Goal: Task Accomplishment & Management: Complete application form

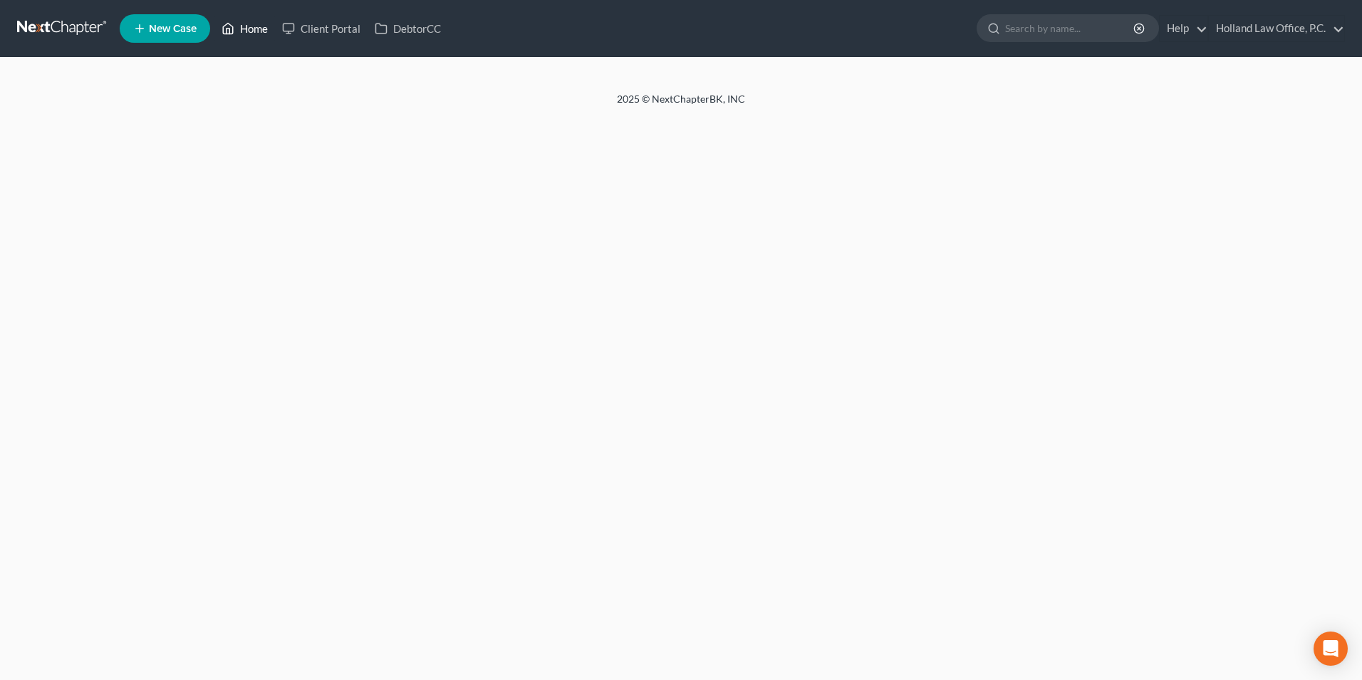
click at [252, 26] on link "Home" at bounding box center [244, 29] width 61 height 26
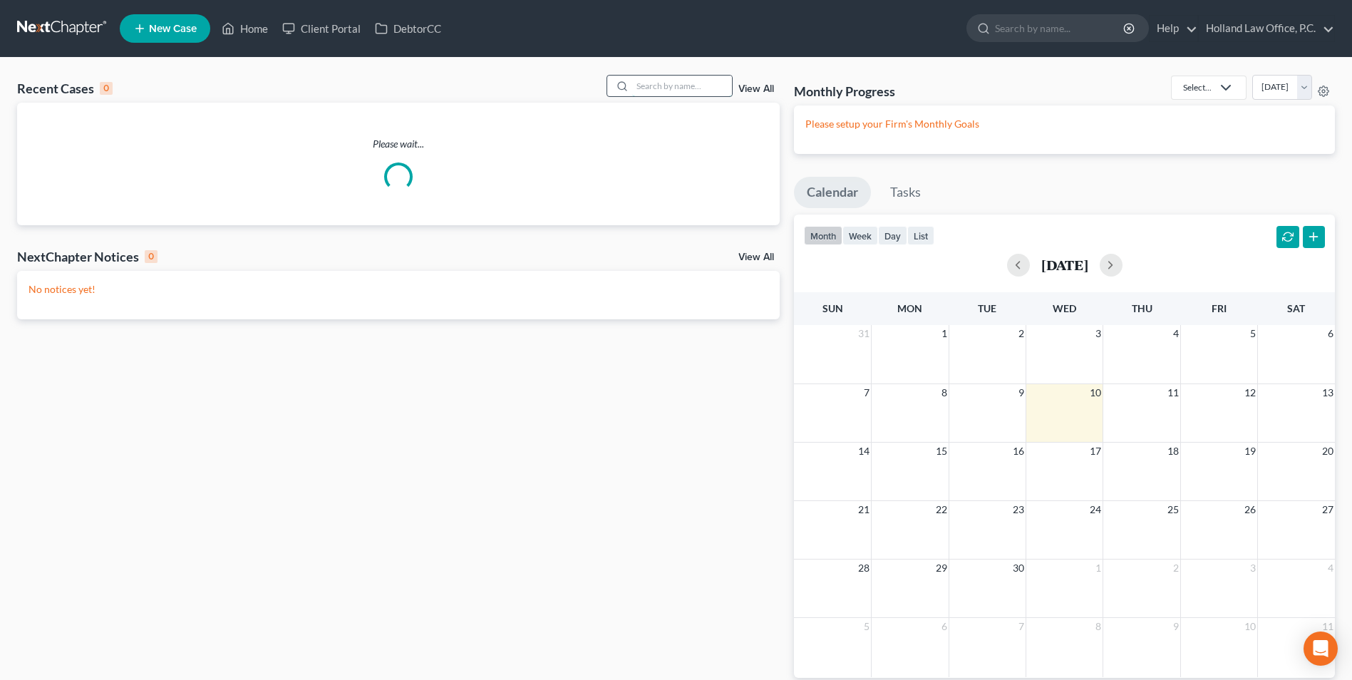
click at [663, 89] on input "search" at bounding box center [682, 86] width 100 height 21
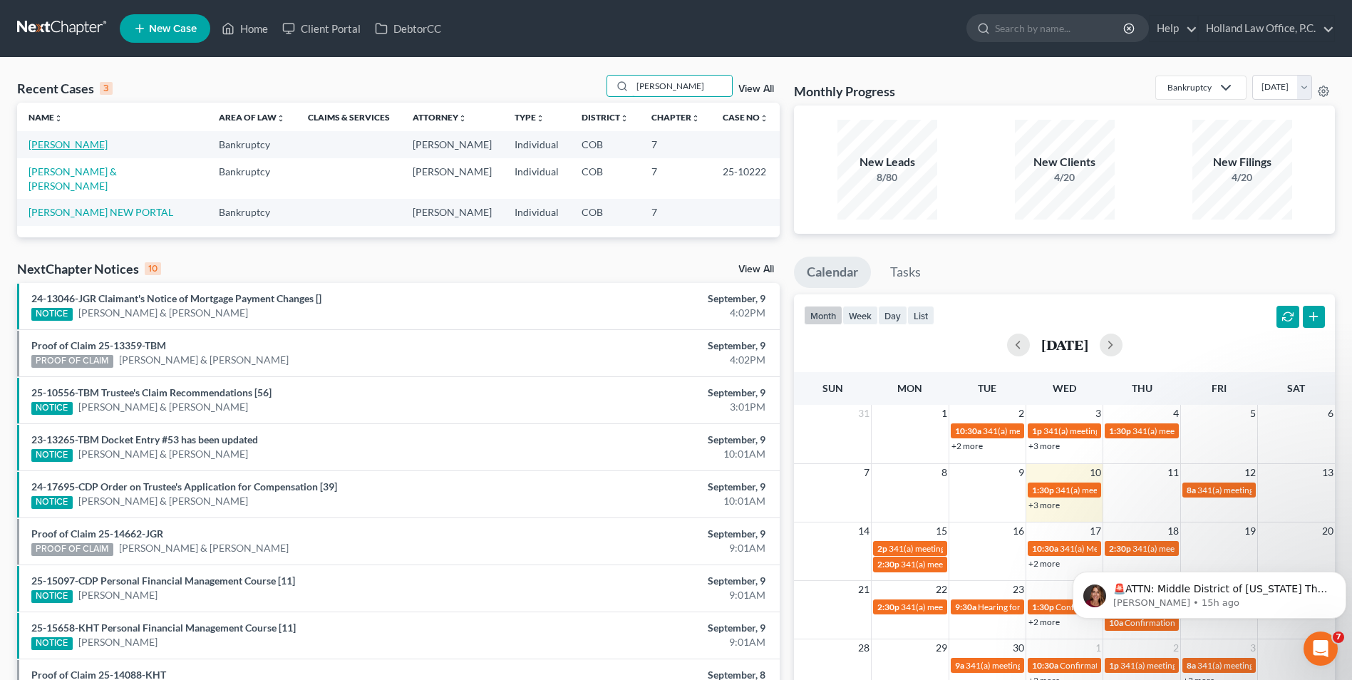
type input "cherie"
click at [76, 139] on link "[PERSON_NAME]" at bounding box center [67, 144] width 79 height 12
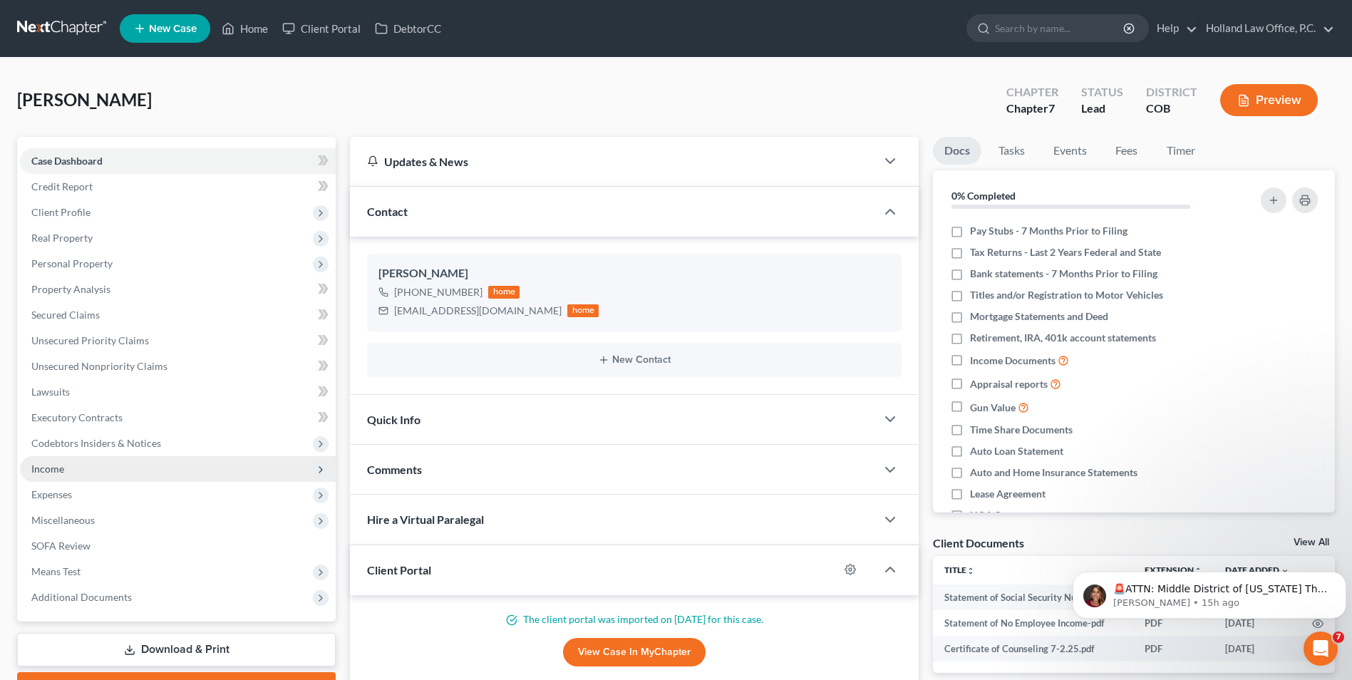
click at [71, 465] on span "Income" at bounding box center [178, 469] width 316 height 26
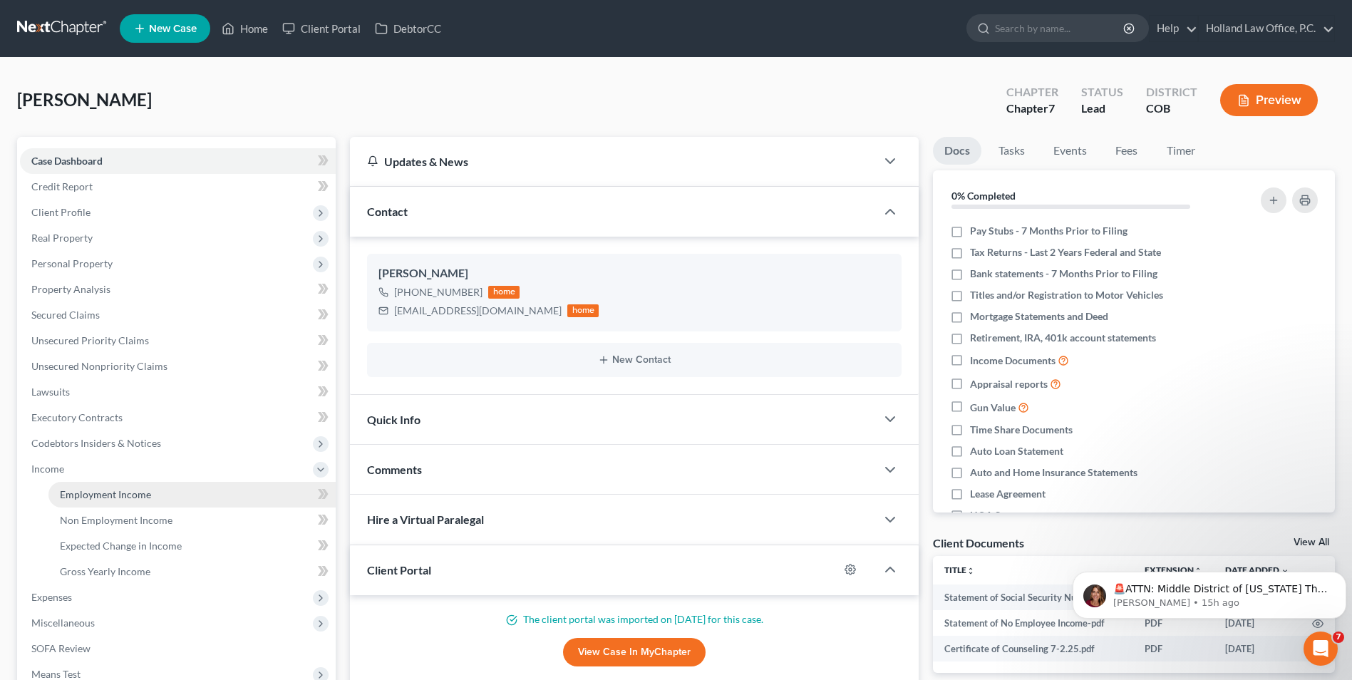
click at [145, 493] on span "Employment Income" at bounding box center [105, 494] width 91 height 12
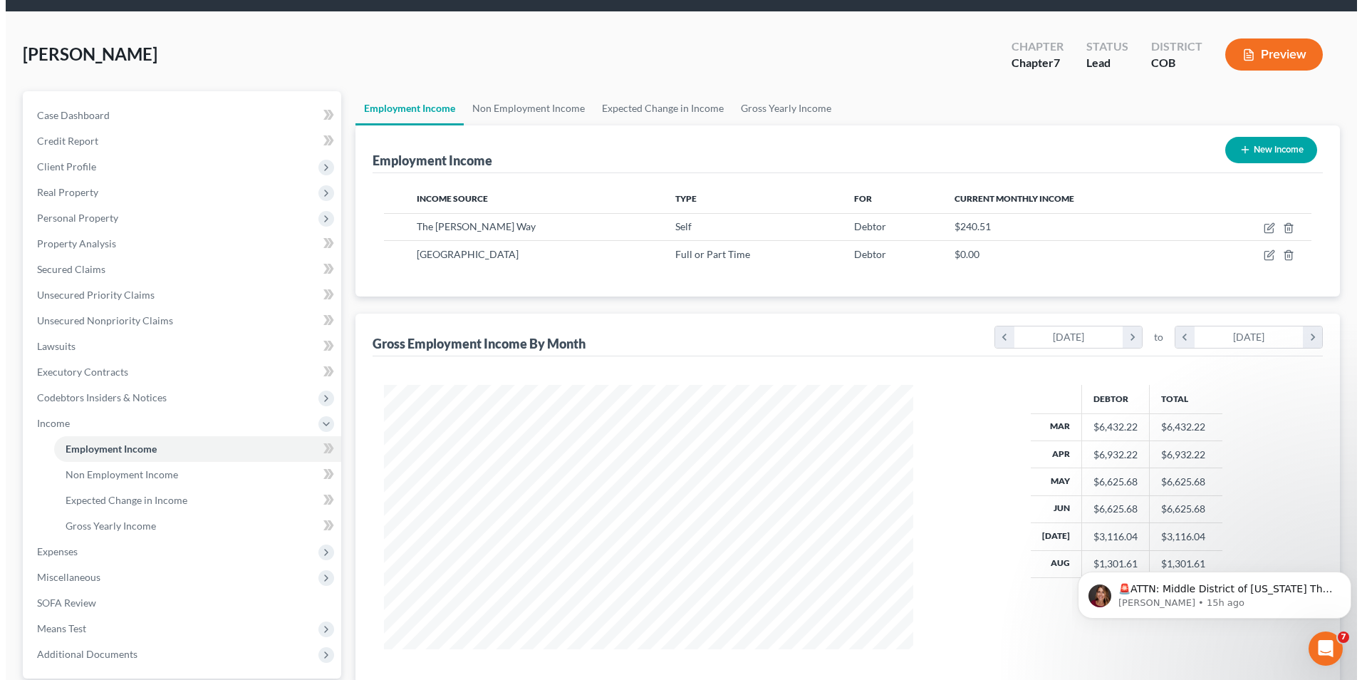
scroll to position [142, 0]
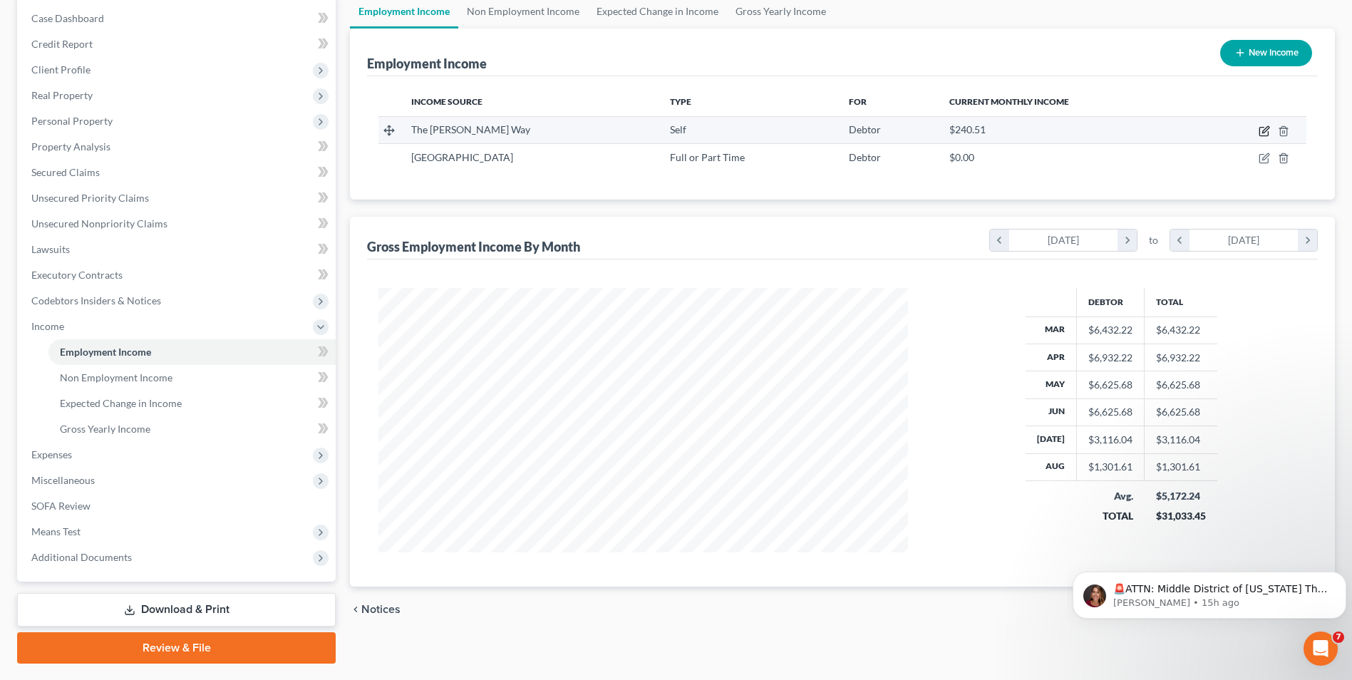
click at [1266, 135] on icon "button" at bounding box center [1263, 132] width 9 height 9
select select "1"
select select "5"
select select "0"
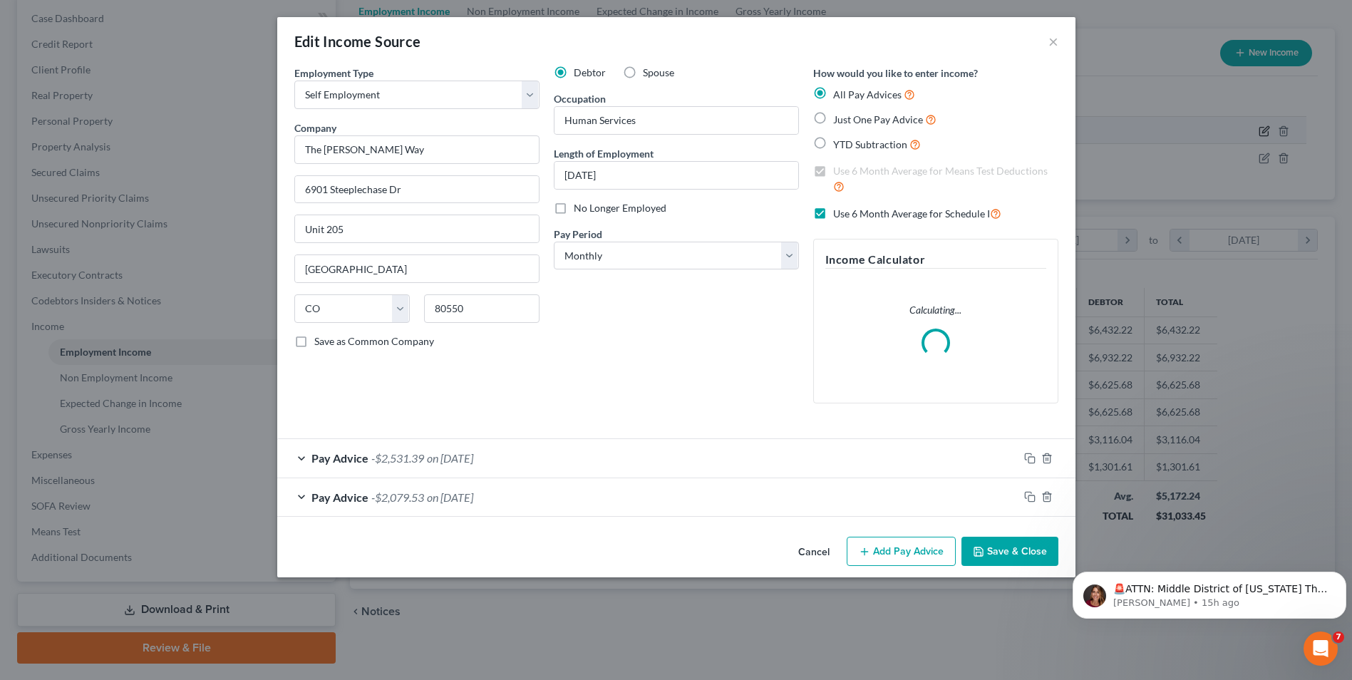
scroll to position [266, 563]
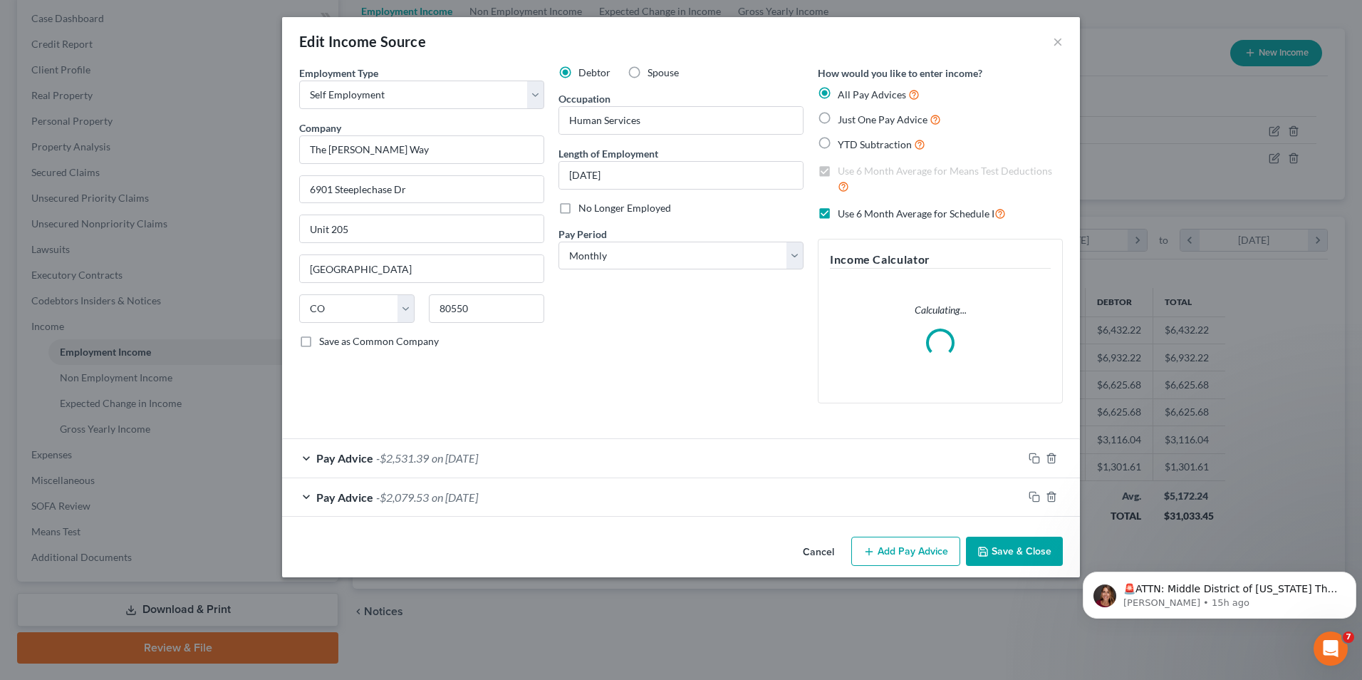
click at [1005, 549] on button "Save & Close" at bounding box center [1014, 551] width 97 height 30
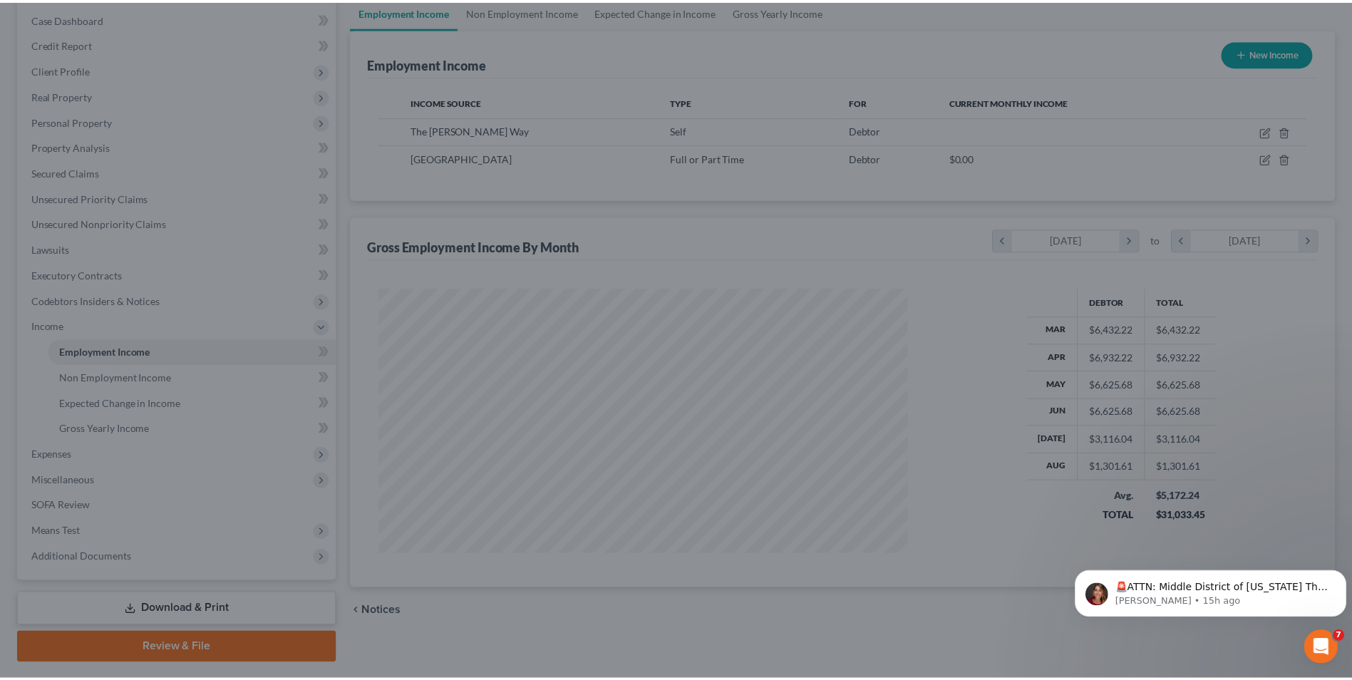
scroll to position [712208, 711914]
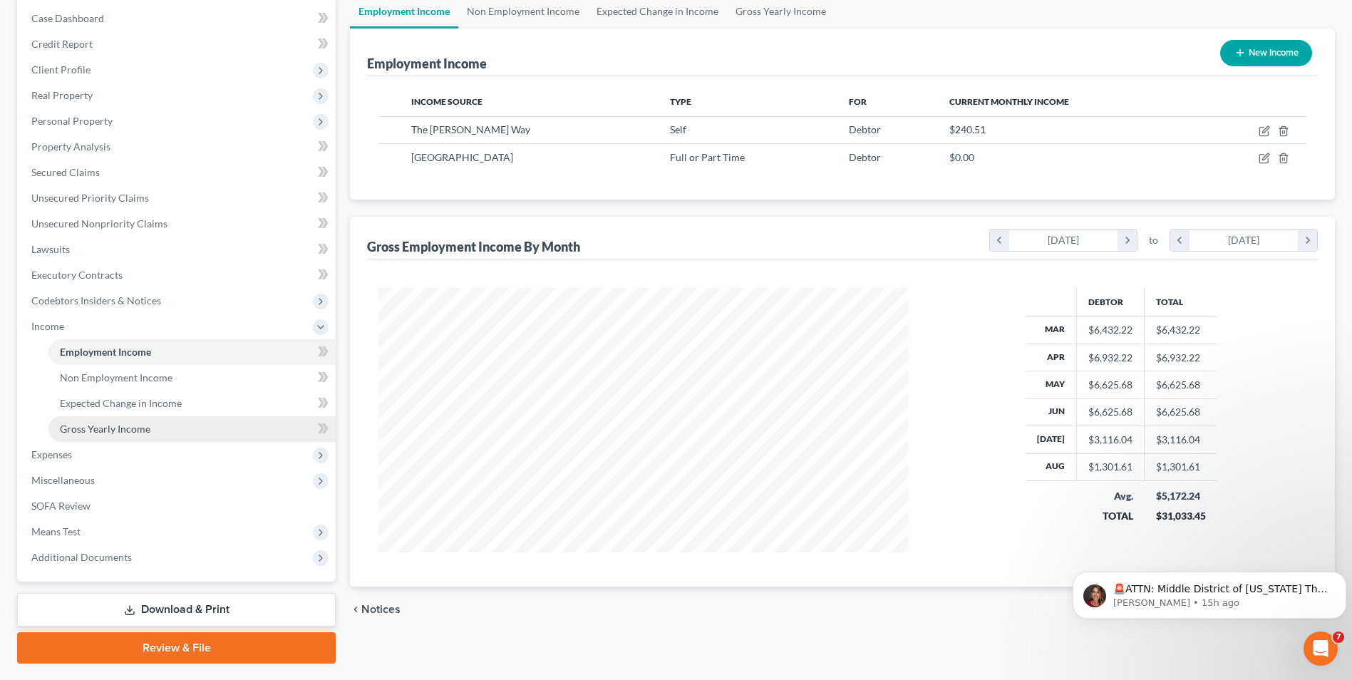
click at [84, 437] on link "Gross Yearly Income" at bounding box center [191, 429] width 287 height 26
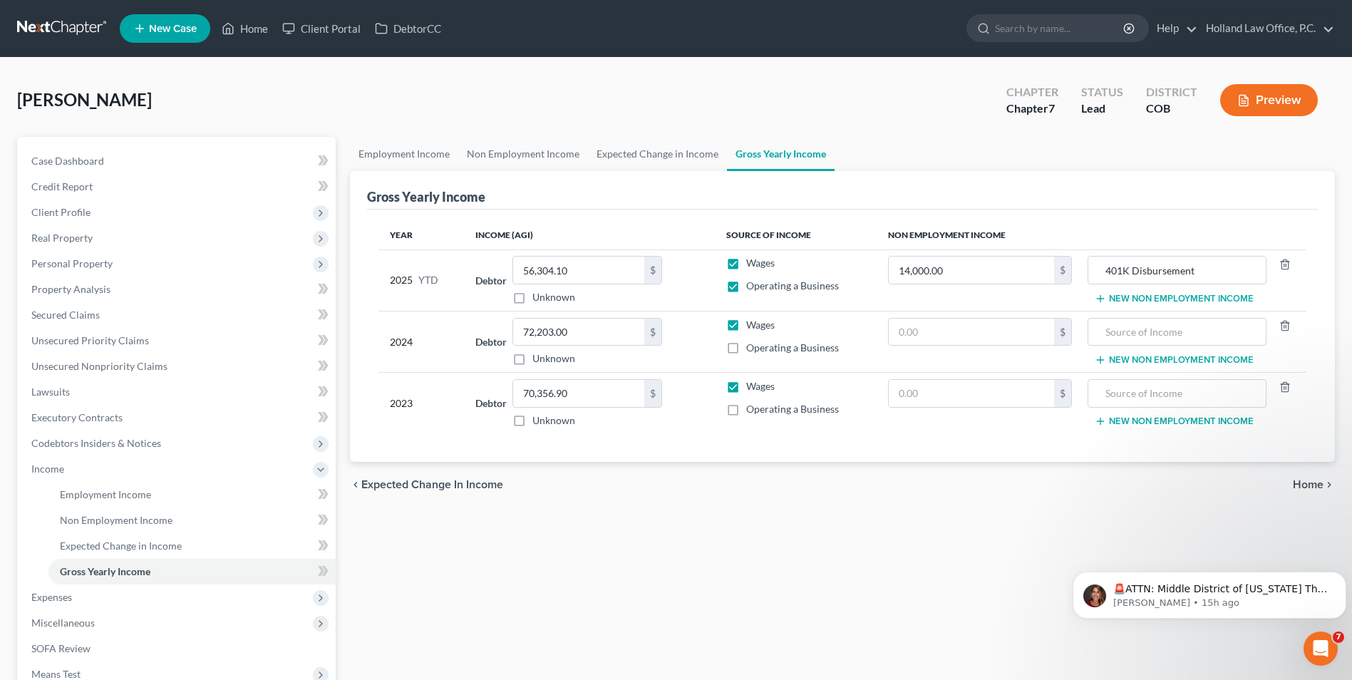
click at [686, 484] on div "chevron_left Expected Change in Income Home chevron_right" at bounding box center [842, 485] width 985 height 46
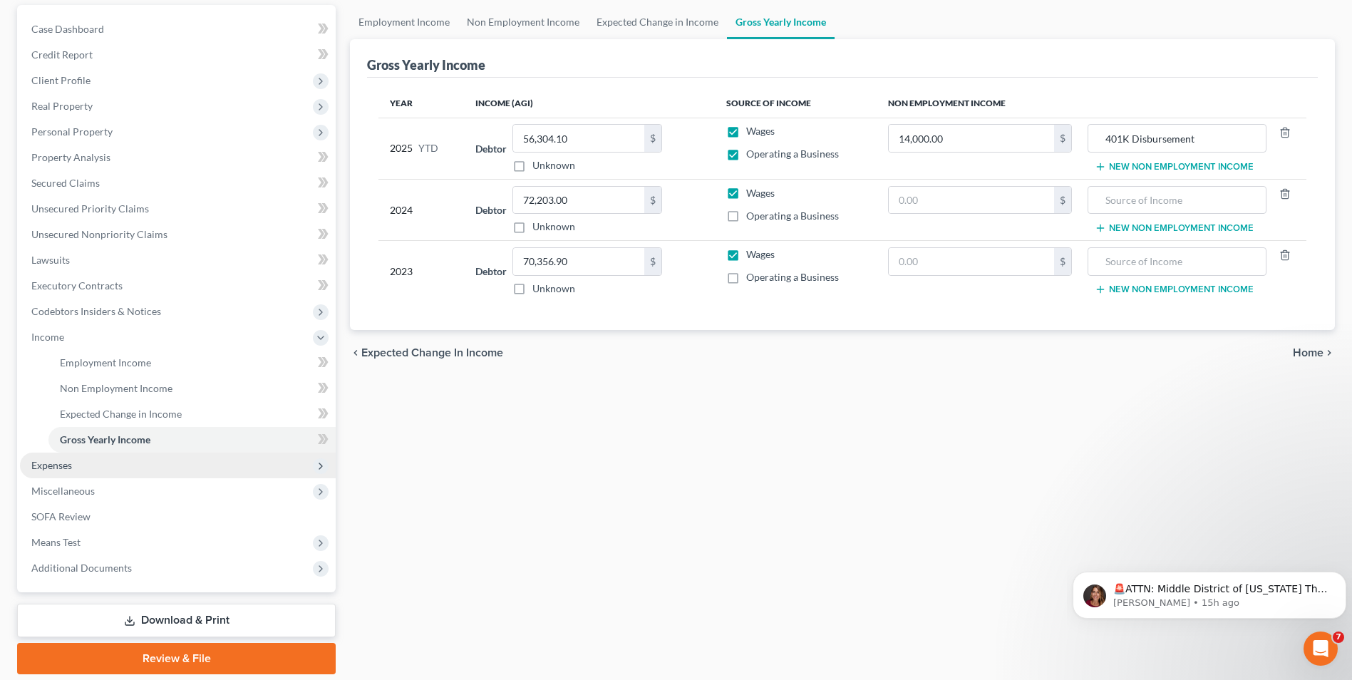
scroll to position [142, 0]
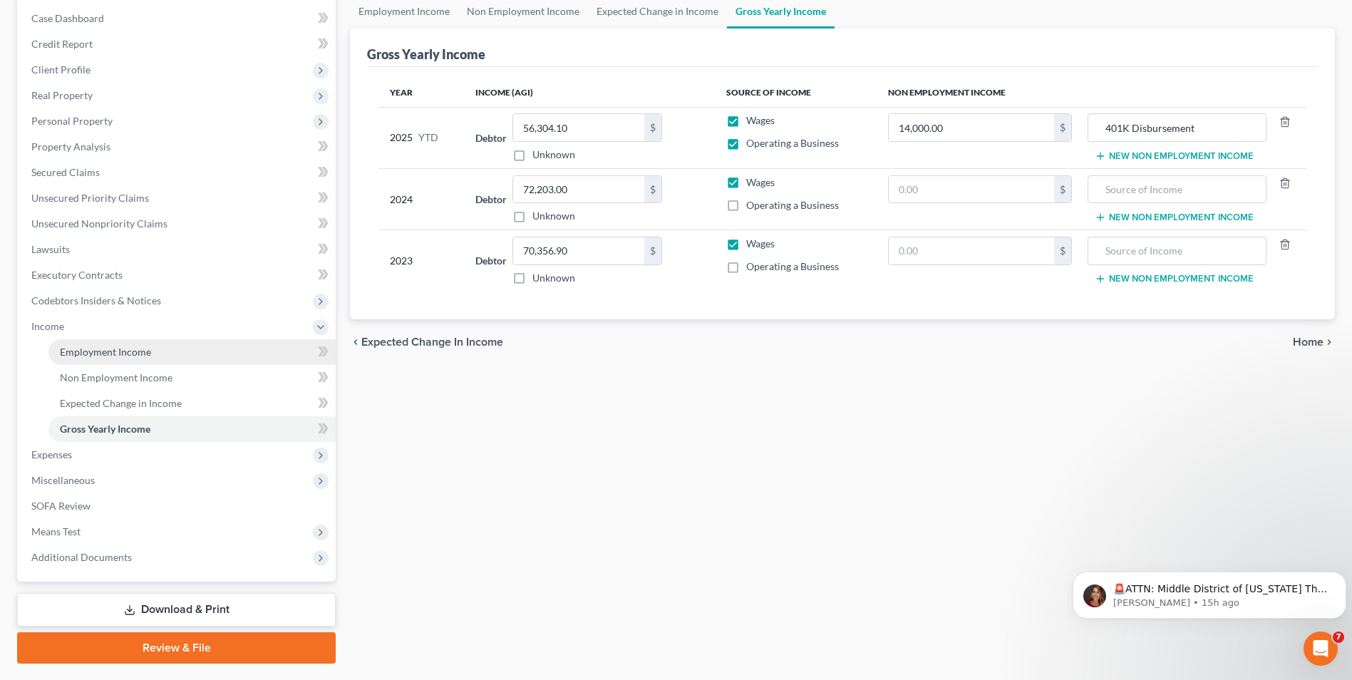
click at [128, 359] on link "Employment Income" at bounding box center [191, 352] width 287 height 26
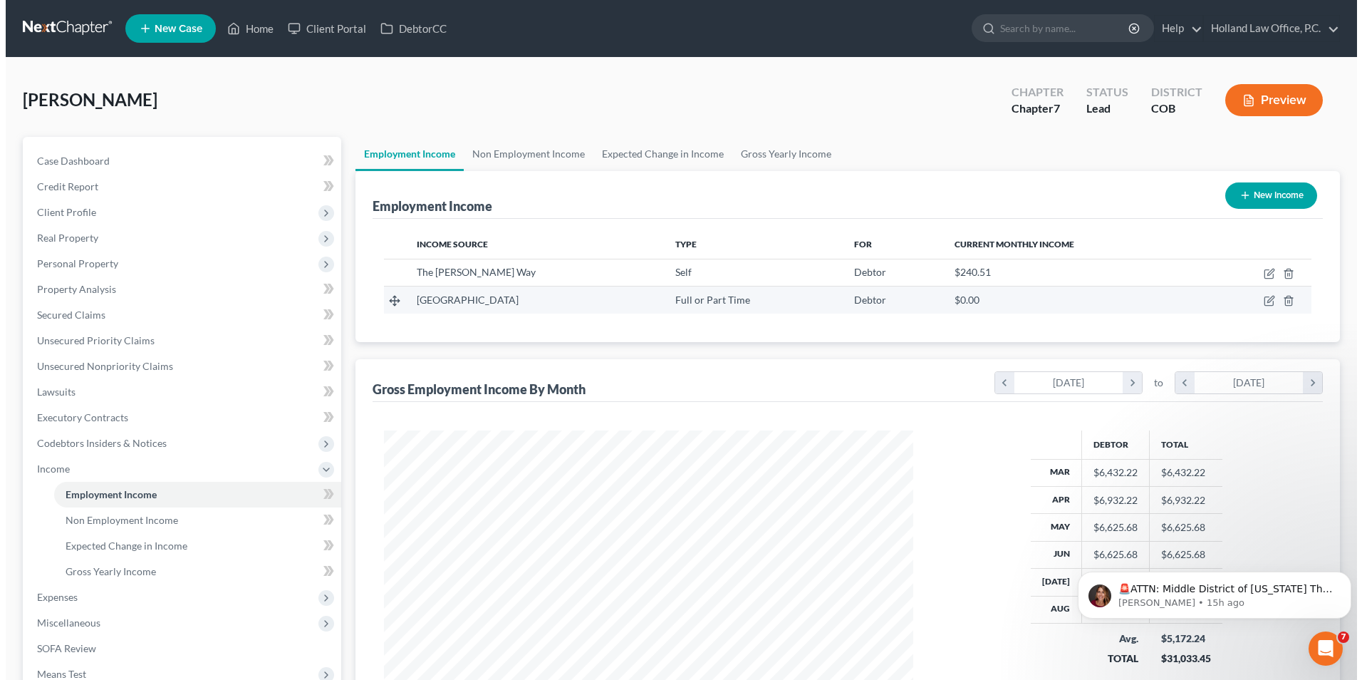
scroll to position [264, 557]
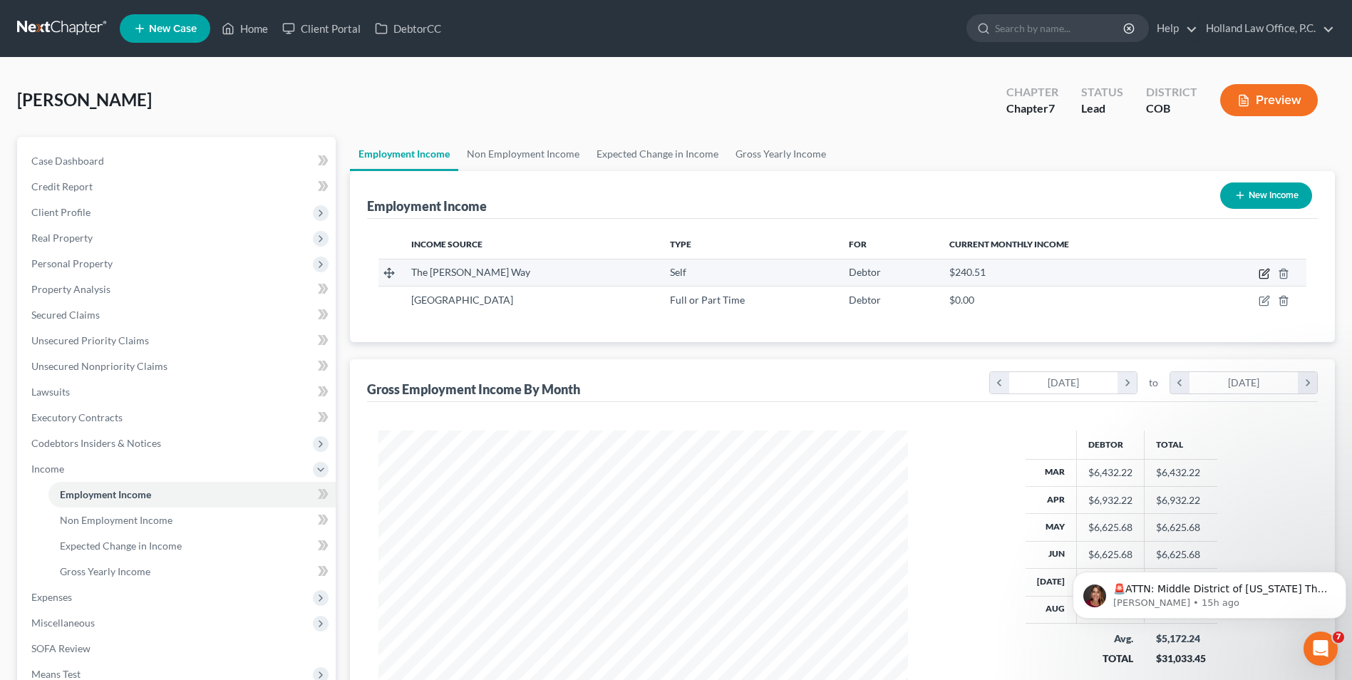
click at [1267, 272] on icon "button" at bounding box center [1265, 272] width 6 height 6
select select "1"
select select "5"
select select "0"
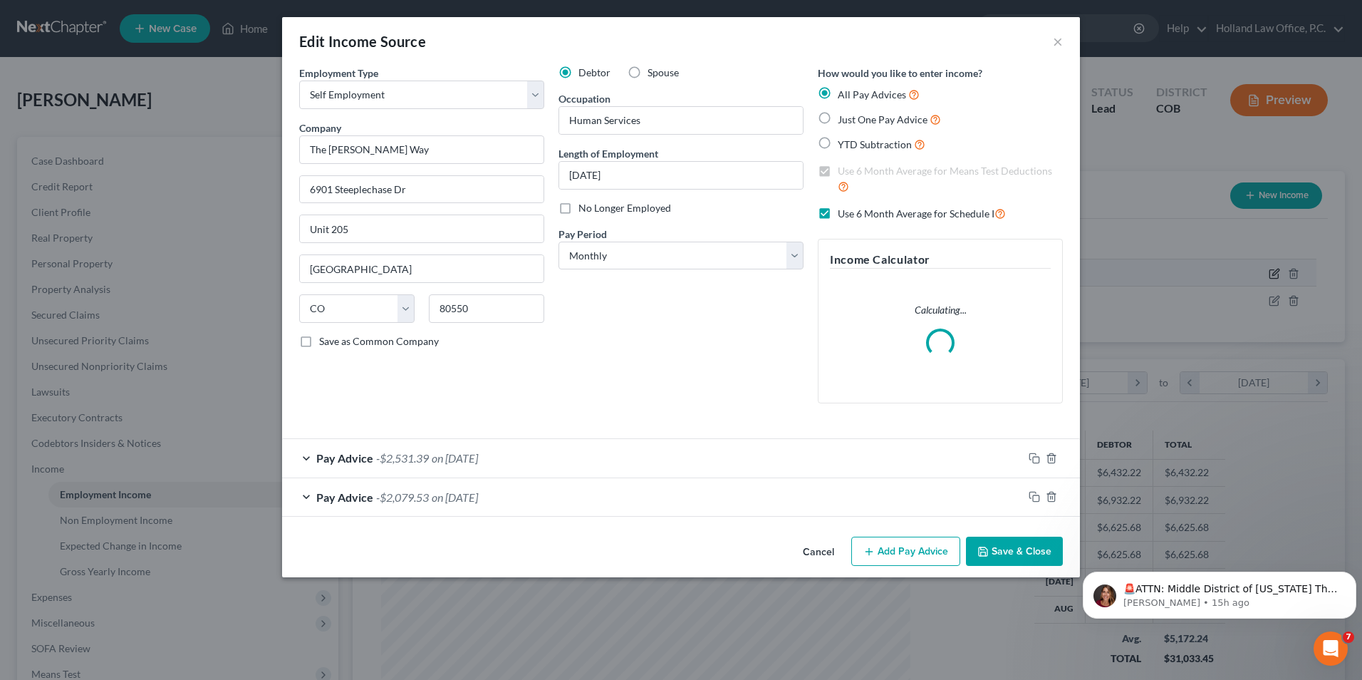
scroll to position [266, 563]
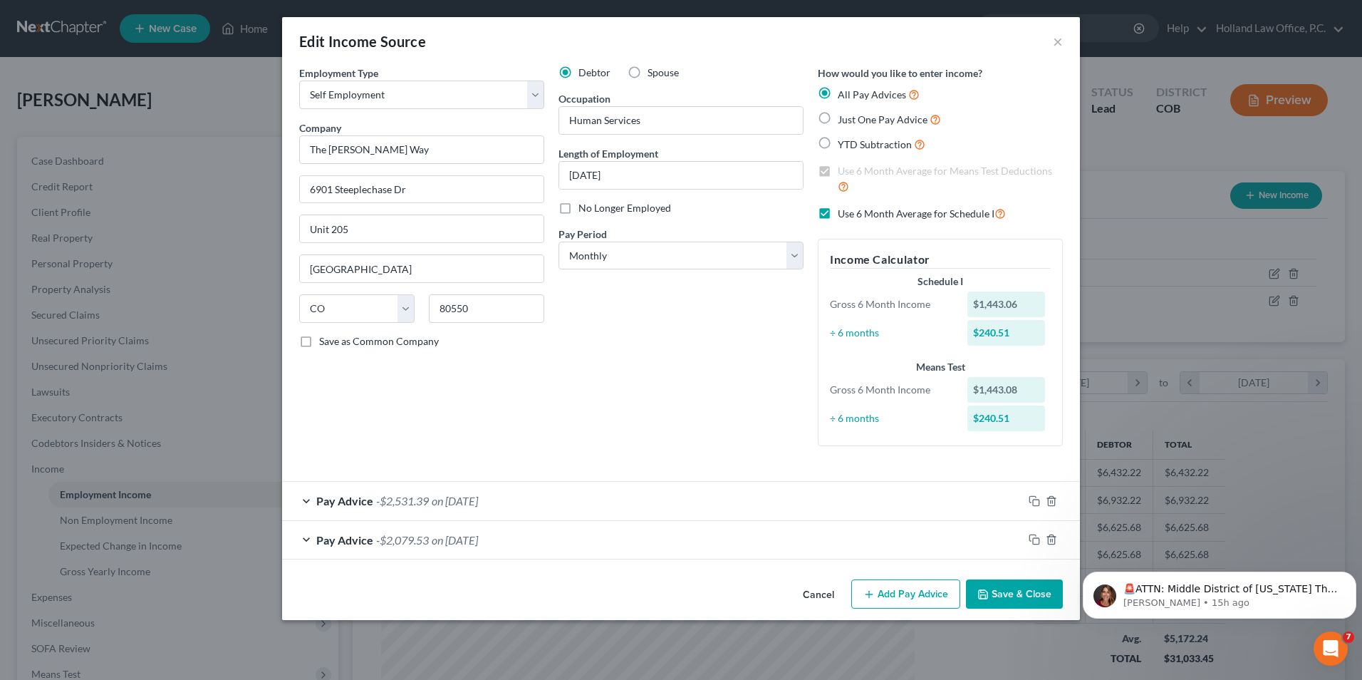
click at [478, 538] on span "on 07/30/2025" at bounding box center [455, 540] width 46 height 14
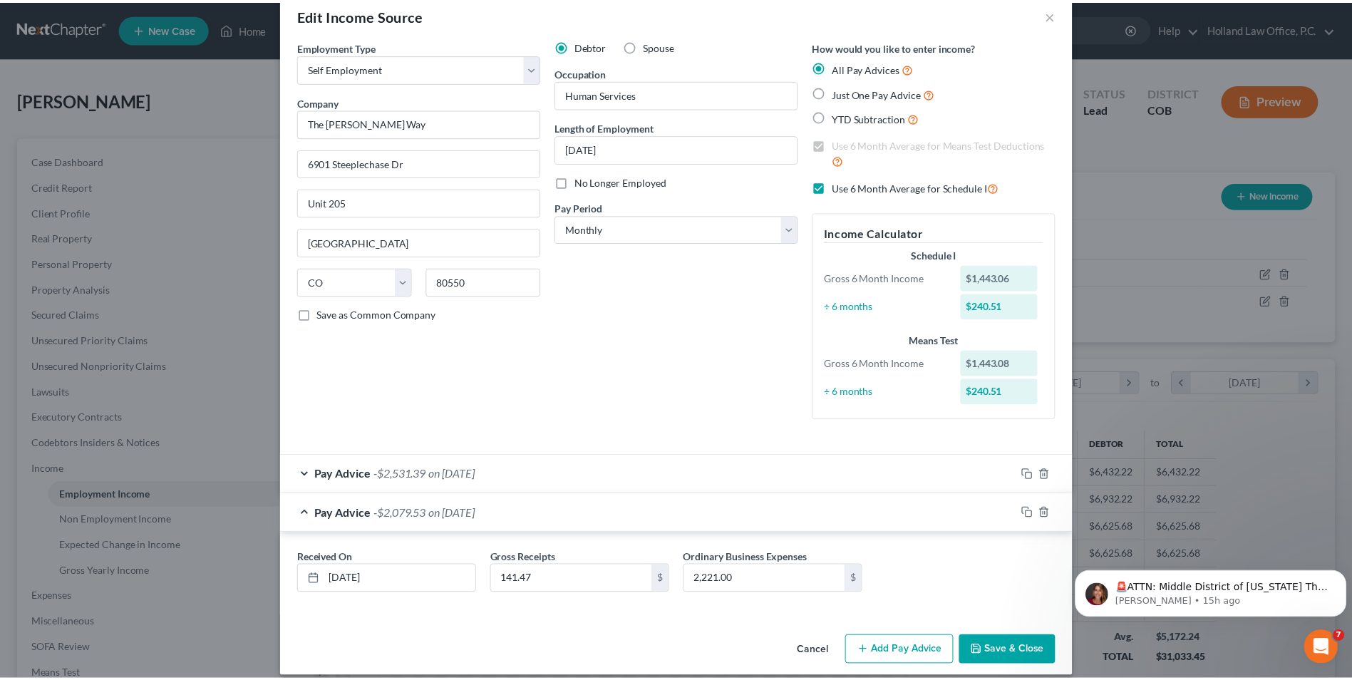
scroll to position [41, 0]
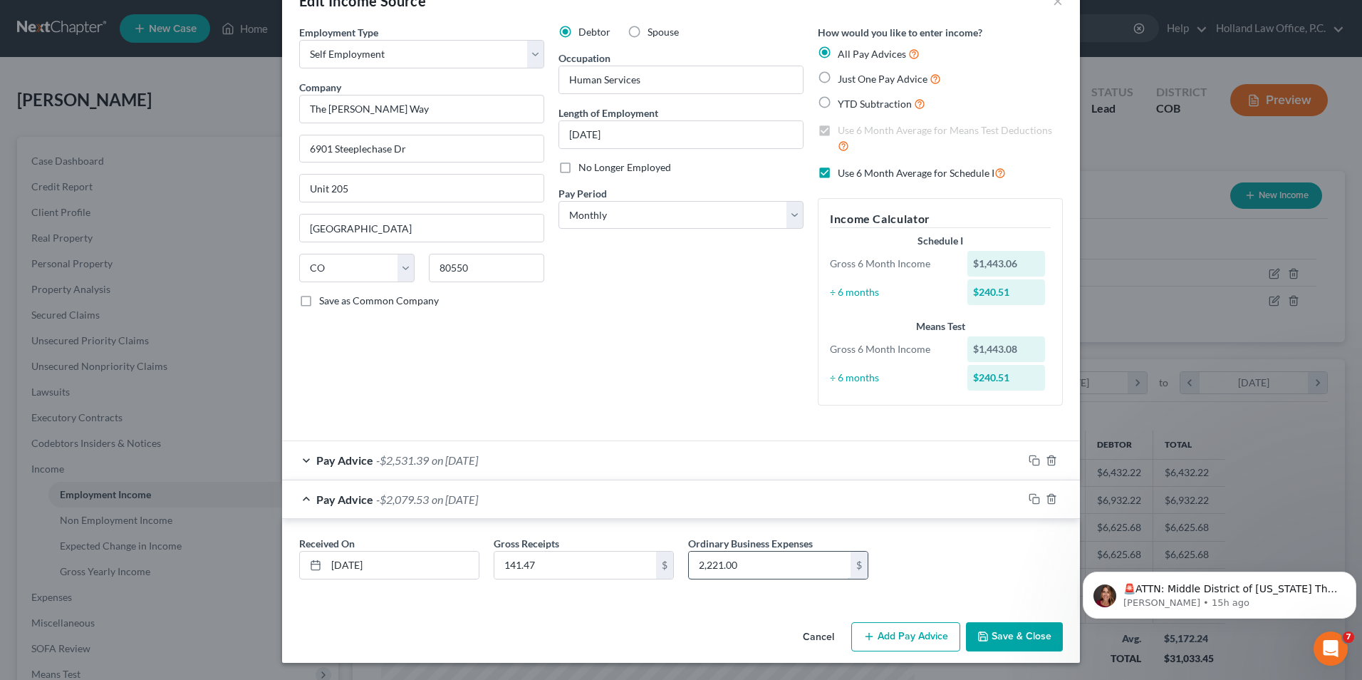
click at [764, 566] on input "2,221.00" at bounding box center [770, 564] width 162 height 27
click at [820, 638] on button "Cancel" at bounding box center [819, 637] width 54 height 28
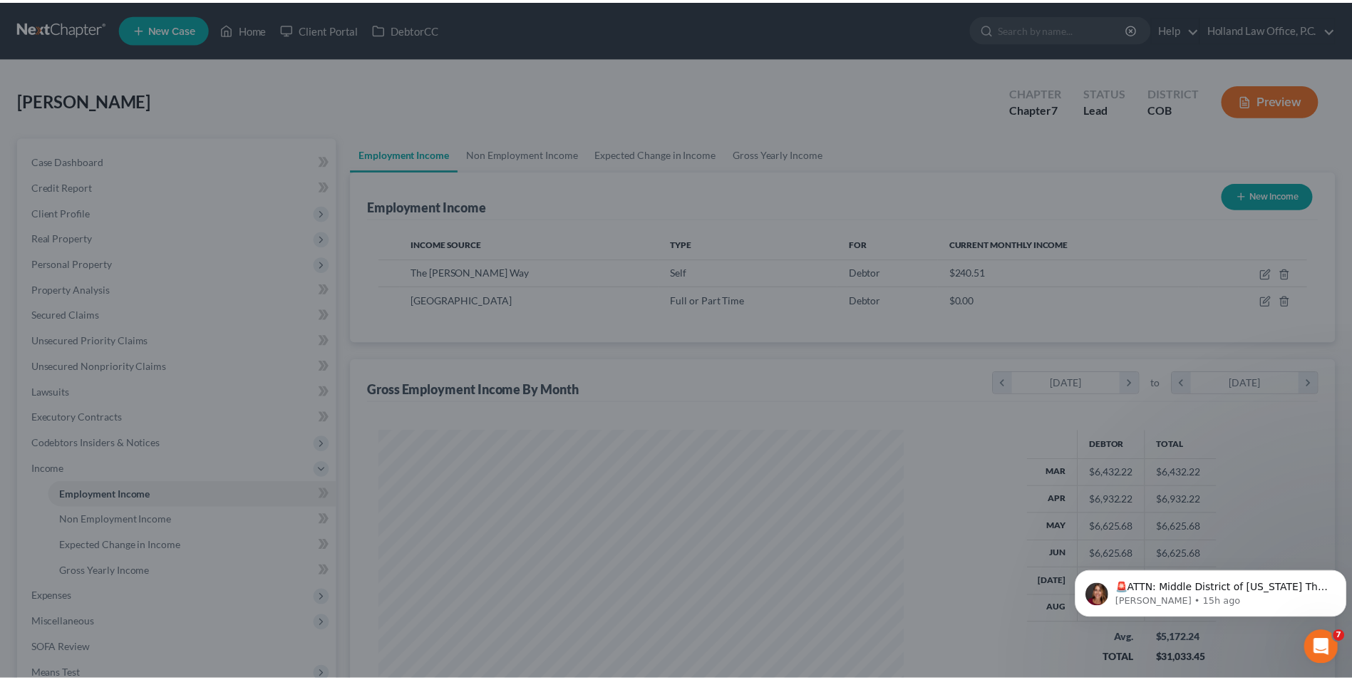
scroll to position [712208, 711914]
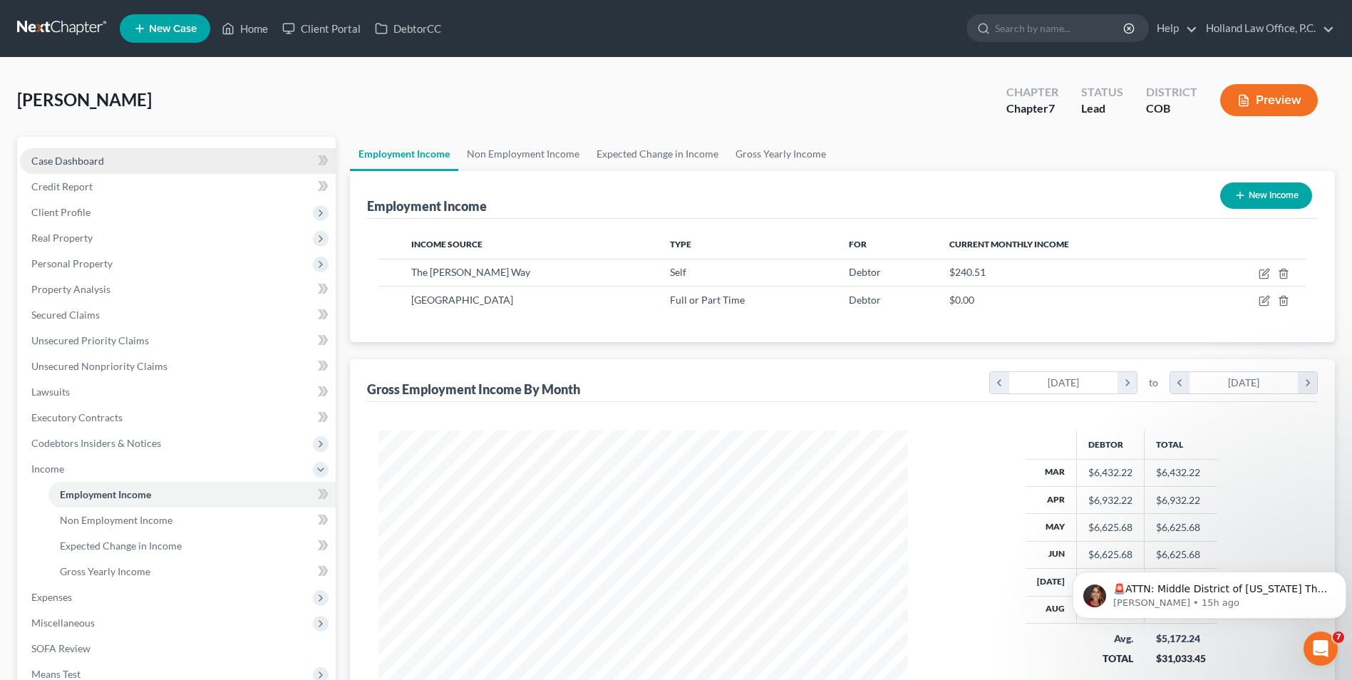
click at [83, 162] on span "Case Dashboard" at bounding box center [67, 161] width 73 height 12
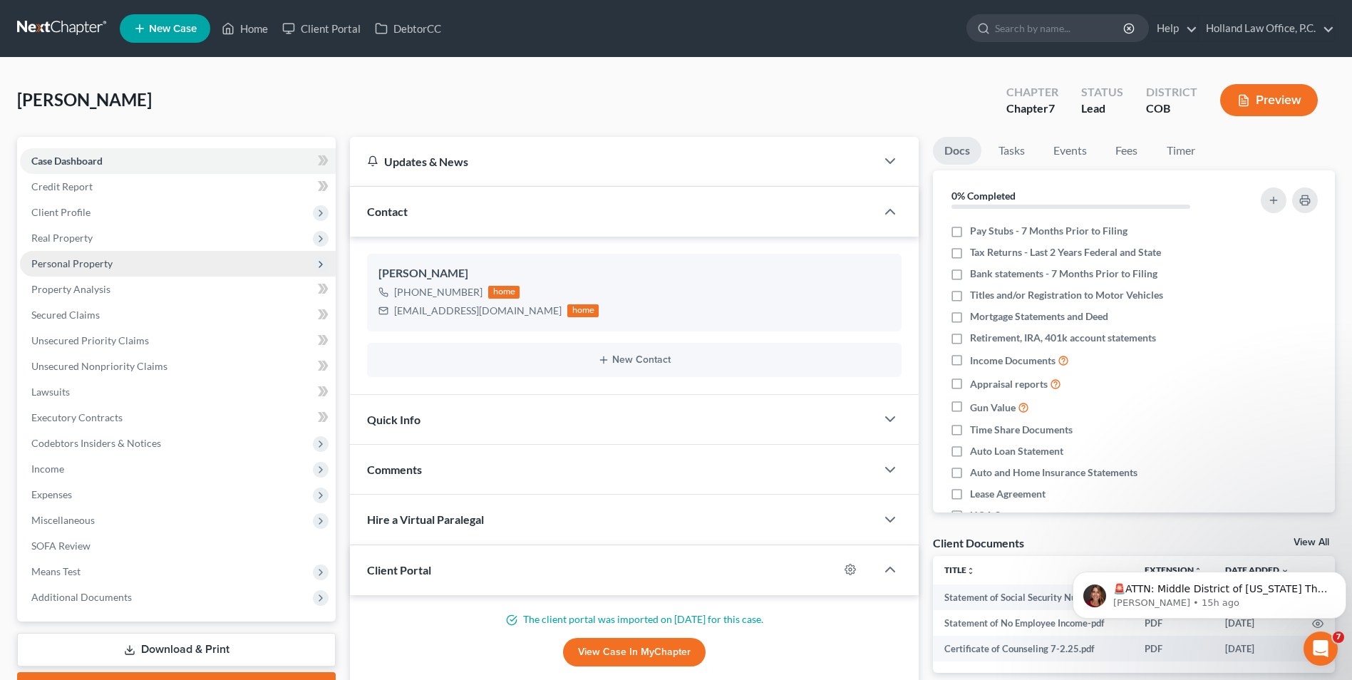
click at [88, 257] on span "Personal Property" at bounding box center [71, 263] width 81 height 12
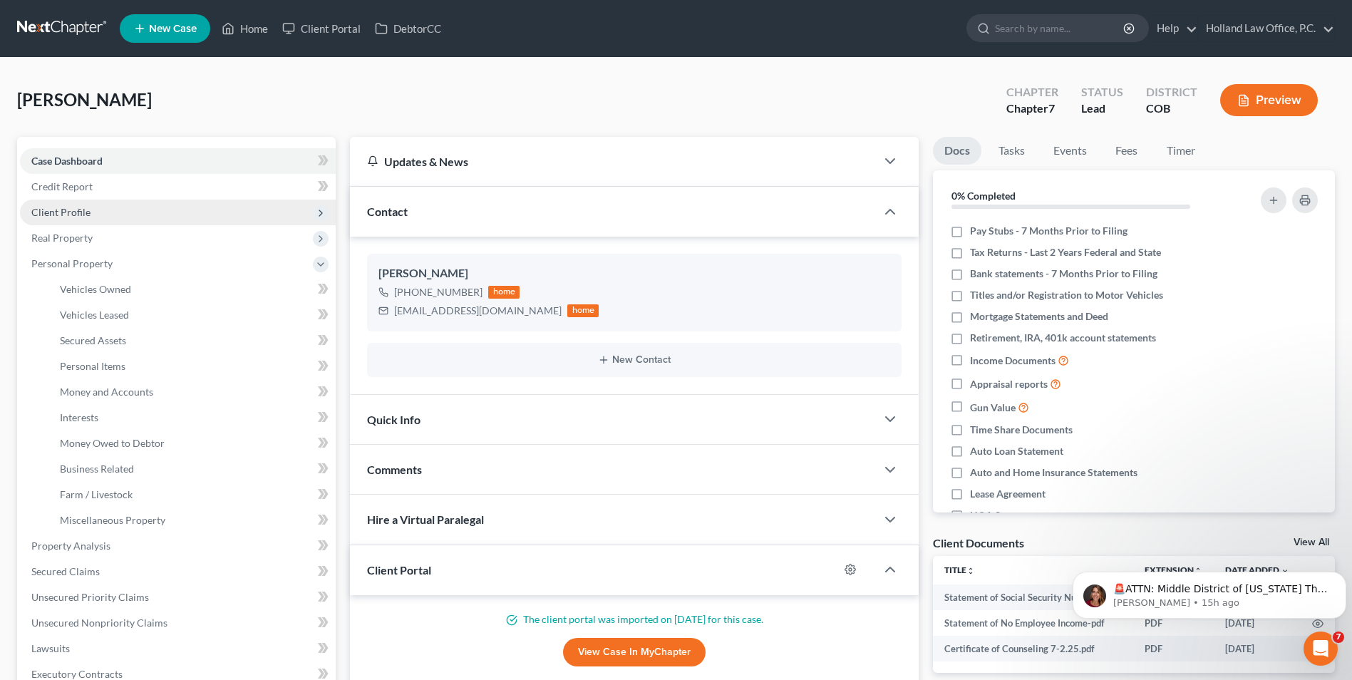
click at [83, 208] on span "Client Profile" at bounding box center [60, 212] width 59 height 12
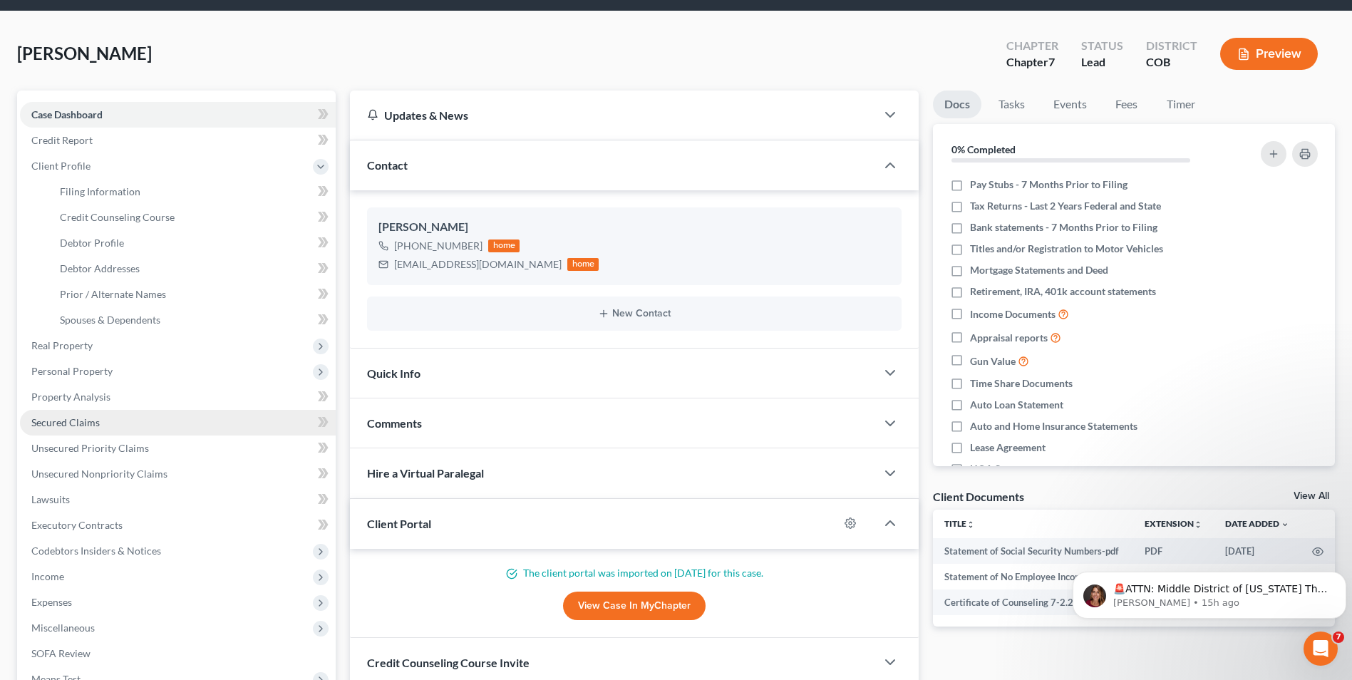
scroll to position [71, 0]
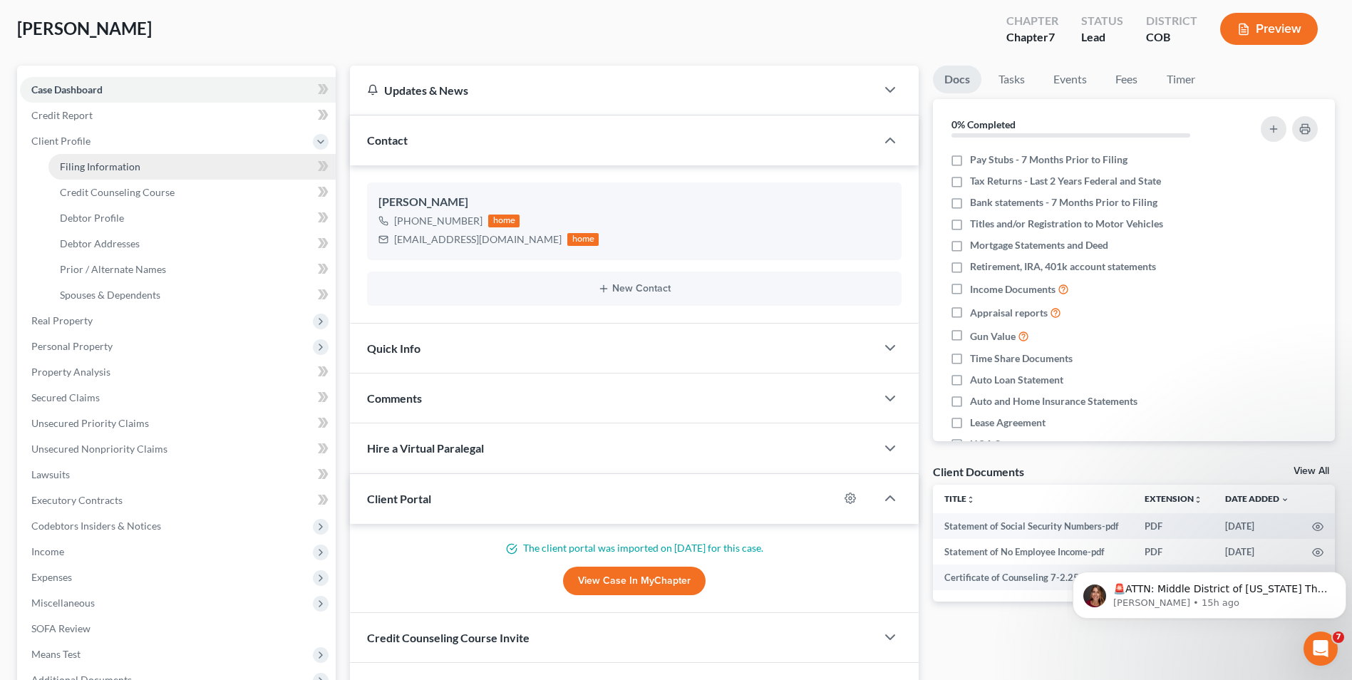
click at [131, 170] on span "Filing Information" at bounding box center [100, 166] width 81 height 12
select select "1"
select select "0"
select select "5"
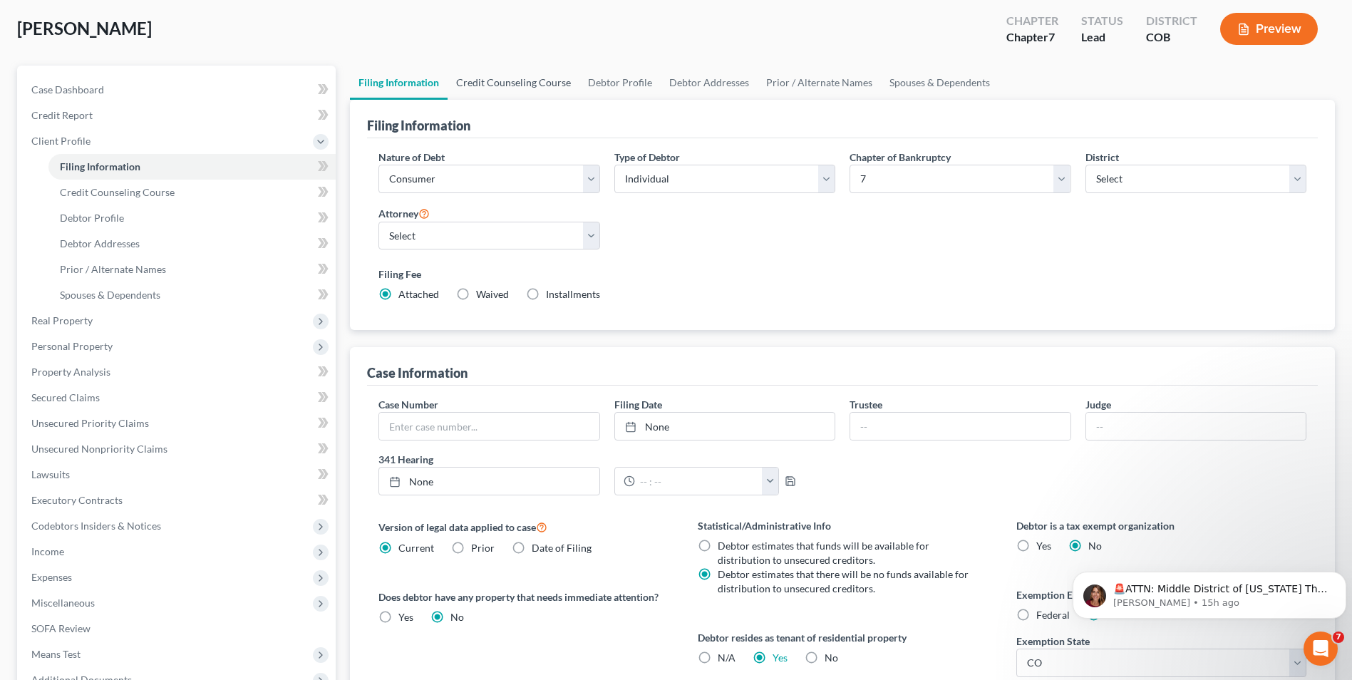
click at [538, 81] on link "Credit Counseling Course" at bounding box center [513, 83] width 132 height 34
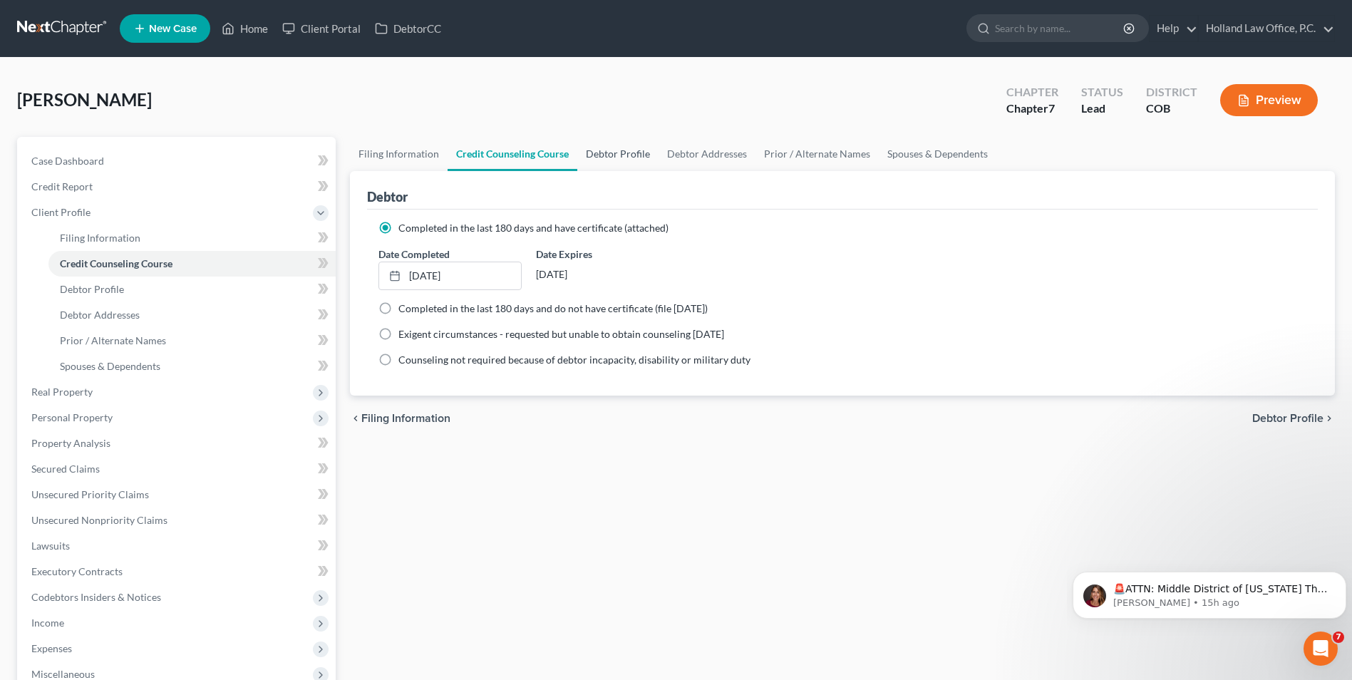
click at [625, 155] on link "Debtor Profile" at bounding box center [617, 154] width 81 height 34
select select "0"
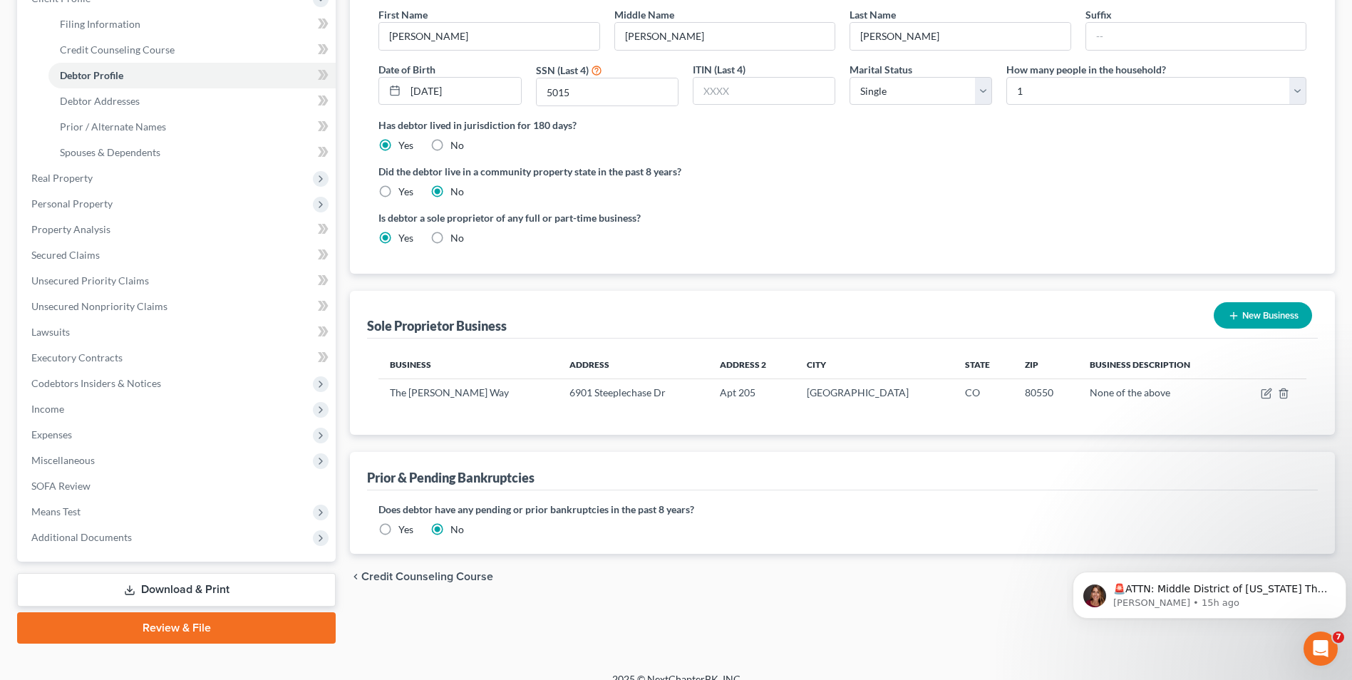
scroll to position [142, 0]
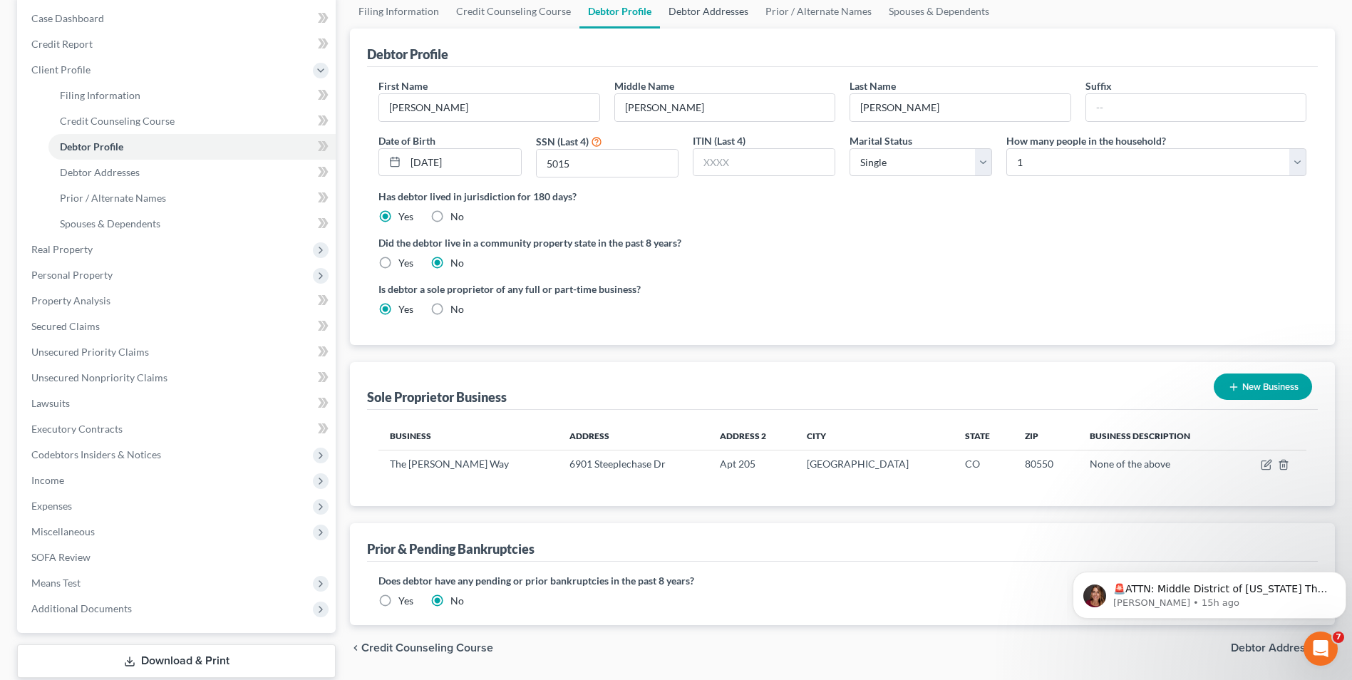
click at [695, 10] on link "Debtor Addresses" at bounding box center [708, 11] width 97 height 34
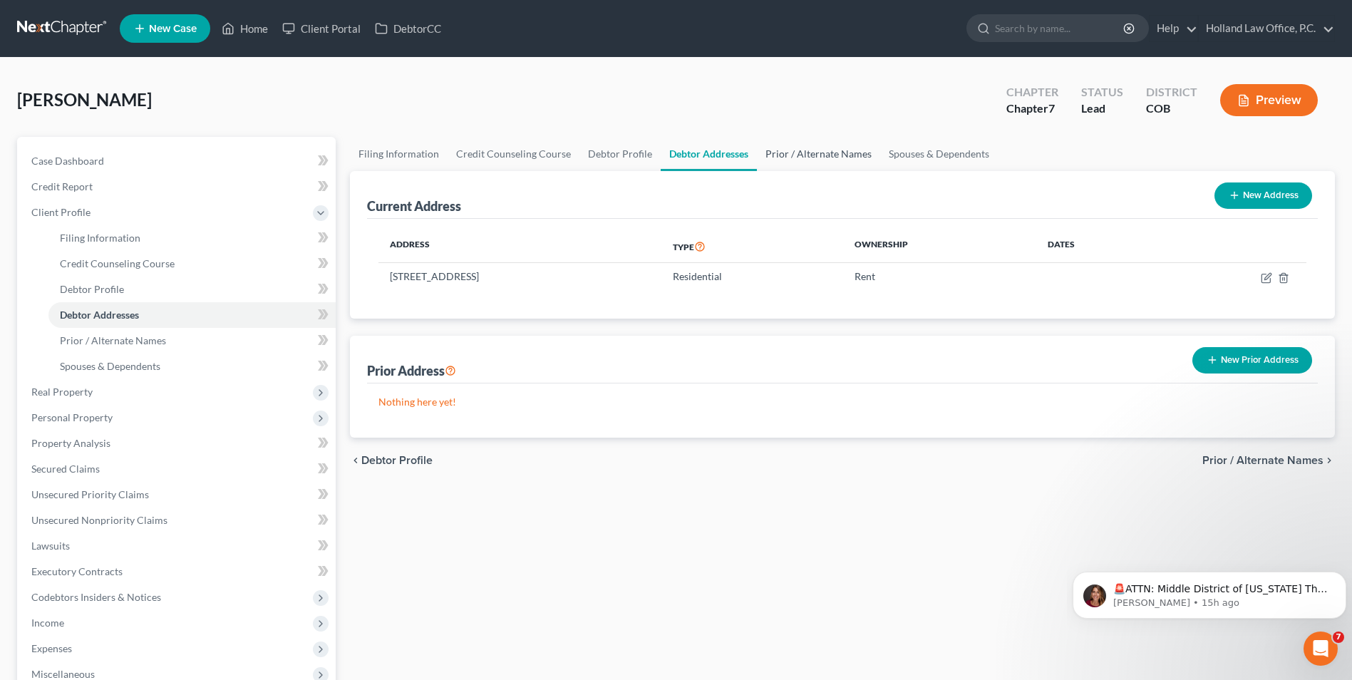
click at [791, 152] on link "Prior / Alternate Names" at bounding box center [818, 154] width 123 height 34
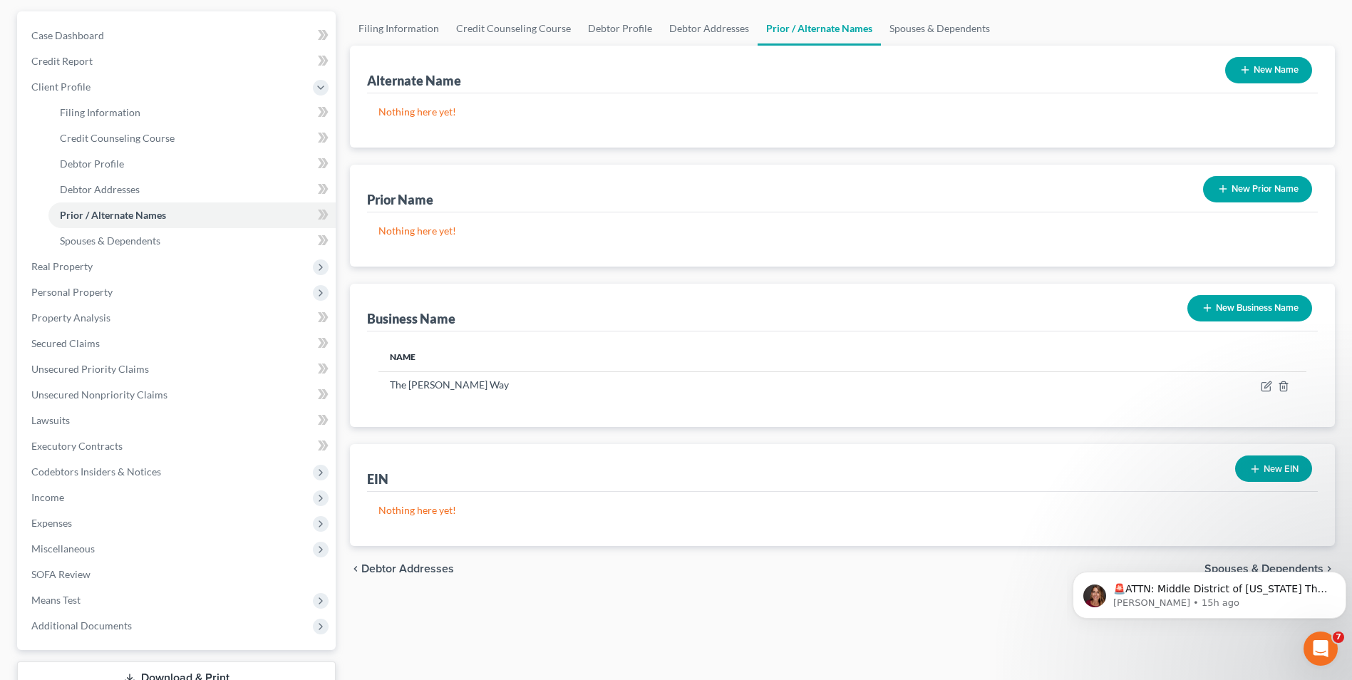
scroll to position [142, 0]
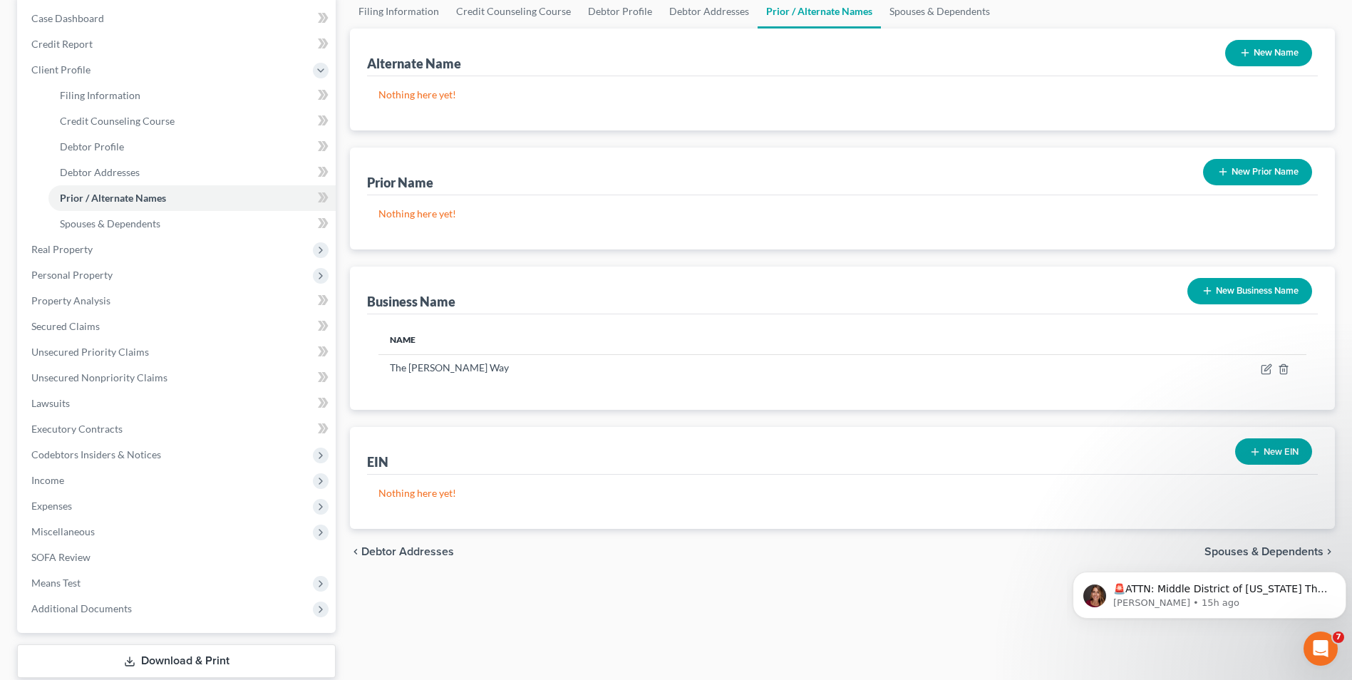
click at [1280, 457] on button "New EIN" at bounding box center [1273, 451] width 77 height 26
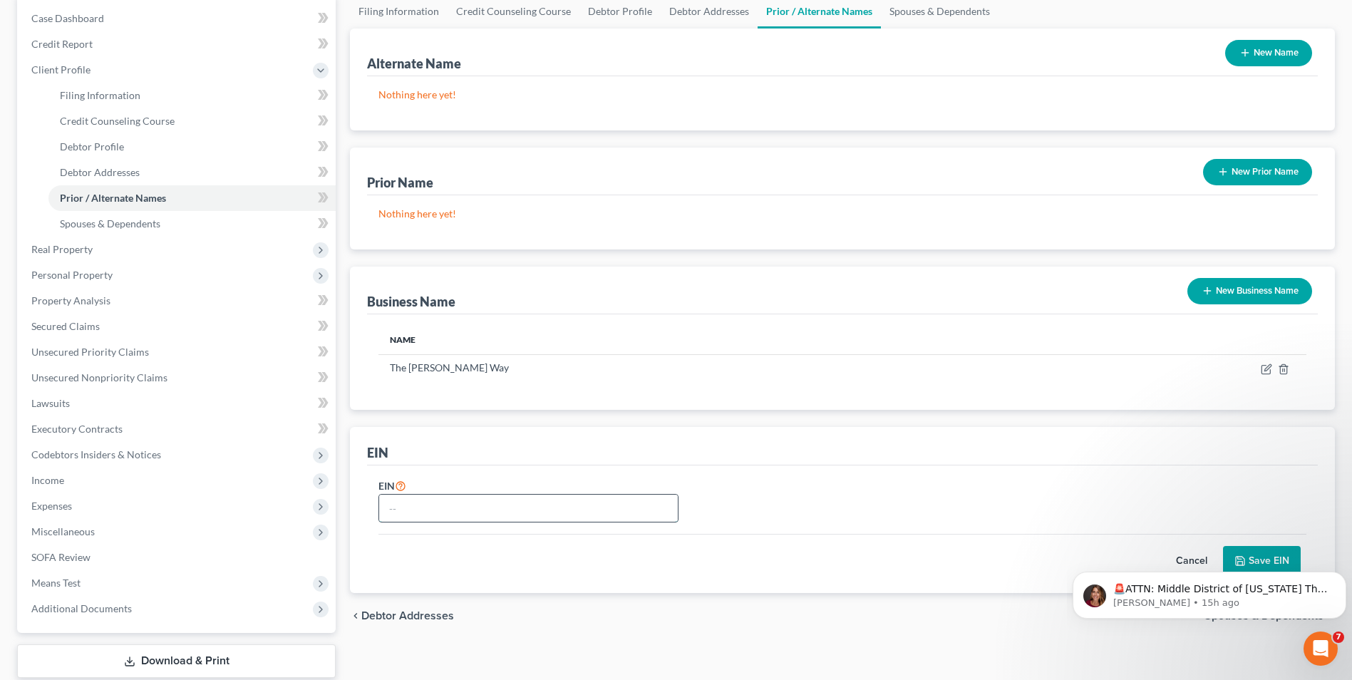
drag, startPoint x: 455, startPoint y: 499, endPoint x: 468, endPoint y: 496, distance: 13.8
click at [454, 499] on input "text" at bounding box center [528, 507] width 299 height 27
type input "01-0779130"
click at [1249, 566] on body "🚨ATTN: Middle District of Florida The court has added a new Credit Counseling F…" at bounding box center [1209, 591] width 274 height 88
click at [1259, 559] on body "🚨ATTN: Middle District of Florida The court has added a new Credit Counseling F…" at bounding box center [1209, 591] width 274 height 88
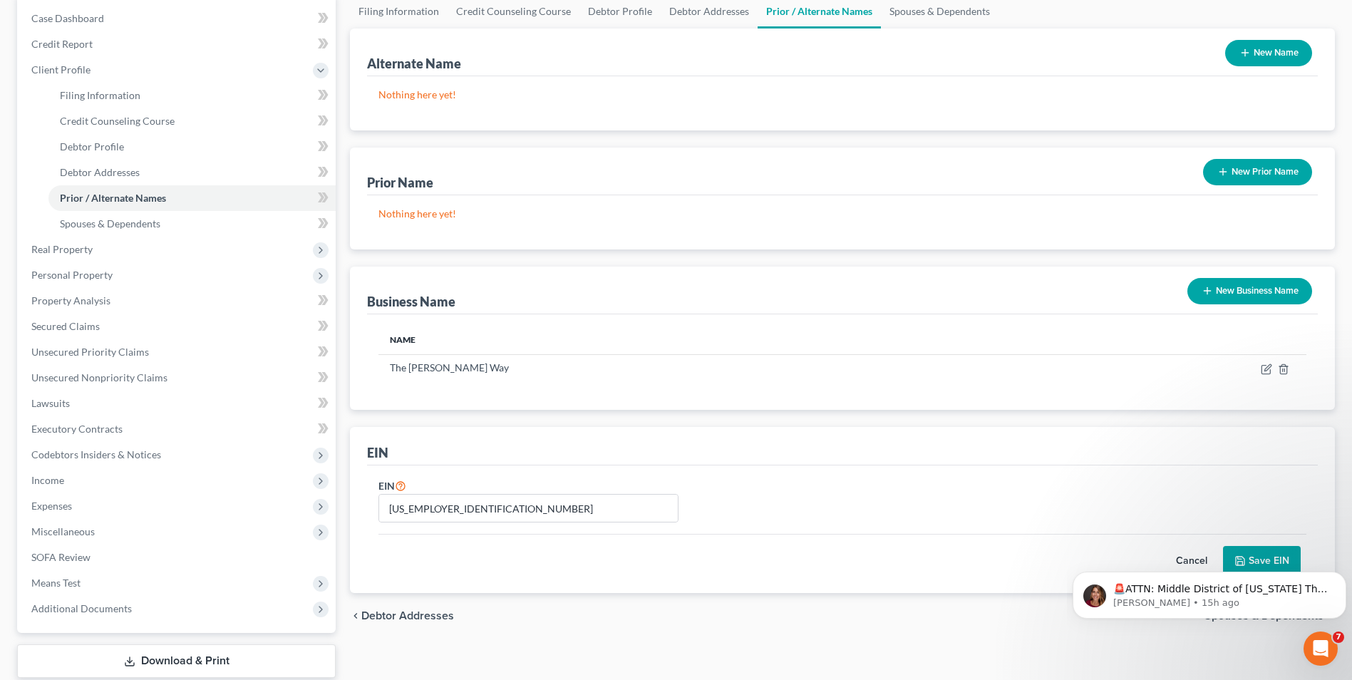
click at [1260, 554] on body "🚨ATTN: Middle District of Florida The court has added a new Credit Counseling F…" at bounding box center [1209, 591] width 274 height 88
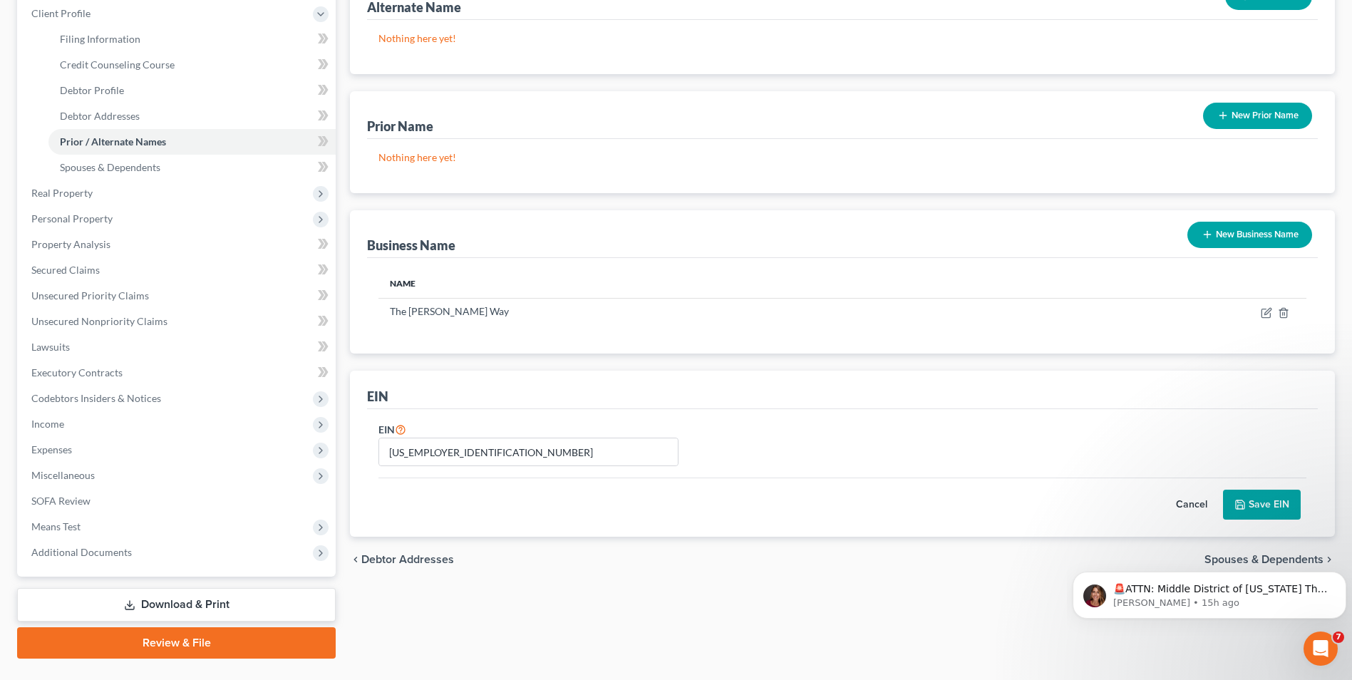
scroll to position [214, 0]
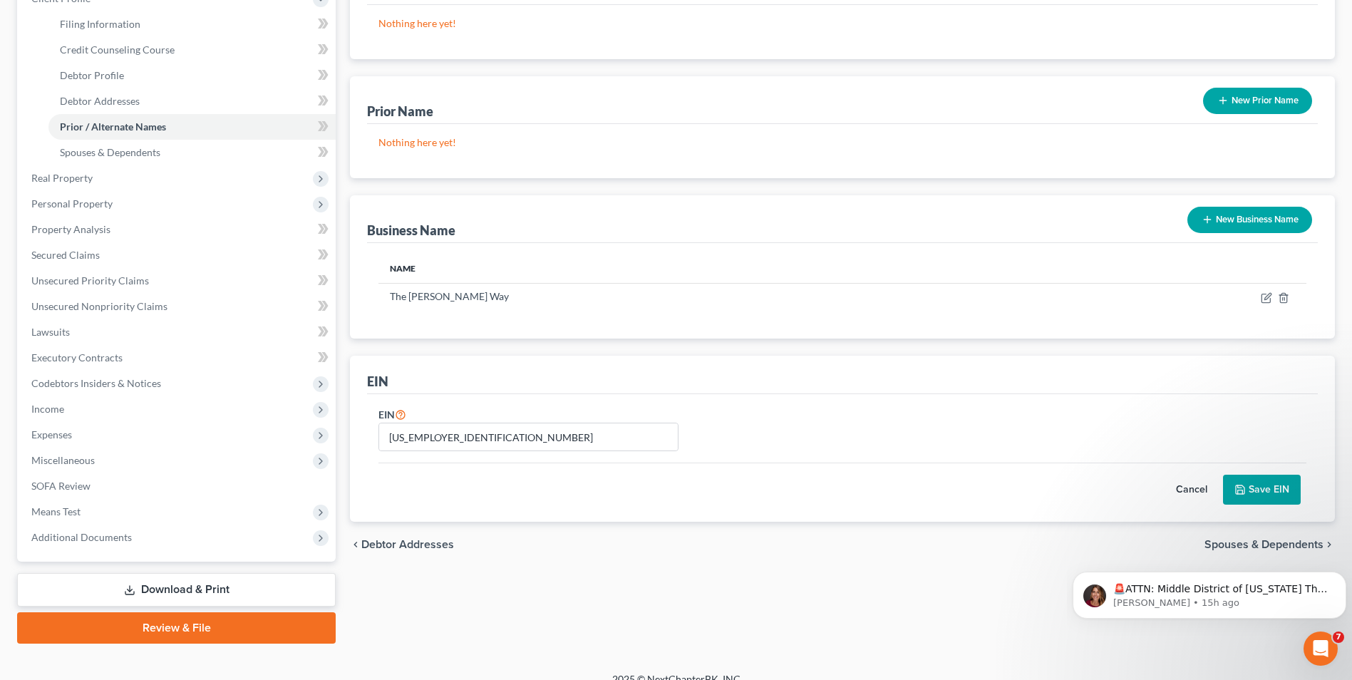
click at [1266, 493] on button "Save EIN" at bounding box center [1262, 490] width 78 height 30
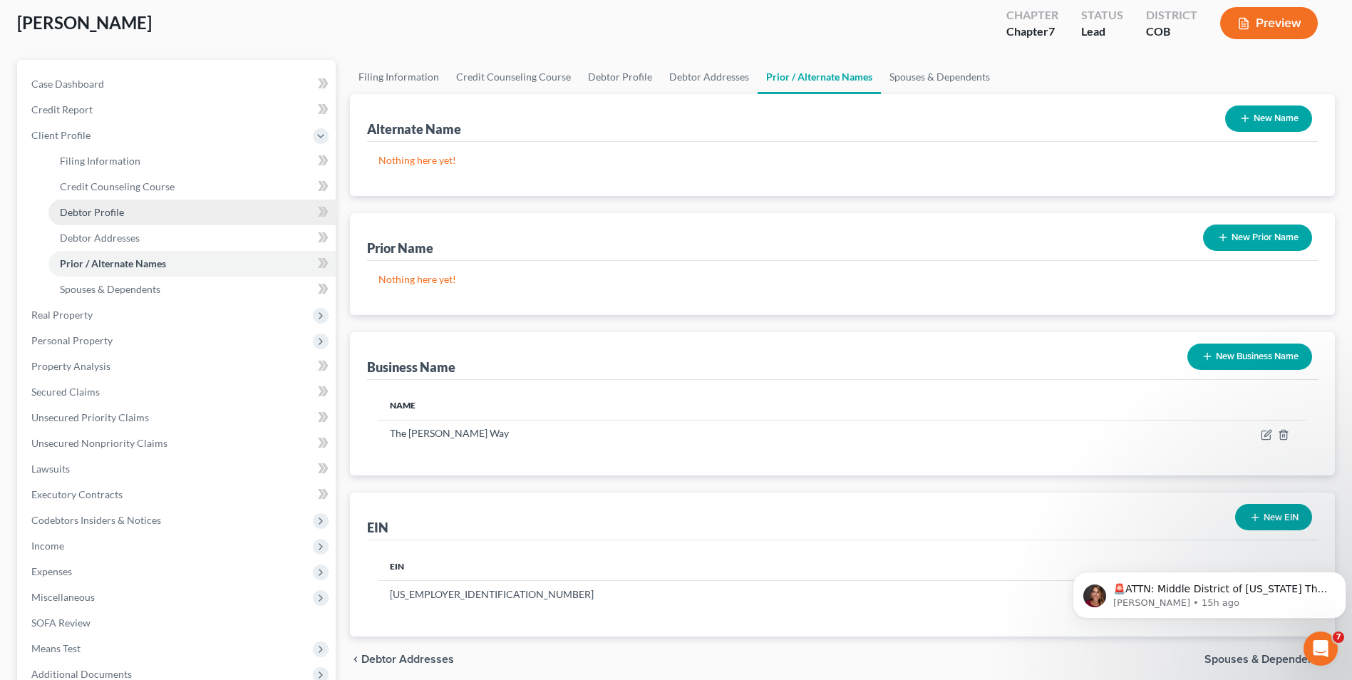
scroll to position [71, 0]
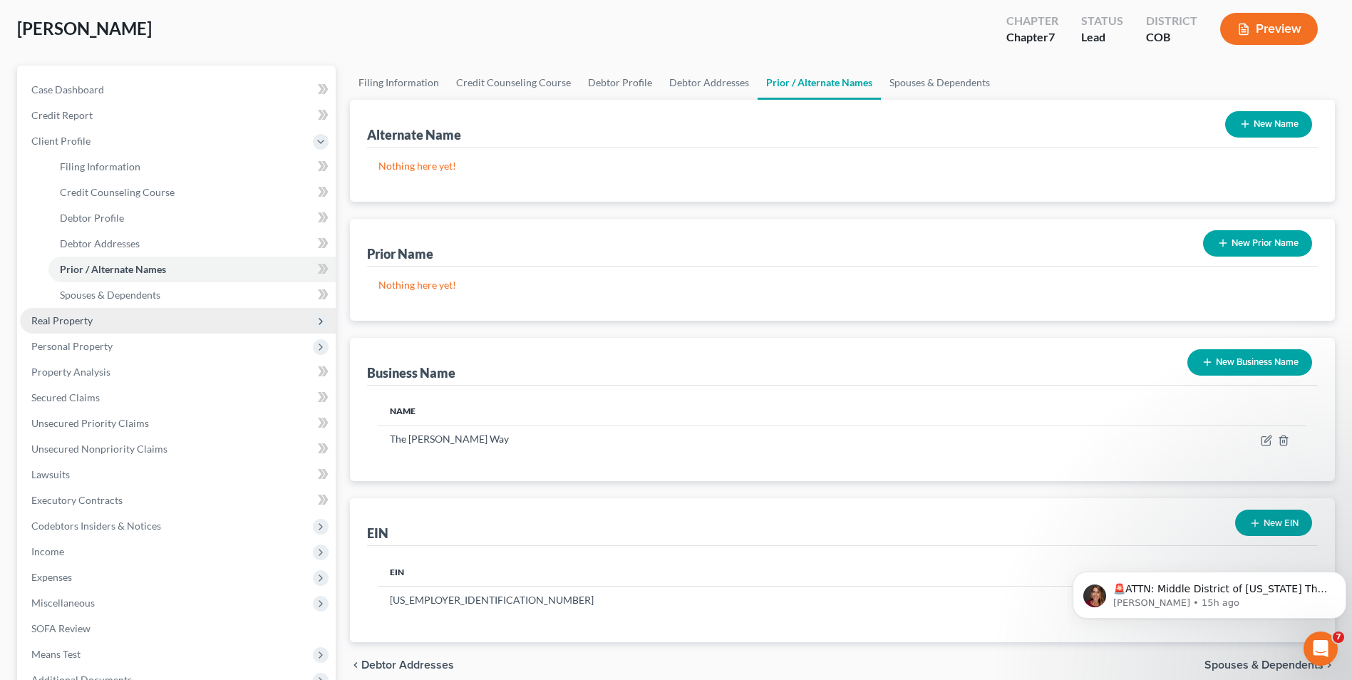
click at [82, 317] on span "Real Property" at bounding box center [61, 320] width 61 height 12
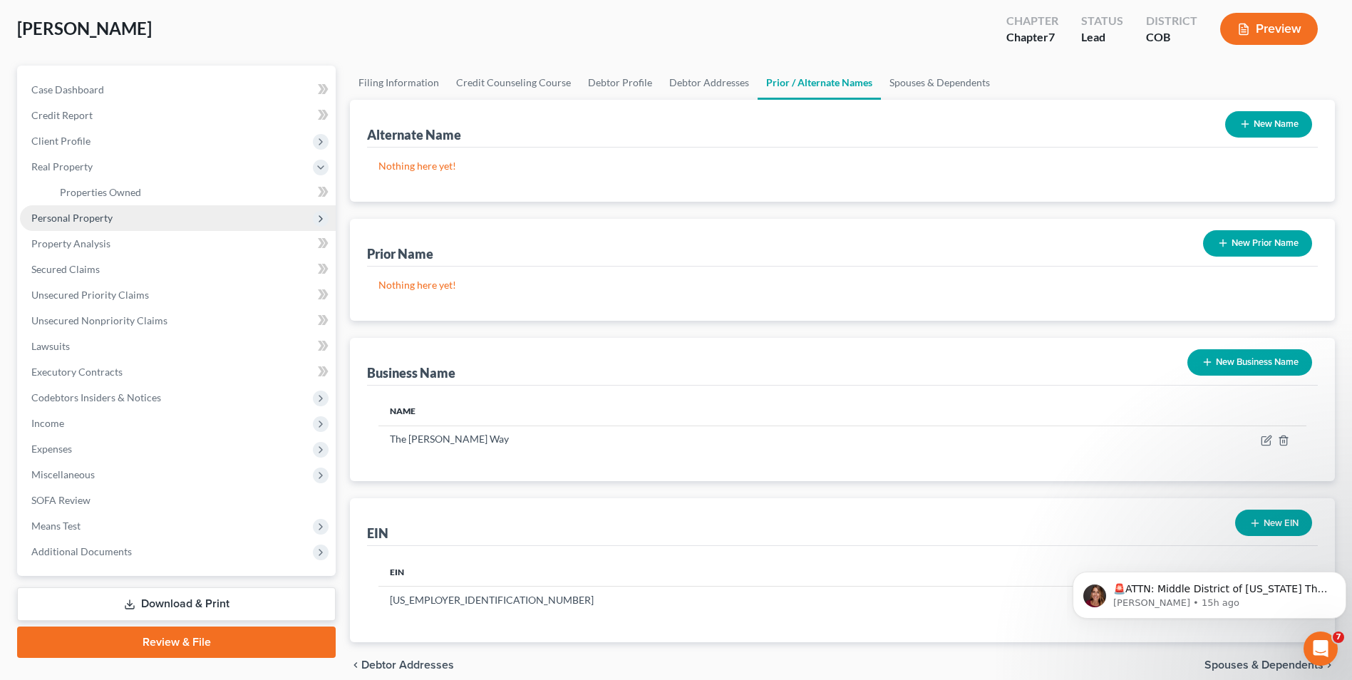
click at [79, 217] on span "Personal Property" at bounding box center [71, 218] width 81 height 12
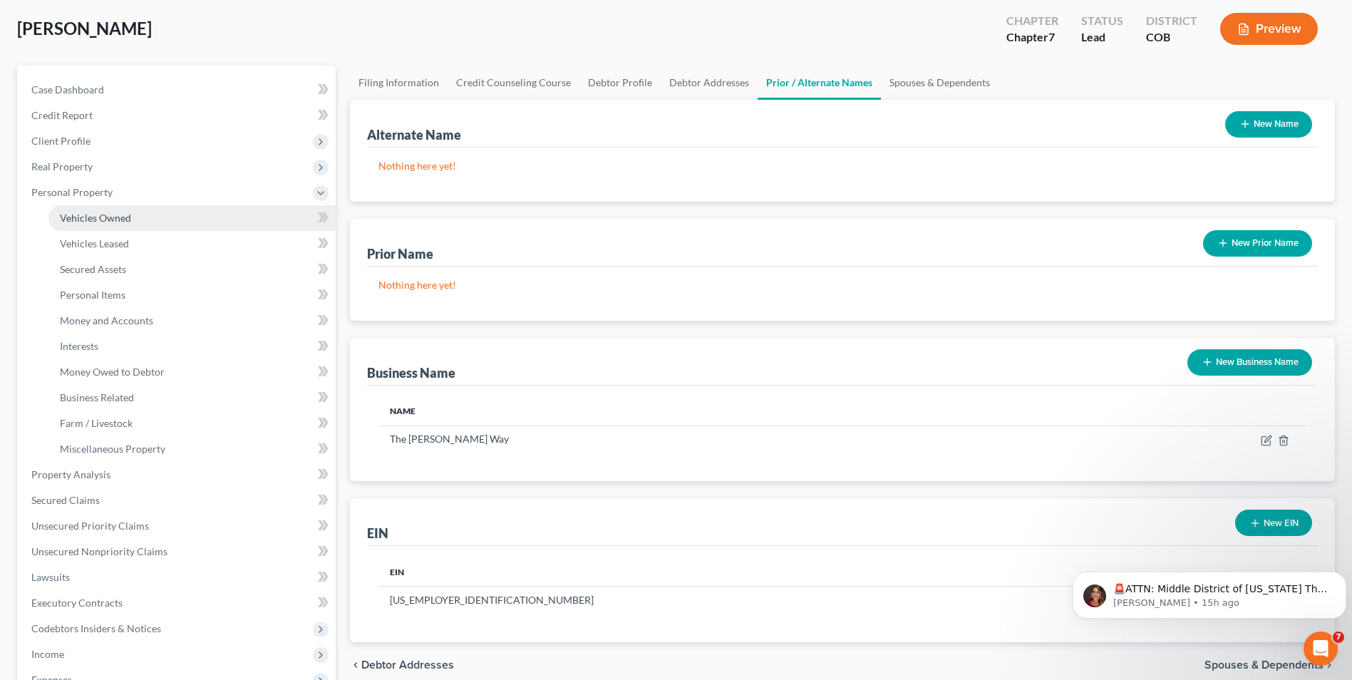
click at [113, 220] on span "Vehicles Owned" at bounding box center [95, 218] width 71 height 12
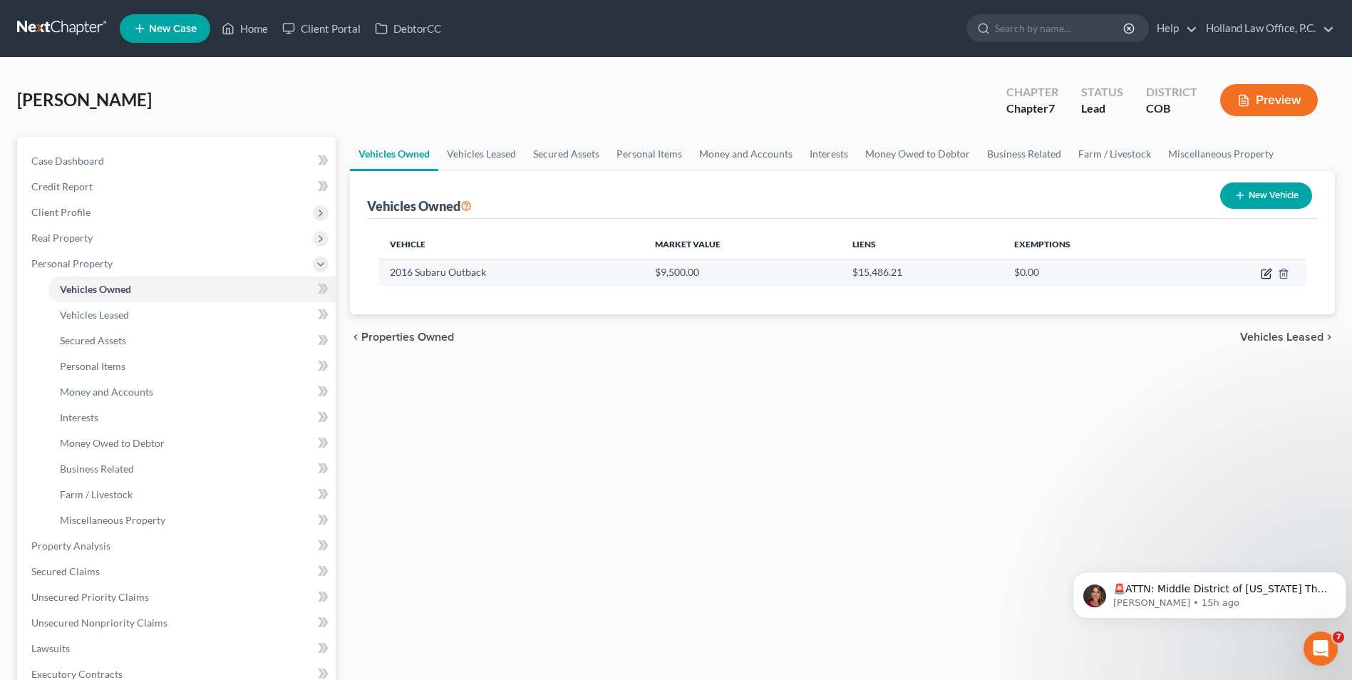
click at [1263, 274] on icon "button" at bounding box center [1265, 273] width 11 height 11
select select "0"
select select "10"
select select "3"
select select "0"
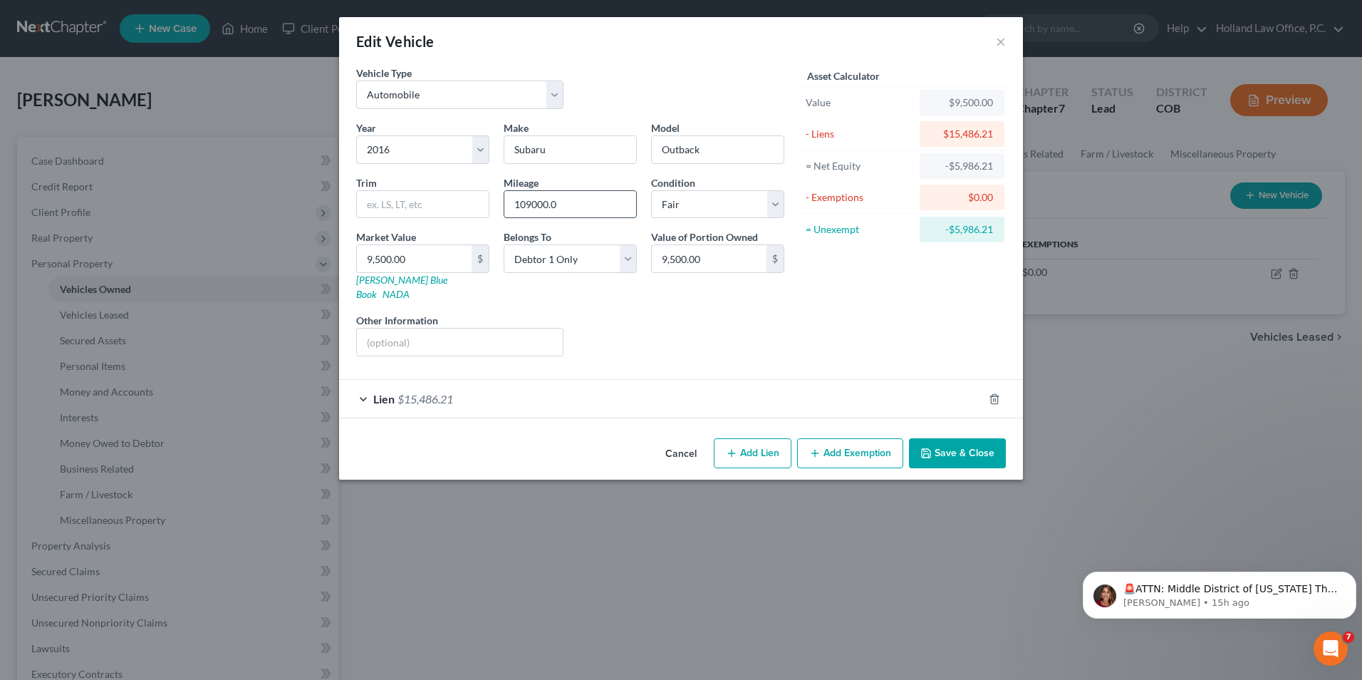
click at [566, 208] on input "109000.0" at bounding box center [570, 204] width 132 height 27
click at [544, 203] on input "109000.0" at bounding box center [570, 204] width 132 height 27
click at [562, 202] on input "109000.0" at bounding box center [570, 204] width 132 height 27
click at [570, 207] on input "109000.0" at bounding box center [570, 204] width 132 height 27
drag, startPoint x: 559, startPoint y: 208, endPoint x: 567, endPoint y: 209, distance: 8.0
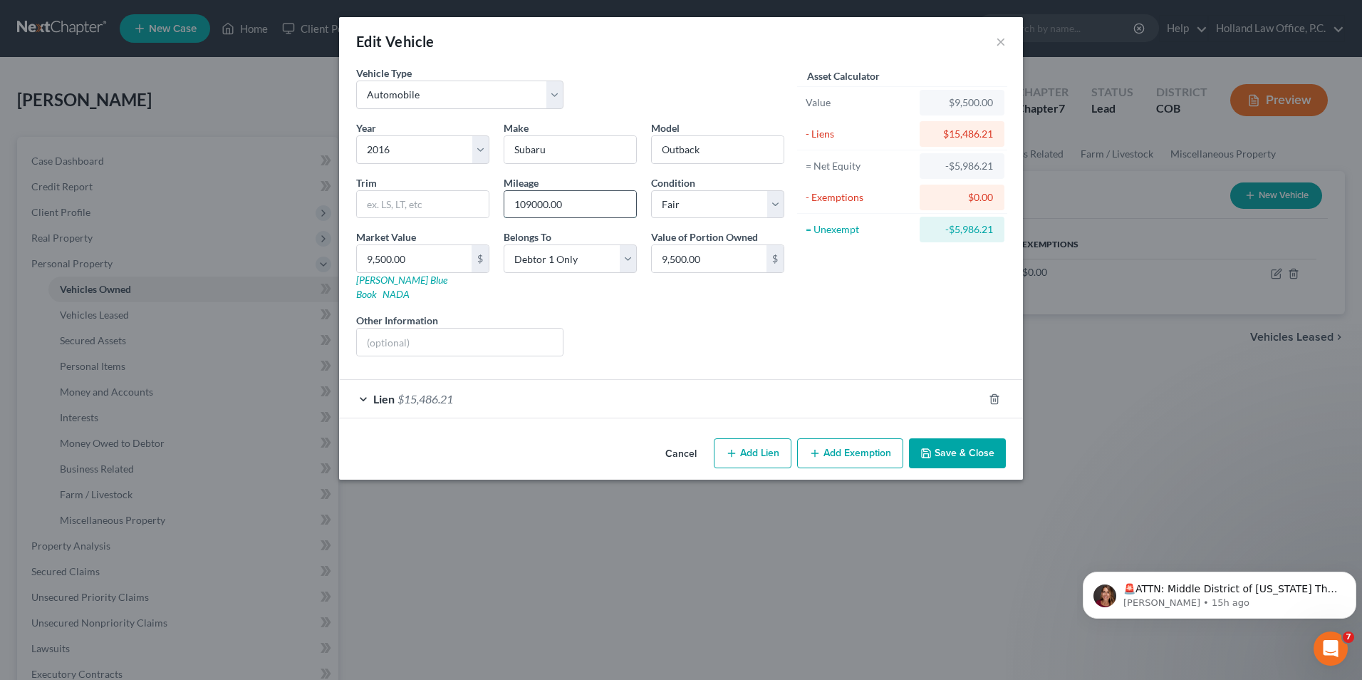
click at [546, 212] on input "109000.00" at bounding box center [570, 204] width 132 height 27
drag, startPoint x: 581, startPoint y: 205, endPoint x: 549, endPoint y: 210, distance: 32.4
click at [549, 210] on input "109000.00" at bounding box center [570, 204] width 132 height 27
type input "109000"
click at [596, 313] on div "Liens Select" at bounding box center [682, 334] width 222 height 43
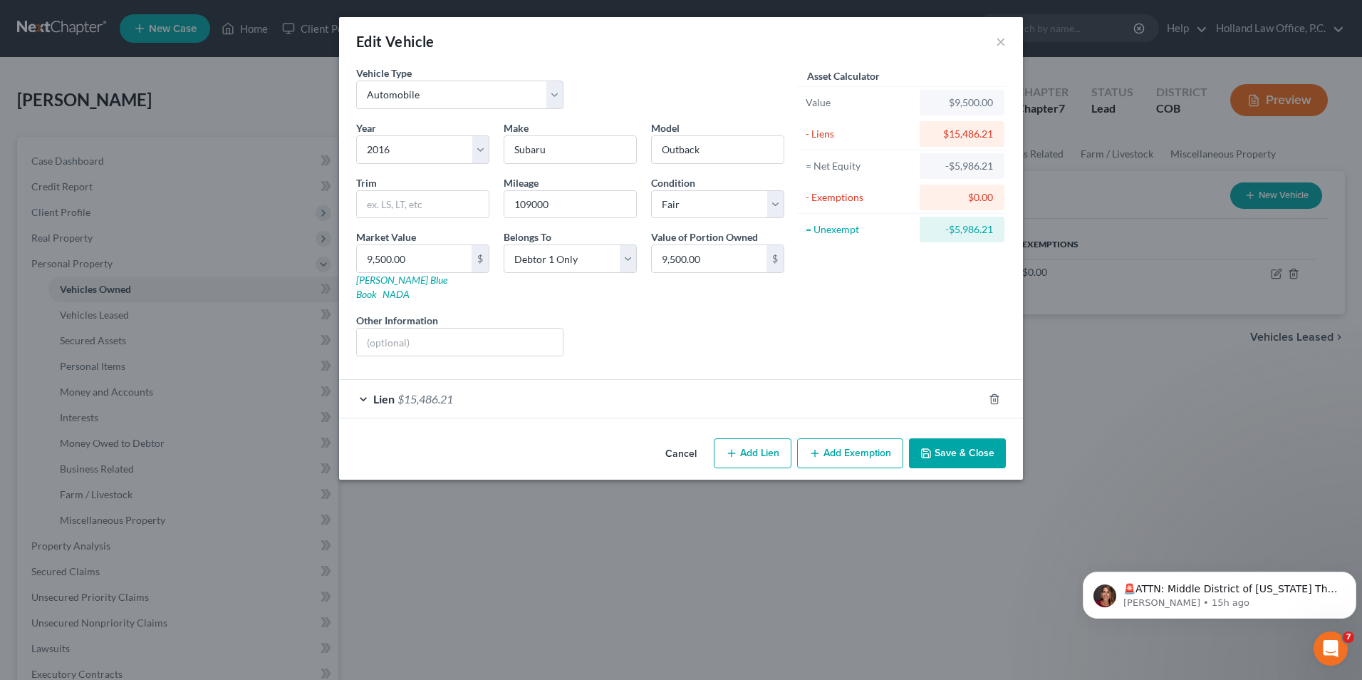
click at [947, 445] on button "Save & Close" at bounding box center [957, 453] width 97 height 30
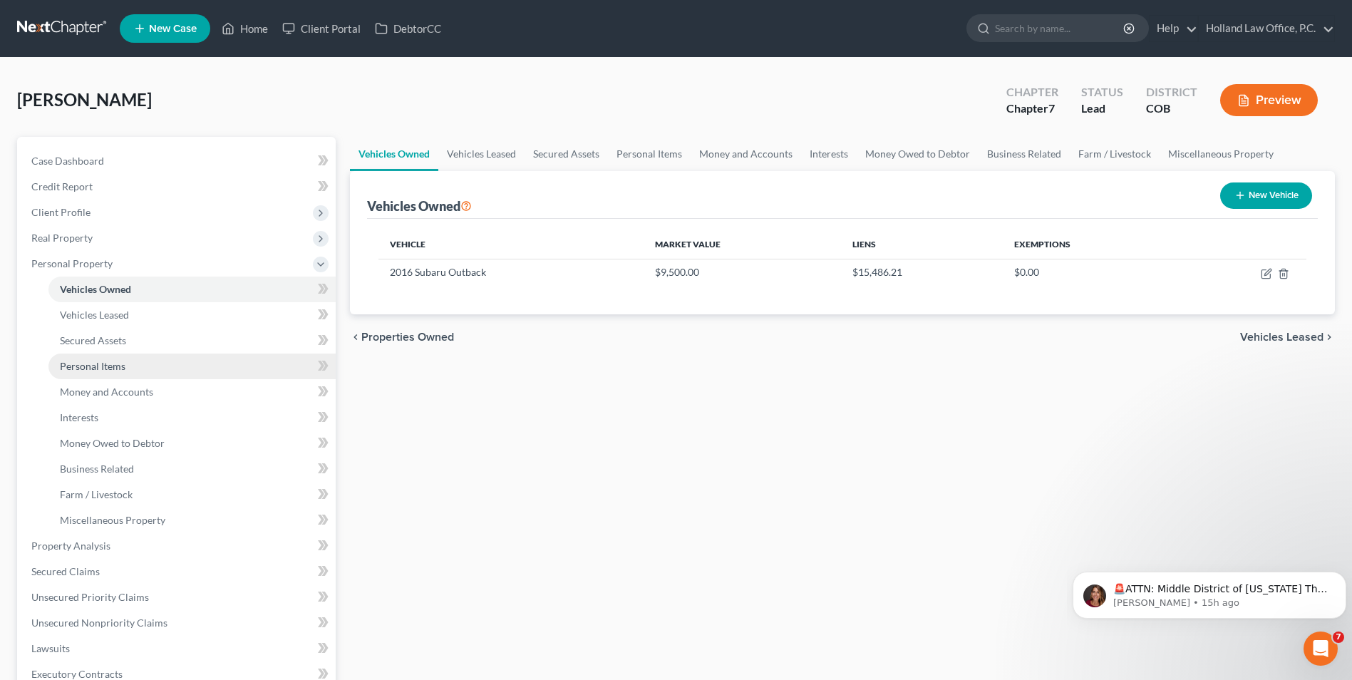
click at [132, 361] on link "Personal Items" at bounding box center [191, 366] width 287 height 26
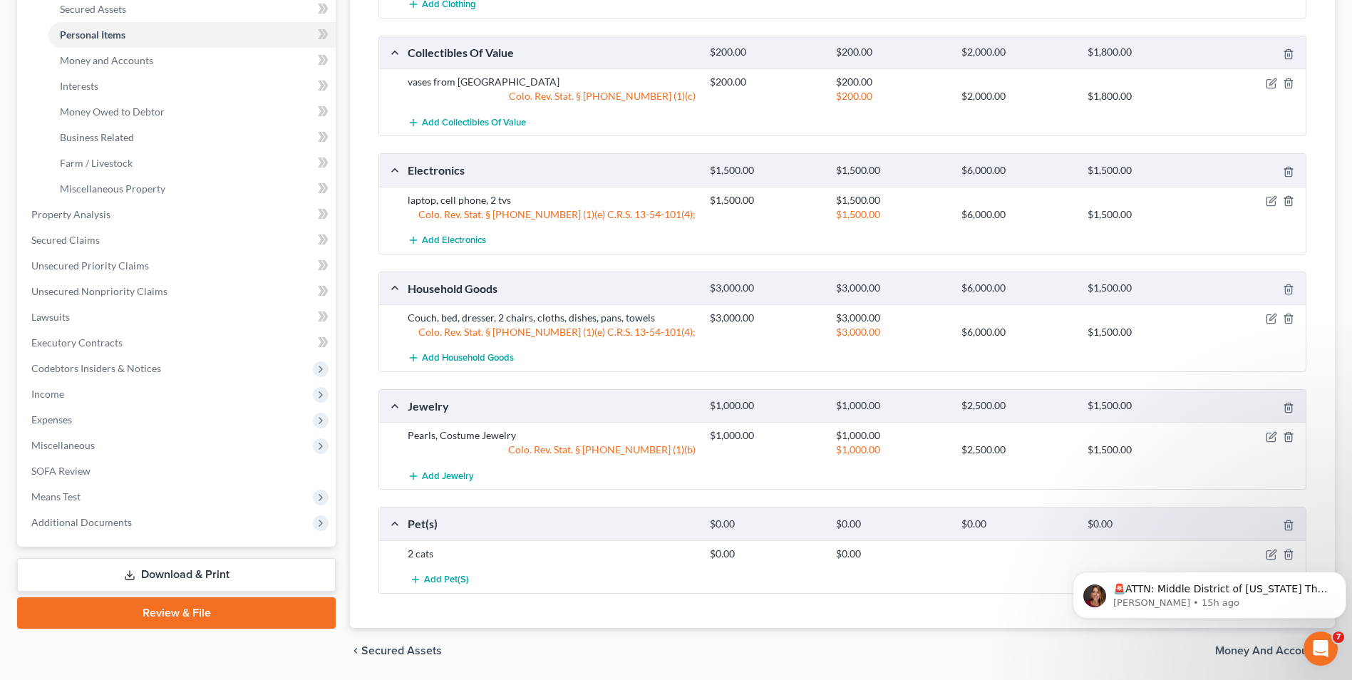
scroll to position [356, 0]
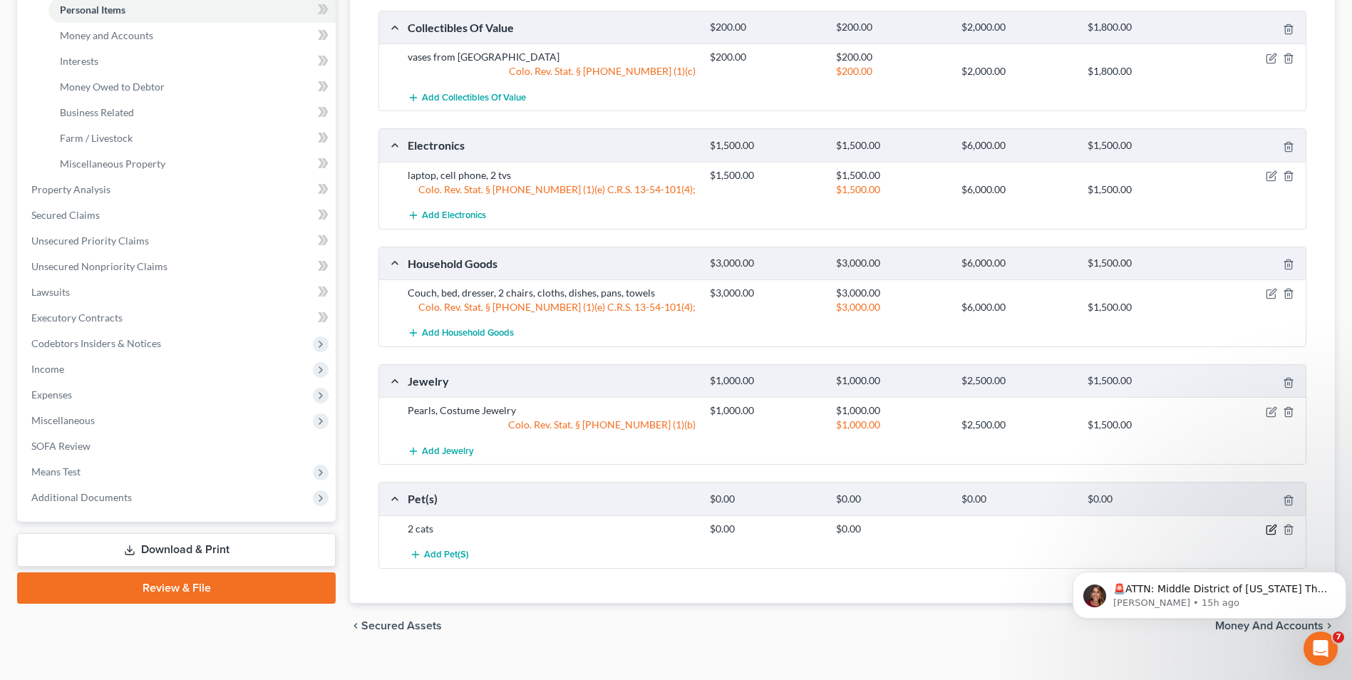
click at [1269, 529] on icon "button" at bounding box center [1270, 529] width 11 height 11
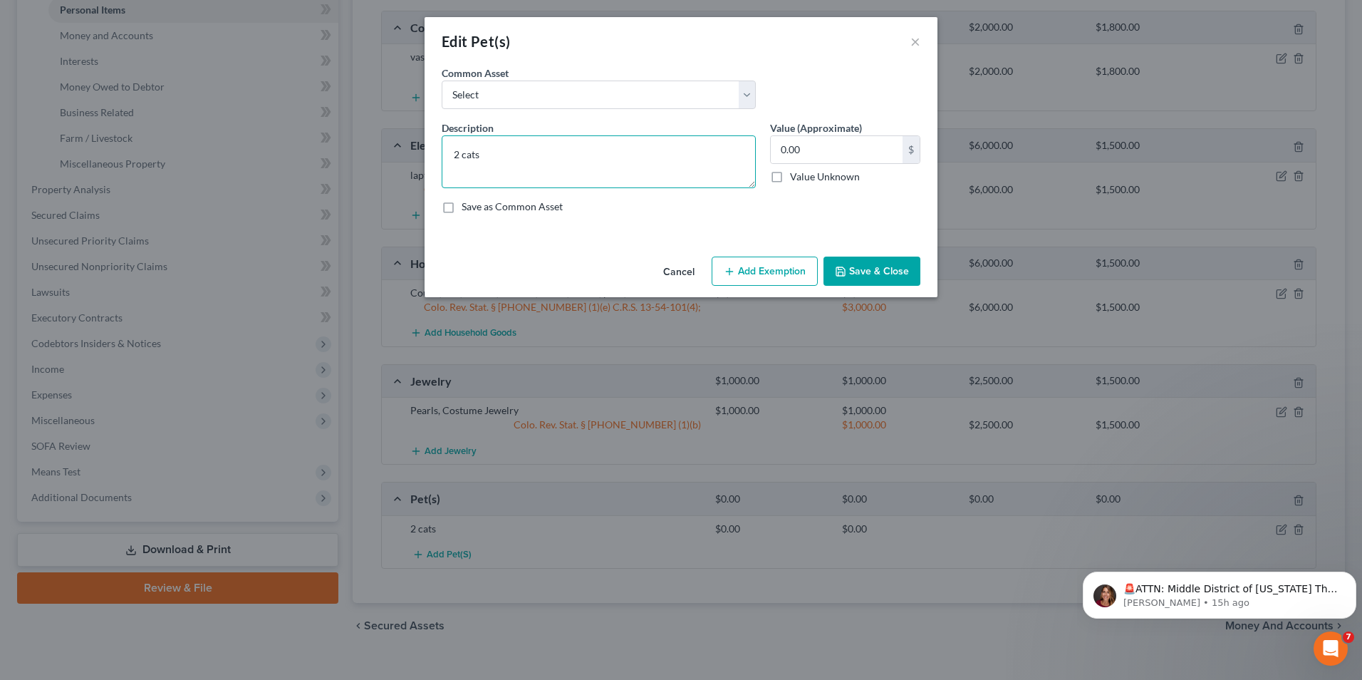
click at [522, 140] on textarea "2 cats" at bounding box center [599, 161] width 314 height 53
click at [456, 170] on textarea "2 cats 1 dog" at bounding box center [599, 161] width 314 height 53
type textarea "2 cats, 1 dog"
click at [825, 151] on input "0.00" at bounding box center [837, 149] width 132 height 27
type input "250.00"
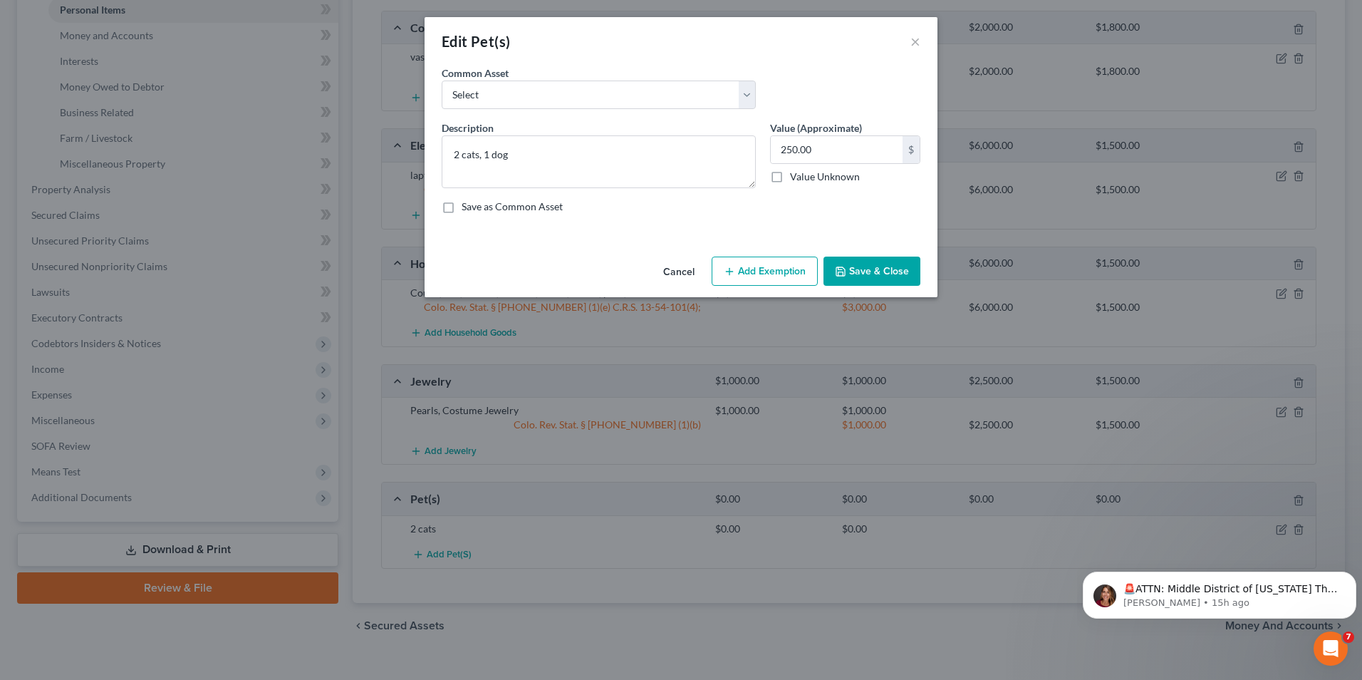
click at [844, 266] on icon "button" at bounding box center [840, 271] width 11 height 11
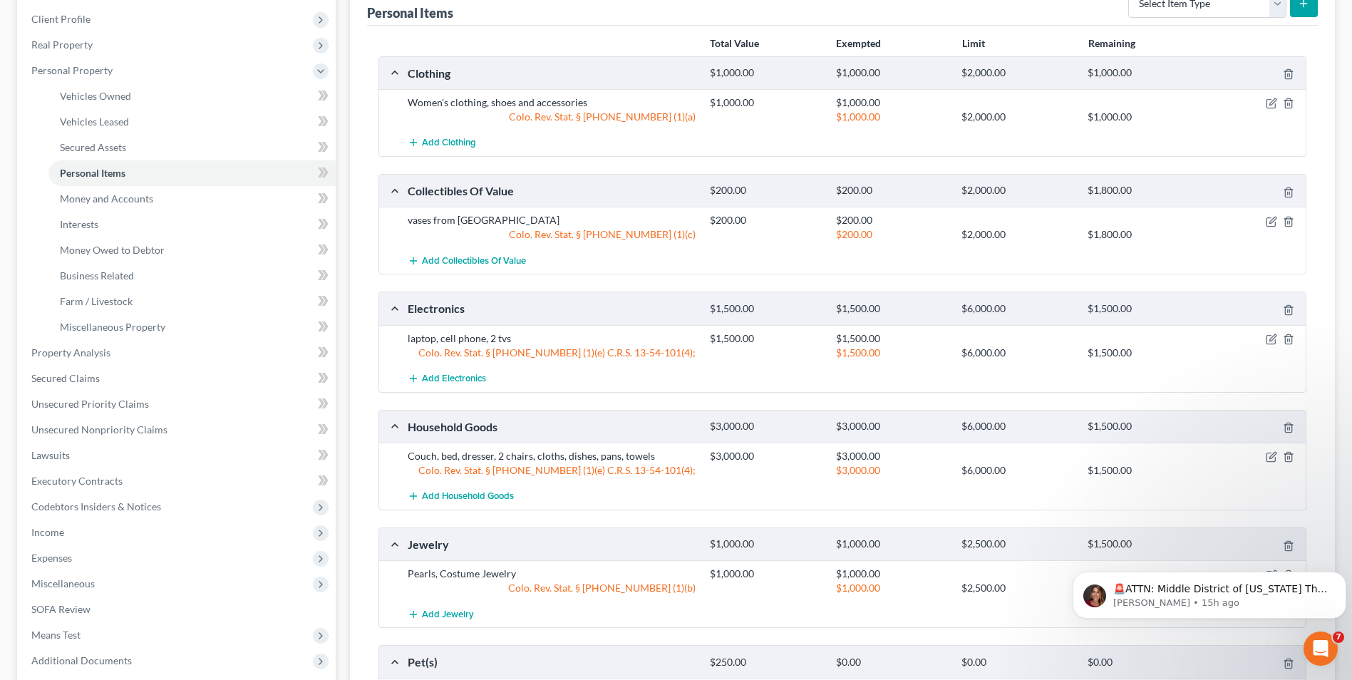
scroll to position [142, 0]
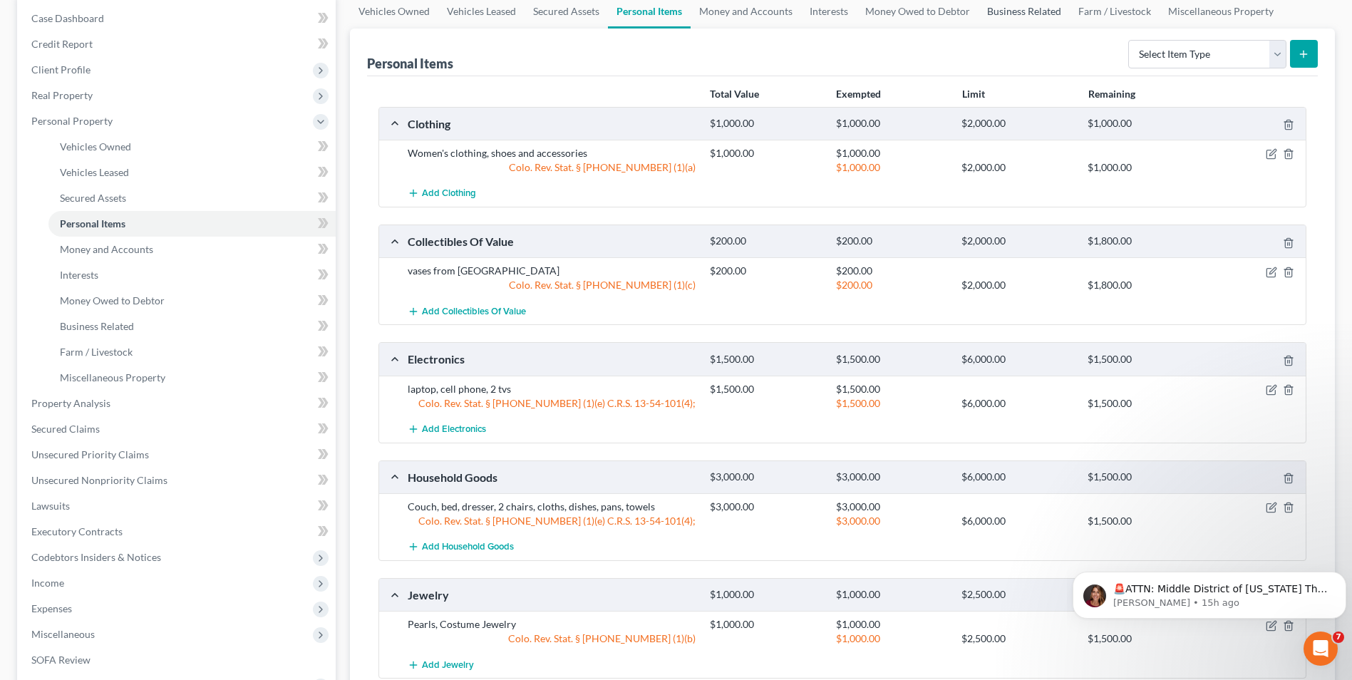
click at [996, 9] on link "Business Related" at bounding box center [1023, 11] width 91 height 34
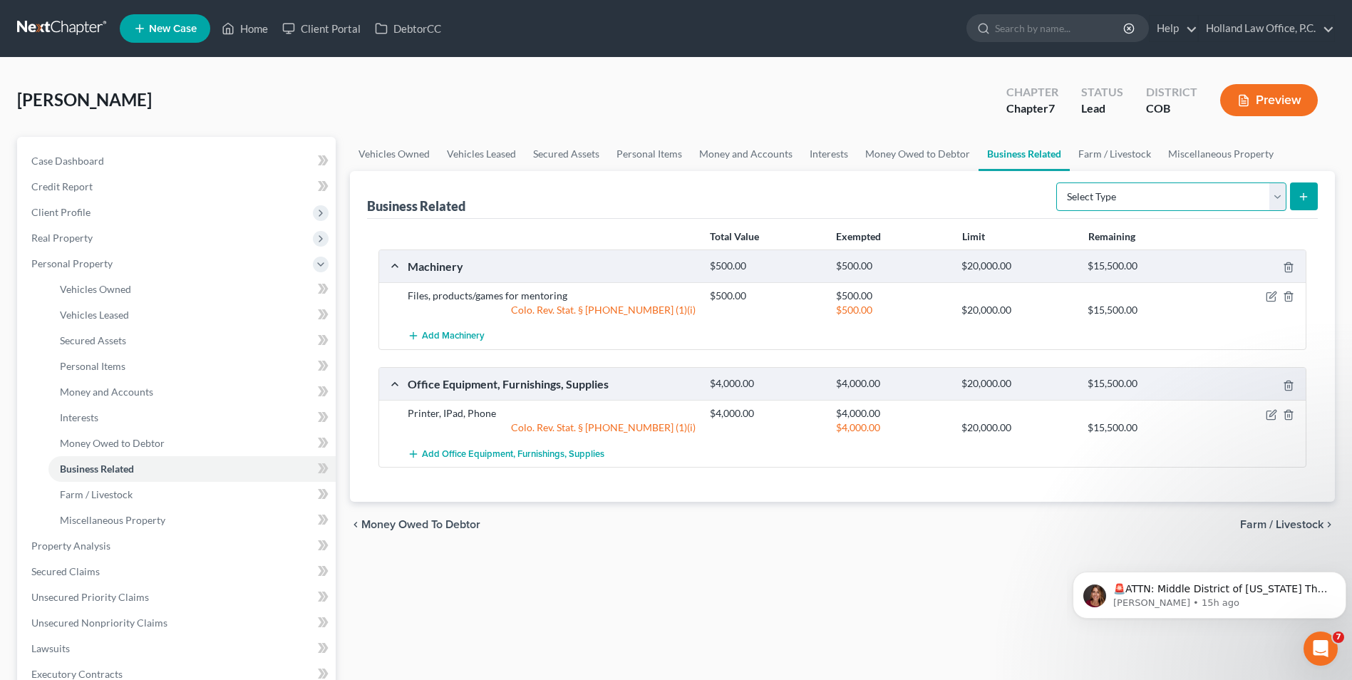
click at [1111, 190] on select "Select Type Customer Lists Franchises Inventory Licenses Machinery Office Equip…" at bounding box center [1171, 196] width 230 height 28
click at [1274, 415] on icon "button" at bounding box center [1270, 414] width 11 height 11
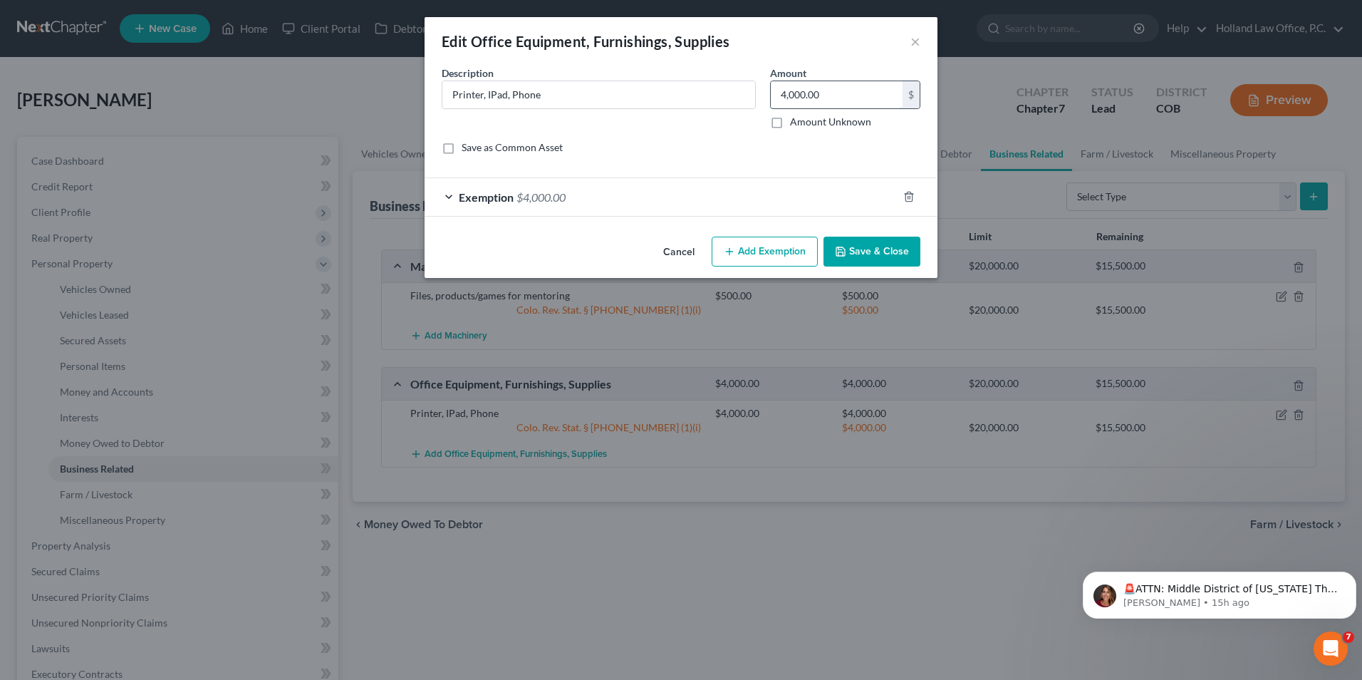
click at [854, 100] on input "4,000.00" at bounding box center [837, 94] width 132 height 27
type input "1,500.00"
click at [721, 200] on div "Exemption $4,000.00" at bounding box center [661, 197] width 473 height 38
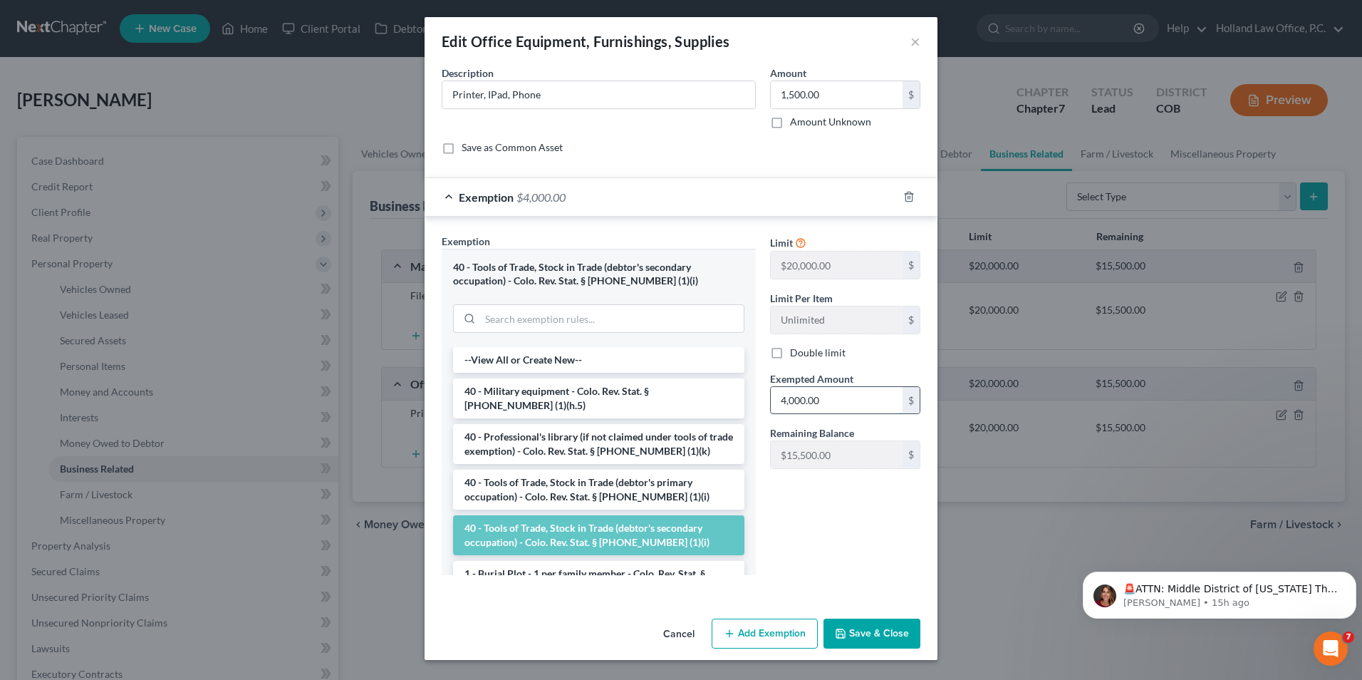
drag, startPoint x: 813, startPoint y: 403, endPoint x: 794, endPoint y: 390, distance: 22.1
click at [812, 403] on input "4,000.00" at bounding box center [837, 400] width 132 height 27
type input "1,500.00"
click at [901, 630] on button "Save & Close" at bounding box center [872, 633] width 97 height 30
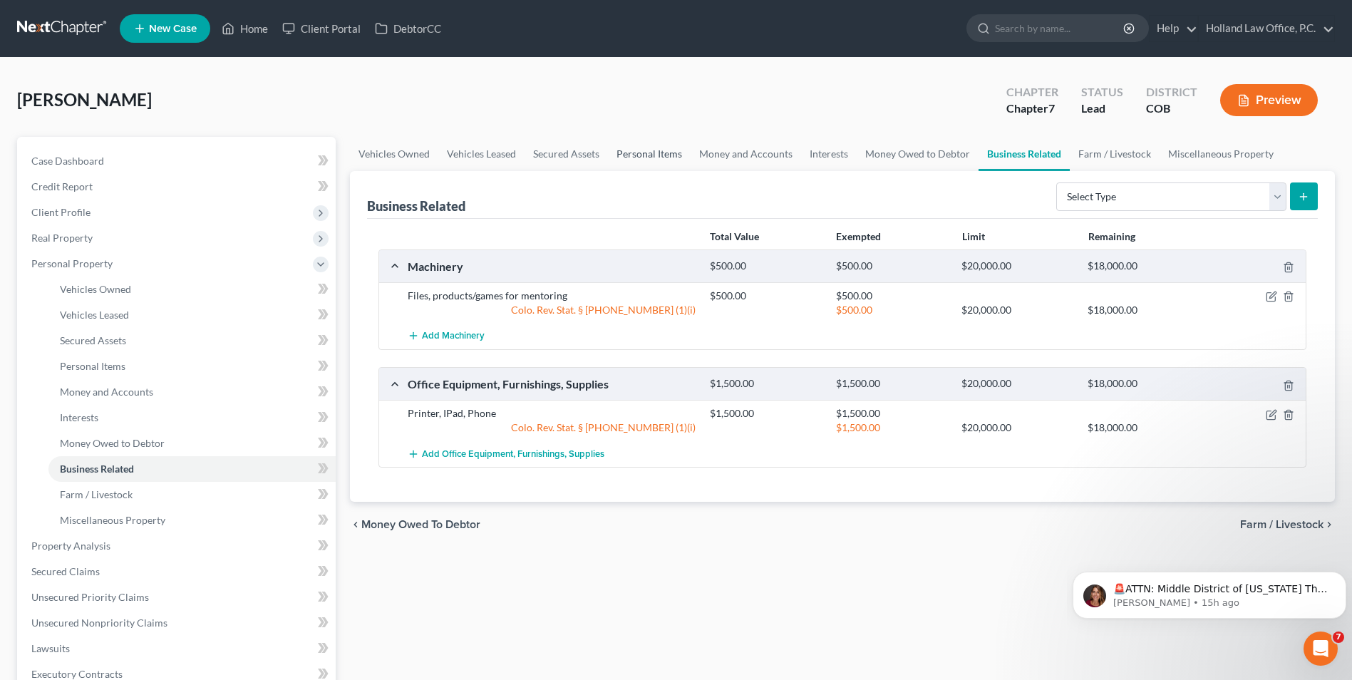
click at [672, 155] on link "Personal Items" at bounding box center [649, 154] width 83 height 34
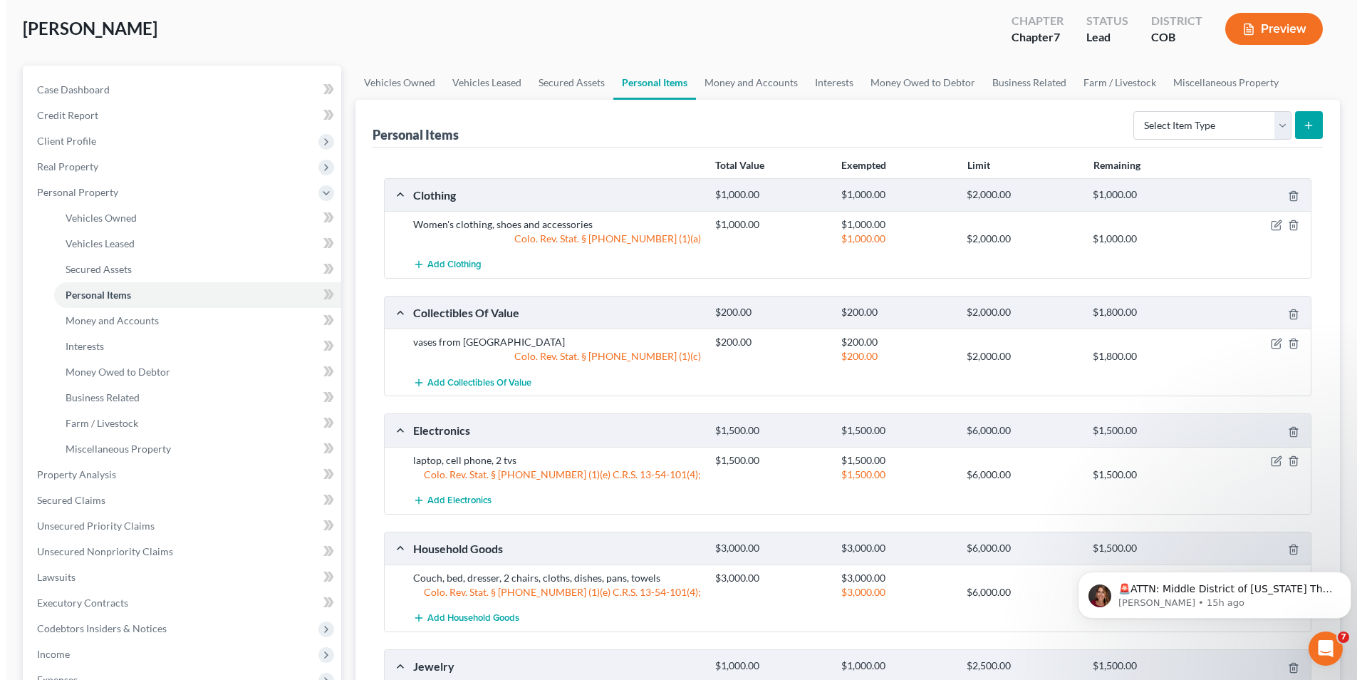
scroll to position [142, 0]
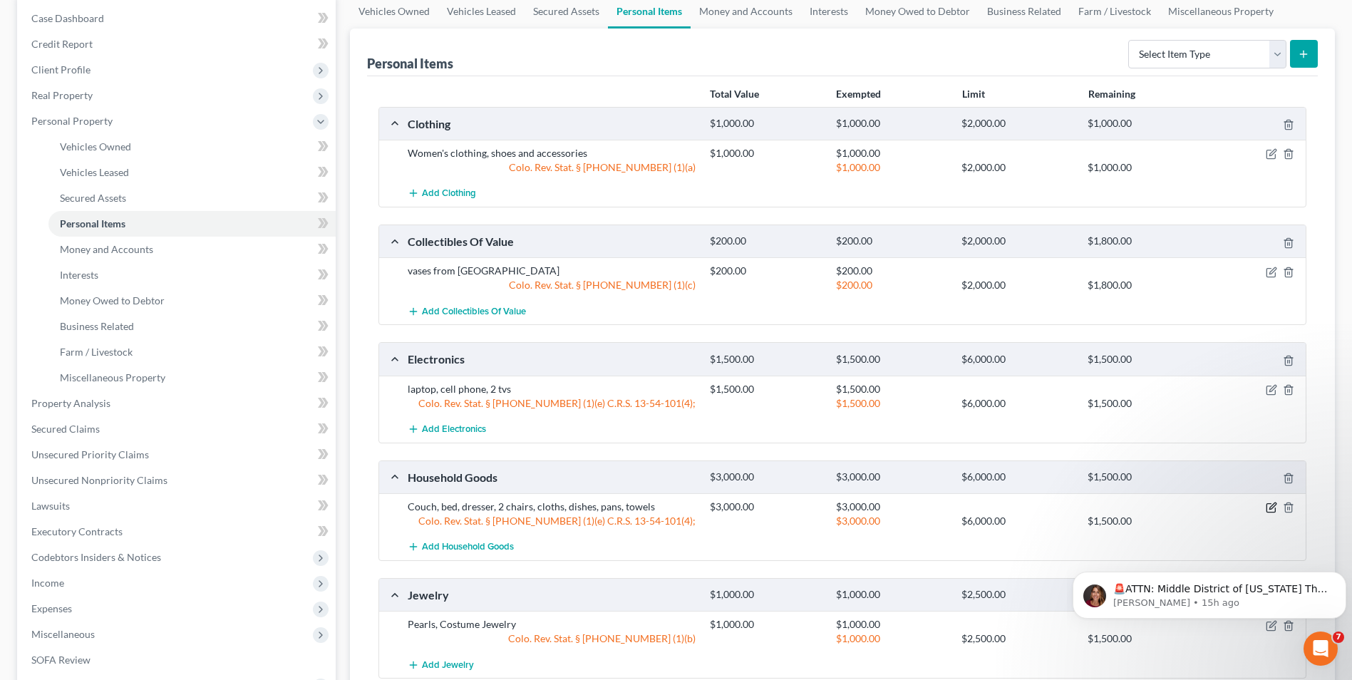
click at [1269, 506] on icon "button" at bounding box center [1270, 507] width 11 height 11
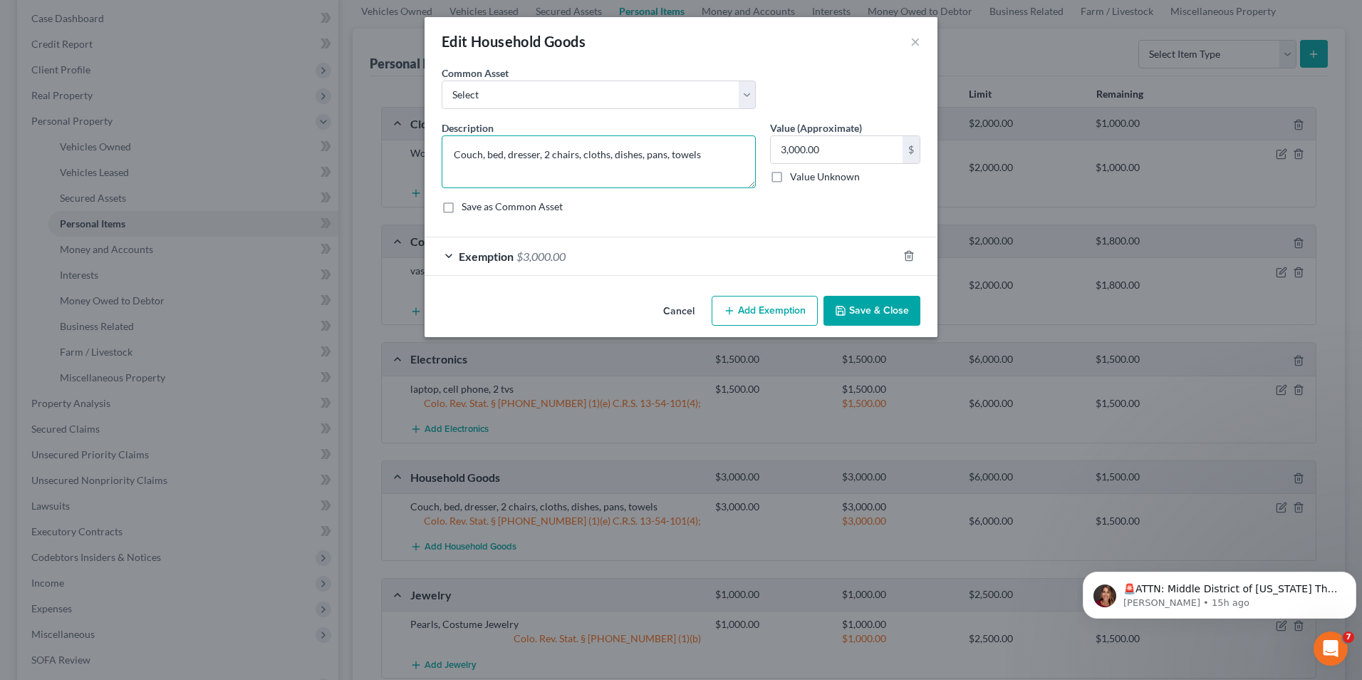
click at [712, 160] on textarea "Couch, bed, dresser, 2 chairs, cloths, dishes, pans, towels" at bounding box center [599, 161] width 314 height 53
type textarea "Couch, bed, dresser, 2 chairs, cloths, dishes, pans, towels, vases"
click at [842, 149] on input "3,000.00" at bounding box center [837, 149] width 132 height 27
type input "3,200.00"
click at [778, 254] on div "Exemption $3,000.00" at bounding box center [661, 256] width 473 height 38
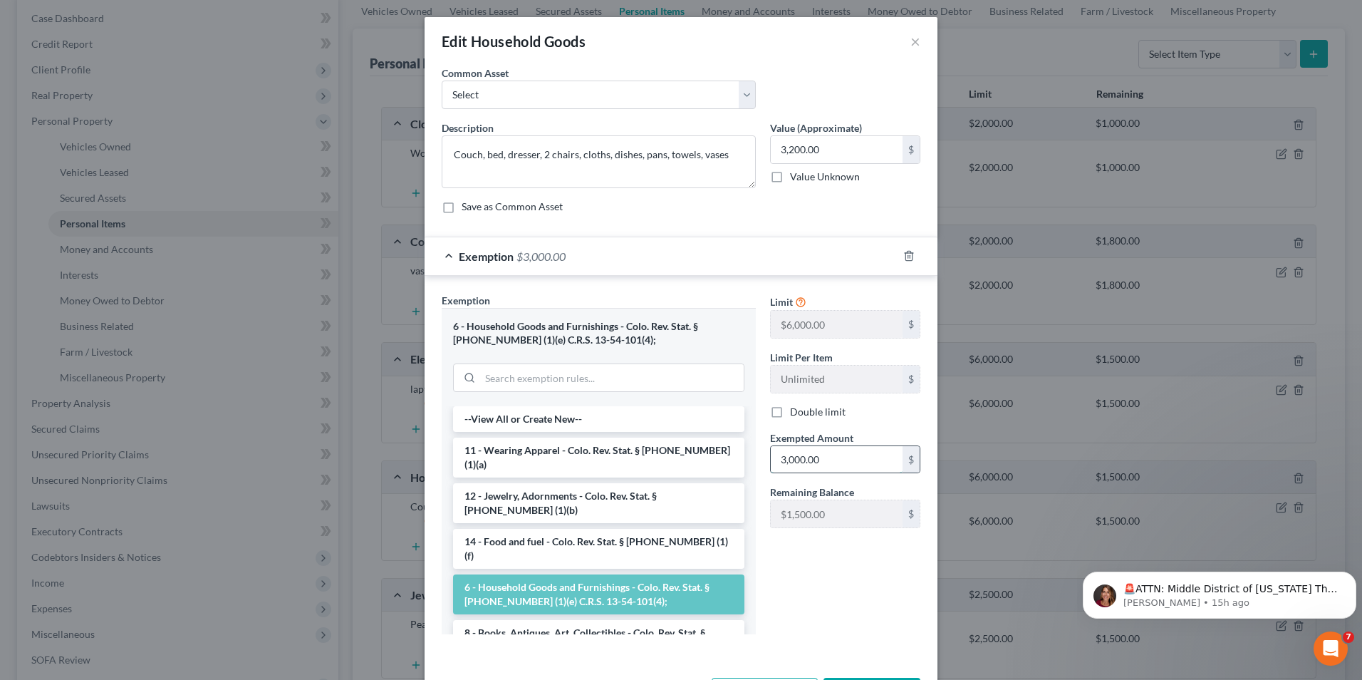
click at [811, 449] on input "3,000.00" at bounding box center [837, 459] width 132 height 27
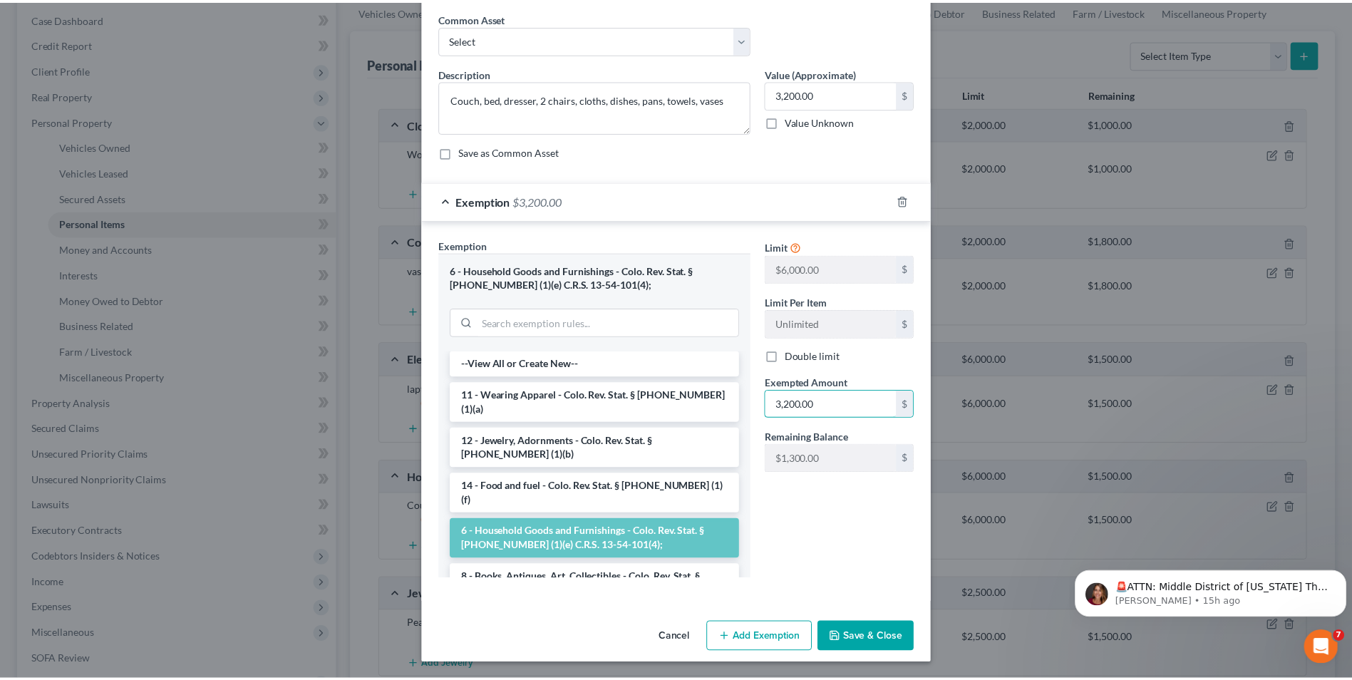
scroll to position [56, 0]
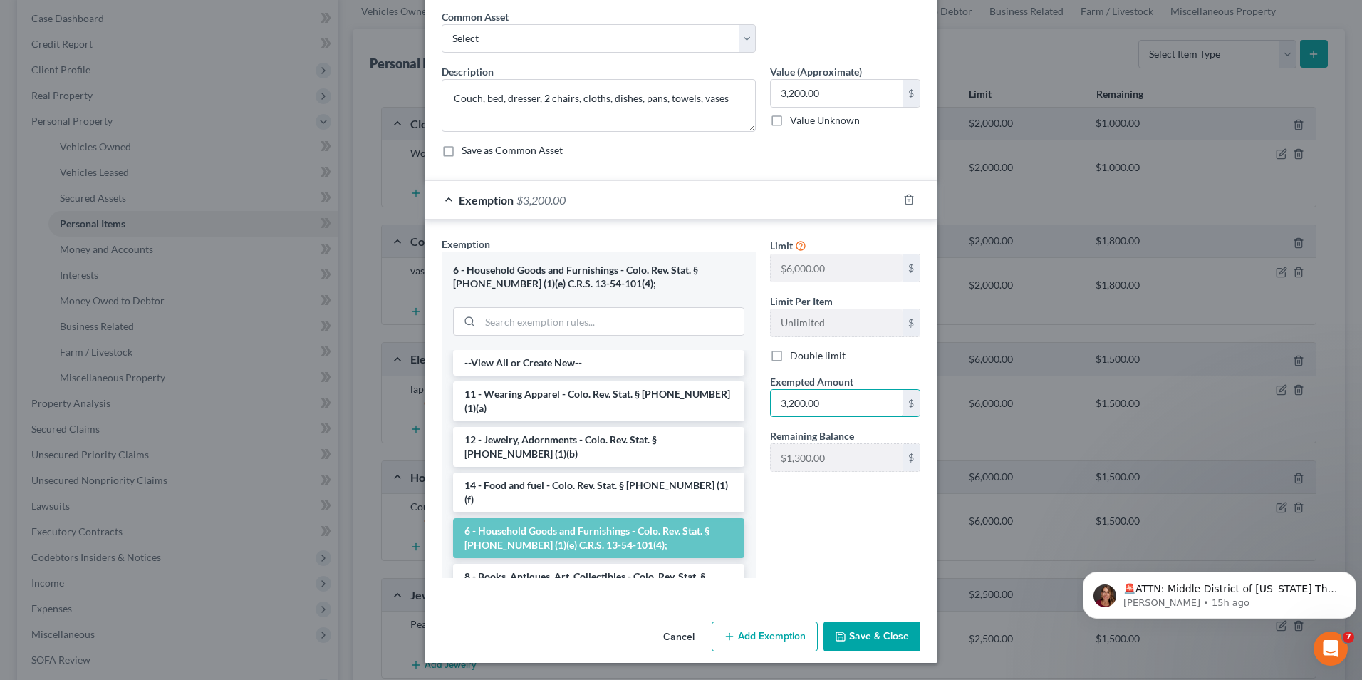
type input "3,200.00"
click at [868, 638] on button "Save & Close" at bounding box center [872, 636] width 97 height 30
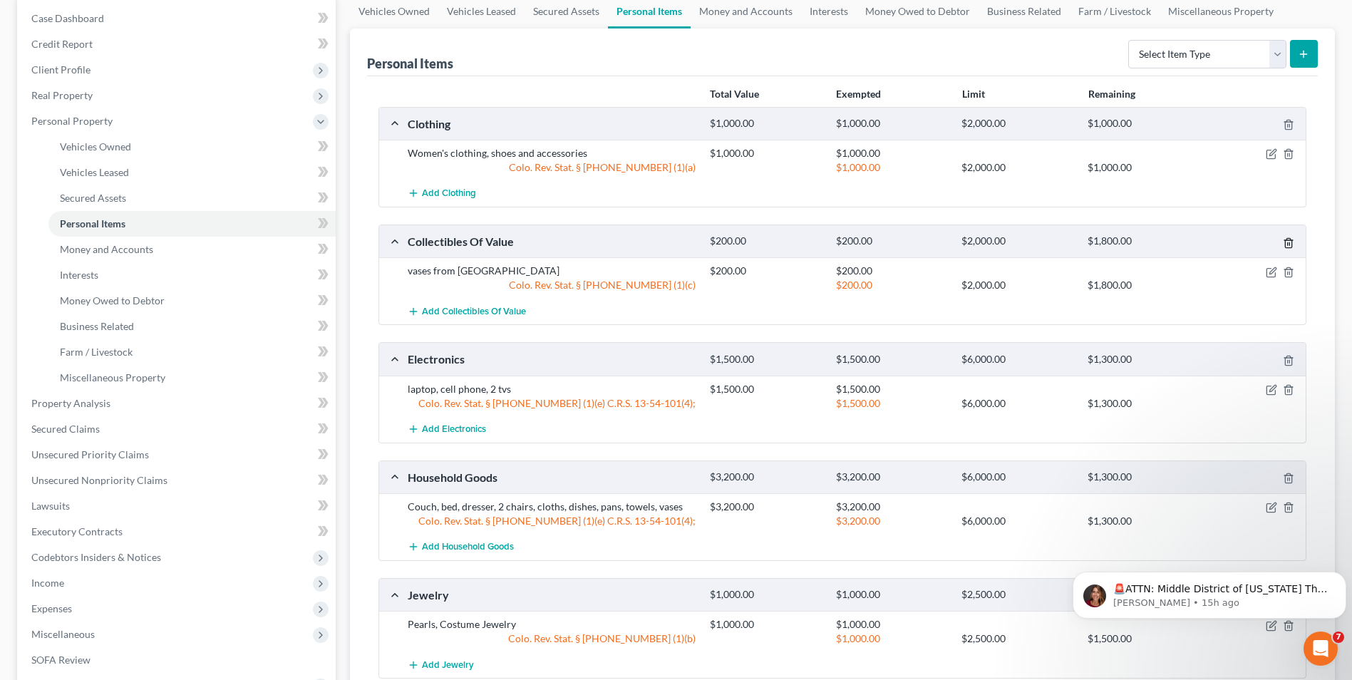
click at [1288, 247] on icon "button" at bounding box center [1287, 242] width 11 height 11
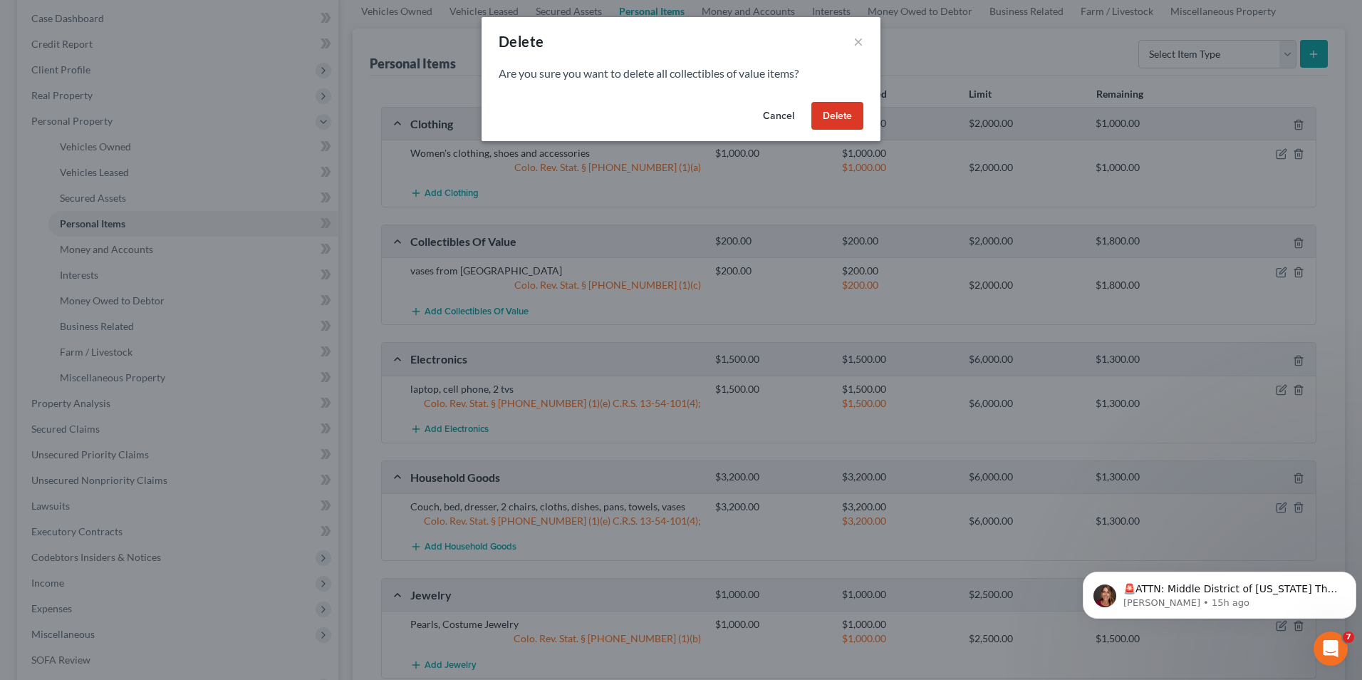
click at [820, 105] on button "Delete" at bounding box center [838, 116] width 52 height 28
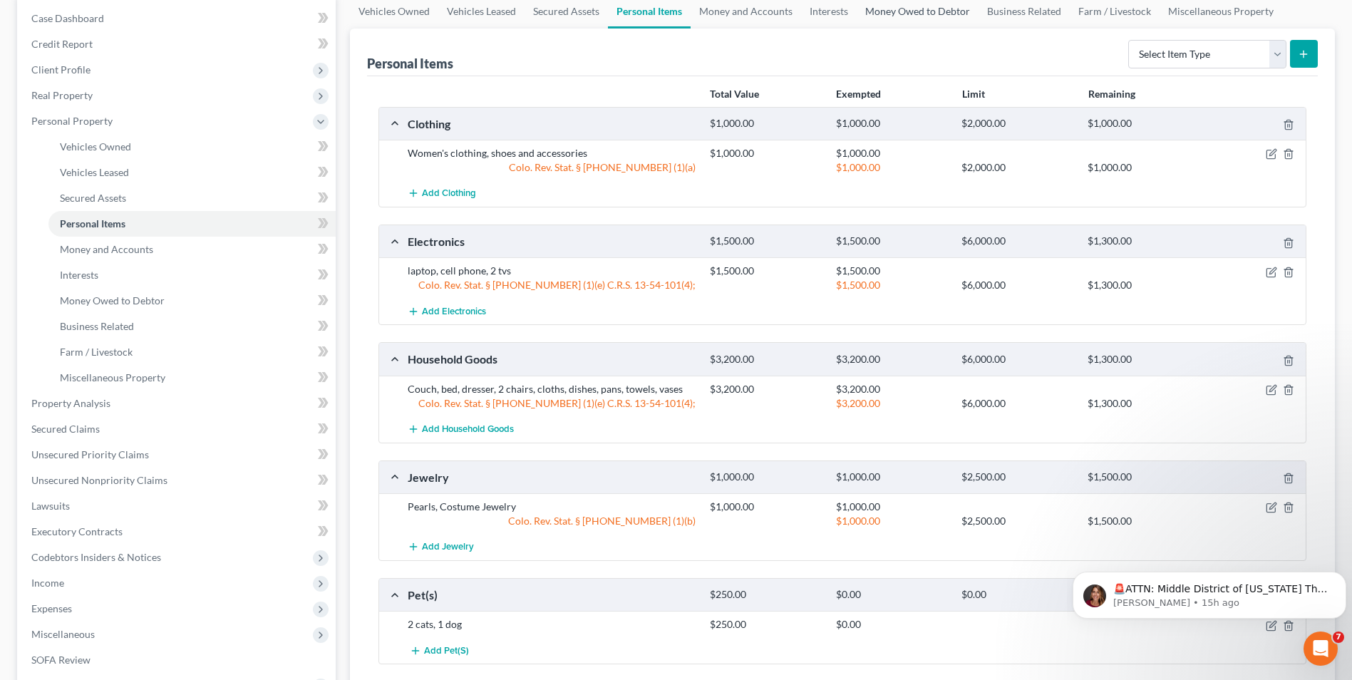
drag, startPoint x: 888, startPoint y: 8, endPoint x: 908, endPoint y: 6, distance: 19.3
click at [888, 8] on link "Money Owed to Debtor" at bounding box center [917, 11] width 122 height 34
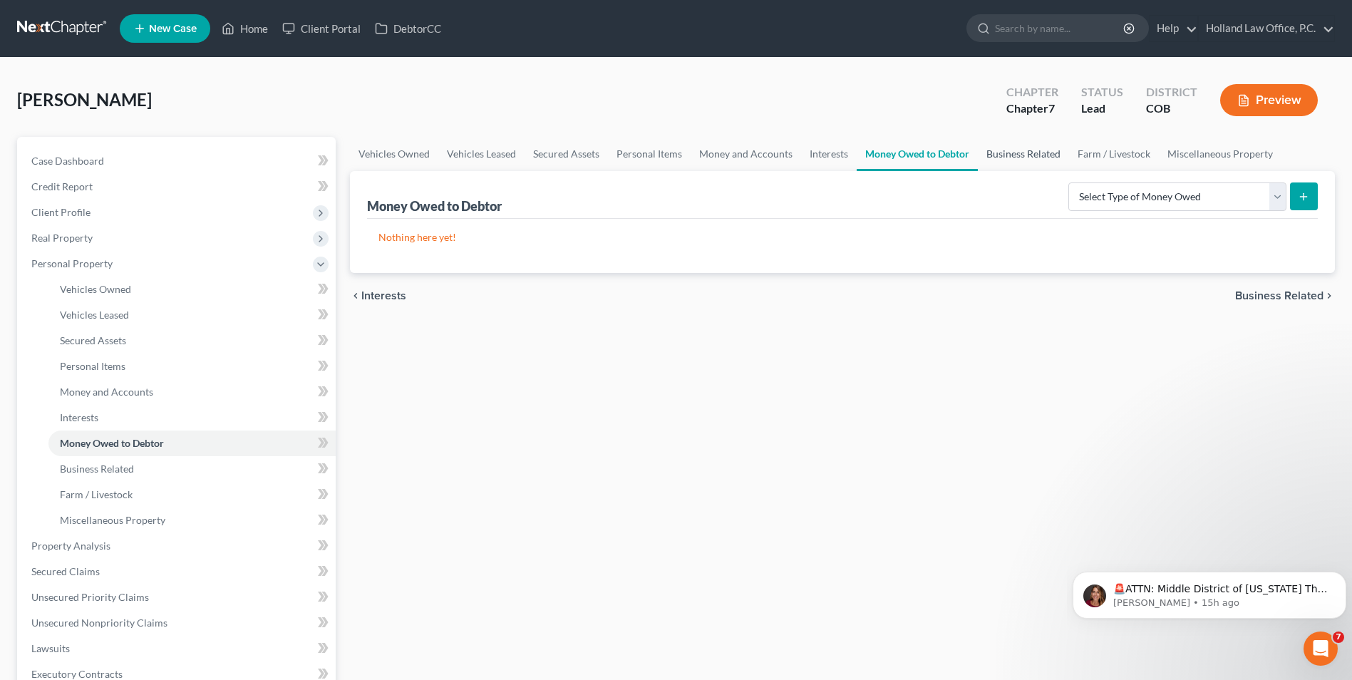
click at [1025, 154] on link "Business Related" at bounding box center [1023, 154] width 91 height 34
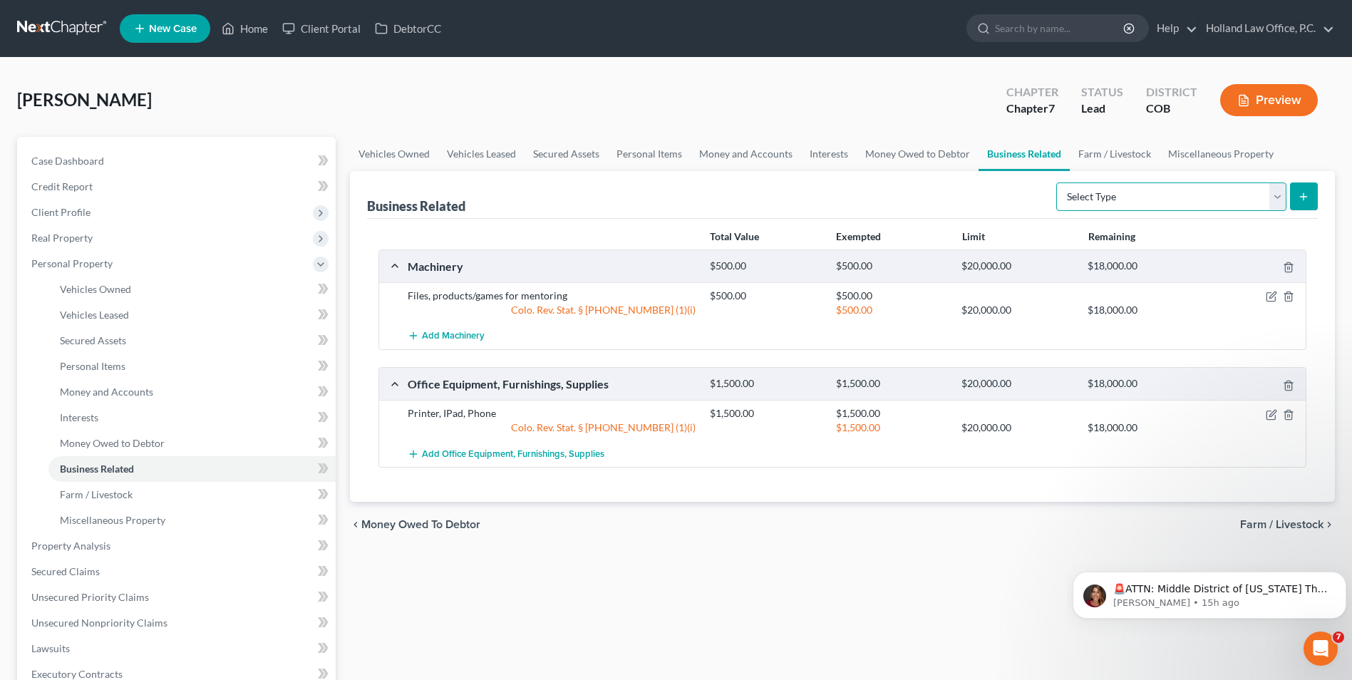
click at [1139, 196] on select "Select Type Customer Lists Franchises Inventory Licenses Machinery Office Equip…" at bounding box center [1171, 196] width 230 height 28
click at [926, 165] on link "Money Owed to Debtor" at bounding box center [917, 154] width 122 height 34
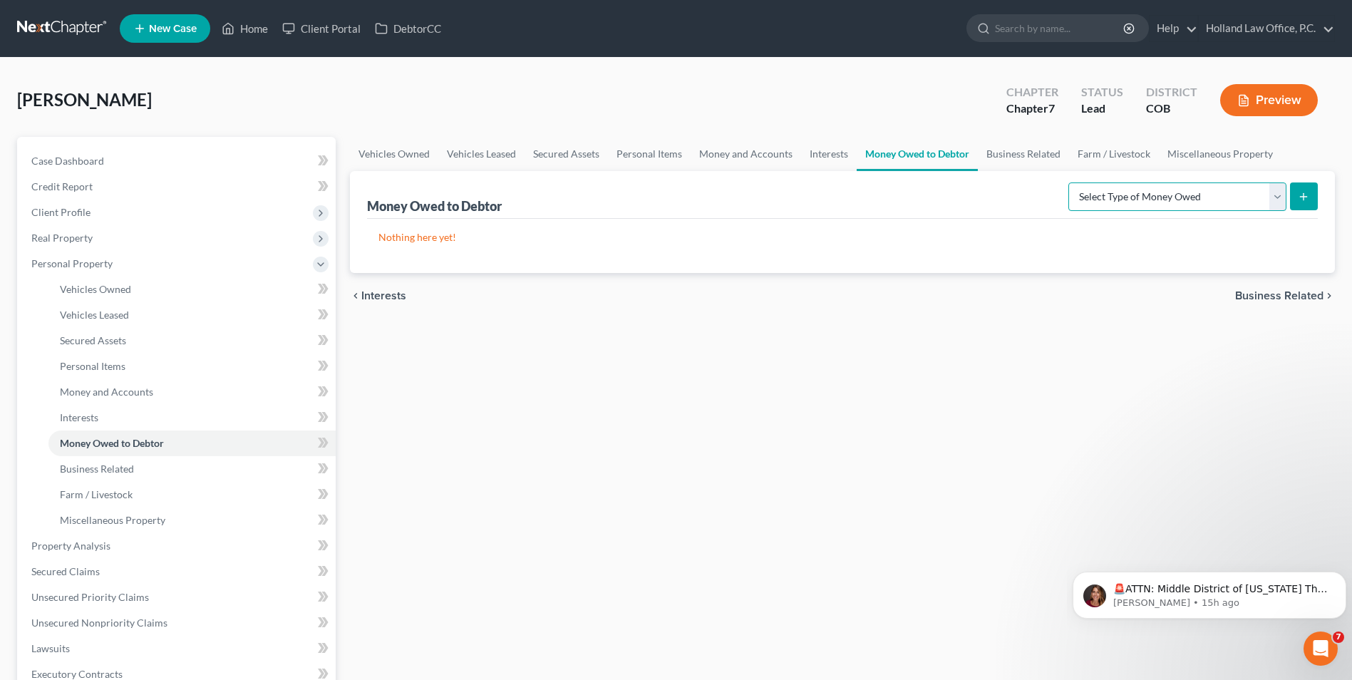
click at [1150, 202] on select "Select Type of Money Owed Accounts Receivable Alimony Child Support Claims Agai…" at bounding box center [1177, 196] width 218 height 28
select select "accounts_receivable"
click at [1070, 182] on select "Select Type of Money Owed Accounts Receivable Alimony Child Support Claims Agai…" at bounding box center [1177, 196] width 218 height 28
click at [1294, 190] on button "submit" at bounding box center [1304, 196] width 28 height 28
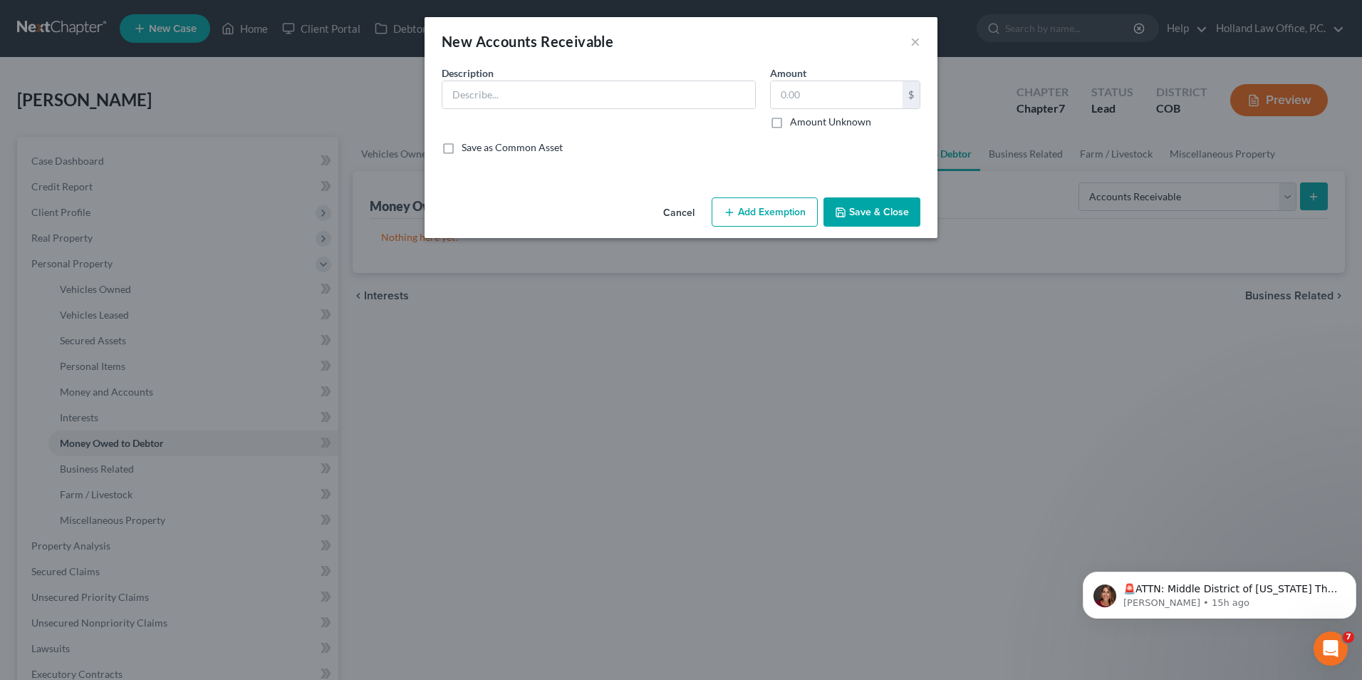
click at [828, 78] on div "Amount $ Amount Unknown Balance Undetermined $ Amount Unknown" at bounding box center [845, 97] width 165 height 63
click at [824, 92] on input "text" at bounding box center [837, 94] width 132 height 27
type input "750.00"
click at [618, 90] on input "text" at bounding box center [598, 94] width 313 height 27
type input "Accounts Receivable"
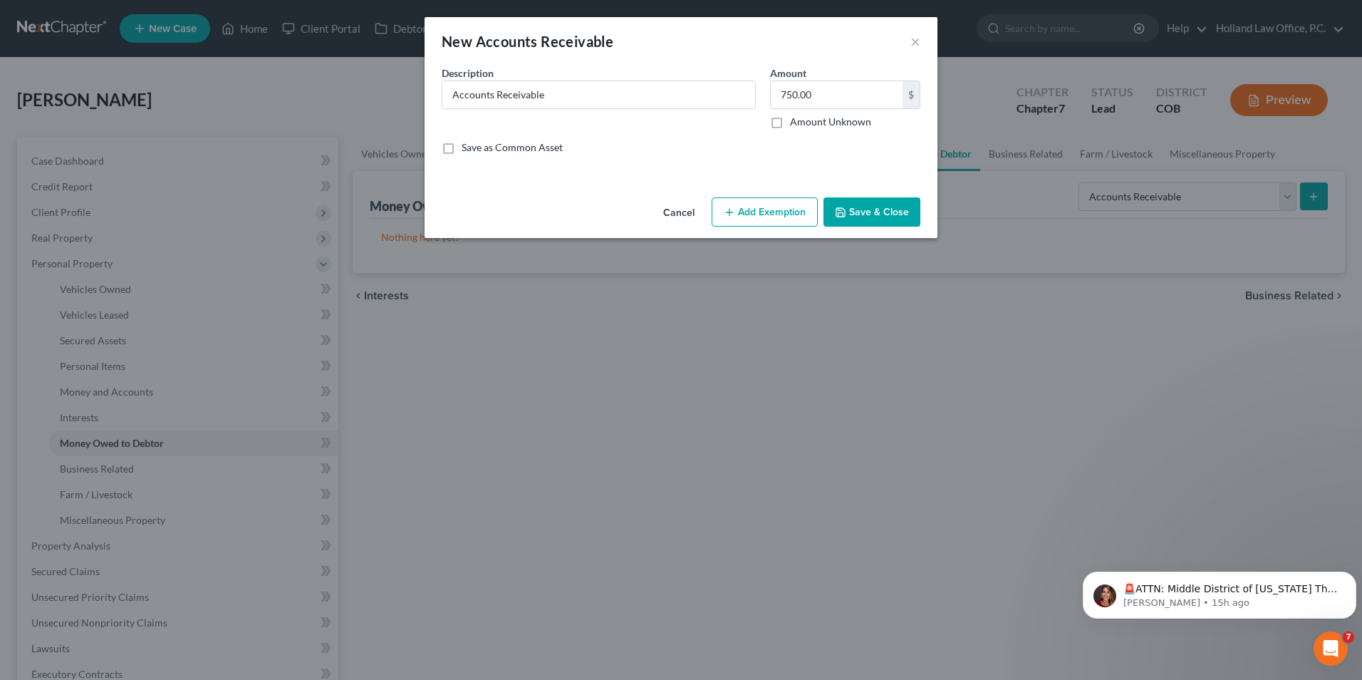
click at [879, 222] on button "Save & Close" at bounding box center [872, 212] width 97 height 30
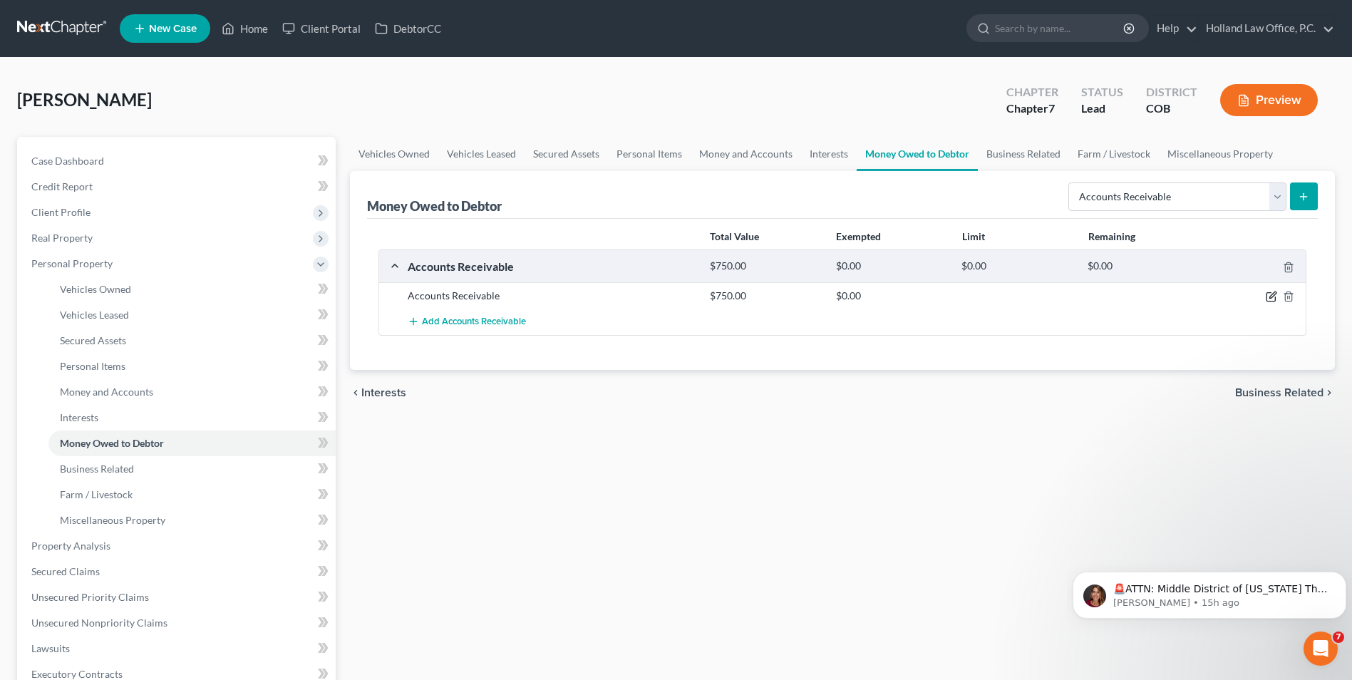
click at [1266, 294] on icon "button" at bounding box center [1270, 297] width 9 height 9
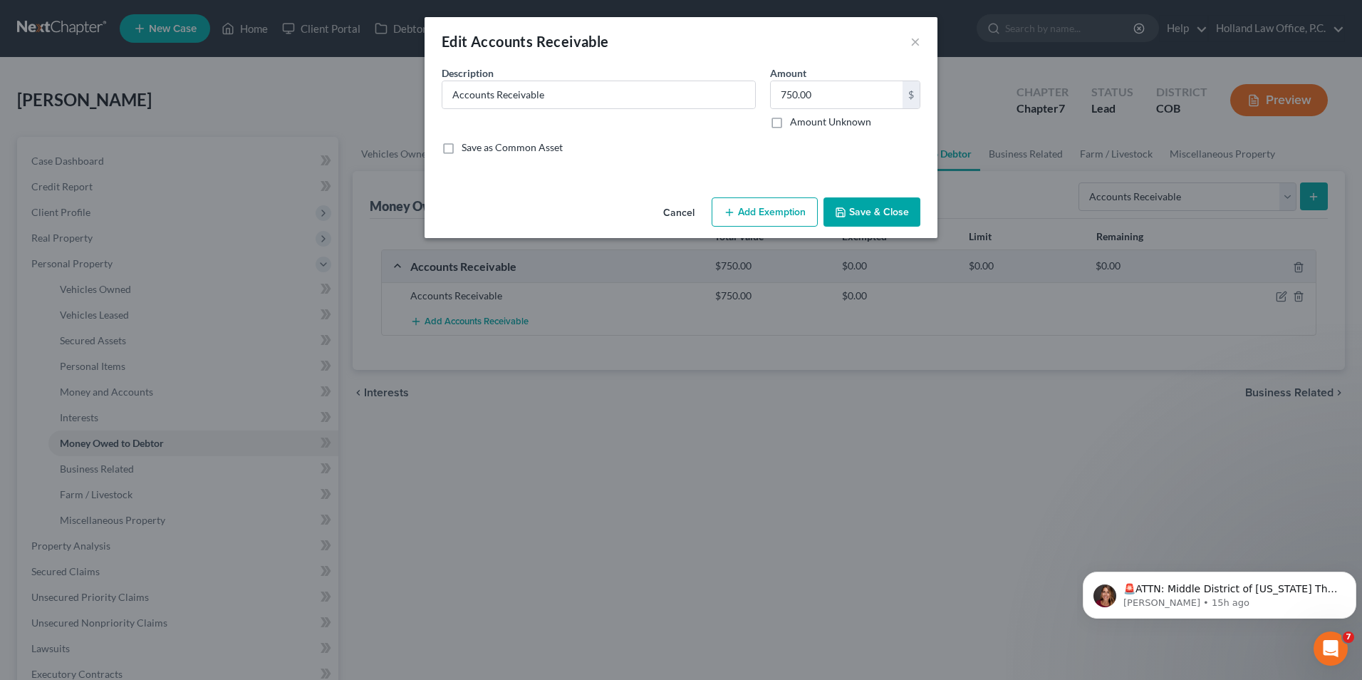
click at [769, 222] on button "Add Exemption" at bounding box center [765, 212] width 106 height 30
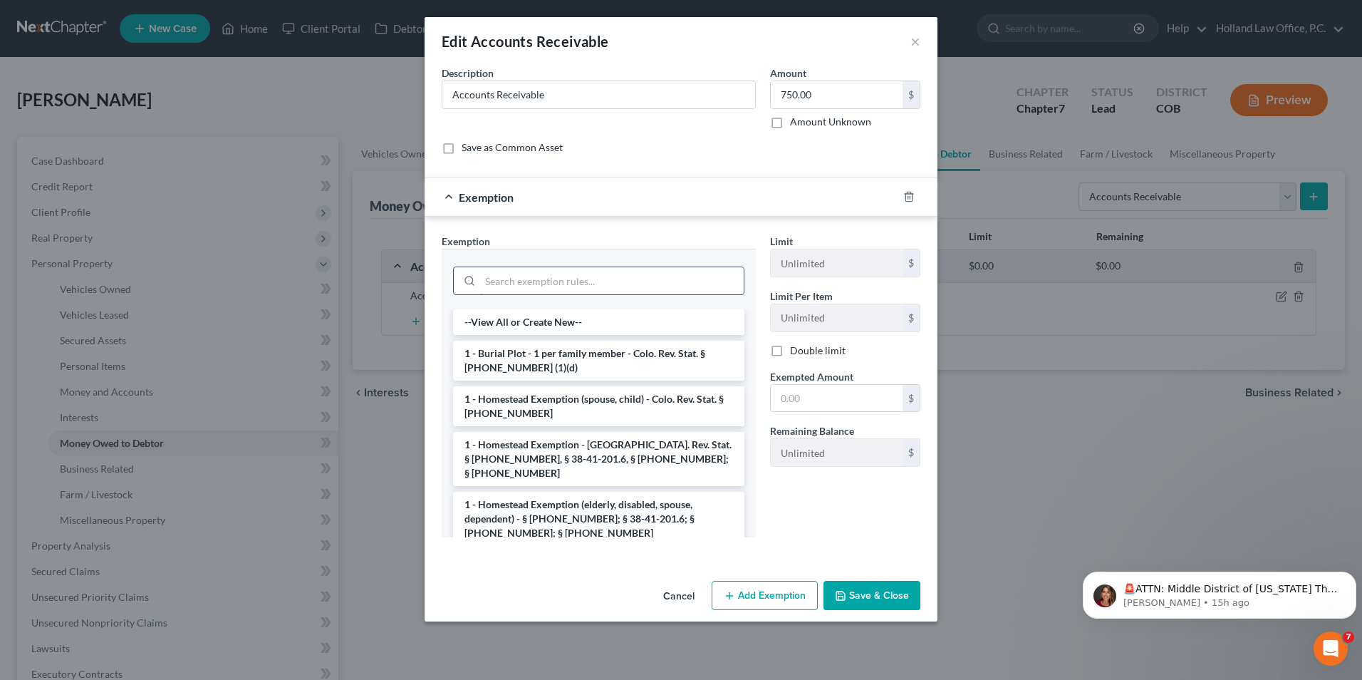
click at [591, 289] on input "search" at bounding box center [612, 280] width 264 height 27
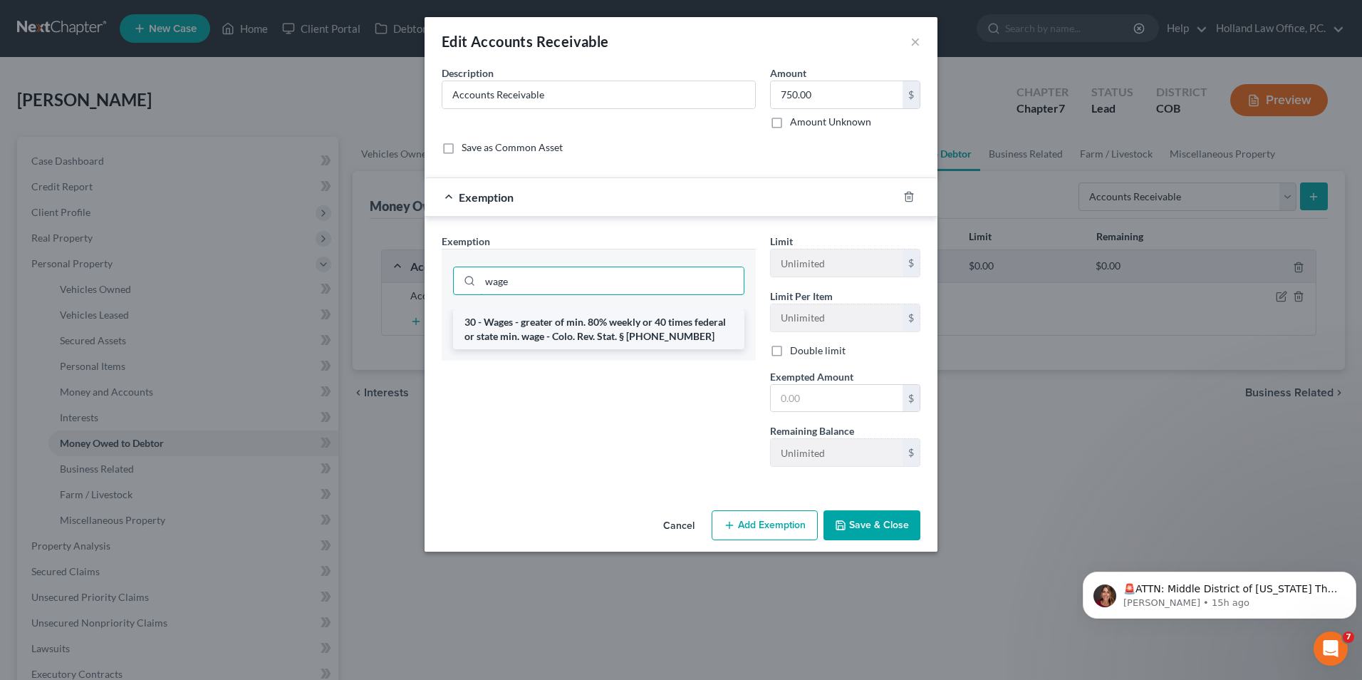
type input "wage"
click at [607, 334] on li "30 - Wages - greater of min. 80% weekly or 40 times federal or state min. wage …" at bounding box center [598, 329] width 291 height 40
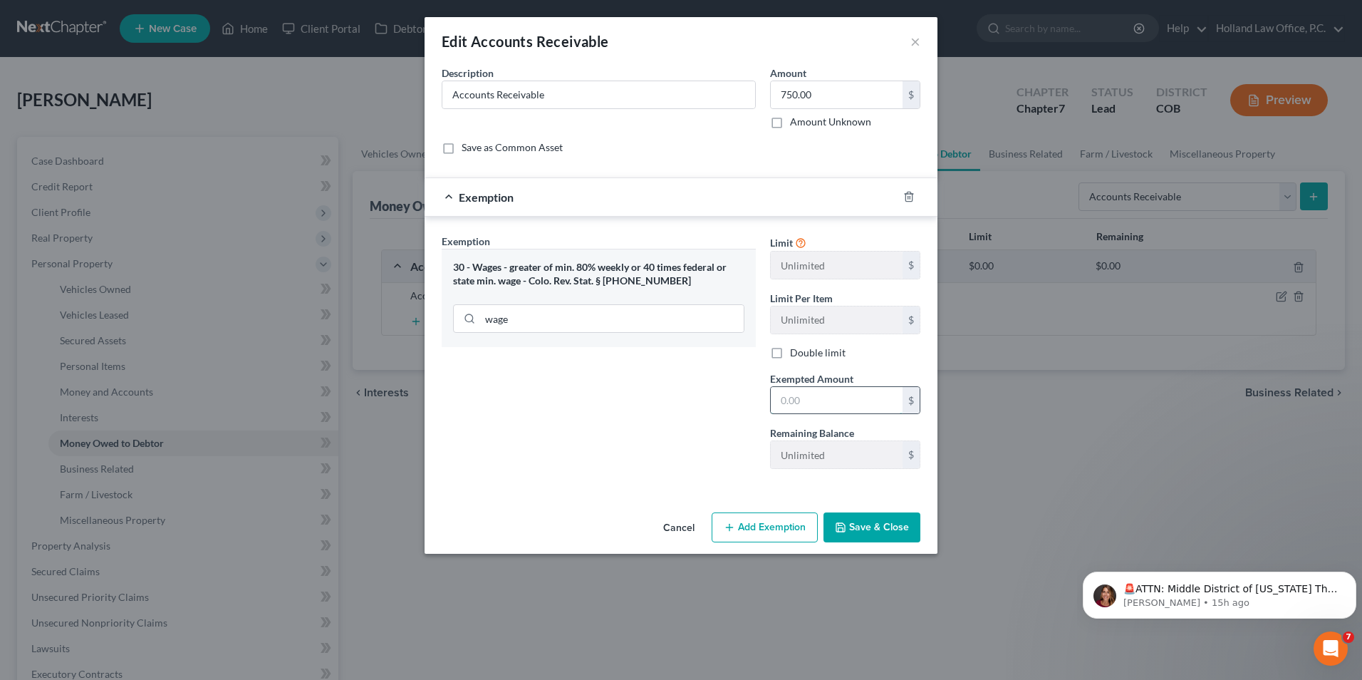
click at [842, 402] on input "text" at bounding box center [837, 400] width 132 height 27
type input "600.00"
click at [764, 522] on button "Add Exemption" at bounding box center [765, 527] width 106 height 30
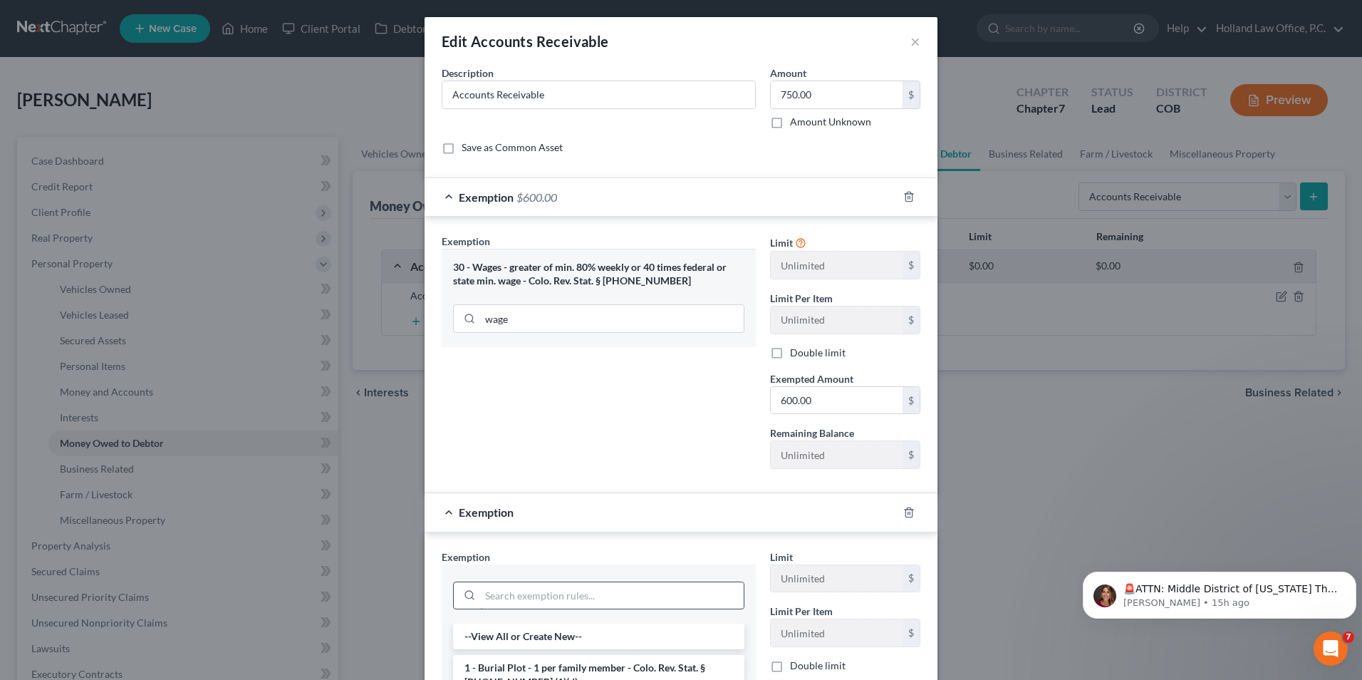
click at [530, 595] on input "search" at bounding box center [612, 595] width 264 height 27
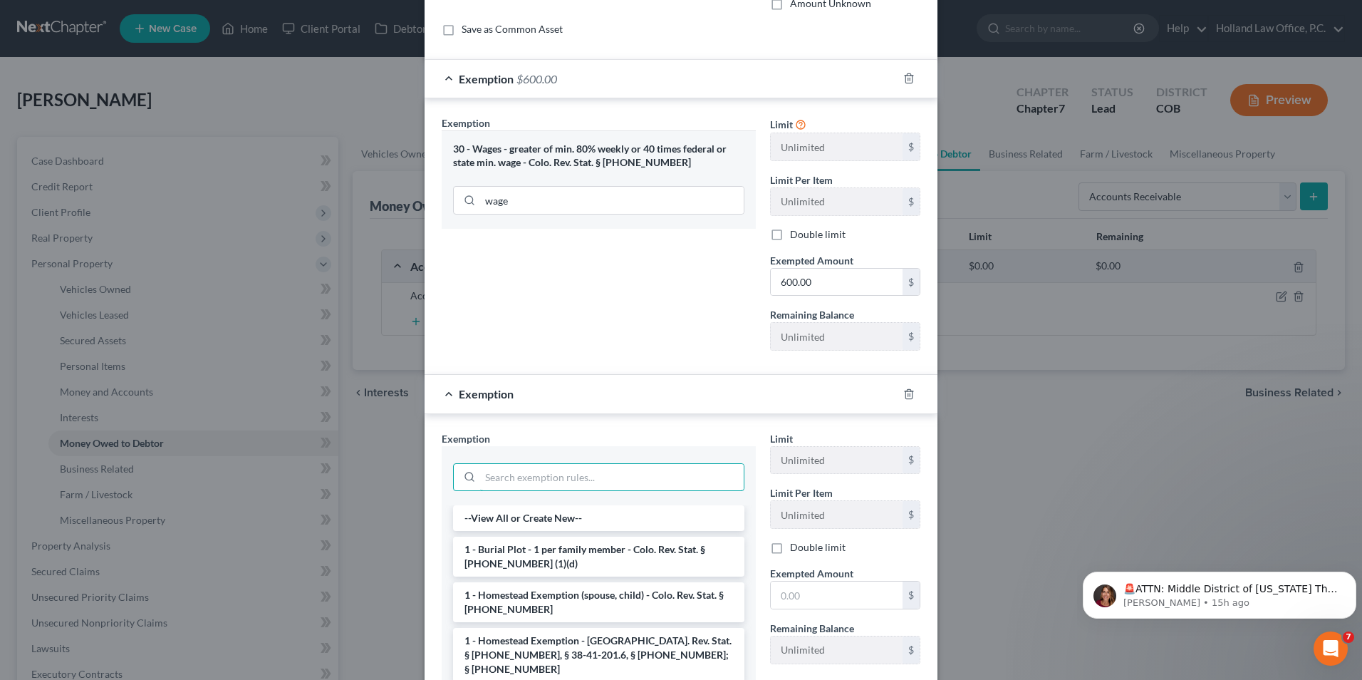
scroll to position [214, 0]
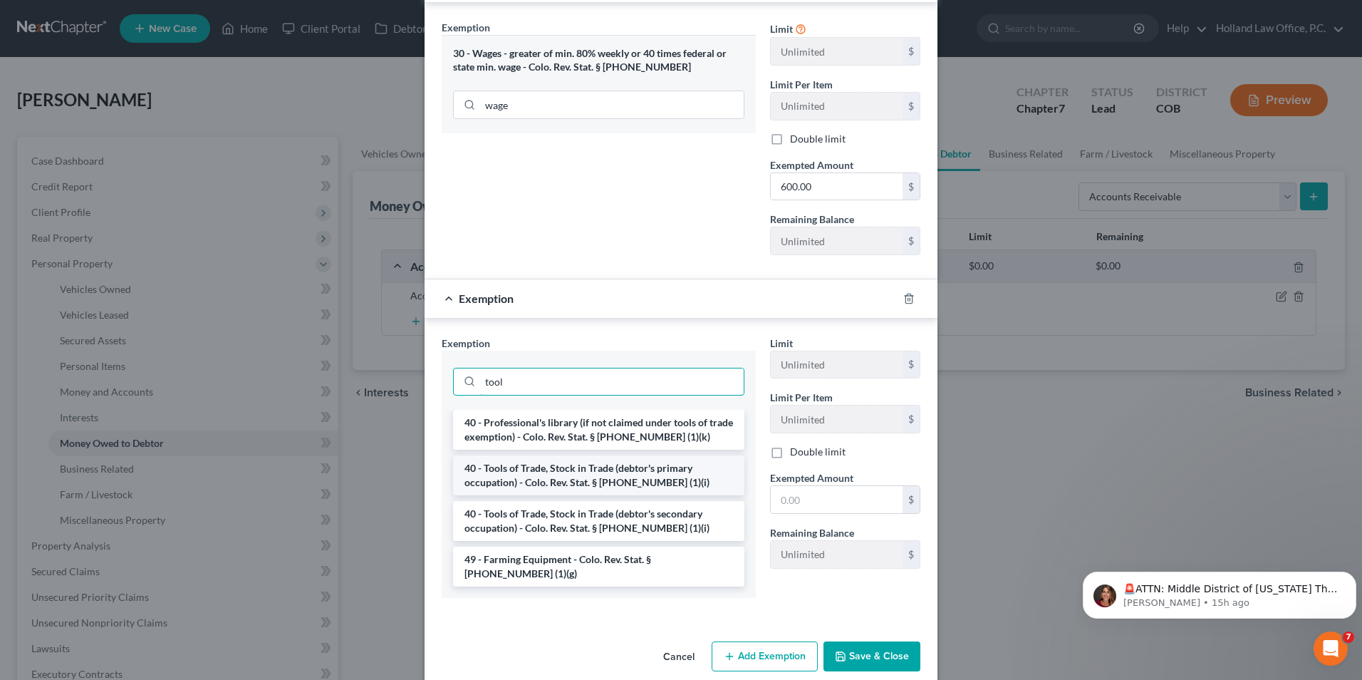
type input "tool"
click at [587, 484] on li "40 - Tools of Trade, Stock in Trade (debtor's primary occupation) - Colo. Rev. …" at bounding box center [598, 475] width 291 height 40
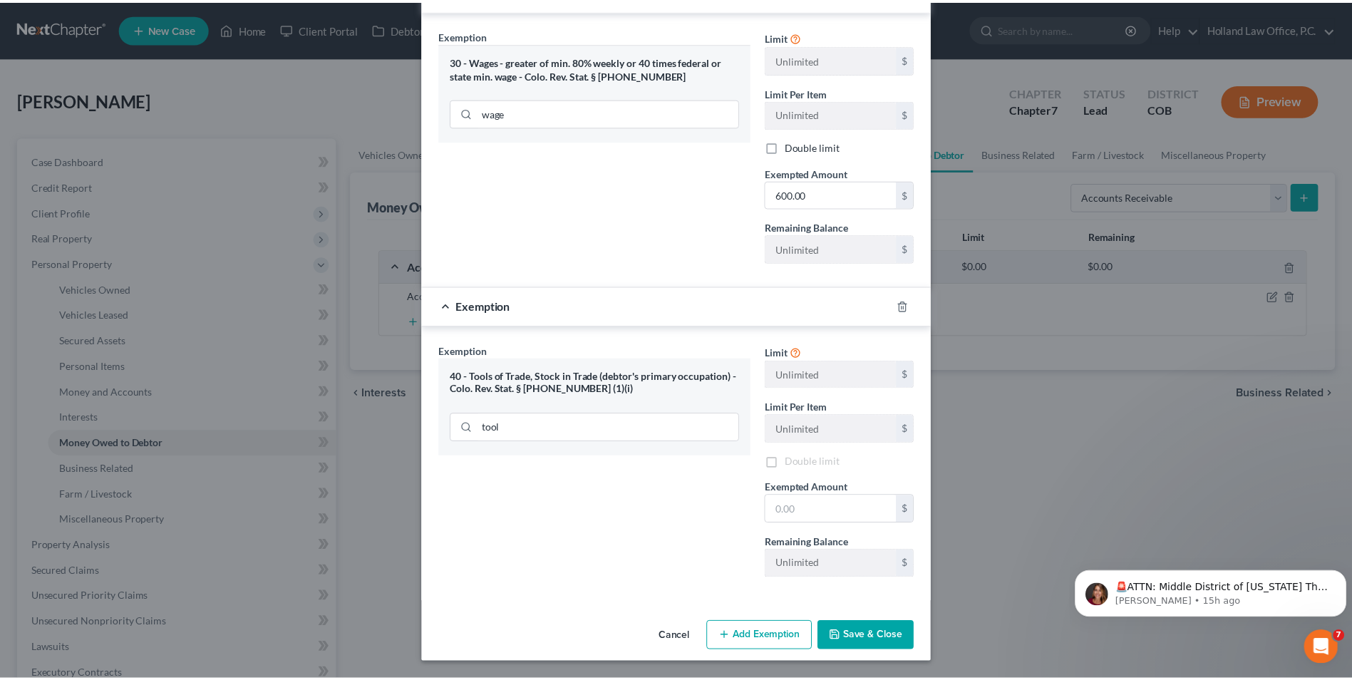
scroll to position [206, 0]
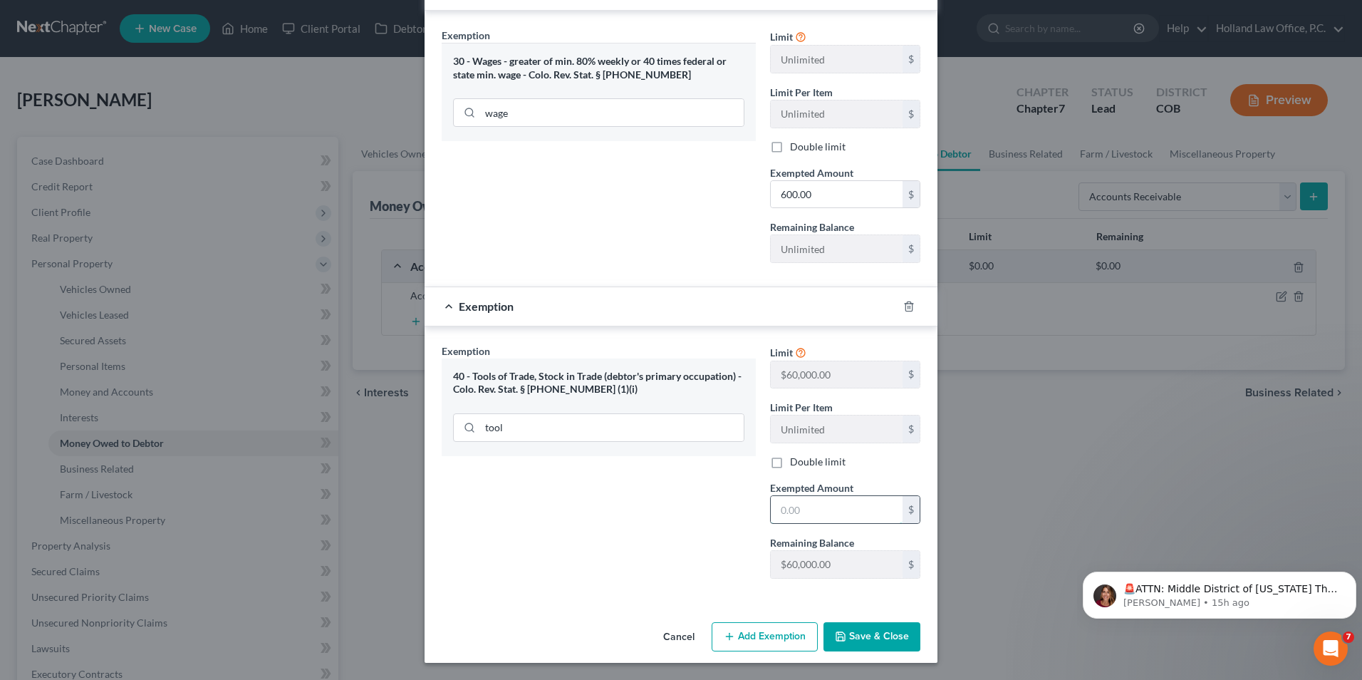
click at [805, 500] on input "text" at bounding box center [837, 509] width 132 height 27
type input "150.00"
click at [834, 644] on button "Save & Close" at bounding box center [872, 637] width 97 height 30
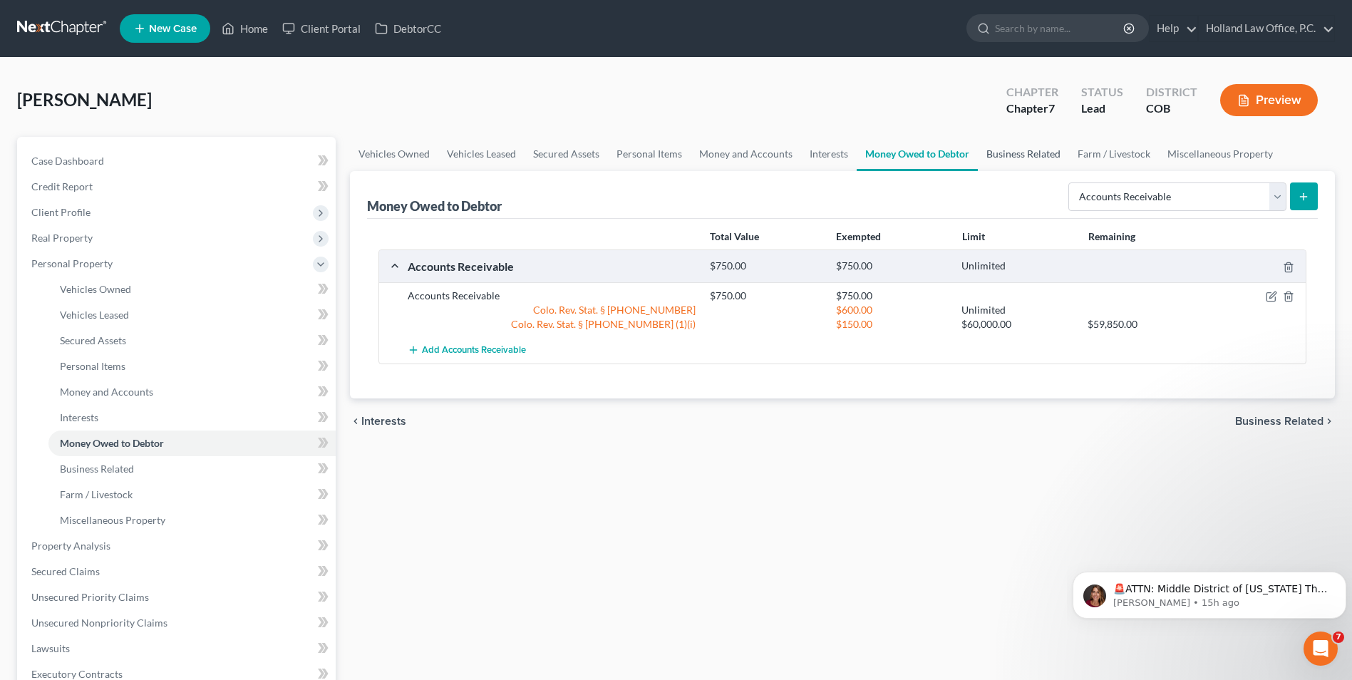
click at [1052, 152] on link "Business Related" at bounding box center [1023, 154] width 91 height 34
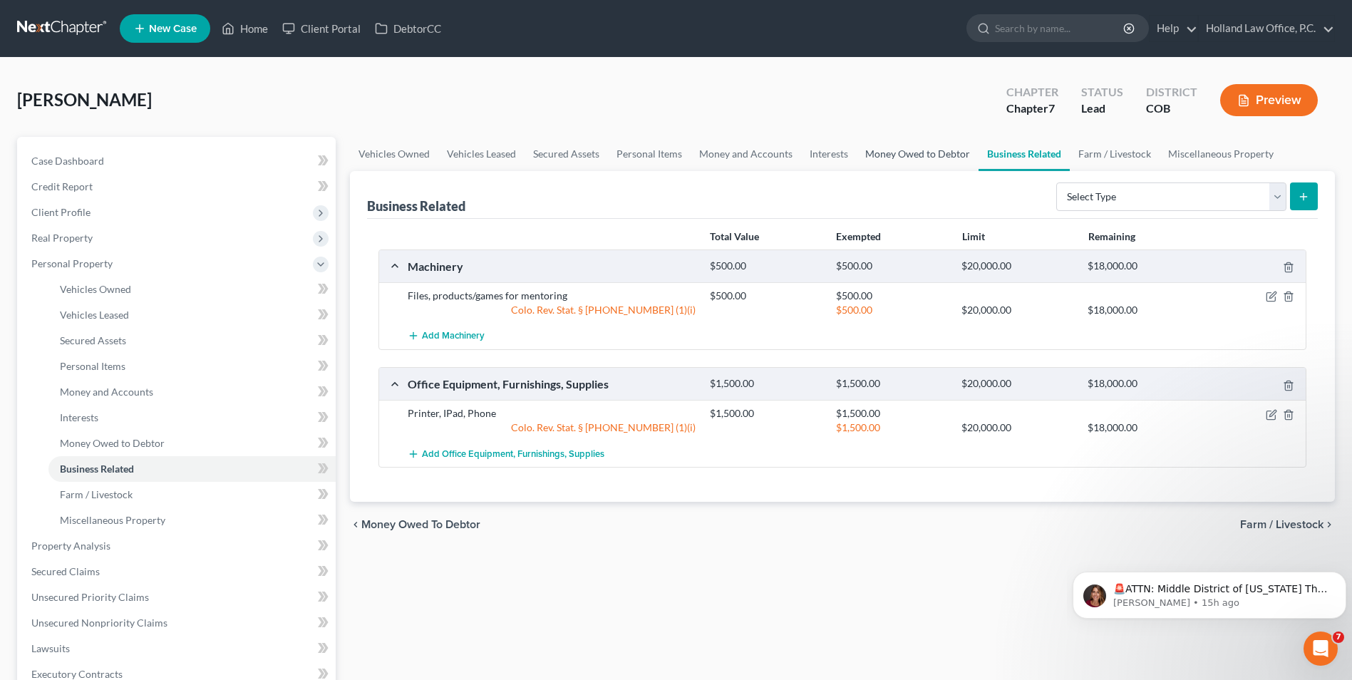
click at [891, 149] on link "Money Owed to Debtor" at bounding box center [917, 154] width 122 height 34
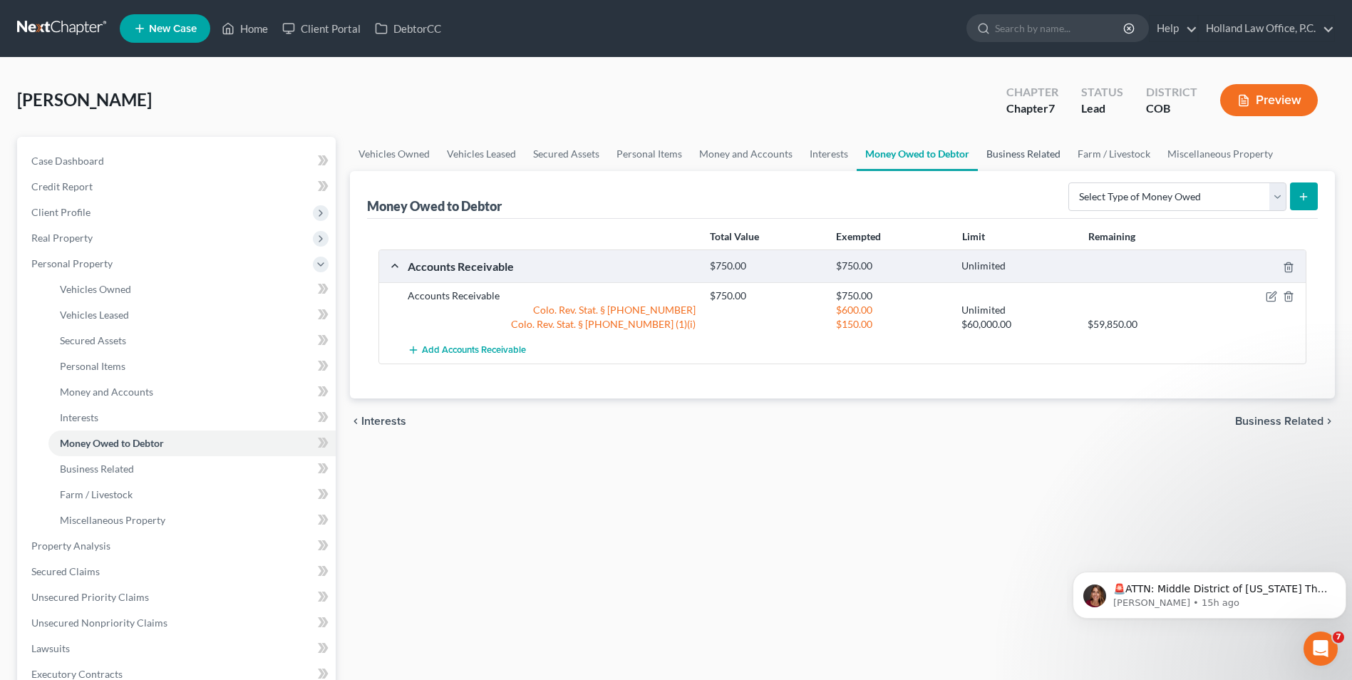
click at [1010, 162] on link "Business Related" at bounding box center [1023, 154] width 91 height 34
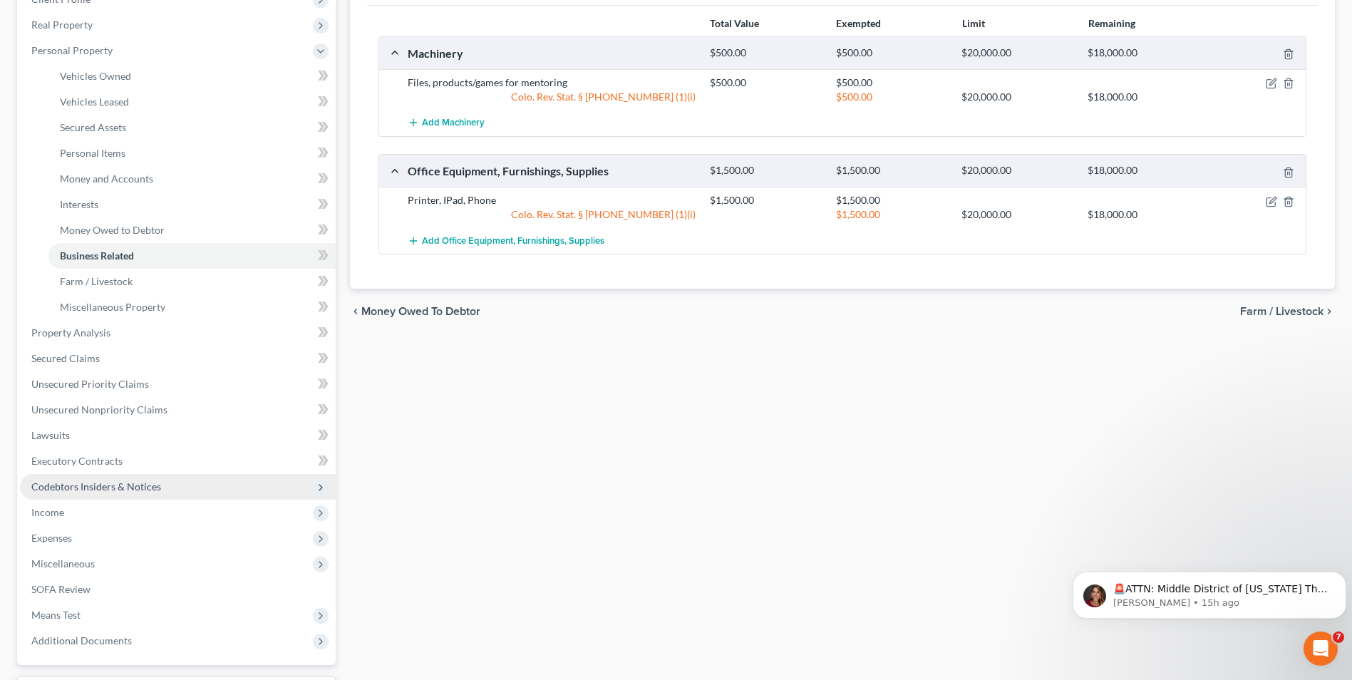
scroll to position [214, 0]
click at [115, 460] on span "Executory Contracts" at bounding box center [76, 460] width 91 height 12
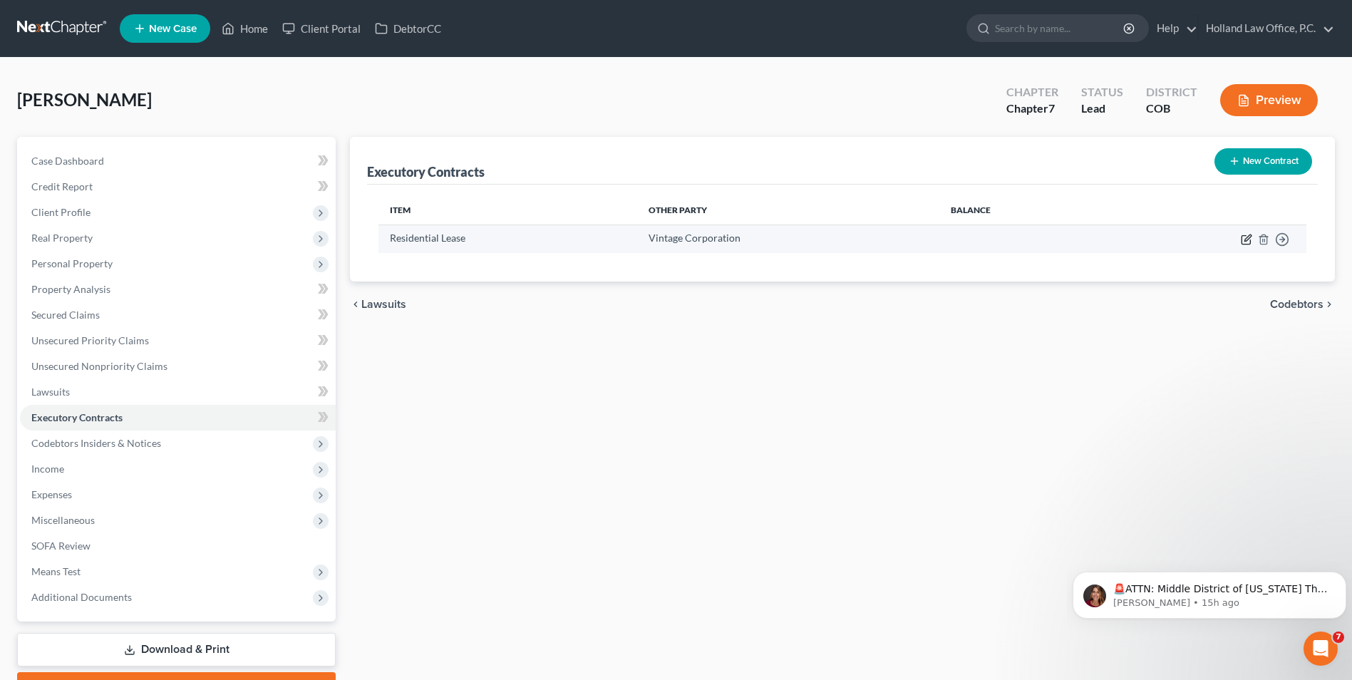
click at [1243, 238] on icon "button" at bounding box center [1245, 239] width 11 height 11
select select "5"
select select "0"
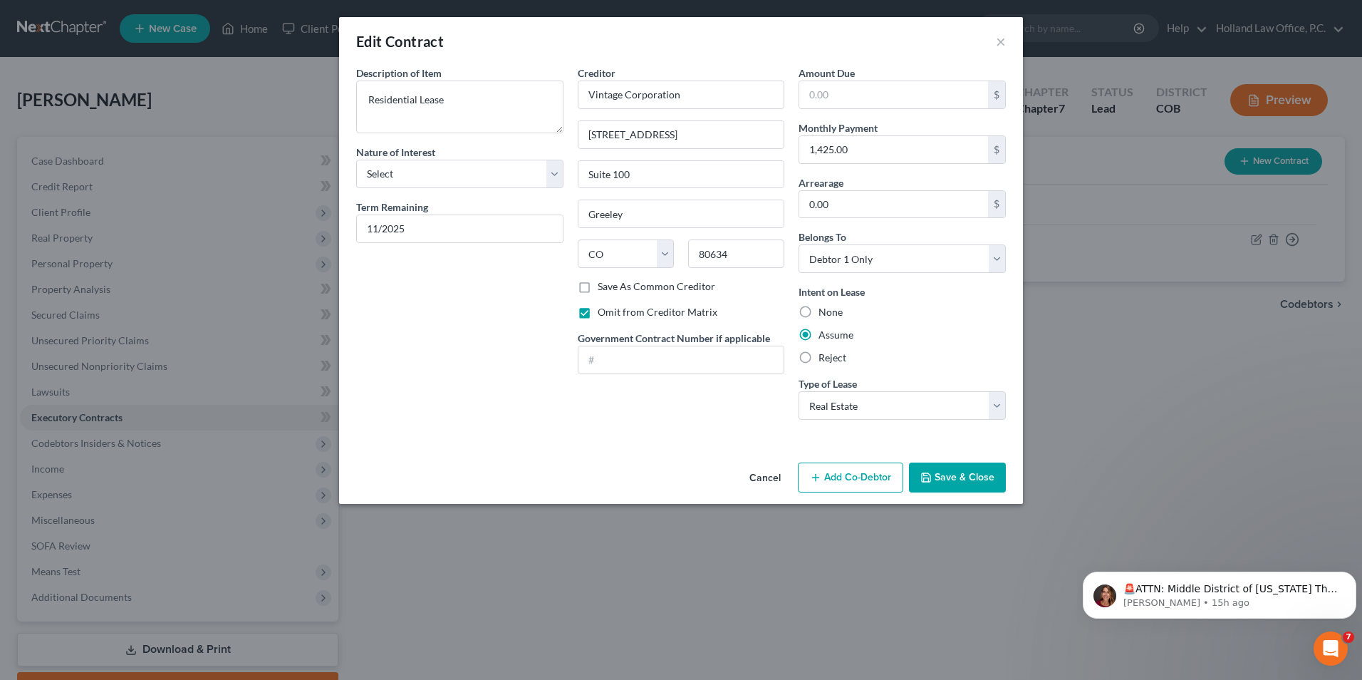
click at [932, 477] on icon "button" at bounding box center [926, 477] width 11 height 11
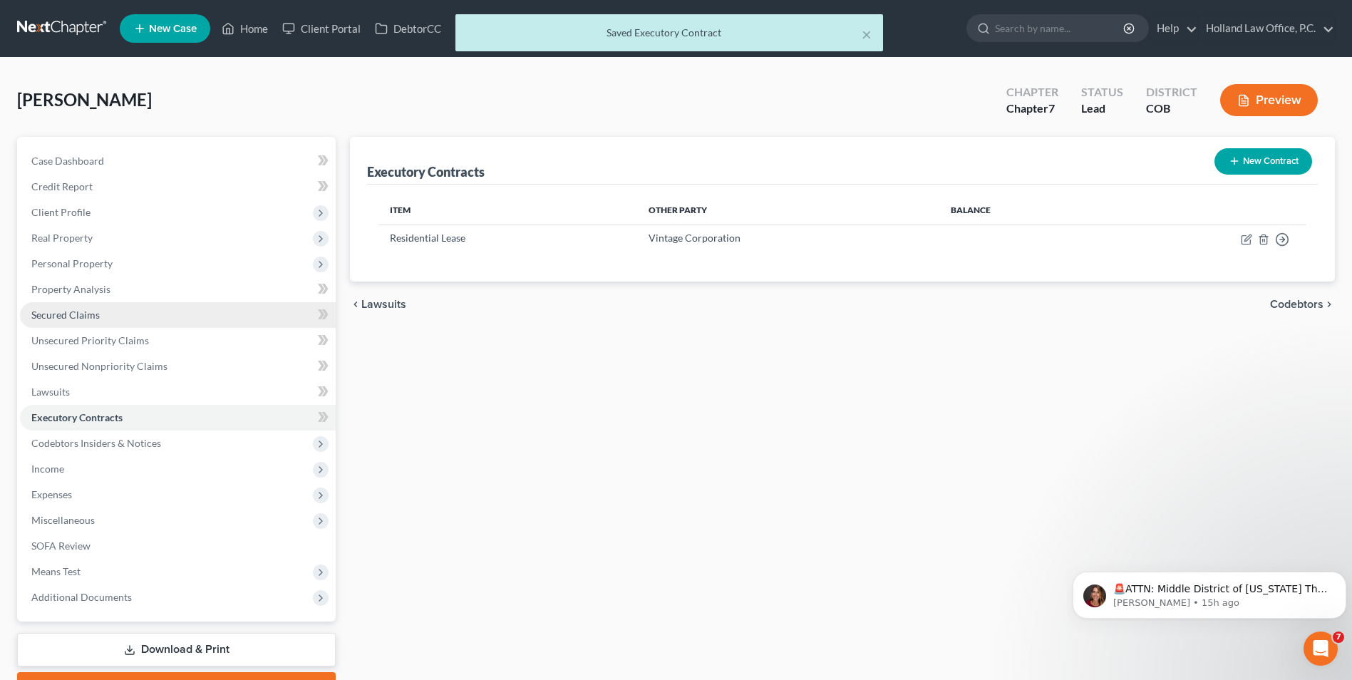
click at [108, 318] on link "Secured Claims" at bounding box center [178, 315] width 316 height 26
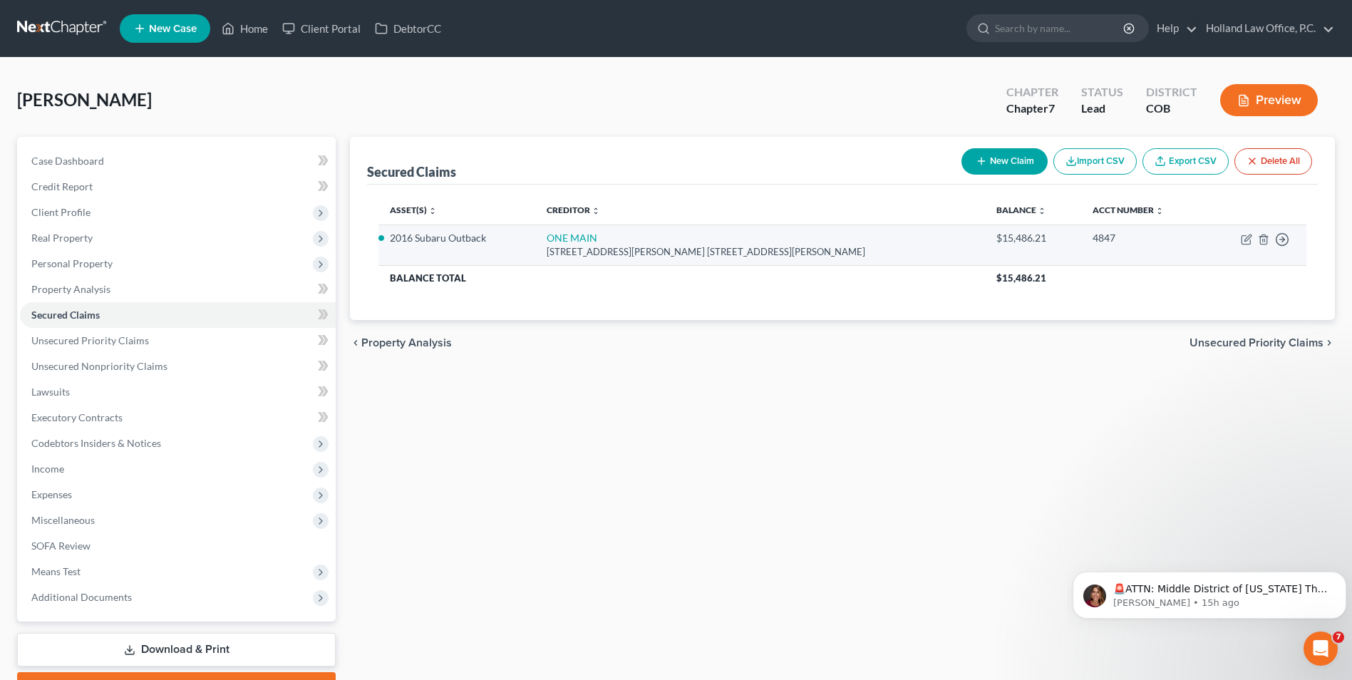
click at [605, 228] on td "ONE MAIN 1600 SPECHT POINT RD. STE101, FORT COLLINS, CO 80525" at bounding box center [760, 244] width 450 height 41
click at [592, 237] on link "ONE MAIN" at bounding box center [571, 238] width 51 height 12
select select "5"
select select "0"
select select "2"
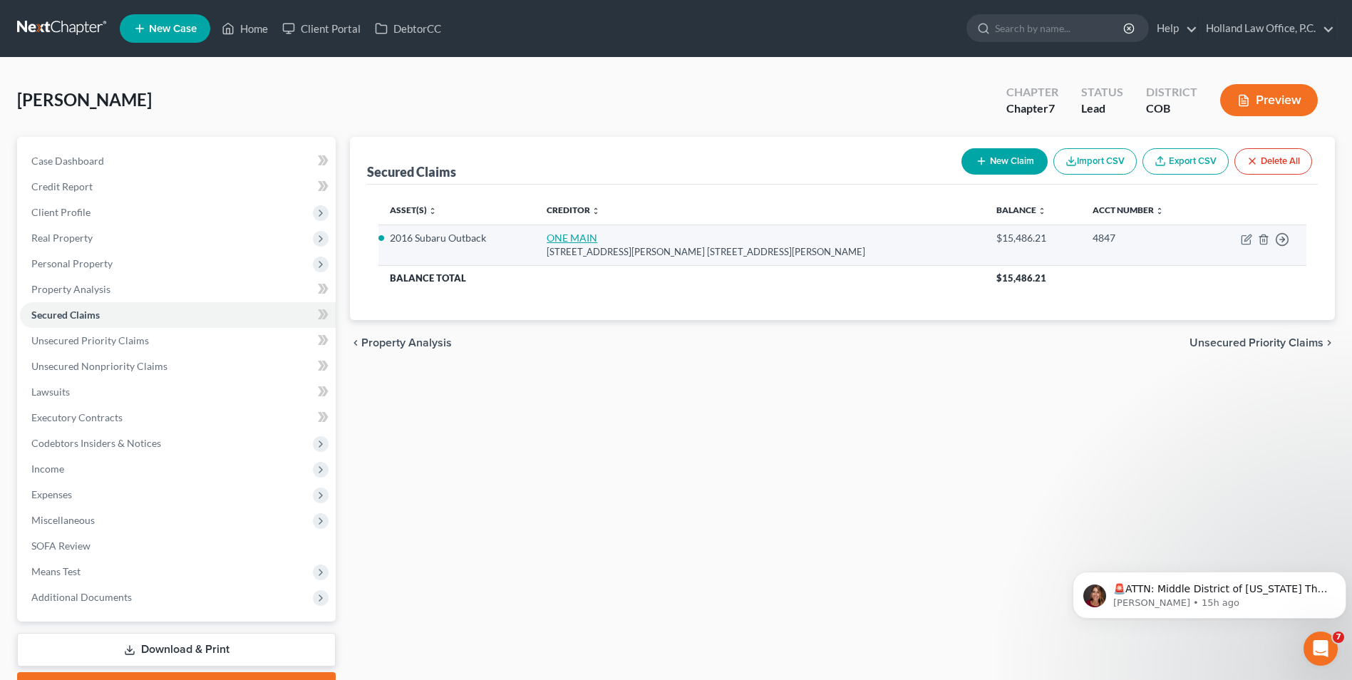
select select "0"
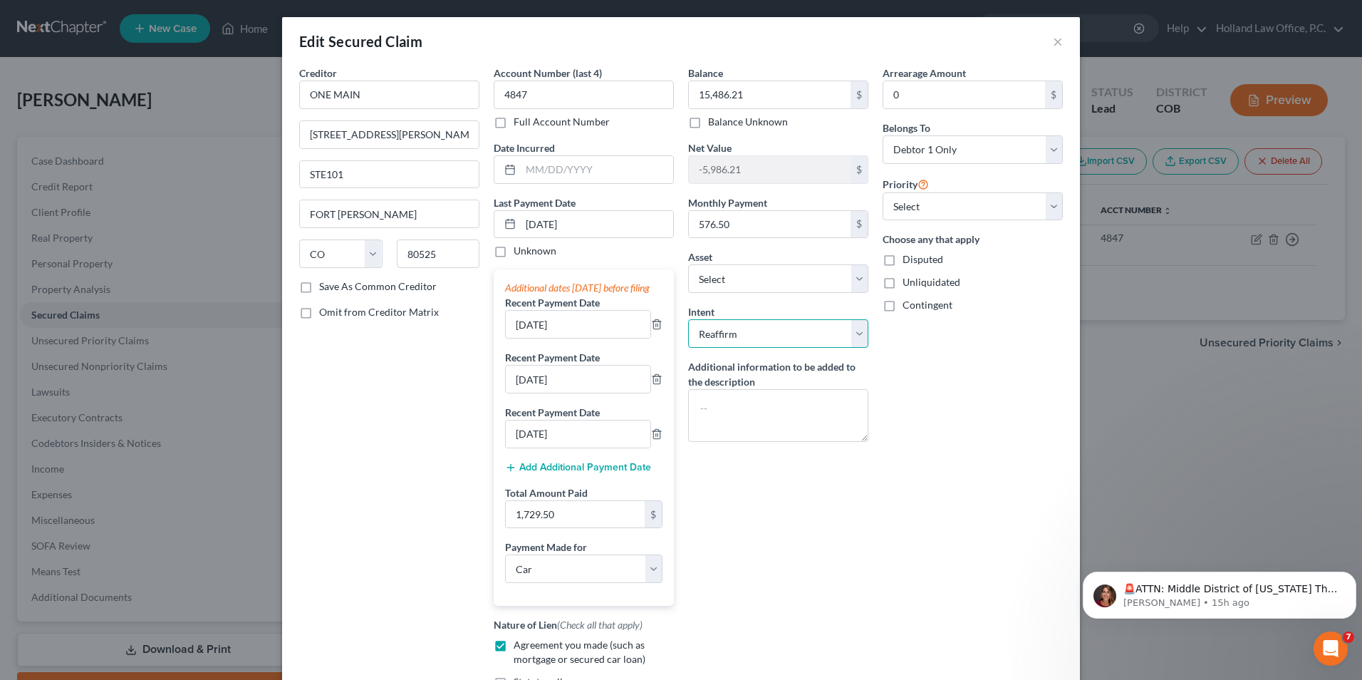
click at [747, 335] on select "Select Surrender Redeem Reaffirm Avoid Other" at bounding box center [778, 333] width 180 height 28
select select "0"
click at [688, 319] on select "Select Surrender Redeem Reaffirm Avoid Other" at bounding box center [778, 333] width 180 height 28
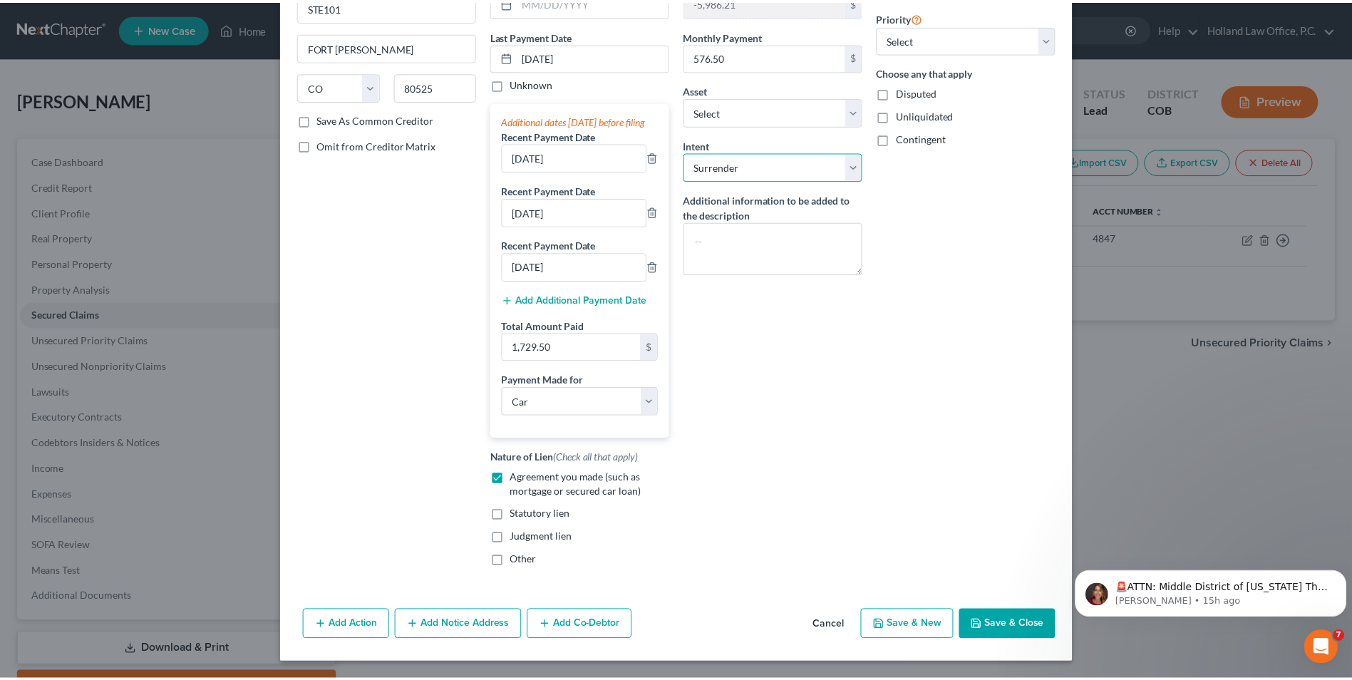
scroll to position [182, 0]
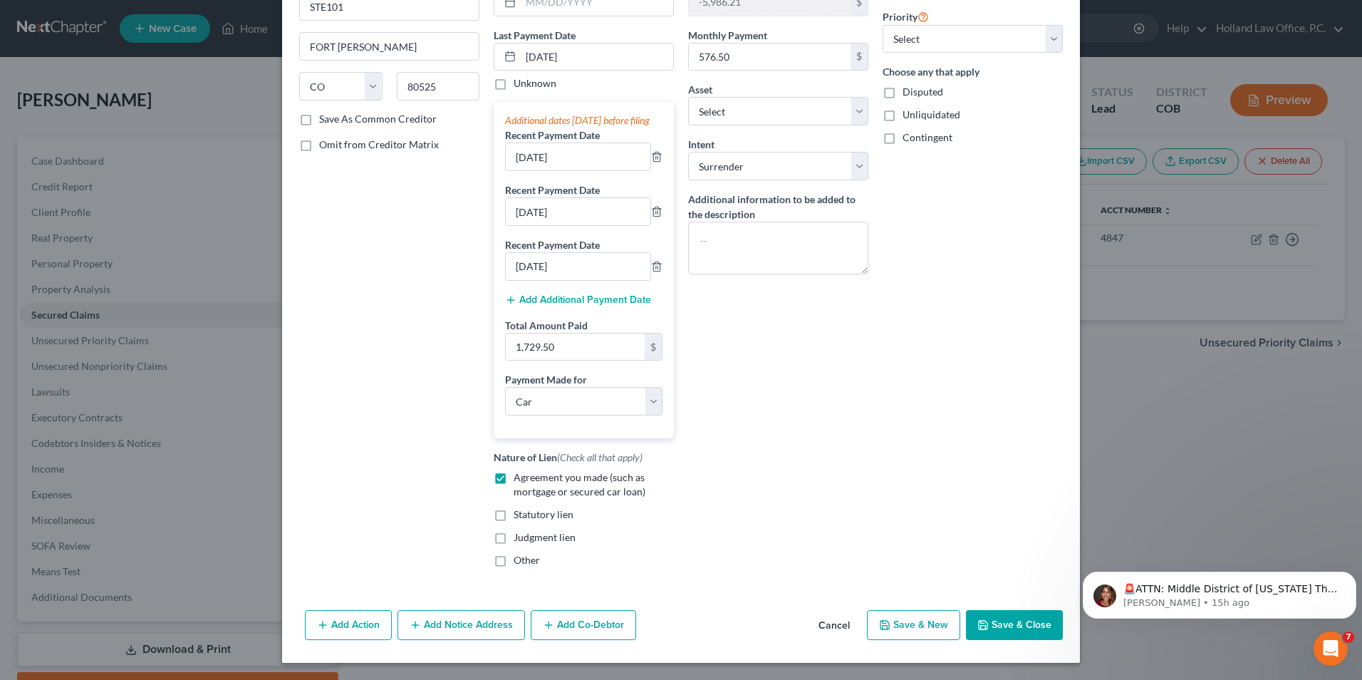
click at [992, 616] on button "Save & Close" at bounding box center [1014, 625] width 97 height 30
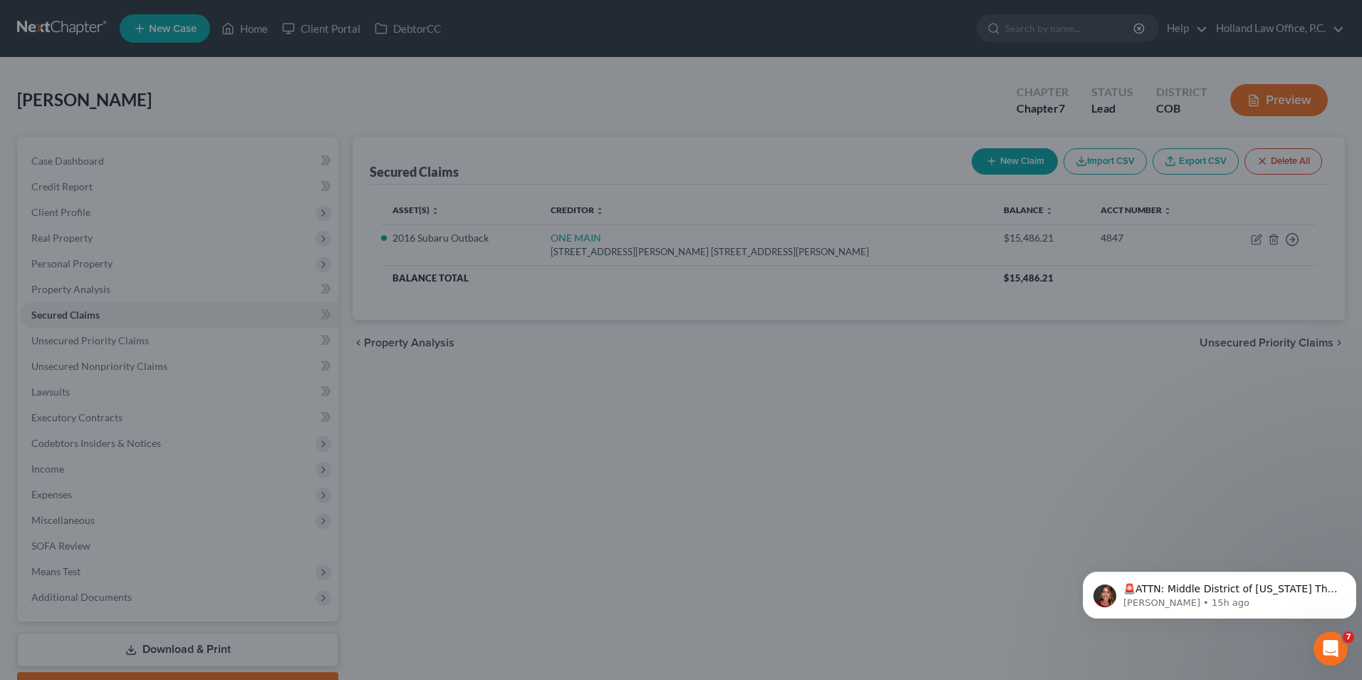
select select "6"
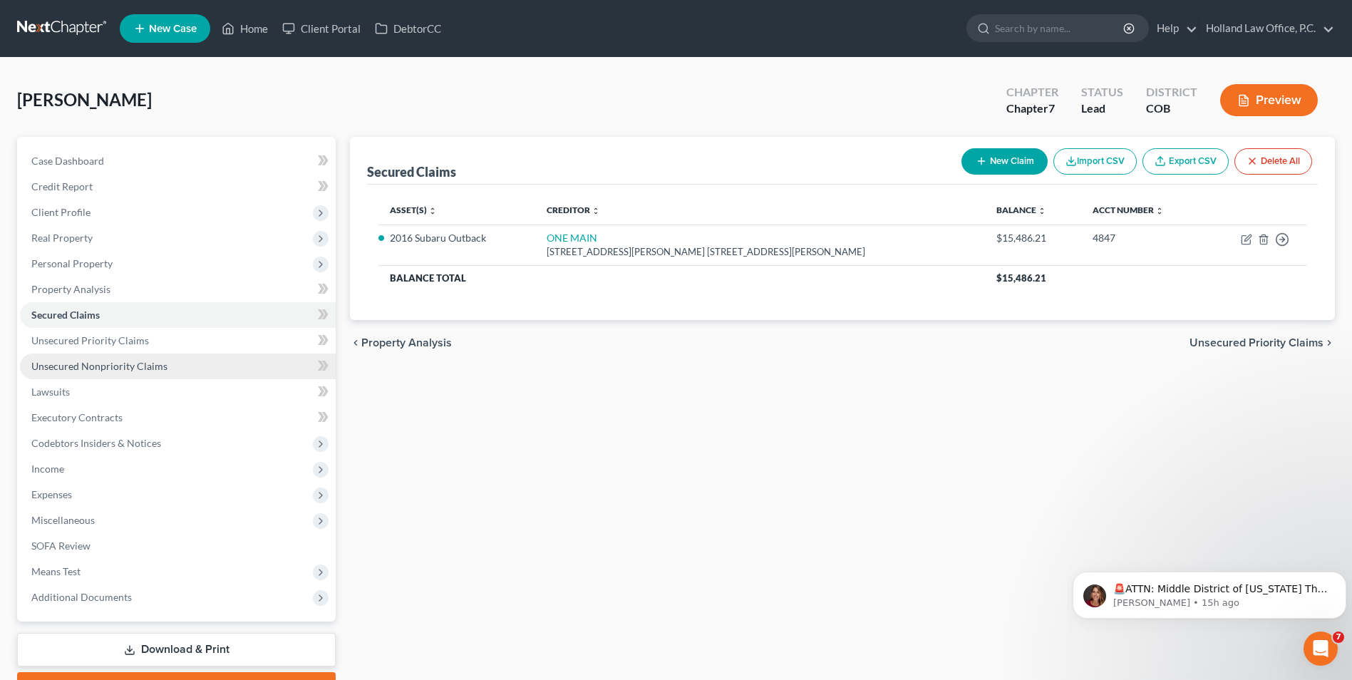
click at [90, 373] on link "Unsecured Nonpriority Claims" at bounding box center [178, 366] width 316 height 26
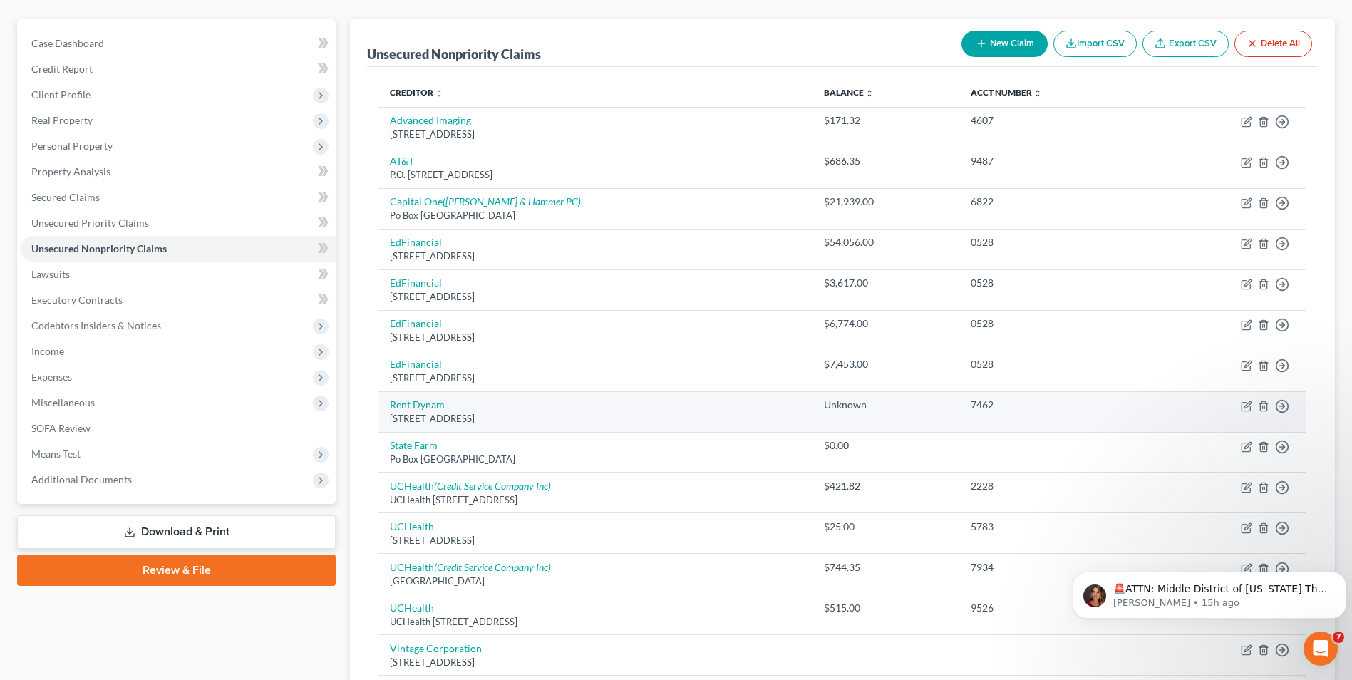
scroll to position [142, 0]
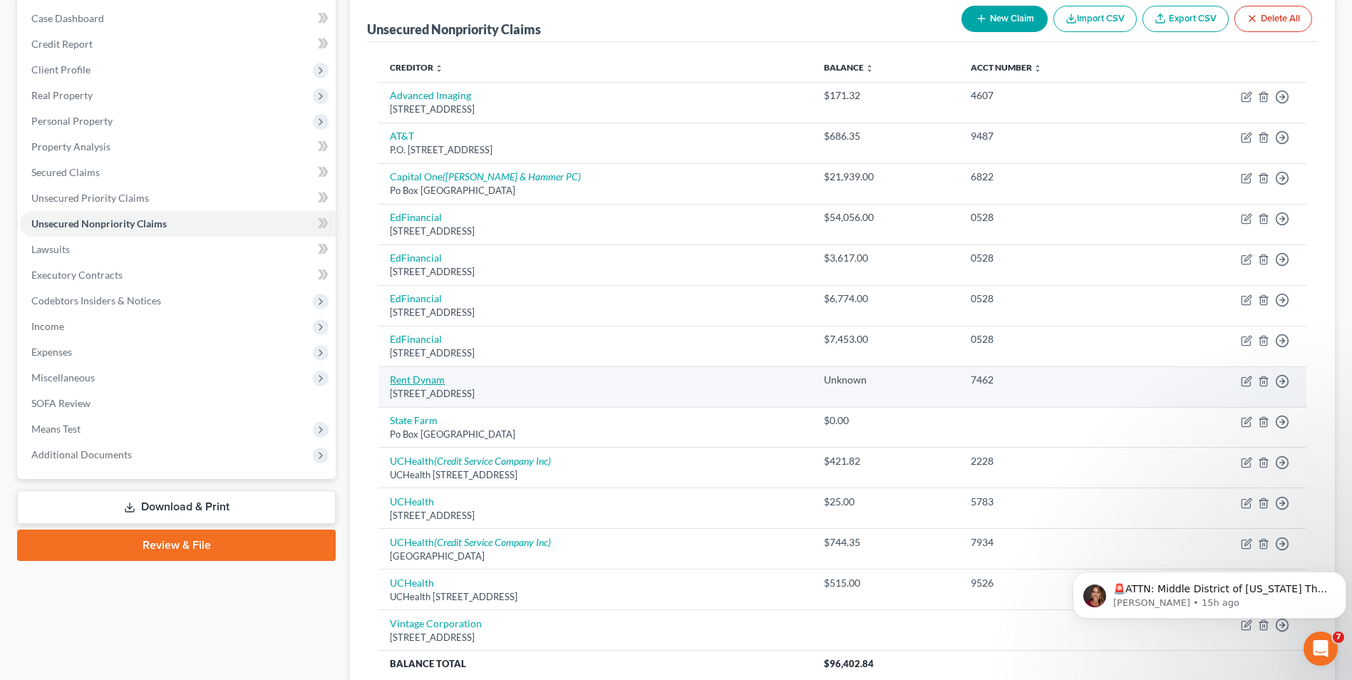
click at [433, 385] on link "Rent Dynam" at bounding box center [417, 379] width 55 height 12
select select "46"
select select "0"
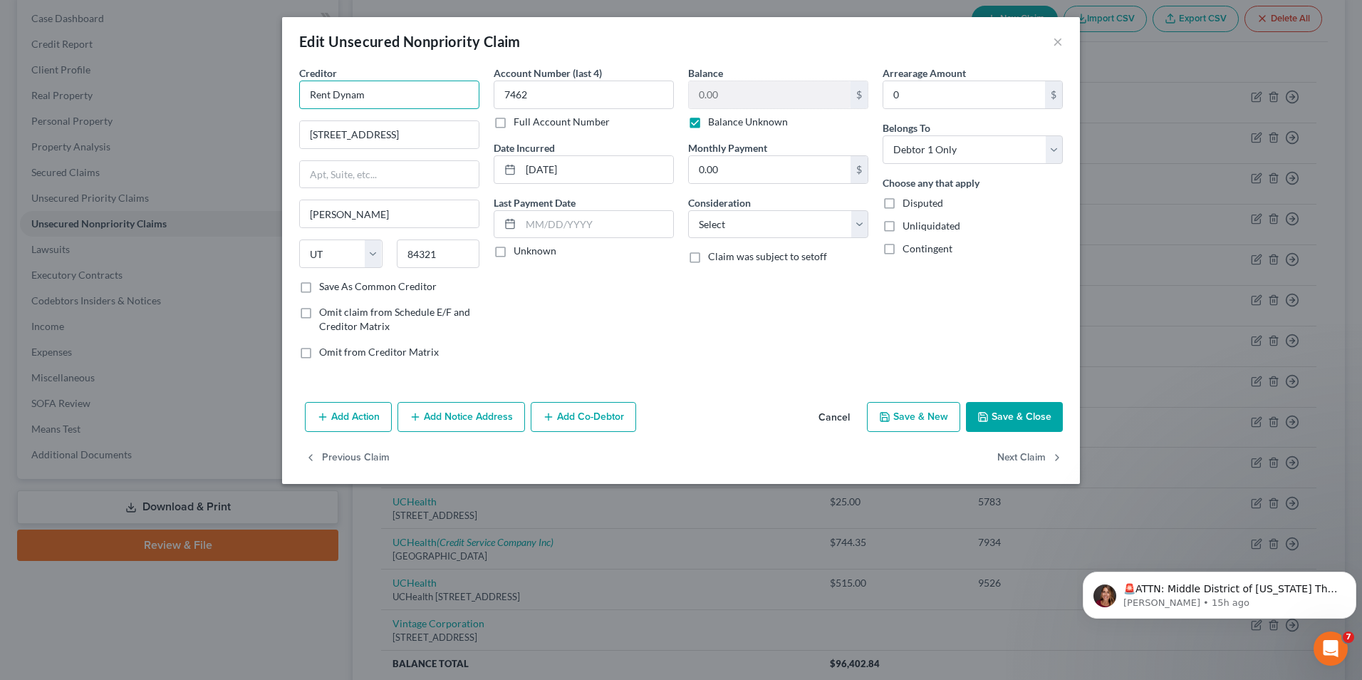
drag, startPoint x: 383, startPoint y: 99, endPoint x: 290, endPoint y: 99, distance: 92.6
click at [290, 99] on div "Creditor * Rent Dynam 595 S 80 E Ste 220 Logan State AL AK AR AZ CA CO CT DE DC…" at bounding box center [681, 231] width 798 height 331
drag, startPoint x: 408, startPoint y: 135, endPoint x: 328, endPoint y: 135, distance: 79.1
click at [290, 135] on div "Creditor * Rent Dynam 595 S 80 E Ste 220 Logan State AL AK AR AZ CA CO CT DE DC…" at bounding box center [681, 231] width 798 height 331
click at [393, 95] on input "Rent Dynam" at bounding box center [389, 95] width 180 height 28
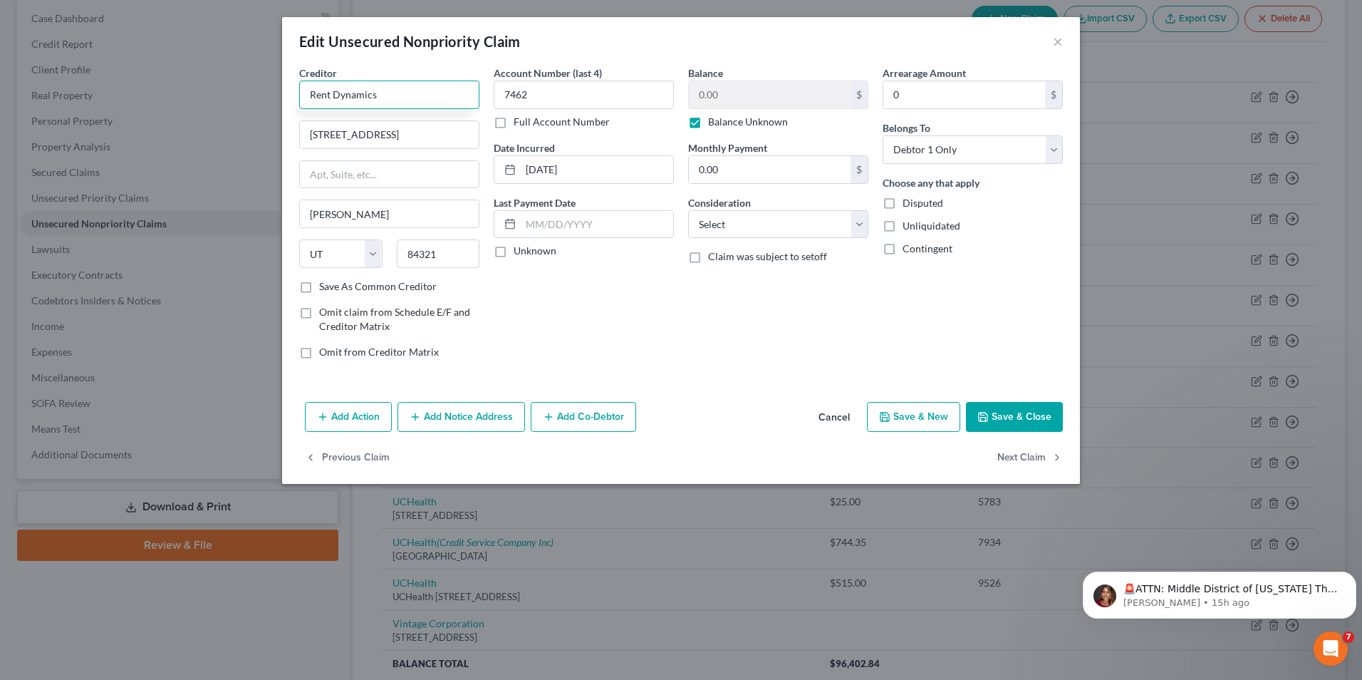
type input "Rent Dynamics"
click at [1006, 417] on button "Save & Close" at bounding box center [1014, 417] width 97 height 30
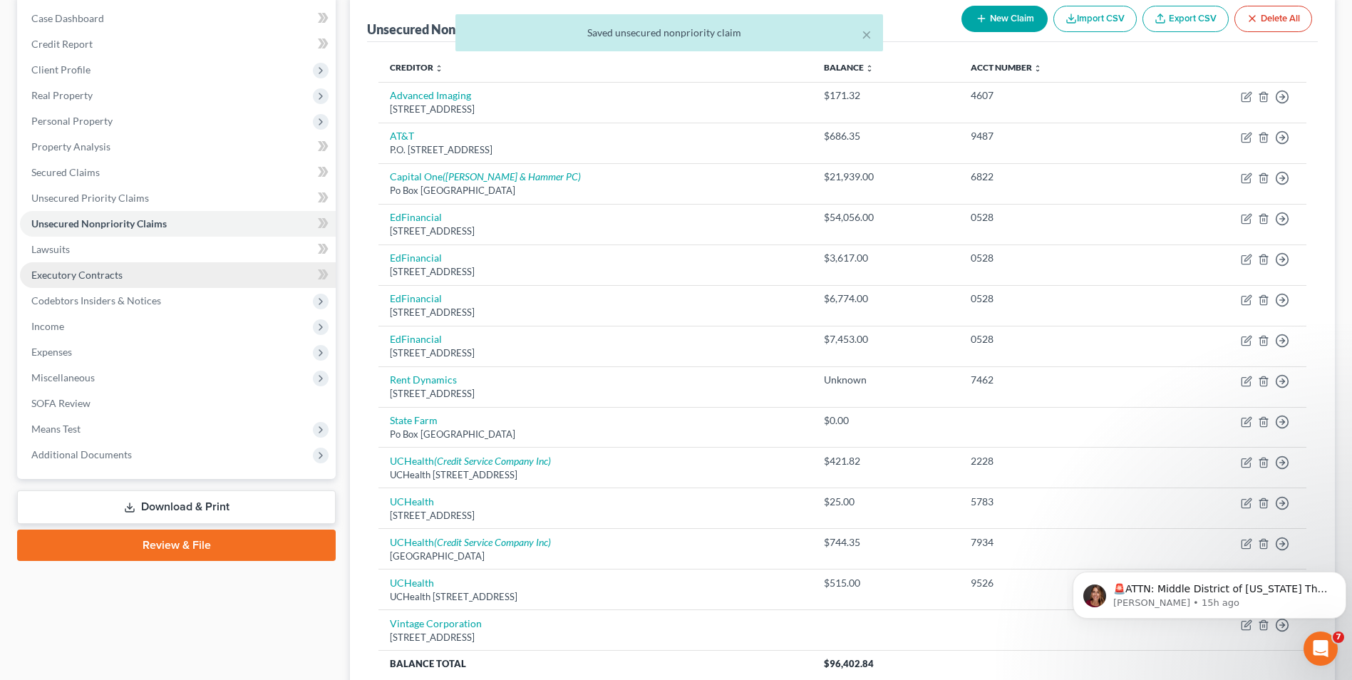
click at [125, 277] on link "Executory Contracts" at bounding box center [178, 275] width 316 height 26
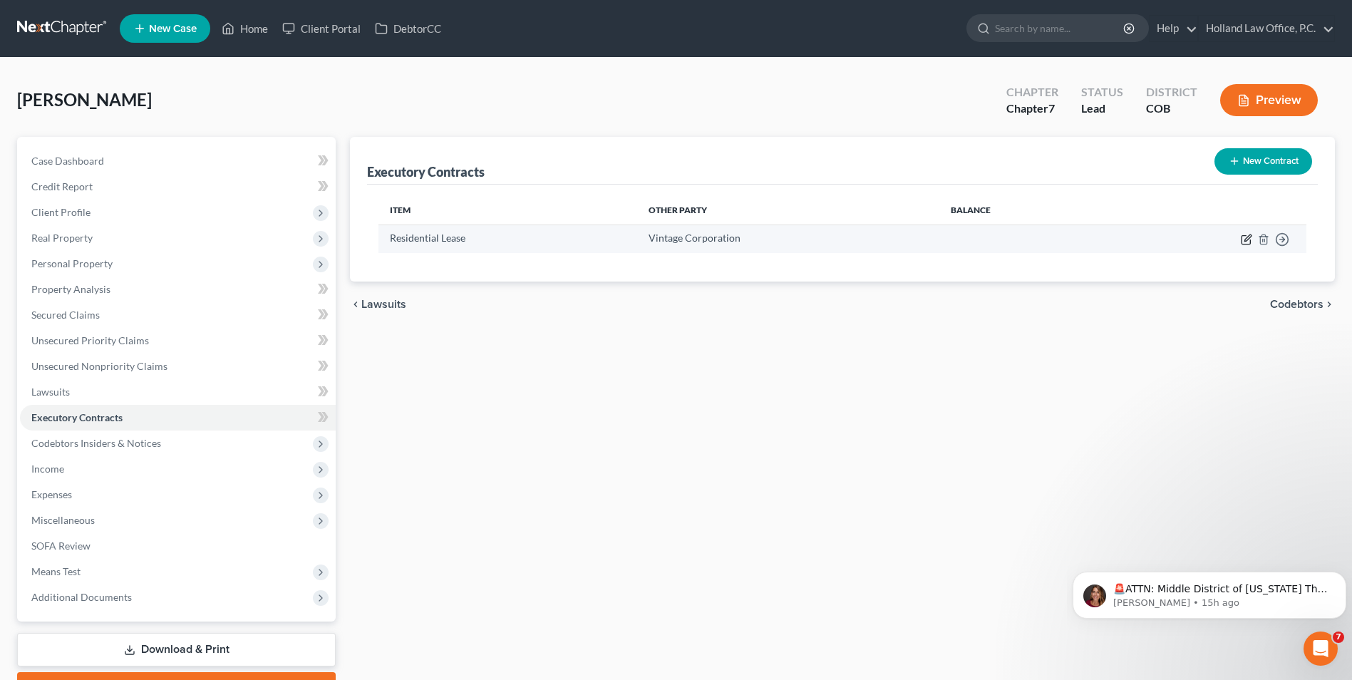
click at [1246, 242] on icon "button" at bounding box center [1245, 239] width 11 height 11
select select "5"
select select "0"
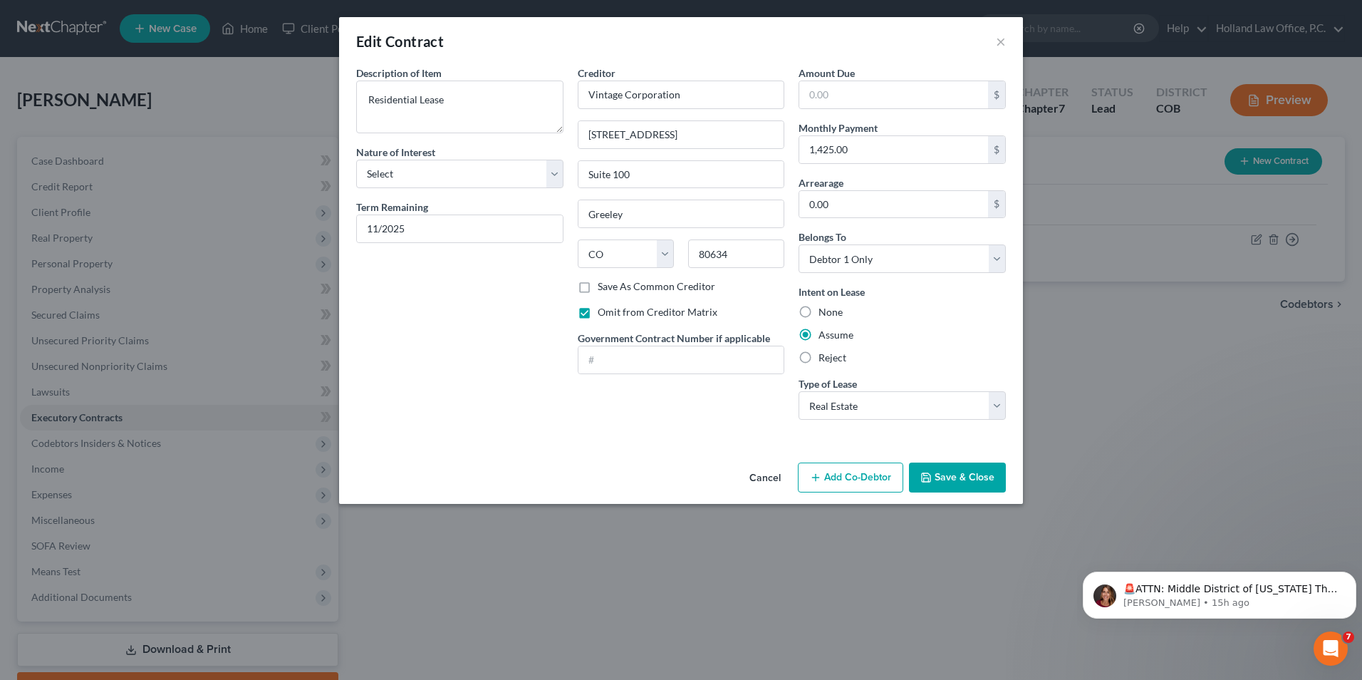
click at [940, 483] on button "Save & Close" at bounding box center [957, 477] width 97 height 30
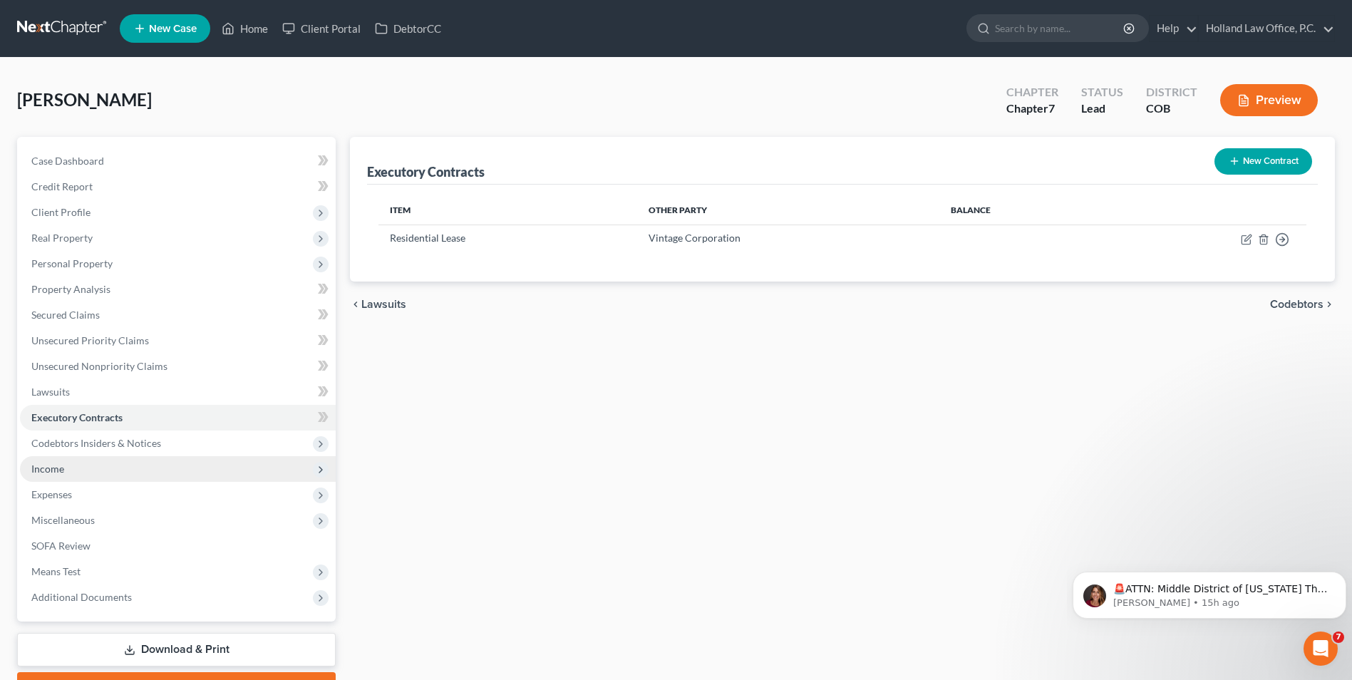
click at [120, 468] on span "Income" at bounding box center [178, 469] width 316 height 26
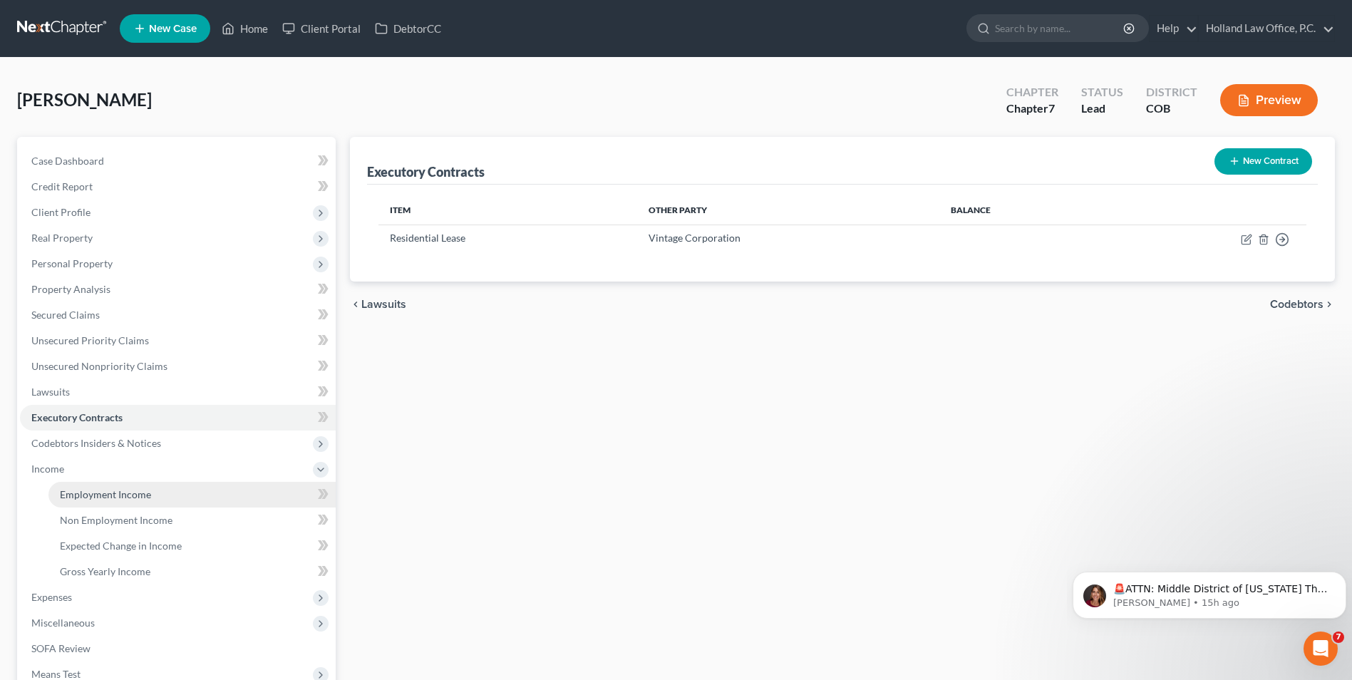
click at [135, 497] on span "Employment Income" at bounding box center [105, 494] width 91 height 12
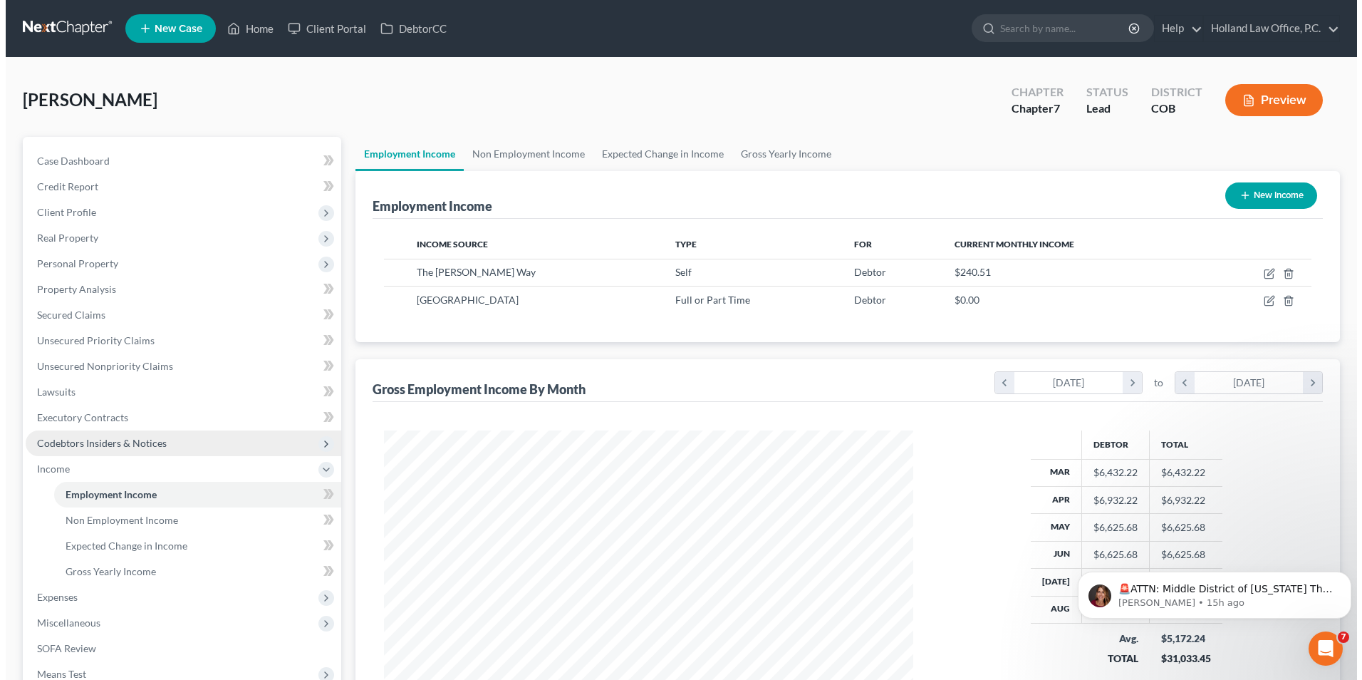
scroll to position [264, 557]
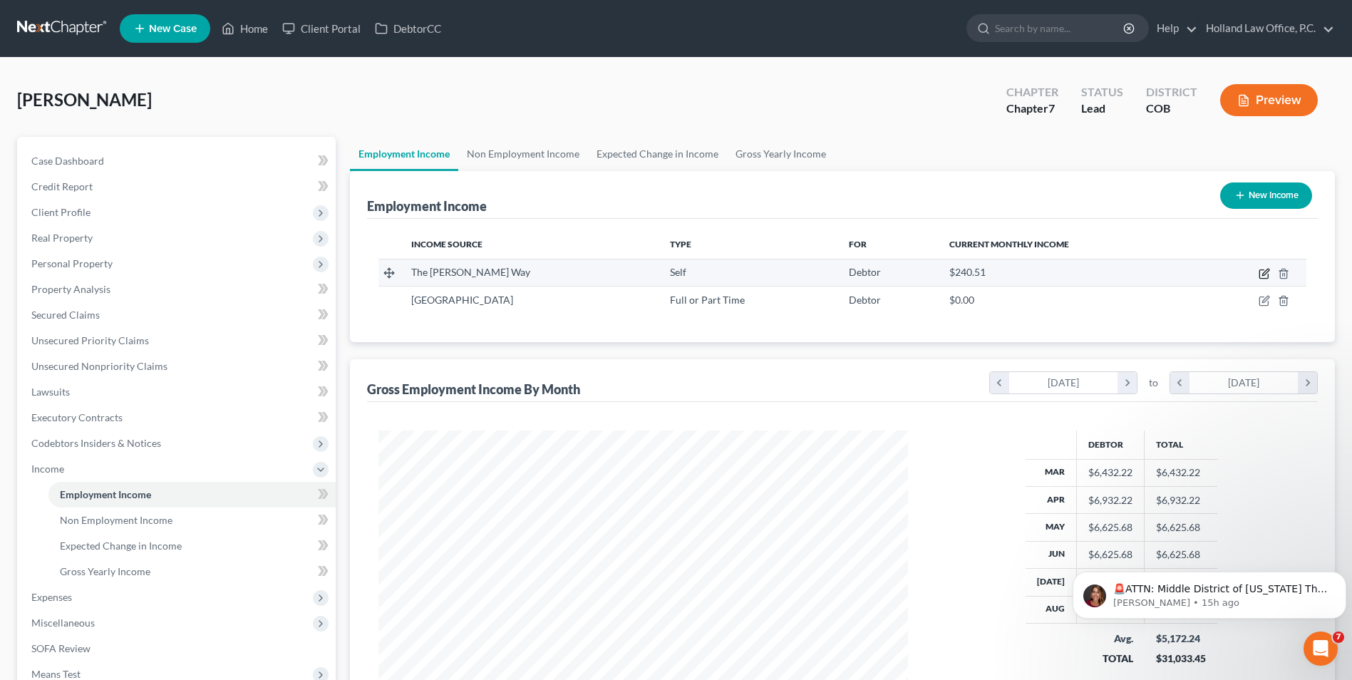
click at [1263, 273] on icon "button" at bounding box center [1265, 272] width 6 height 6
select select "1"
select select "5"
select select "0"
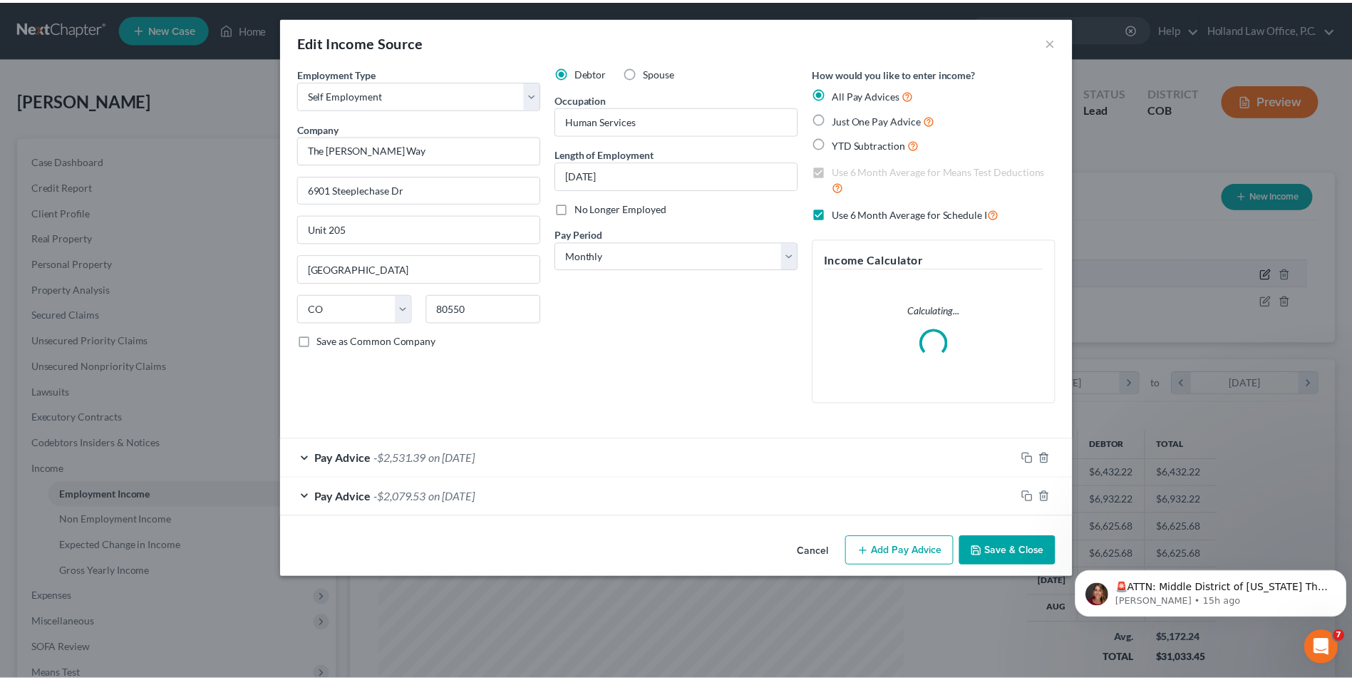
scroll to position [266, 563]
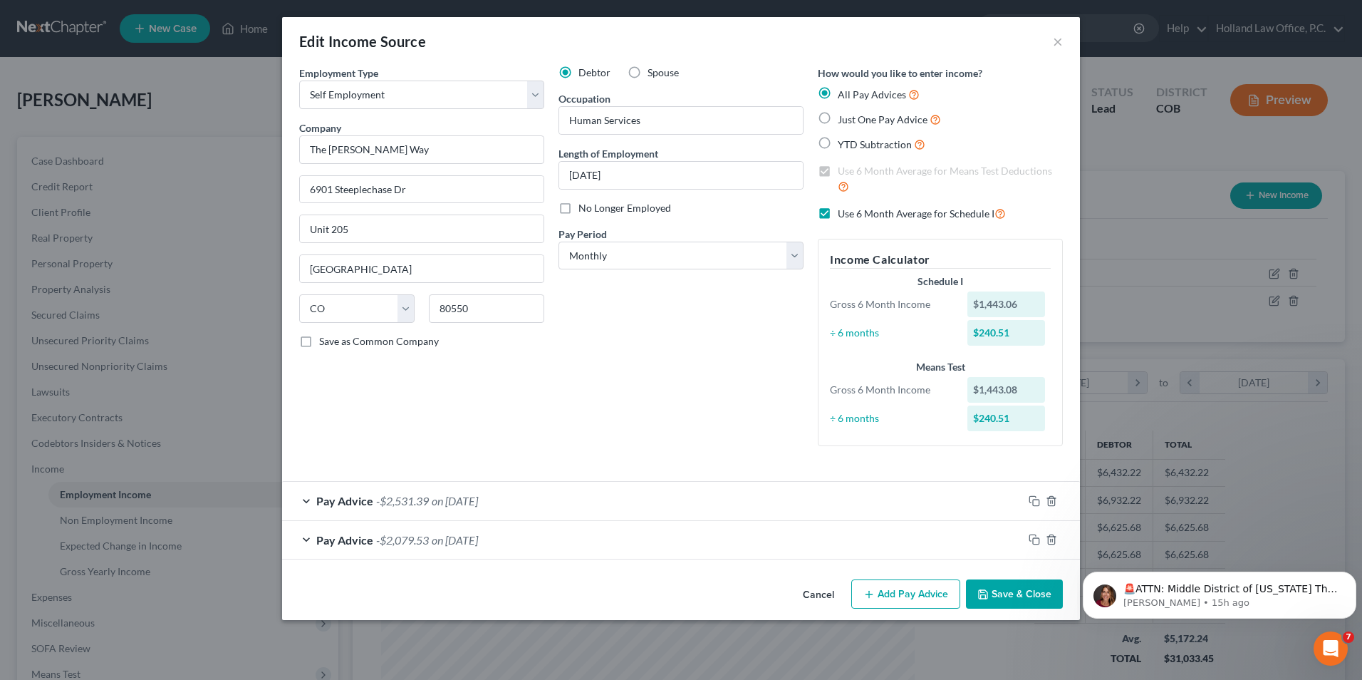
click at [1010, 589] on button "Save & Close" at bounding box center [1014, 594] width 97 height 30
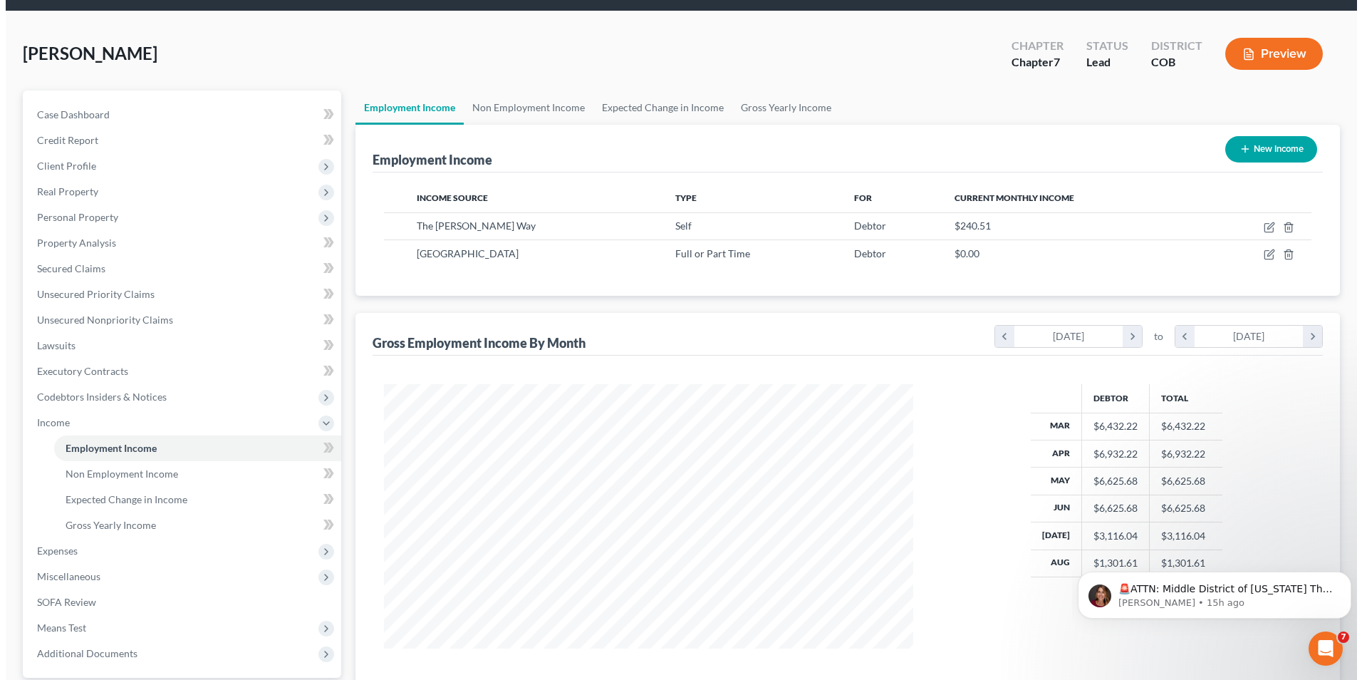
scroll to position [71, 0]
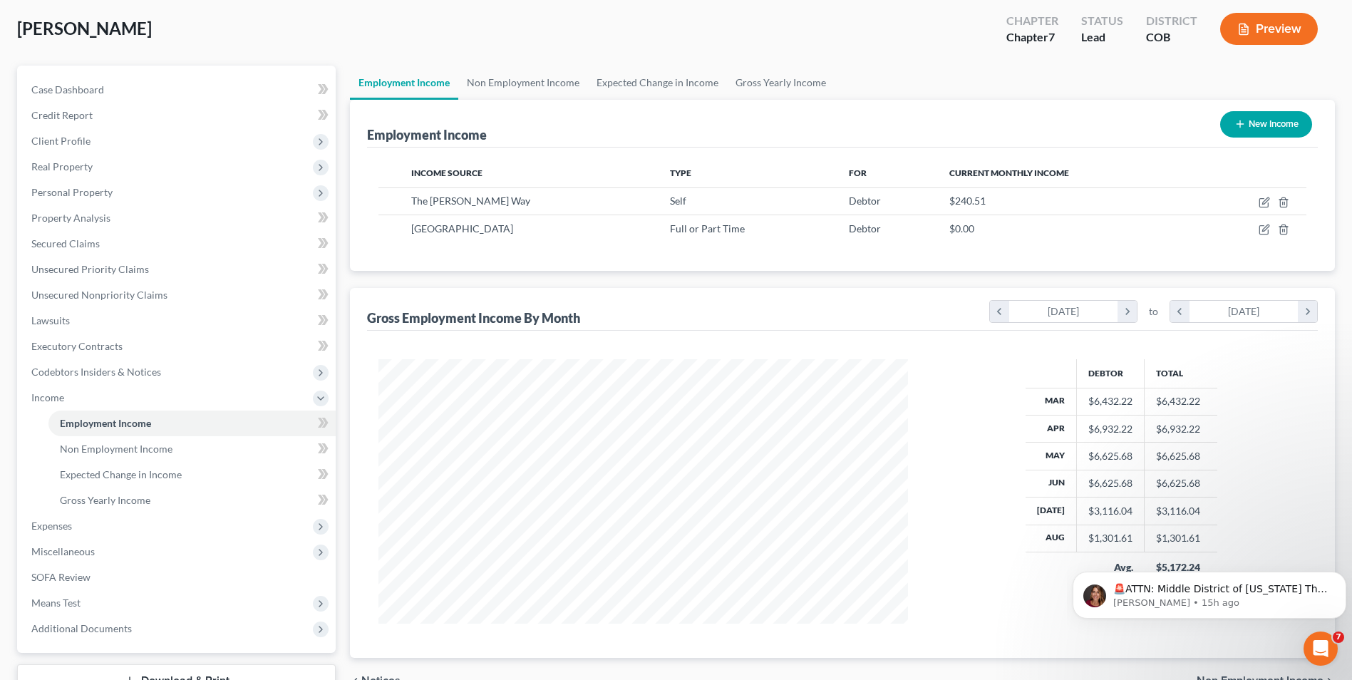
click at [1291, 30] on button "Preview" at bounding box center [1269, 29] width 98 height 32
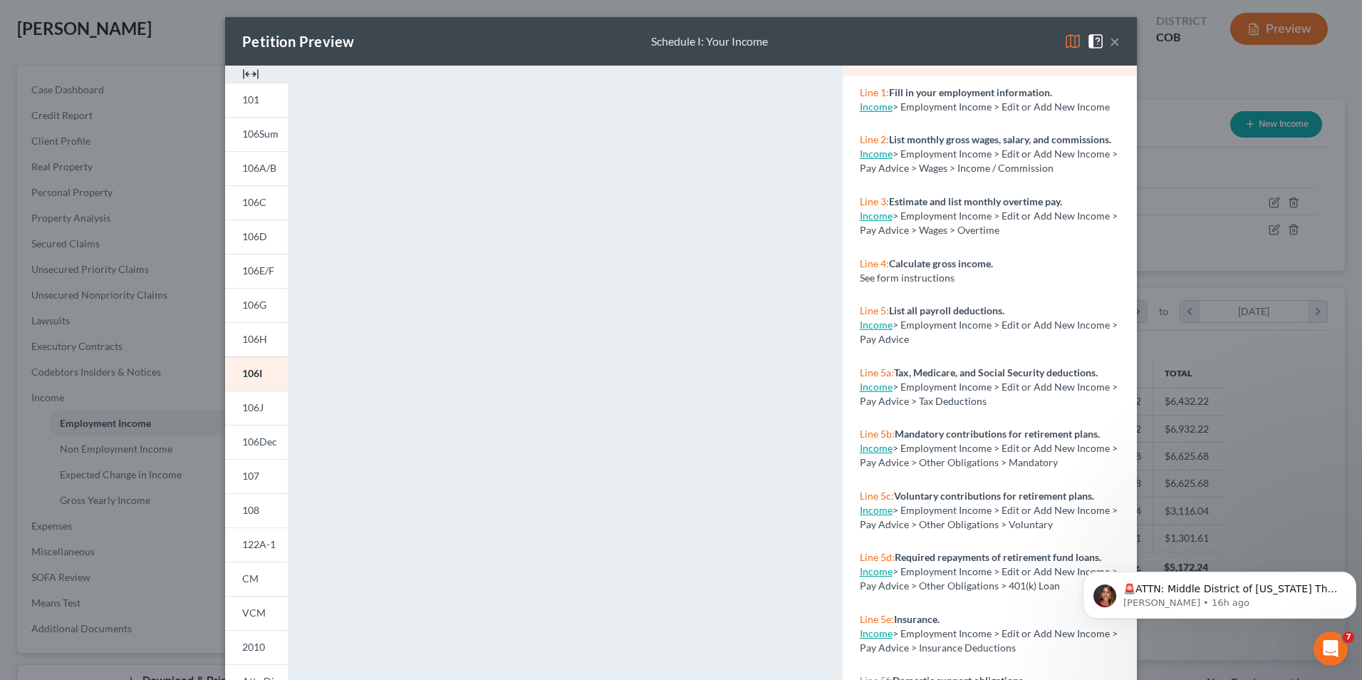
click at [1113, 42] on button "×" at bounding box center [1115, 41] width 10 height 17
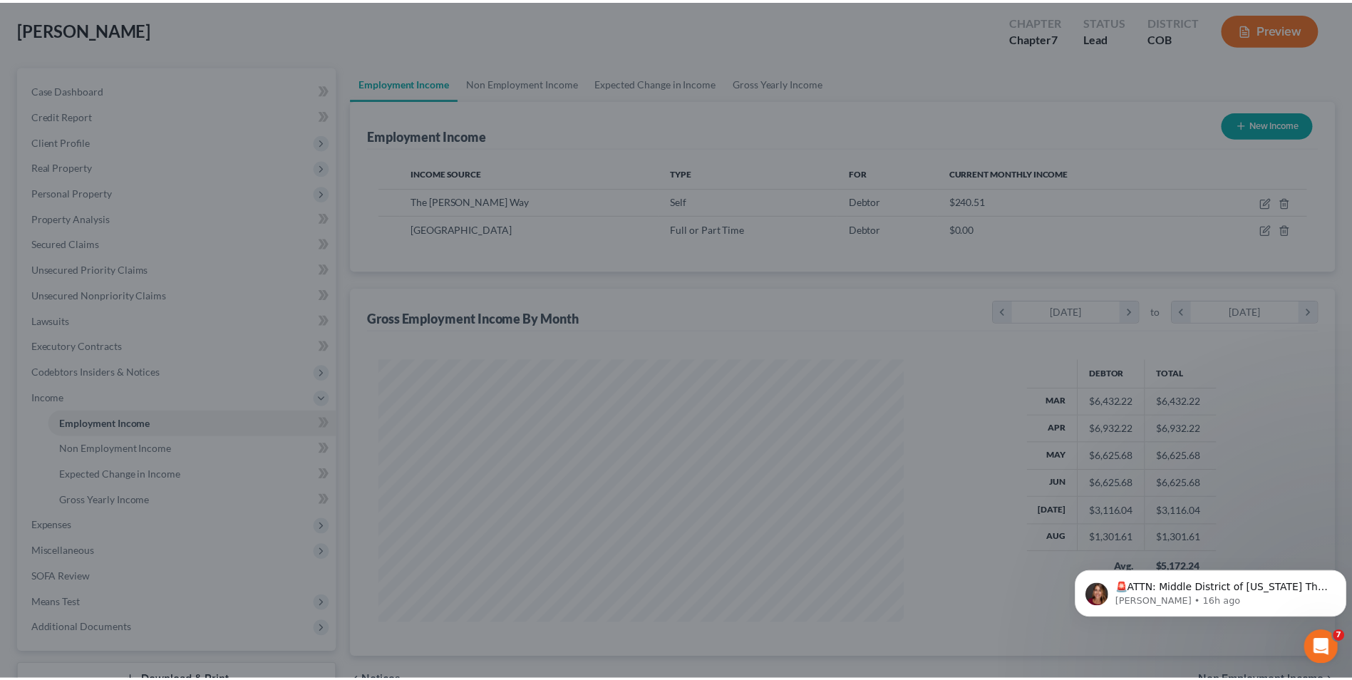
scroll to position [712208, 711914]
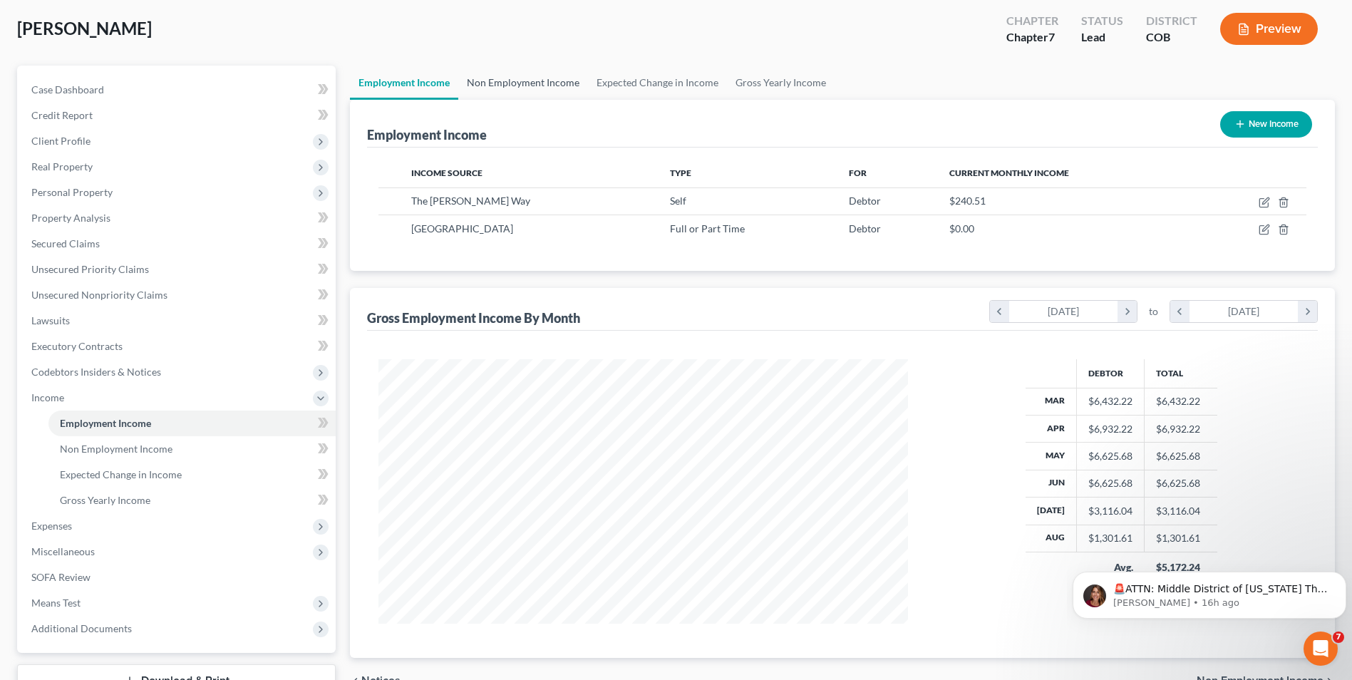
click at [555, 78] on link "Non Employment Income" at bounding box center [523, 83] width 130 height 34
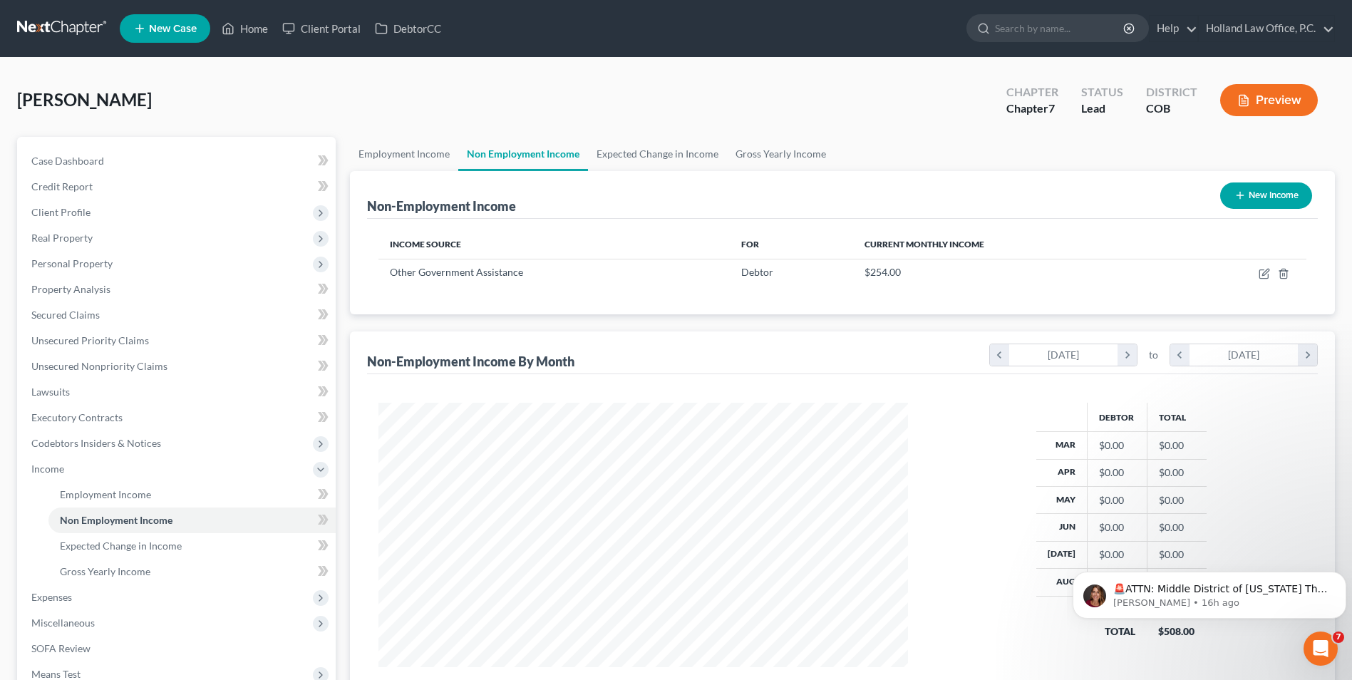
scroll to position [264, 557]
click at [672, 147] on link "Expected Change in Income" at bounding box center [657, 154] width 139 height 34
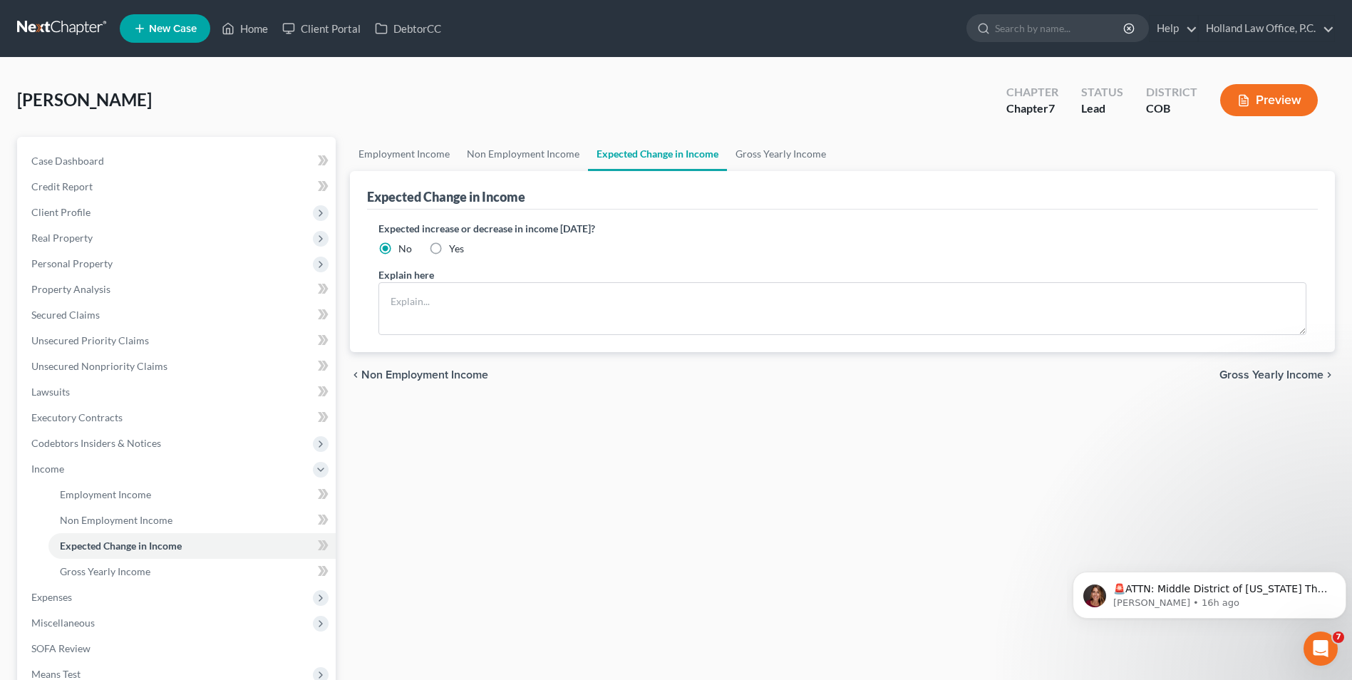
click at [449, 247] on label "Yes" at bounding box center [456, 249] width 15 height 14
click at [455, 247] on input "Yes" at bounding box center [459, 246] width 9 height 9
radio input "true"
click at [455, 316] on textarea at bounding box center [842, 308] width 928 height 53
type textarea "Expected increase of income to $2,500.00."
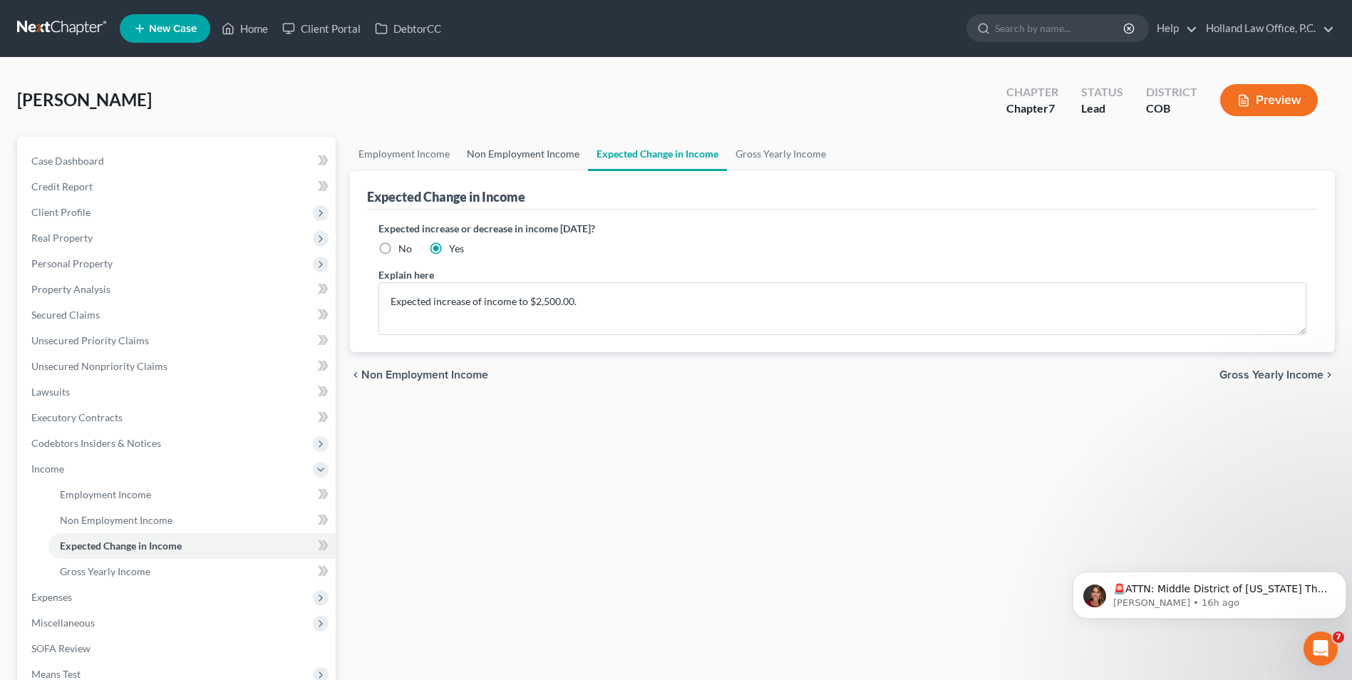
click at [544, 151] on link "Non Employment Income" at bounding box center [523, 154] width 130 height 34
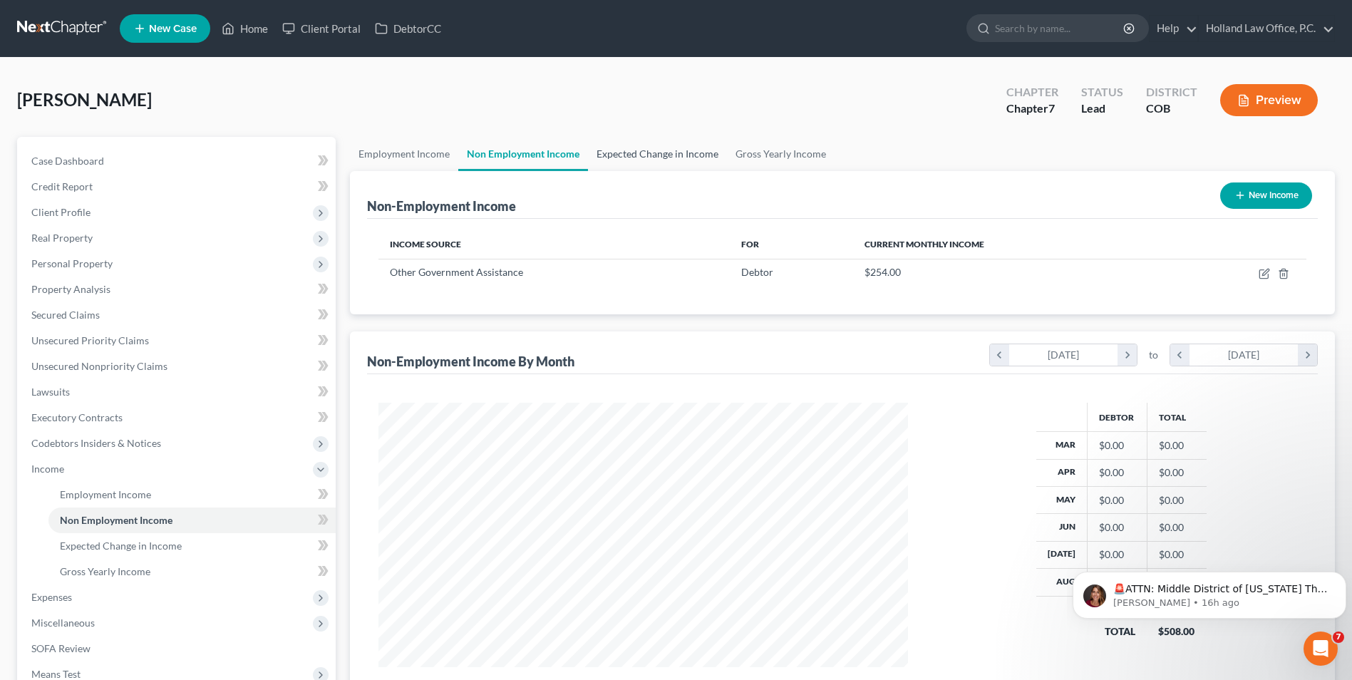
scroll to position [264, 557]
click at [669, 155] on link "Expected Change in Income" at bounding box center [657, 154] width 139 height 34
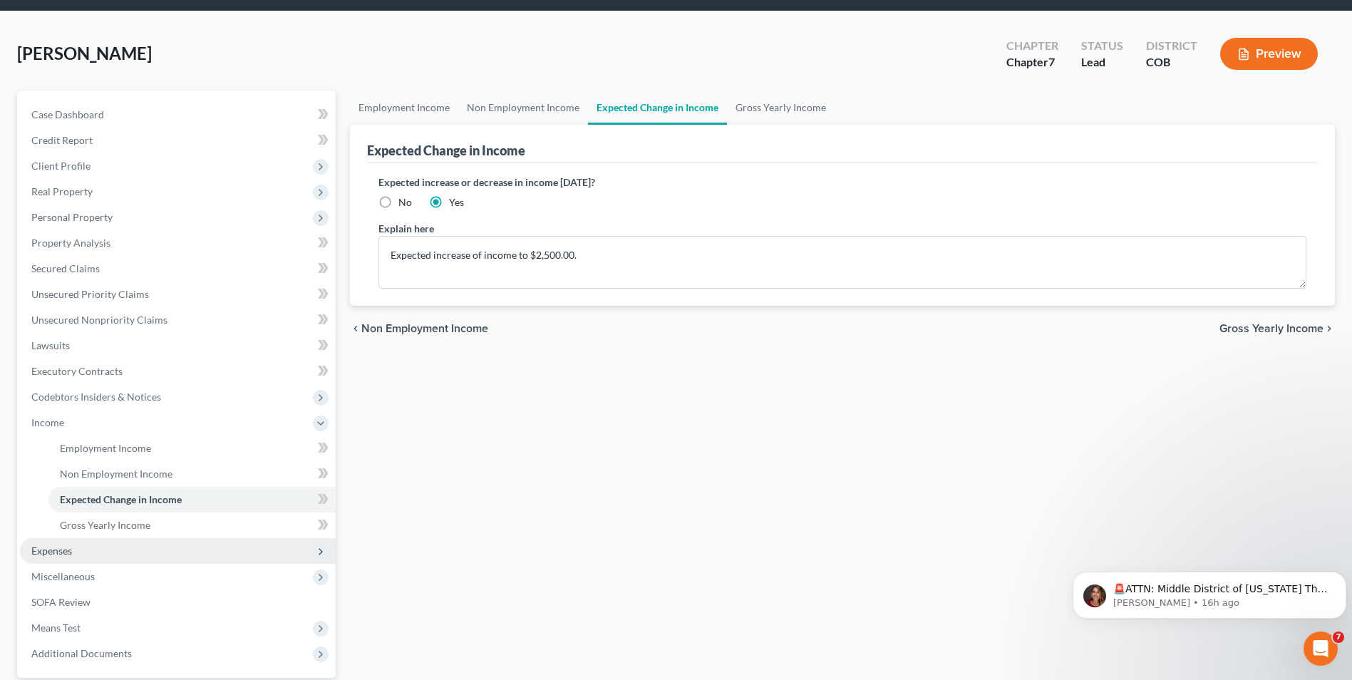
scroll to position [142, 0]
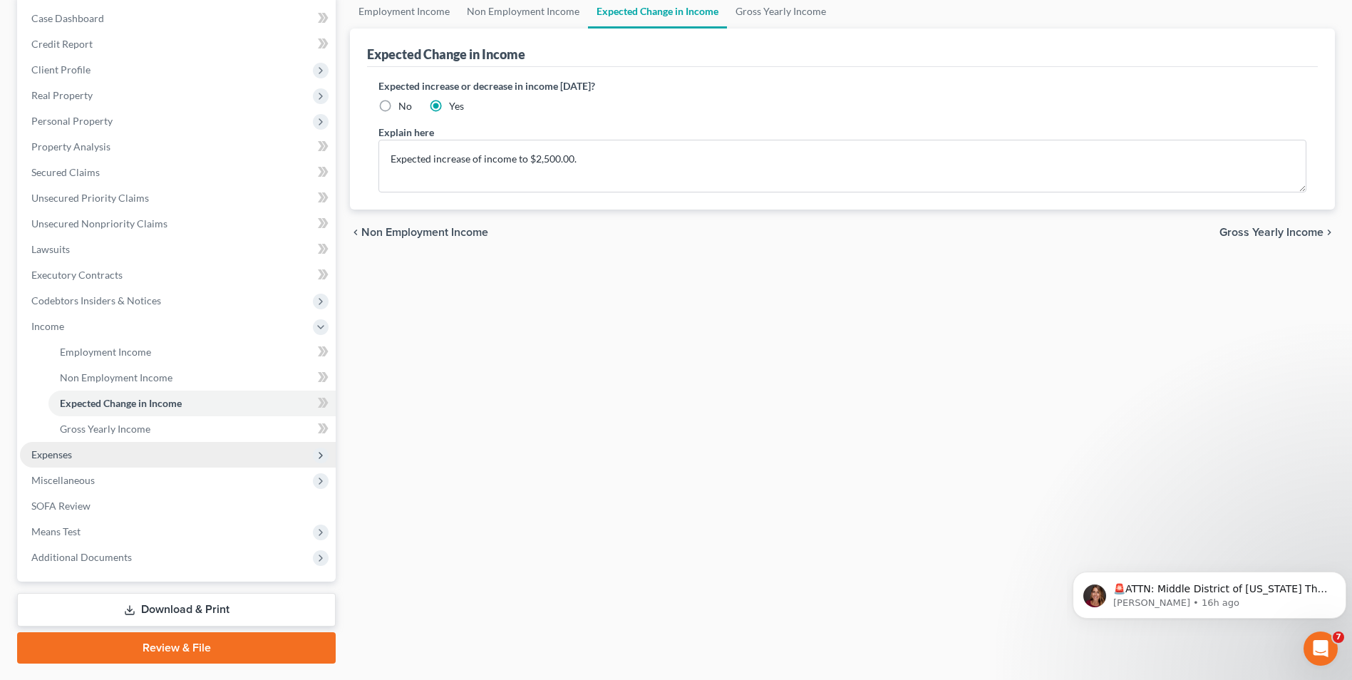
click at [87, 456] on span "Expenses" at bounding box center [178, 455] width 316 height 26
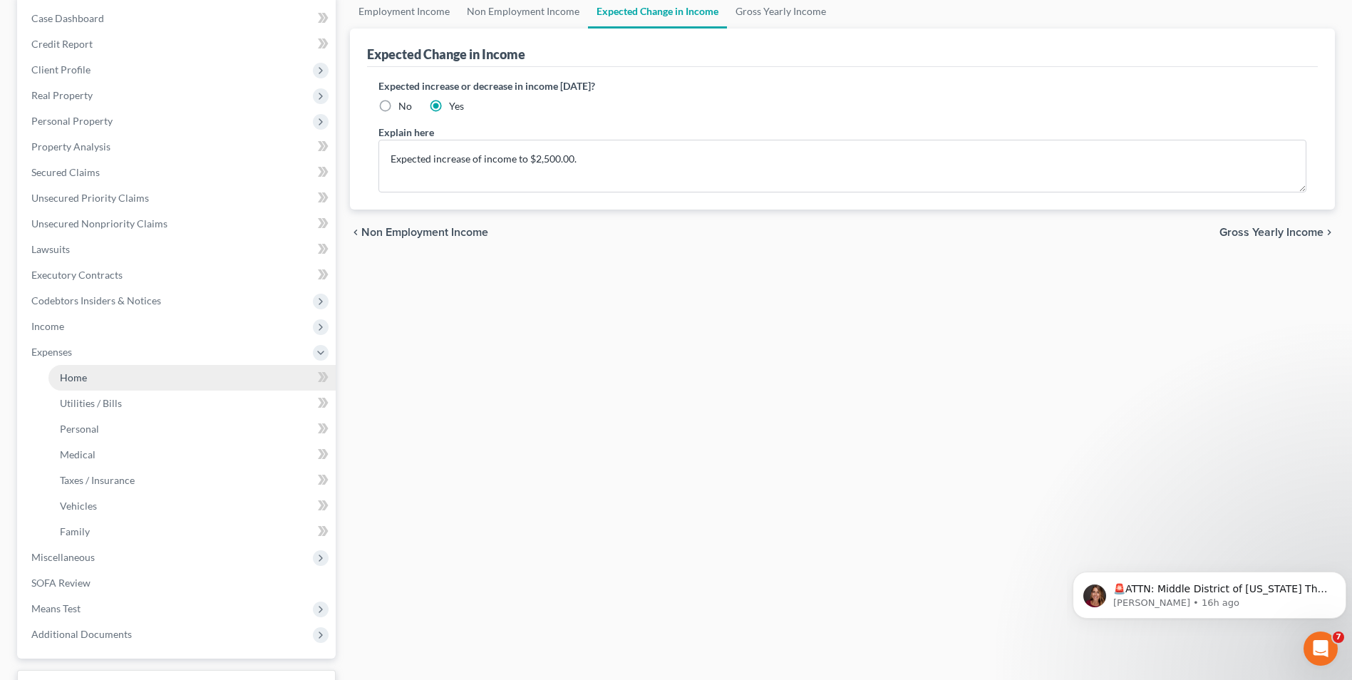
click at [114, 380] on link "Home" at bounding box center [191, 378] width 287 height 26
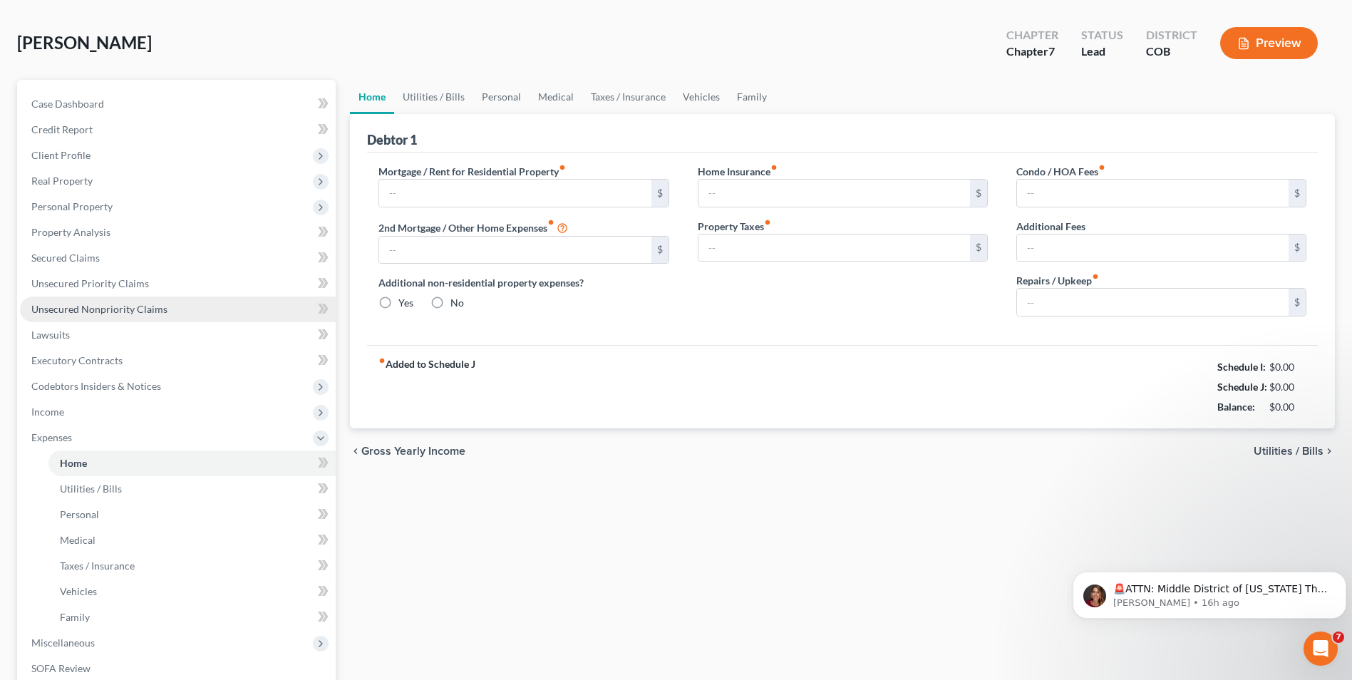
type input "1,425.00"
type input "0.00"
radio input "true"
type input "18.00"
type input "0.00"
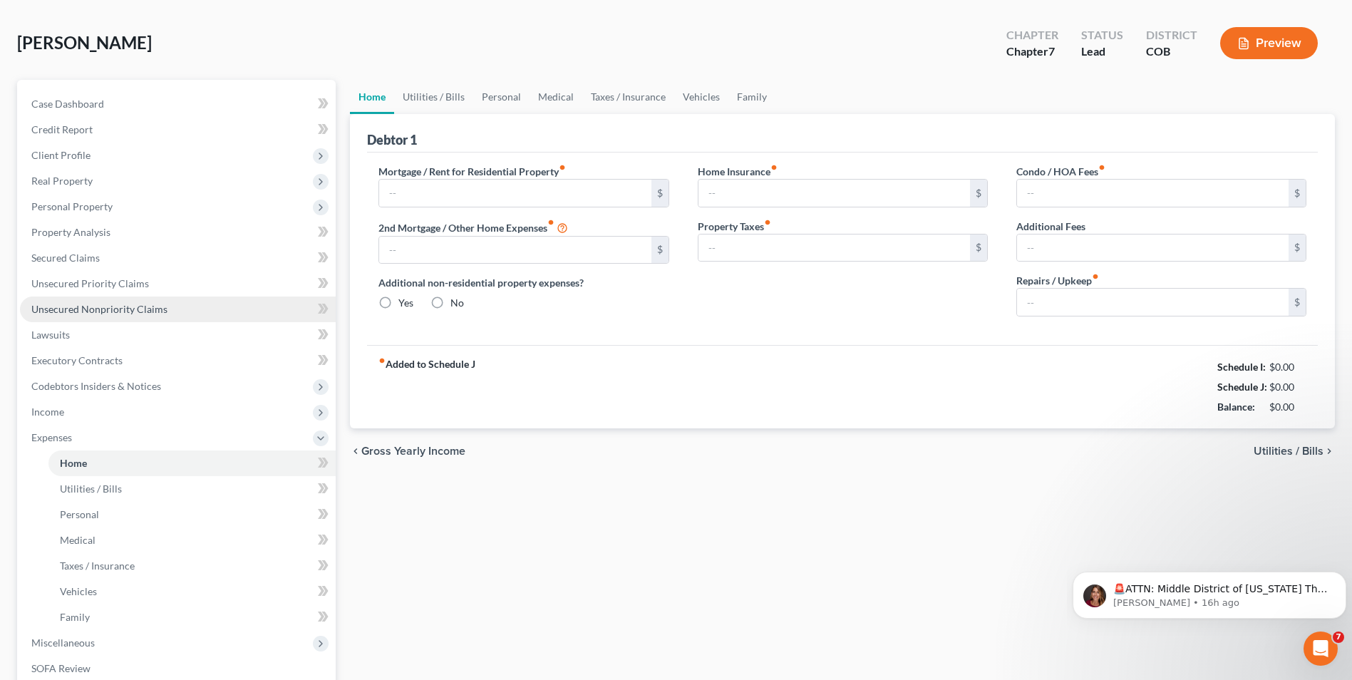
type input "0.00"
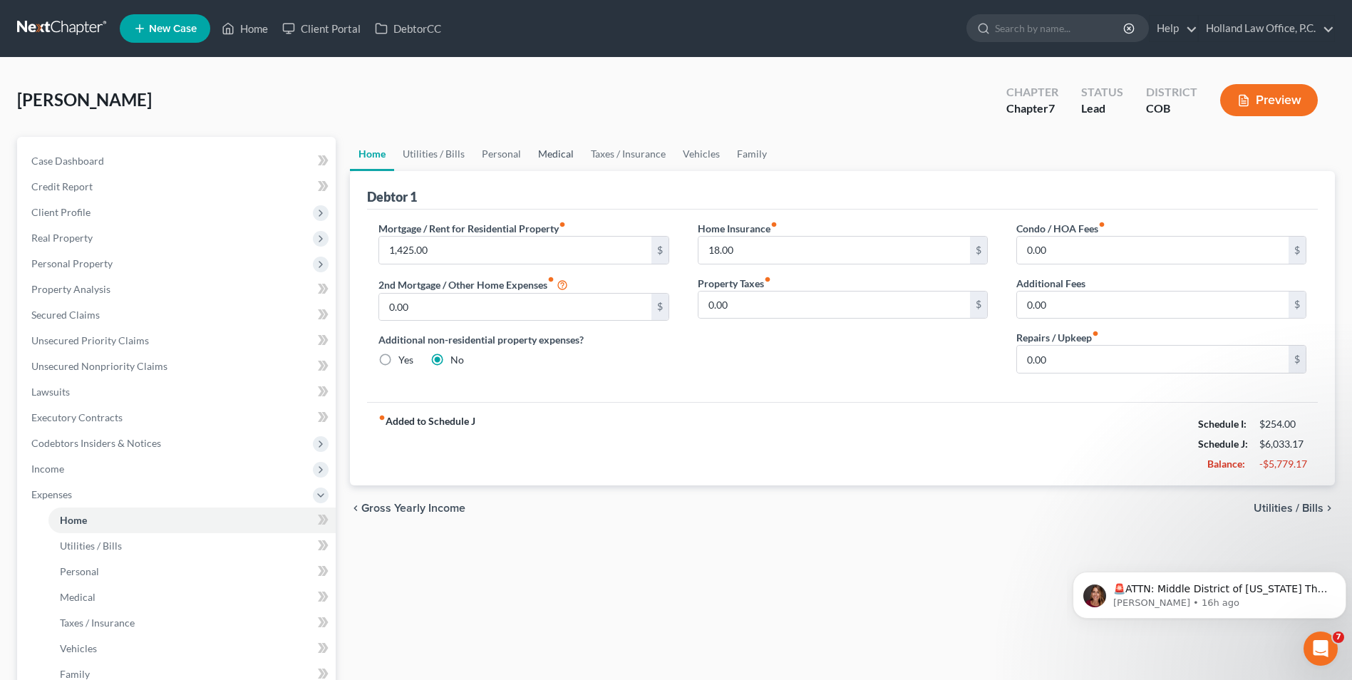
click at [541, 150] on link "Medical" at bounding box center [555, 154] width 53 height 34
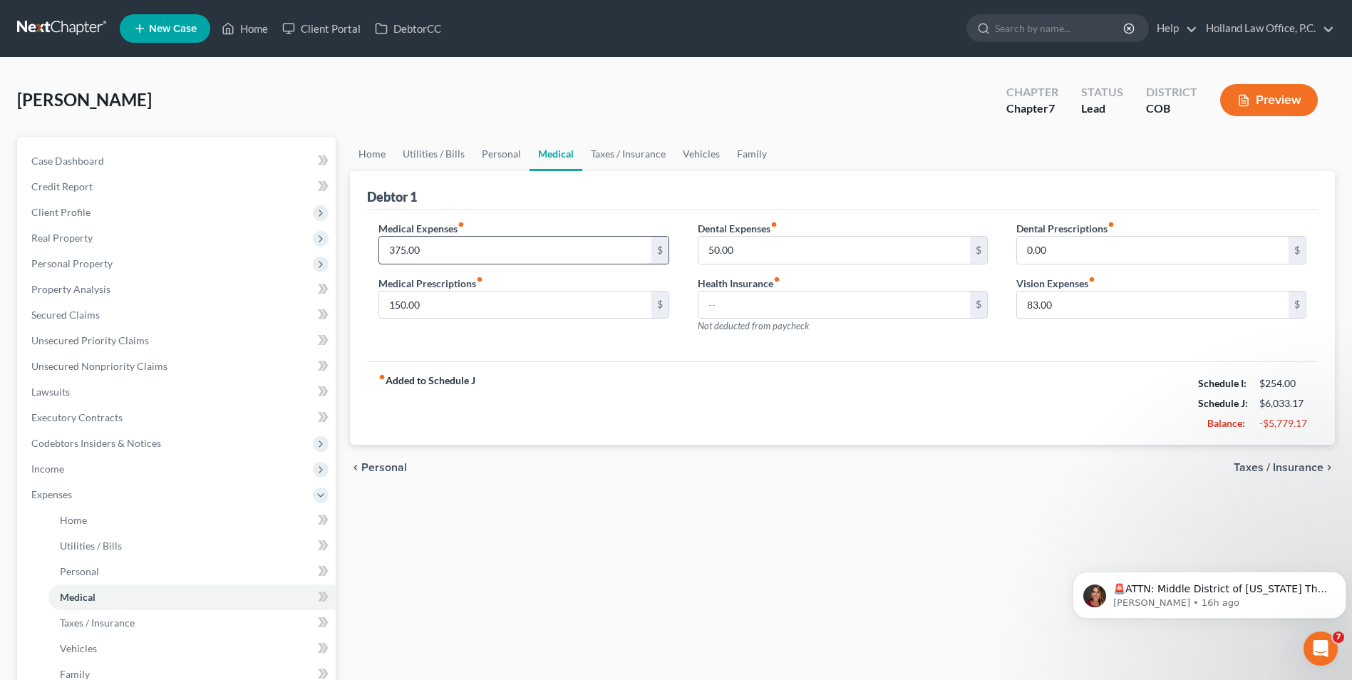
click at [473, 251] on input "375.00" at bounding box center [514, 250] width 271 height 27
type input "150.00"
click at [510, 334] on div "Medical Expenses fiber_manual_record 150.00 $ Medical Prescriptions fiber_manua…" at bounding box center [523, 283] width 318 height 124
click at [706, 156] on link "Vehicles" at bounding box center [701, 154] width 54 height 34
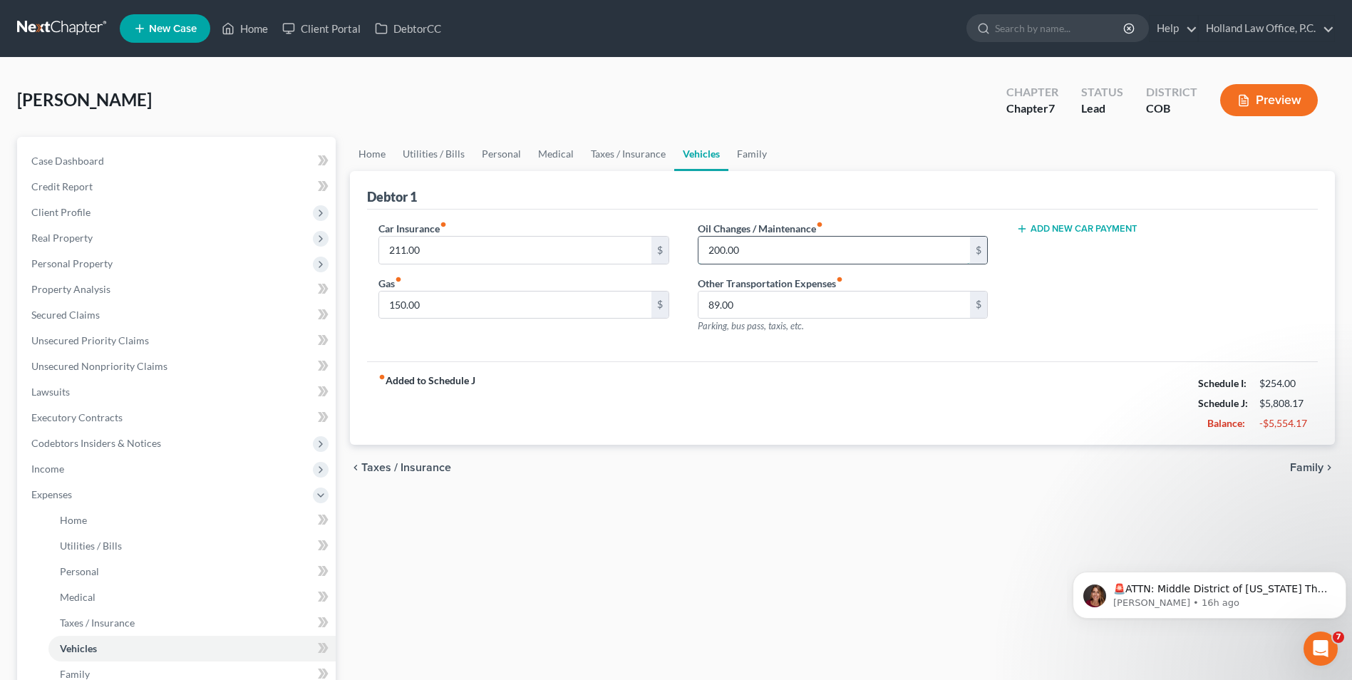
click at [807, 258] on input "200.00" at bounding box center [833, 250] width 271 height 27
type input "0.00"
click at [774, 304] on input "89.00" at bounding box center [833, 304] width 271 height 27
type input "0.00"
click at [388, 146] on link "Home" at bounding box center [372, 154] width 44 height 34
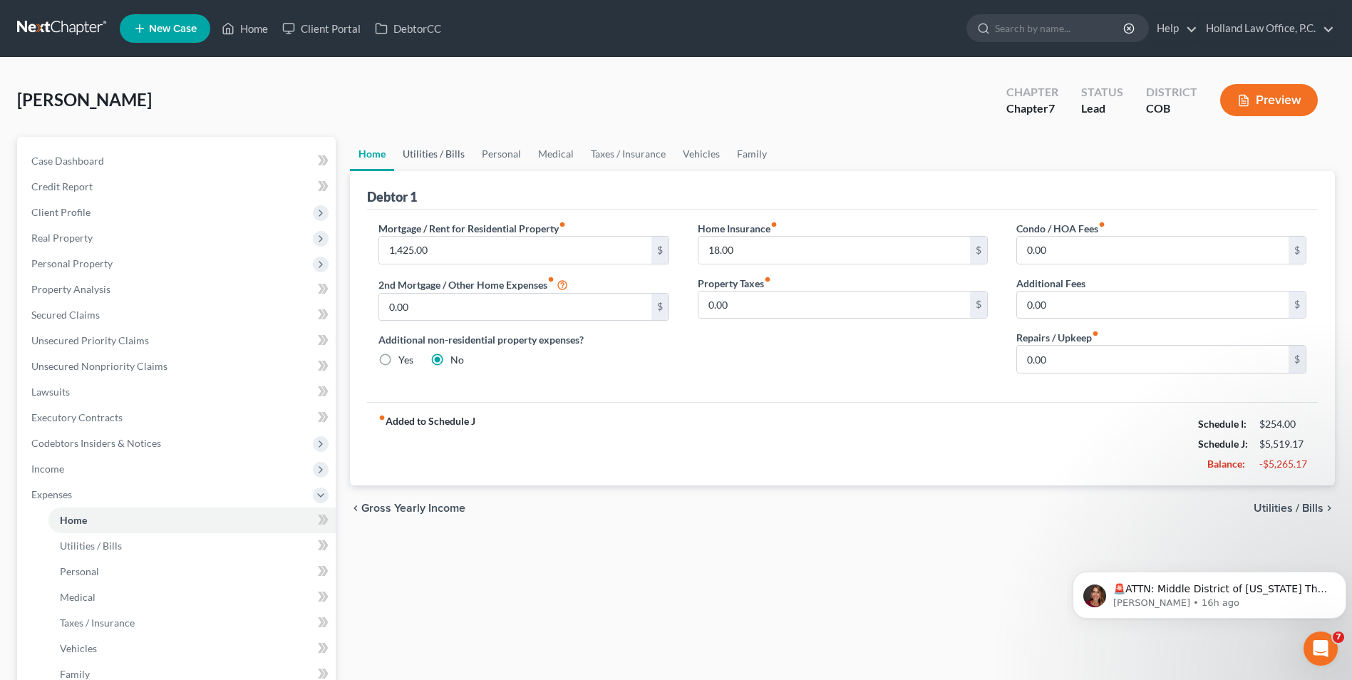
click at [457, 152] on link "Utilities / Bills" at bounding box center [433, 154] width 79 height 34
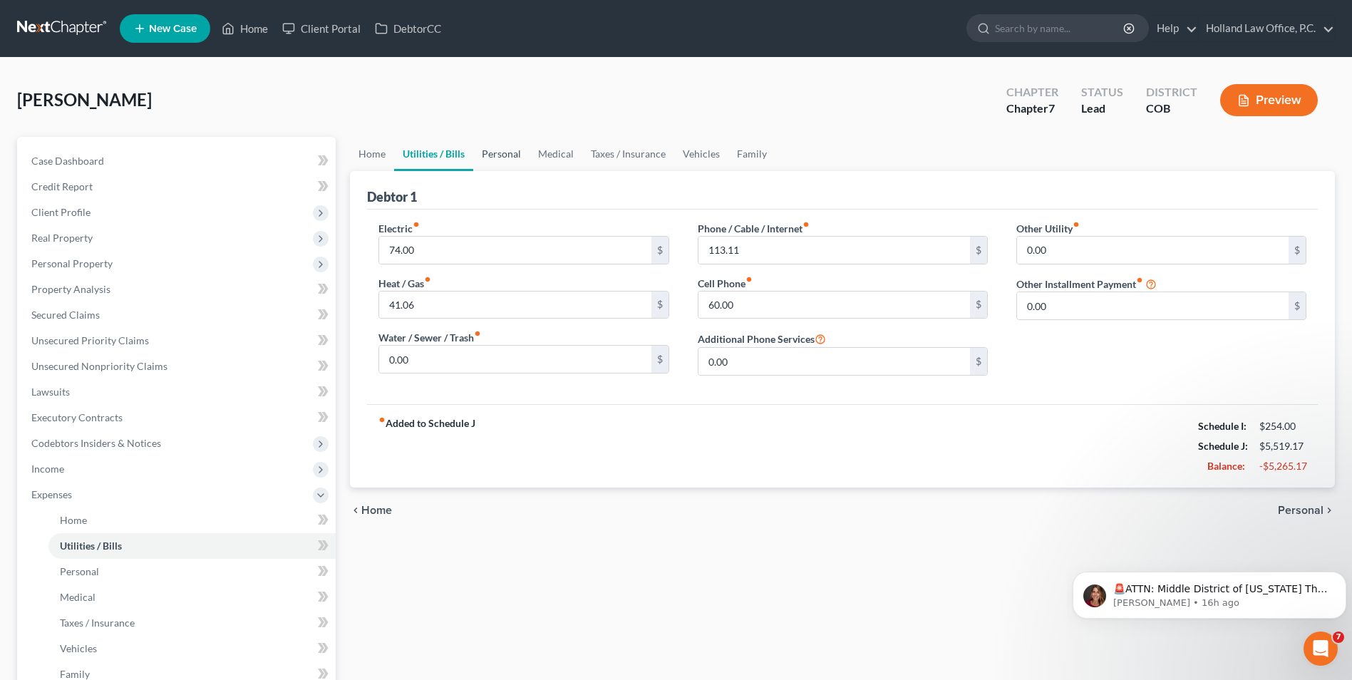
click at [509, 154] on link "Personal" at bounding box center [501, 154] width 56 height 34
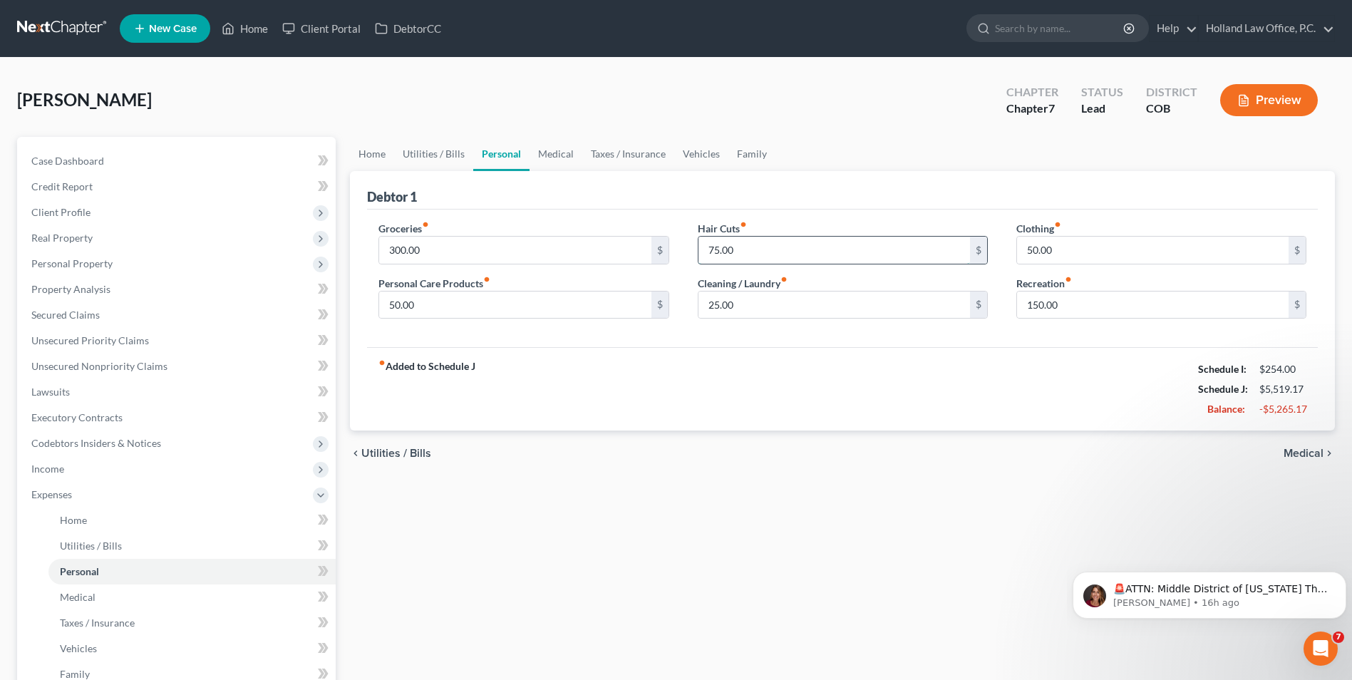
click at [796, 242] on input "75.00" at bounding box center [833, 250] width 271 height 27
type input "0.00"
click at [750, 297] on input "25.00" at bounding box center [833, 304] width 271 height 27
type input "0.00"
click at [823, 189] on div "Debtor 1" at bounding box center [842, 190] width 950 height 38
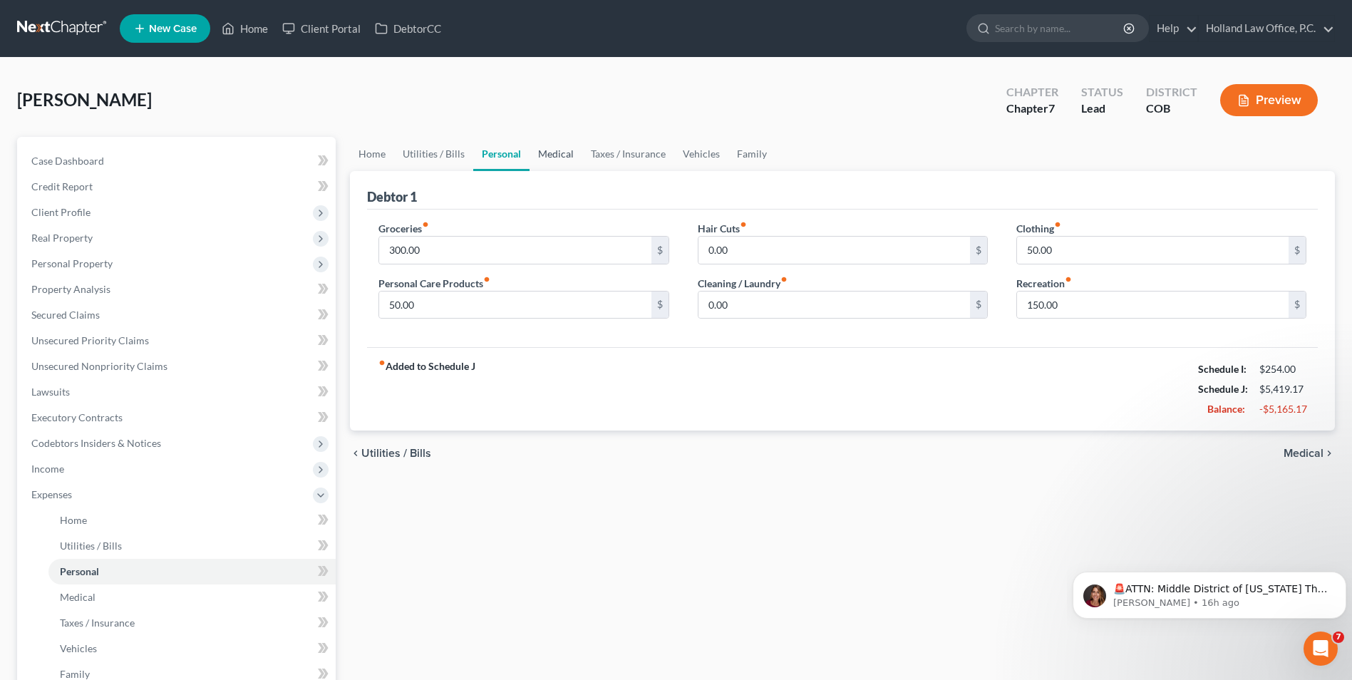
click at [555, 156] on link "Medical" at bounding box center [555, 154] width 53 height 34
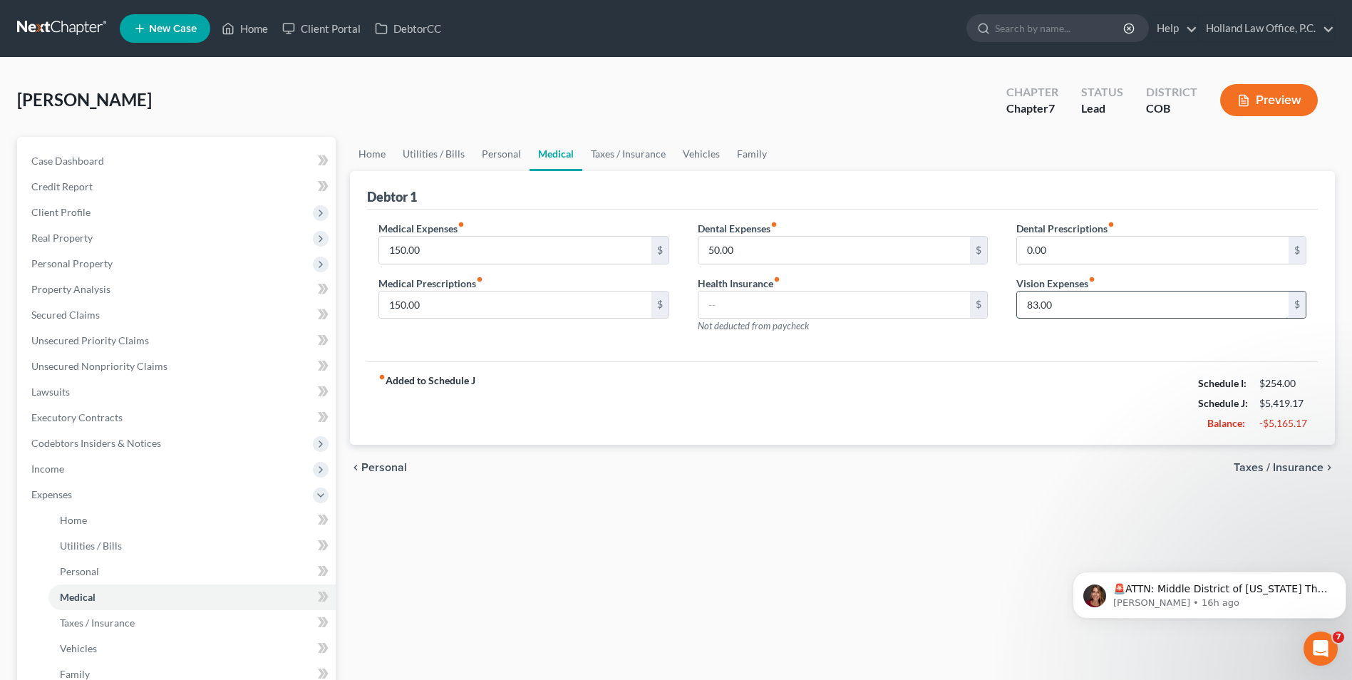
click at [1052, 306] on input "83.00" at bounding box center [1152, 304] width 271 height 27
type input "0.00"
click at [417, 305] on input "150.00" at bounding box center [514, 304] width 271 height 27
type input "0.00"
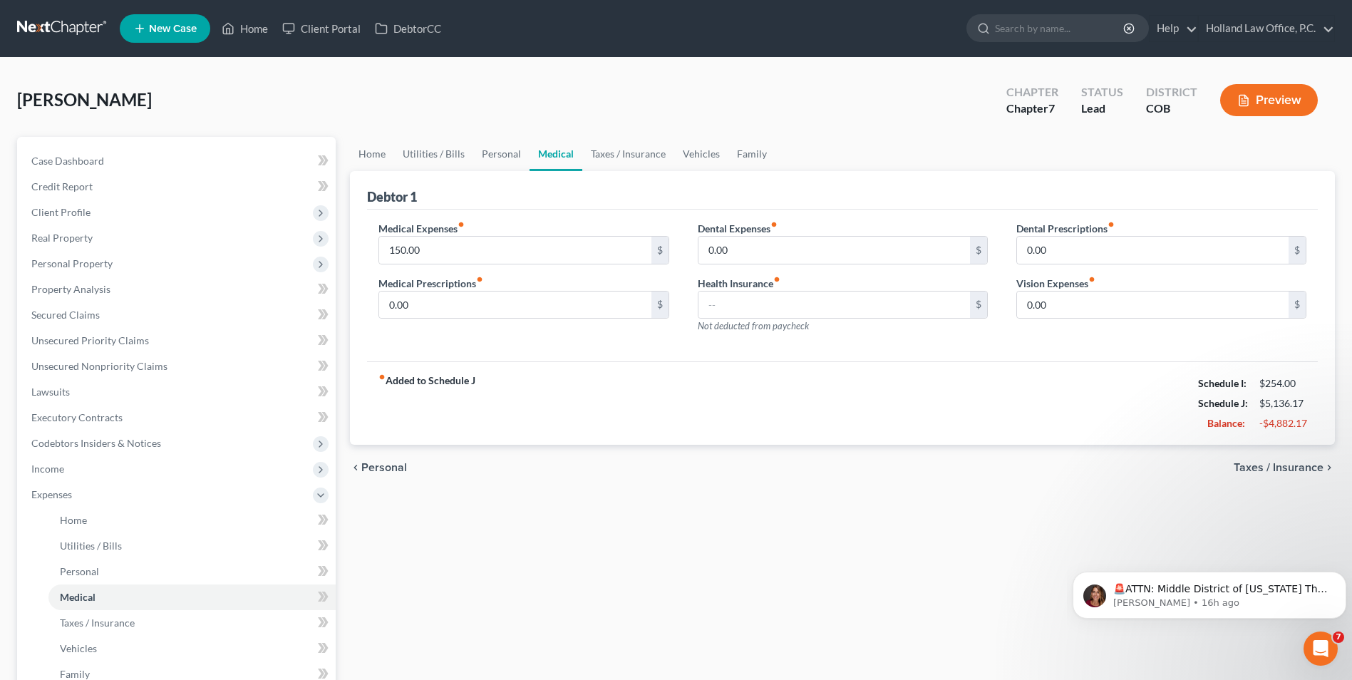
click at [536, 324] on div "Medical Expenses fiber_manual_record 150.00 $ Medical Prescriptions fiber_manua…" at bounding box center [523, 283] width 318 height 124
click at [603, 157] on link "Taxes / Insurance" at bounding box center [628, 154] width 92 height 34
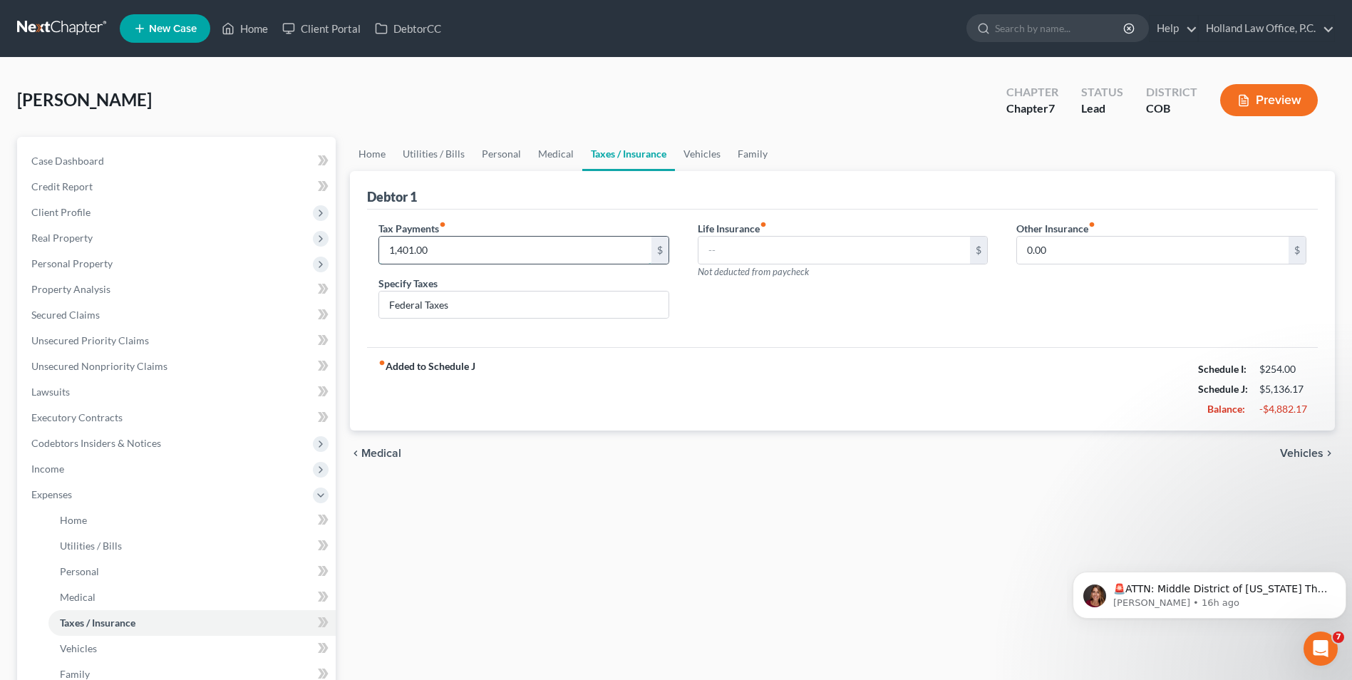
click at [519, 254] on input "1,401.00" at bounding box center [514, 250] width 271 height 27
type input "0.00"
drag, startPoint x: 484, startPoint y: 304, endPoint x: 337, endPoint y: 290, distance: 147.5
click at [337, 290] on div "Petition Navigation Case Dashboard Payments Invoices Payments Payments Credit R…" at bounding box center [676, 510] width 1332 height 746
click at [779, 327] on div "Life Insurance fiber_manual_record $ Not deducted from paycheck" at bounding box center [842, 276] width 318 height 110
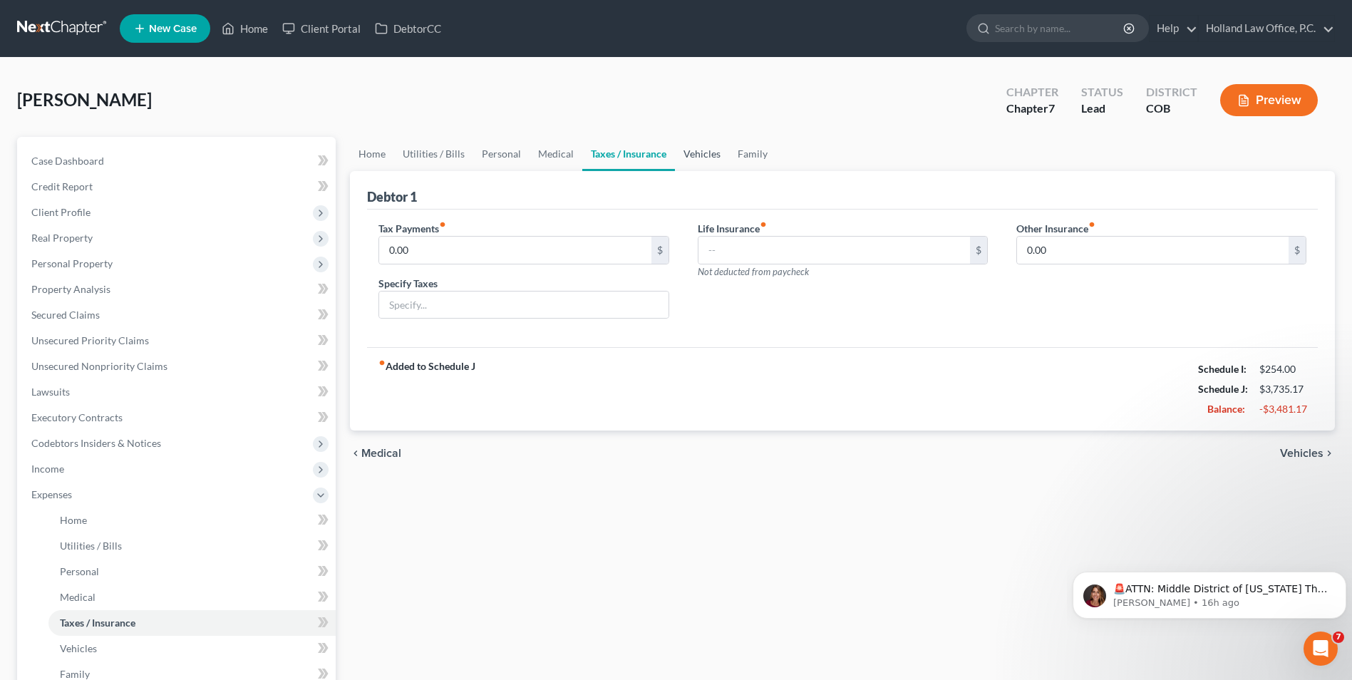
click at [698, 155] on link "Vehicles" at bounding box center [702, 154] width 54 height 34
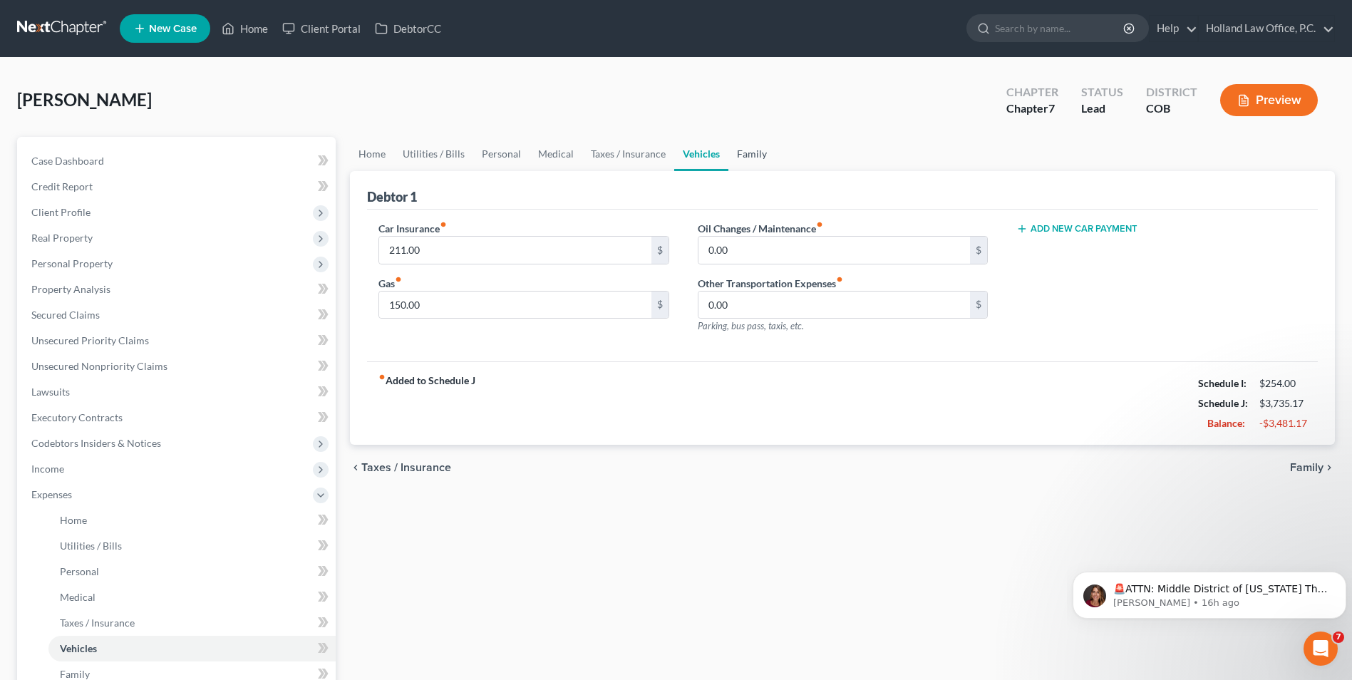
click at [751, 155] on link "Family" at bounding box center [751, 154] width 47 height 34
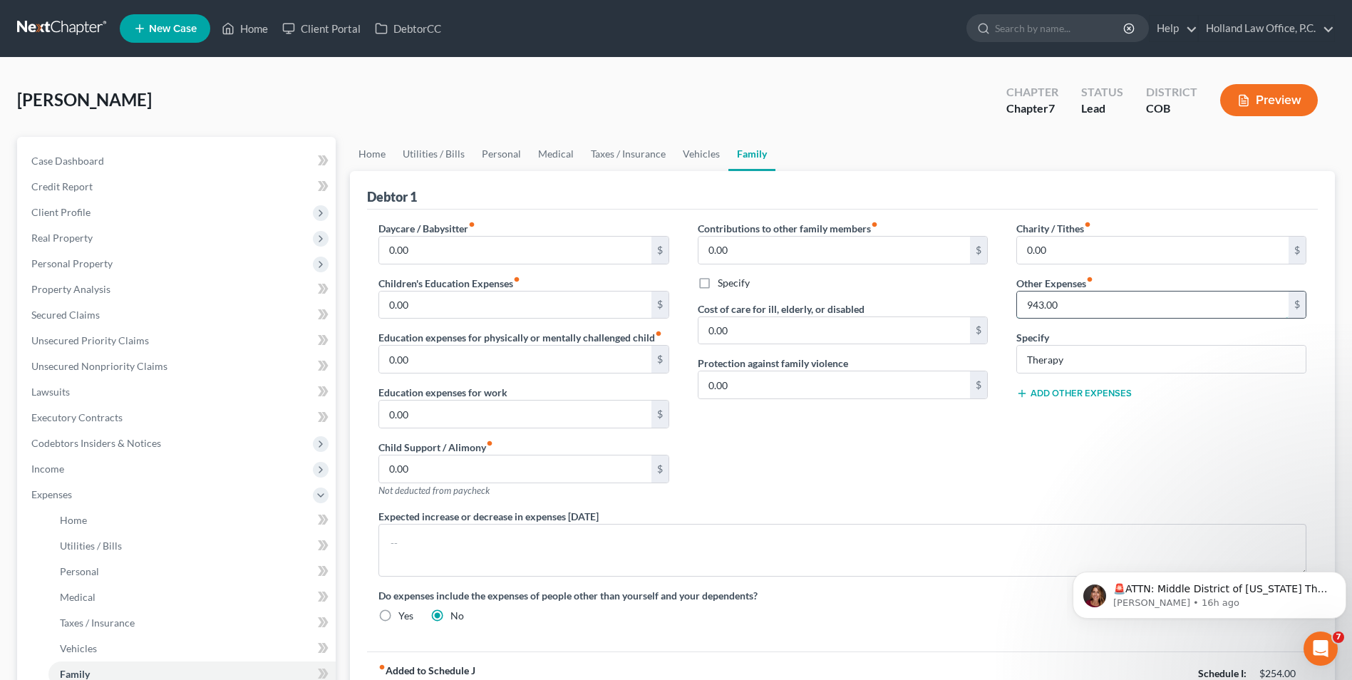
click at [1094, 300] on input "943.00" at bounding box center [1152, 304] width 271 height 27
type input "0.00"
drag, startPoint x: 1077, startPoint y: 365, endPoint x: 1009, endPoint y: 362, distance: 67.7
click at [1009, 362] on div "Charity / Tithes fiber_manual_record 0.00 $ Other Expenses fiber_manual_record …" at bounding box center [1161, 365] width 318 height 288
click at [987, 432] on div "Contributions to other family members fiber_manual_record 0.00 $ Specify Cost o…" at bounding box center [842, 365] width 318 height 288
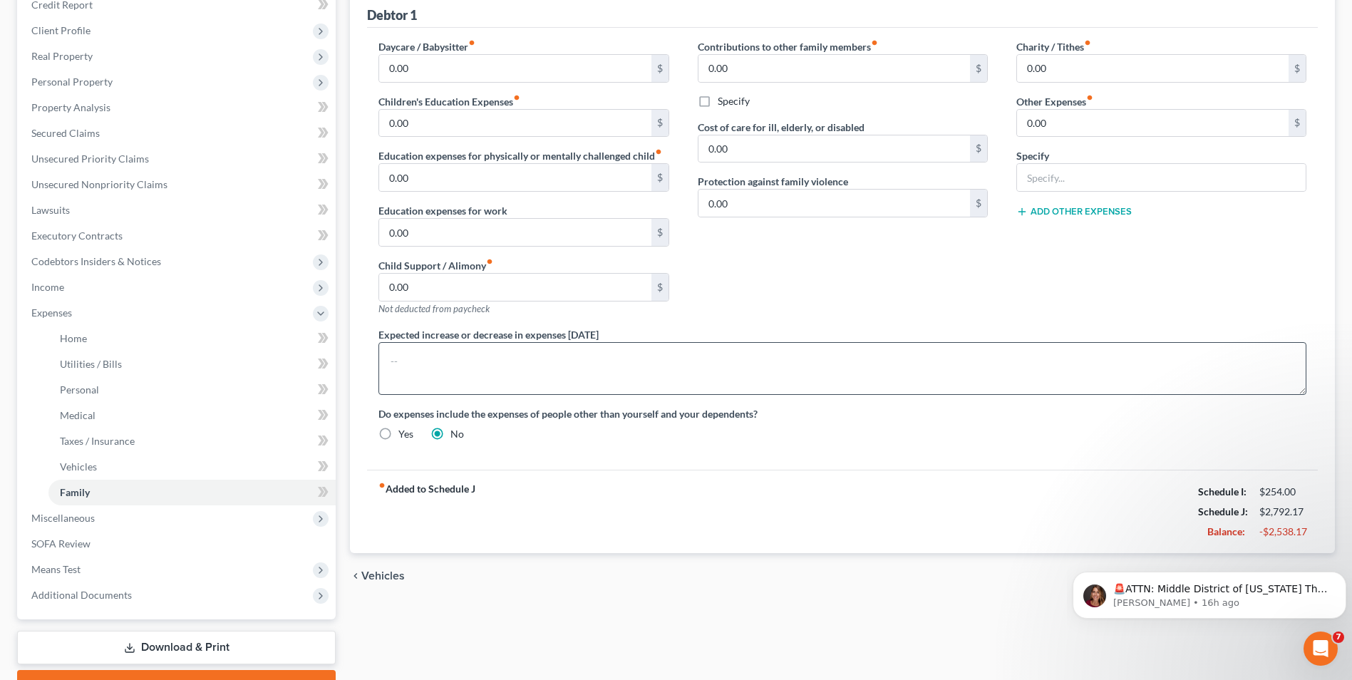
scroll to position [214, 0]
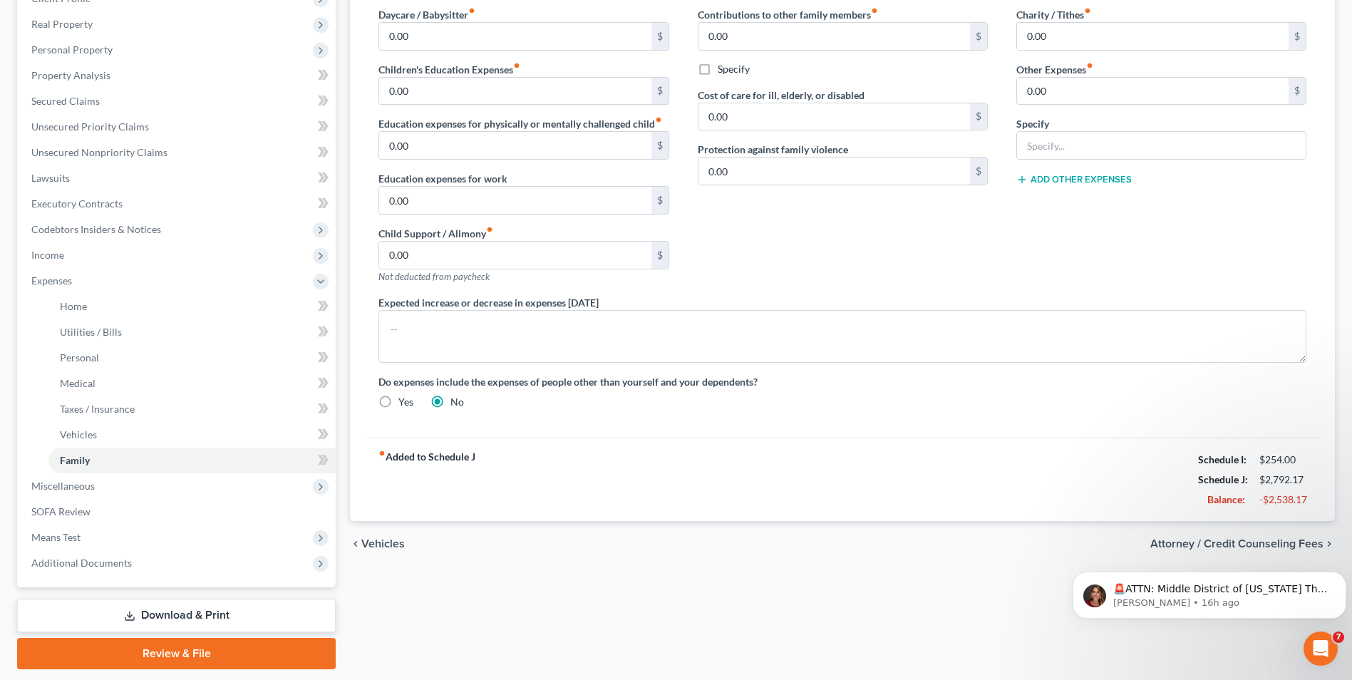
click at [398, 403] on label "Yes" at bounding box center [405, 402] width 15 height 14
click at [404, 403] on input "Yes" at bounding box center [408, 399] width 9 height 9
radio input "true"
radio input "false"
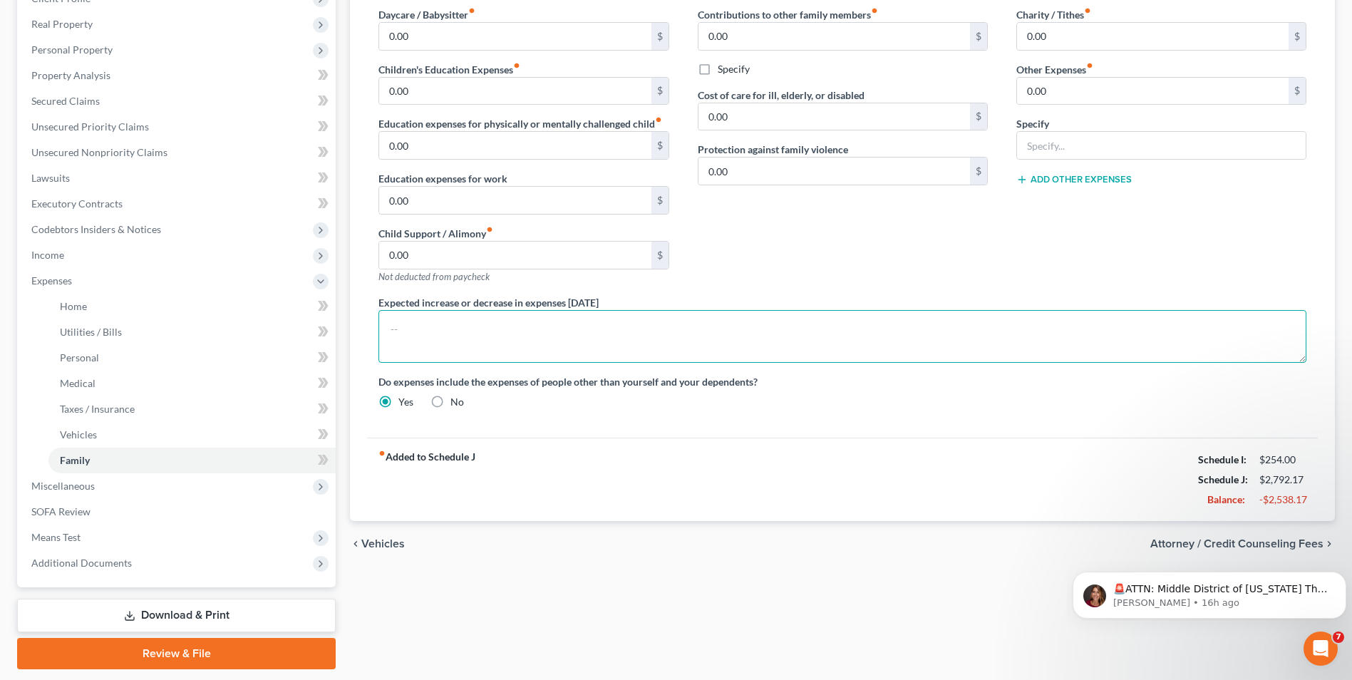
click at [456, 336] on textarea at bounding box center [842, 336] width 928 height 53
type textarea "Plan to purchase car under $450.00."
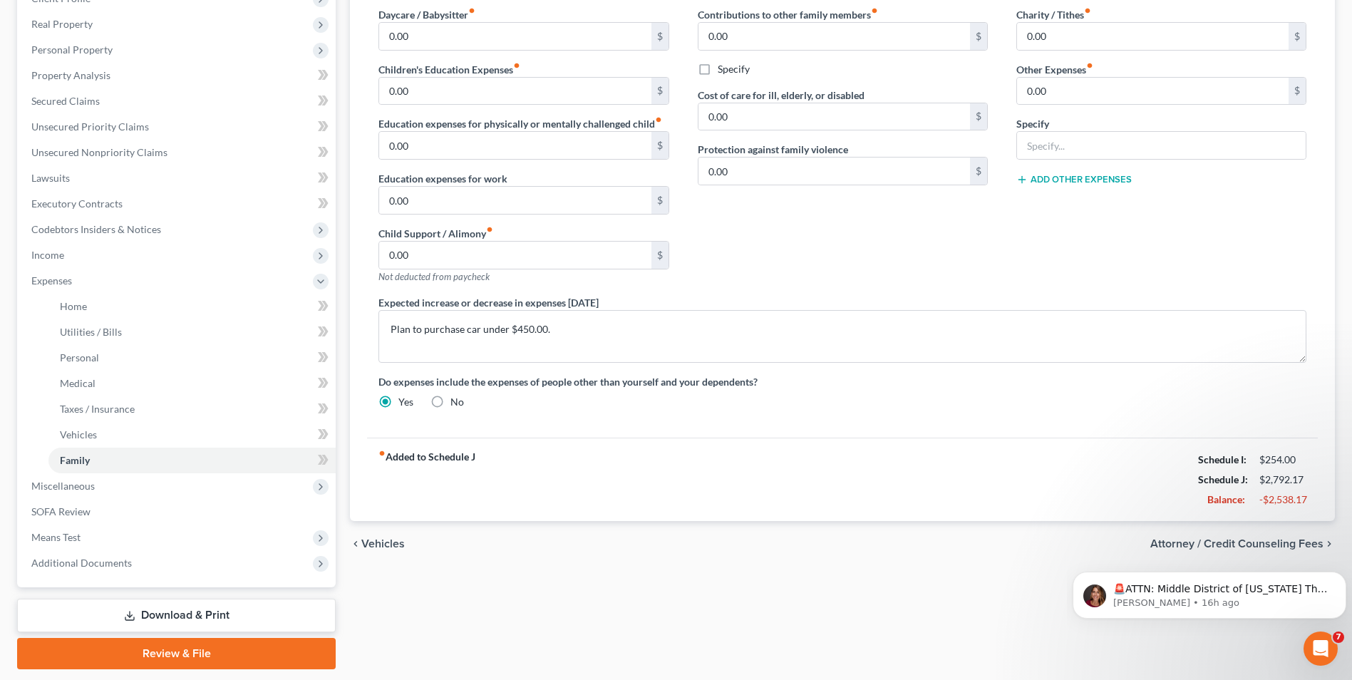
click at [816, 393] on div "Do expenses include the expenses of people other than yourself and your depende…" at bounding box center [842, 391] width 956 height 35
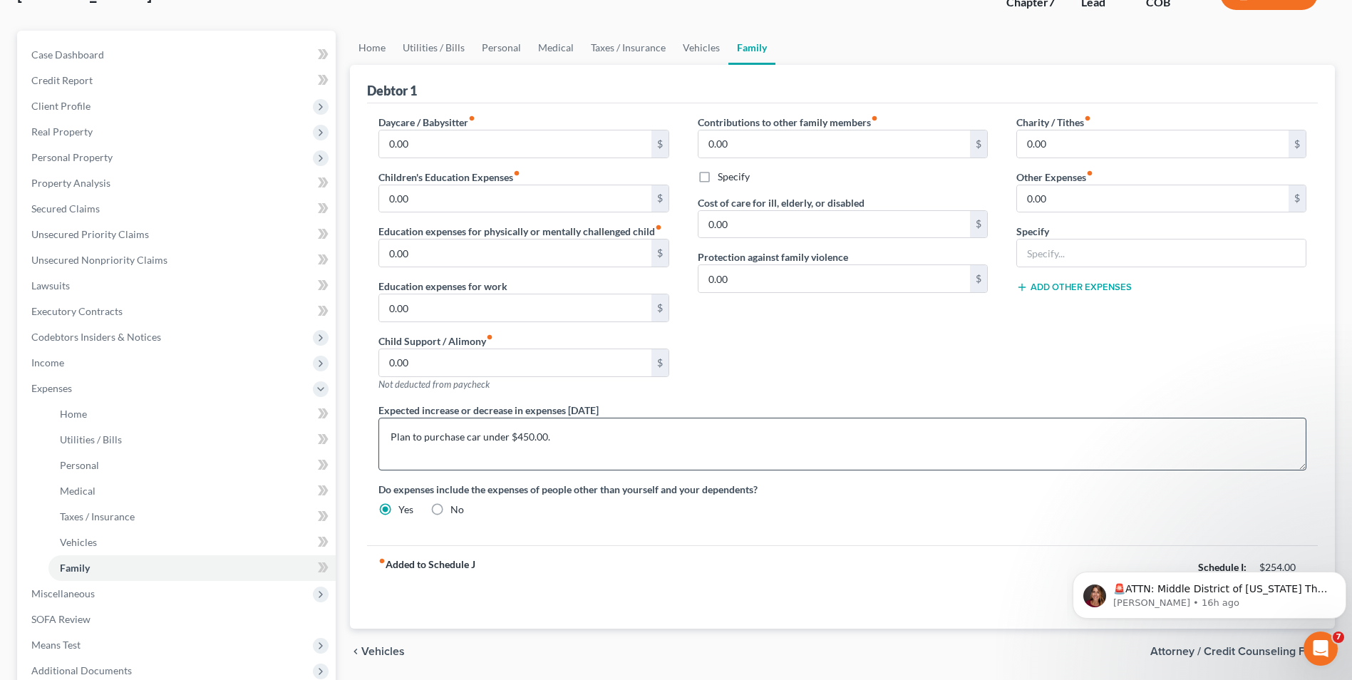
scroll to position [71, 0]
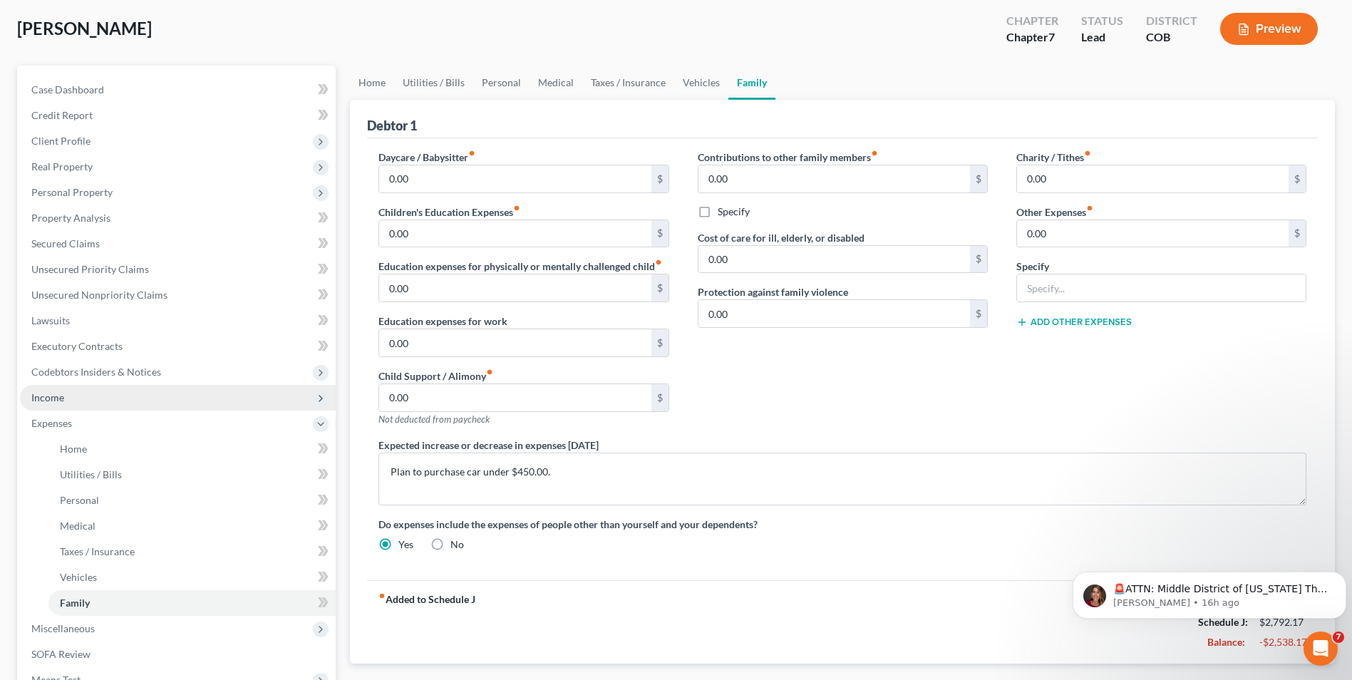
click at [74, 392] on span "Income" at bounding box center [178, 398] width 316 height 26
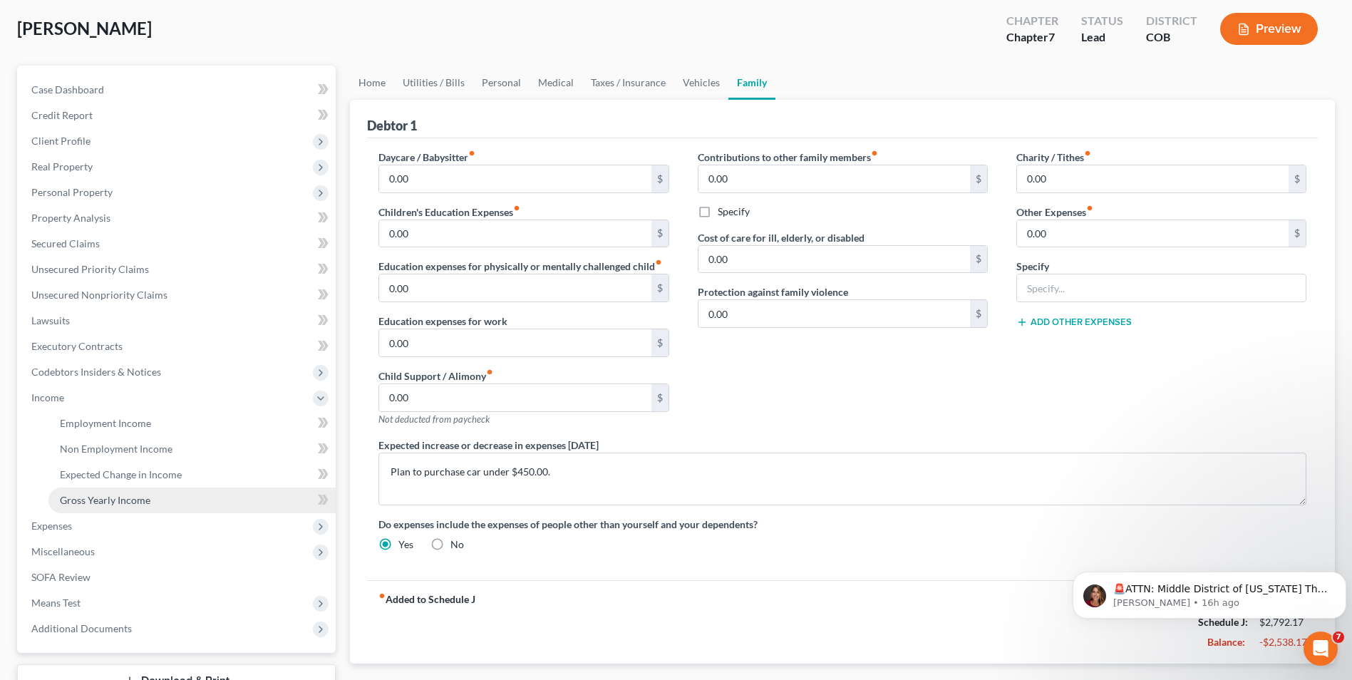
click at [125, 499] on span "Gross Yearly Income" at bounding box center [105, 500] width 90 height 12
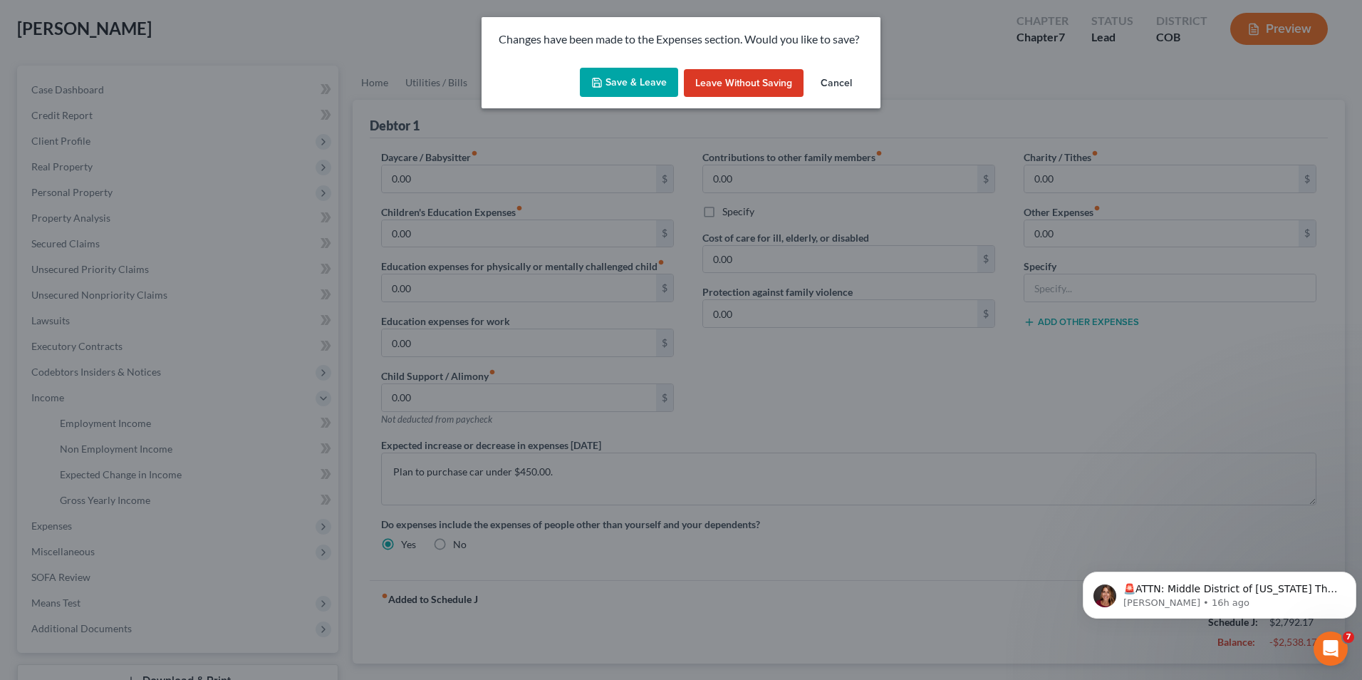
click at [637, 87] on button "Save & Leave" at bounding box center [629, 83] width 98 height 30
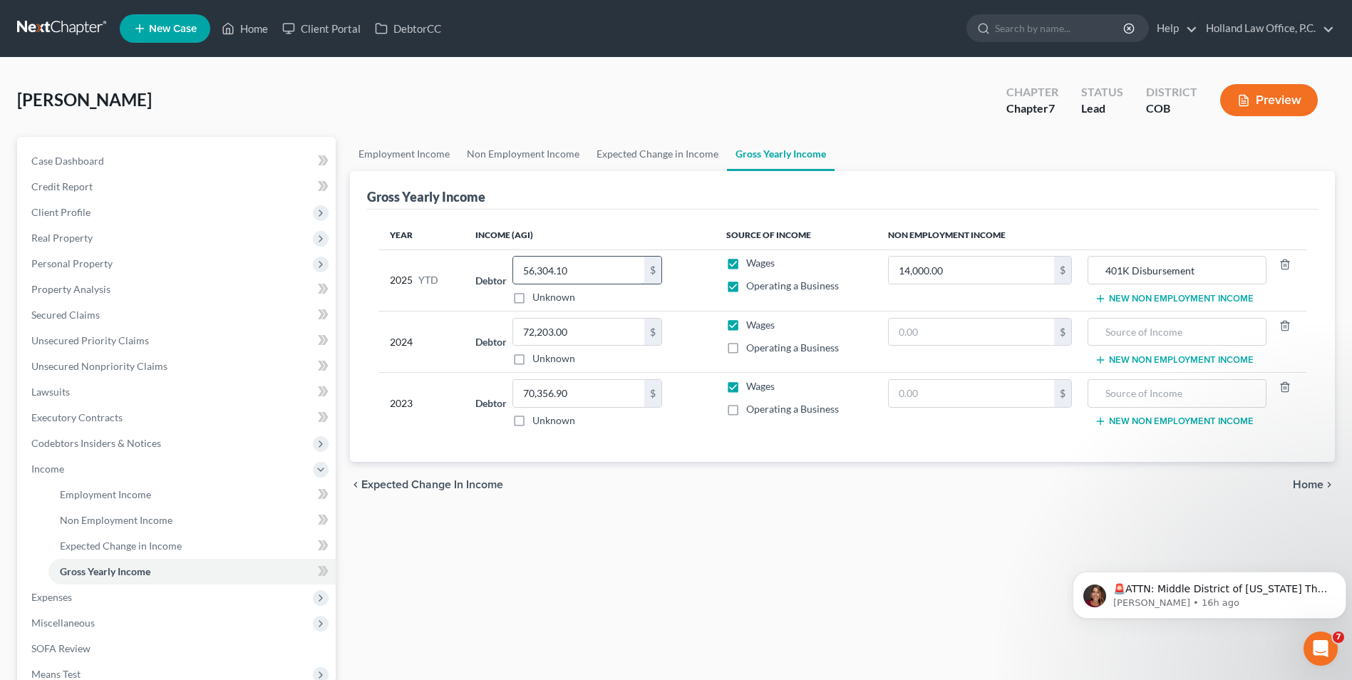
click at [592, 259] on input "56,304.10" at bounding box center [578, 269] width 131 height 27
type input "45,592.62"
click at [613, 203] on div "Gross Yearly Income" at bounding box center [842, 190] width 950 height 38
click at [968, 271] on input "14,000.00" at bounding box center [970, 269] width 165 height 27
click at [977, 267] on input "14,000.00" at bounding box center [970, 269] width 165 height 27
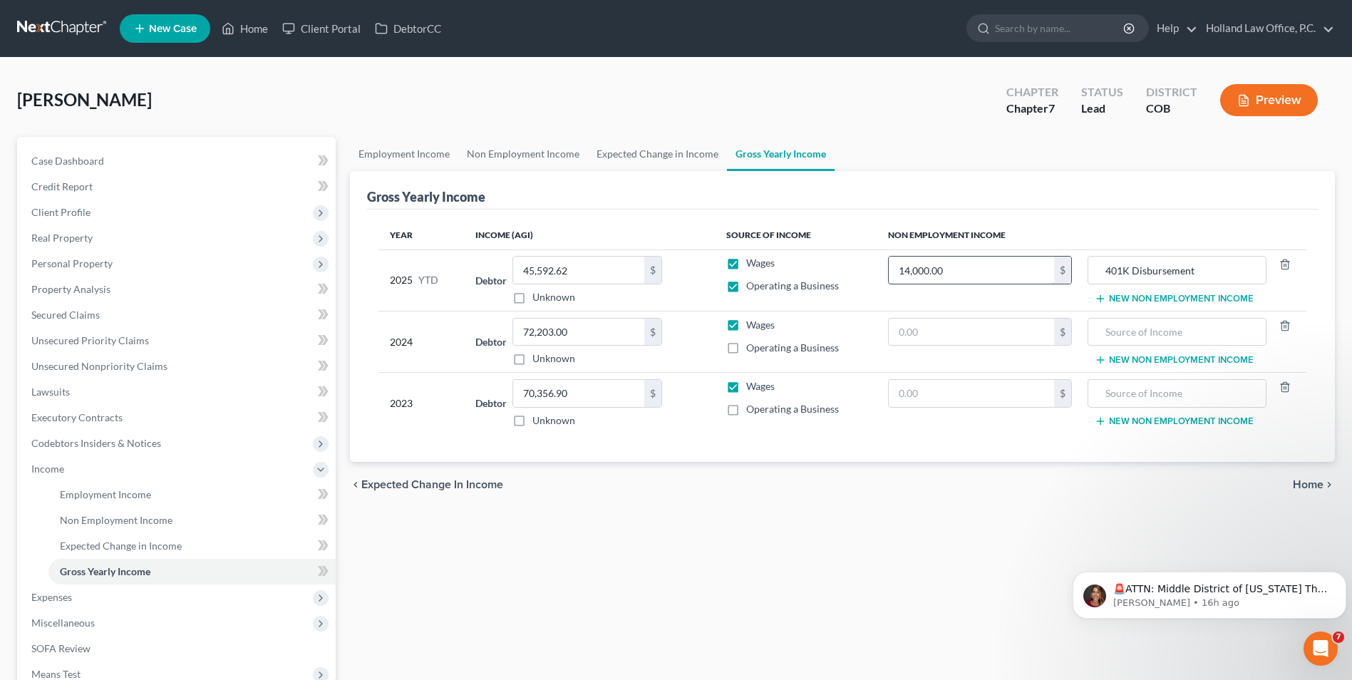
drag, startPoint x: 975, startPoint y: 275, endPoint x: 890, endPoint y: 272, distance: 84.8
click at [890, 272] on input "14,000.00" at bounding box center [970, 269] width 165 height 27
type input "20,800.00"
click at [1149, 302] on button "New Non Employment Income" at bounding box center [1173, 298] width 159 height 11
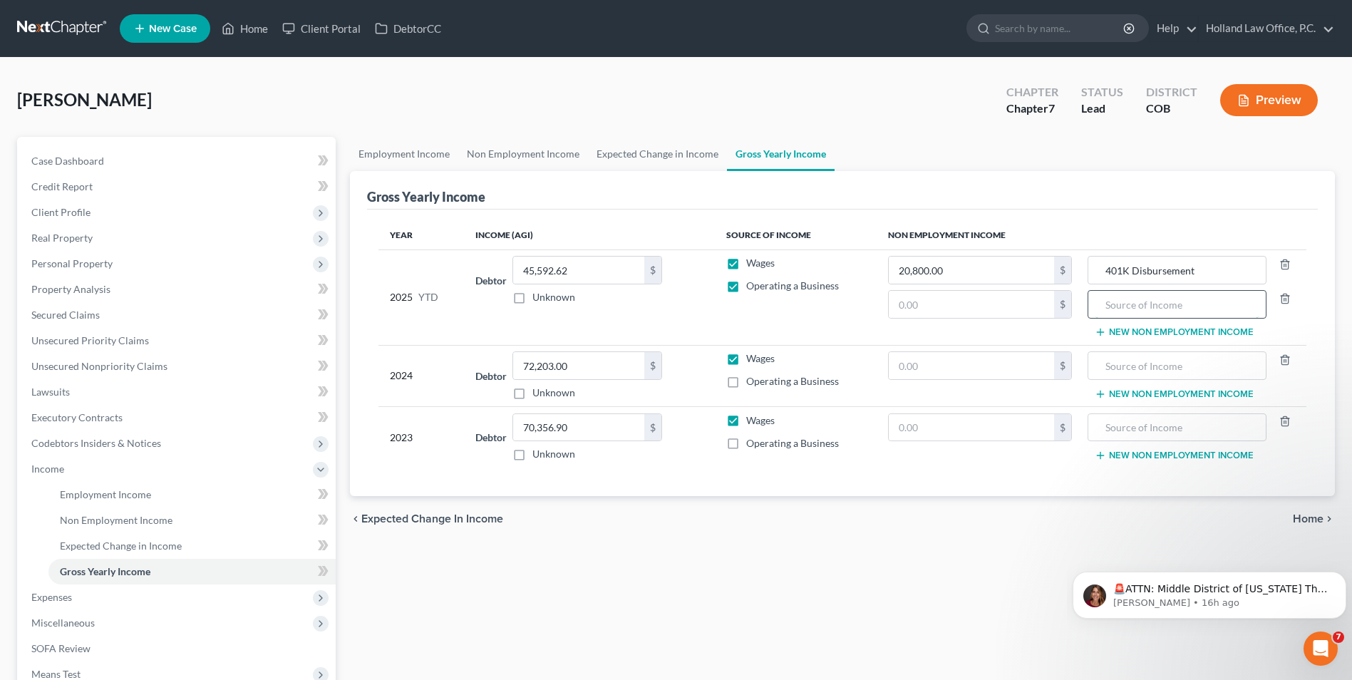
click at [1139, 309] on input "text" at bounding box center [1176, 304] width 163 height 27
type input "SNAP"
click at [935, 309] on input "text" at bounding box center [970, 304] width 165 height 27
drag, startPoint x: 942, startPoint y: 309, endPoint x: 893, endPoint y: 311, distance: 49.2
click at [893, 311] on input "250.00" at bounding box center [970, 304] width 165 height 27
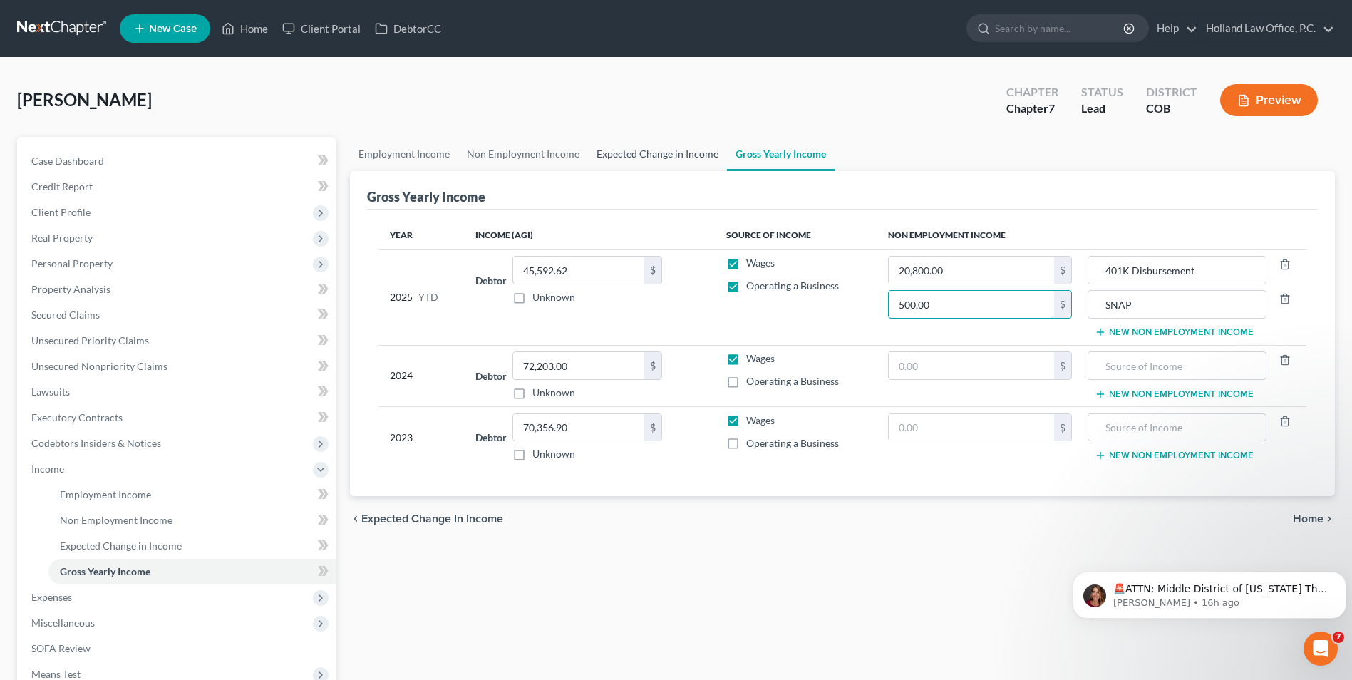
type input "500.00"
click at [625, 150] on link "Expected Change in Income" at bounding box center [657, 154] width 139 height 34
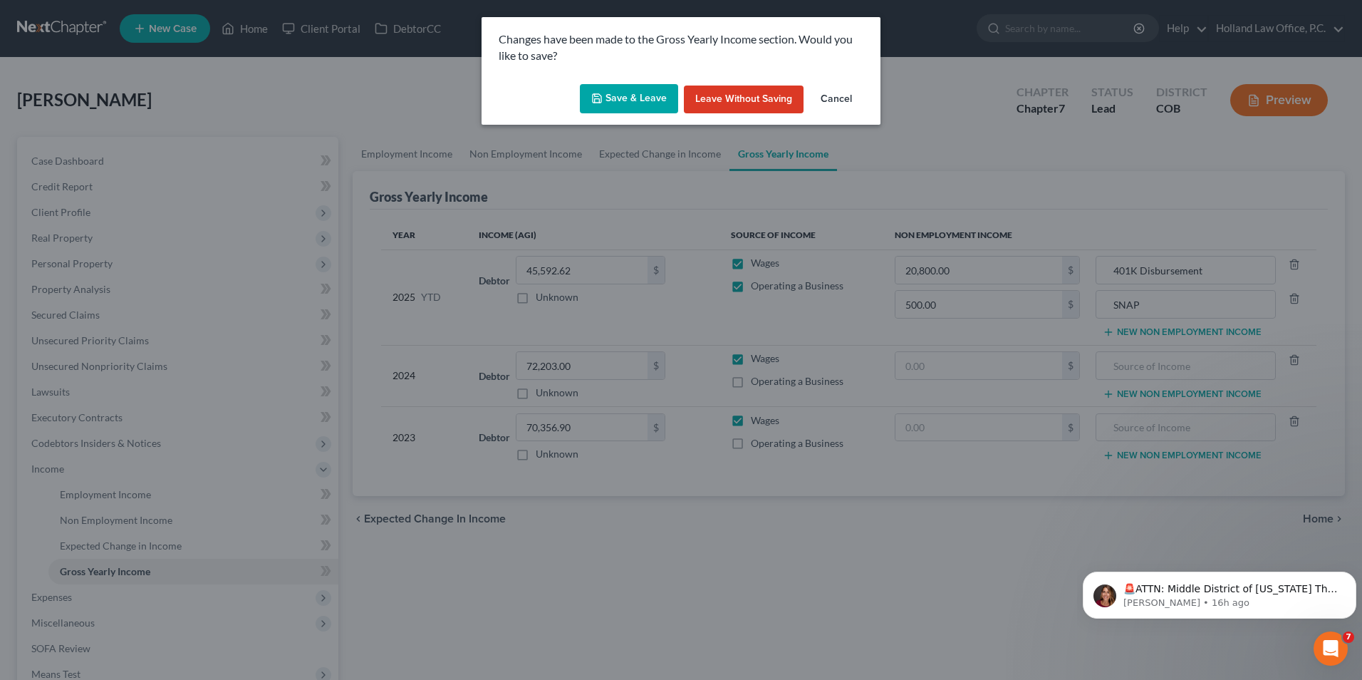
click at [661, 90] on button "Save & Leave" at bounding box center [629, 99] width 98 height 30
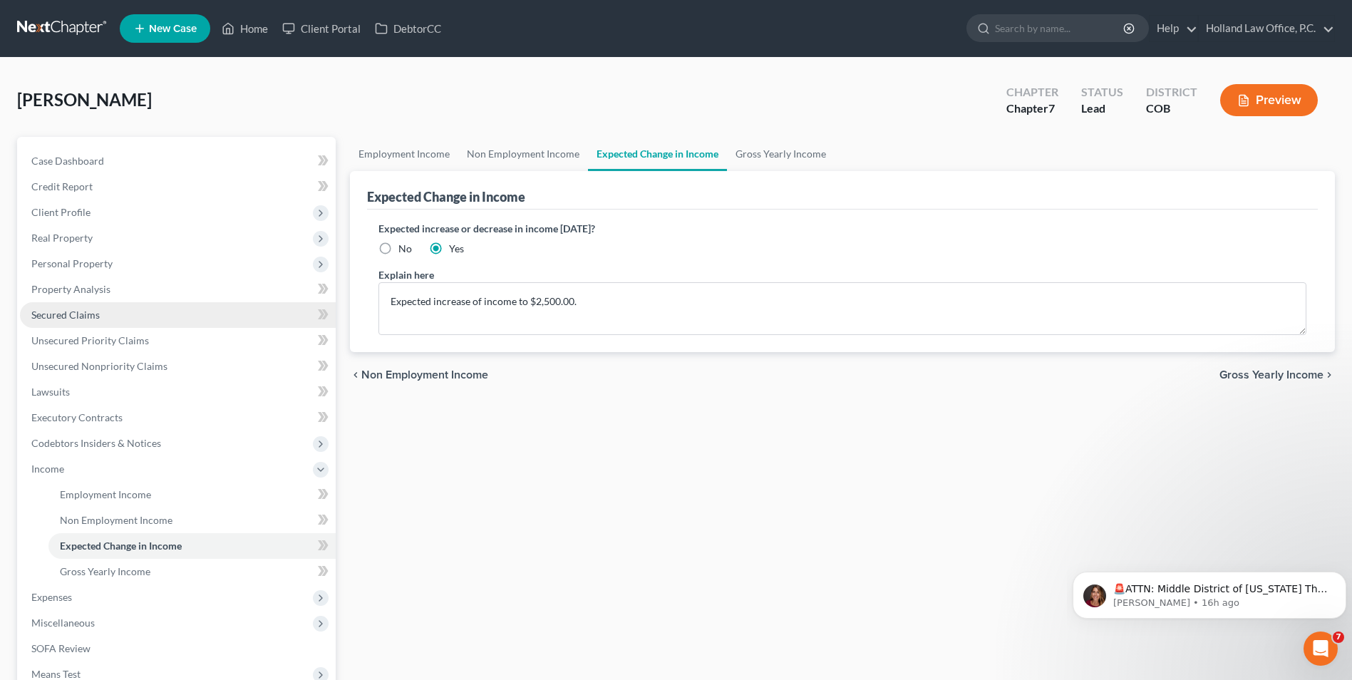
click at [78, 318] on span "Secured Claims" at bounding box center [65, 315] width 68 height 12
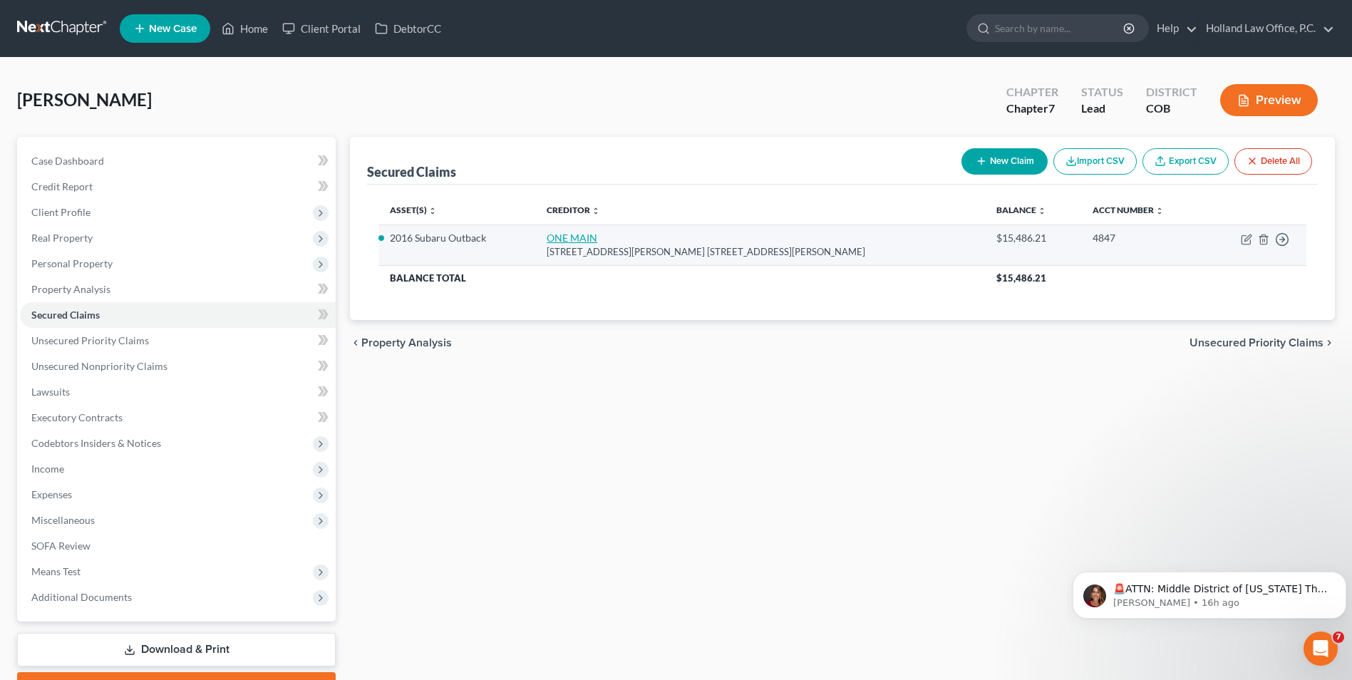
click at [586, 242] on link "ONE MAIN" at bounding box center [571, 238] width 51 height 12
select select "5"
select select "0"
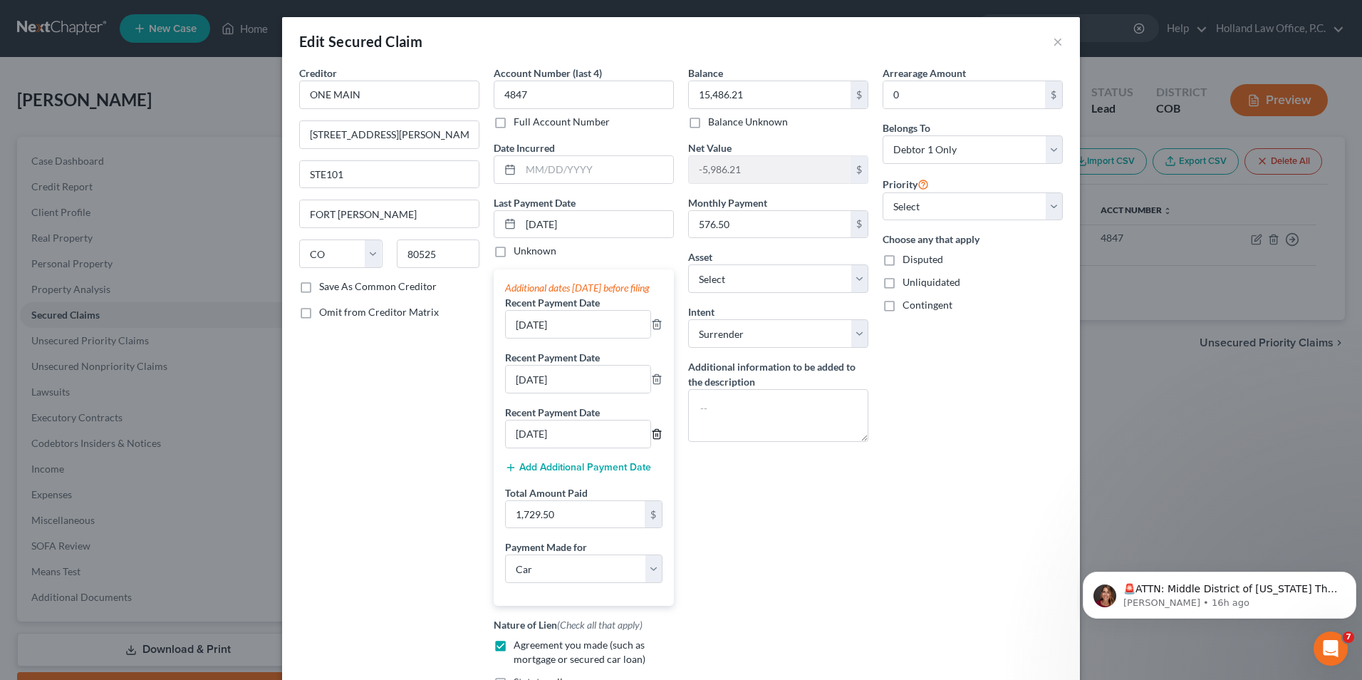
click at [652, 440] on icon "button" at bounding box center [656, 433] width 11 height 11
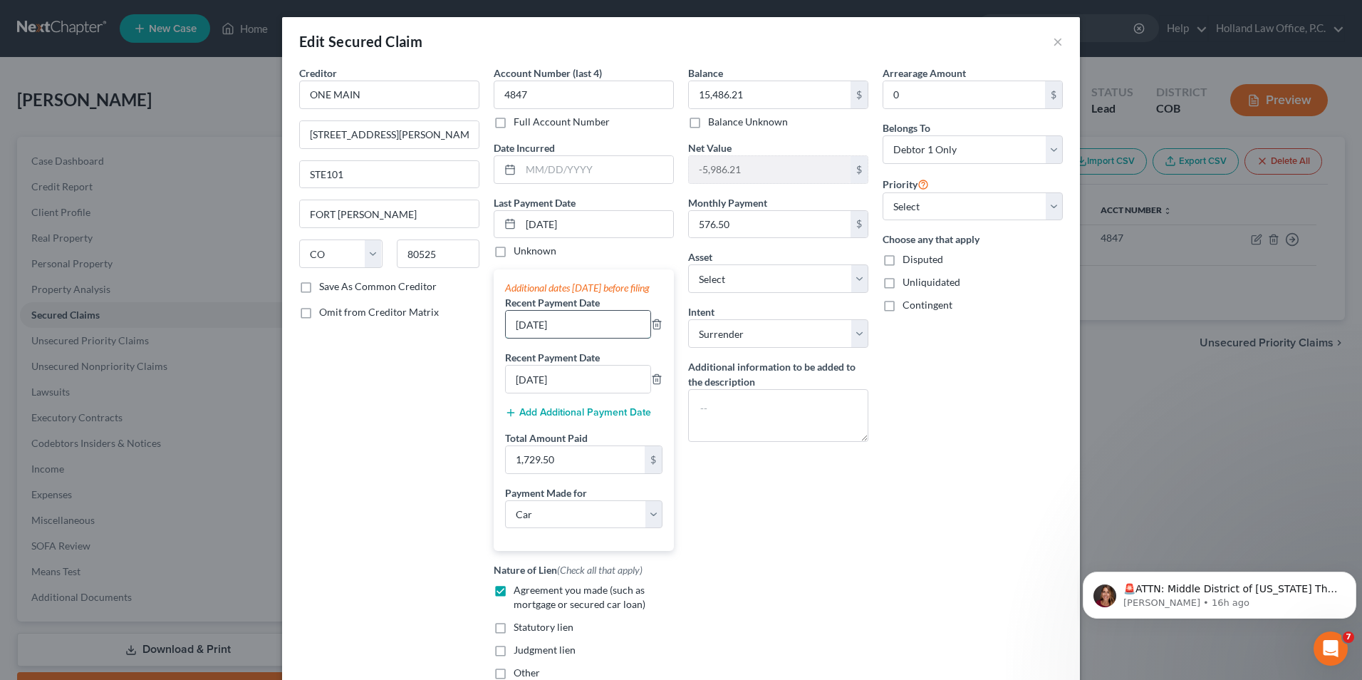
click at [531, 338] on input "8/10/2025" at bounding box center [578, 324] width 145 height 27
type input "8/13/2025"
click at [527, 393] on input "7/10/2025" at bounding box center [578, 378] width 145 height 27
drag, startPoint x: 532, startPoint y: 394, endPoint x: 522, endPoint y: 395, distance: 9.3
click at [522, 393] on input "7/10/2025" at bounding box center [578, 378] width 145 height 27
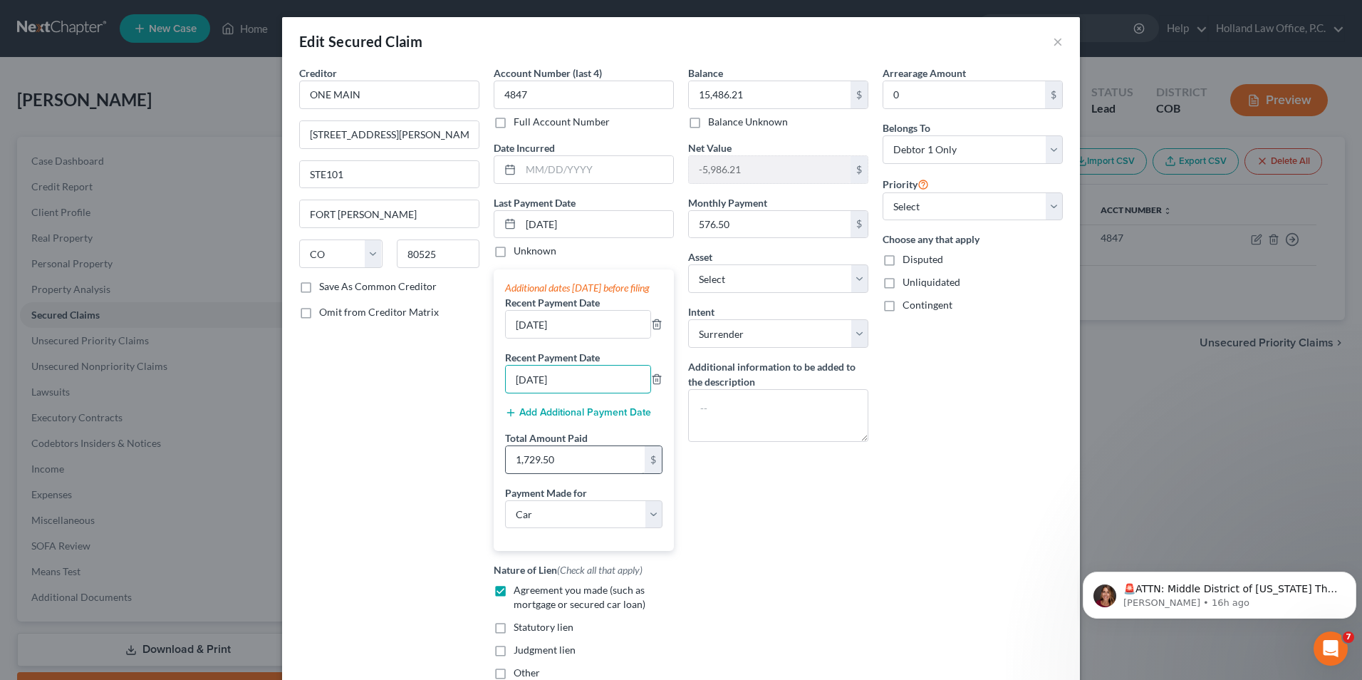
type input "7/21/2025"
click at [555, 473] on input "1,729.50" at bounding box center [575, 459] width 139 height 27
click at [562, 467] on input "1,729.50" at bounding box center [575, 459] width 139 height 27
drag, startPoint x: 554, startPoint y: 476, endPoint x: 491, endPoint y: 472, distance: 63.5
click at [494, 472] on div "Additional dates within 90 days before filing Recent Payment Date 8/13/2025 Rec…" at bounding box center [584, 409] width 180 height 281
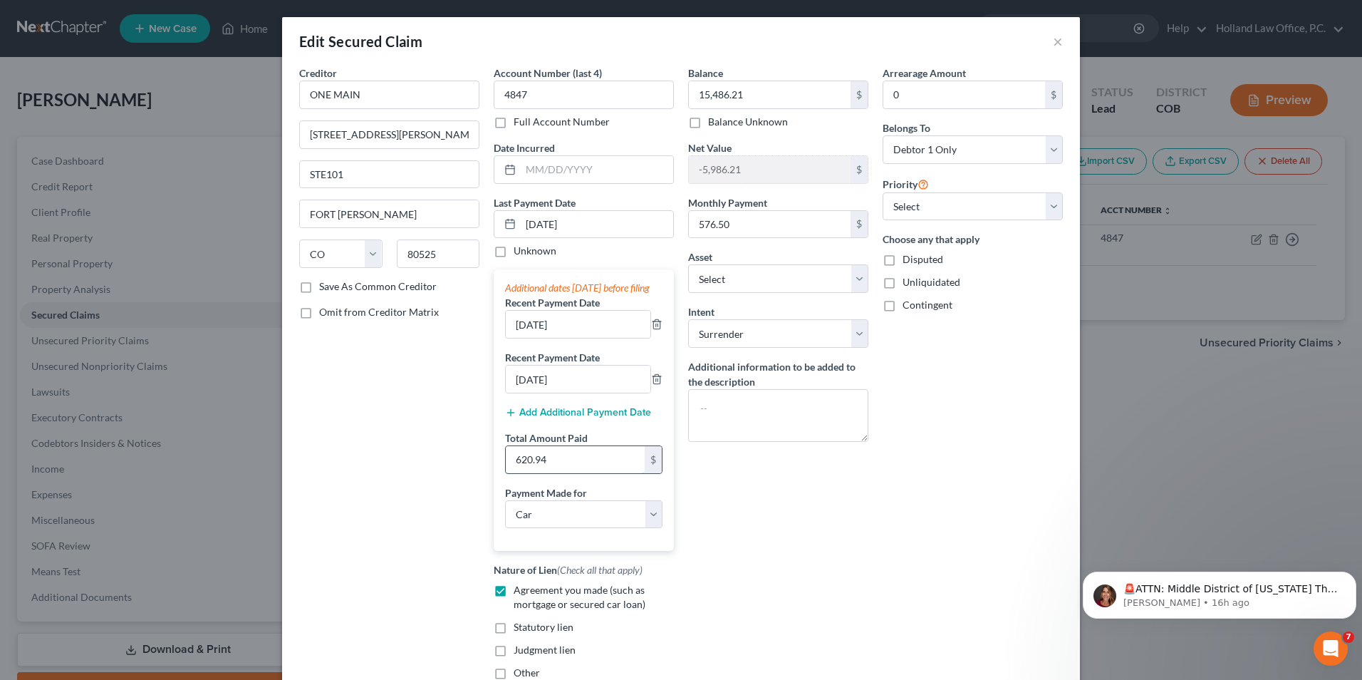
click at [552, 473] on input "620.94" at bounding box center [575, 459] width 139 height 27
drag, startPoint x: 557, startPoint y: 470, endPoint x: 467, endPoint y: 467, distance: 90.5
click at [455, 471] on div "Creditor * ONE MAIN 1600 SPECHT POINT RD. STE101 FORT COLLINS State AL AK AR AZ…" at bounding box center [681, 379] width 778 height 626
click at [591, 473] on input "11" at bounding box center [575, 459] width 139 height 27
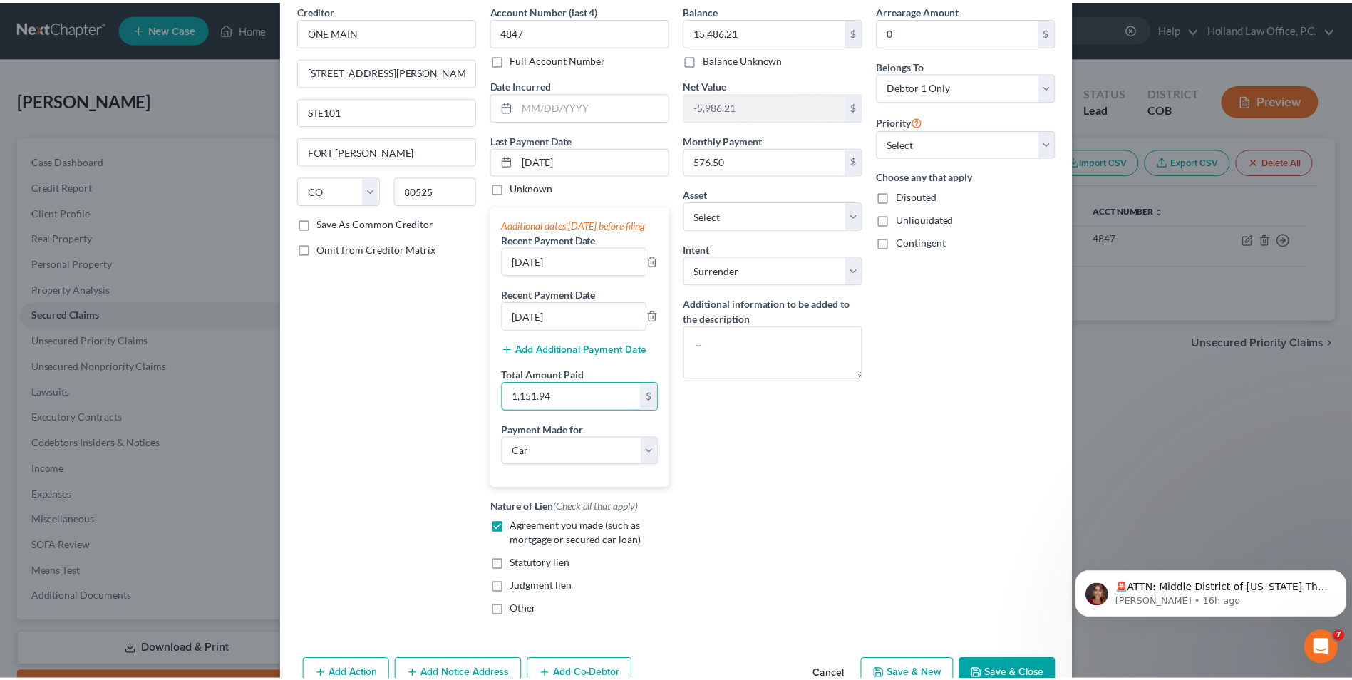
scroll to position [127, 0]
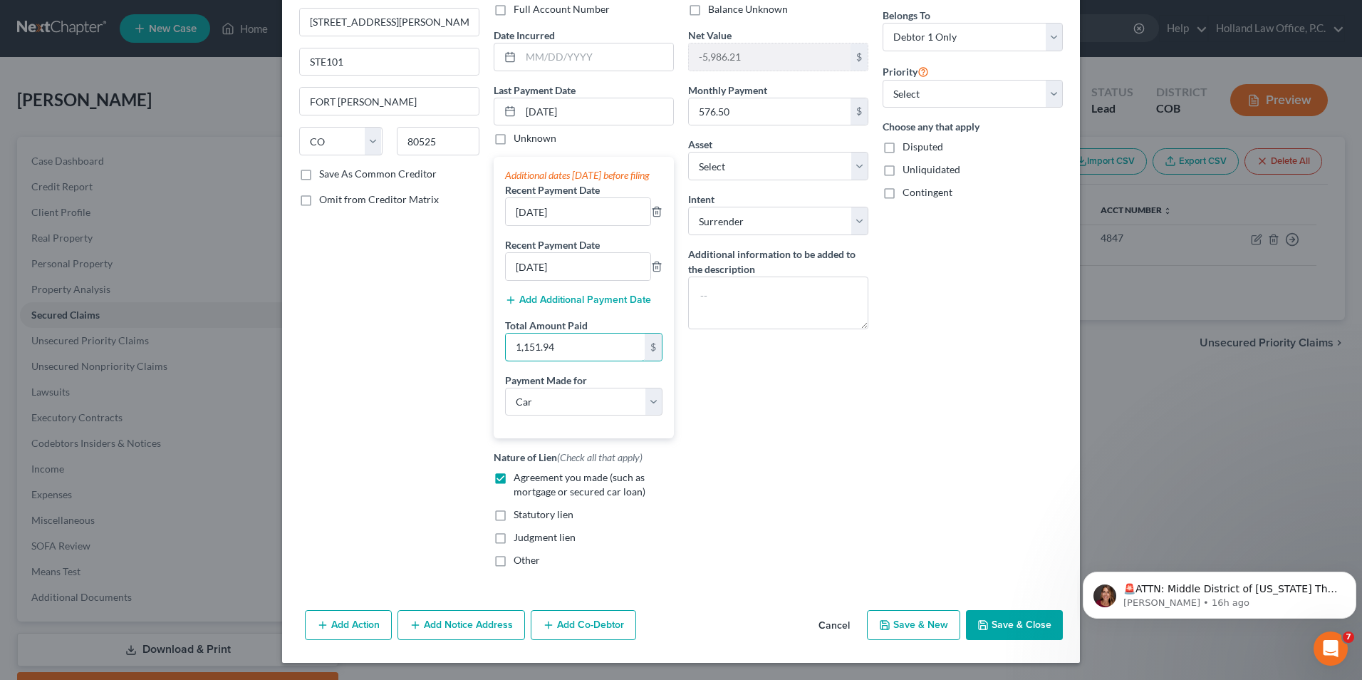
type input "1,151.94"
click at [993, 626] on button "Save & Close" at bounding box center [1014, 625] width 97 height 30
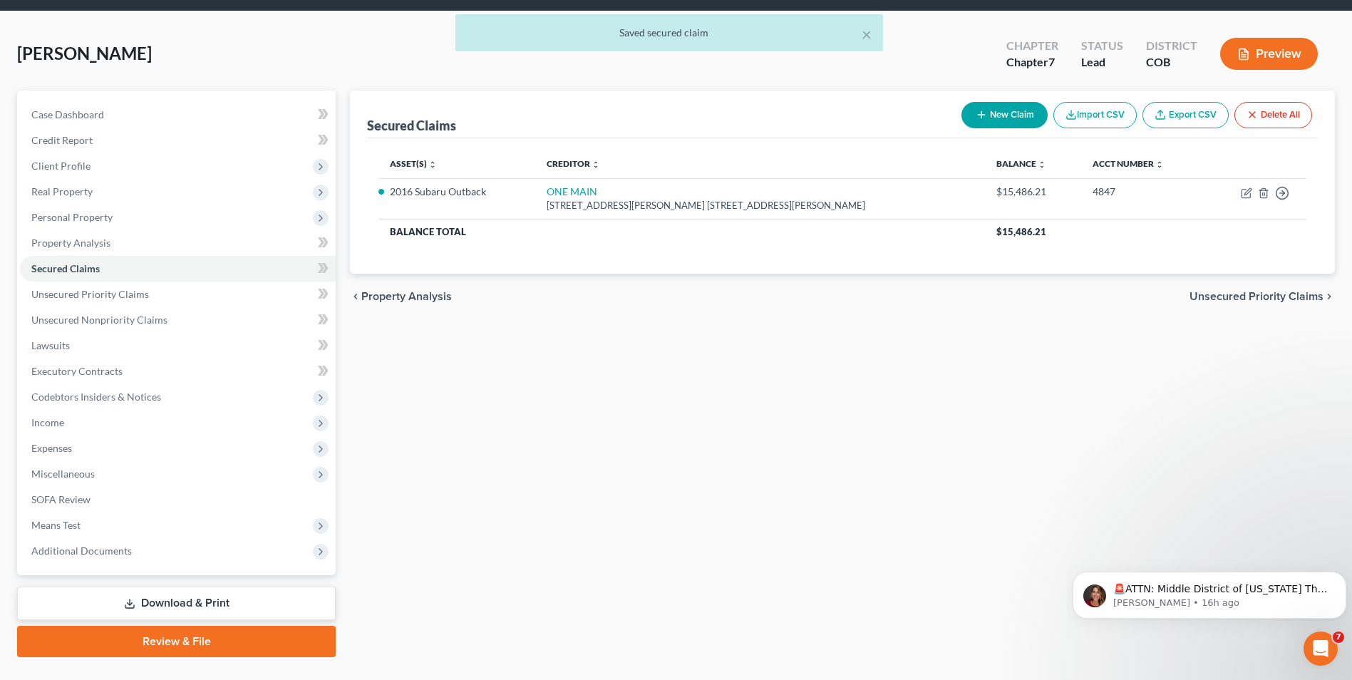
scroll to position [71, 0]
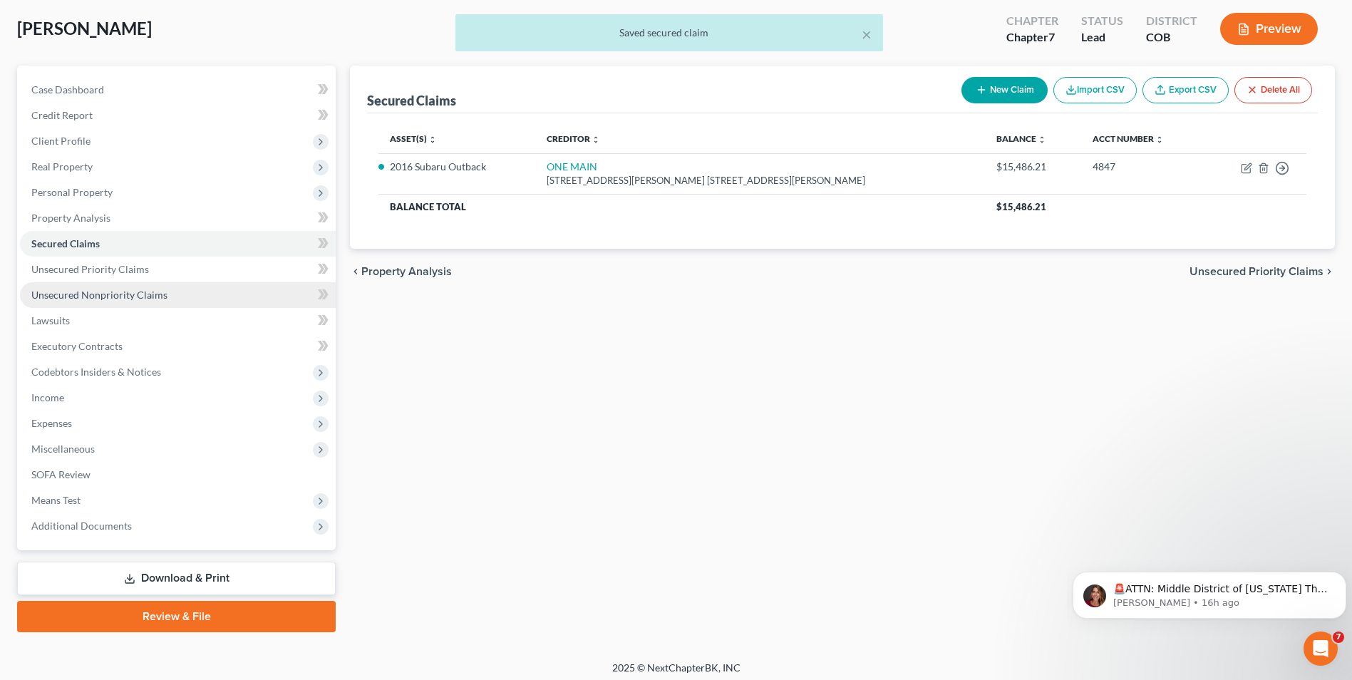
click at [100, 286] on link "Unsecured Nonpriority Claims" at bounding box center [178, 295] width 316 height 26
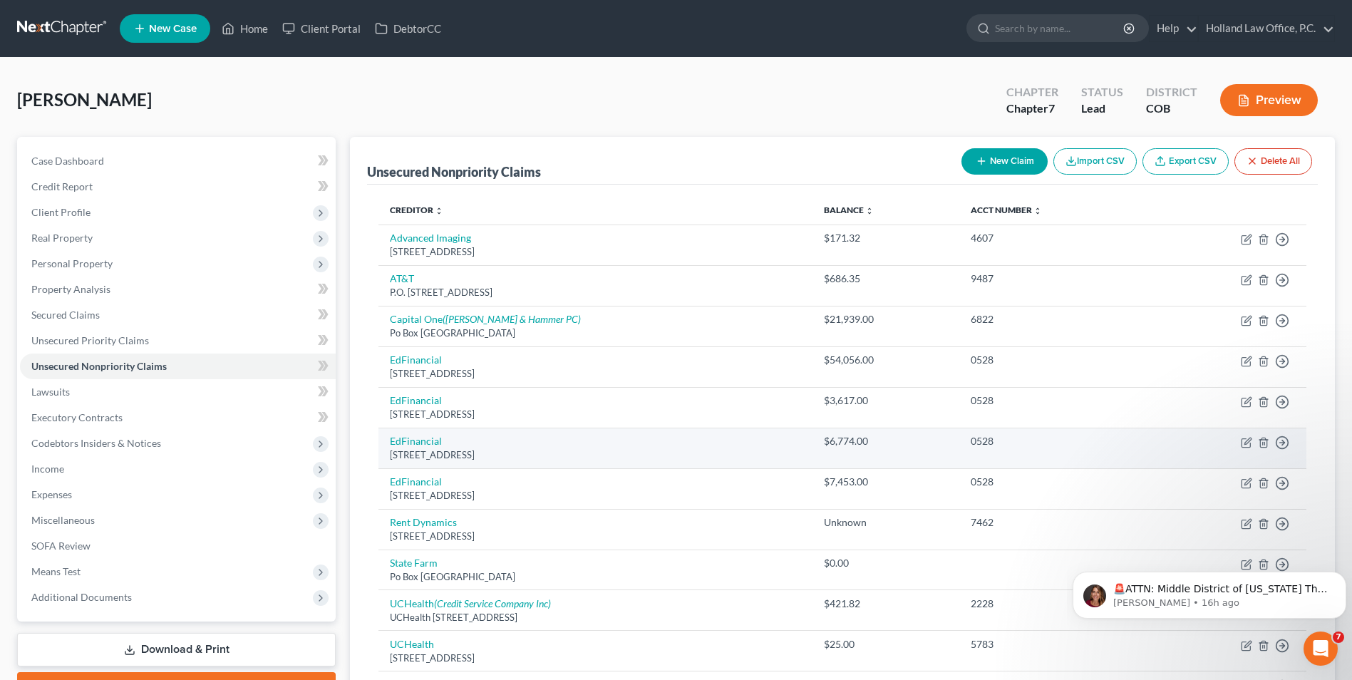
scroll to position [71, 0]
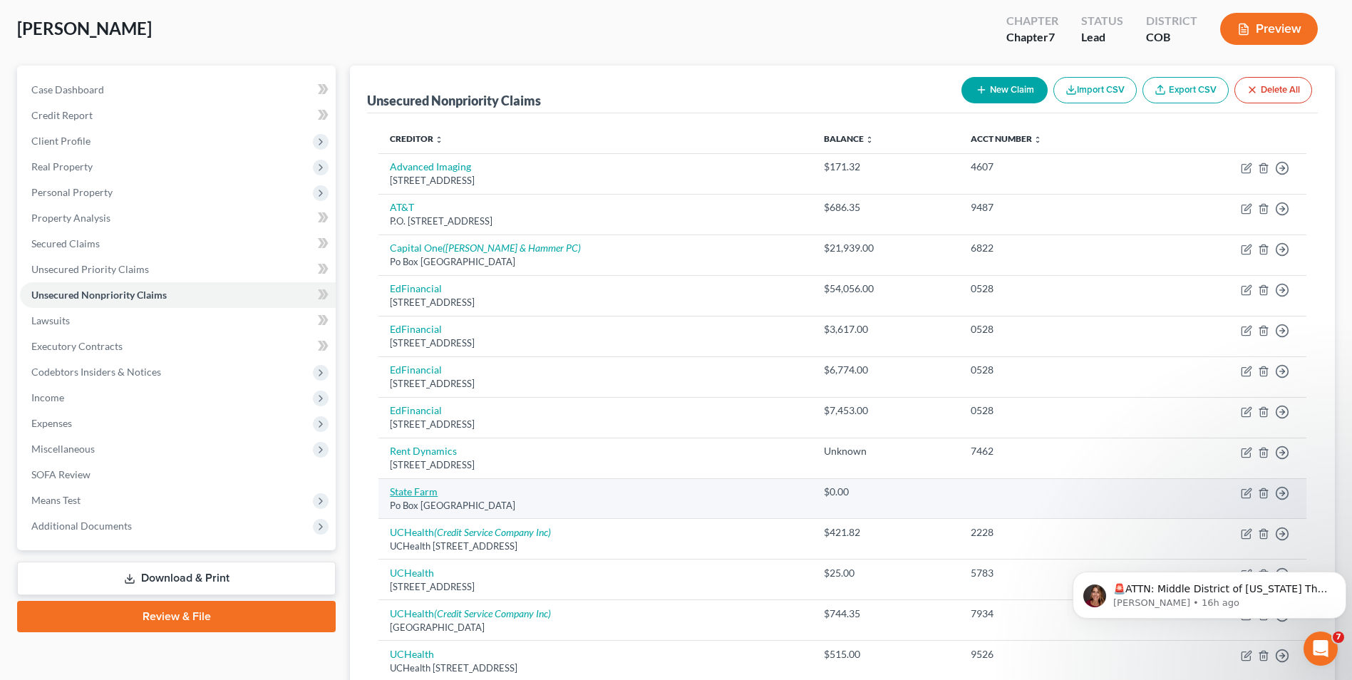
click at [432, 489] on link "State Farm" at bounding box center [414, 491] width 48 height 12
select select "14"
select select "0"
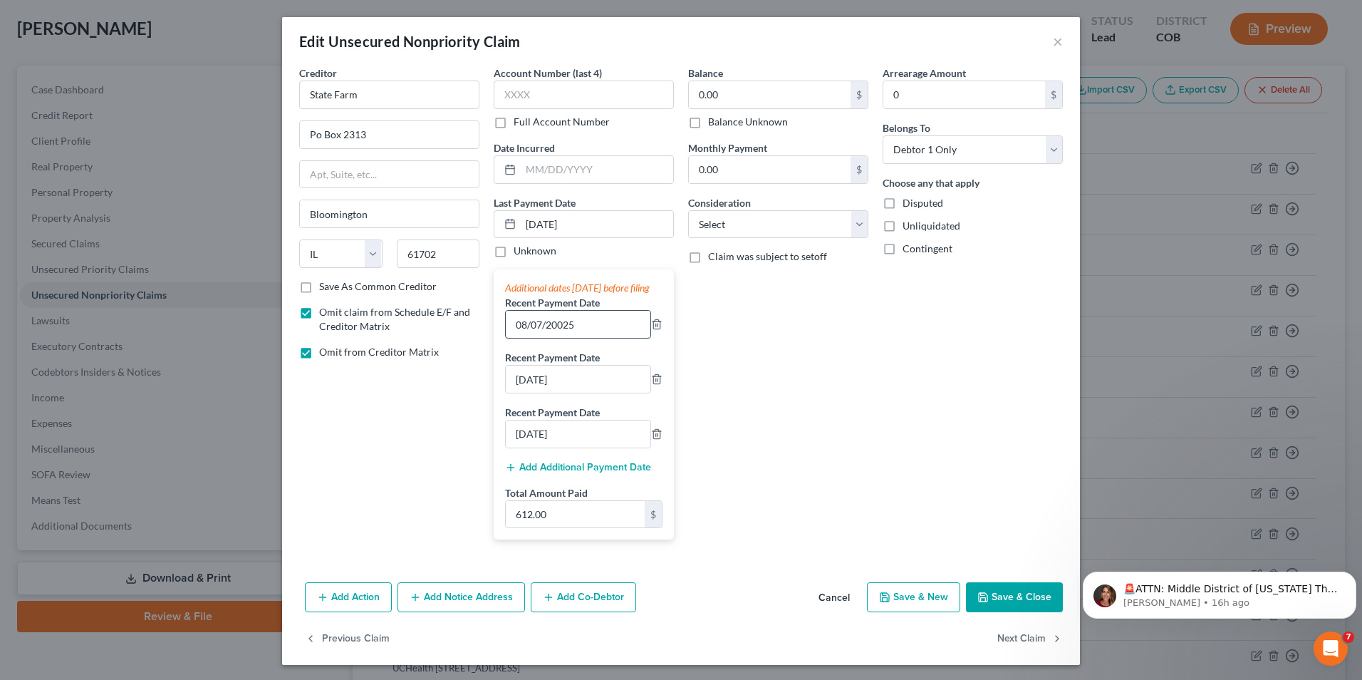
click at [571, 338] on input "08/07/20025" at bounding box center [578, 324] width 145 height 27
drag, startPoint x: 509, startPoint y: 336, endPoint x: 467, endPoint y: 334, distance: 42.1
click at [467, 334] on div "Creditor * State Farm Po Box 2313 Bloomington State AL AK AR AZ CA CO CT DE DC …" at bounding box center [681, 308] width 778 height 485
type input "[DATE]"
drag, startPoint x: 562, startPoint y: 336, endPoint x: 405, endPoint y: 331, distance: 156.8
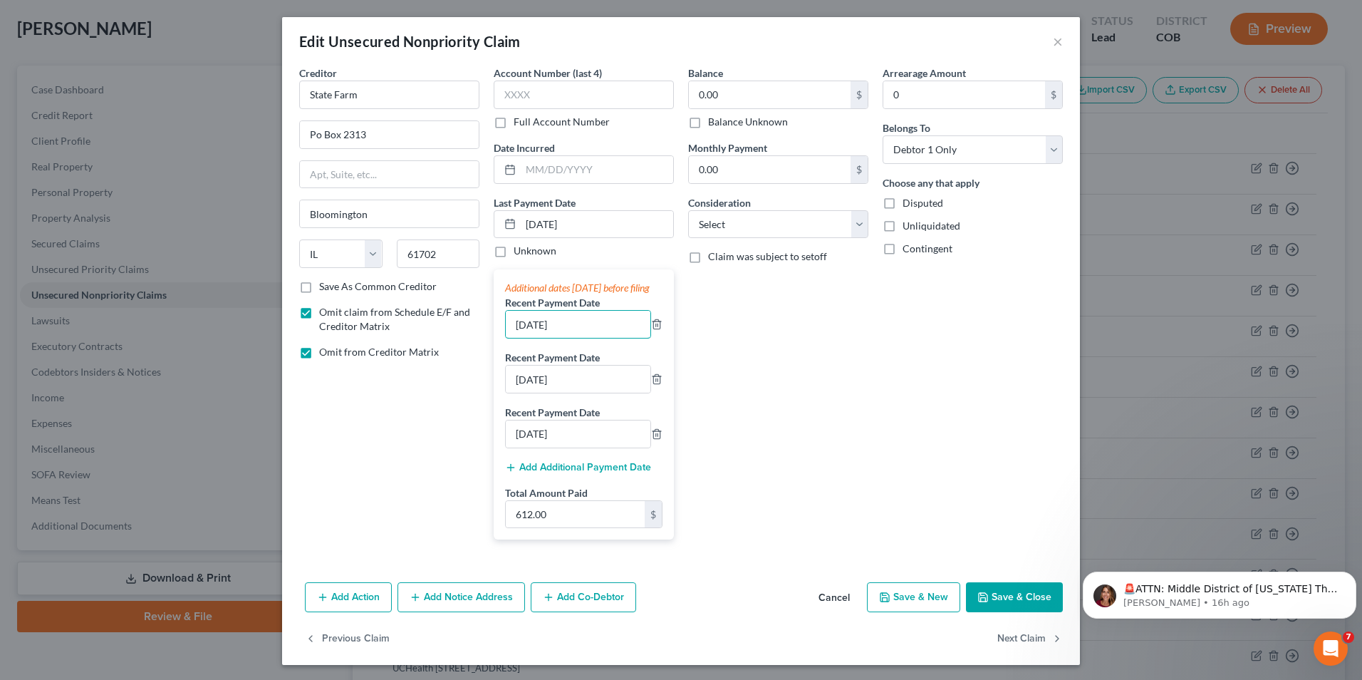
click at [403, 331] on div "Creditor * State Farm Po Box 2313 Bloomington State AL AK AR AZ CA CO CT DE DC …" at bounding box center [681, 308] width 778 height 485
drag, startPoint x: 584, startPoint y: 214, endPoint x: 488, endPoint y: 212, distance: 96.2
click at [494, 216] on div "08/07/2025" at bounding box center [584, 224] width 180 height 28
type input "[DATE]"
click at [653, 431] on polyline "button" at bounding box center [657, 431] width 9 height 0
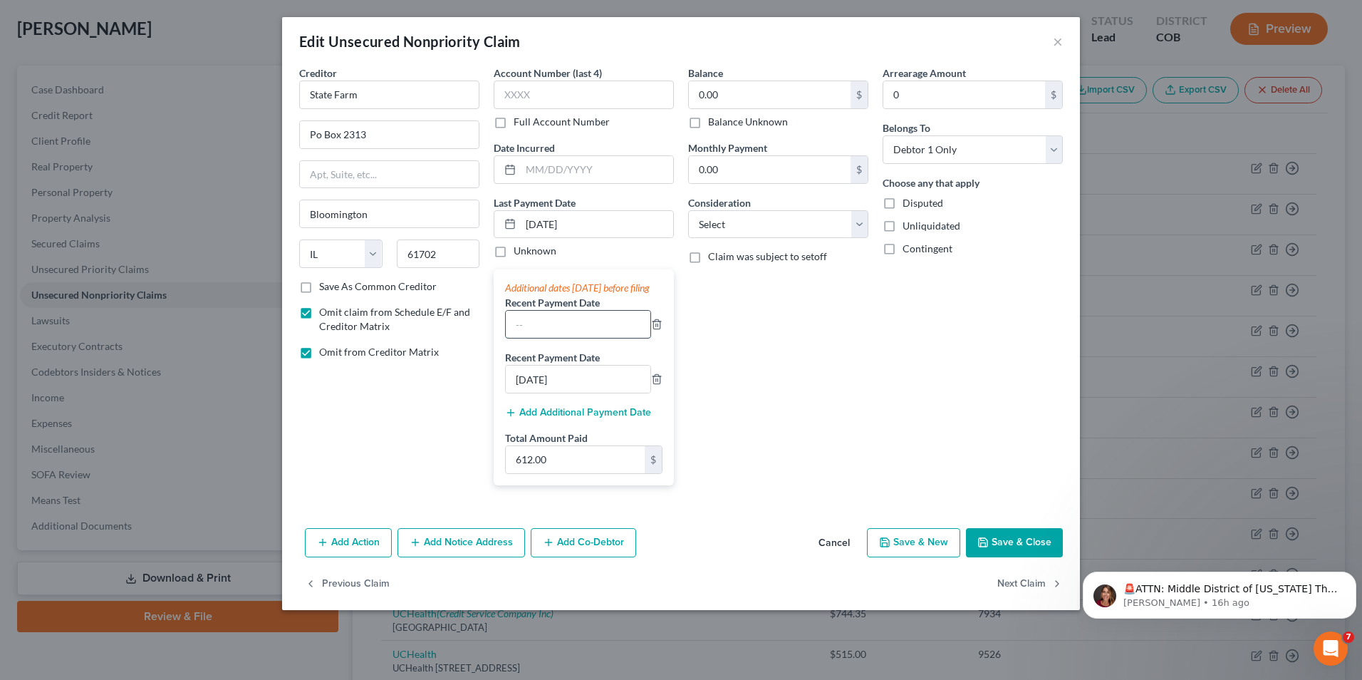
click at [586, 331] on input "text" at bounding box center [578, 324] width 145 height 27
type input "7/21/2025"
click at [585, 389] on input "07/07/2025" at bounding box center [578, 378] width 145 height 27
drag, startPoint x: 593, startPoint y: 398, endPoint x: 491, endPoint y: 396, distance: 101.9
click at [491, 396] on div "Account Number (last 4) Full Account Number Date Incurred Last Payment Date 9/4…" at bounding box center [584, 281] width 195 height 431
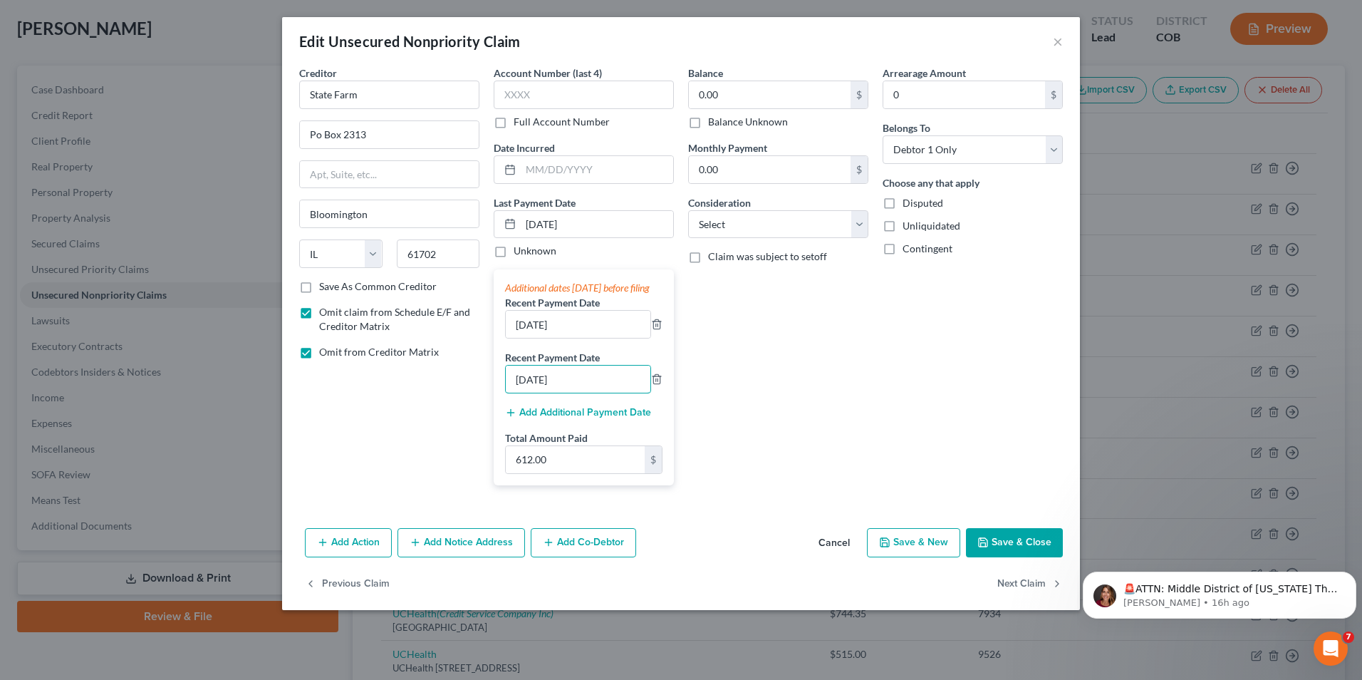
type input "6/23/2025"
click at [593, 464] on input "612.00" at bounding box center [575, 459] width 139 height 27
type input "807.88"
click at [996, 551] on button "Save & Close" at bounding box center [1014, 543] width 97 height 30
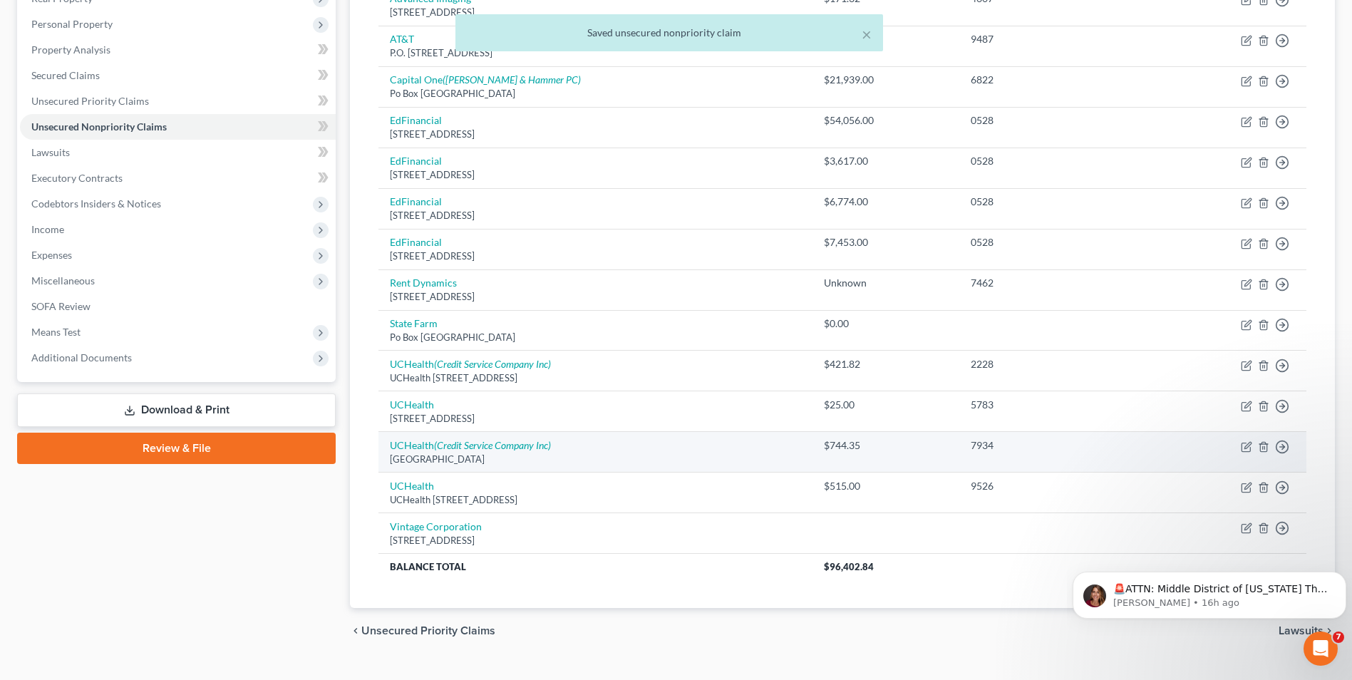
scroll to position [267, 0]
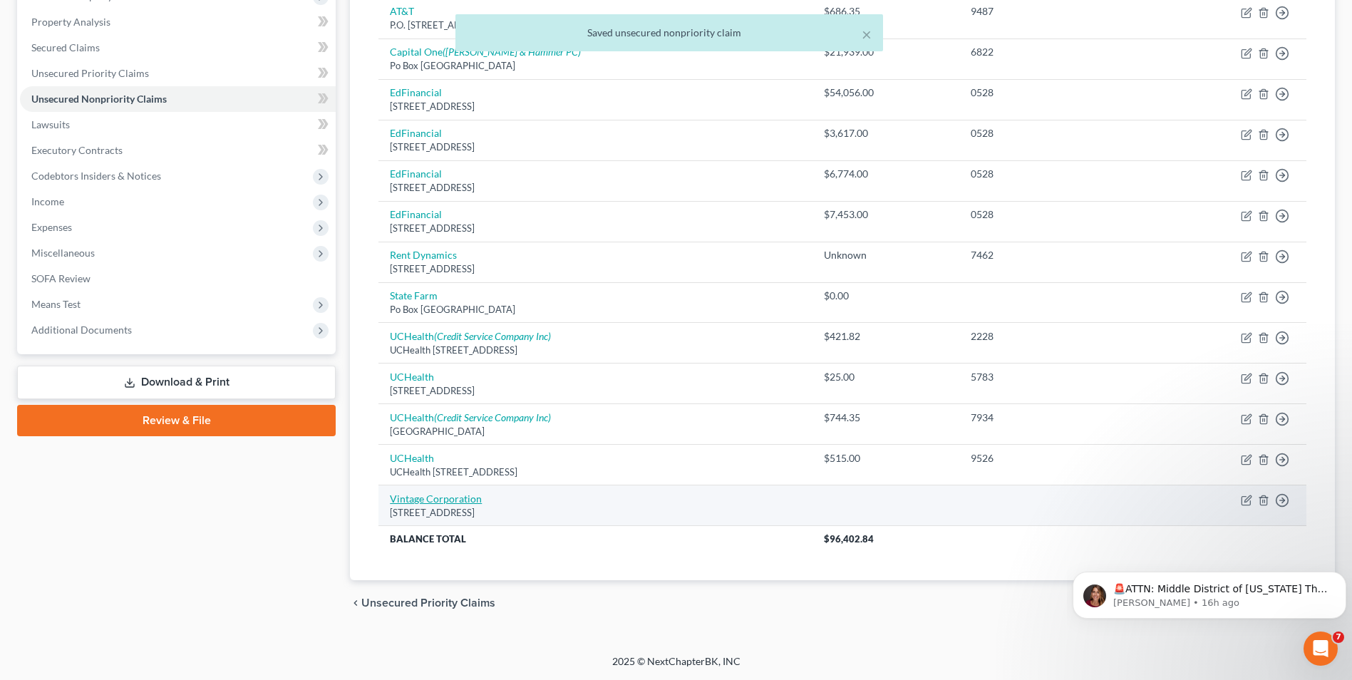
click at [449, 502] on link "Vintage Corporation" at bounding box center [436, 498] width 92 height 12
select select "5"
select select "14"
select select "0"
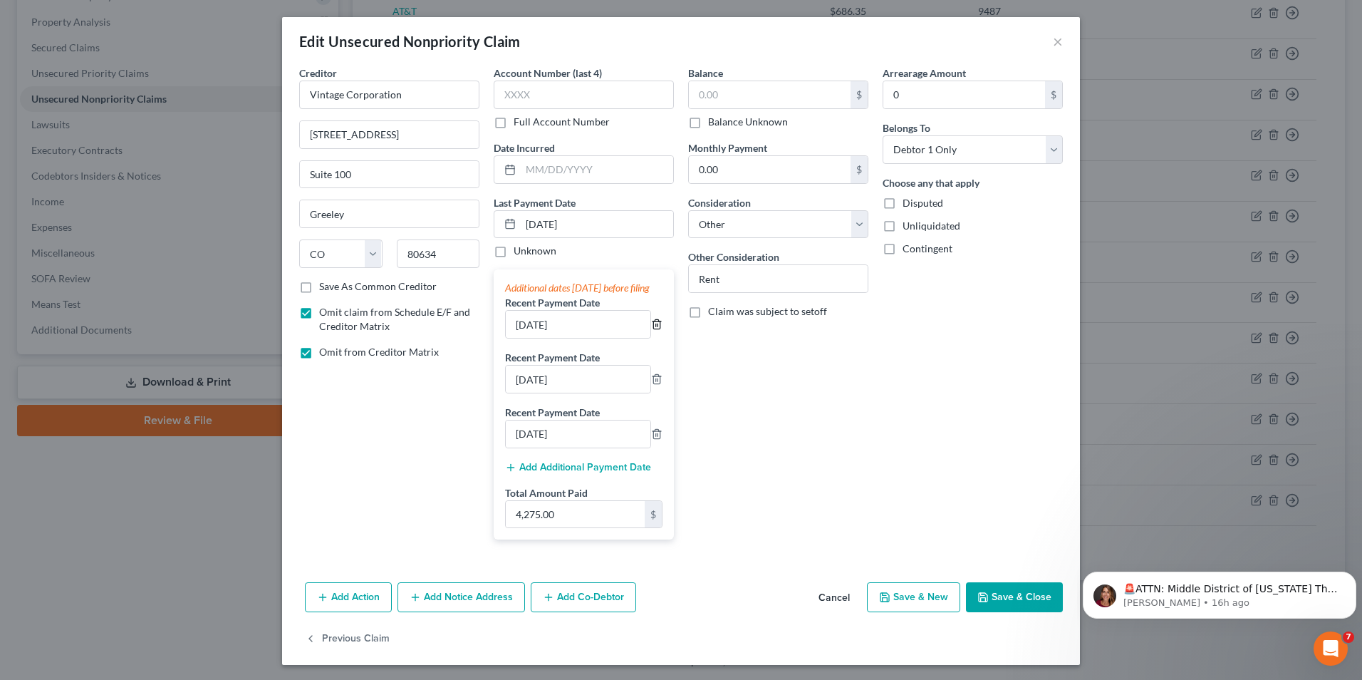
click at [657, 330] on icon "button" at bounding box center [656, 323] width 11 height 11
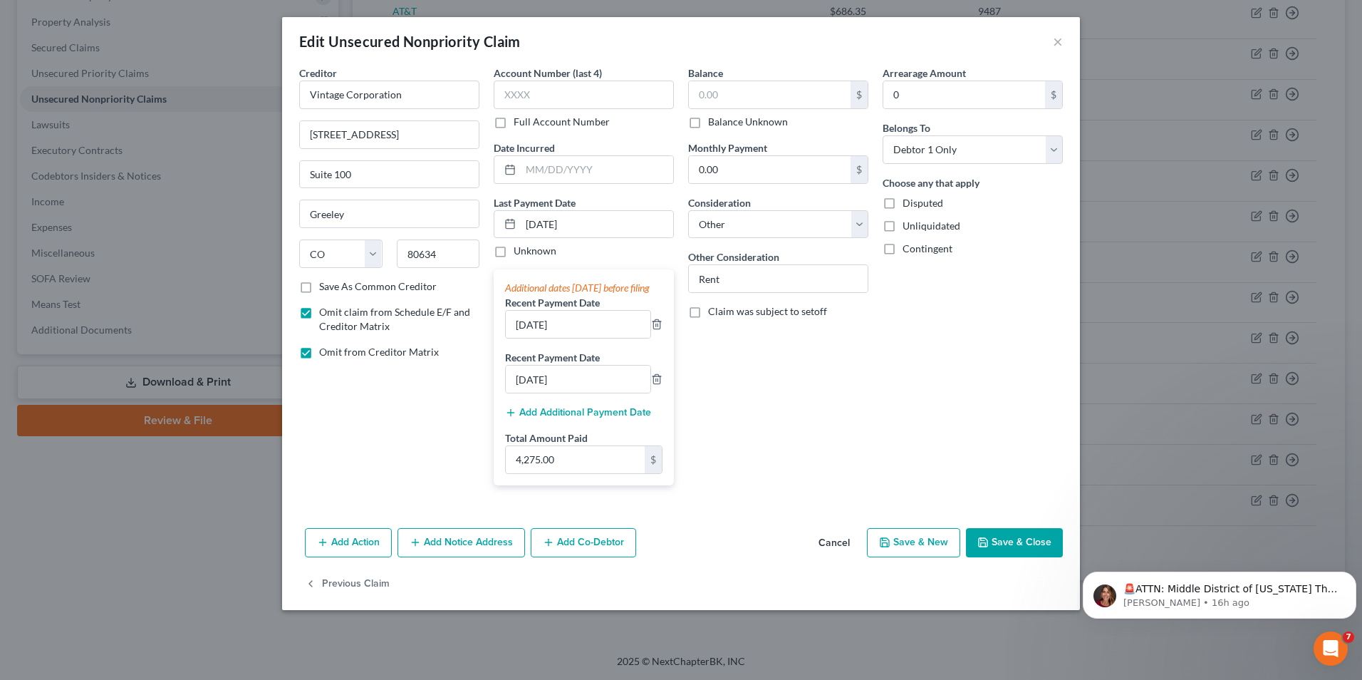
drag, startPoint x: 1002, startPoint y: 556, endPoint x: 992, endPoint y: 558, distance: 10.9
click at [1002, 558] on button "Save & Close" at bounding box center [1014, 543] width 97 height 30
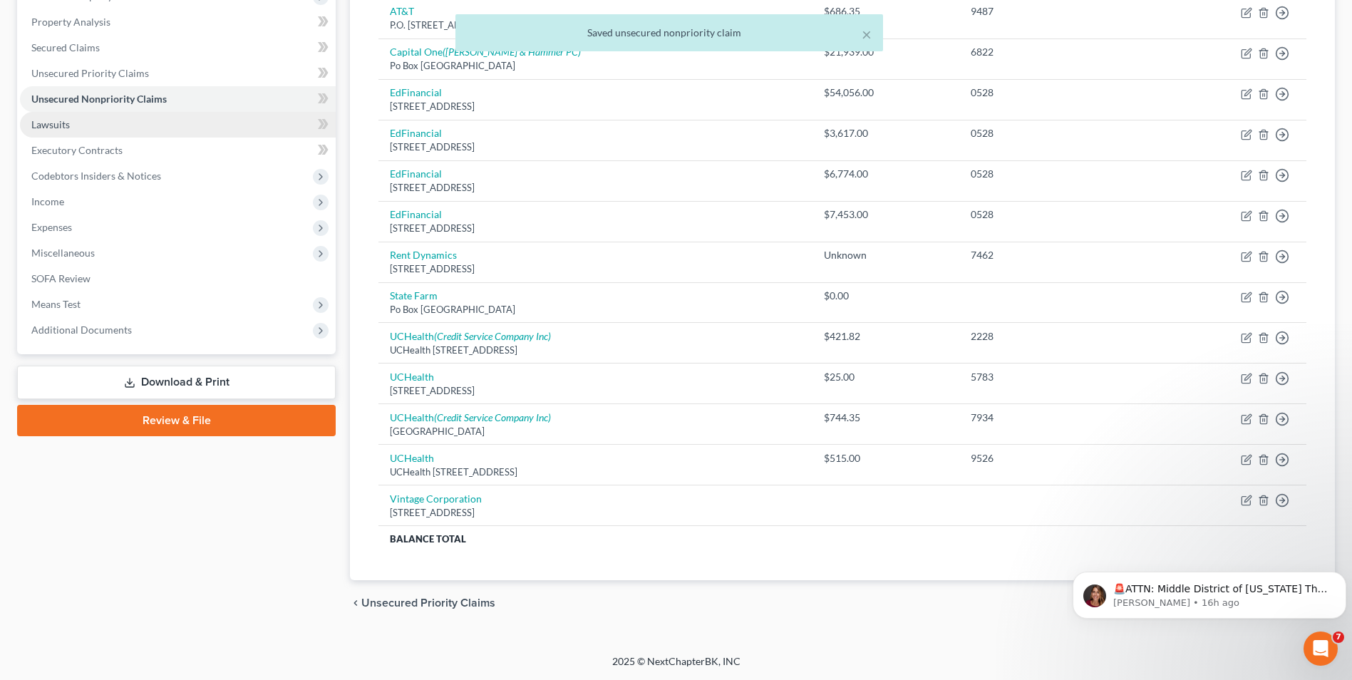
click at [65, 118] on span "Lawsuits" at bounding box center [50, 124] width 38 height 12
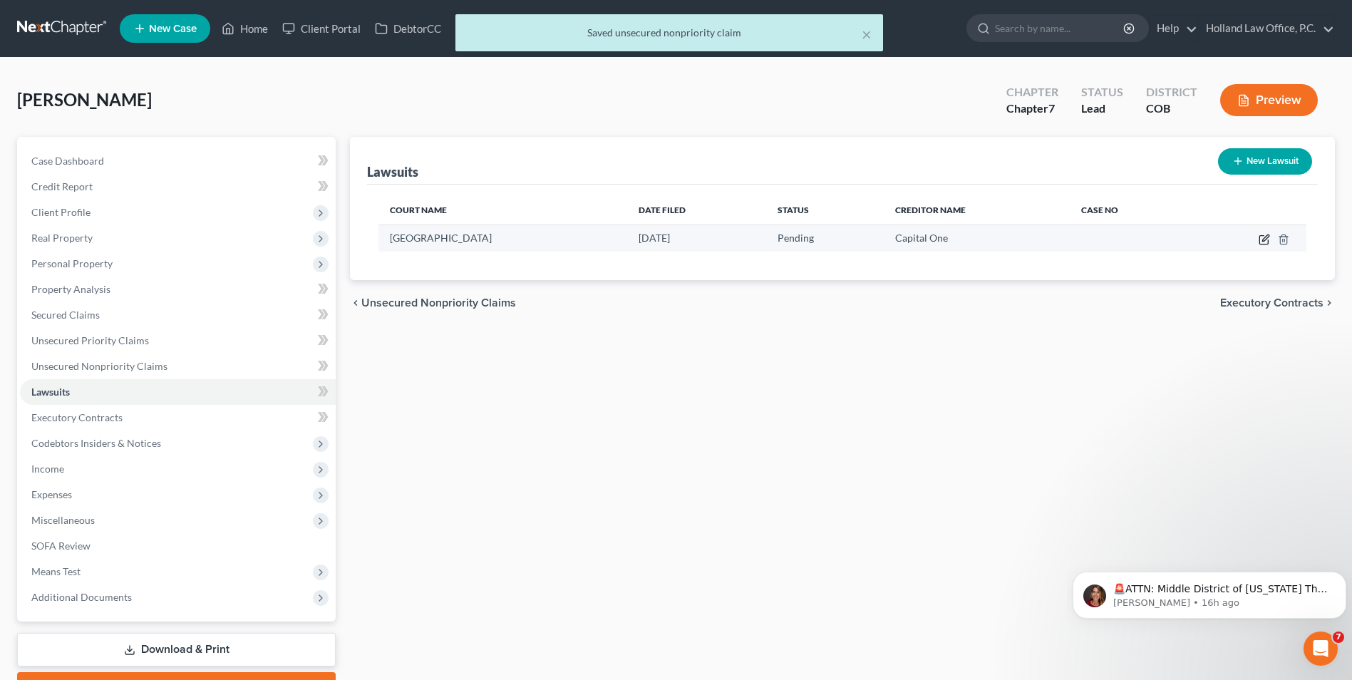
click at [1263, 242] on icon "button" at bounding box center [1263, 239] width 11 height 11
select select "5"
select select "0"
select select "3"
select select "1"
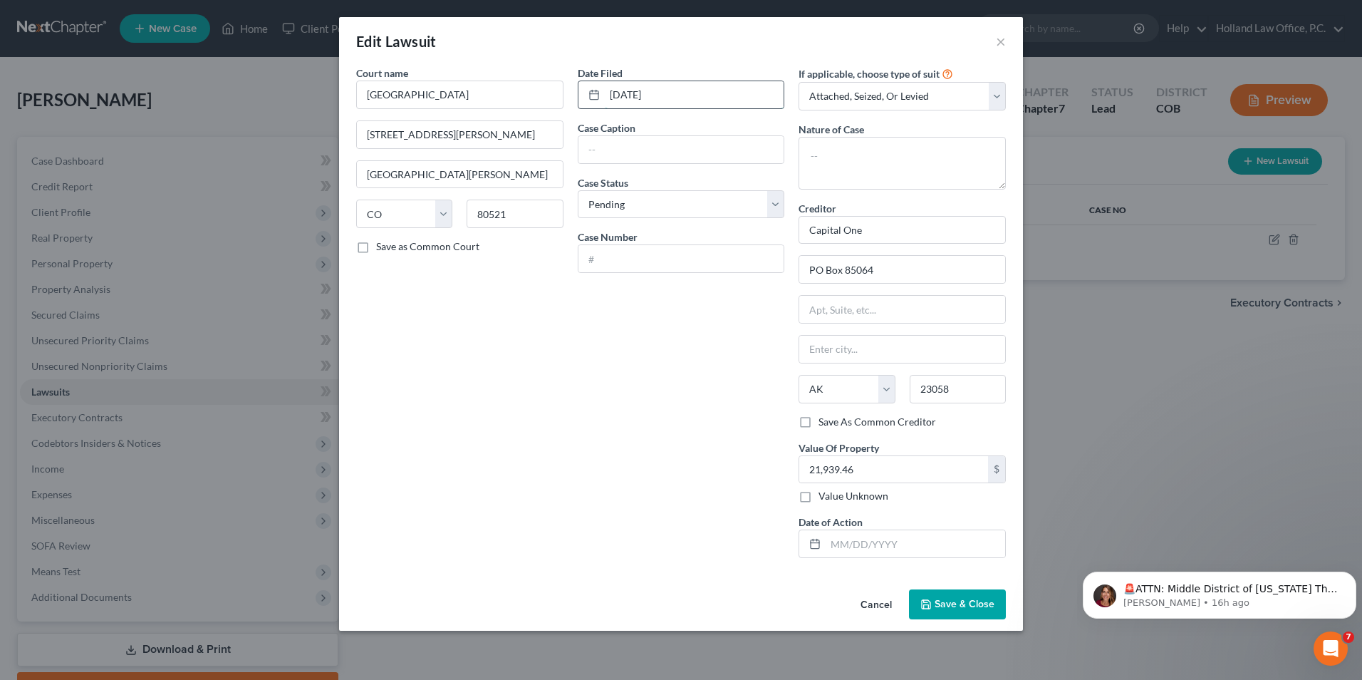
click at [661, 105] on input "11/07/2025" at bounding box center [695, 94] width 180 height 27
drag, startPoint x: 680, startPoint y: 95, endPoint x: 601, endPoint y: 85, distance: 80.3
click at [601, 85] on div "11/07/2025" at bounding box center [681, 95] width 207 height 28
type input "05/17/2025"
click at [898, 113] on div "If applicable, choose type of suit Select Repossession Garnishment Foreclosure …" at bounding box center [903, 318] width 222 height 504
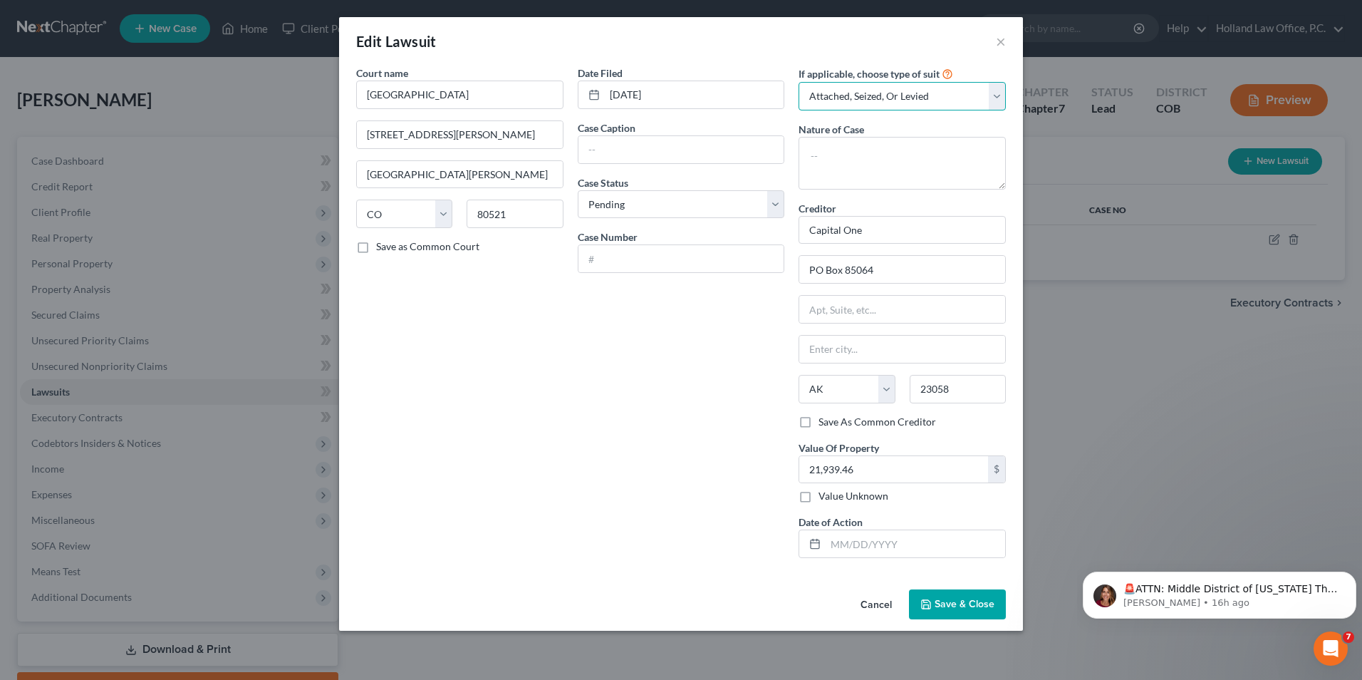
click at [902, 100] on select "Select Repossession Garnishment Foreclosure Attached, Seized, Or Levied Other" at bounding box center [902, 96] width 207 height 28
select select "4"
click at [799, 82] on select "Select Repossession Garnishment Foreclosure Attached, Seized, Or Levied Other" at bounding box center [902, 96] width 207 height 28
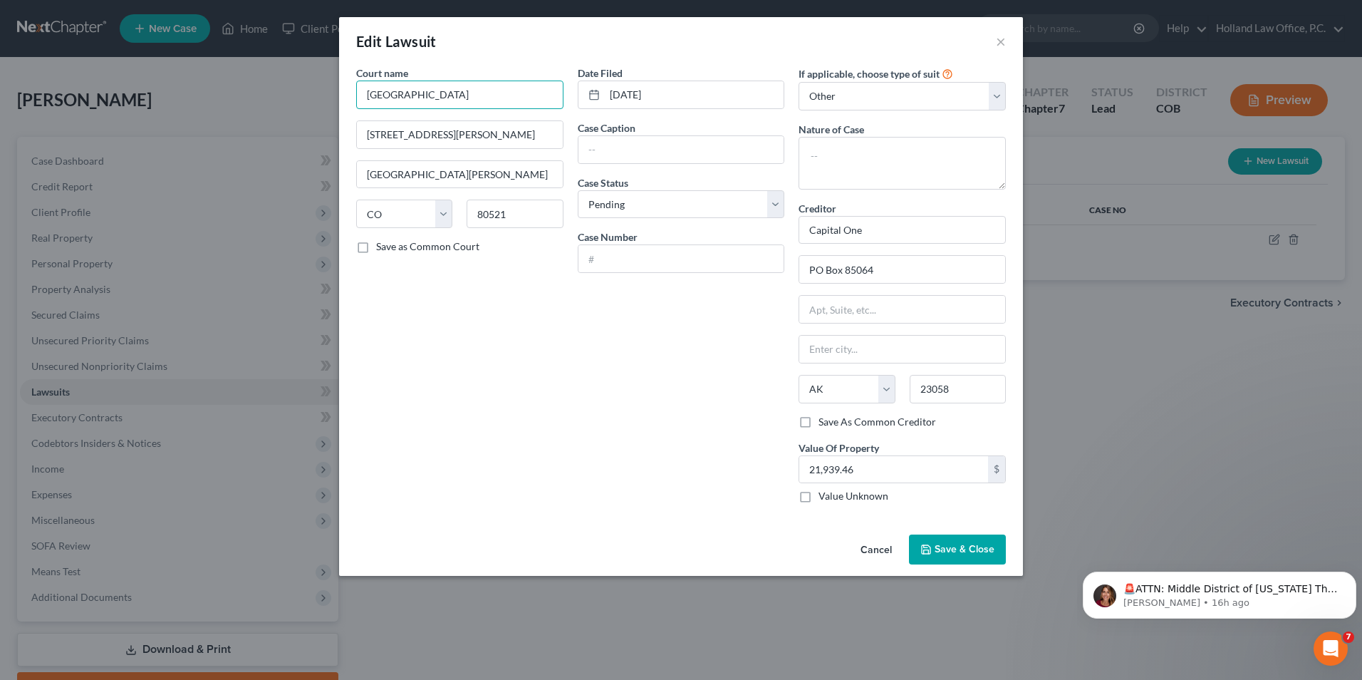
click at [460, 91] on input "Larimer County" at bounding box center [459, 95] width 207 height 28
type input "Larimer County Court"
click at [470, 413] on div "Court name * Larimer County Court 201 Laporte Ave Suite 100 Fort Collins State …" at bounding box center [460, 290] width 222 height 449
click at [653, 147] on input "text" at bounding box center [682, 149] width 206 height 27
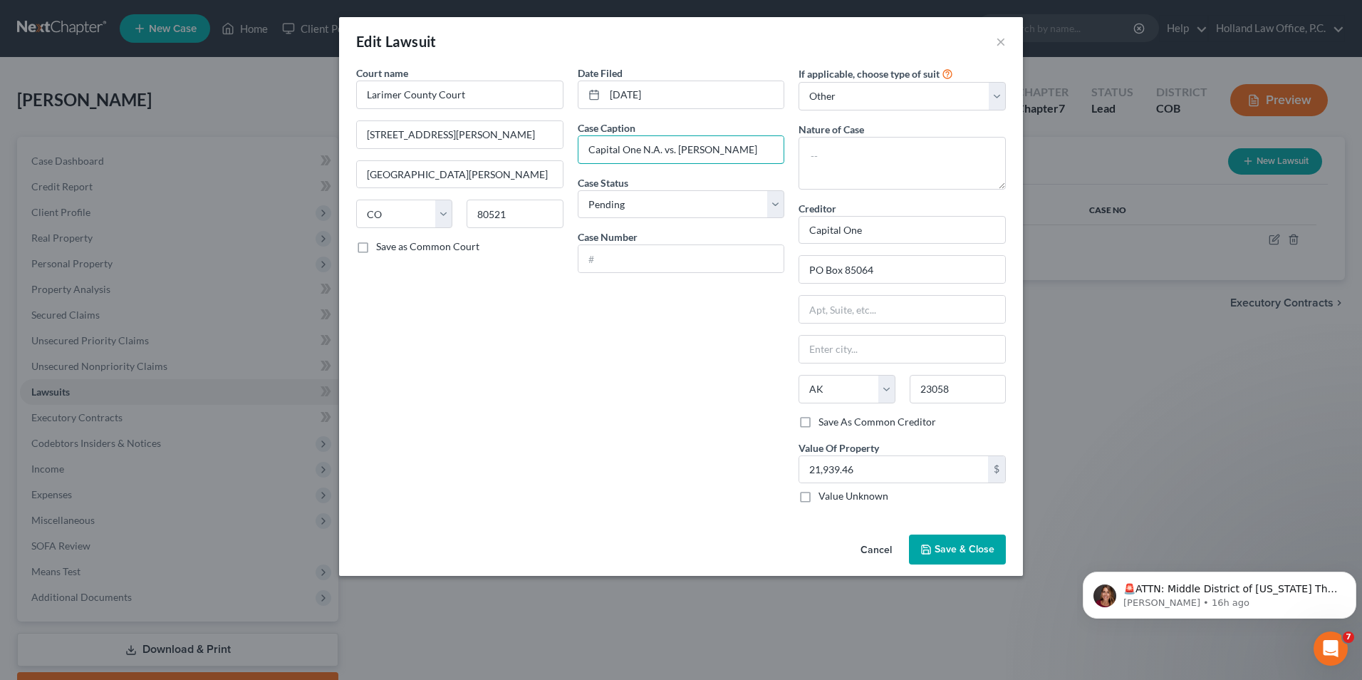
type input "Capital One N.A. vs. Cherie Ryon"
click at [938, 547] on span "Save & Close" at bounding box center [965, 549] width 60 height 12
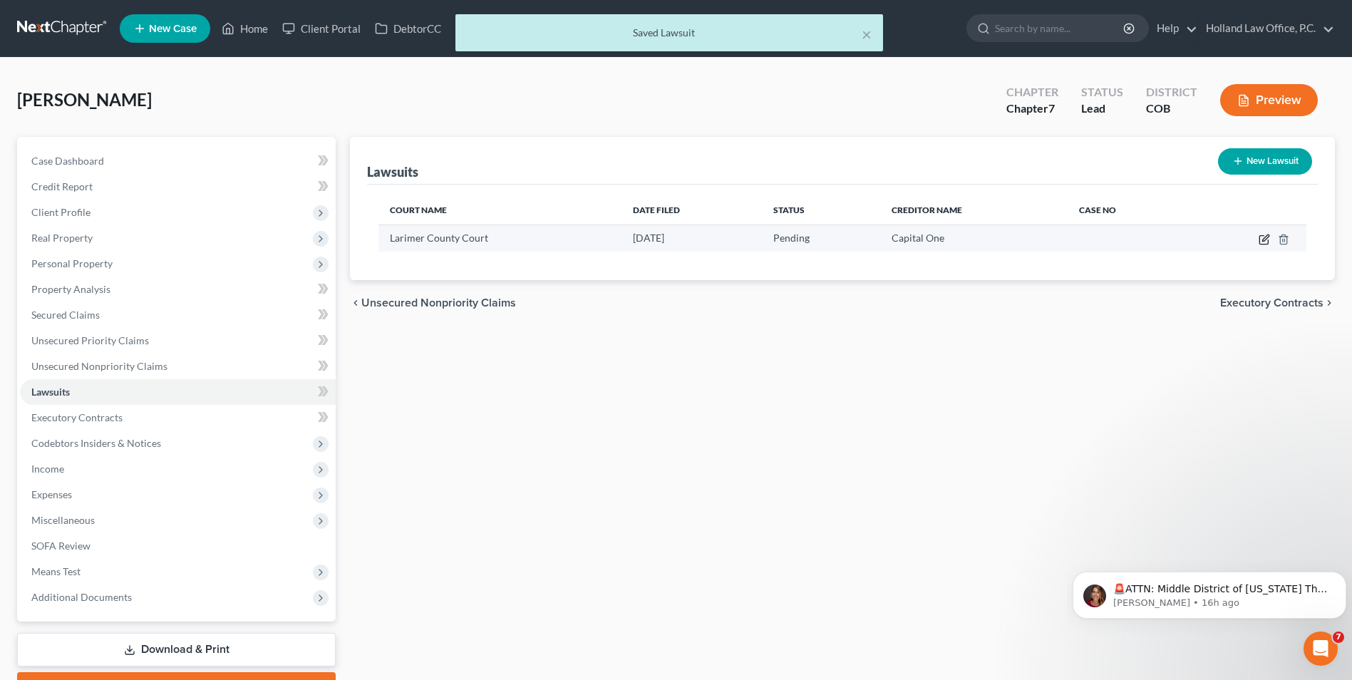
click at [1260, 234] on td at bounding box center [1246, 237] width 119 height 27
click at [1261, 234] on icon "button" at bounding box center [1263, 239] width 11 height 11
select select "5"
select select "0"
select select "4"
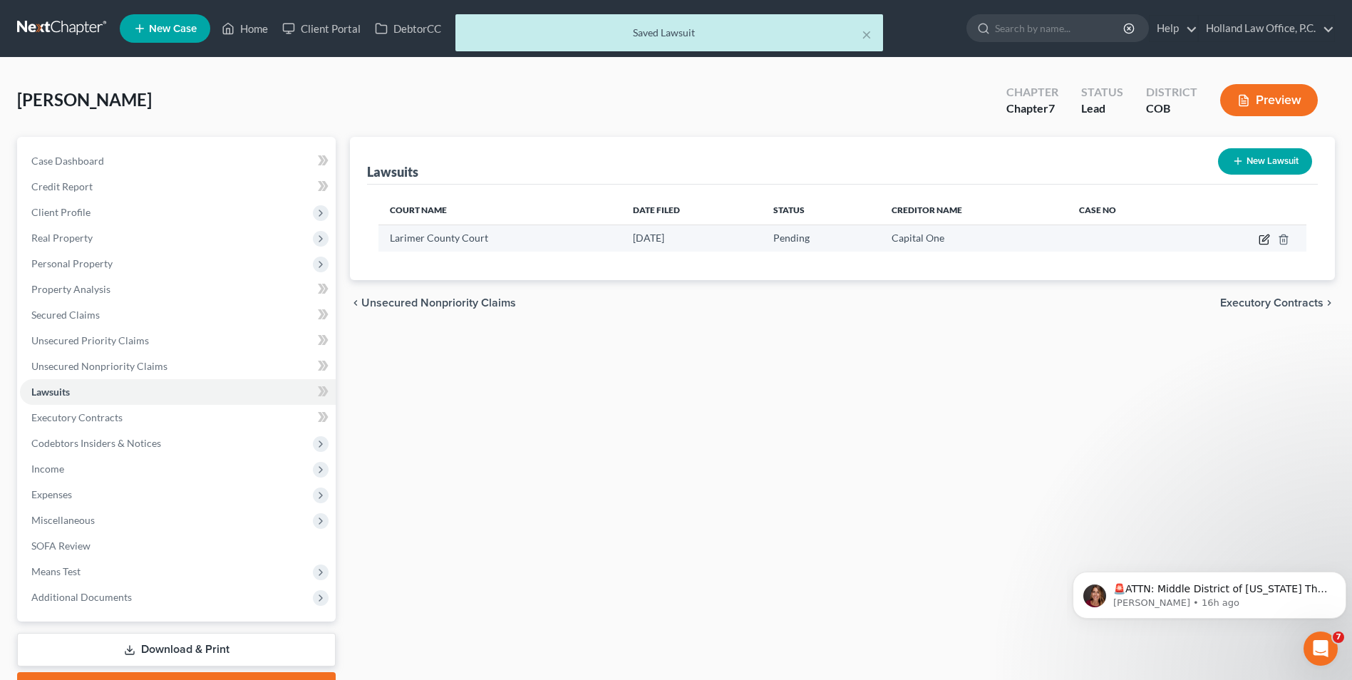
select select "1"
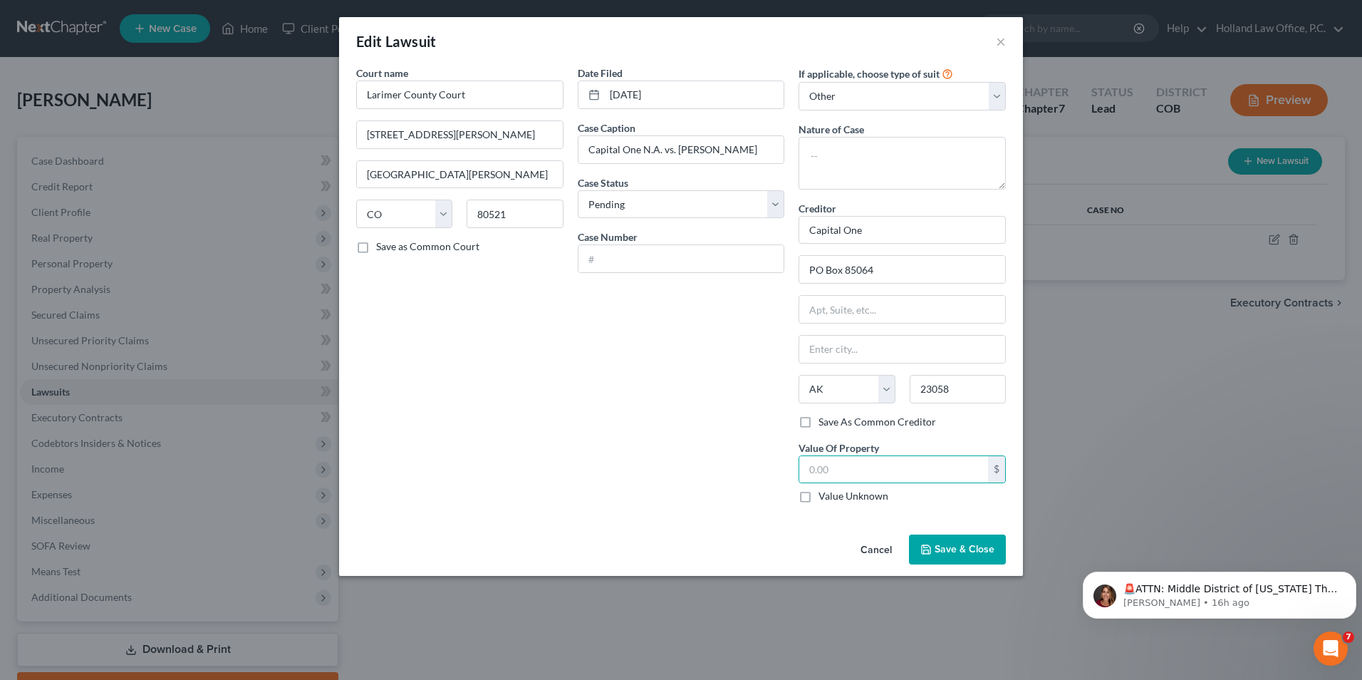
click at [910, 492] on div "Value Unknown" at bounding box center [902, 496] width 207 height 14
drag, startPoint x: 943, startPoint y: 544, endPoint x: 965, endPoint y: 517, distance: 34.9
click at [960, 524] on div "Edit Lawsuit × Court name * Larimer County Court 201 Laporte Ave Suite 100 Fort…" at bounding box center [681, 296] width 684 height 559
click at [965, 544] on span "Save & Close" at bounding box center [965, 549] width 60 height 12
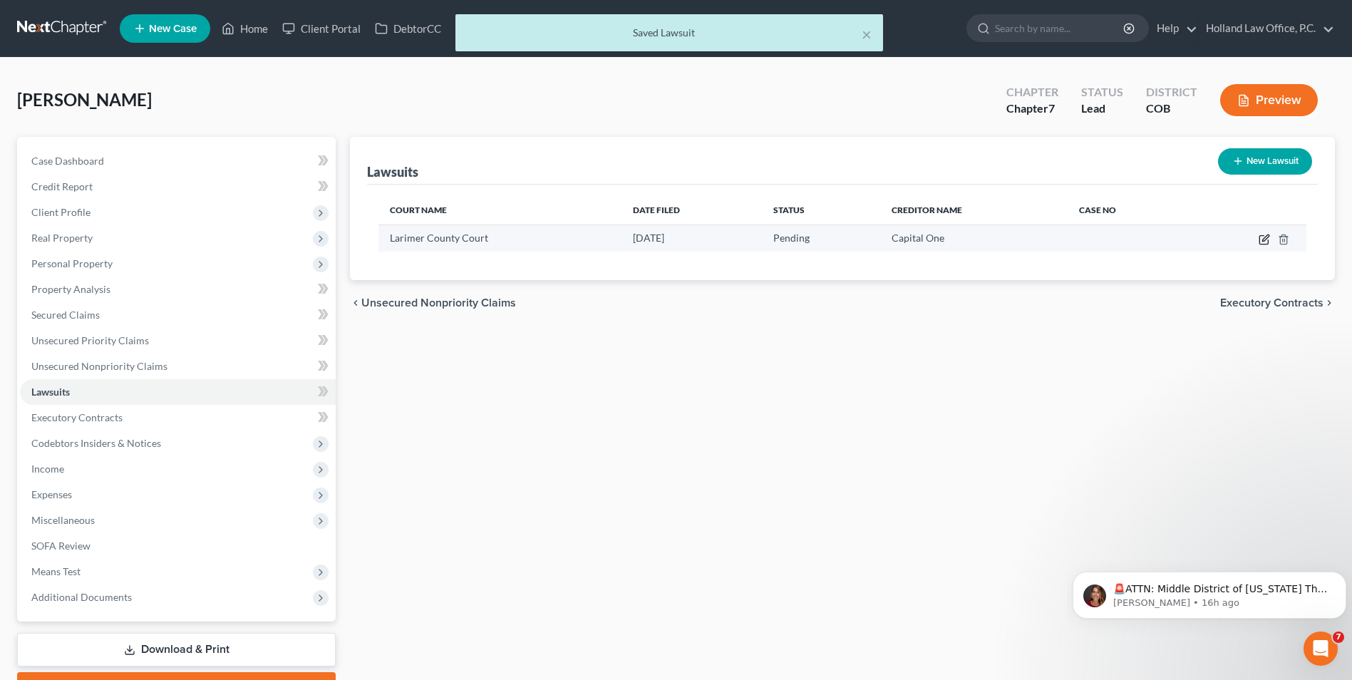
click at [1267, 240] on icon "button" at bounding box center [1263, 240] width 9 height 9
select select "5"
select select "0"
select select "4"
select select "1"
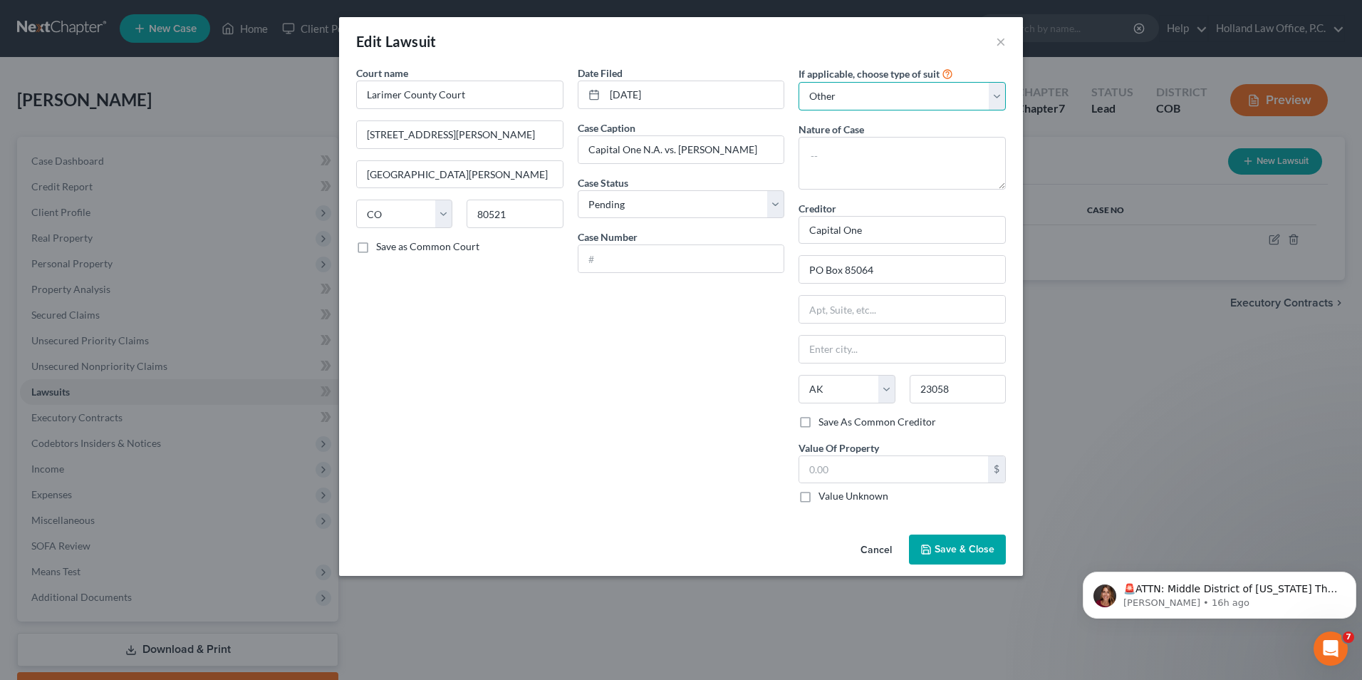
click at [896, 103] on select "Select Repossession Garnishment Foreclosure Attached, Seized, Or Levied Other" at bounding box center [902, 96] width 207 height 28
select select
click at [799, 82] on select "Select Repossession Garnishment Foreclosure Attached, Seized, Or Levied Other" at bounding box center [902, 96] width 207 height 28
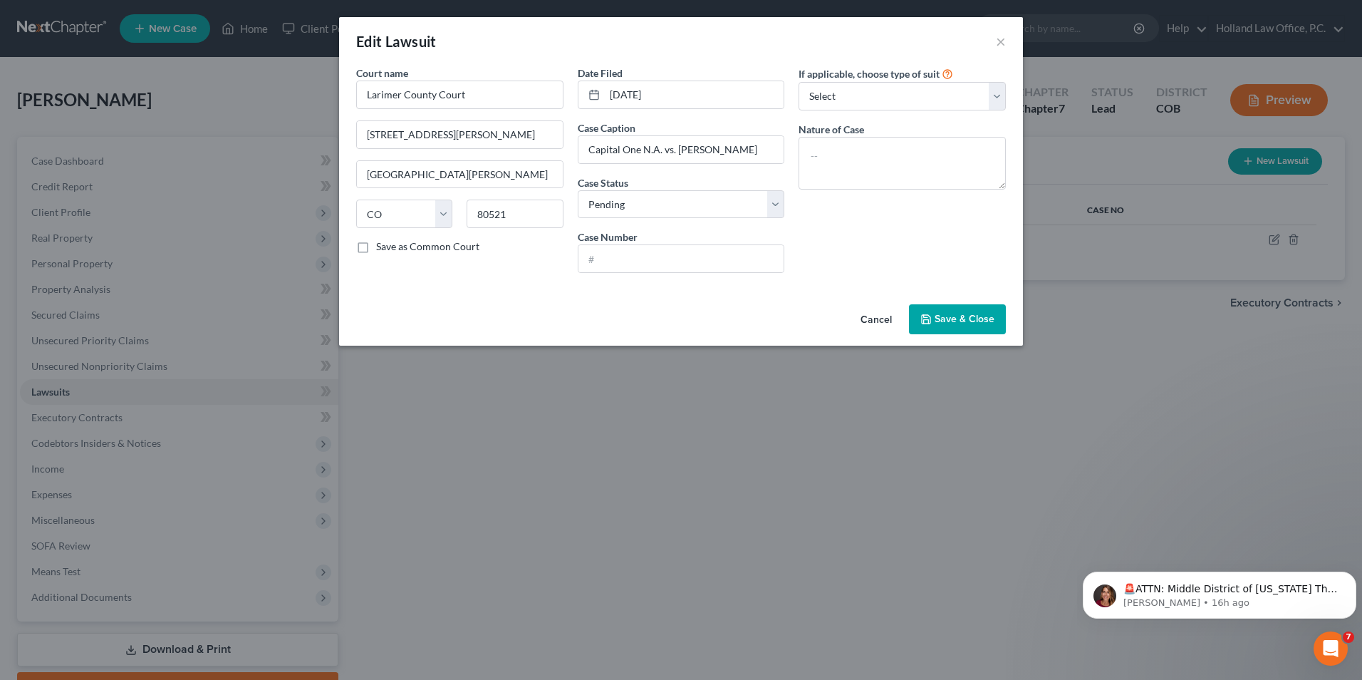
click at [938, 317] on span "Save & Close" at bounding box center [965, 319] width 60 height 12
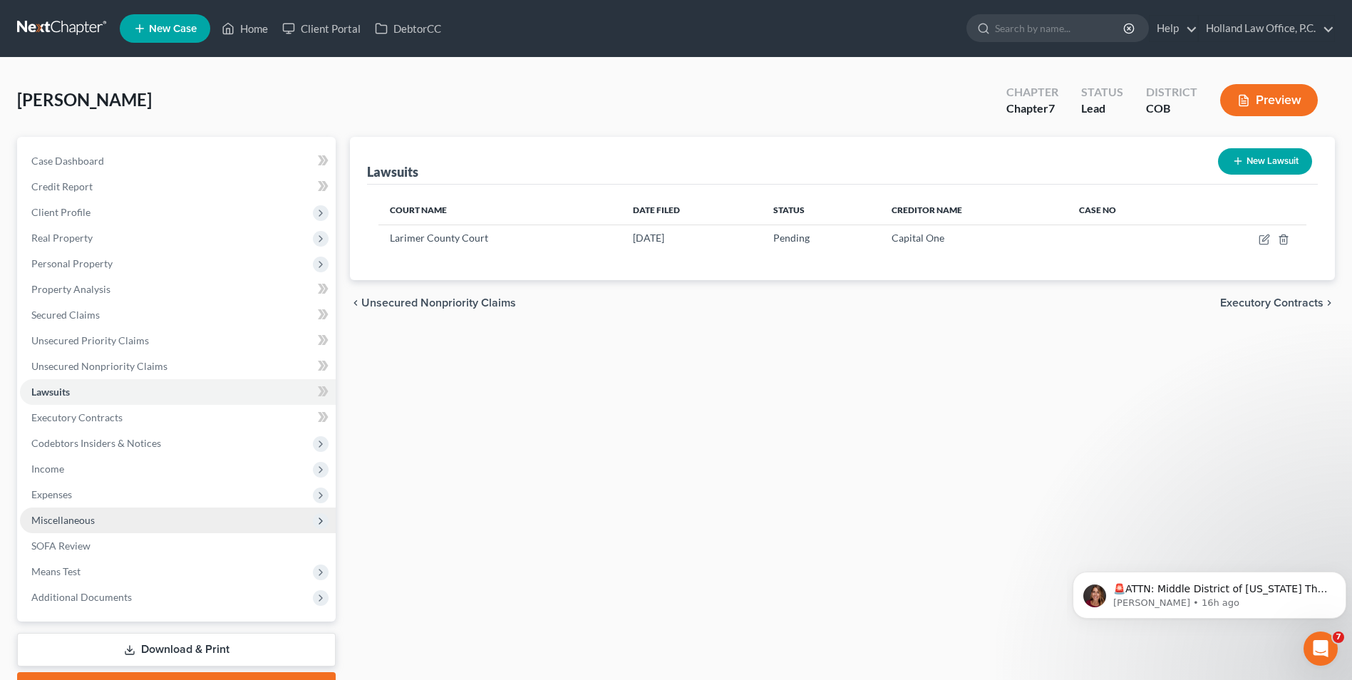
click at [76, 514] on span "Miscellaneous" at bounding box center [62, 520] width 63 height 12
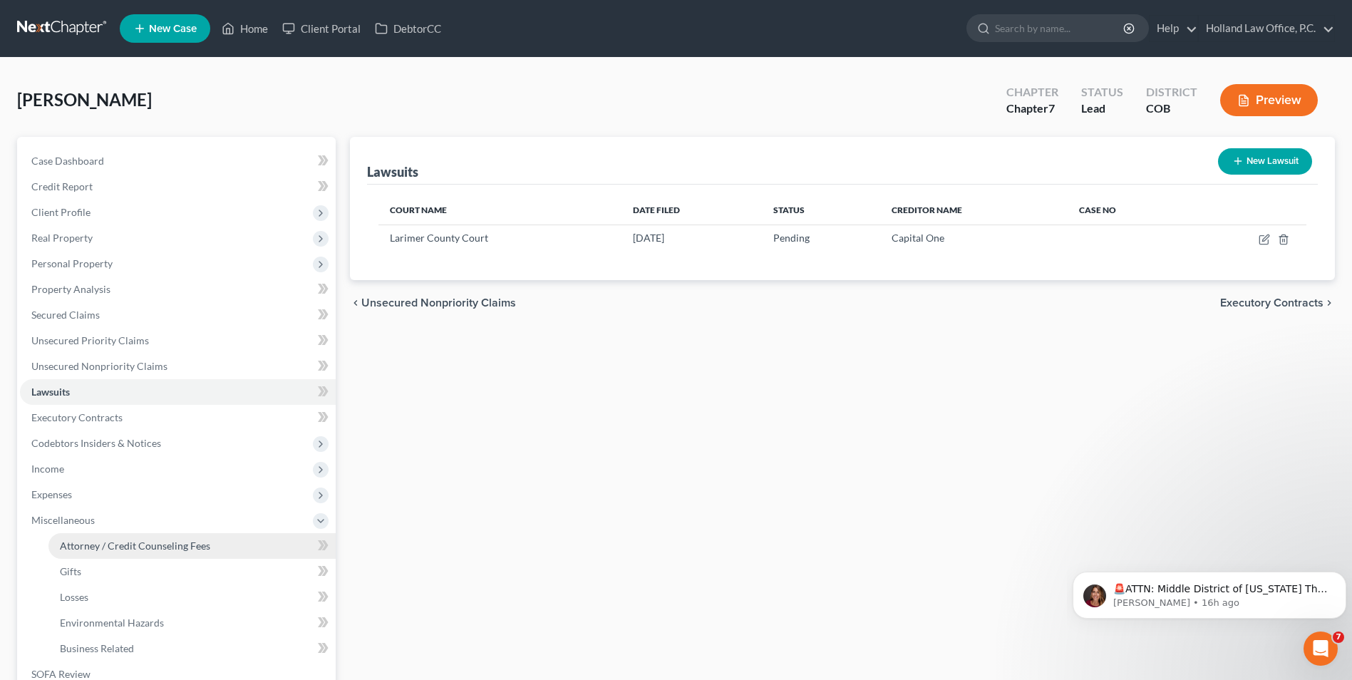
click at [134, 546] on span "Attorney / Credit Counseling Fees" at bounding box center [135, 545] width 150 height 12
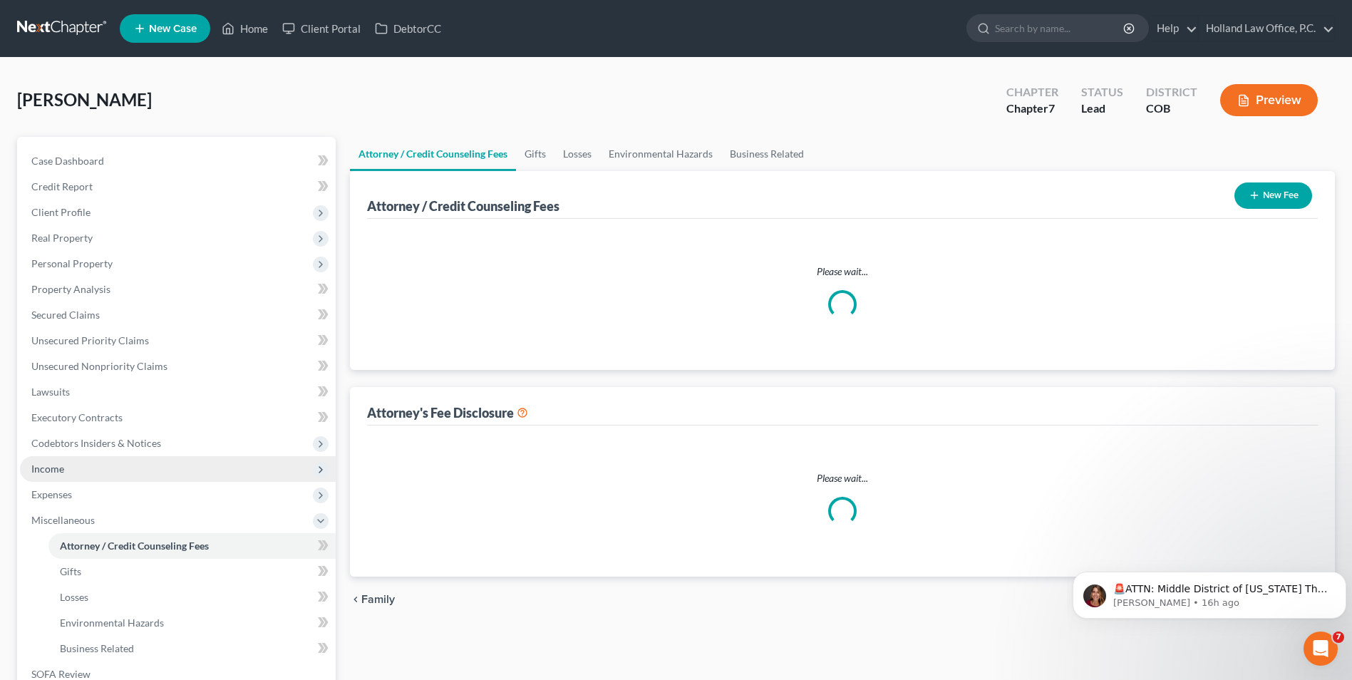
select select "0"
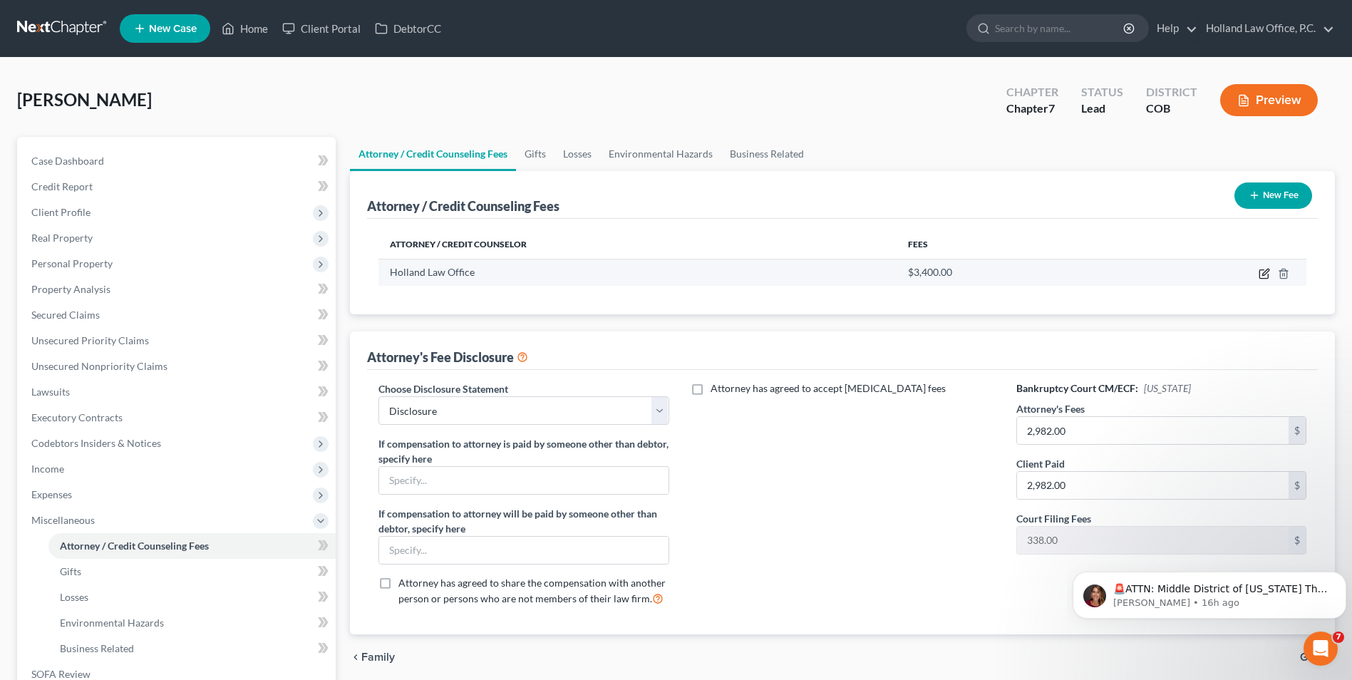
click at [1265, 268] on icon "button" at bounding box center [1263, 273] width 11 height 11
select select "5"
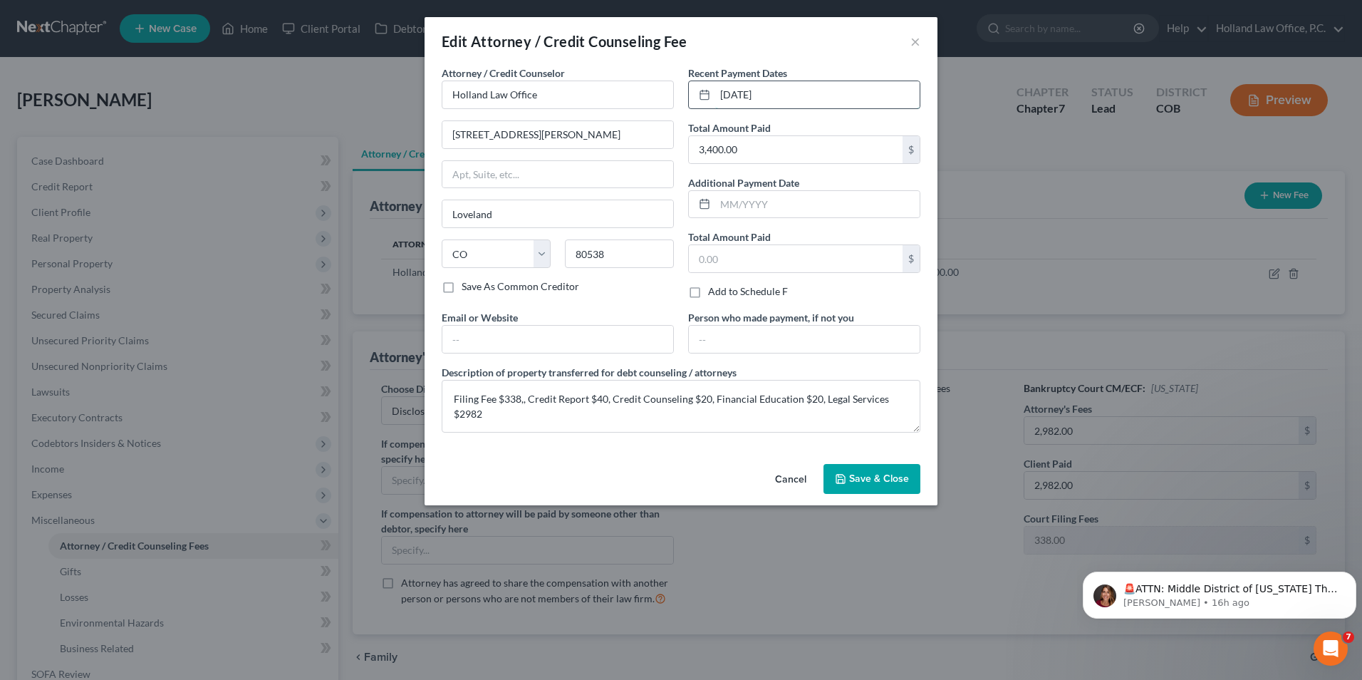
click at [779, 97] on input "6/23/2025" at bounding box center [817, 94] width 204 height 27
drag, startPoint x: 779, startPoint y: 97, endPoint x: 693, endPoint y: 97, distance: 86.9
click at [693, 97] on div "6/23/2025" at bounding box center [804, 95] width 232 height 28
type input "9/5/2025"
click at [866, 457] on div "Attorney / Credit Counselor * Holland Law Office 5652 McWhinney Blvd Loveland S…" at bounding box center [681, 262] width 513 height 393
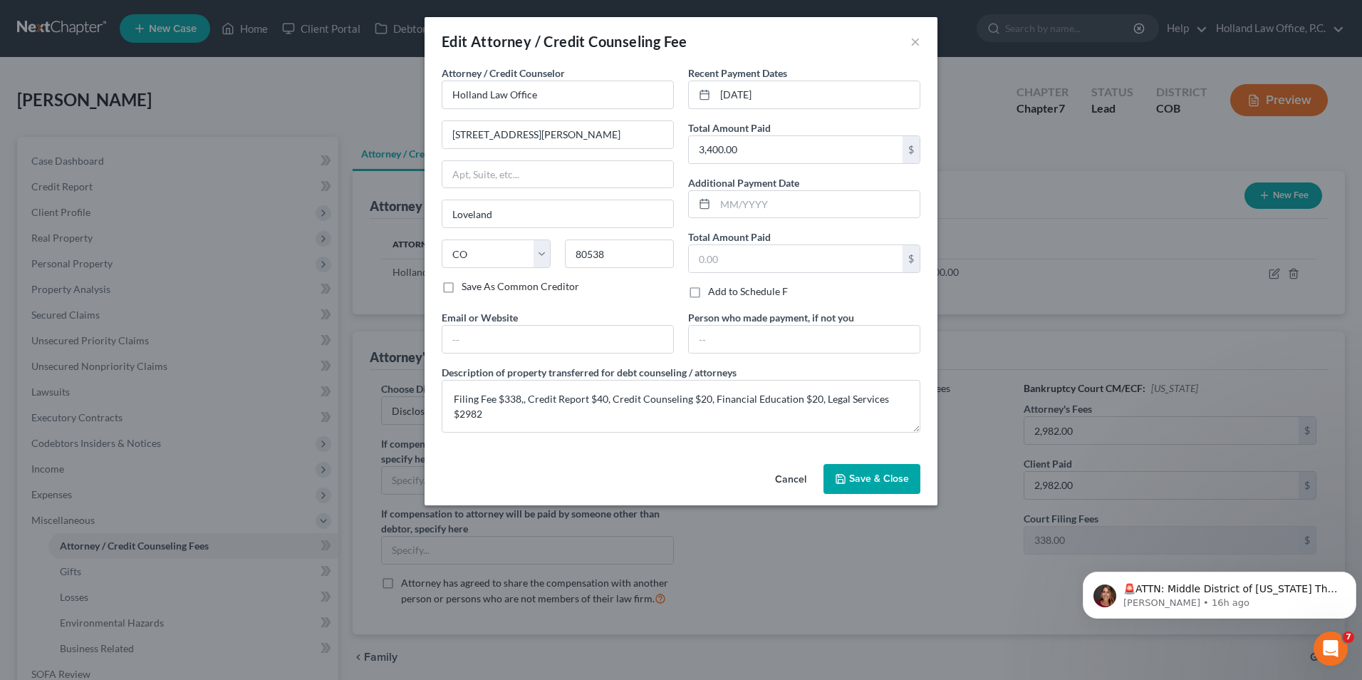
click at [862, 487] on button "Save & Close" at bounding box center [872, 479] width 97 height 30
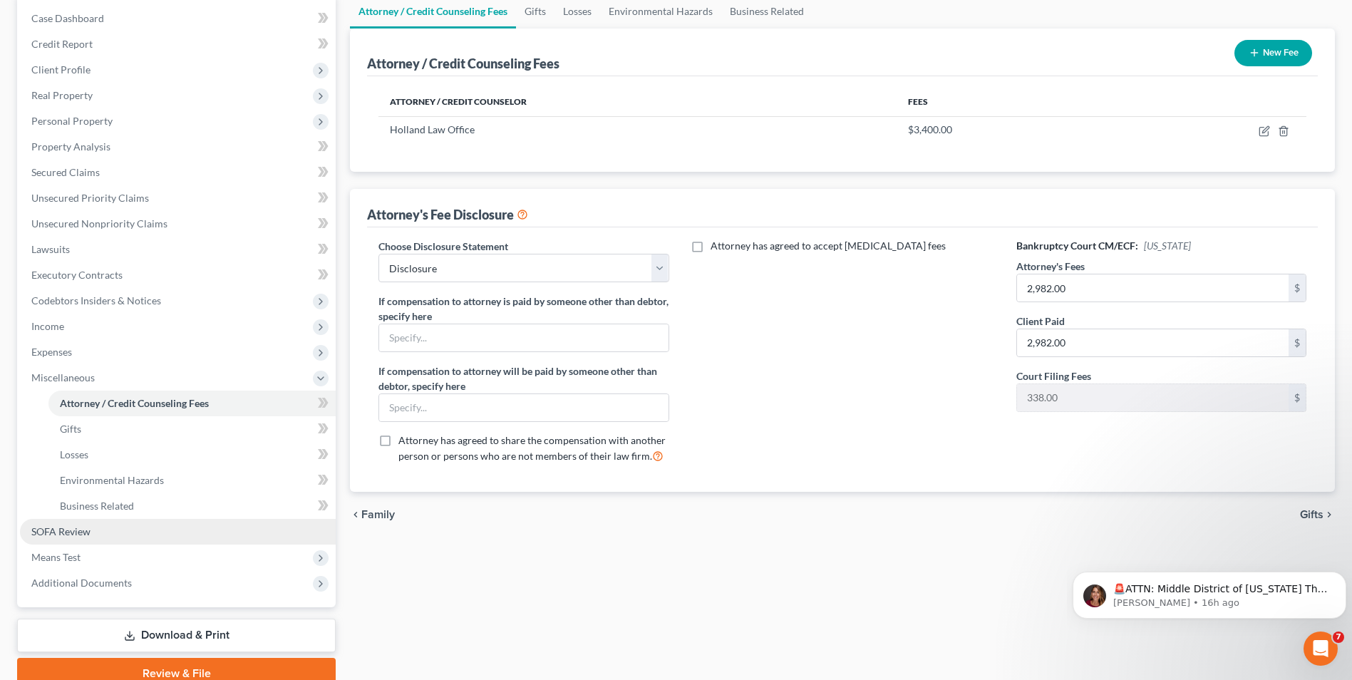
drag, startPoint x: 80, startPoint y: 530, endPoint x: 87, endPoint y: 527, distance: 8.0
click at [80, 530] on span "SOFA Review" at bounding box center [60, 531] width 59 height 12
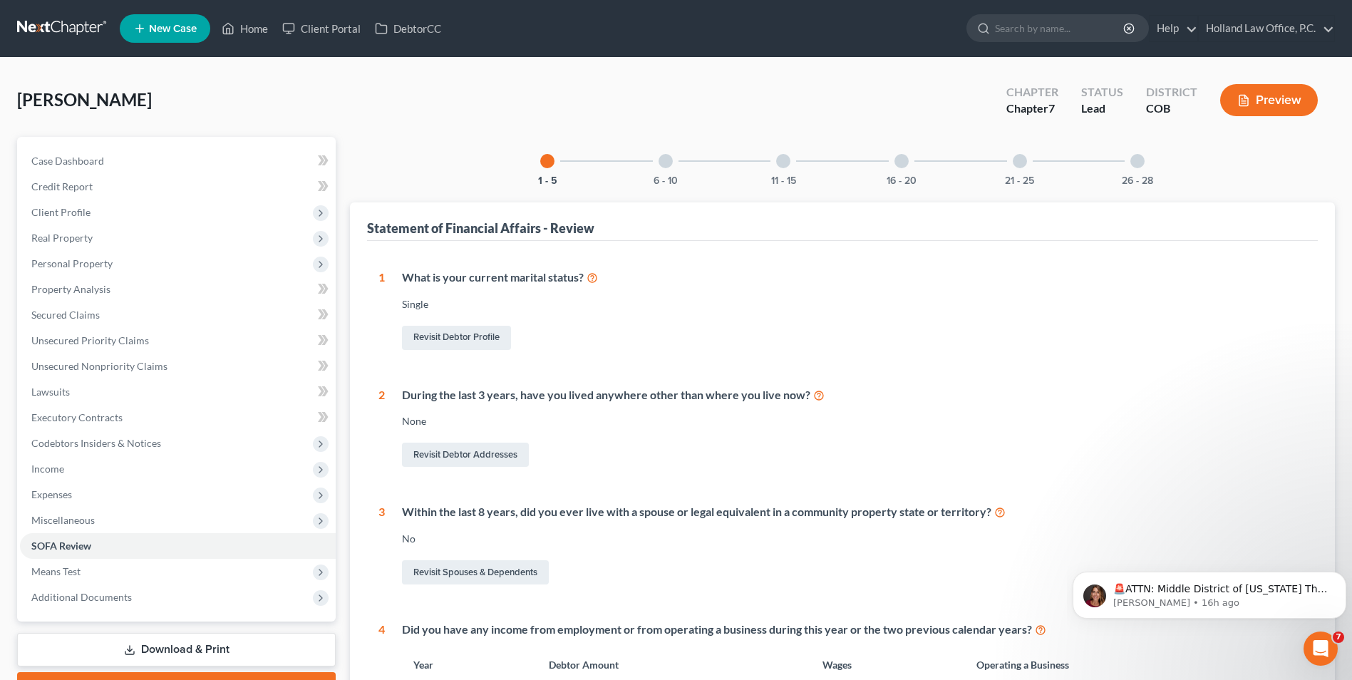
click at [1132, 158] on div at bounding box center [1137, 161] width 14 height 14
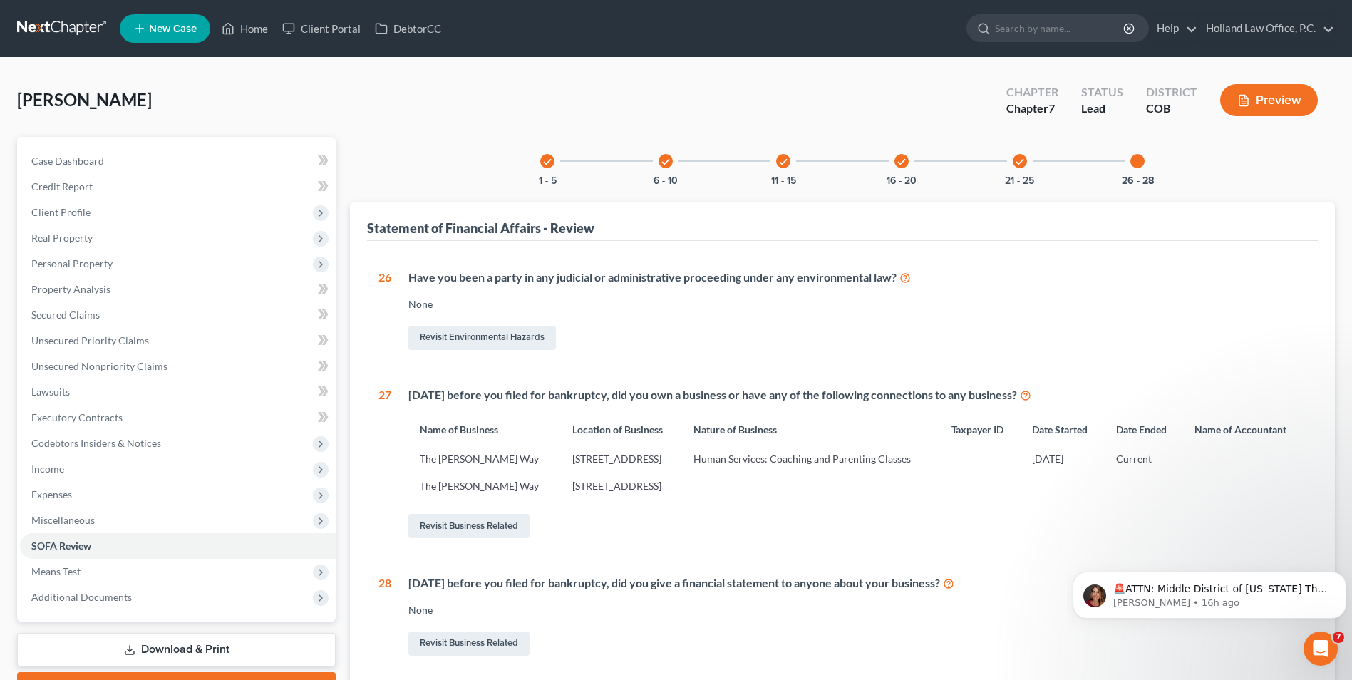
scroll to position [71, 0]
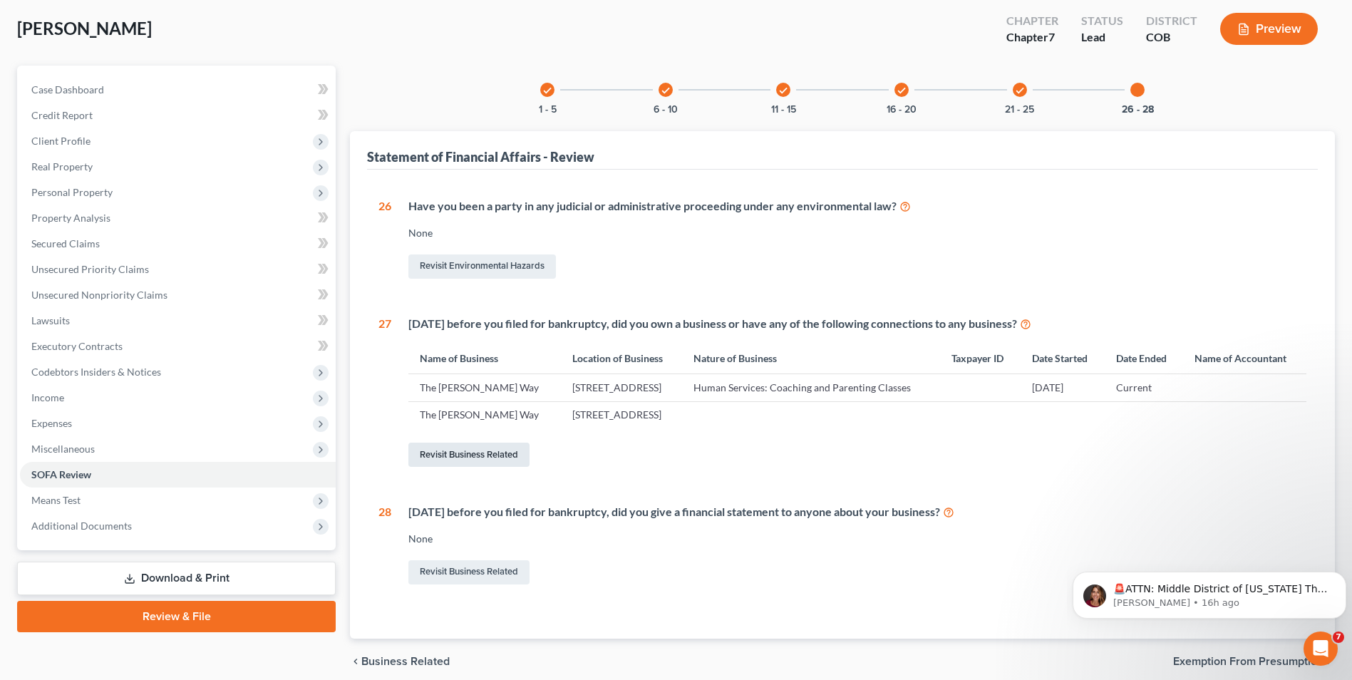
click at [482, 467] on link "Revisit Business Related" at bounding box center [468, 454] width 121 height 24
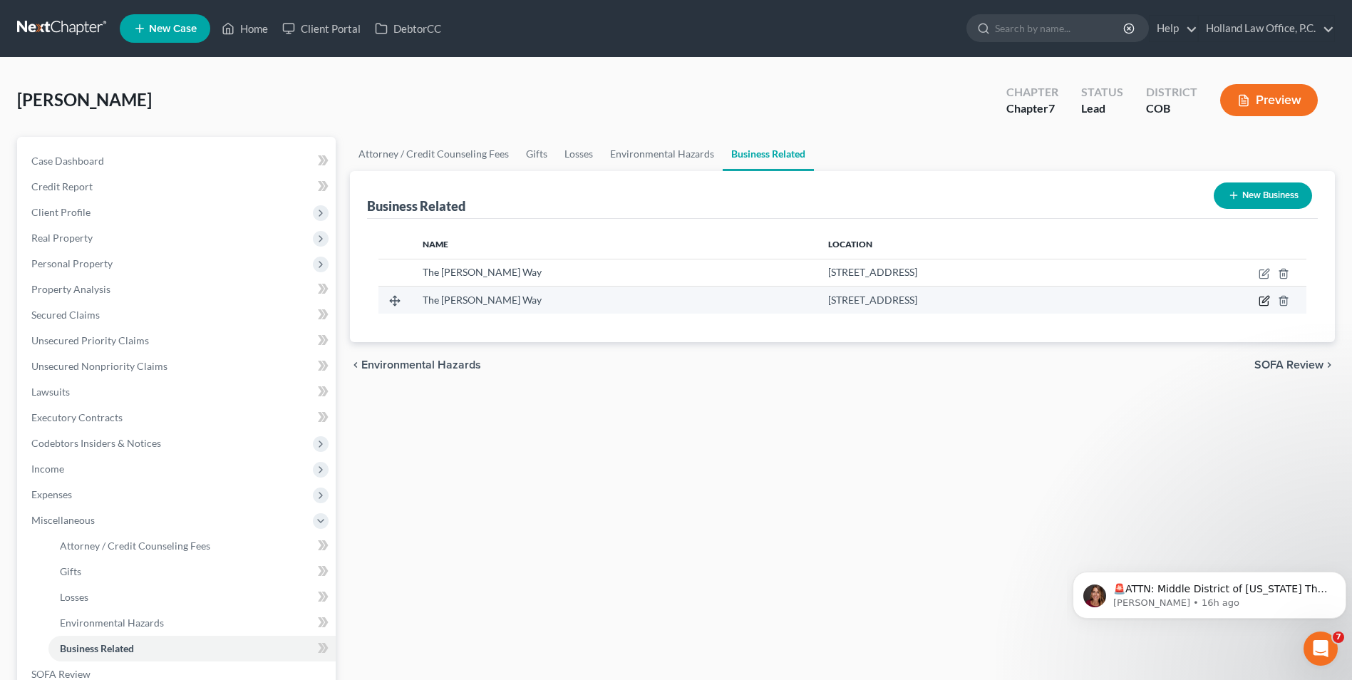
click at [1263, 297] on icon "button" at bounding box center [1263, 301] width 9 height 9
select select "sole_proprietor"
select select "5"
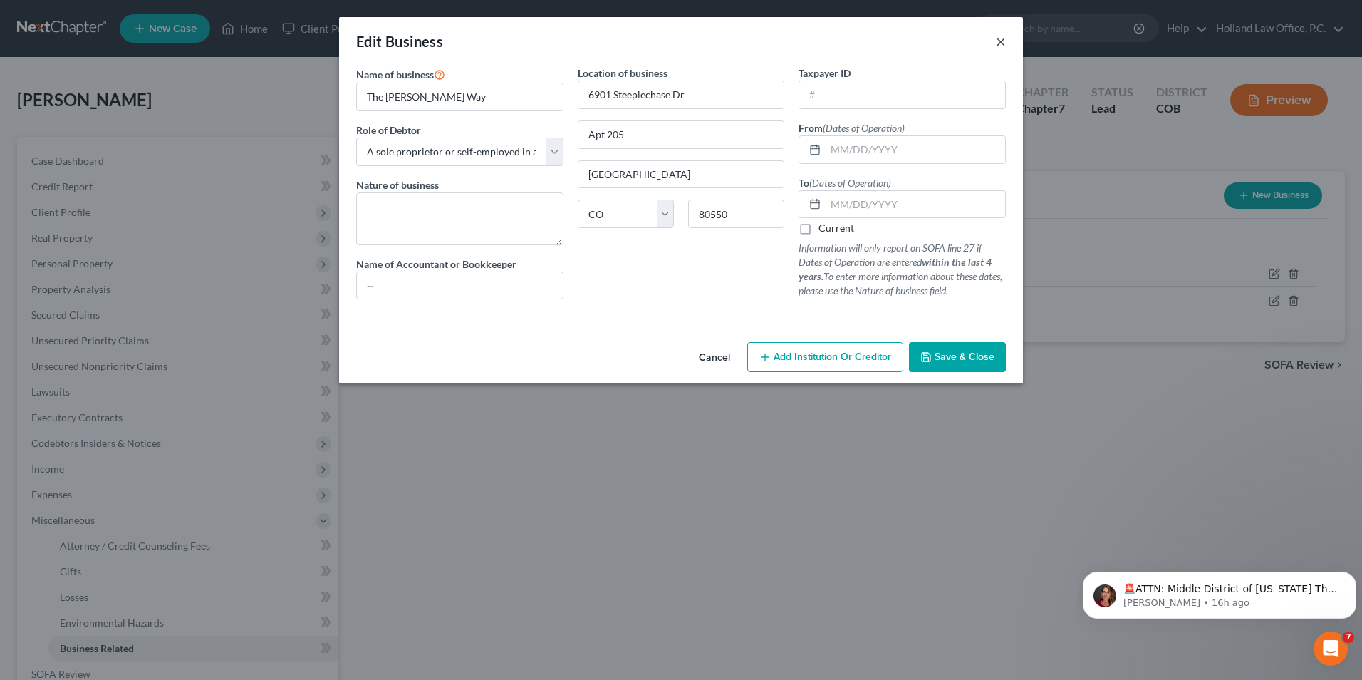
click at [1005, 46] on button "×" at bounding box center [1001, 41] width 10 height 17
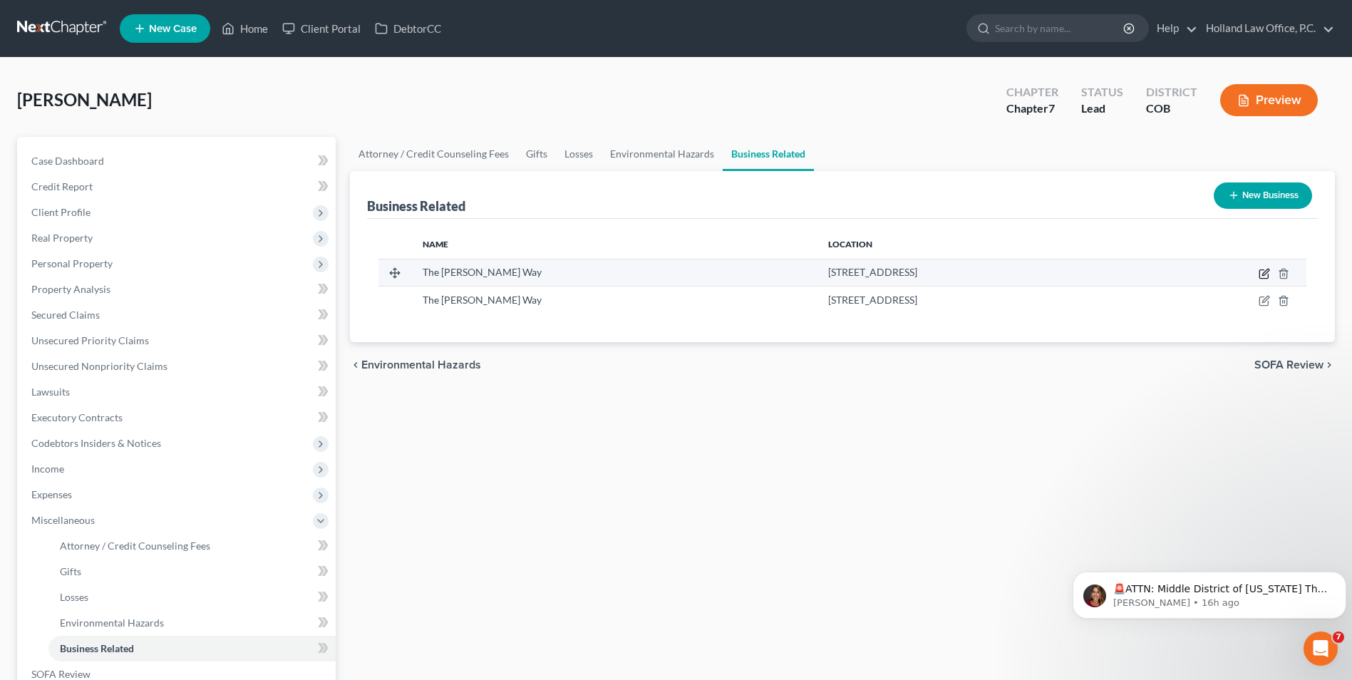
click at [1264, 270] on icon "button" at bounding box center [1263, 274] width 9 height 9
select select "sole_proprietor"
select select "5"
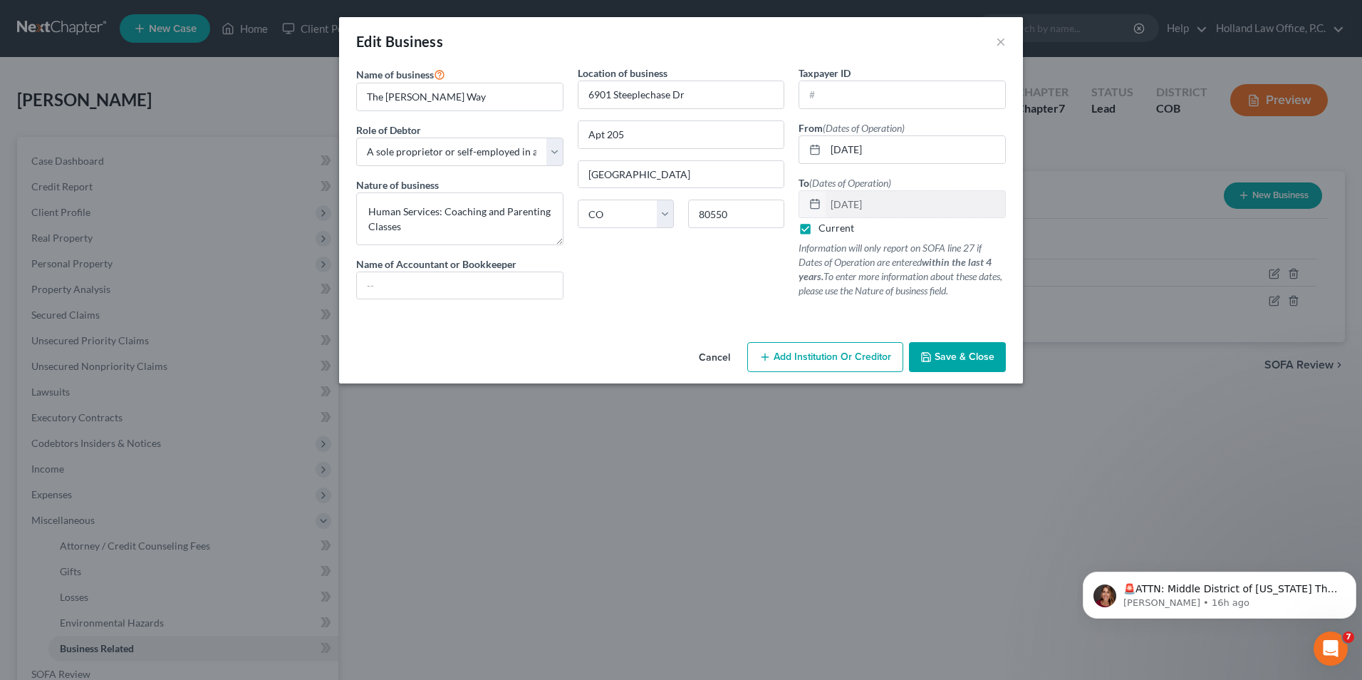
click at [950, 358] on span "Save & Close" at bounding box center [965, 357] width 60 height 12
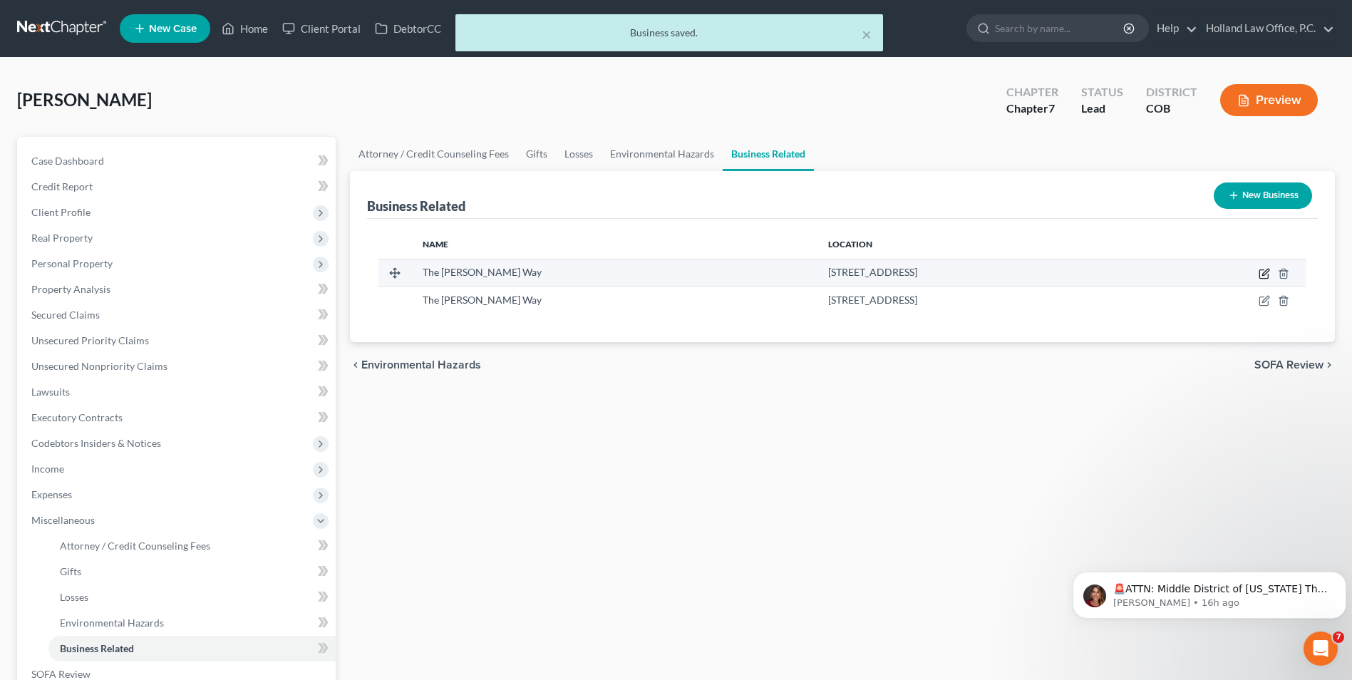
click at [1260, 274] on icon "button" at bounding box center [1263, 274] width 9 height 9
select select "sole_proprietor"
select select "5"
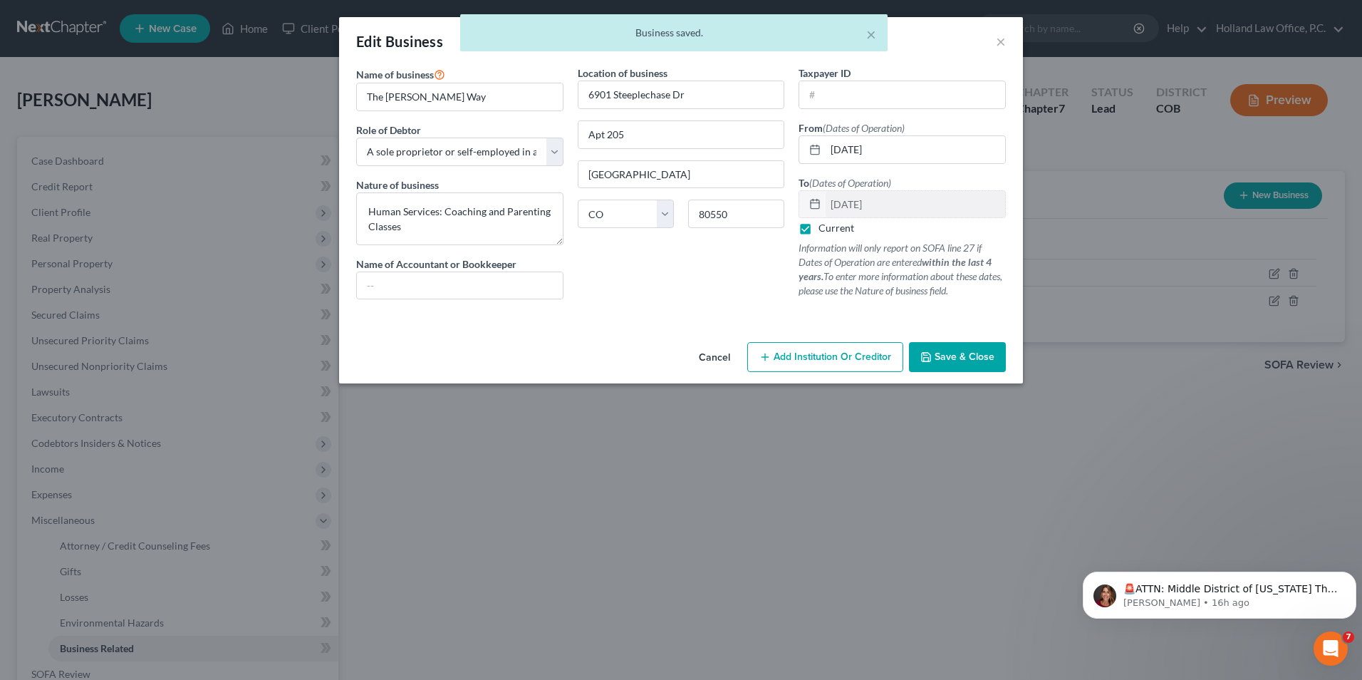
drag, startPoint x: 979, startPoint y: 348, endPoint x: 1347, endPoint y: 233, distance: 385.1
click at [985, 348] on button "Save & Close" at bounding box center [957, 357] width 97 height 30
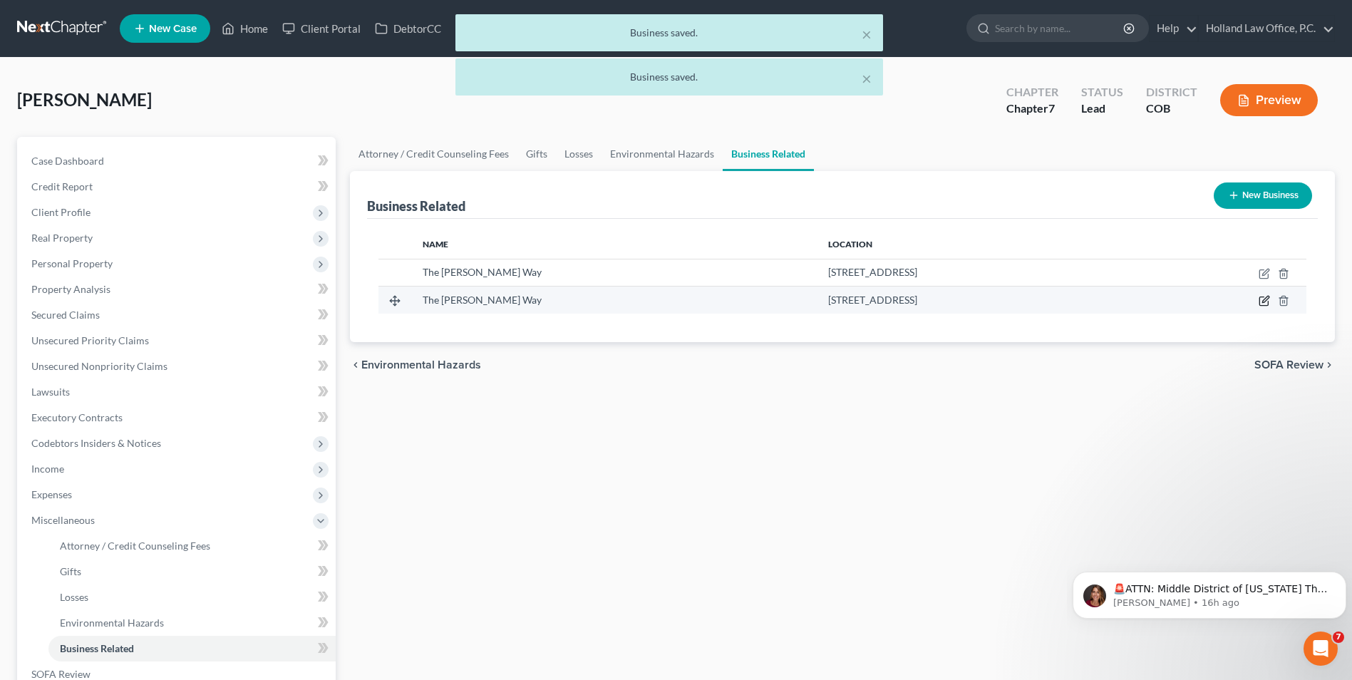
click at [1269, 299] on icon "button" at bounding box center [1263, 300] width 11 height 11
select select "sole_proprietor"
select select "5"
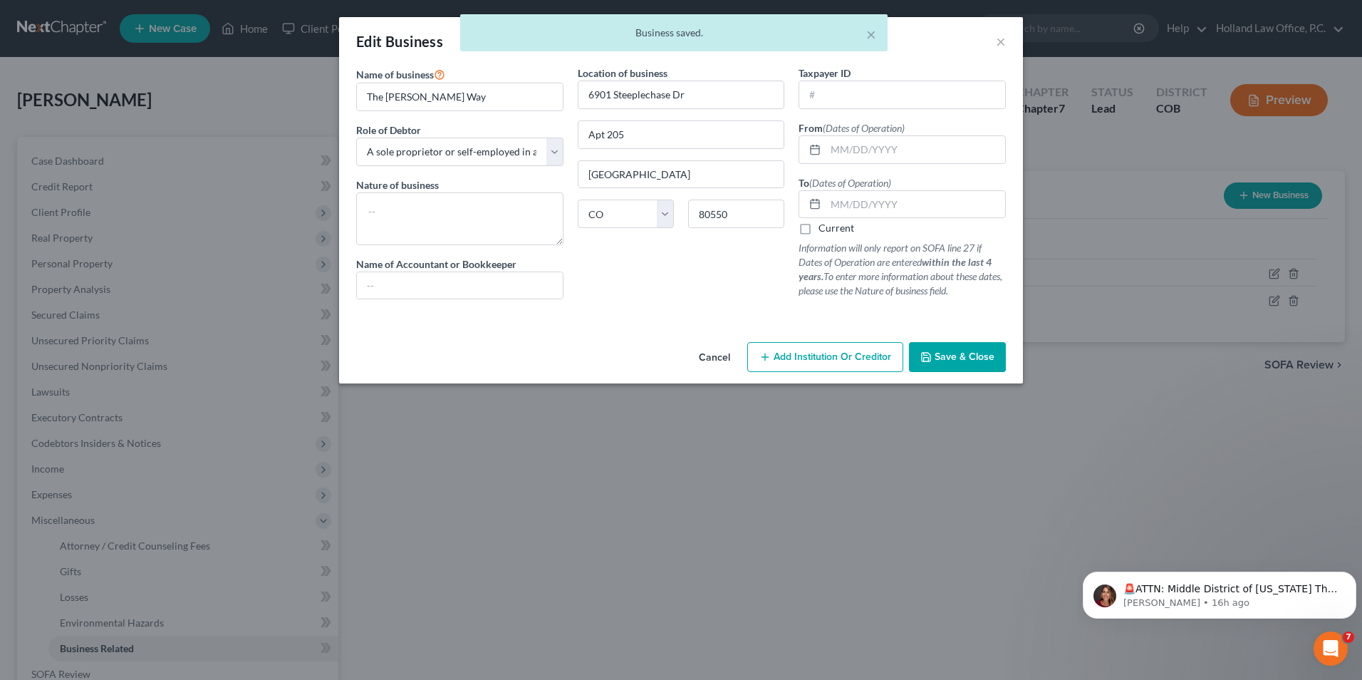
drag, startPoint x: 975, startPoint y: 346, endPoint x: 1358, endPoint y: 266, distance: 390.8
click at [992, 346] on button "Save & Close" at bounding box center [957, 357] width 97 height 30
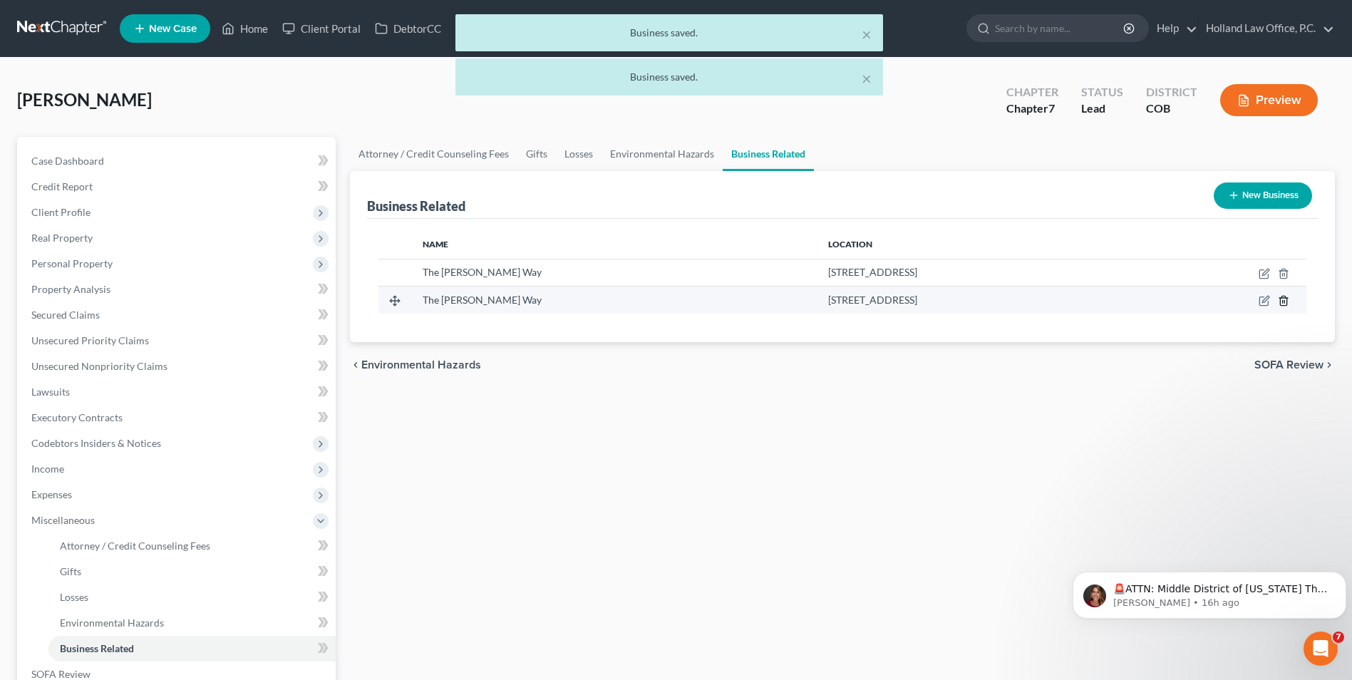
click at [1284, 299] on icon "button" at bounding box center [1282, 300] width 11 height 11
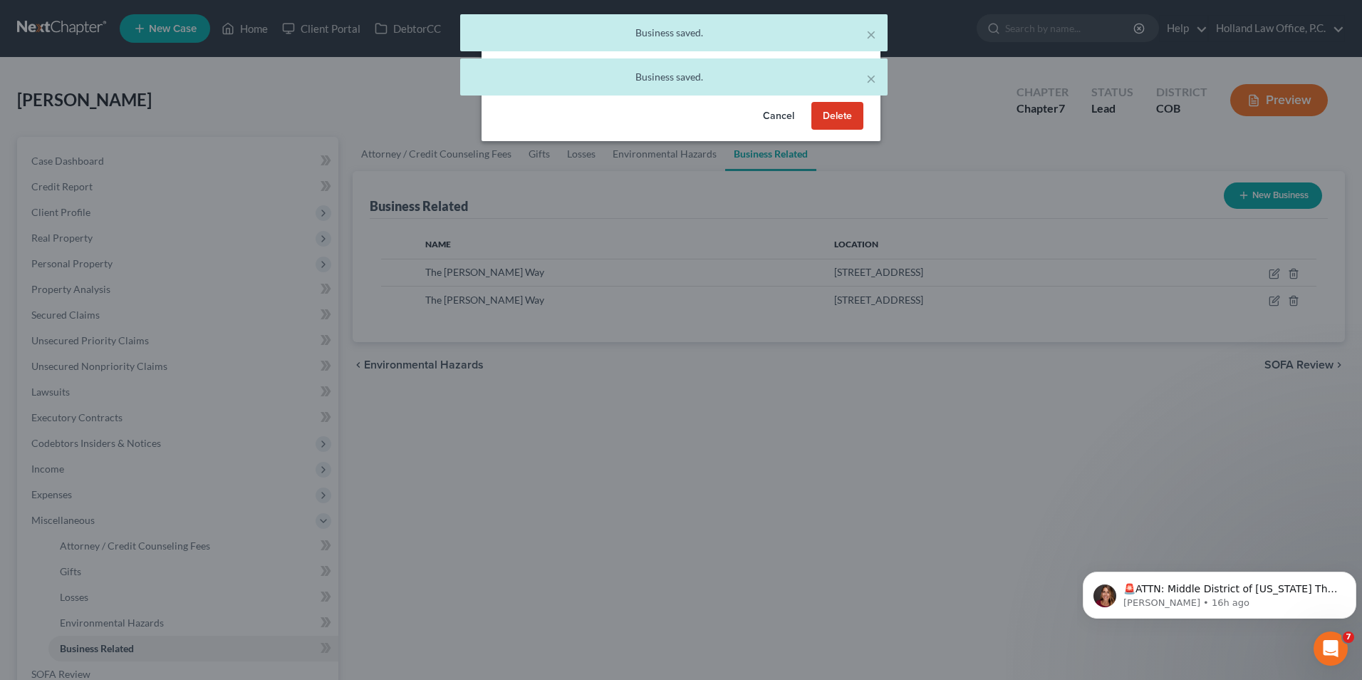
click at [855, 113] on button "Delete" at bounding box center [838, 116] width 52 height 28
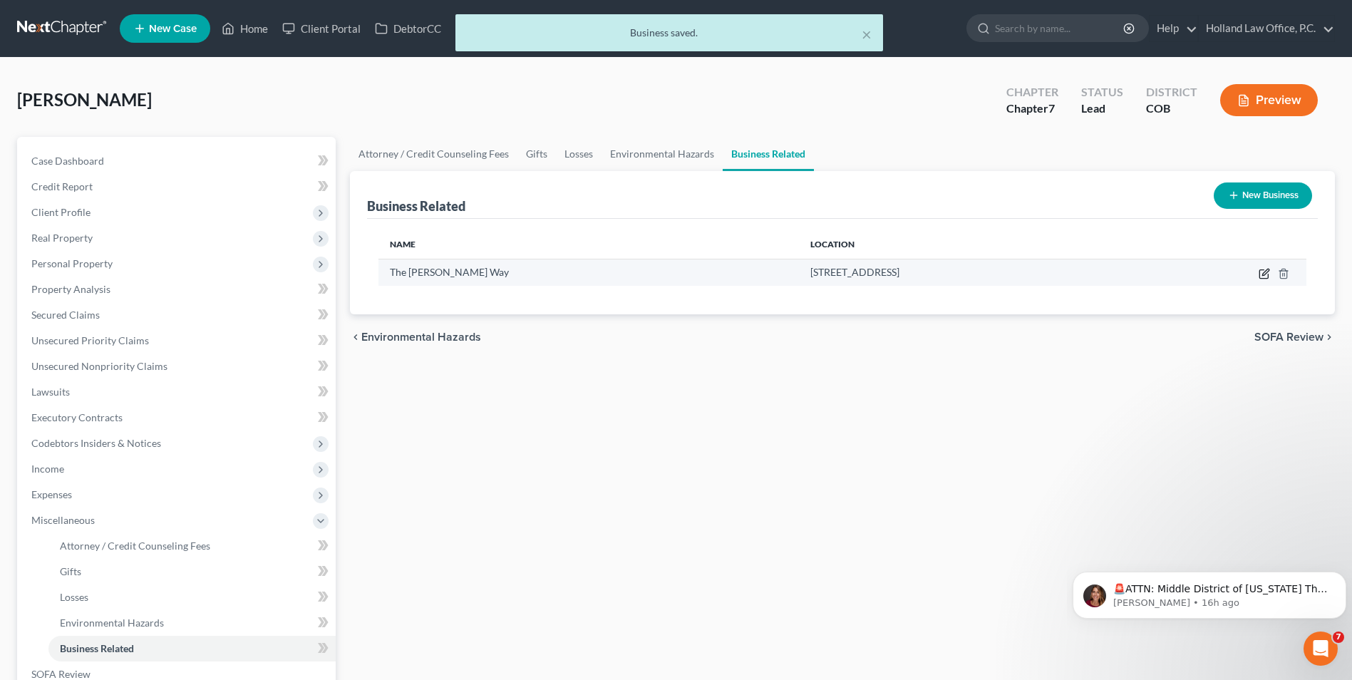
click at [1267, 274] on icon "button" at bounding box center [1263, 273] width 11 height 11
select select "sole_proprietor"
select select "5"
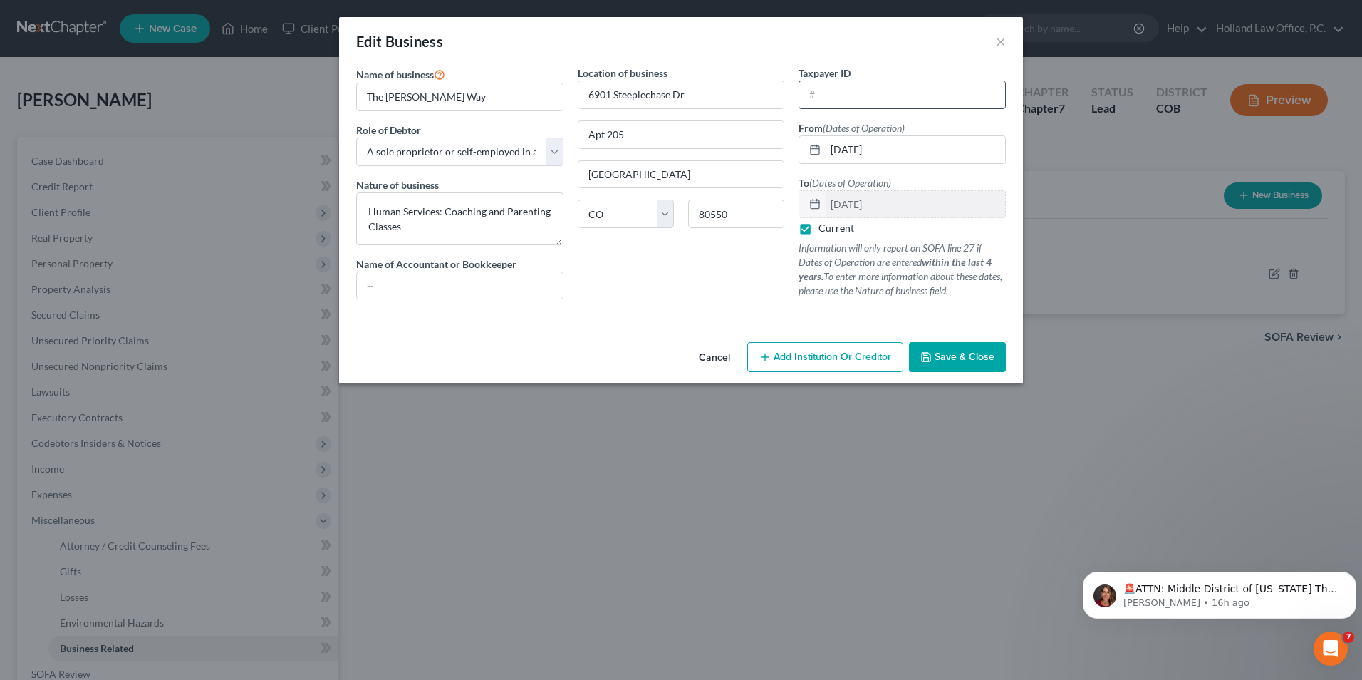
click at [856, 95] on input "text" at bounding box center [902, 94] width 206 height 27
type input "01-0779130"
click at [975, 356] on span "Save & Close" at bounding box center [965, 357] width 60 height 12
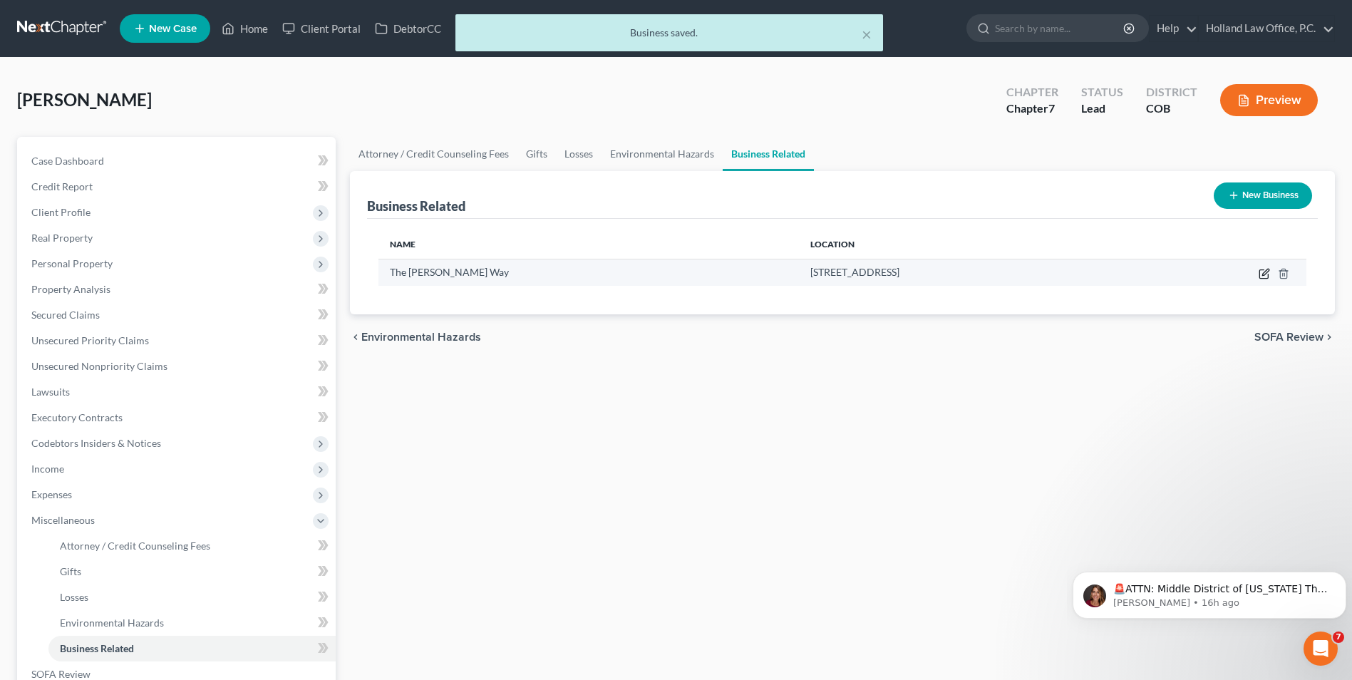
click at [1260, 278] on icon "button" at bounding box center [1263, 274] width 9 height 9
select select "sole_proprietor"
select select "5"
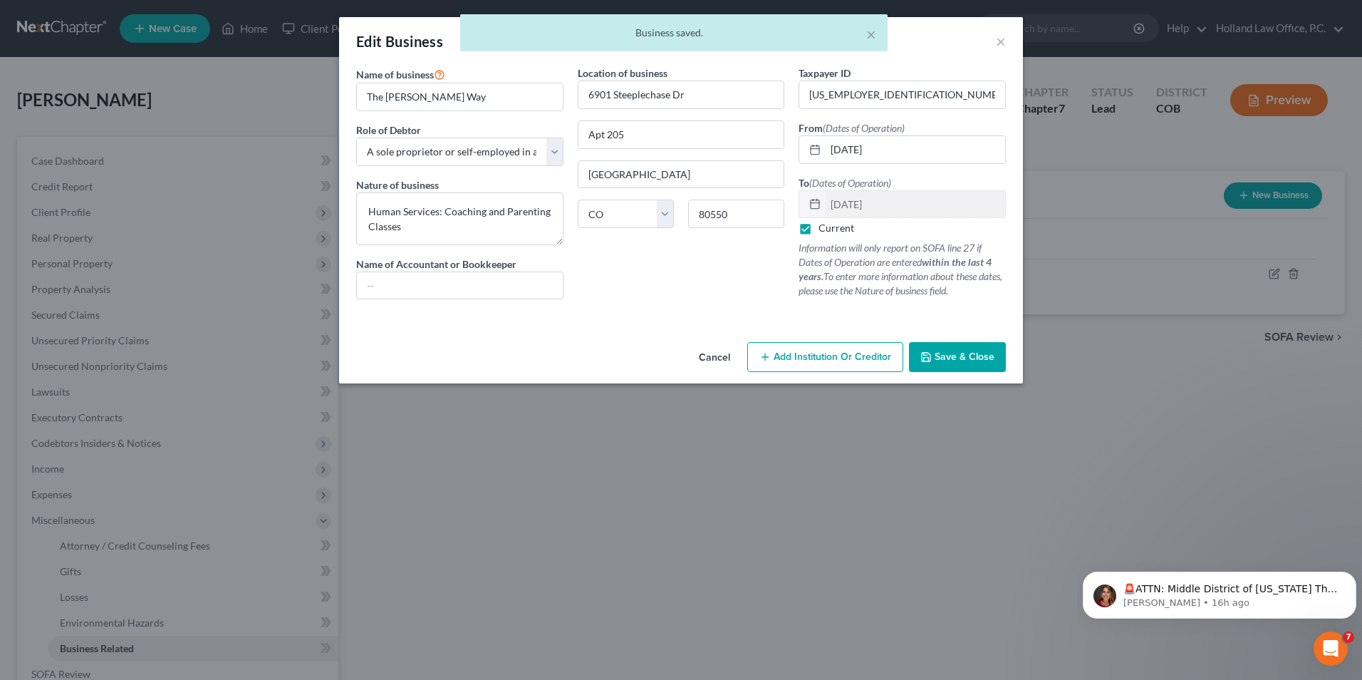
click at [979, 359] on span "Save & Close" at bounding box center [965, 357] width 60 height 12
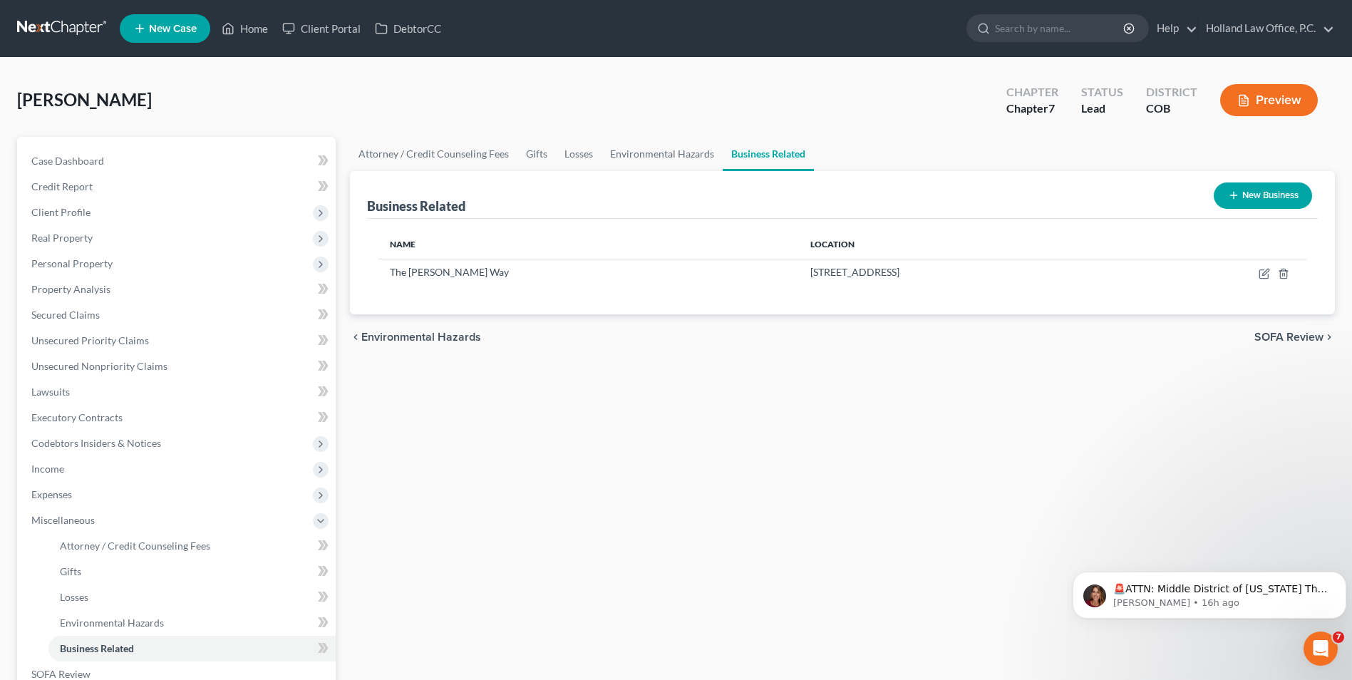
click at [1257, 82] on div "Preview" at bounding box center [1271, 102] width 126 height 42
click at [1257, 90] on button "Preview" at bounding box center [1269, 100] width 98 height 32
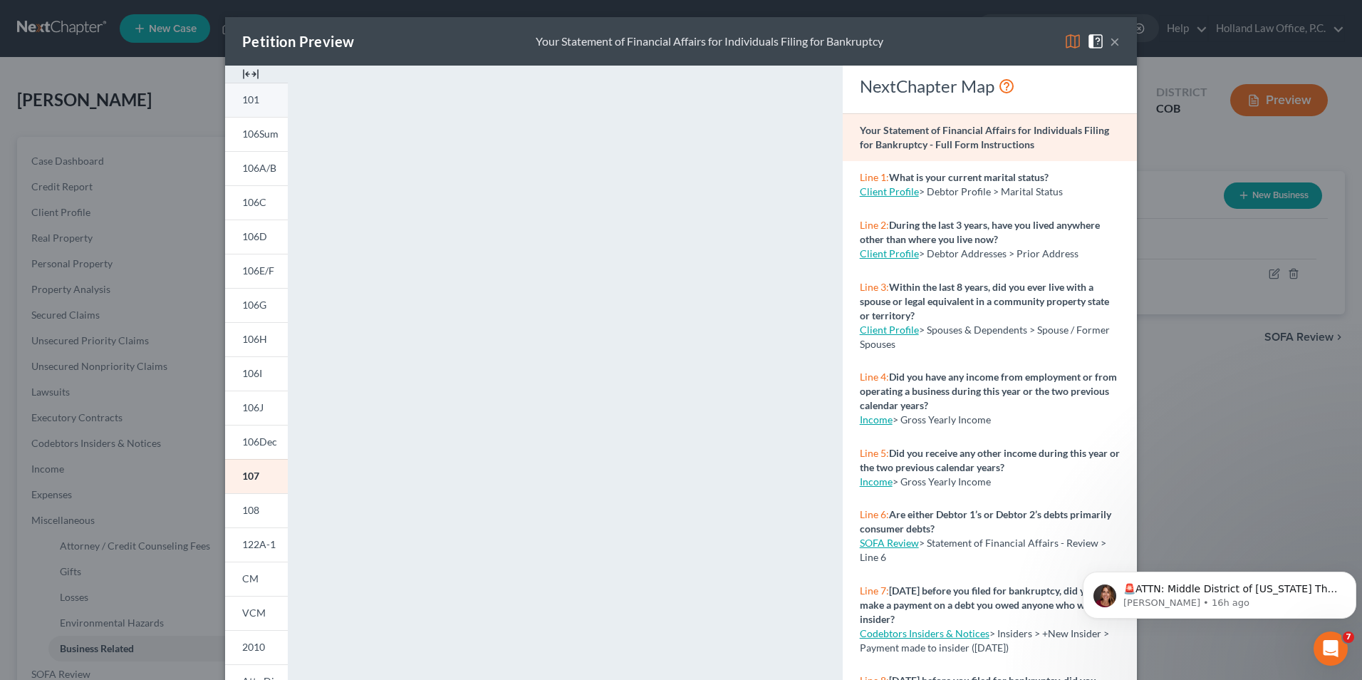
click at [251, 107] on link "101" at bounding box center [256, 100] width 63 height 34
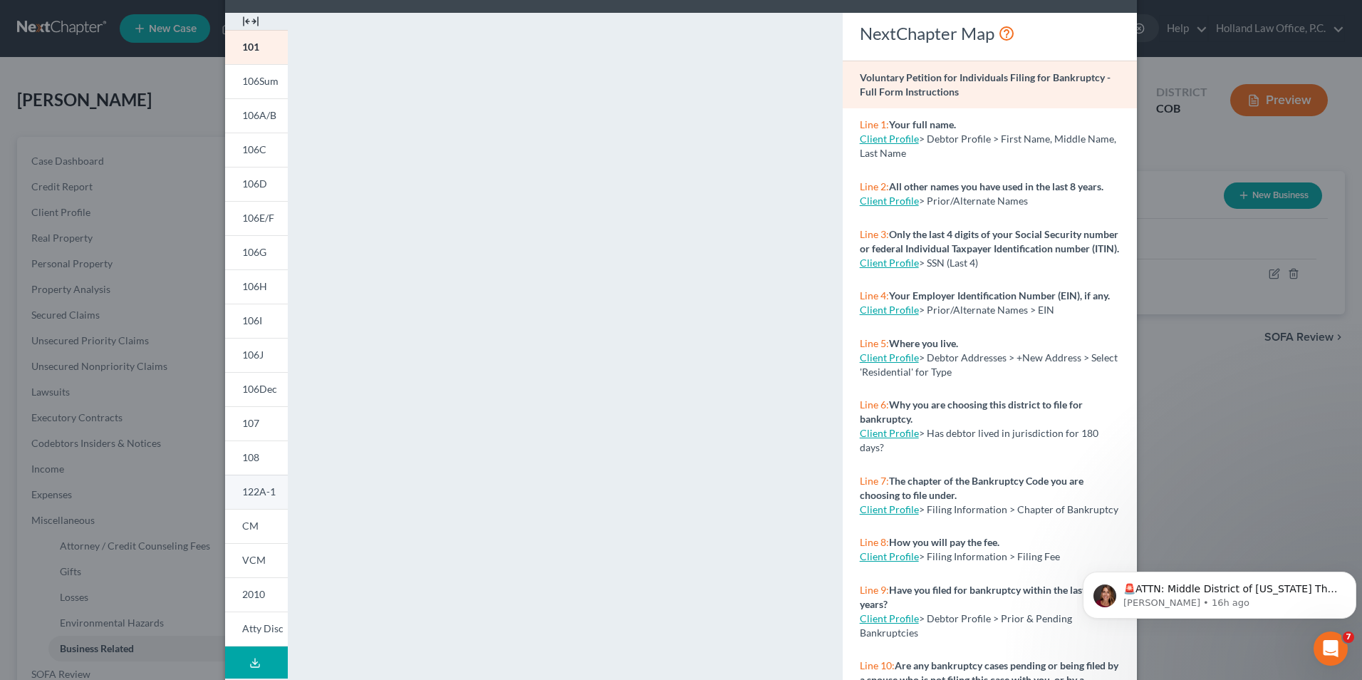
scroll to position [124, 0]
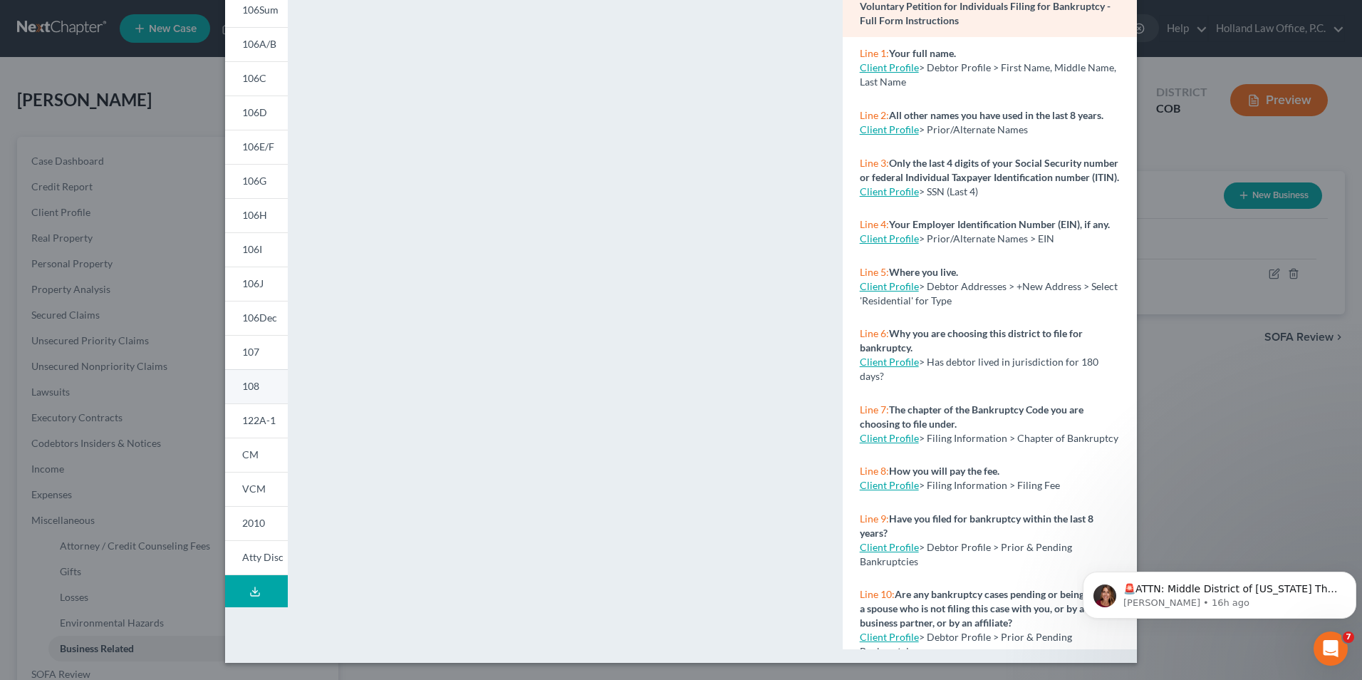
click at [262, 381] on link "108" at bounding box center [256, 386] width 63 height 34
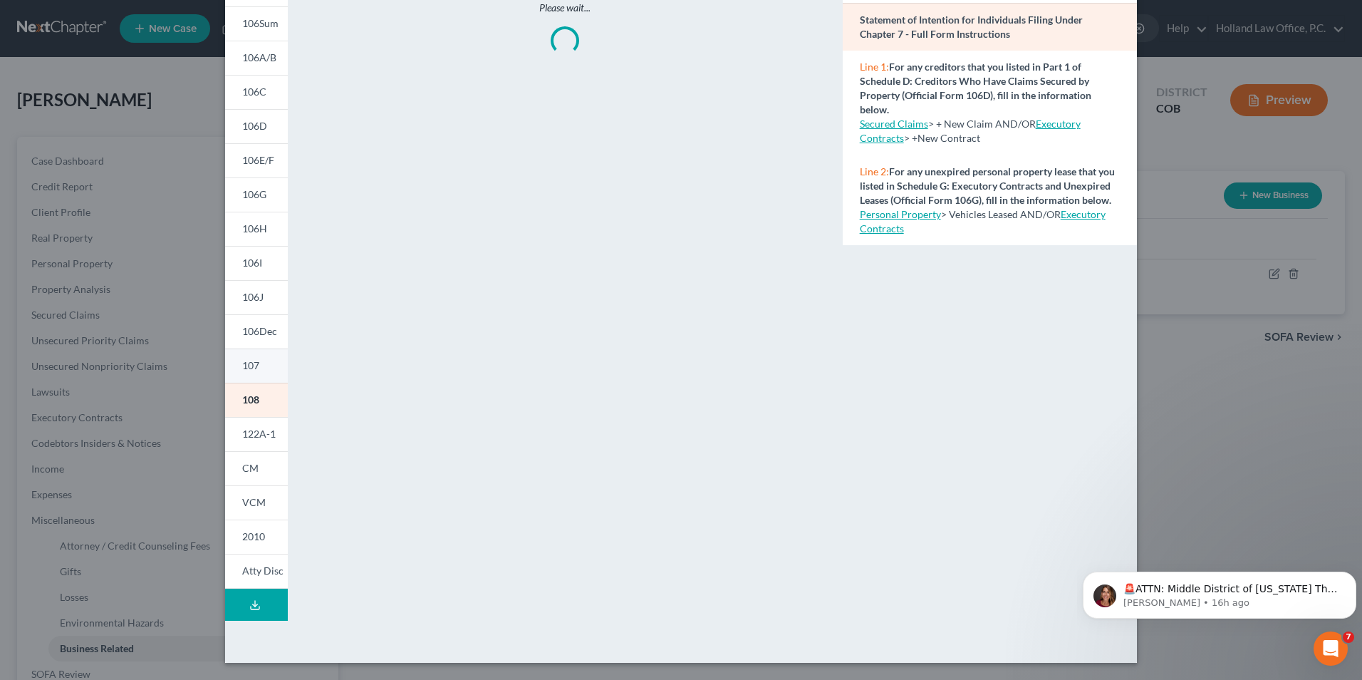
click at [269, 367] on link "107" at bounding box center [256, 365] width 63 height 34
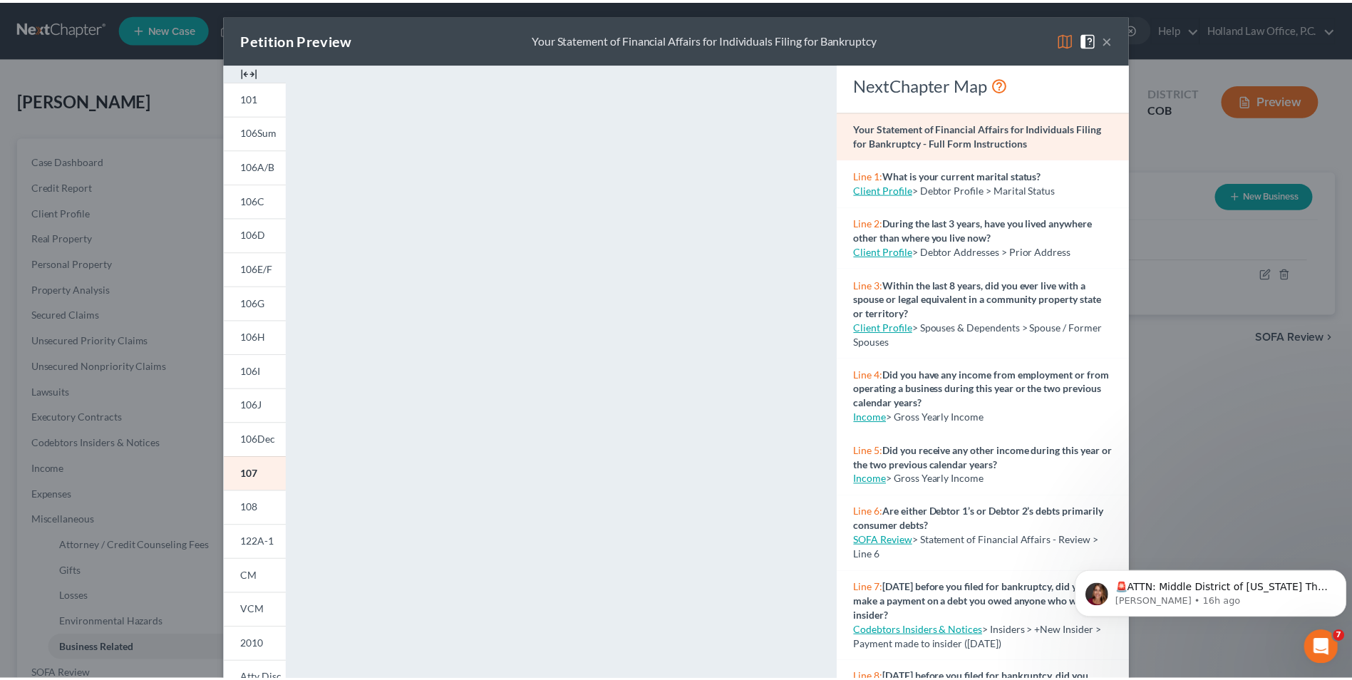
scroll to position [0, 0]
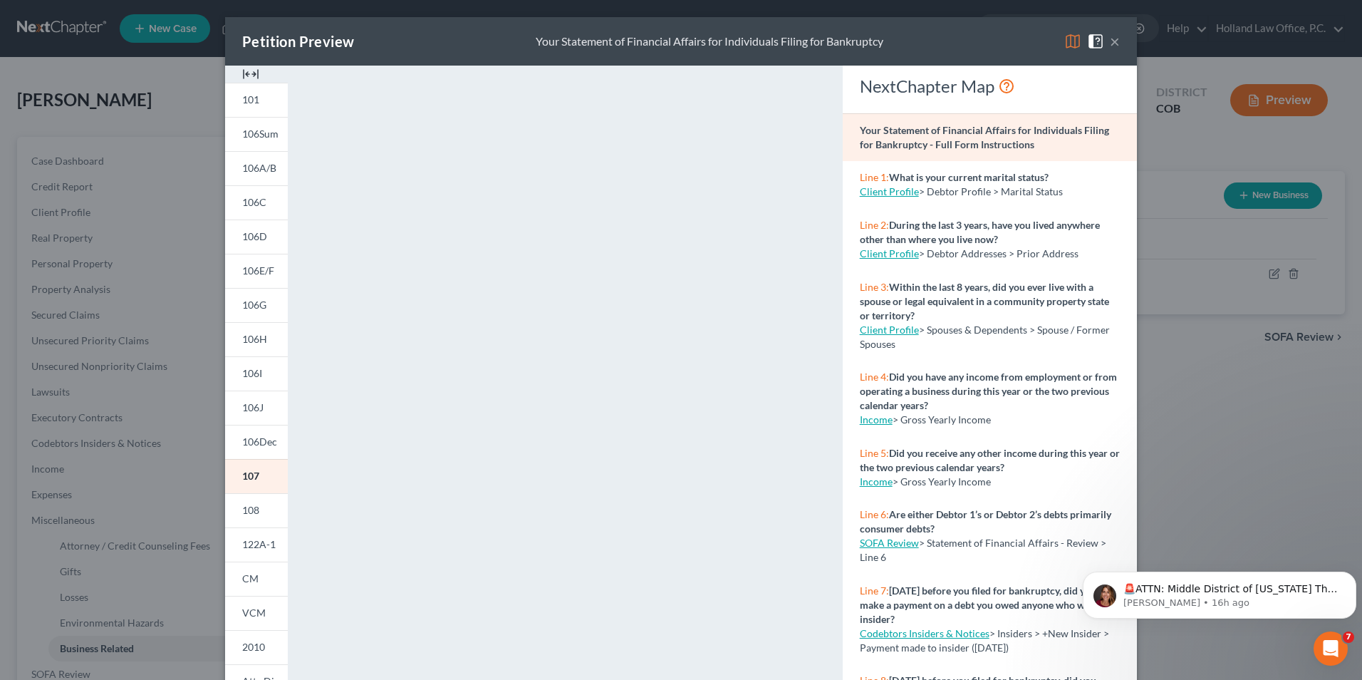
click at [1110, 45] on button "×" at bounding box center [1115, 41] width 10 height 17
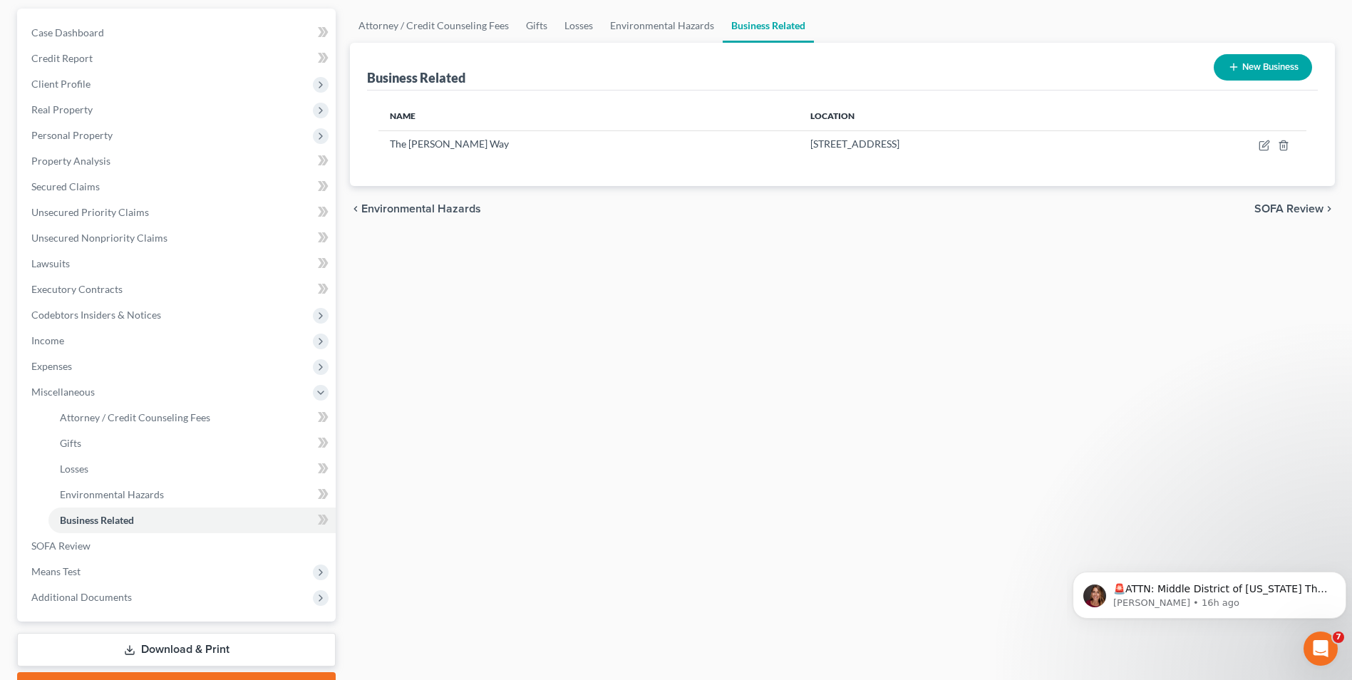
scroll to position [206, 0]
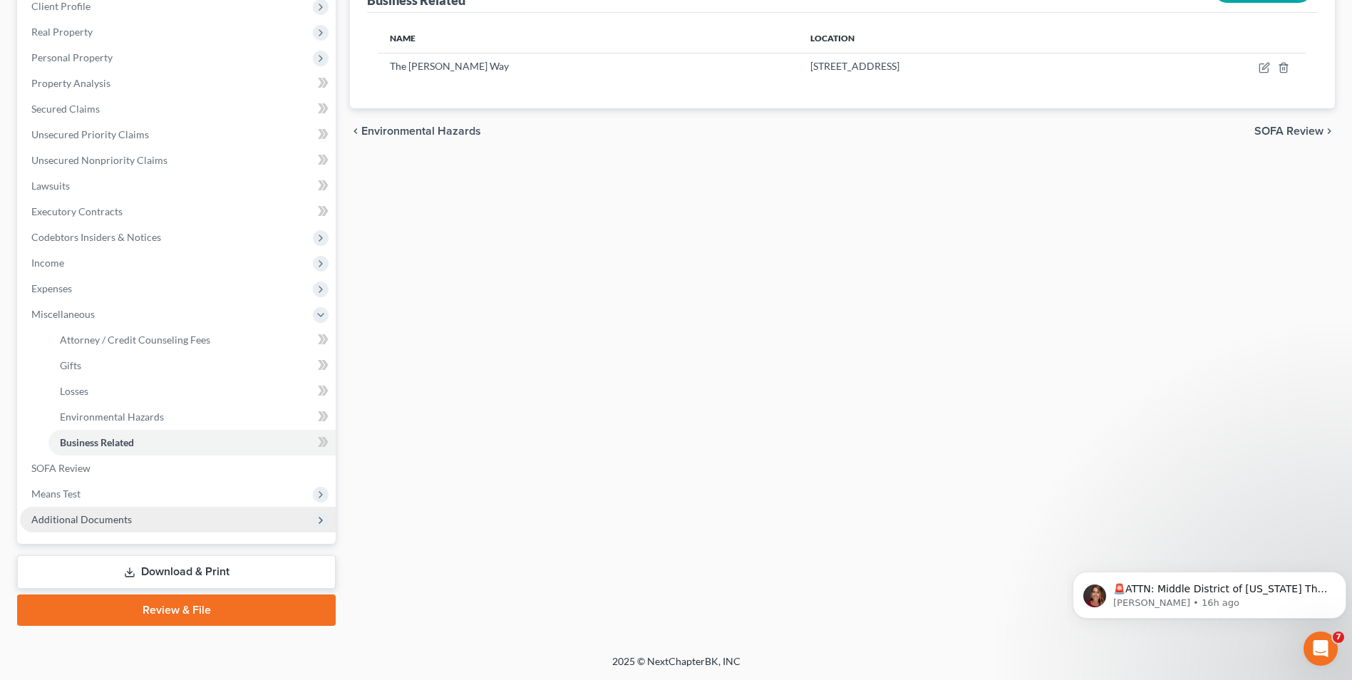
click at [90, 524] on span "Additional Documents" at bounding box center [81, 519] width 100 height 12
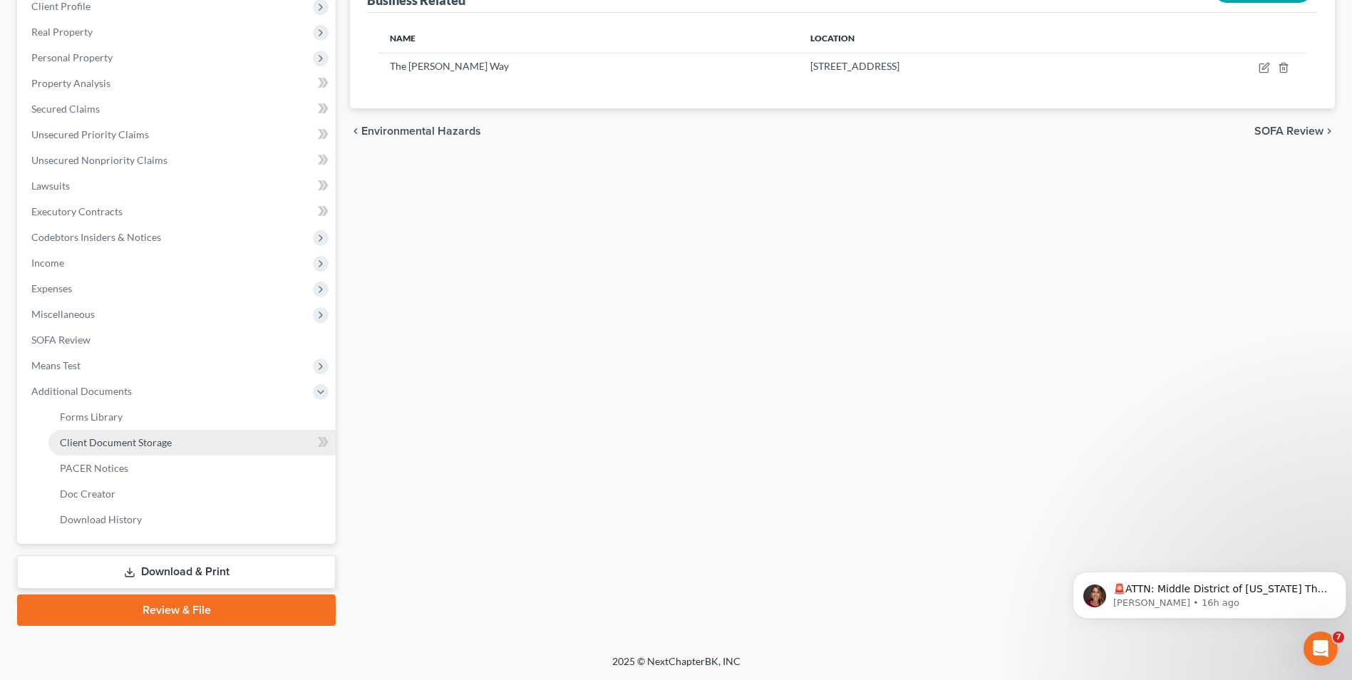
click at [122, 437] on span "Client Document Storage" at bounding box center [116, 442] width 112 height 12
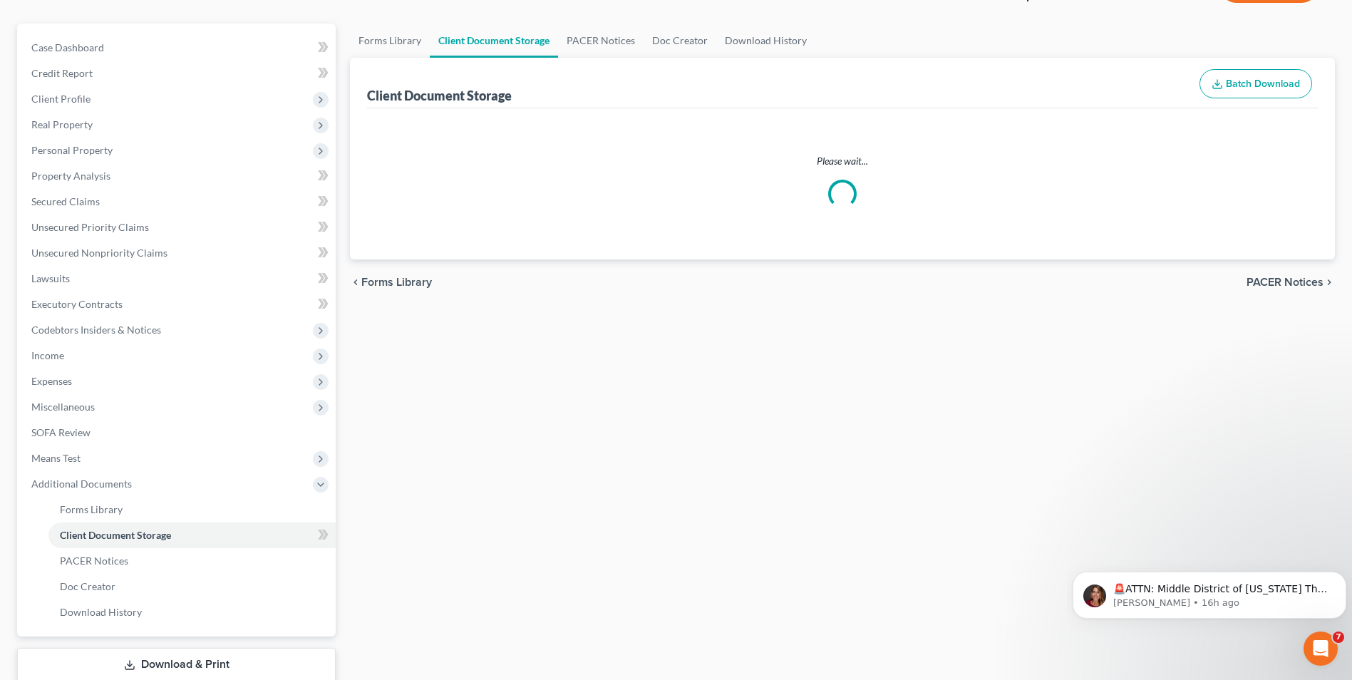
select select "5"
select select "28"
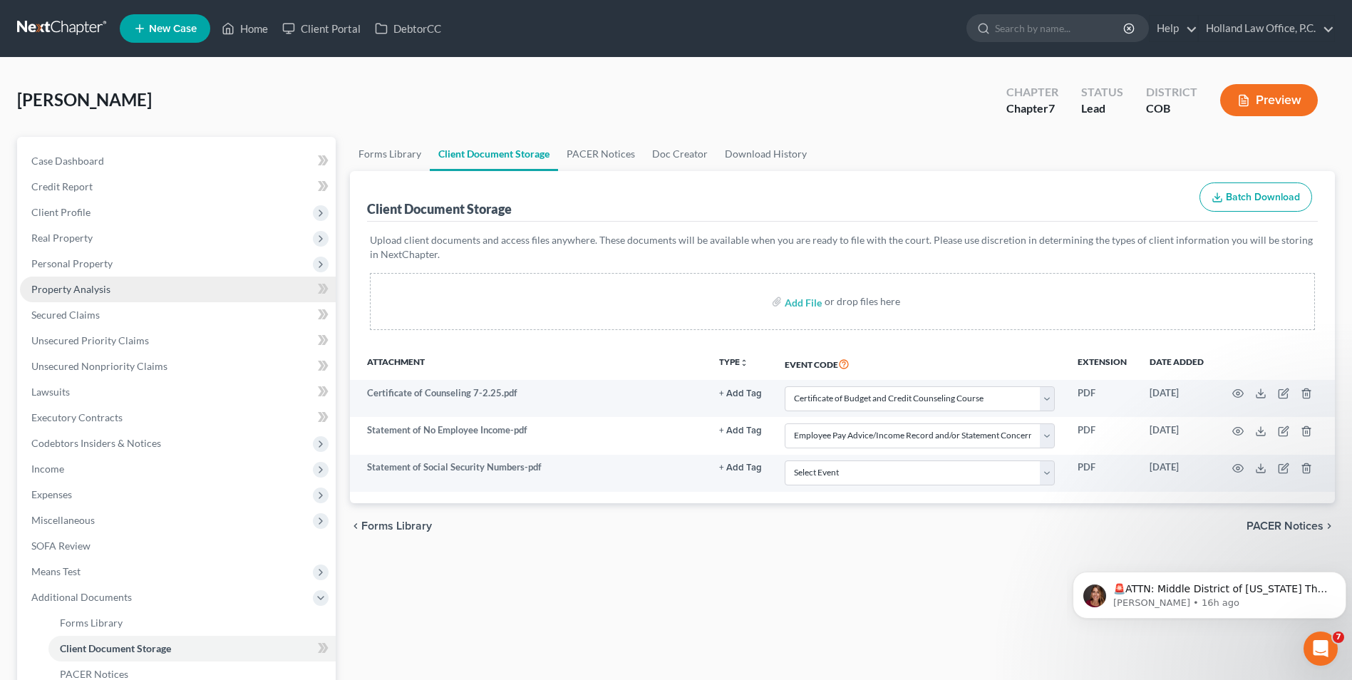
click at [86, 286] on span "Property Analysis" at bounding box center [70, 289] width 79 height 12
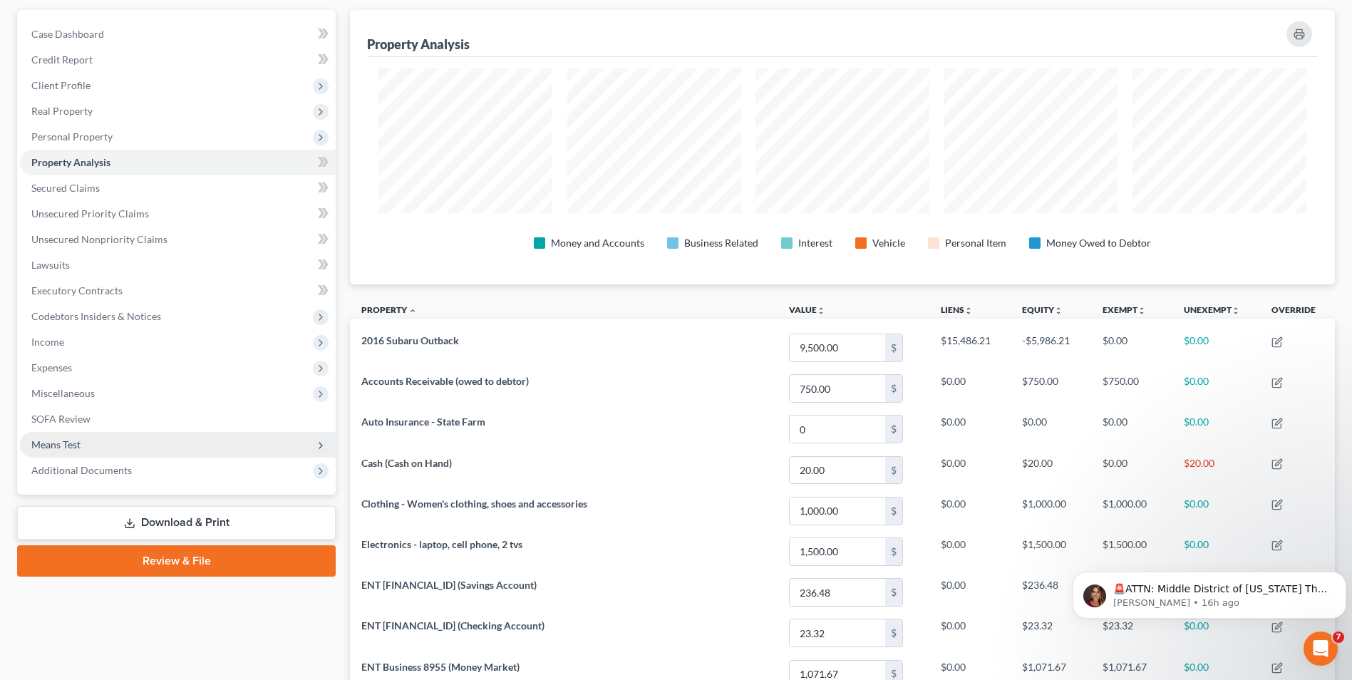
scroll to position [118, 0]
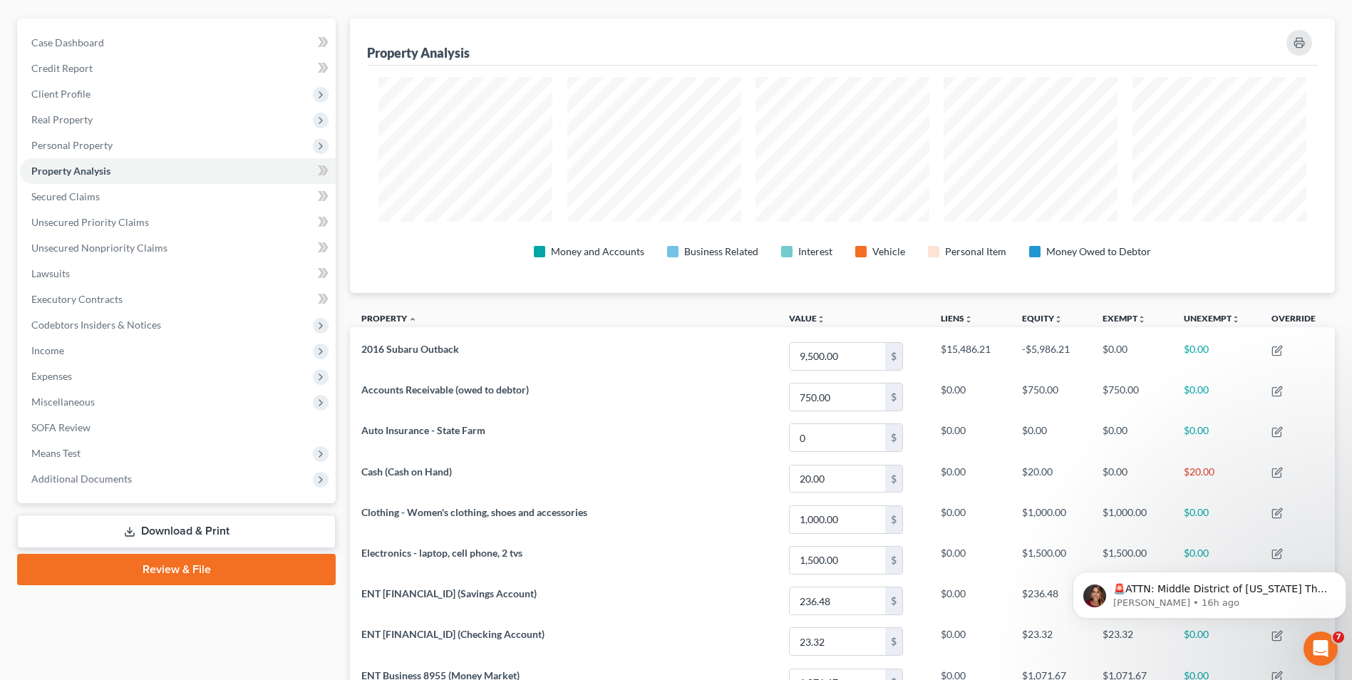
click at [240, 567] on link "Review & File" at bounding box center [176, 569] width 318 height 31
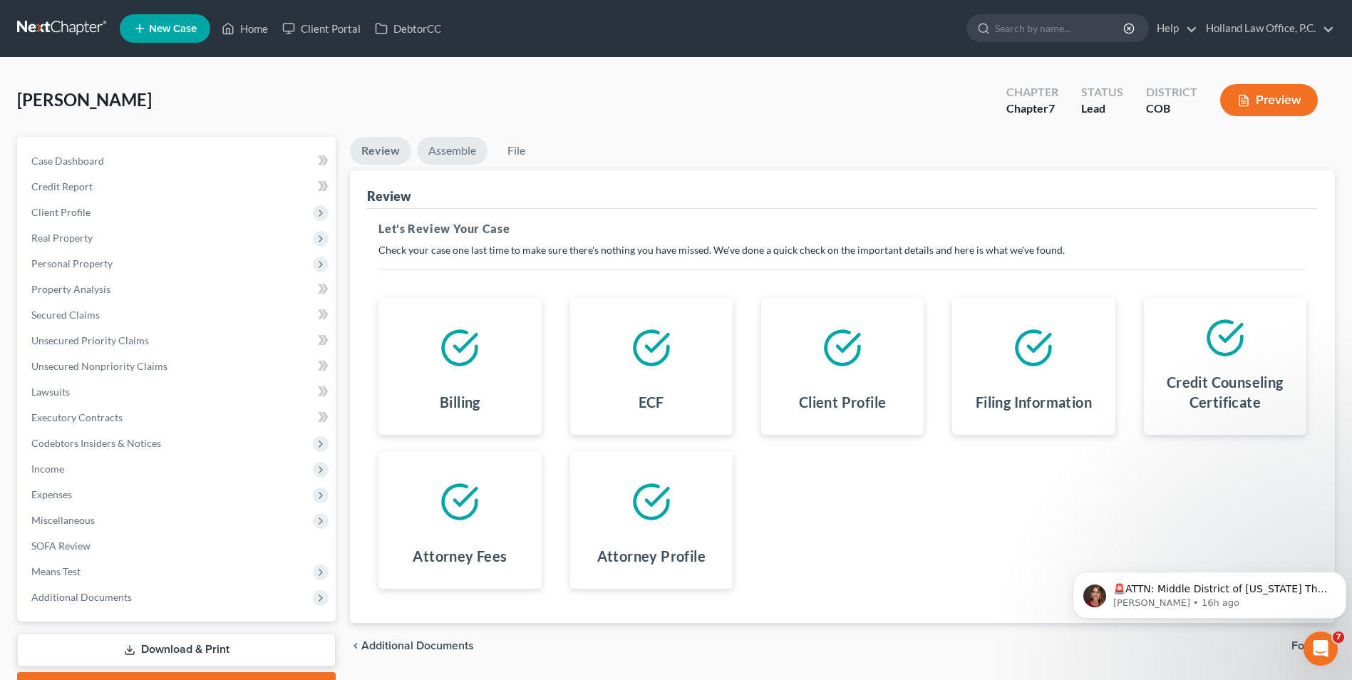
click at [460, 145] on link "Assemble" at bounding box center [452, 151] width 71 height 28
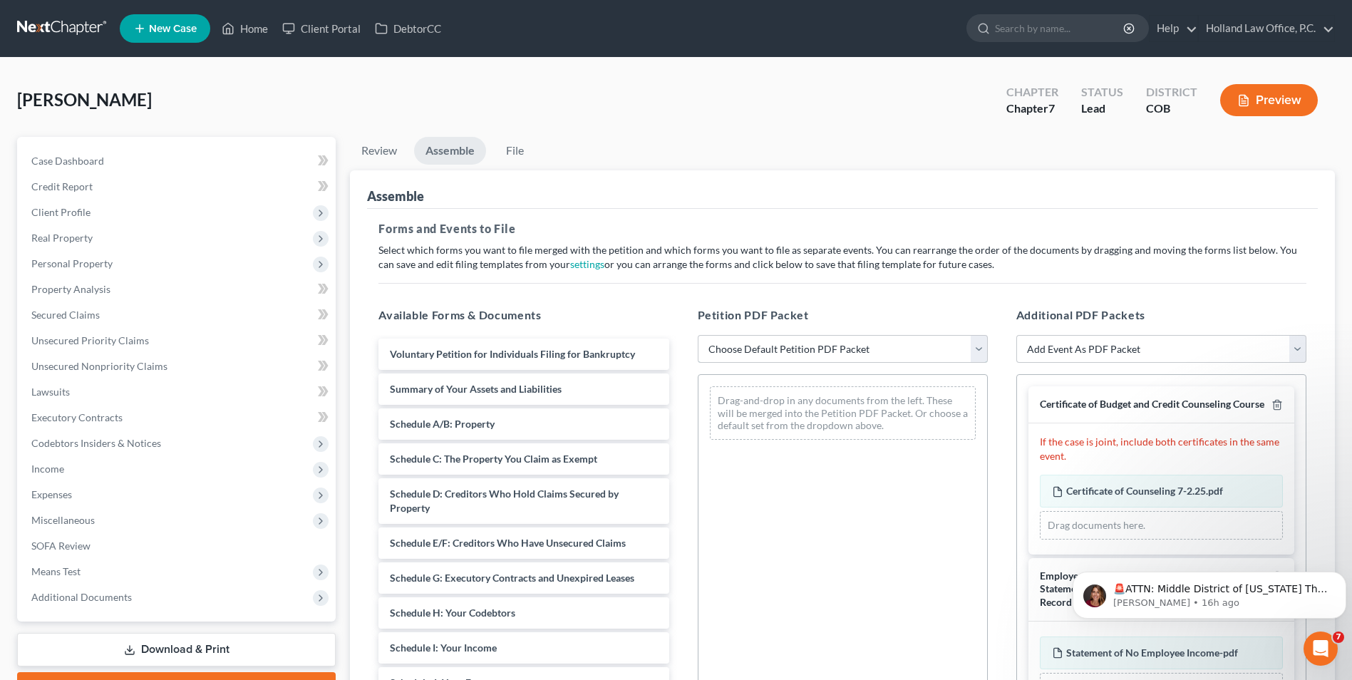
click at [784, 351] on select "Choose Default Petition PDF Packet Emergency Filing (Voluntary Petition and Cre…" at bounding box center [843, 349] width 290 height 28
select select "2"
click at [698, 335] on select "Choose Default Petition PDF Packet Emergency Filing (Voluntary Petition and Cre…" at bounding box center [843, 349] width 290 height 28
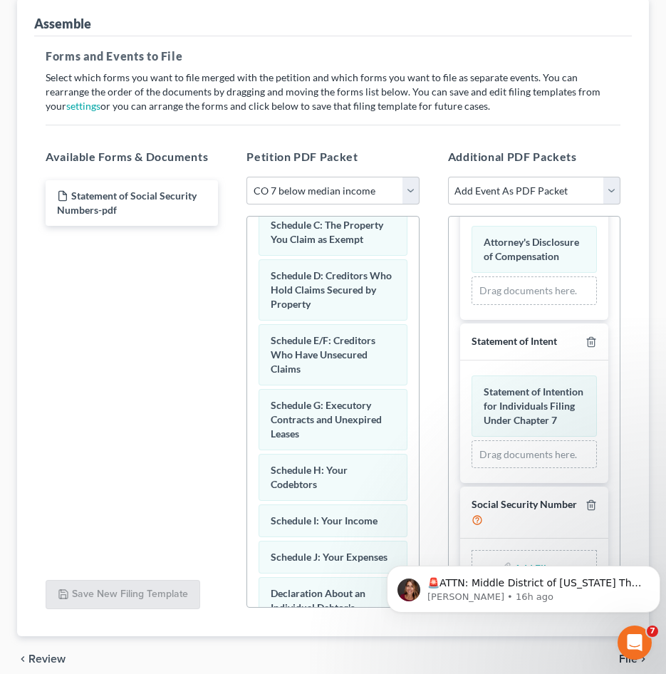
scroll to position [279, 0]
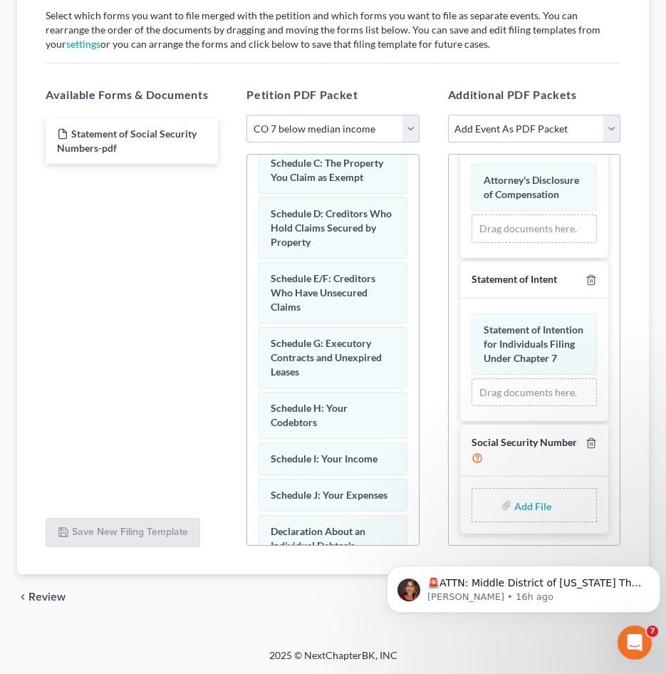
type input "C:\fakepath\Statement of Social Security Numbers.pdf"
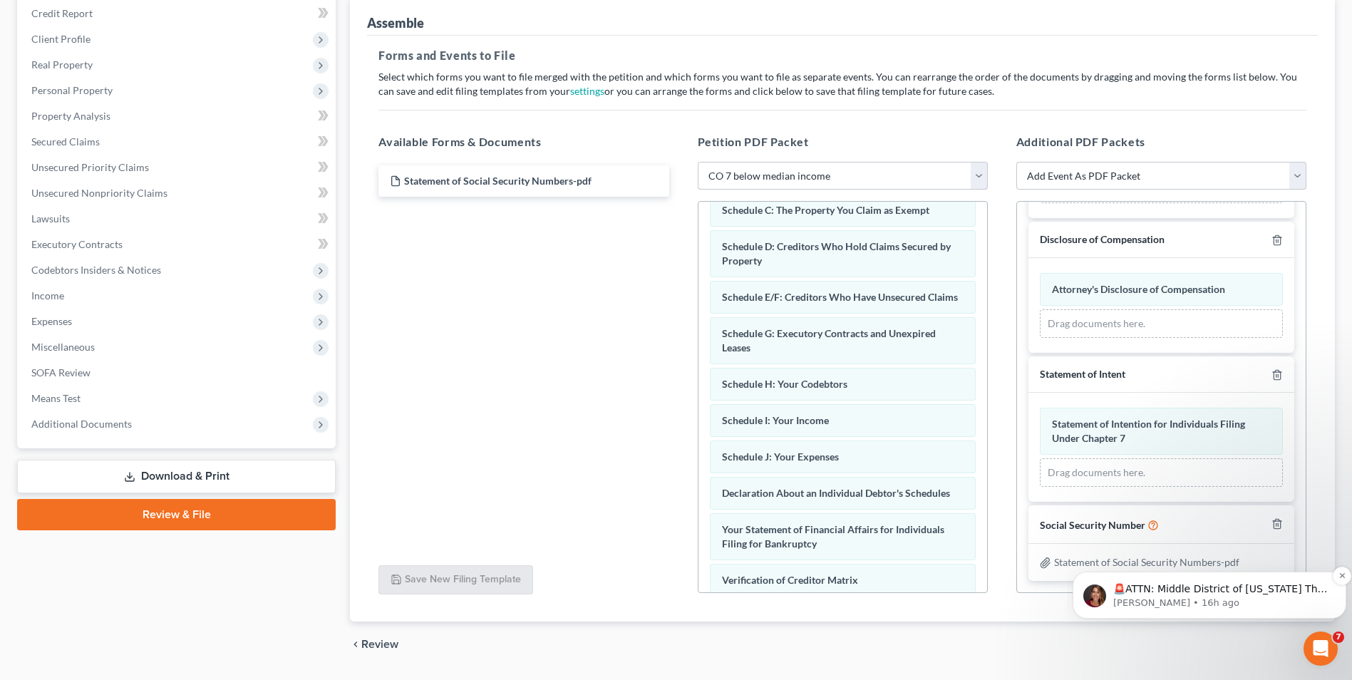
scroll to position [214, 0]
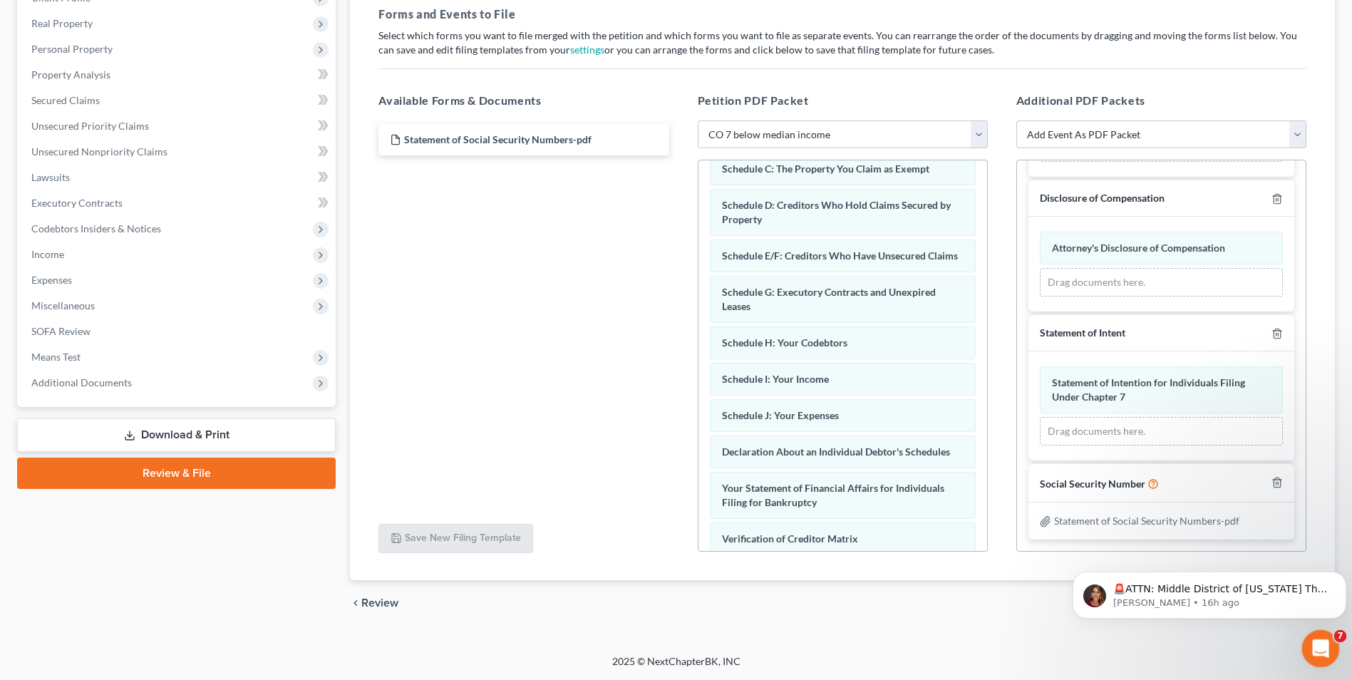
click at [1309, 648] on icon "Open Intercom Messenger" at bounding box center [1319, 647] width 24 height 24
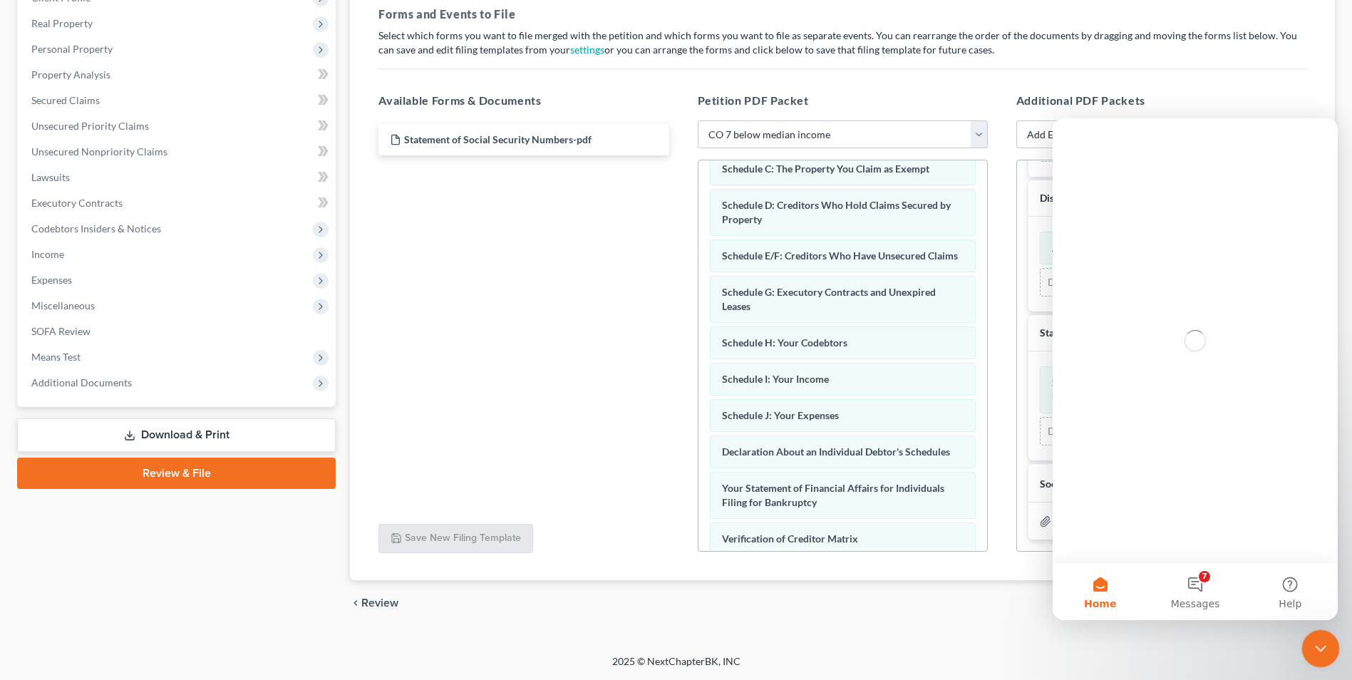
scroll to position [0, 0]
click at [1315, 643] on icon "Close Intercom Messenger" at bounding box center [1318, 646] width 17 height 17
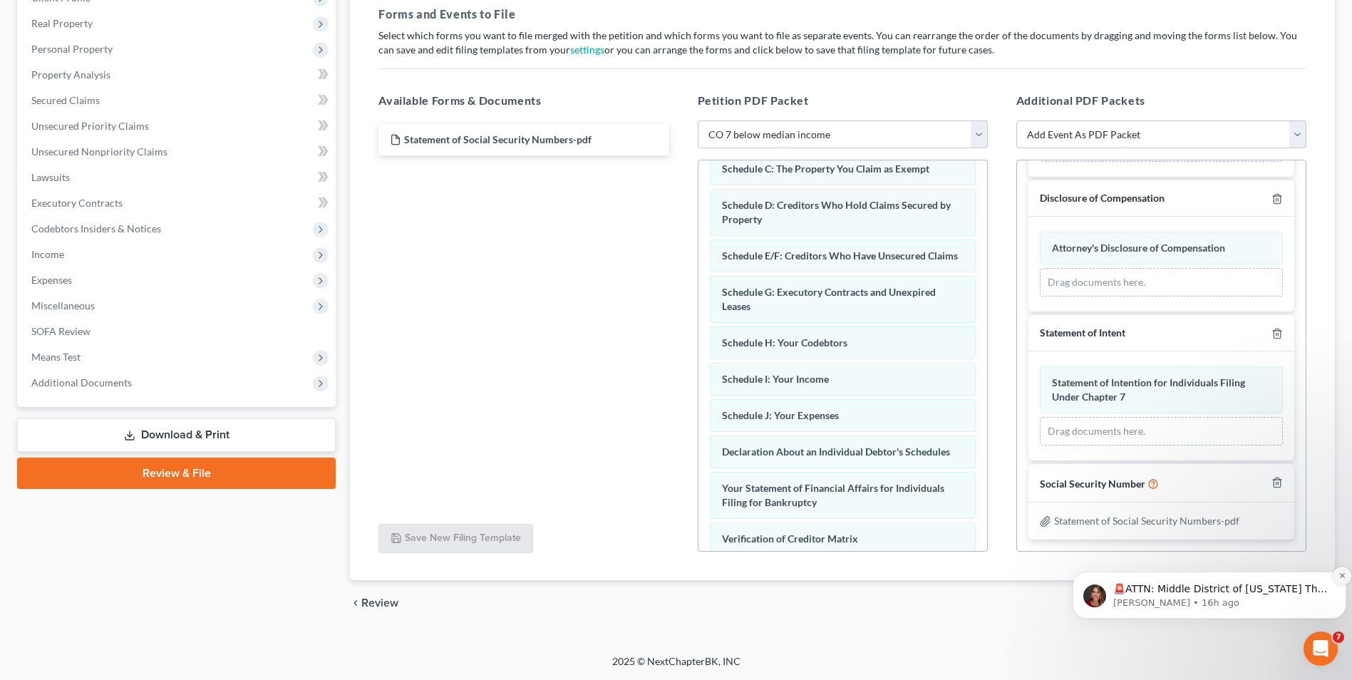
click at [1339, 578] on icon "Dismiss notification" at bounding box center [1341, 575] width 5 height 5
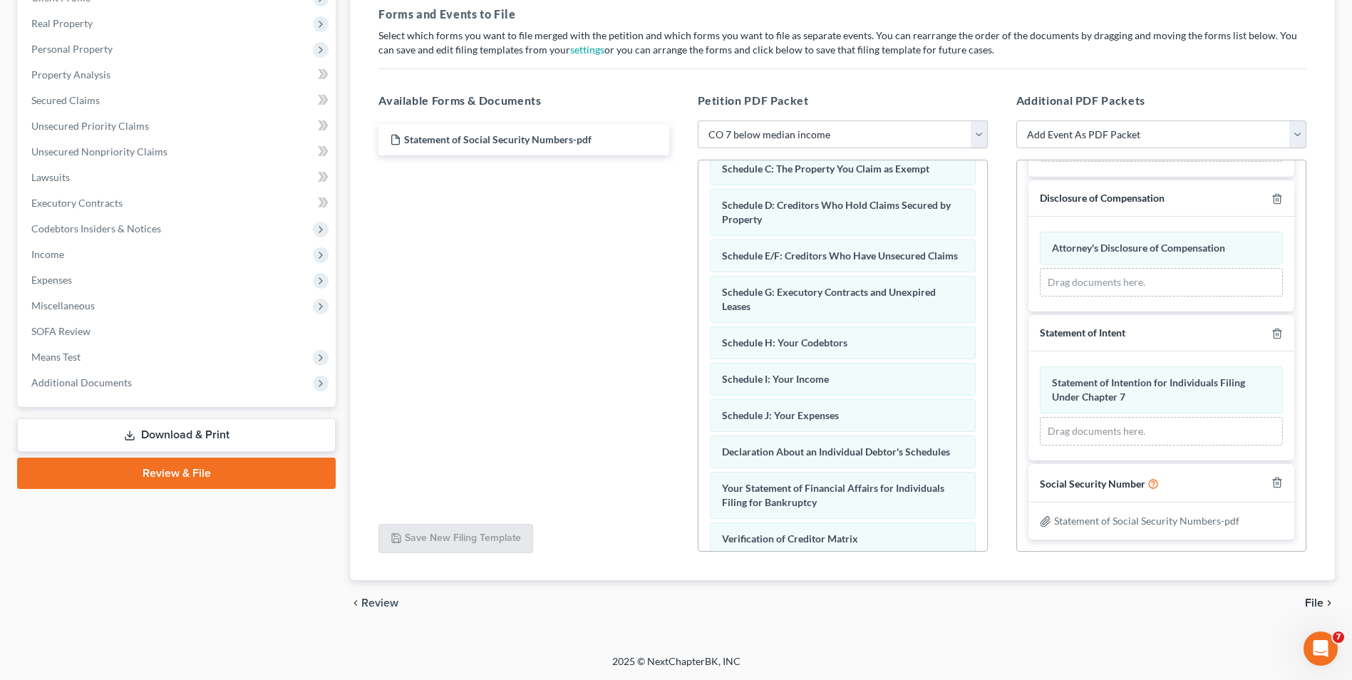
click at [1319, 606] on span "File" at bounding box center [1314, 602] width 19 height 11
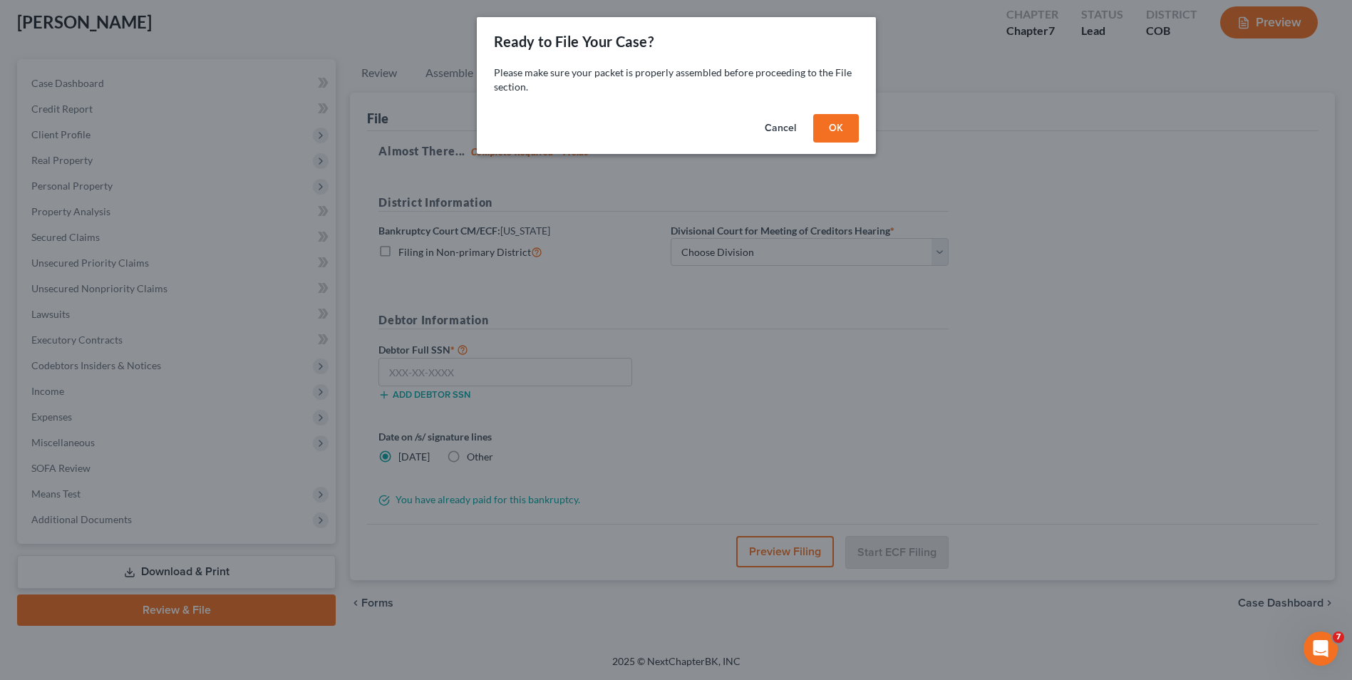
scroll to position [78, 0]
click at [841, 129] on button "OK" at bounding box center [841, 128] width 46 height 28
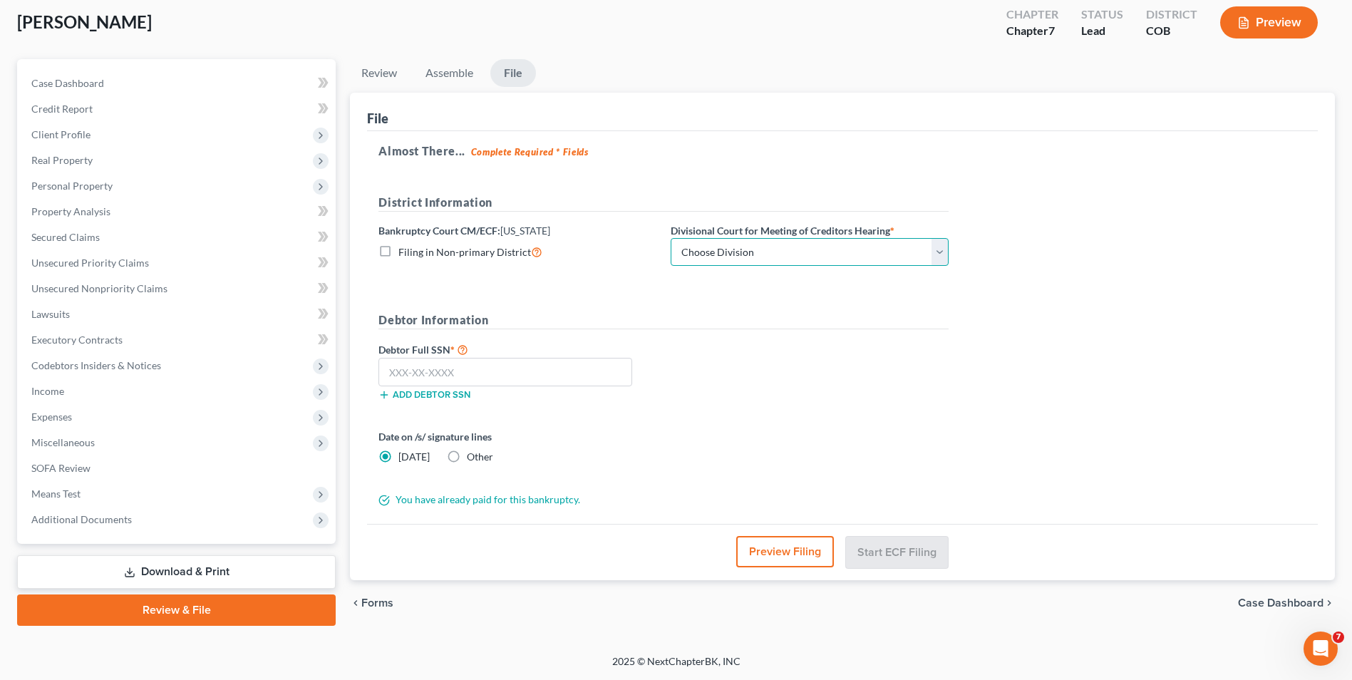
click at [727, 250] on select "Choose Division [GEOGRAPHIC_DATA]" at bounding box center [809, 252] width 278 height 28
select select "0"
click at [670, 238] on select "Choose Division [GEOGRAPHIC_DATA]" at bounding box center [809, 252] width 278 height 28
click at [430, 375] on input "text" at bounding box center [505, 372] width 254 height 28
click at [449, 370] on input "text" at bounding box center [505, 372] width 254 height 28
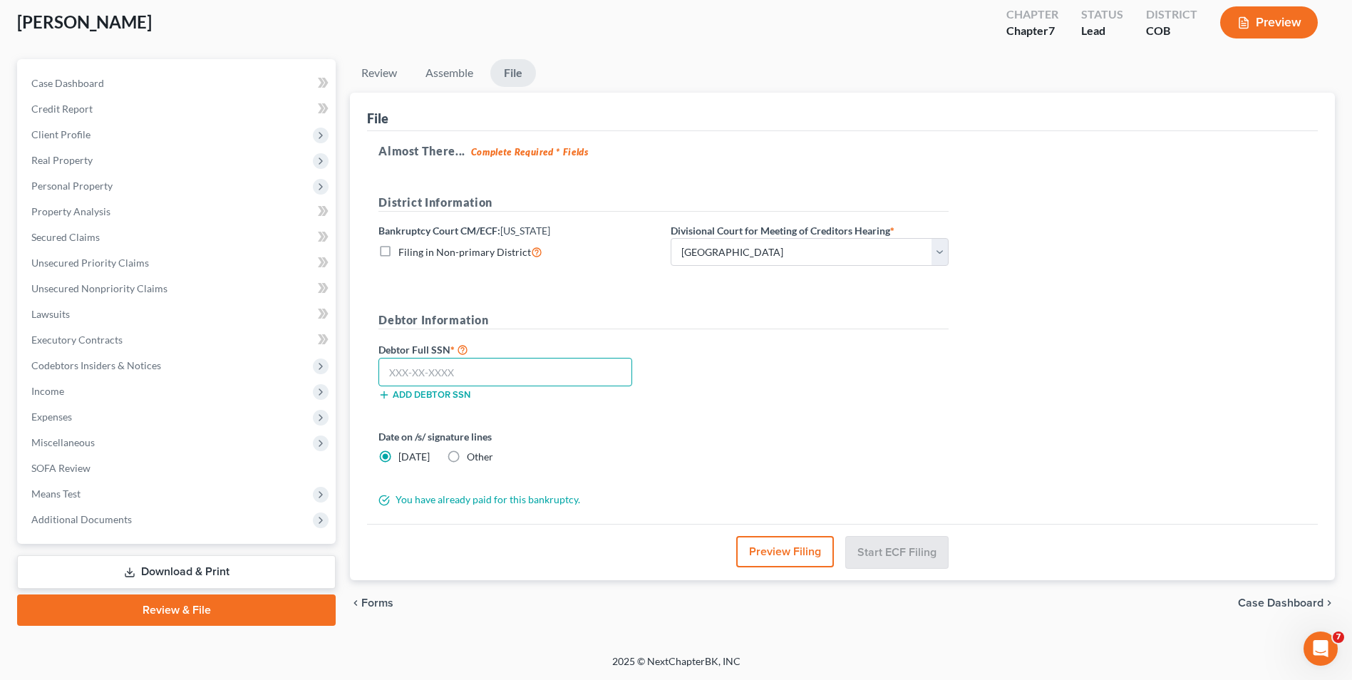
click at [480, 370] on input "text" at bounding box center [505, 372] width 254 height 28
click at [489, 379] on input "text" at bounding box center [505, 372] width 254 height 28
type input "589-36-5015"
click at [467, 457] on label "Other" at bounding box center [480, 457] width 26 height 14
click at [472, 457] on input "Other" at bounding box center [476, 454] width 9 height 9
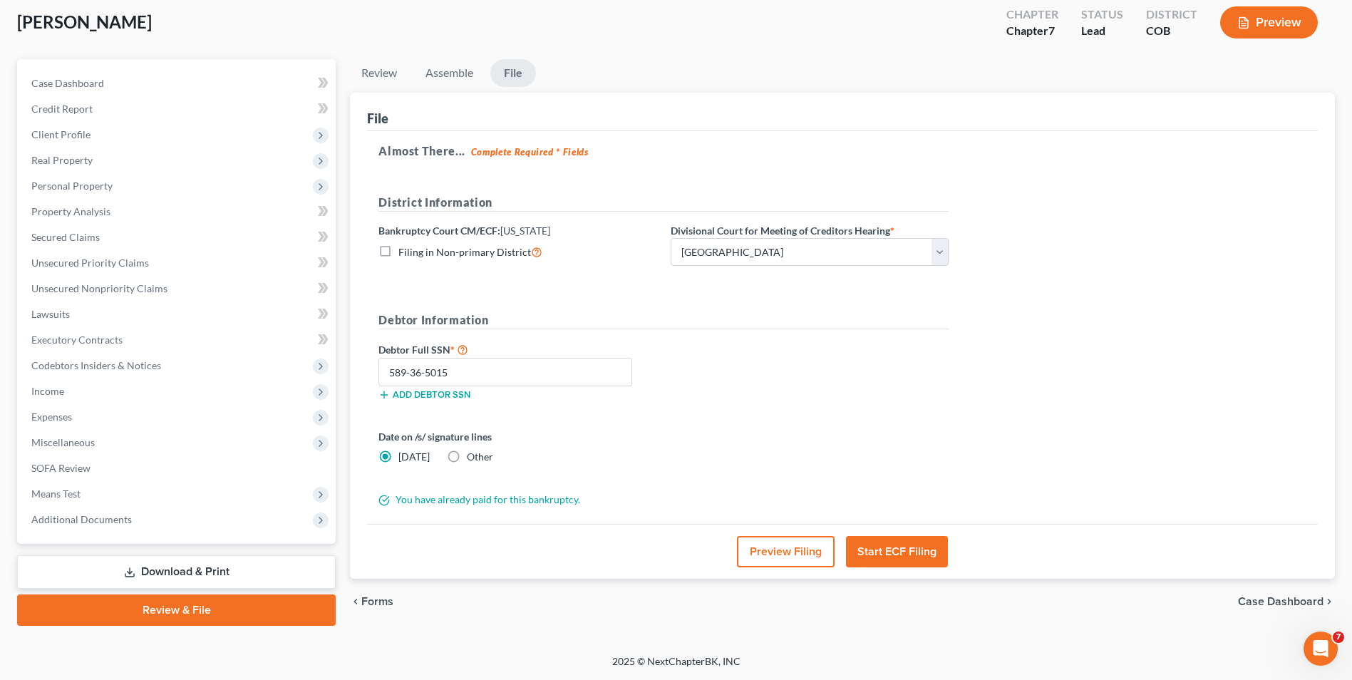
radio input "true"
radio input "false"
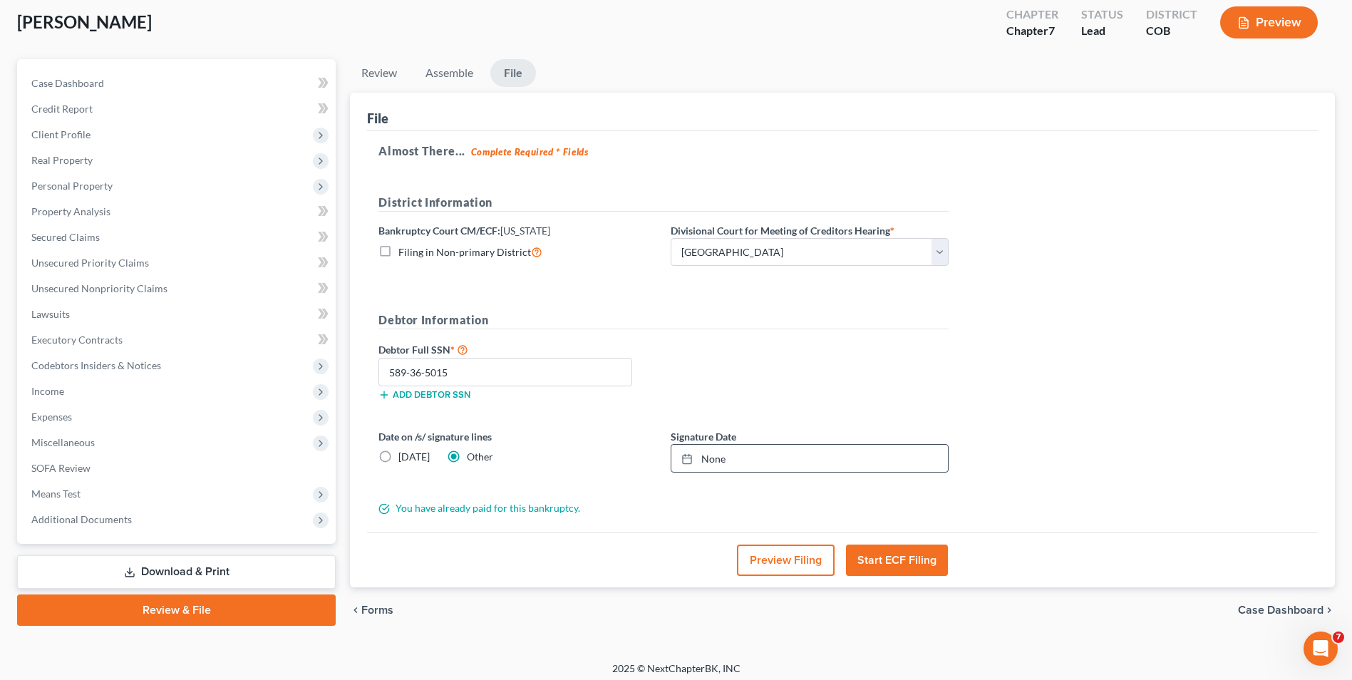
click at [759, 444] on div "None close Date Time chevron_left September 2025 chevron_right Su M Tu W Th F S…" at bounding box center [809, 458] width 278 height 28
type input "[DATE]"
click at [743, 452] on link "None" at bounding box center [809, 458] width 276 height 27
click at [881, 555] on button "Start ECF Filing" at bounding box center [897, 559] width 102 height 31
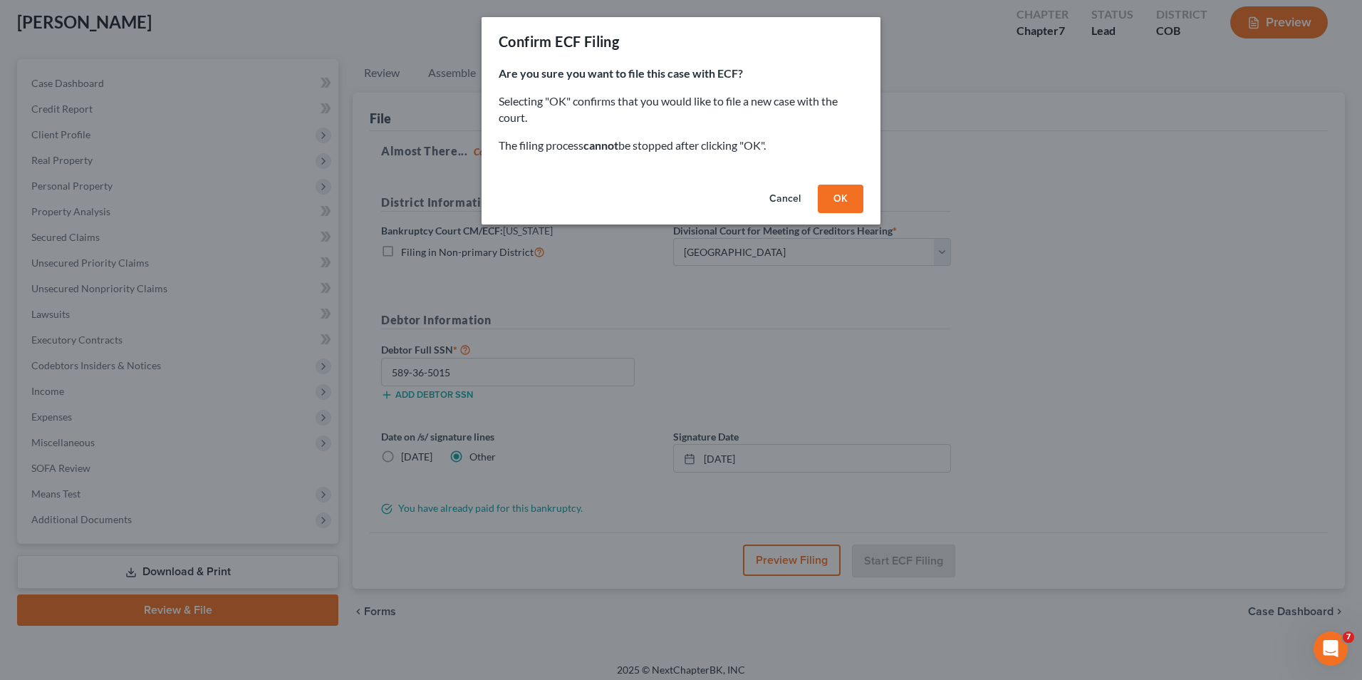
click at [841, 204] on button "OK" at bounding box center [841, 199] width 46 height 28
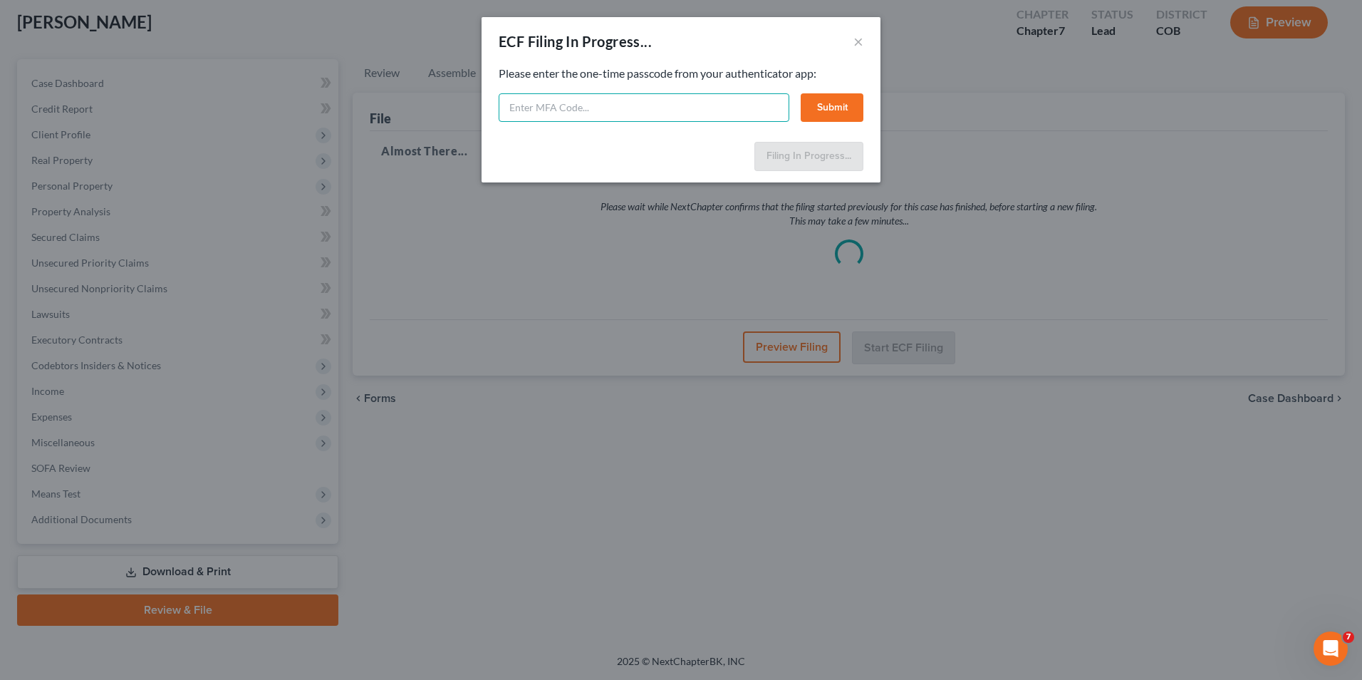
click at [677, 113] on input "text" at bounding box center [644, 107] width 291 height 28
click at [730, 110] on input "text" at bounding box center [644, 107] width 291 height 28
type input "101598"
click at [845, 109] on button "Submit" at bounding box center [832, 107] width 63 height 28
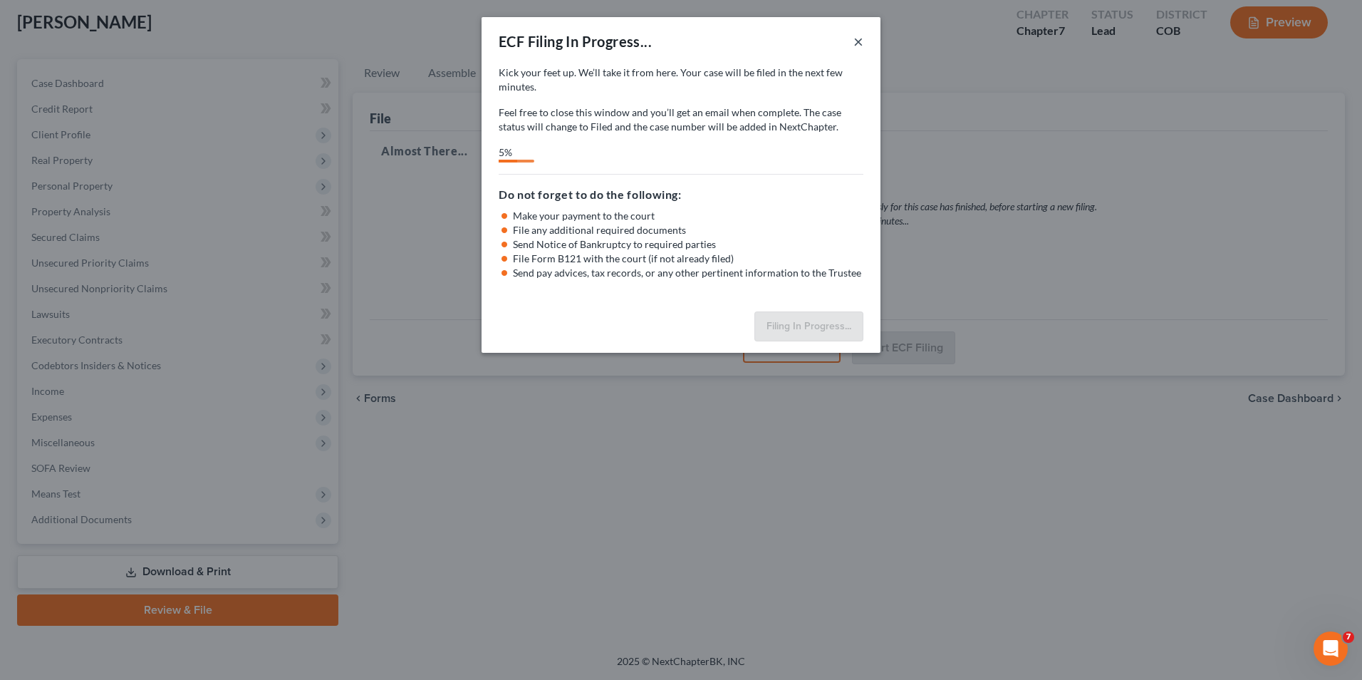
select select "0"
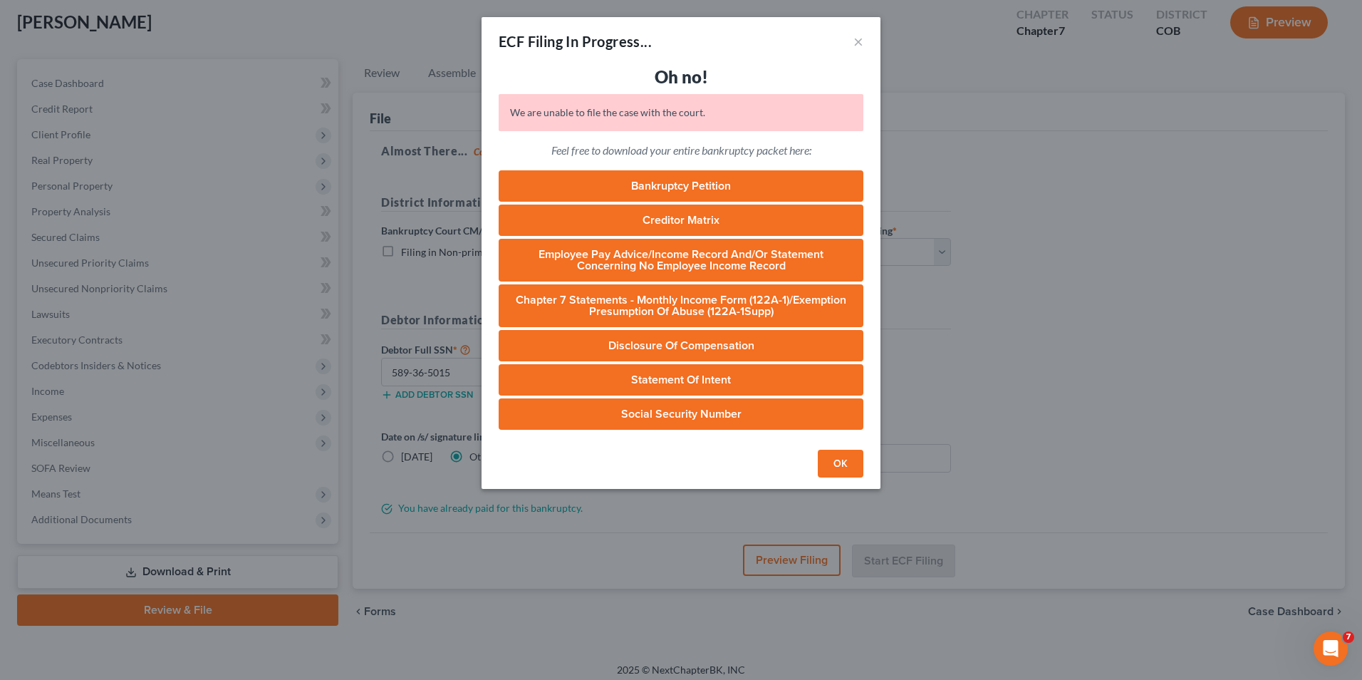
click at [837, 464] on button "OK" at bounding box center [841, 464] width 46 height 28
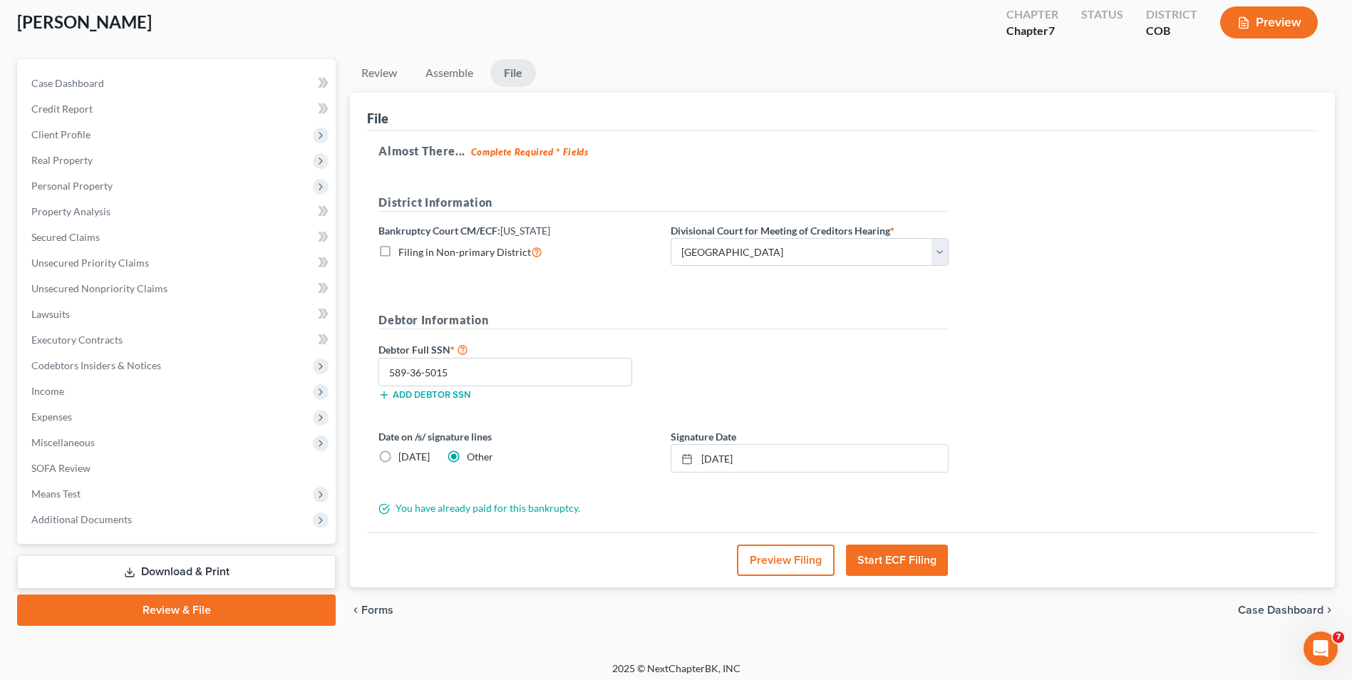
click at [888, 559] on button "Start ECF Filing" at bounding box center [897, 559] width 102 height 31
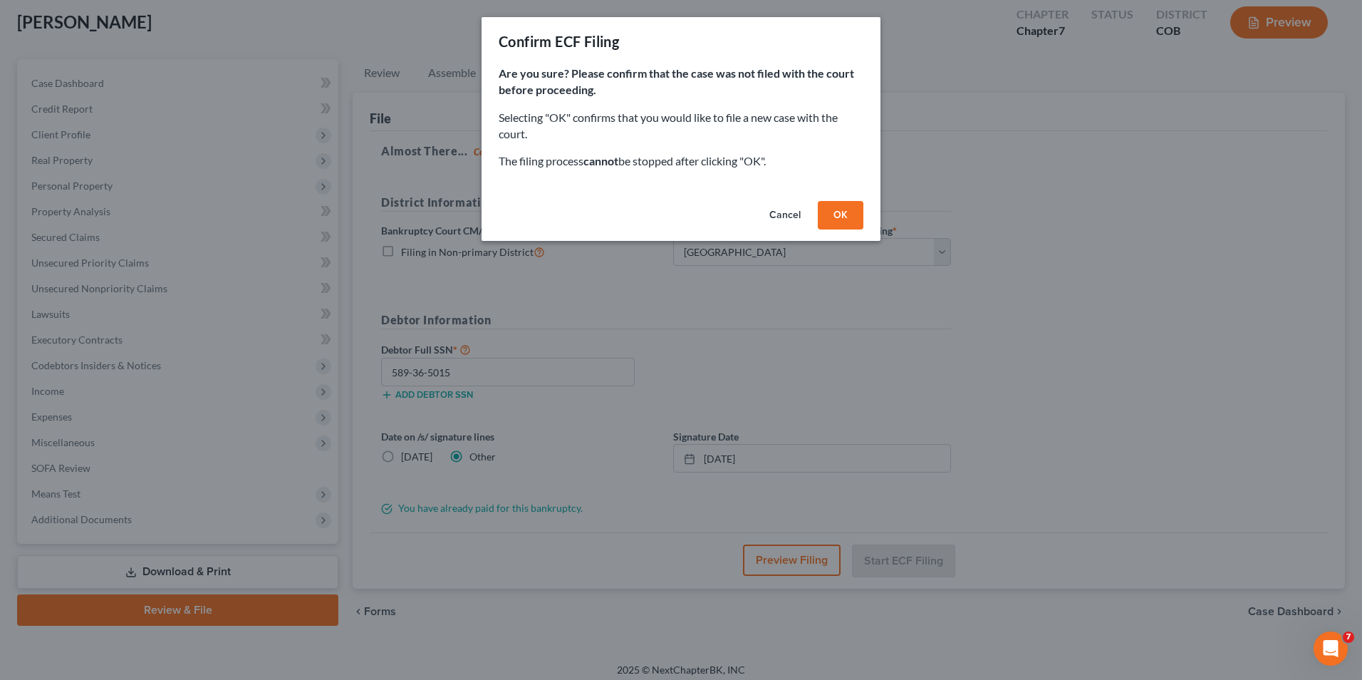
click at [841, 212] on button "OK" at bounding box center [841, 215] width 46 height 28
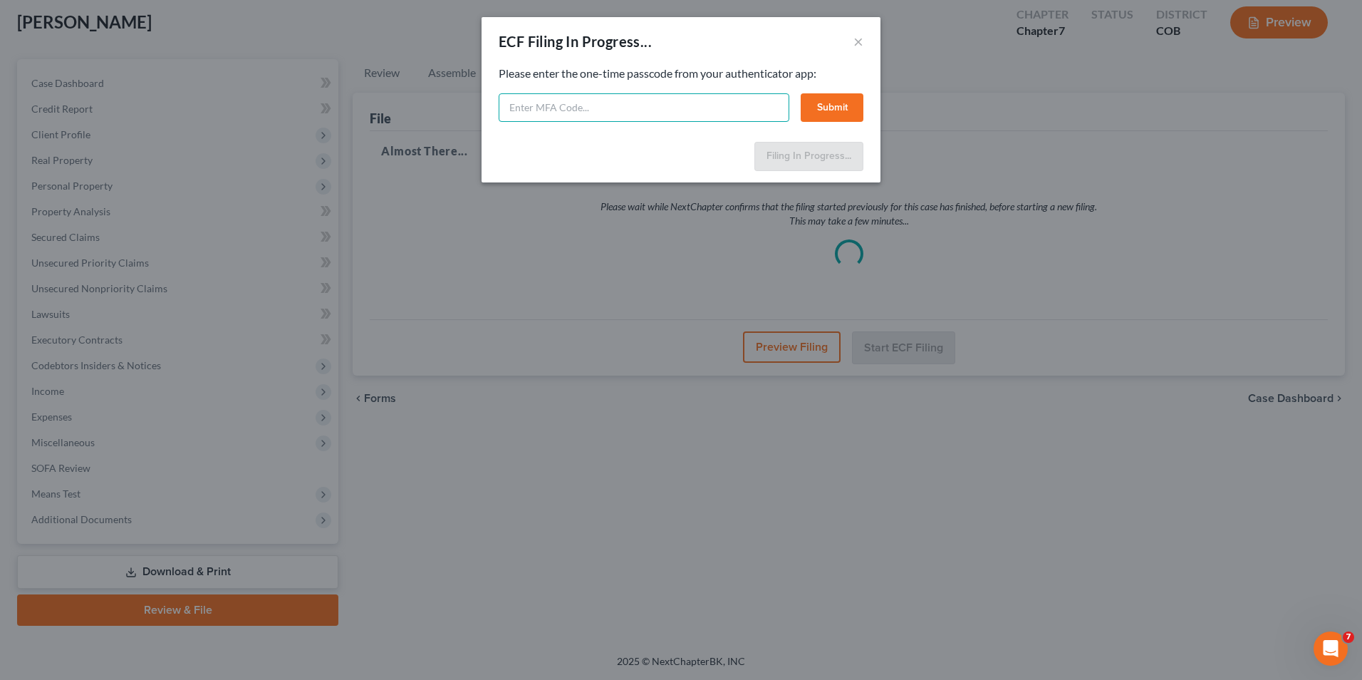
click at [579, 115] on input "text" at bounding box center [644, 107] width 291 height 28
type input "970756"
click at [821, 94] on button "Submit" at bounding box center [832, 107] width 63 height 28
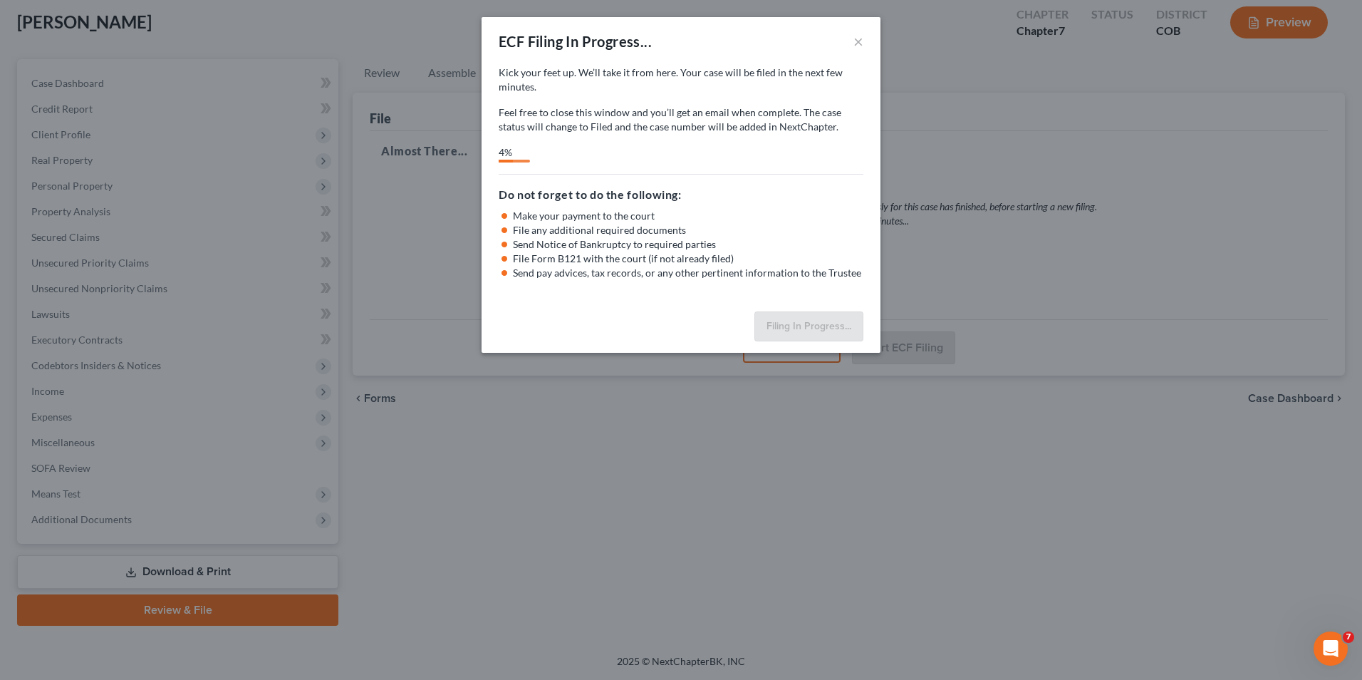
select select "0"
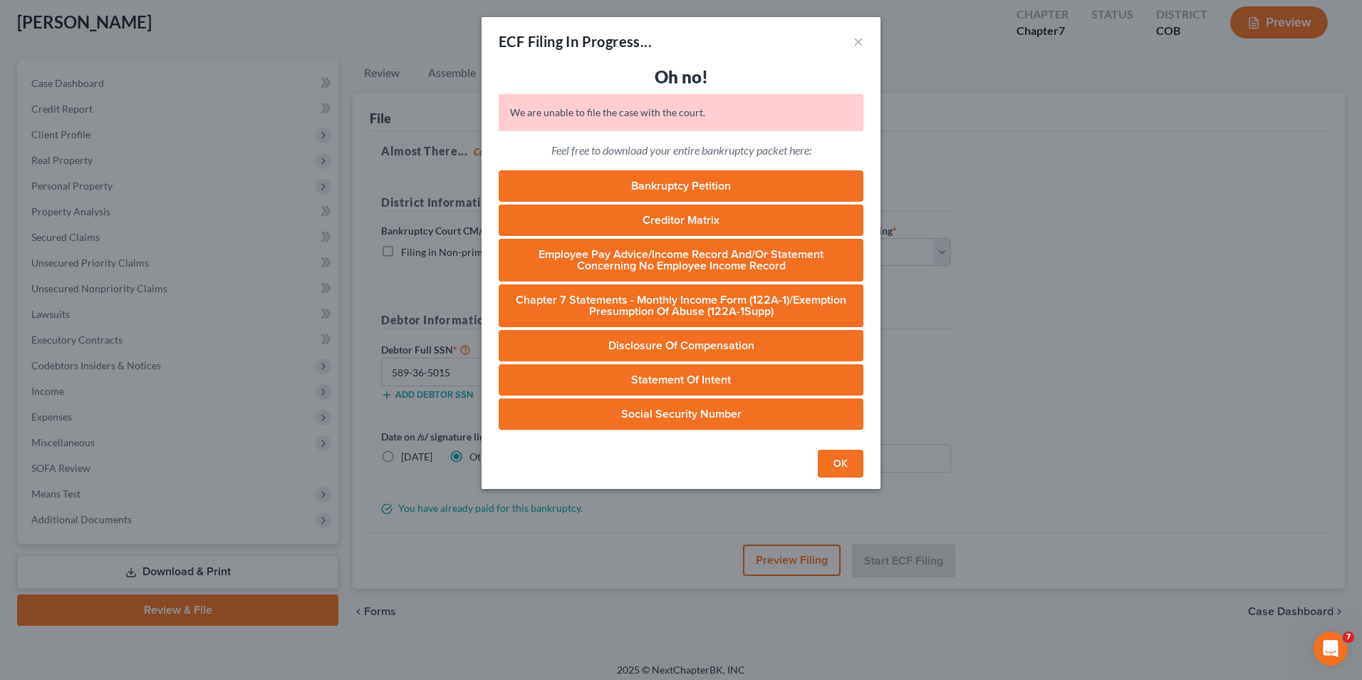
click at [849, 462] on button "OK" at bounding box center [841, 464] width 46 height 28
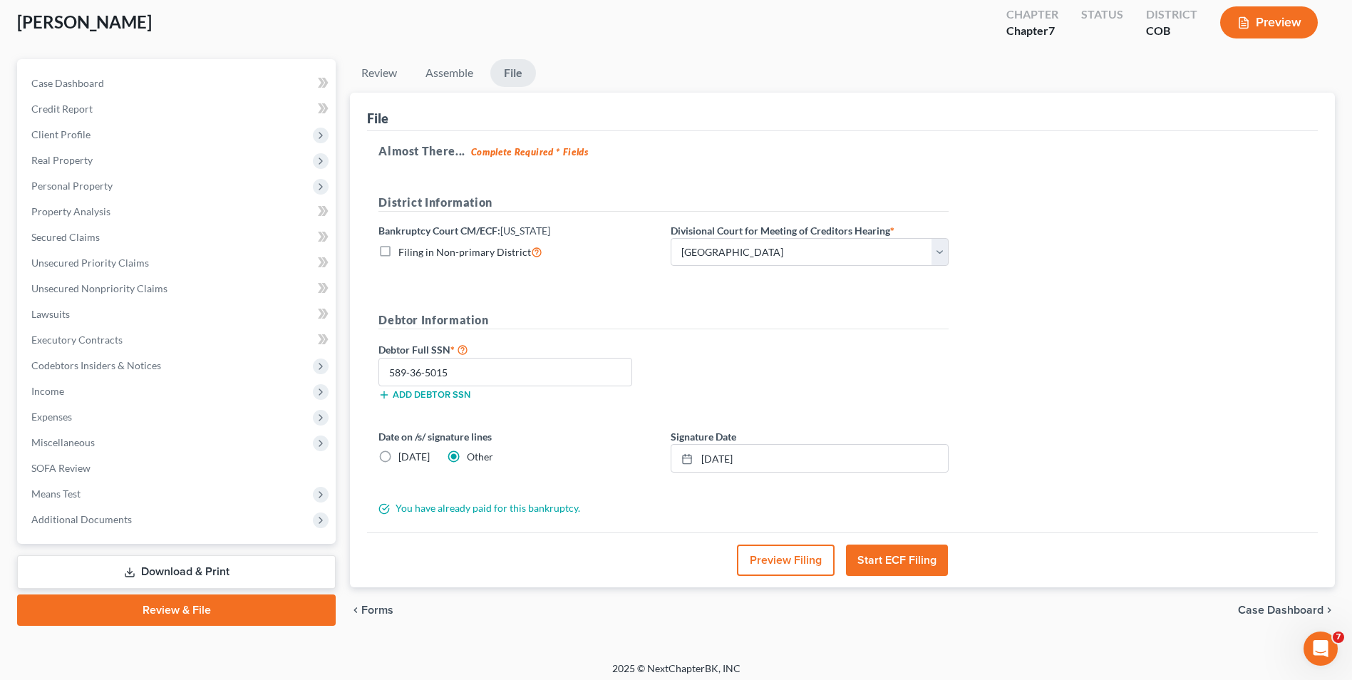
click at [880, 561] on button "Start ECF Filing" at bounding box center [897, 559] width 102 height 31
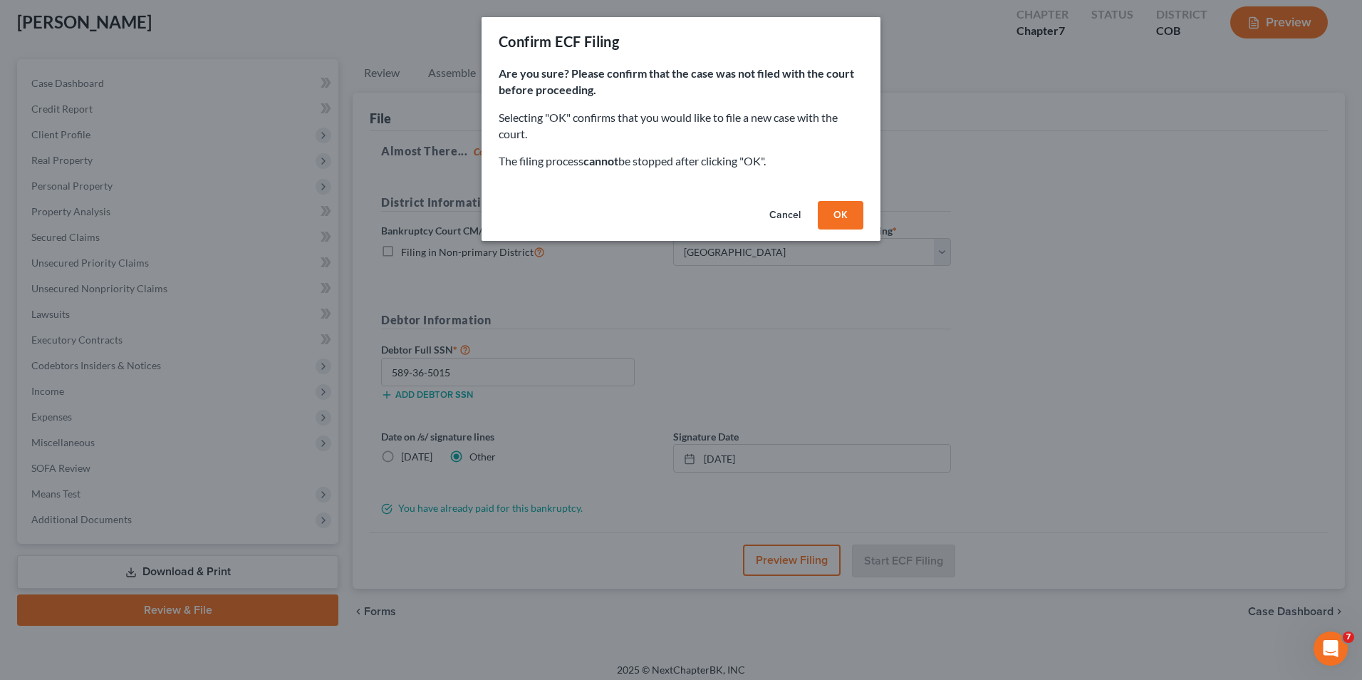
click at [852, 207] on button "OK" at bounding box center [841, 215] width 46 height 28
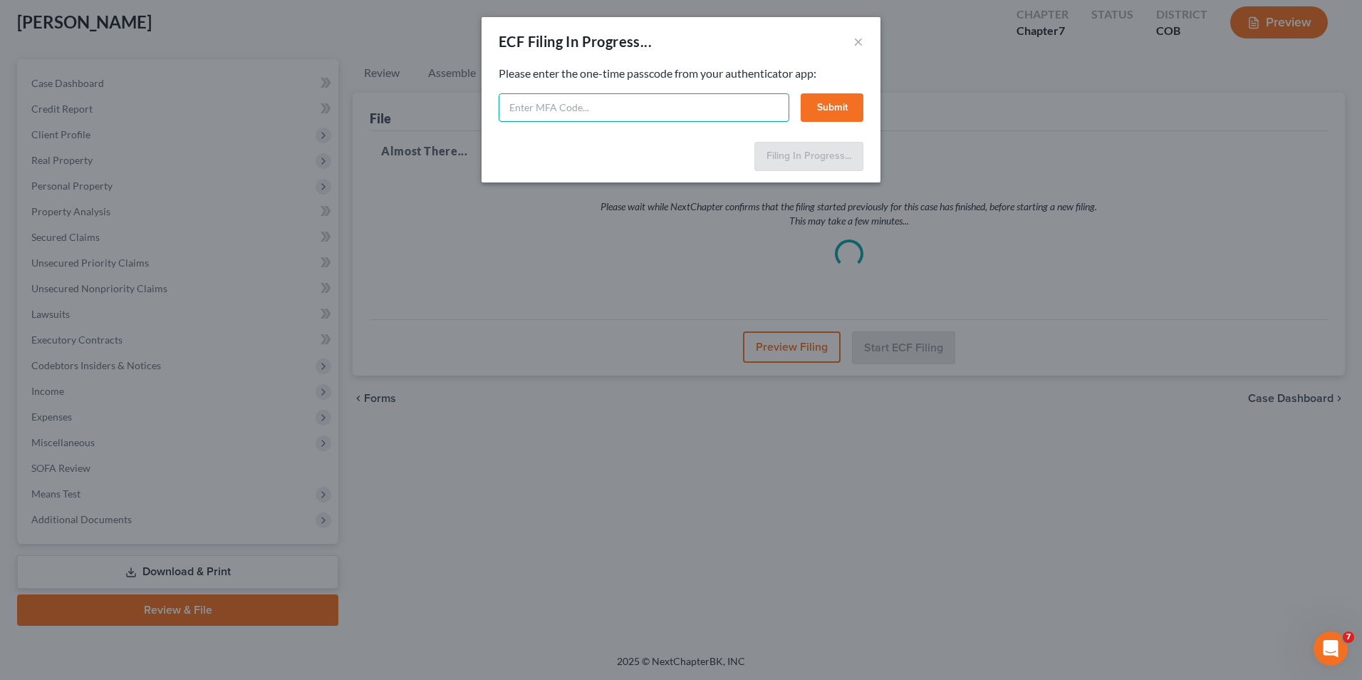
click at [603, 111] on input "text" at bounding box center [644, 107] width 291 height 28
type input "204088"
click at [817, 106] on button "Submit" at bounding box center [832, 107] width 63 height 28
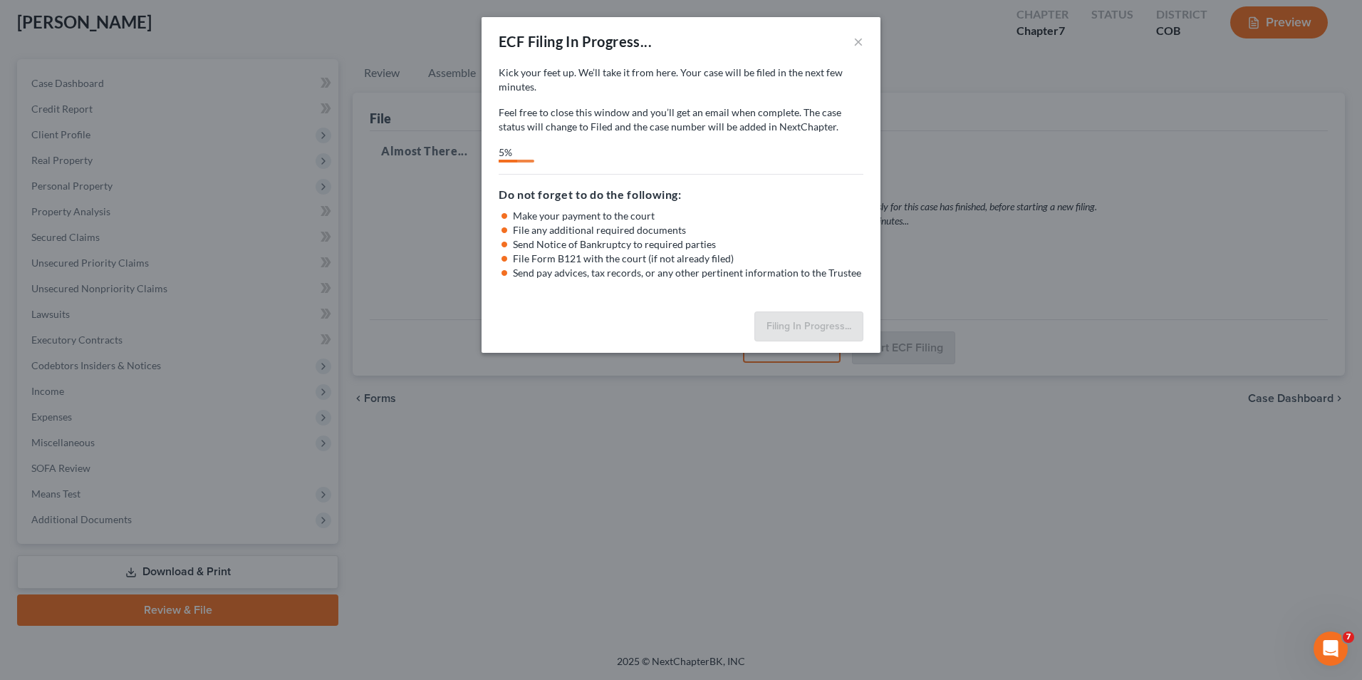
select select "0"
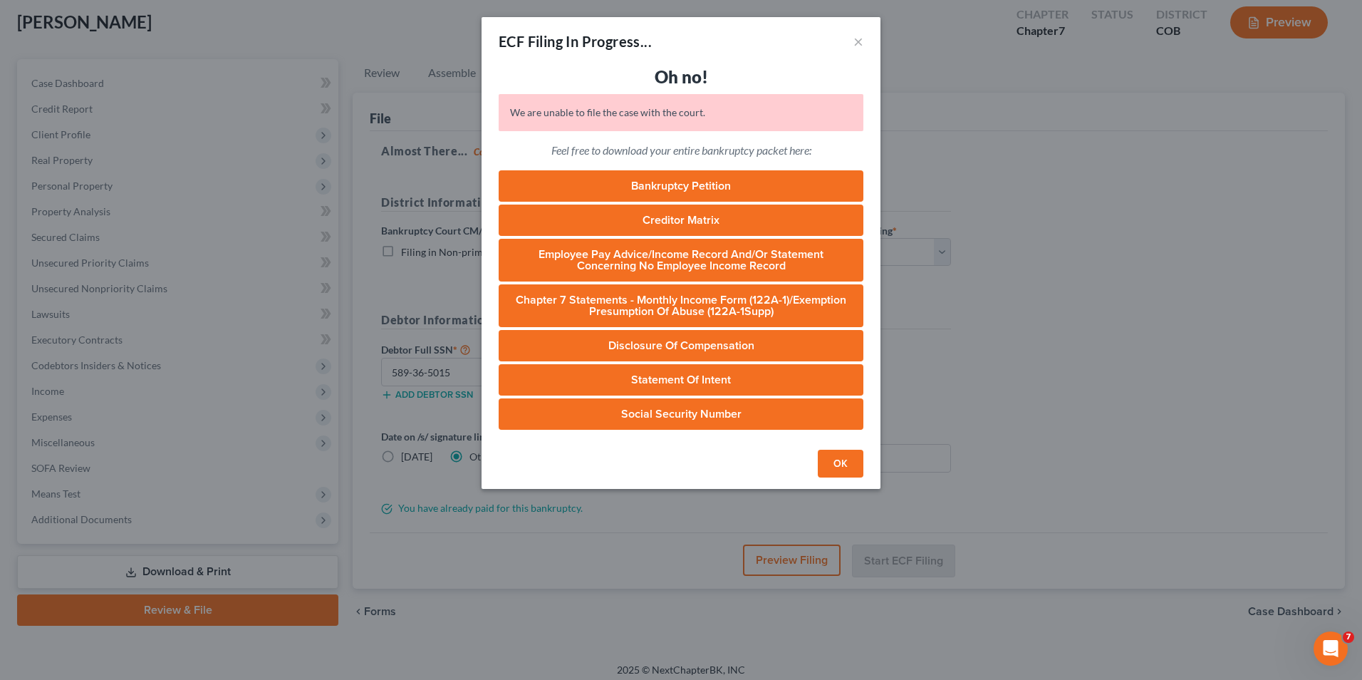
click at [846, 464] on button "OK" at bounding box center [841, 464] width 46 height 28
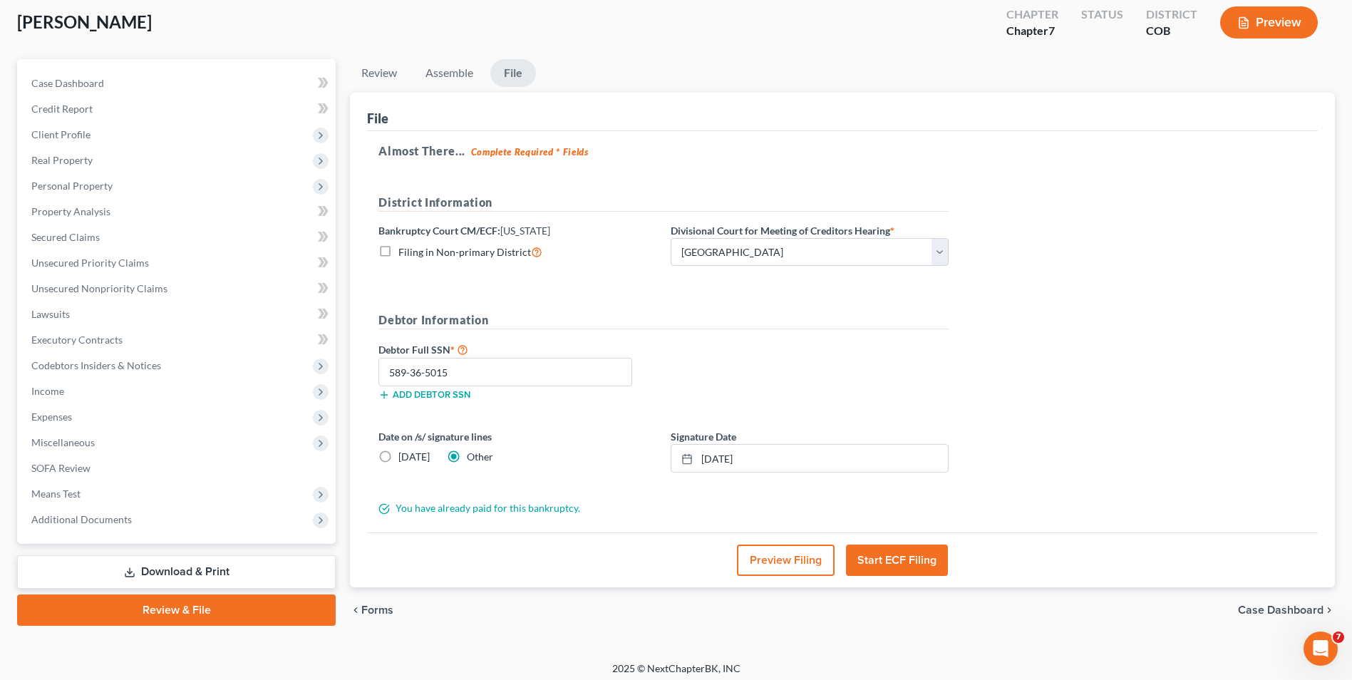
click at [896, 559] on button "Start ECF Filing" at bounding box center [897, 559] width 102 height 31
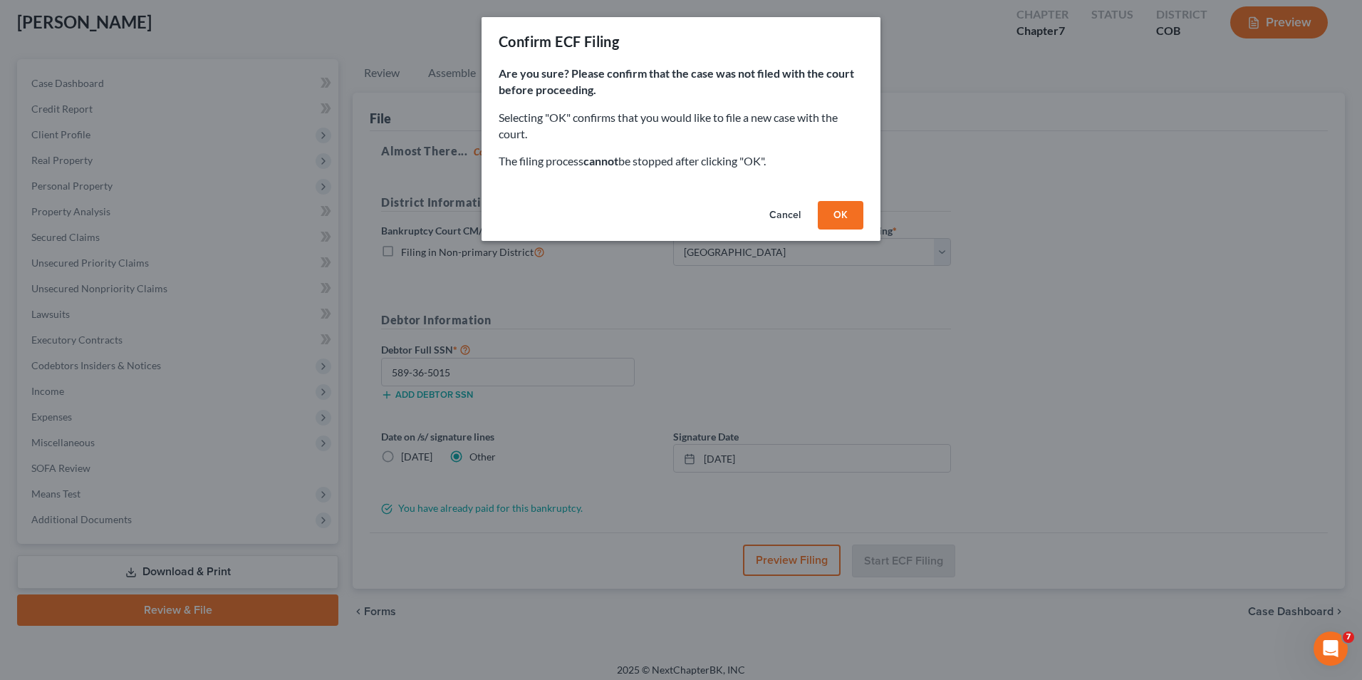
click at [836, 219] on button "OK" at bounding box center [841, 215] width 46 height 28
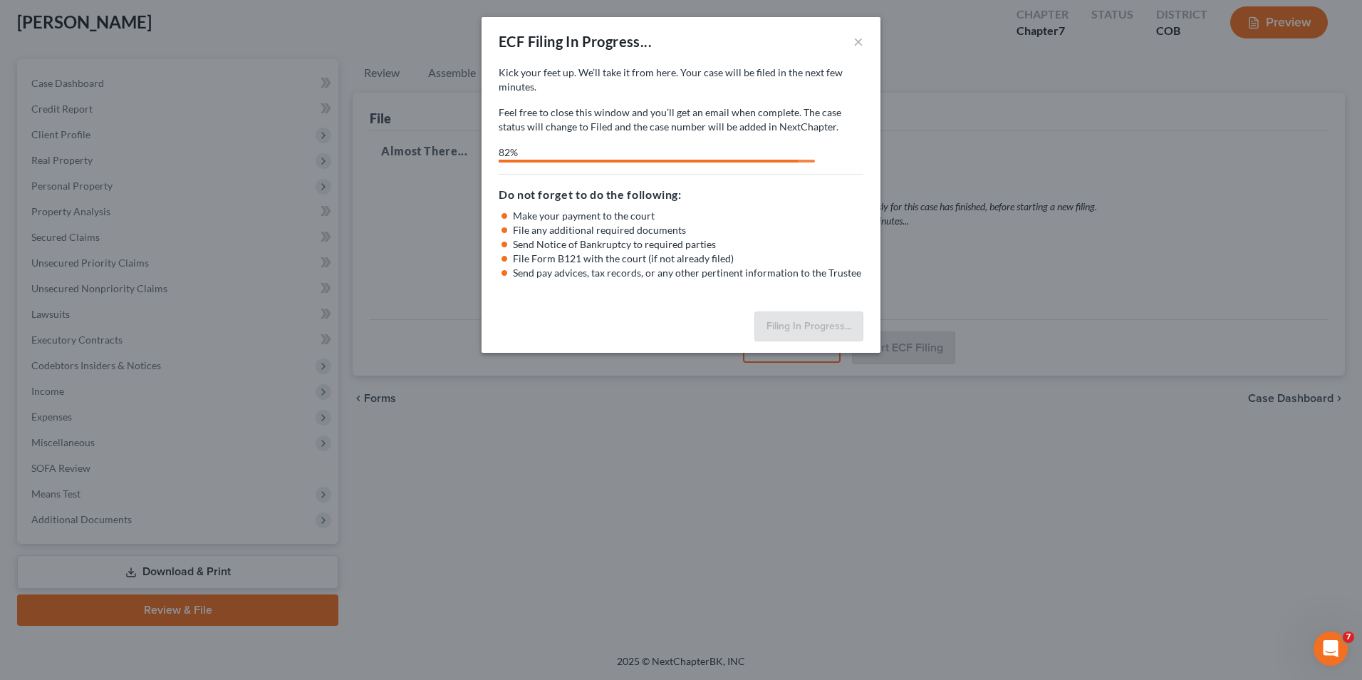
select select "0"
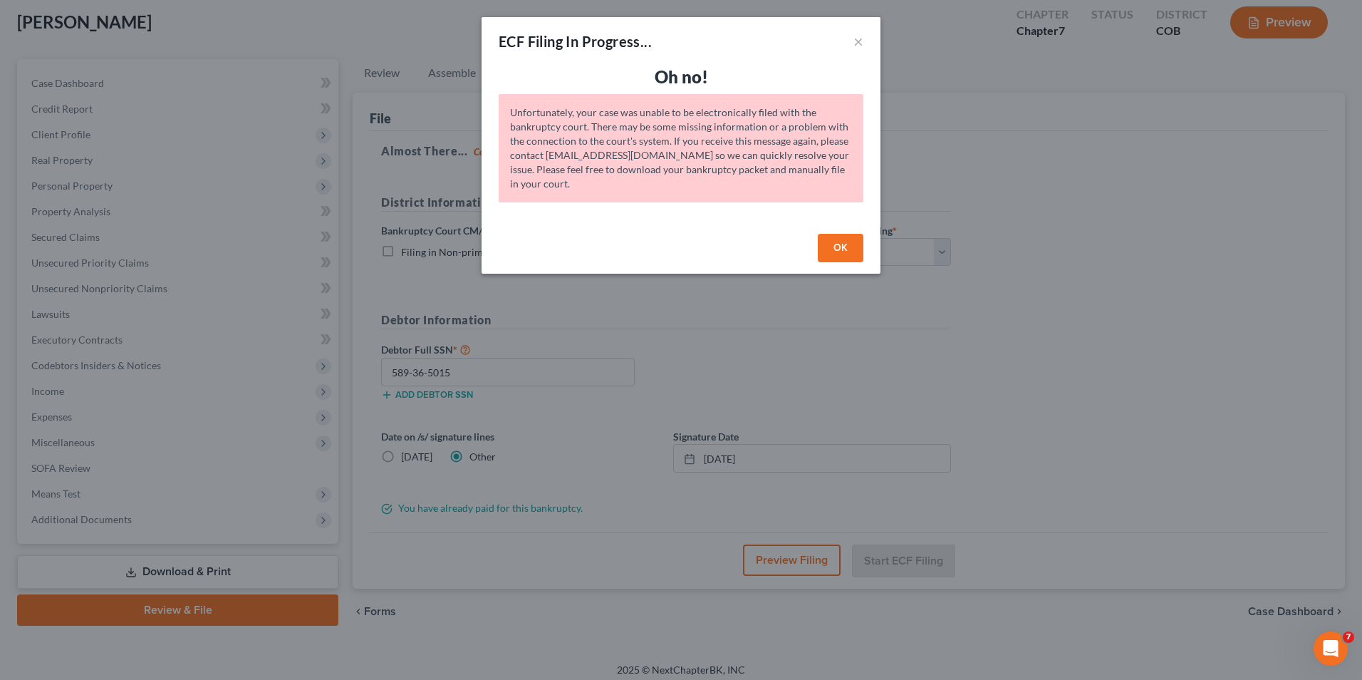
click at [839, 246] on button "OK" at bounding box center [841, 248] width 46 height 28
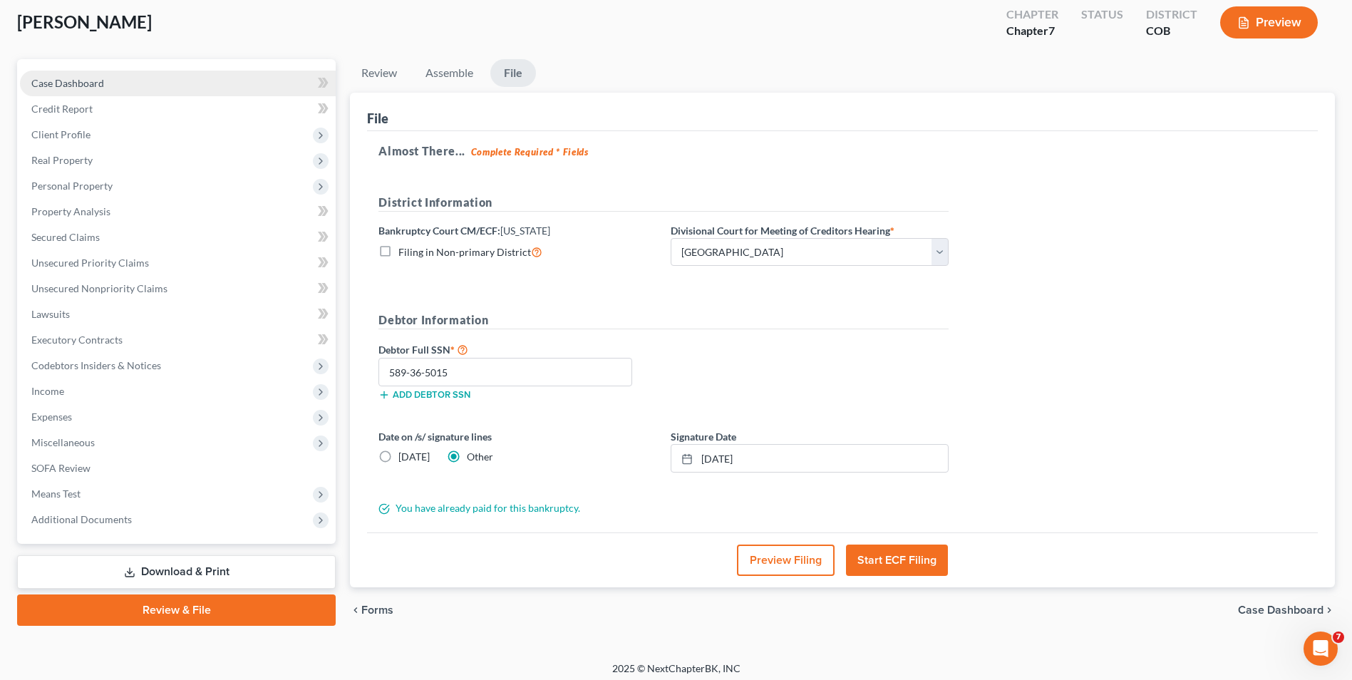
click at [158, 83] on link "Case Dashboard" at bounding box center [178, 84] width 316 height 26
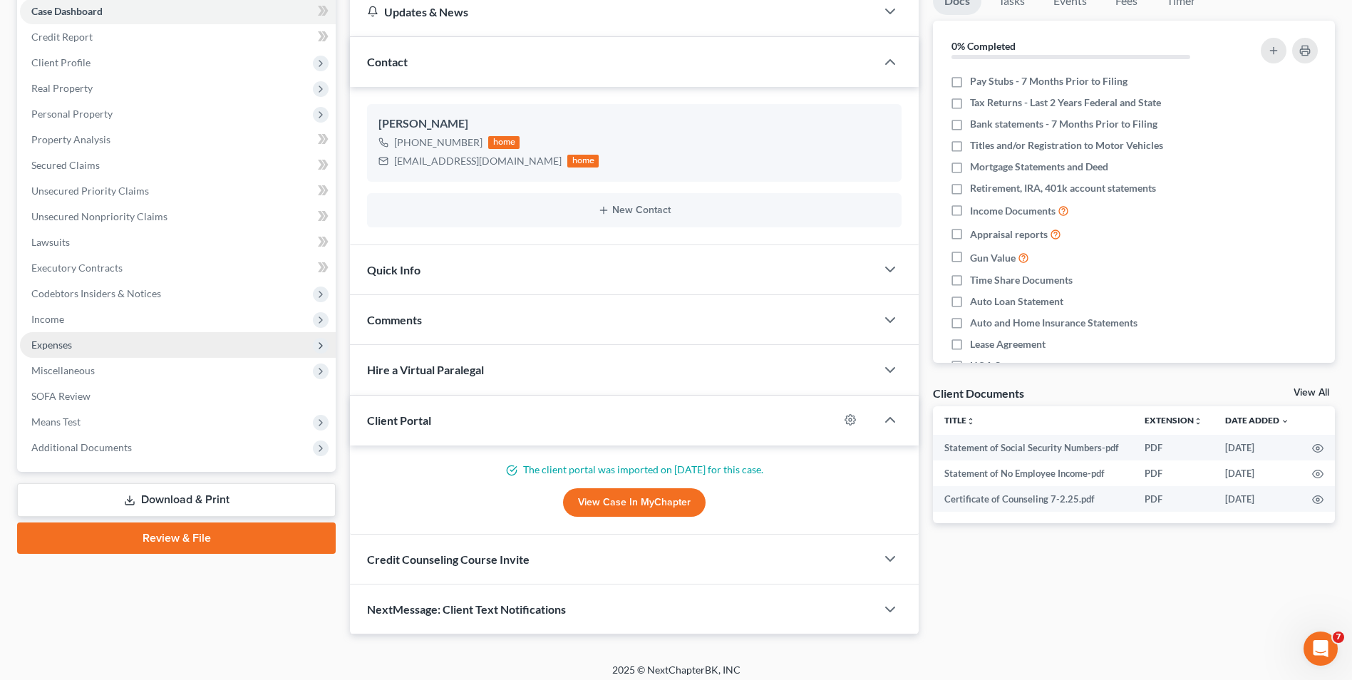
scroll to position [158, 0]
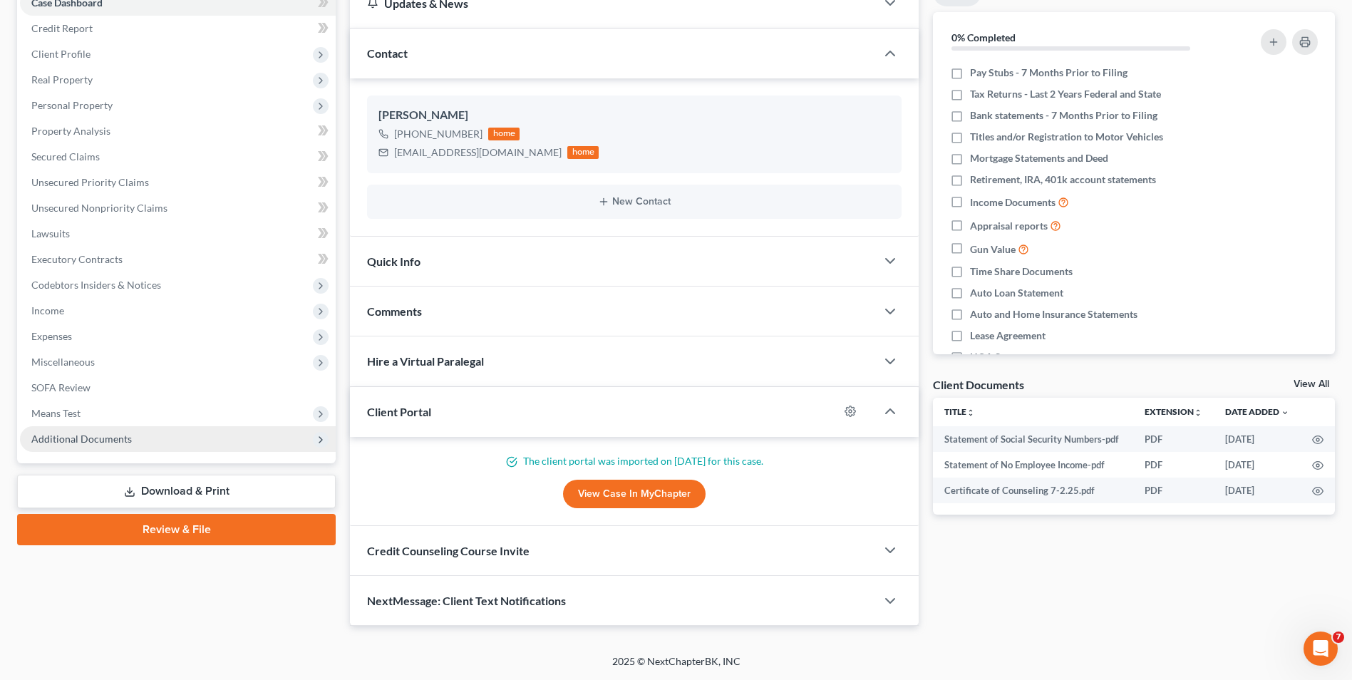
click at [128, 437] on span "Additional Documents" at bounding box center [81, 438] width 100 height 12
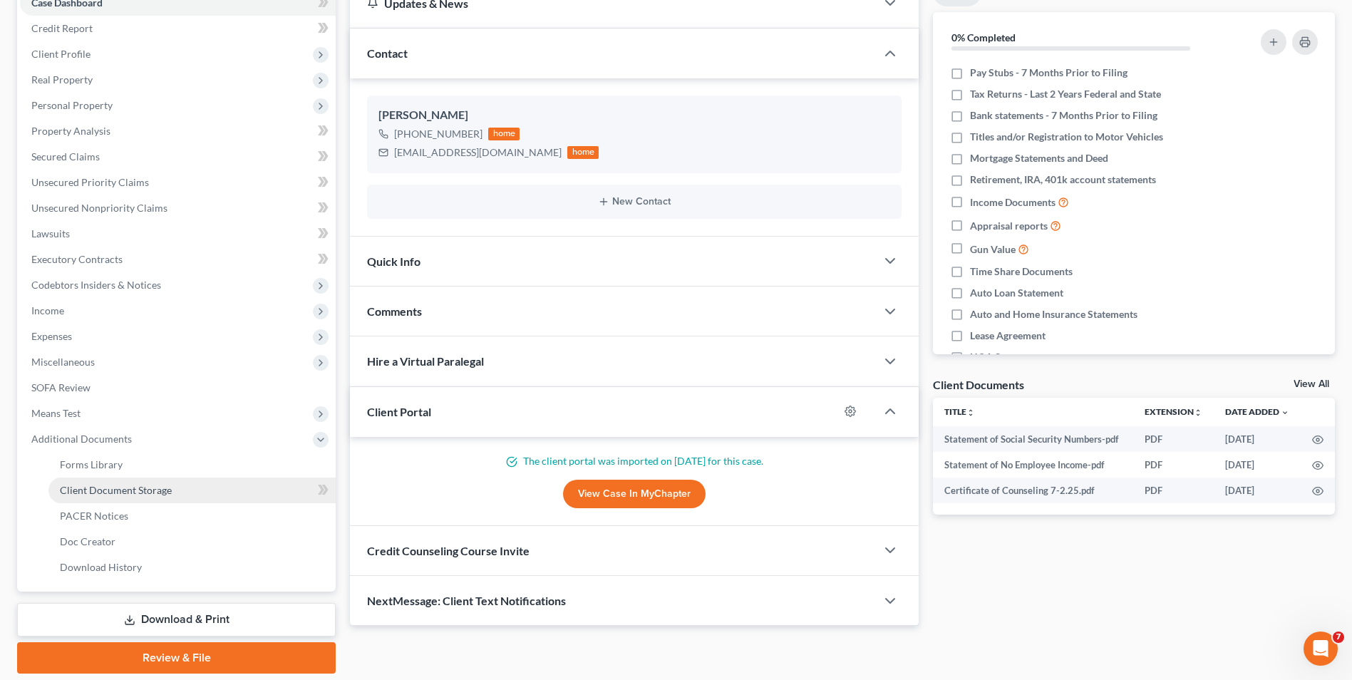
click at [142, 495] on span "Client Document Storage" at bounding box center [116, 490] width 112 height 12
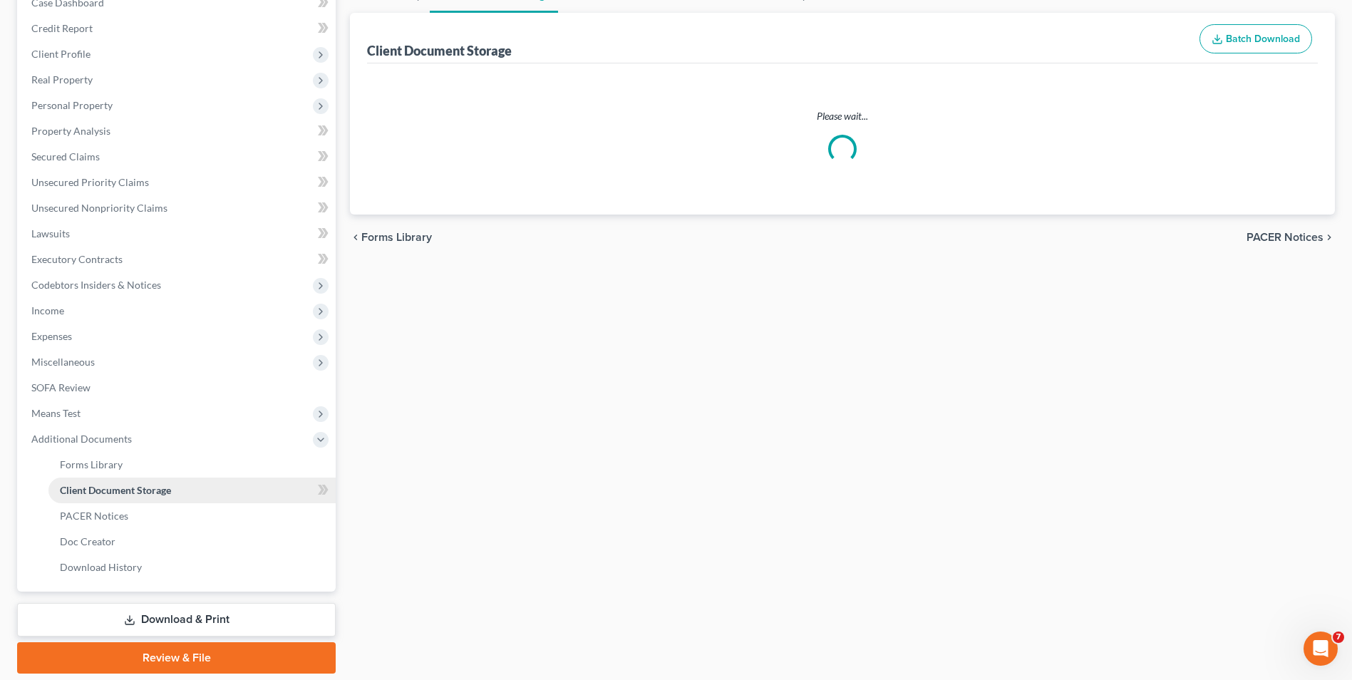
select select "5"
select select "28"
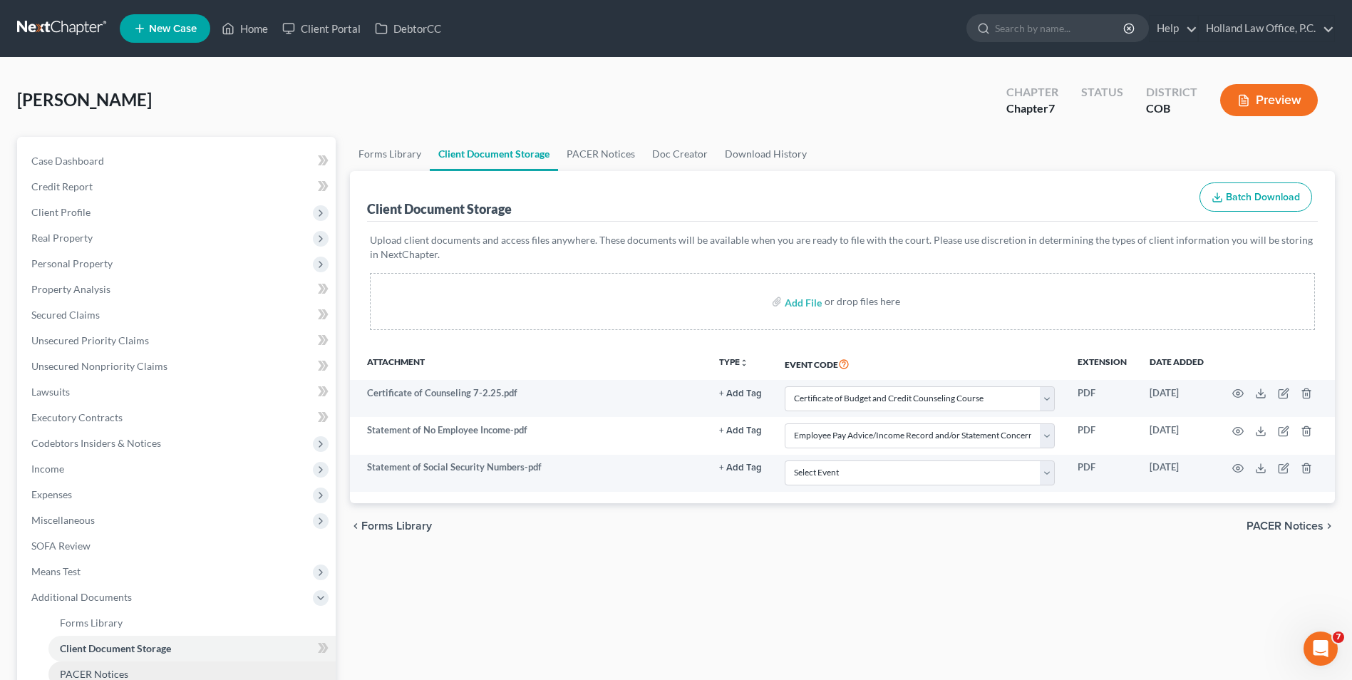
scroll to position [206, 0]
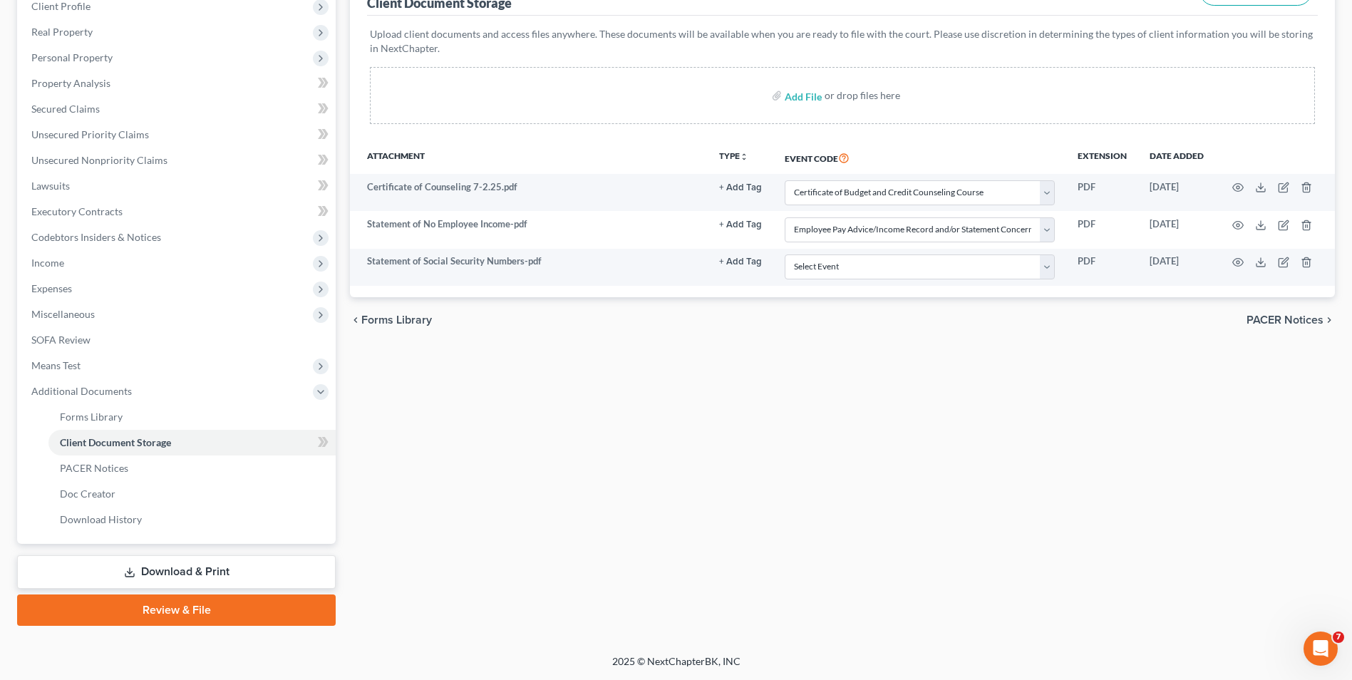
click at [176, 565] on link "Download & Print" at bounding box center [176, 571] width 318 height 33
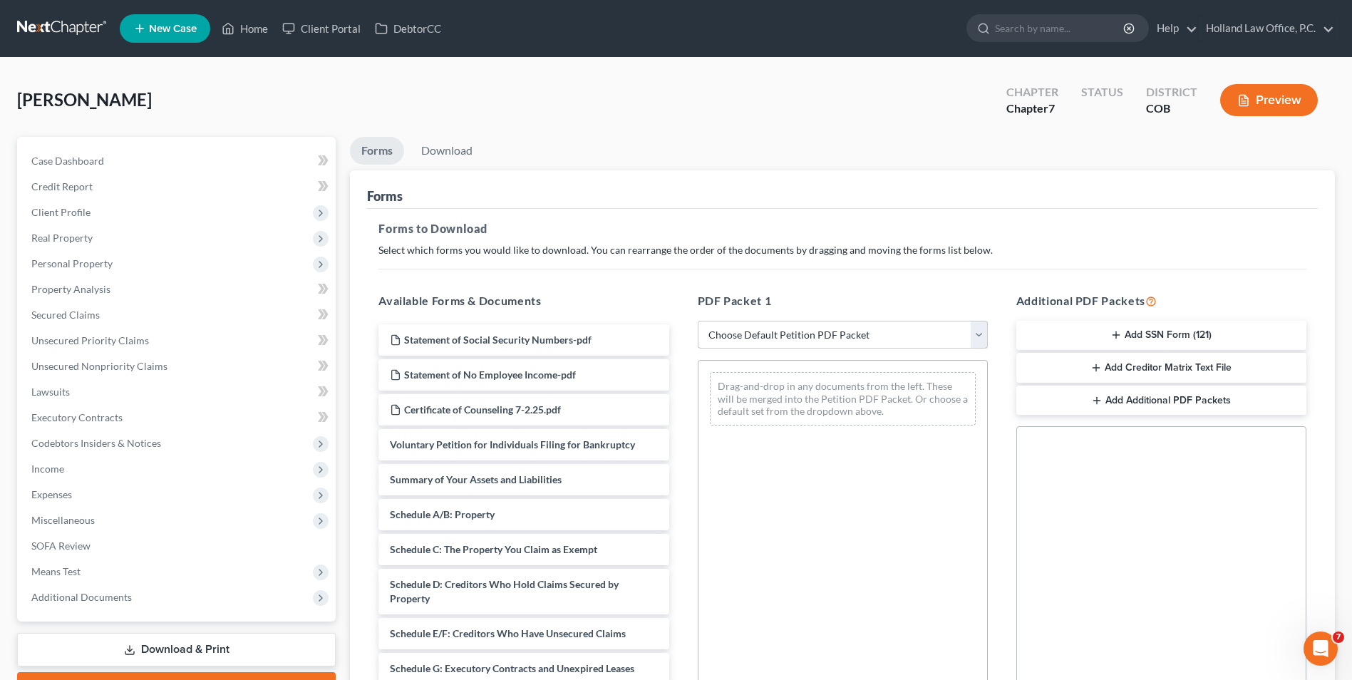
click at [776, 338] on select "Choose Default Petition PDF Packet Complete Bankruptcy Petition (all forms and …" at bounding box center [843, 335] width 290 height 28
select select "6"
click at [698, 321] on select "Choose Default Petition PDF Packet Complete Bankruptcy Petition (all forms and …" at bounding box center [843, 335] width 290 height 28
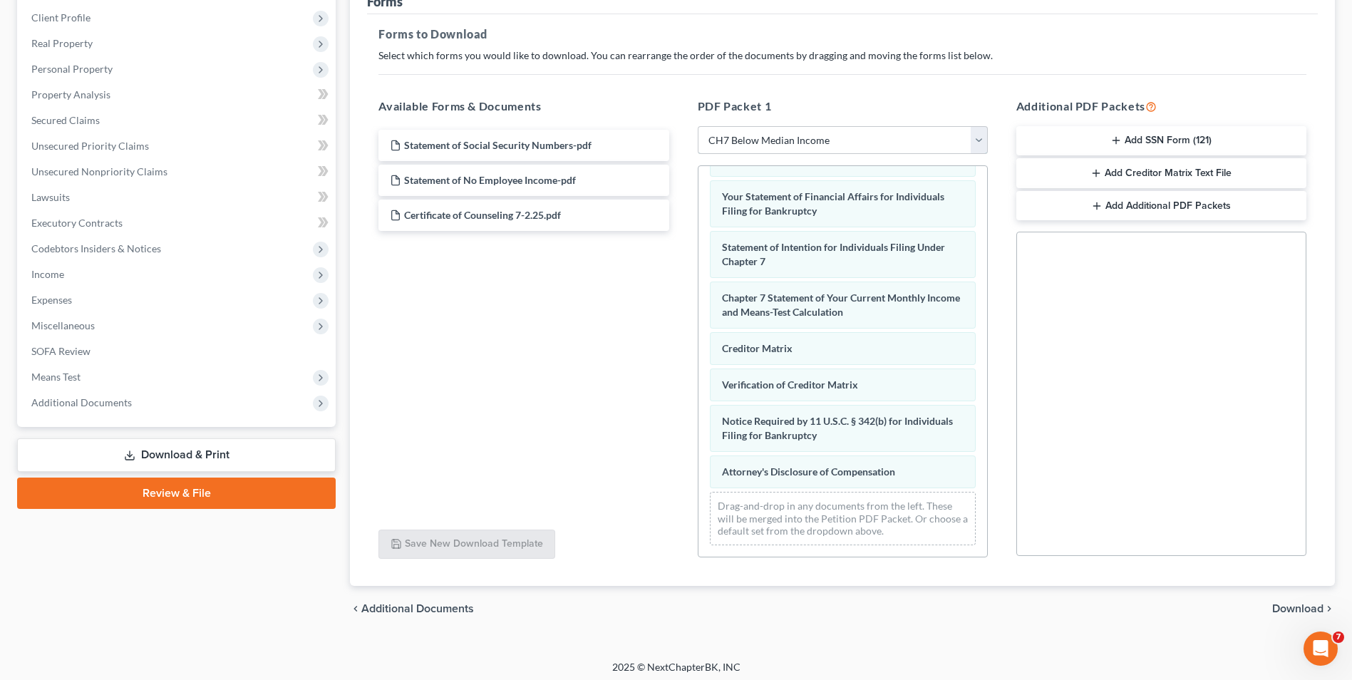
scroll to position [200, 0]
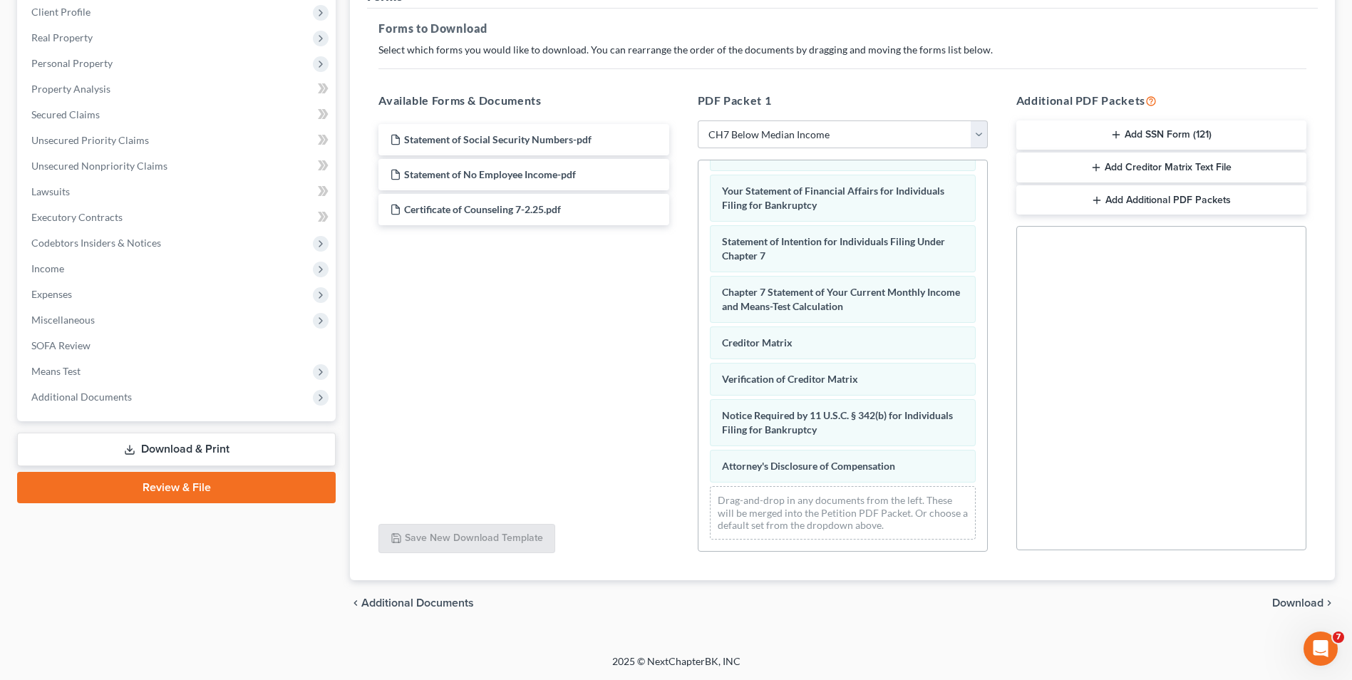
click at [157, 489] on link "Review & File" at bounding box center [176, 487] width 318 height 31
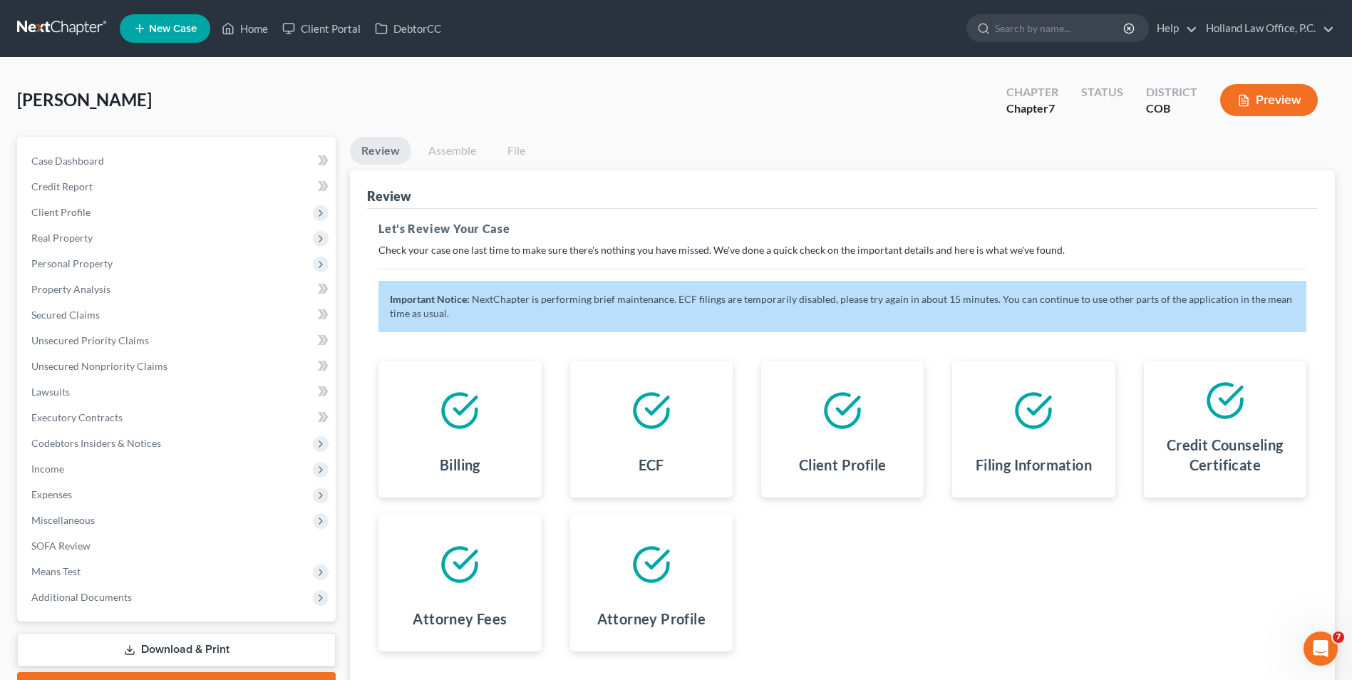
click at [447, 152] on link "Assemble" at bounding box center [452, 151] width 71 height 28
click at [470, 142] on link "Assemble" at bounding box center [452, 151] width 71 height 28
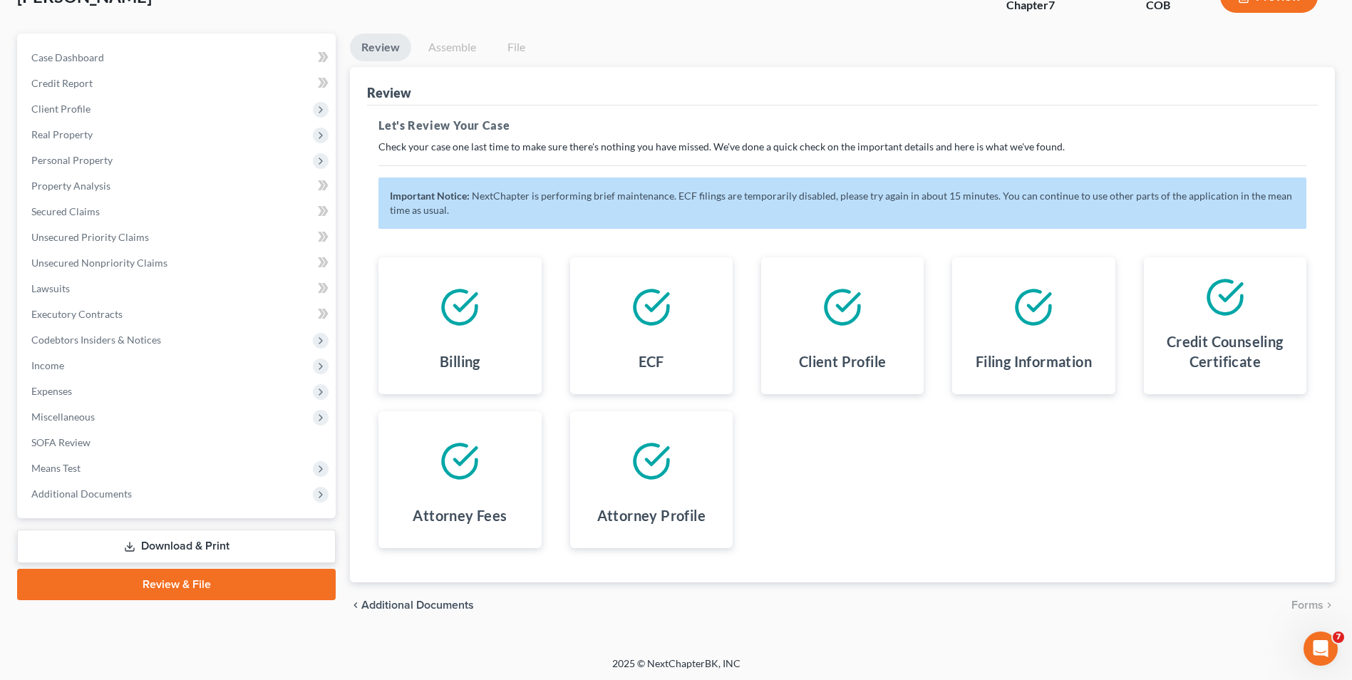
scroll to position [105, 0]
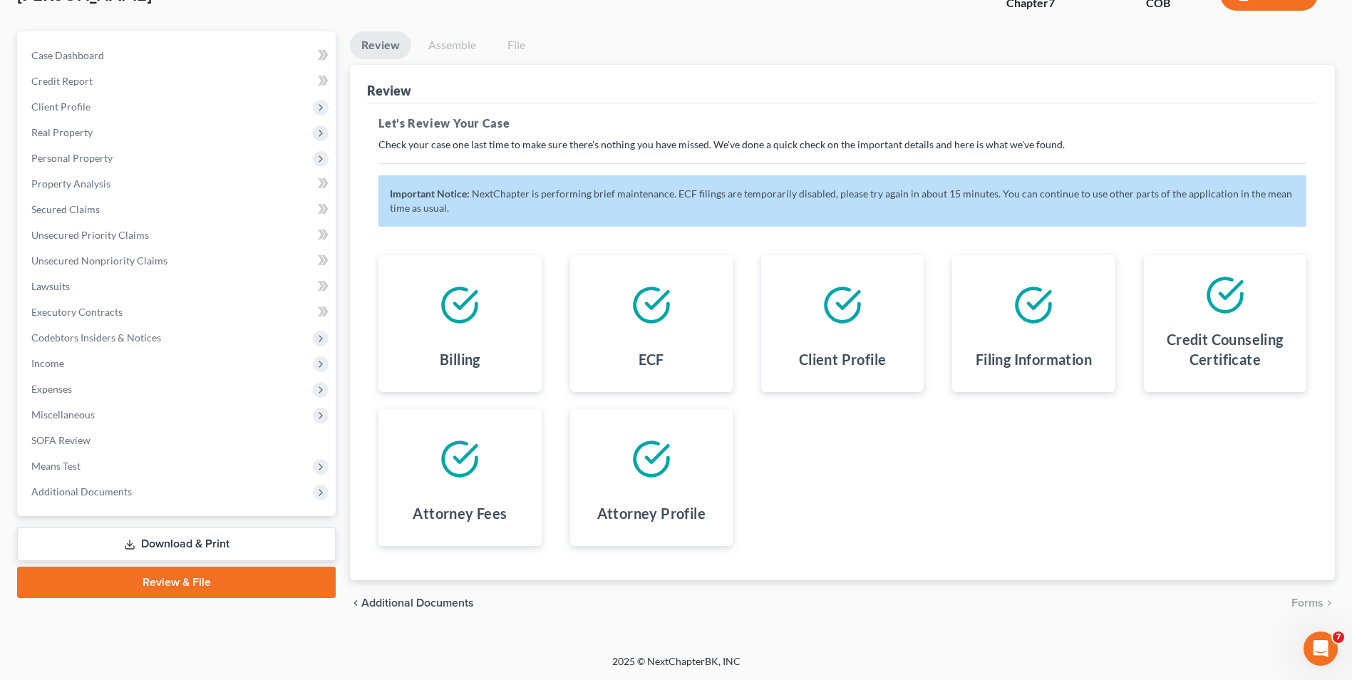
click at [447, 46] on link "Assemble" at bounding box center [452, 45] width 71 height 28
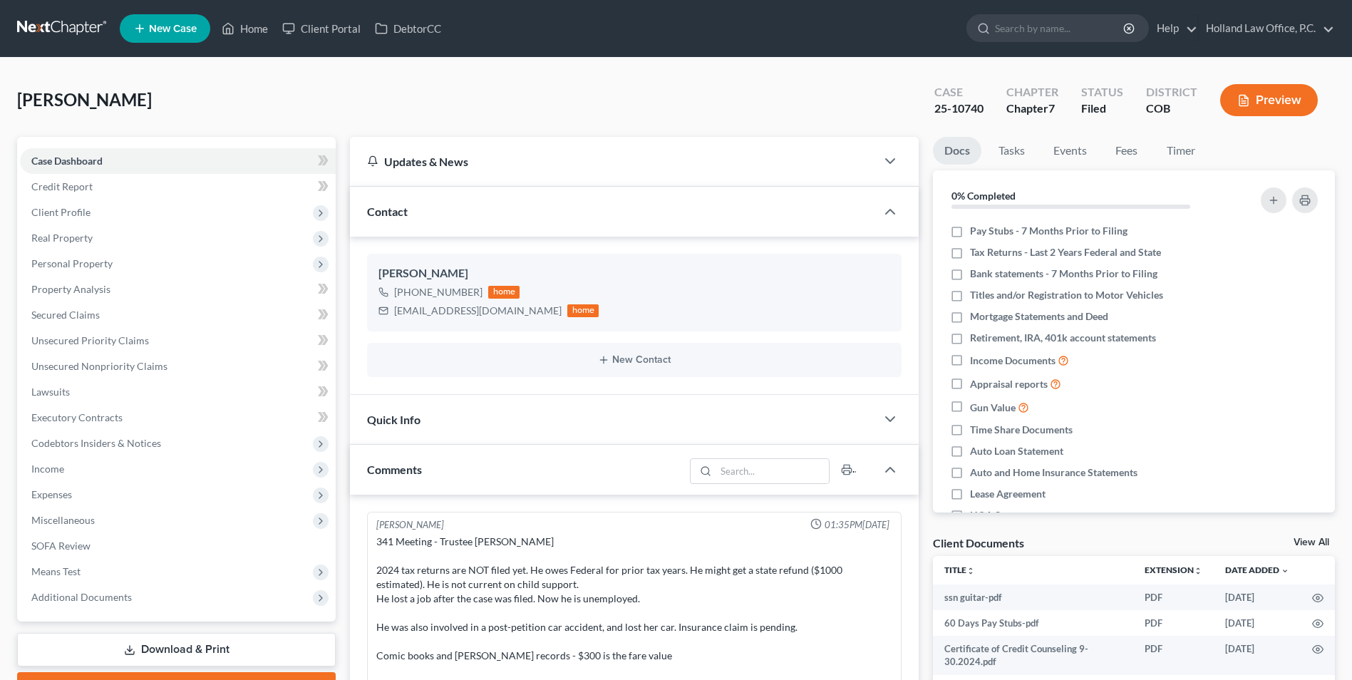
click at [245, 28] on link "Home" at bounding box center [244, 29] width 61 height 26
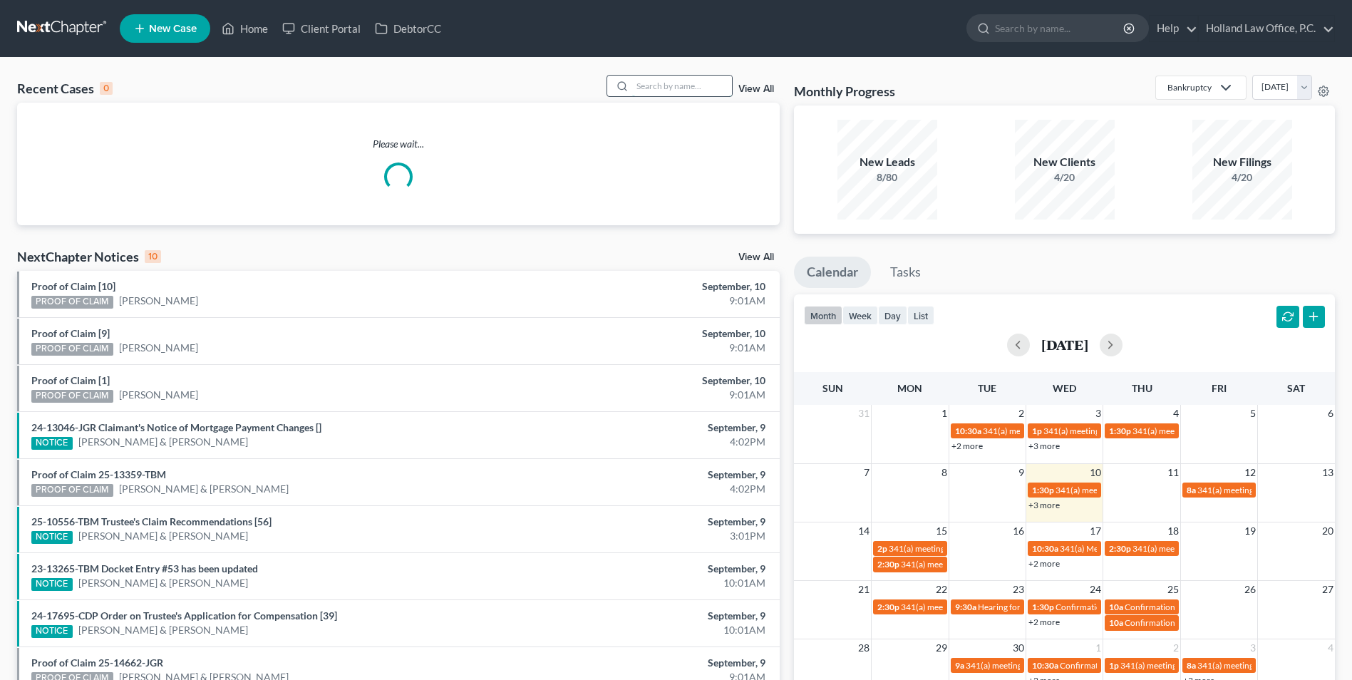
click at [655, 85] on input "search" at bounding box center [682, 86] width 100 height 21
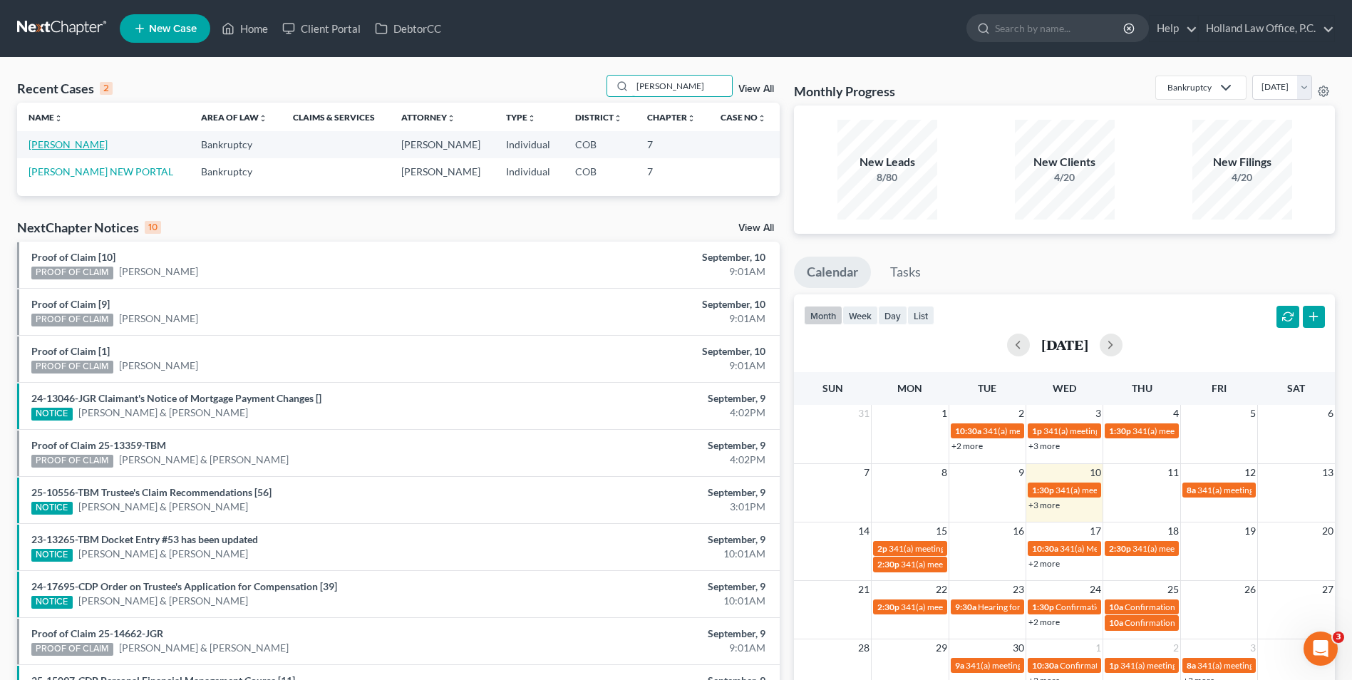
type input "[PERSON_NAME]"
click at [74, 140] on link "[PERSON_NAME]" at bounding box center [67, 144] width 79 height 12
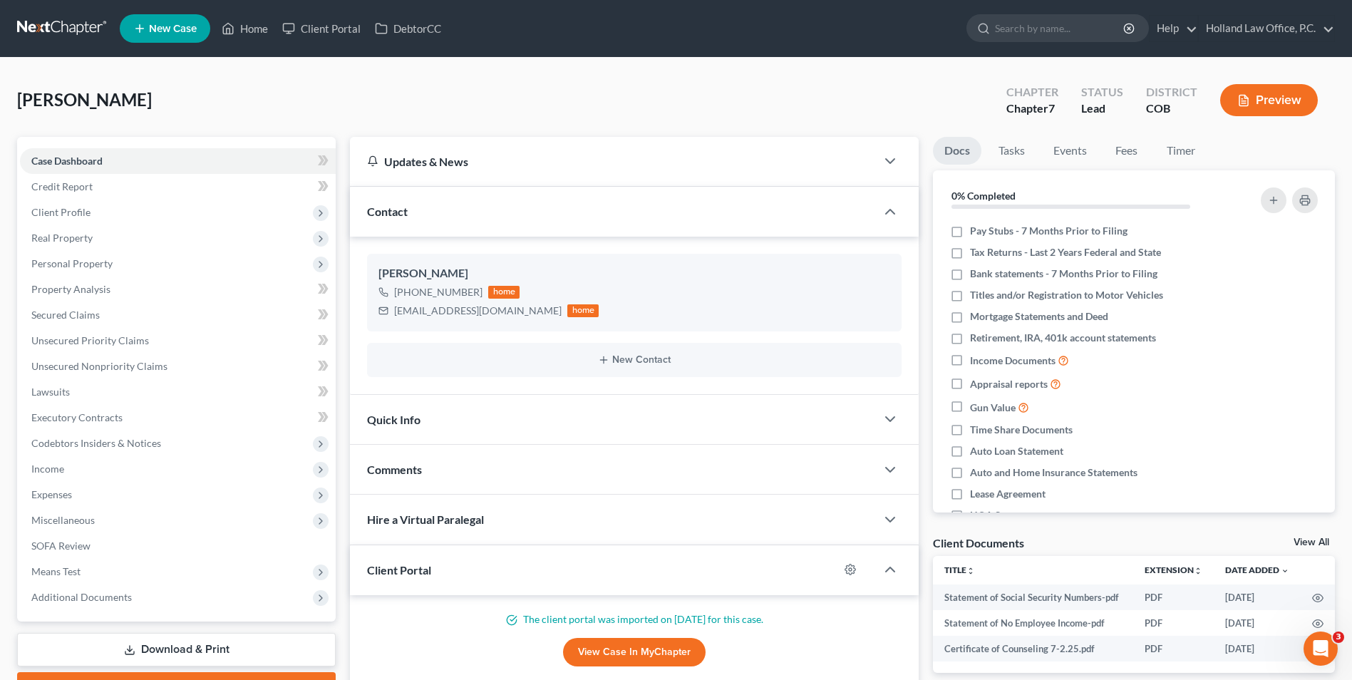
click at [265, 42] on ul "New Case Home Client Portal DebtorCC - No Result - See all results Or Press Ent…" at bounding box center [727, 28] width 1215 height 37
click at [264, 37] on link "Home" at bounding box center [244, 29] width 61 height 26
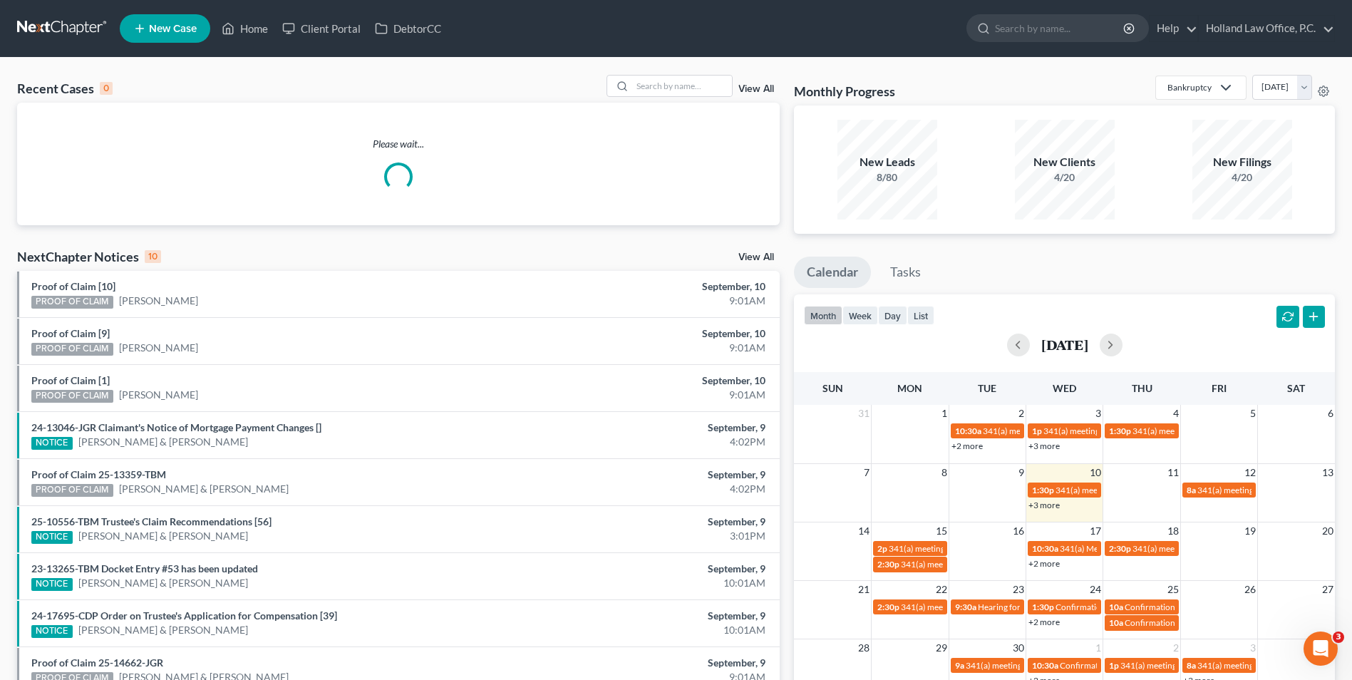
drag, startPoint x: 695, startPoint y: 70, endPoint x: 693, endPoint y: 99, distance: 29.3
click at [693, 90] on div "Recent Cases 0 View All Please wait... NextChapter Notices 10 View All Proof of…" at bounding box center [676, 428] width 1352 height 740
click at [693, 99] on div "Recent Cases 0 View All" at bounding box center [398, 89] width 762 height 28
click at [693, 92] on input "search" at bounding box center [682, 86] width 100 height 21
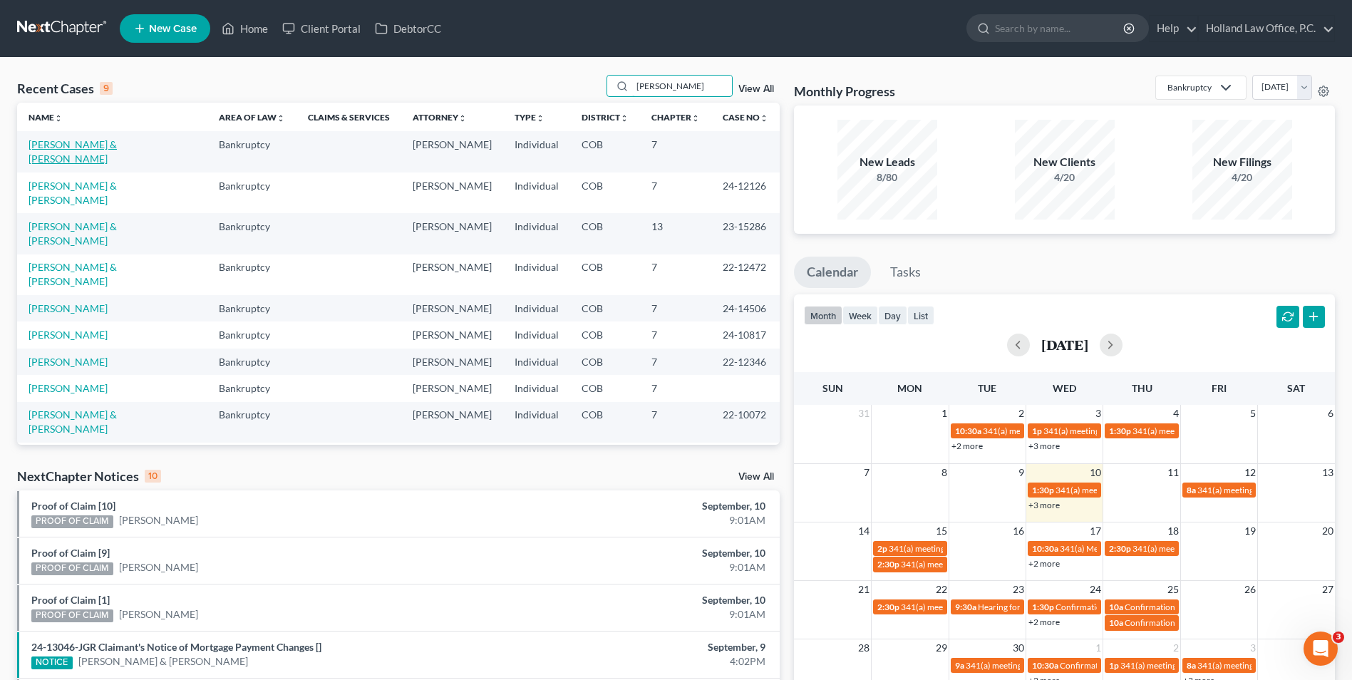
type input "[PERSON_NAME]"
click at [117, 142] on link "[PERSON_NAME] & [PERSON_NAME]" at bounding box center [72, 151] width 88 height 26
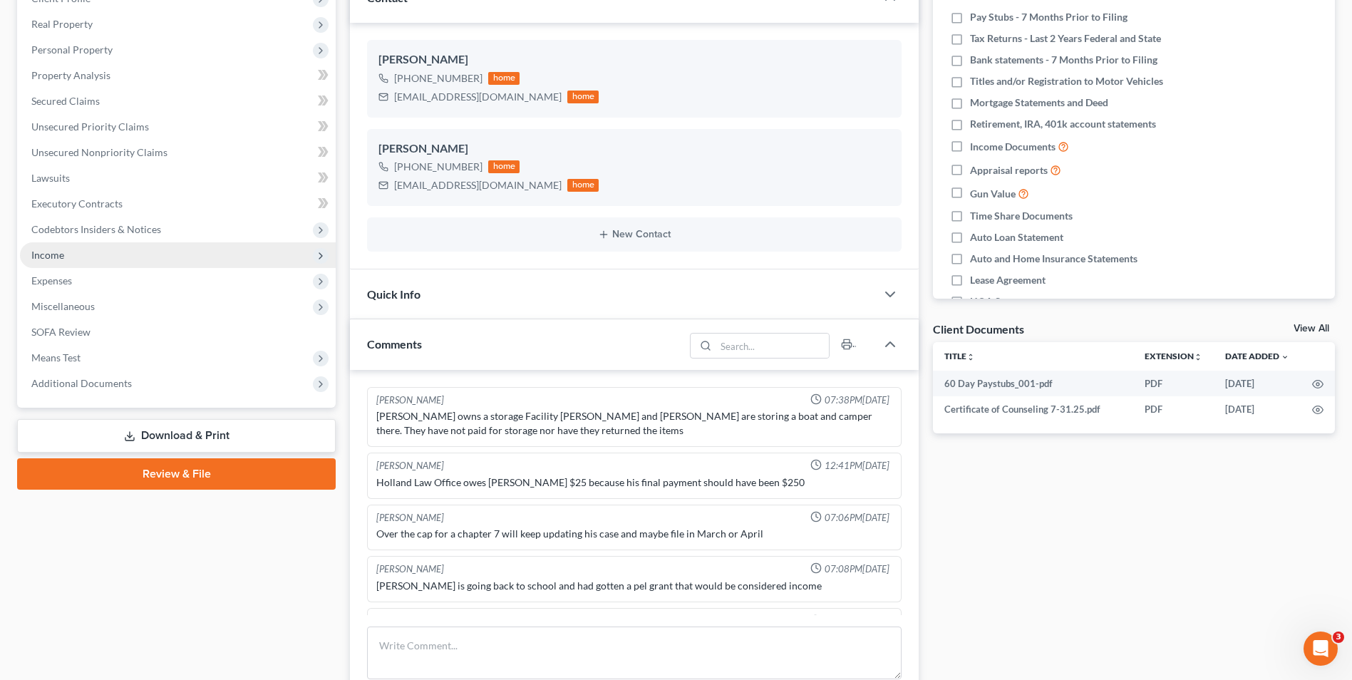
click at [93, 262] on span "Income" at bounding box center [178, 255] width 316 height 26
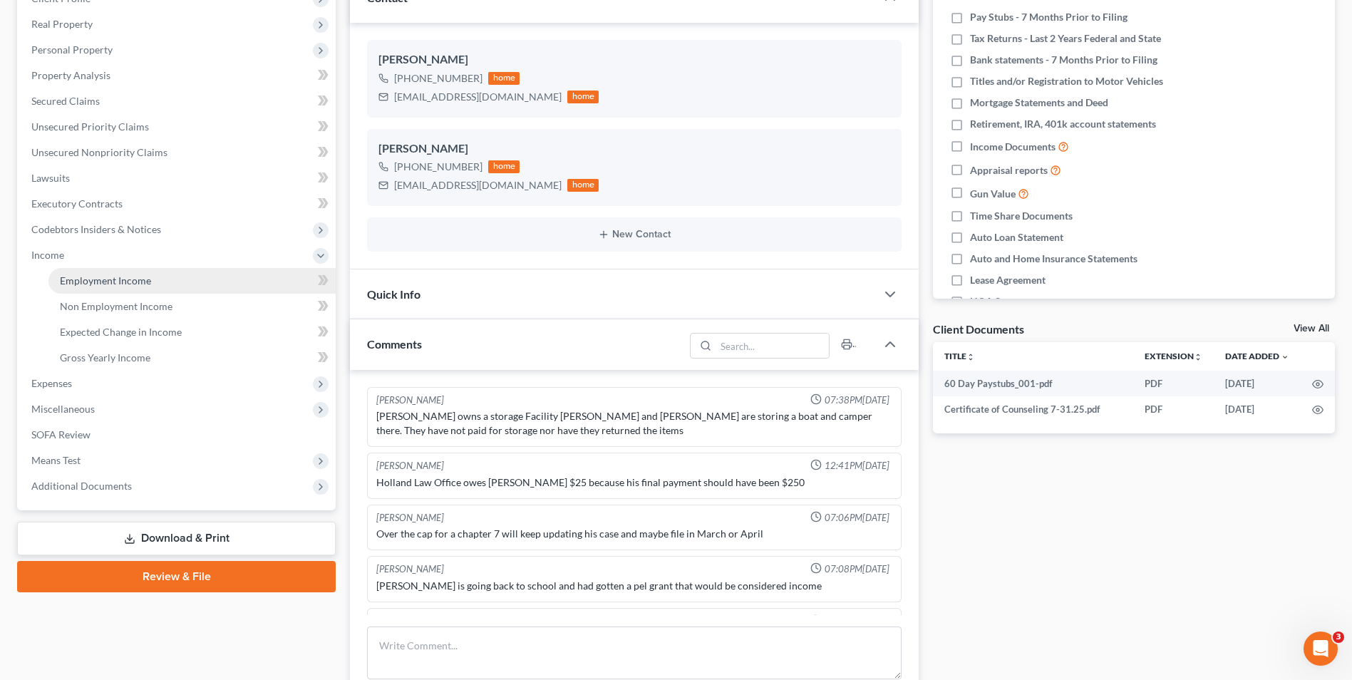
click at [110, 278] on span "Employment Income" at bounding box center [105, 280] width 91 height 12
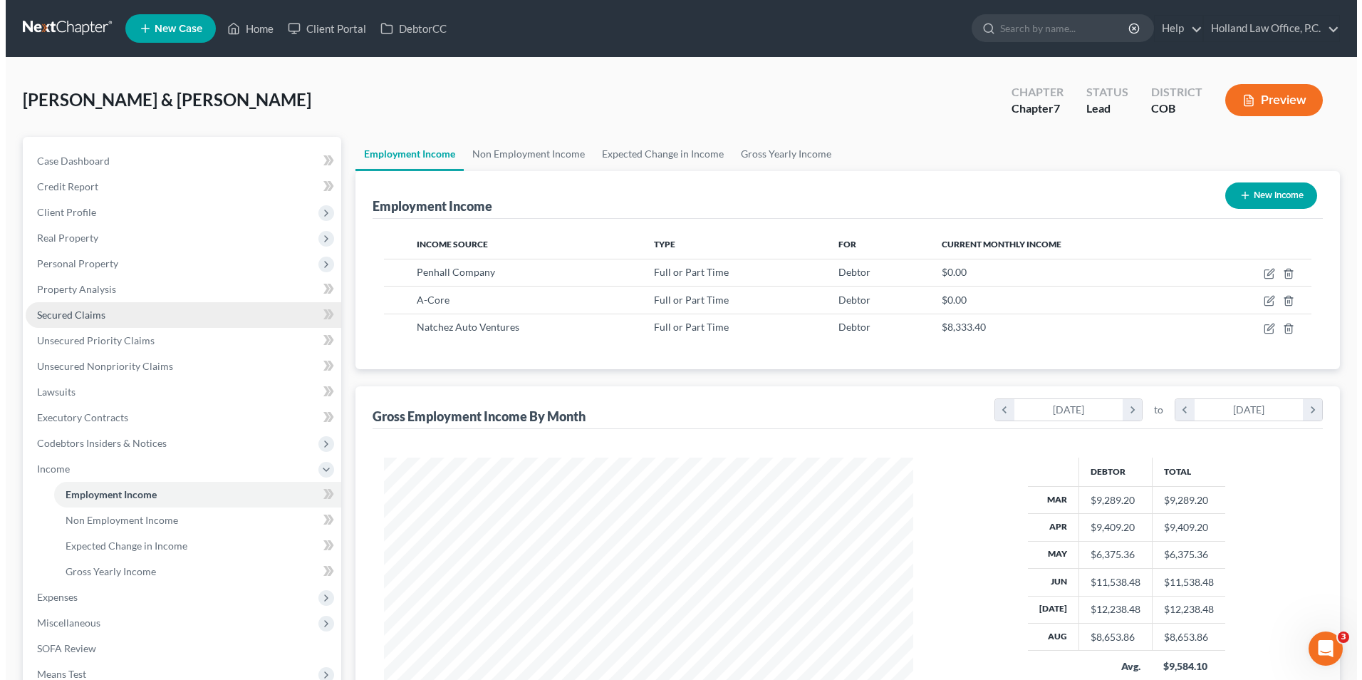
scroll to position [264, 557]
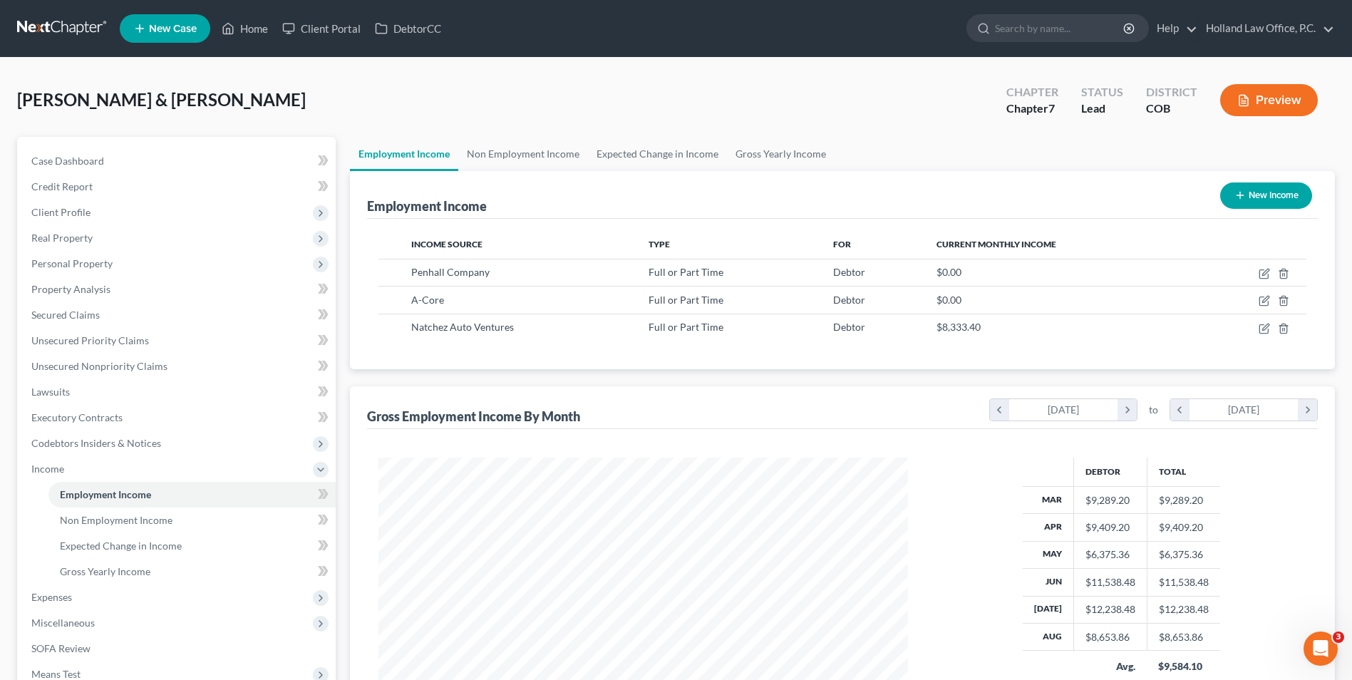
click at [1234, 99] on button "Preview" at bounding box center [1269, 100] width 98 height 32
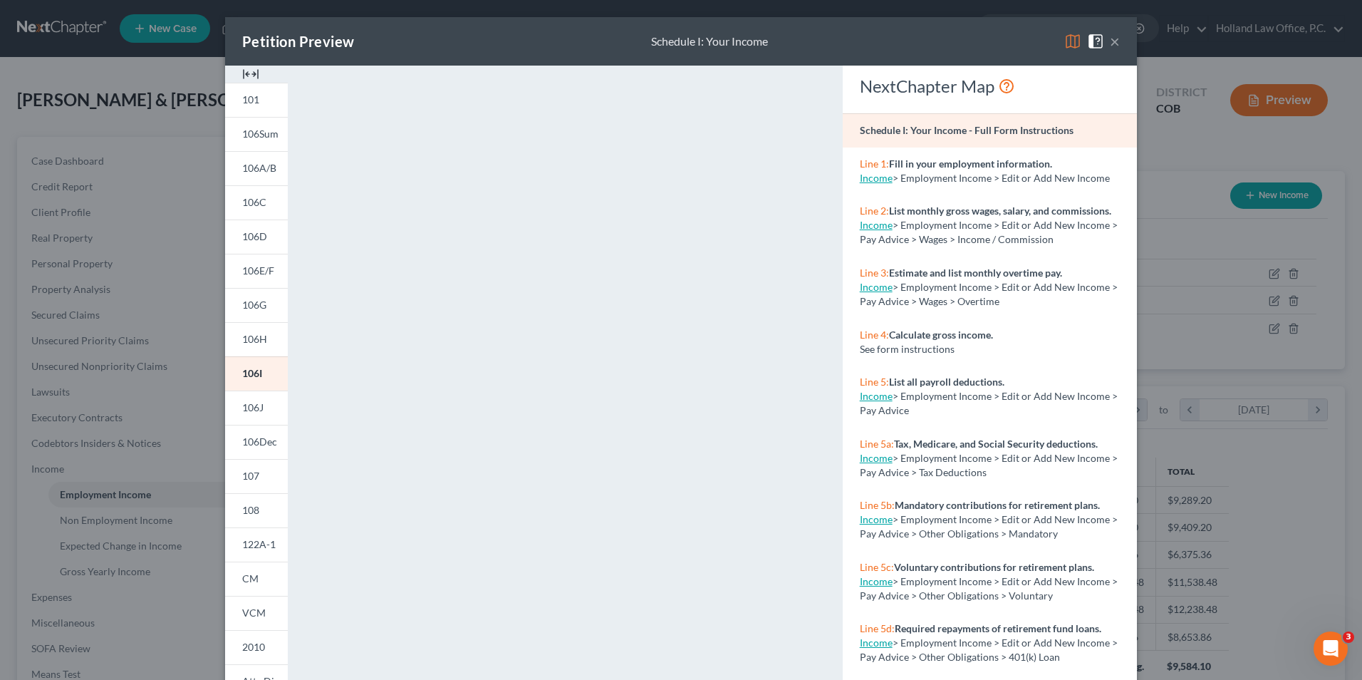
click at [1104, 39] on span at bounding box center [1098, 40] width 23 height 12
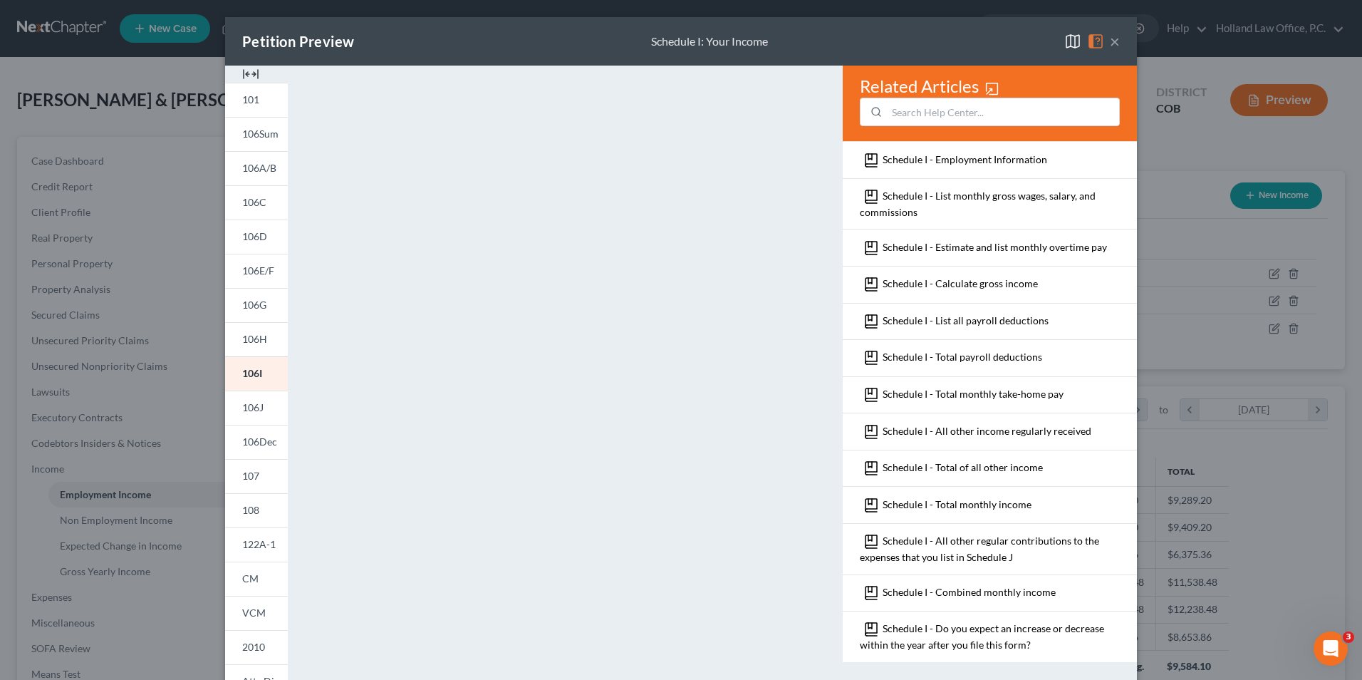
click at [1111, 43] on button "×" at bounding box center [1115, 41] width 10 height 17
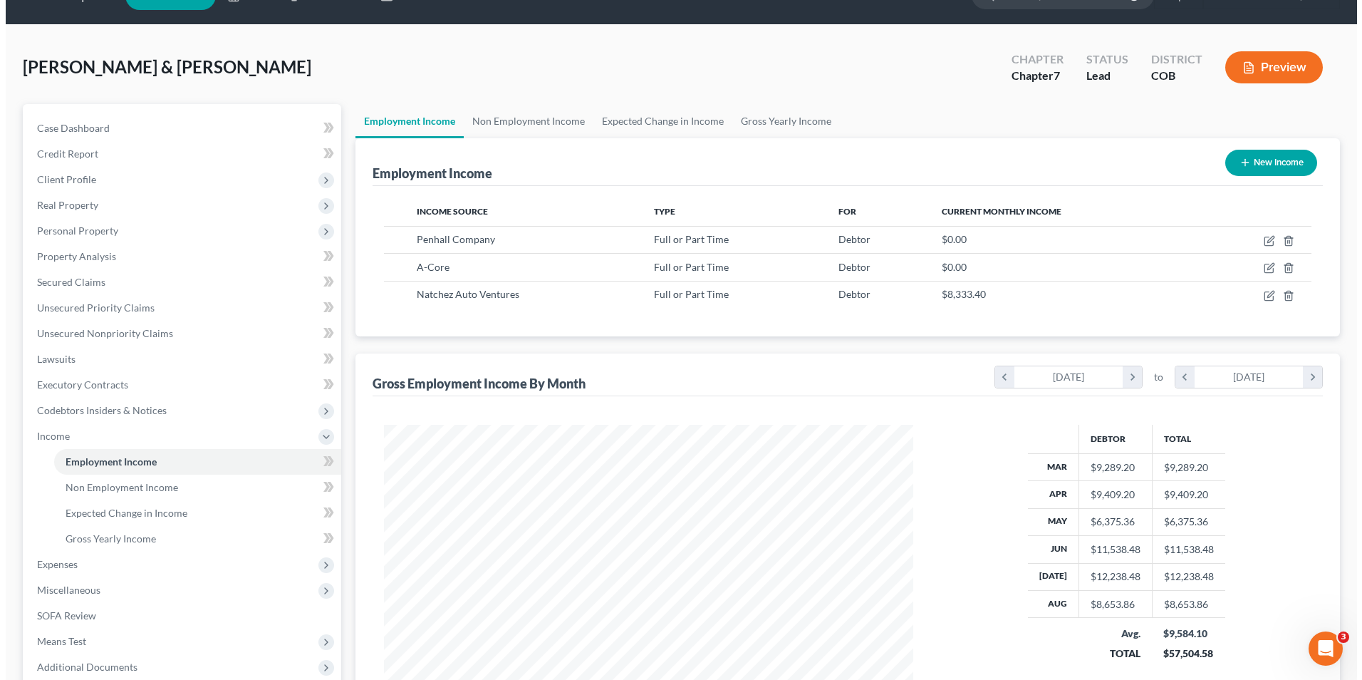
scroll to position [71, 0]
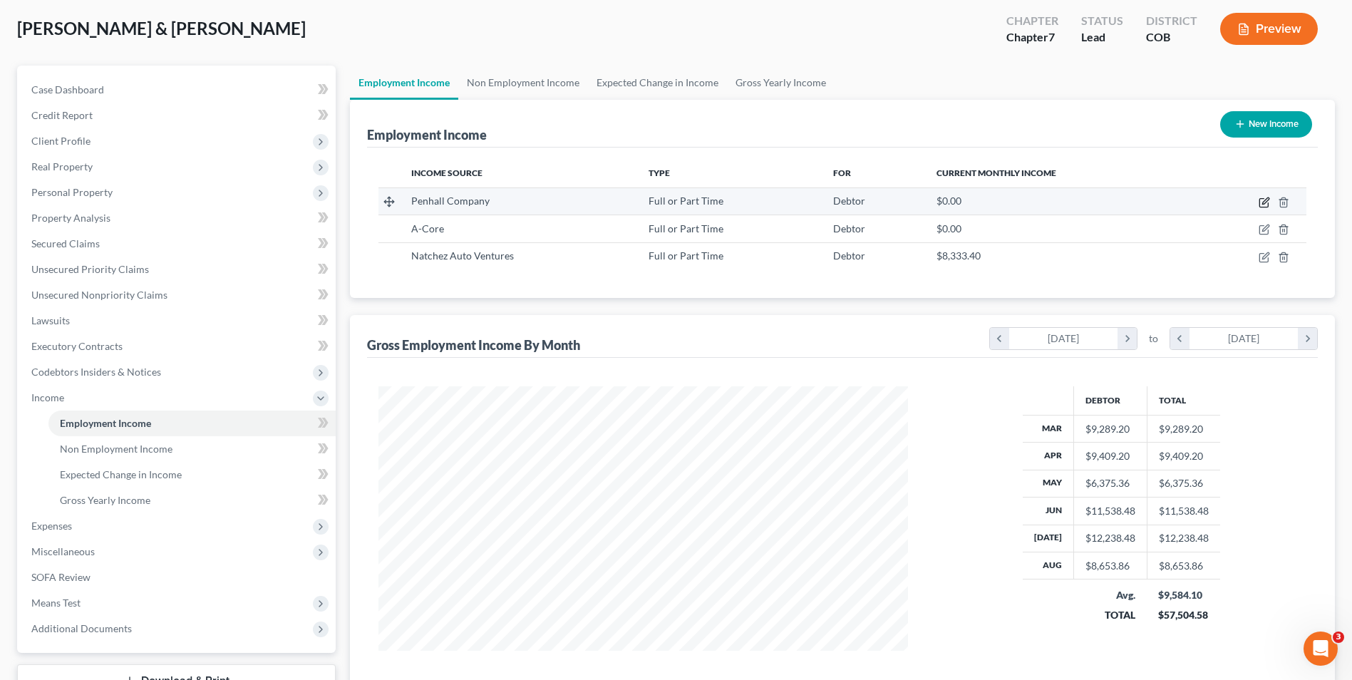
click at [1263, 200] on icon "button" at bounding box center [1263, 202] width 11 height 11
select select "0"
select select "45"
select select "3"
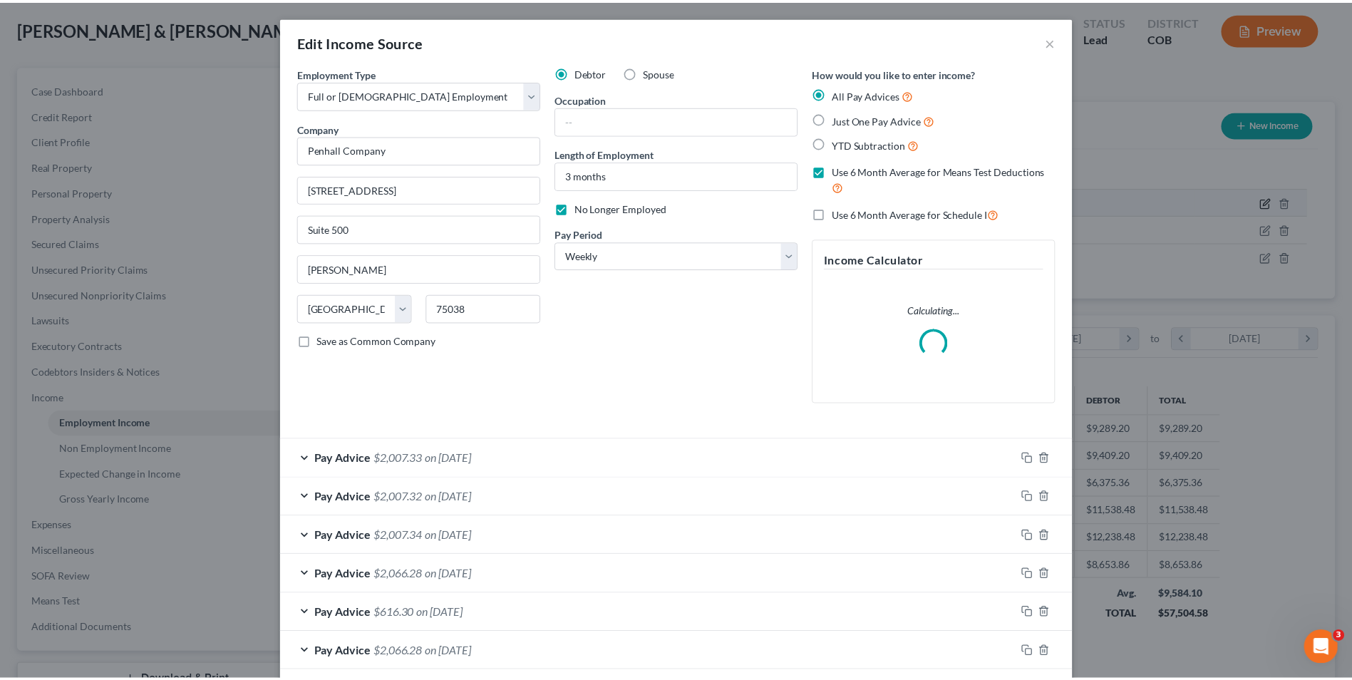
scroll to position [266, 563]
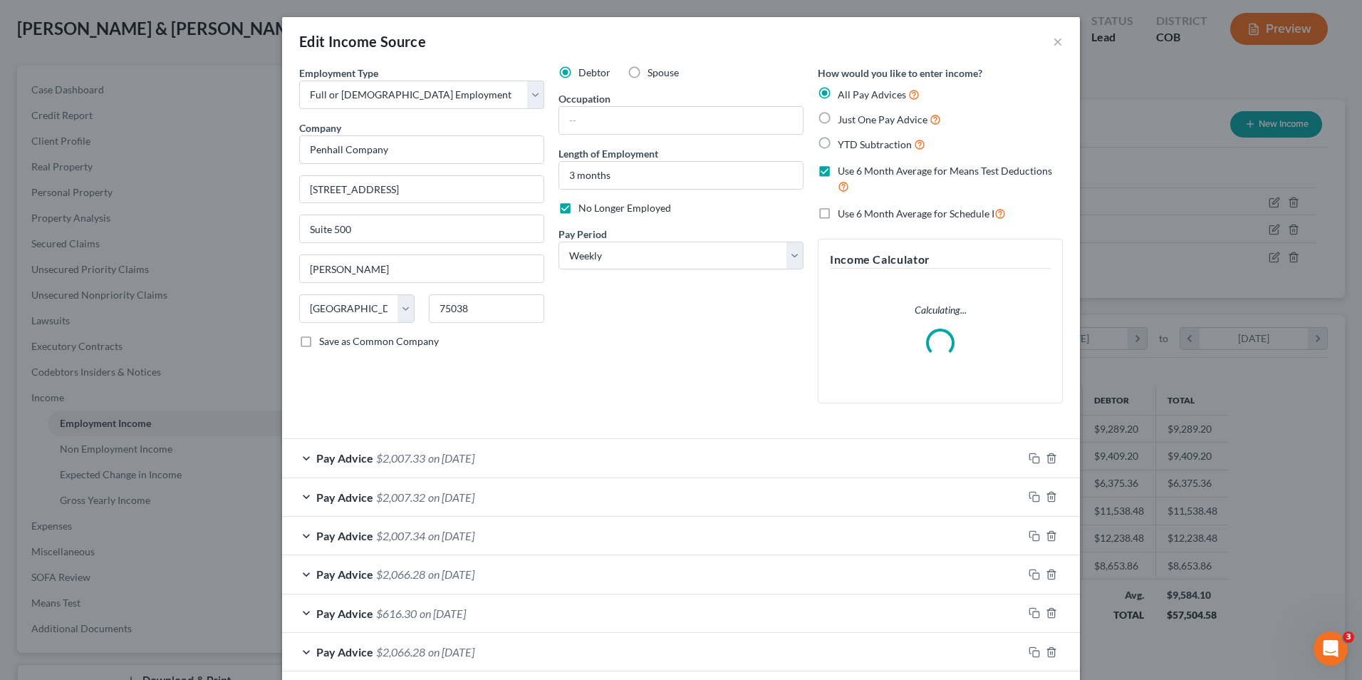
click at [1042, 43] on div "Edit Income Source ×" at bounding box center [681, 41] width 798 height 48
click at [1053, 43] on button "×" at bounding box center [1058, 41] width 10 height 17
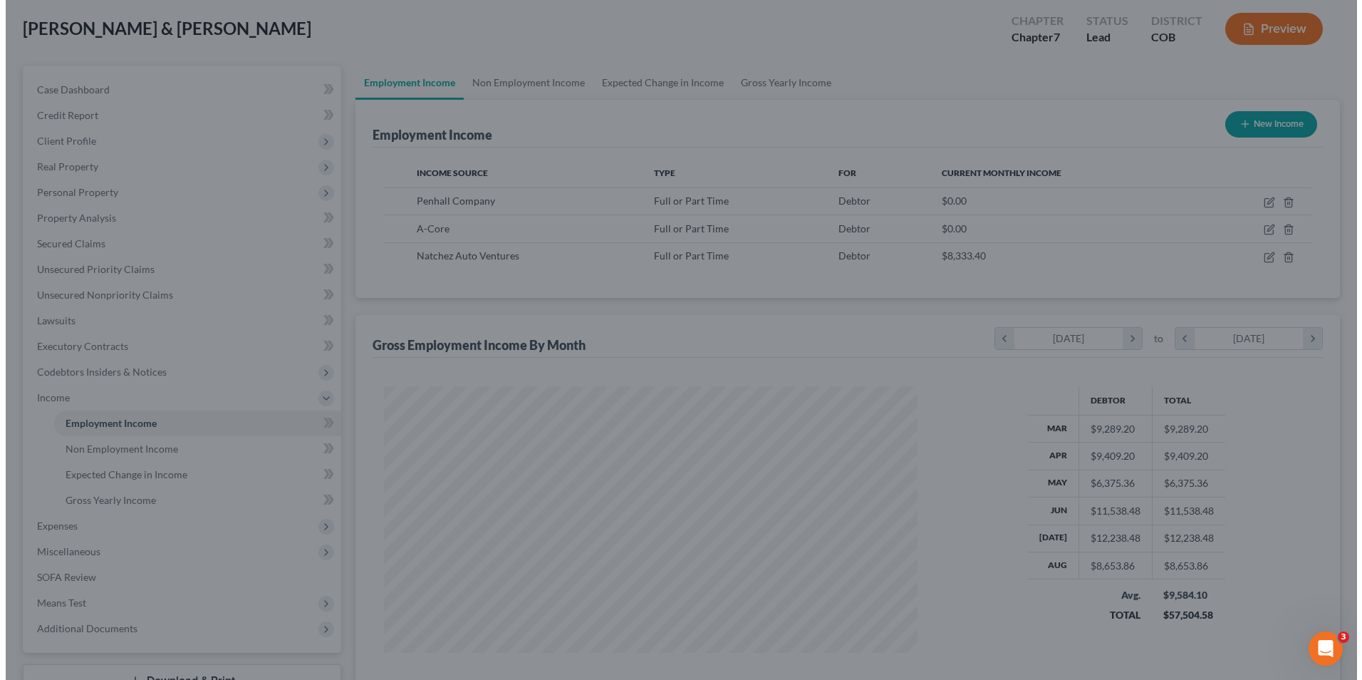
scroll to position [712208, 711914]
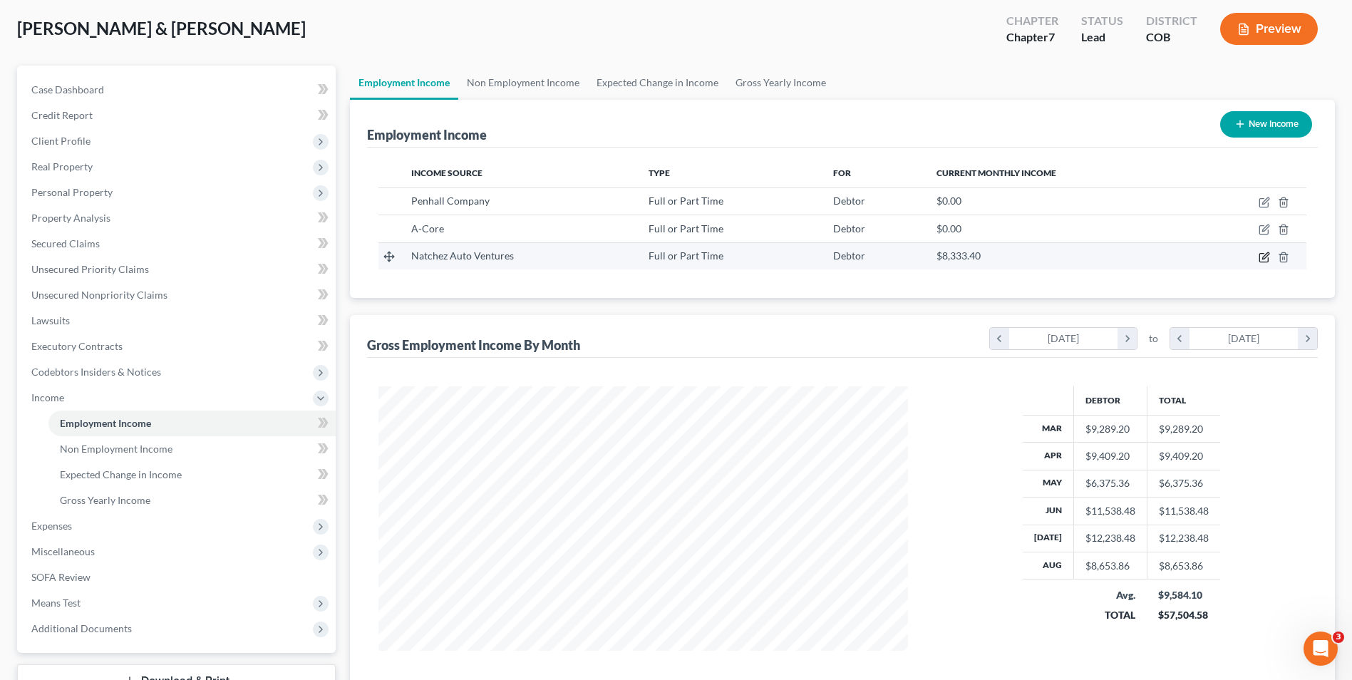
click at [1263, 254] on icon "button" at bounding box center [1263, 257] width 9 height 9
select select "0"
select select "25"
select select "1"
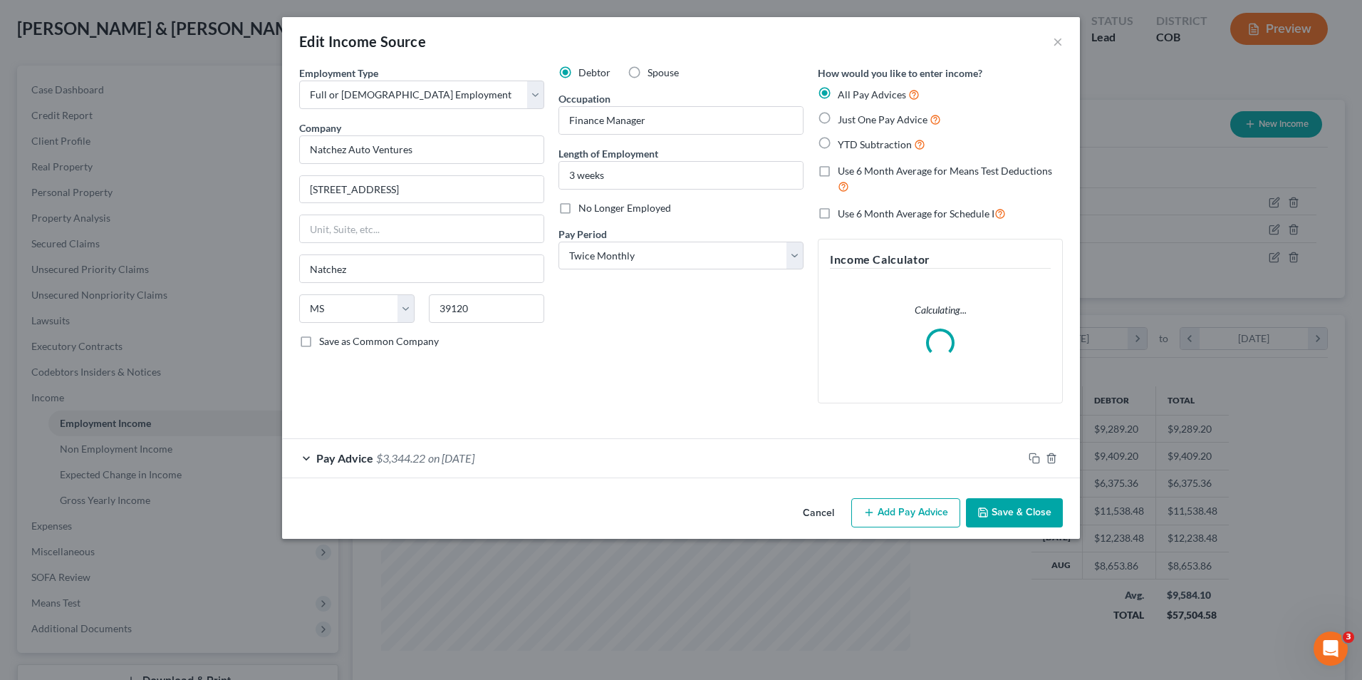
scroll to position [266, 563]
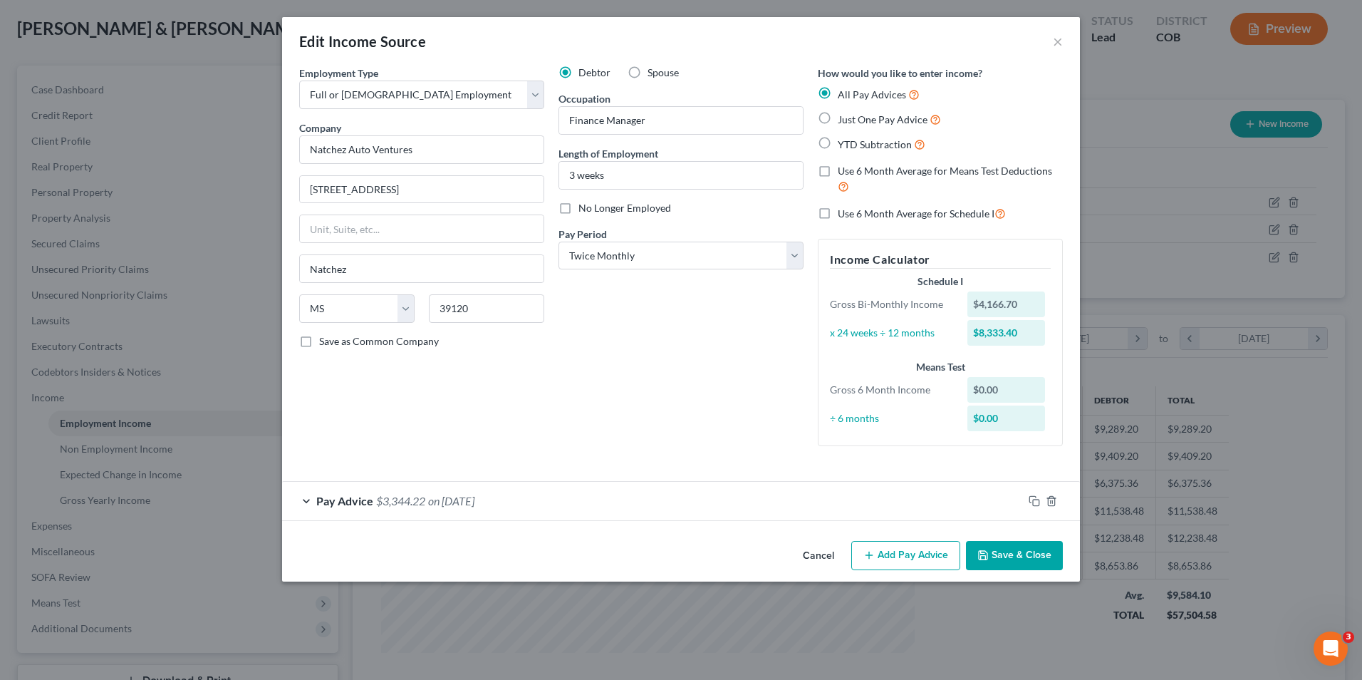
click at [893, 215] on span "Use 6 Month Average for Schedule I" at bounding box center [916, 213] width 157 height 12
click at [853, 214] on input "Use 6 Month Average for Schedule I" at bounding box center [848, 209] width 9 height 9
checkbox input "true"
click at [893, 214] on span "Use 6 Month Average for Schedule I" at bounding box center [916, 213] width 157 height 12
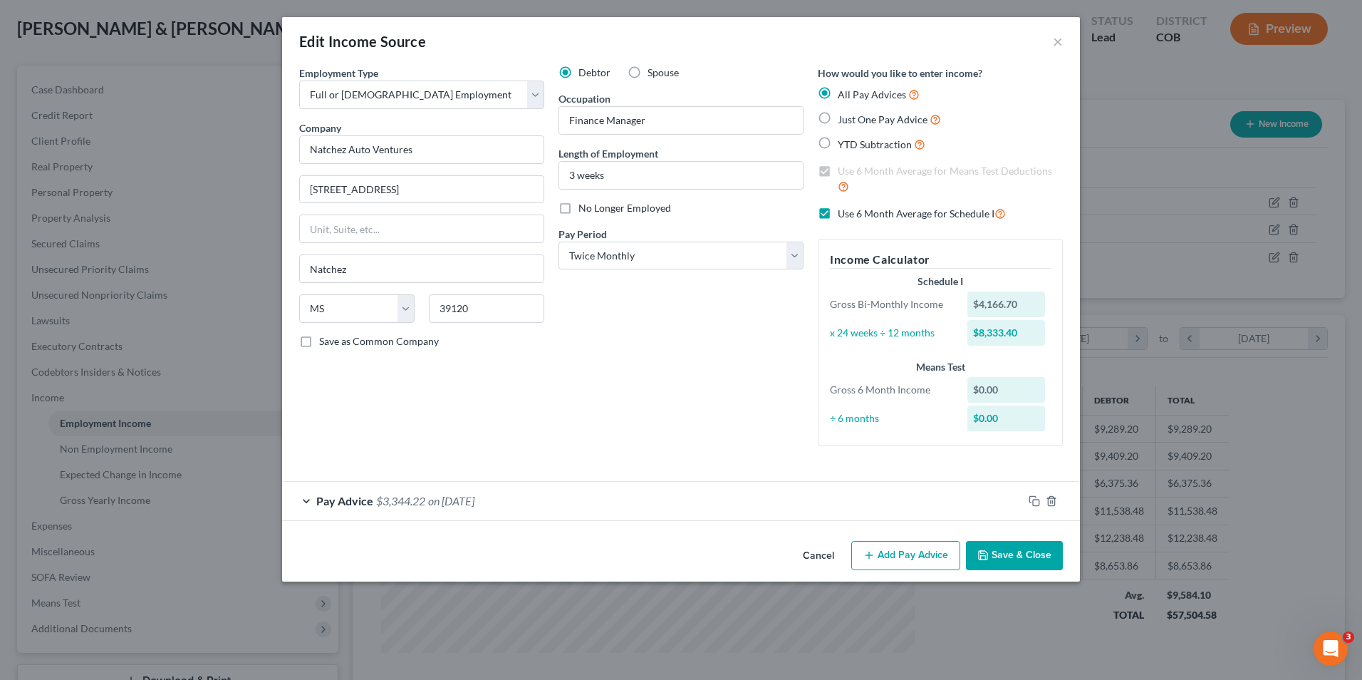
click at [853, 214] on input "Use 6 Month Average for Schedule I" at bounding box center [848, 209] width 9 height 9
checkbox input "false"
click at [612, 253] on select "Select Monthly Twice Monthly Every Other Week Weekly" at bounding box center [681, 256] width 245 height 28
select select "0"
click at [559, 242] on select "Select Monthly Twice Monthly Every Other Week Weekly" at bounding box center [681, 256] width 245 height 28
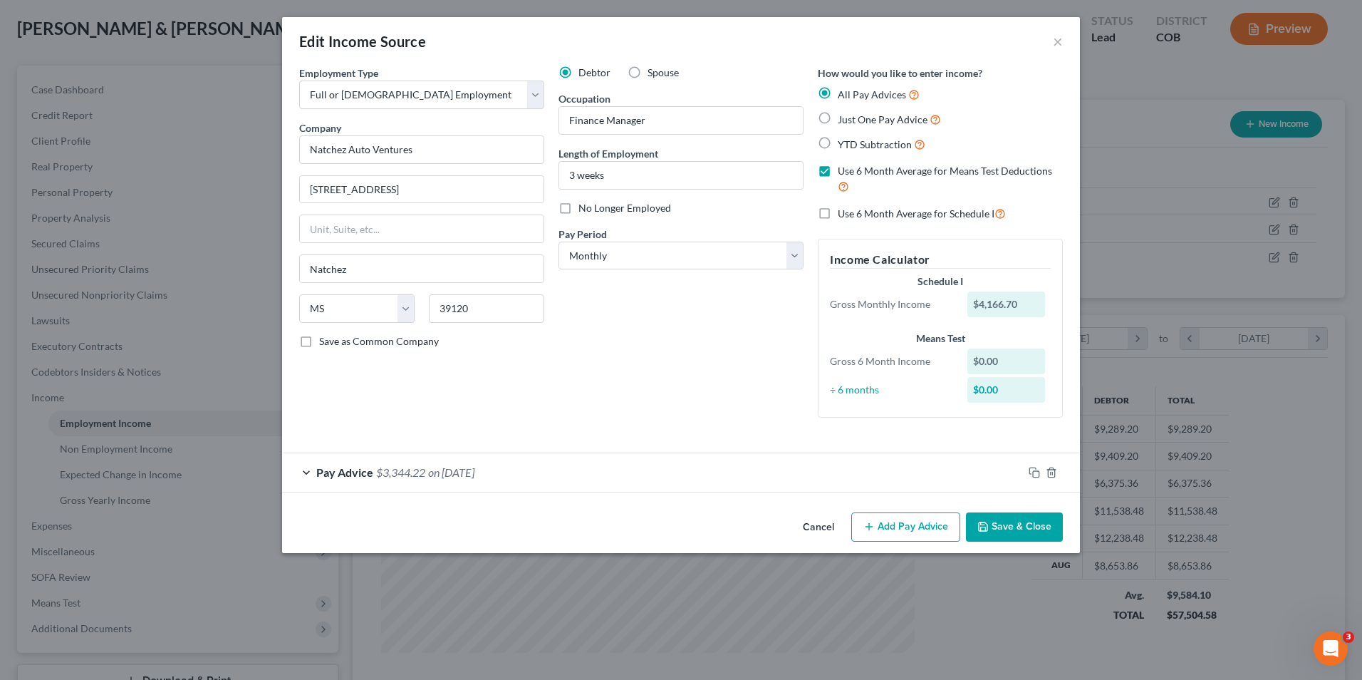
click at [916, 526] on button "Add Pay Advice" at bounding box center [905, 527] width 109 height 30
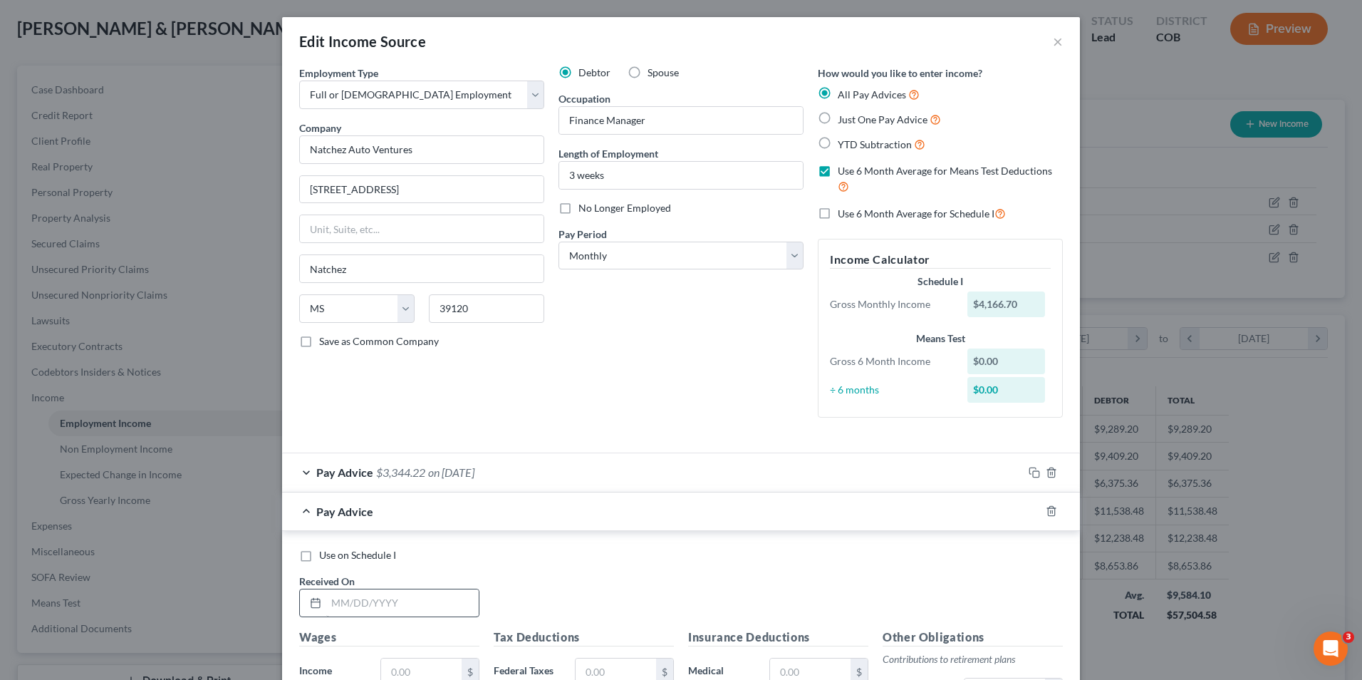
scroll to position [71, 0]
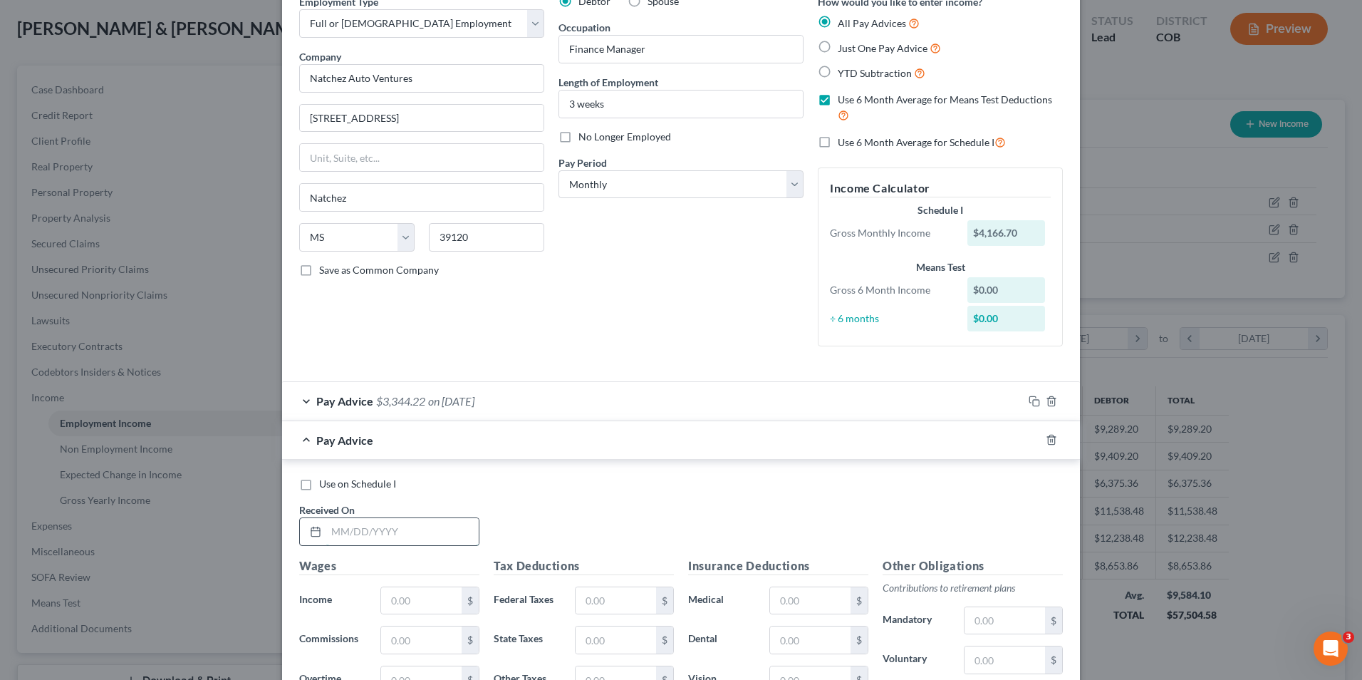
click at [410, 519] on input "text" at bounding box center [402, 531] width 152 height 27
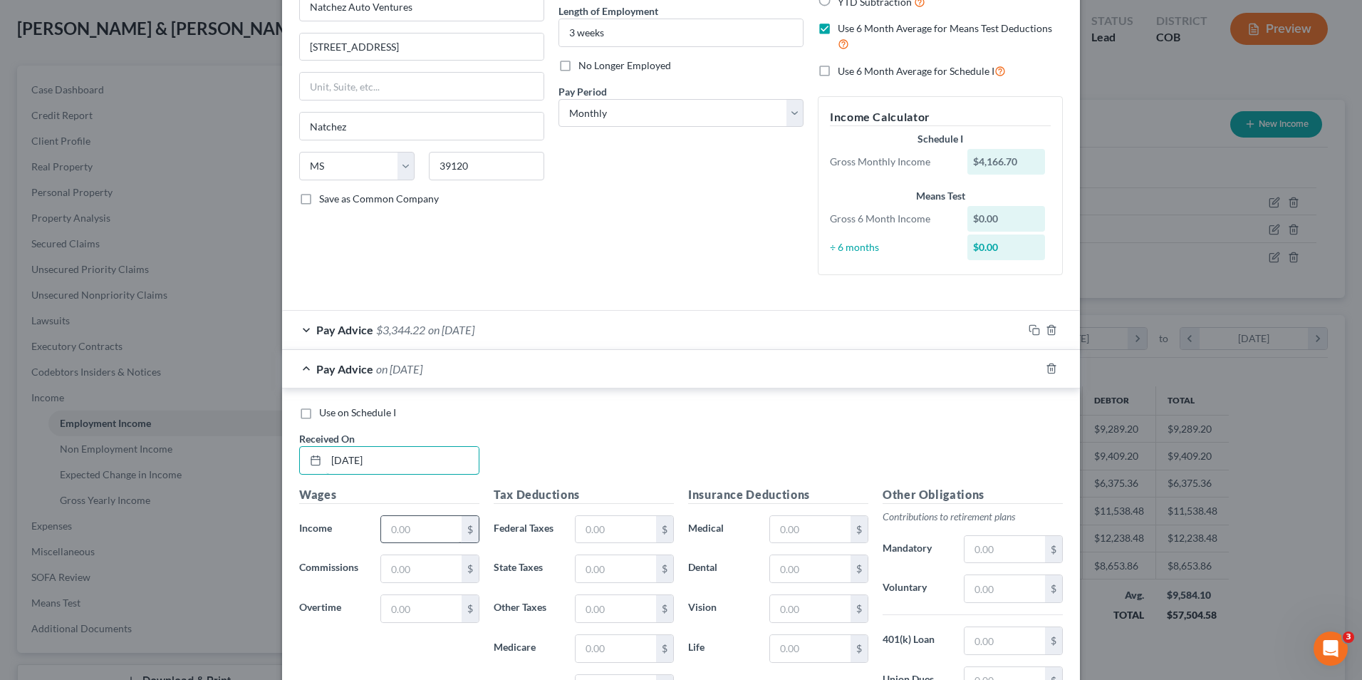
type input "[DATE]"
click at [444, 527] on input "text" at bounding box center [421, 529] width 81 height 27
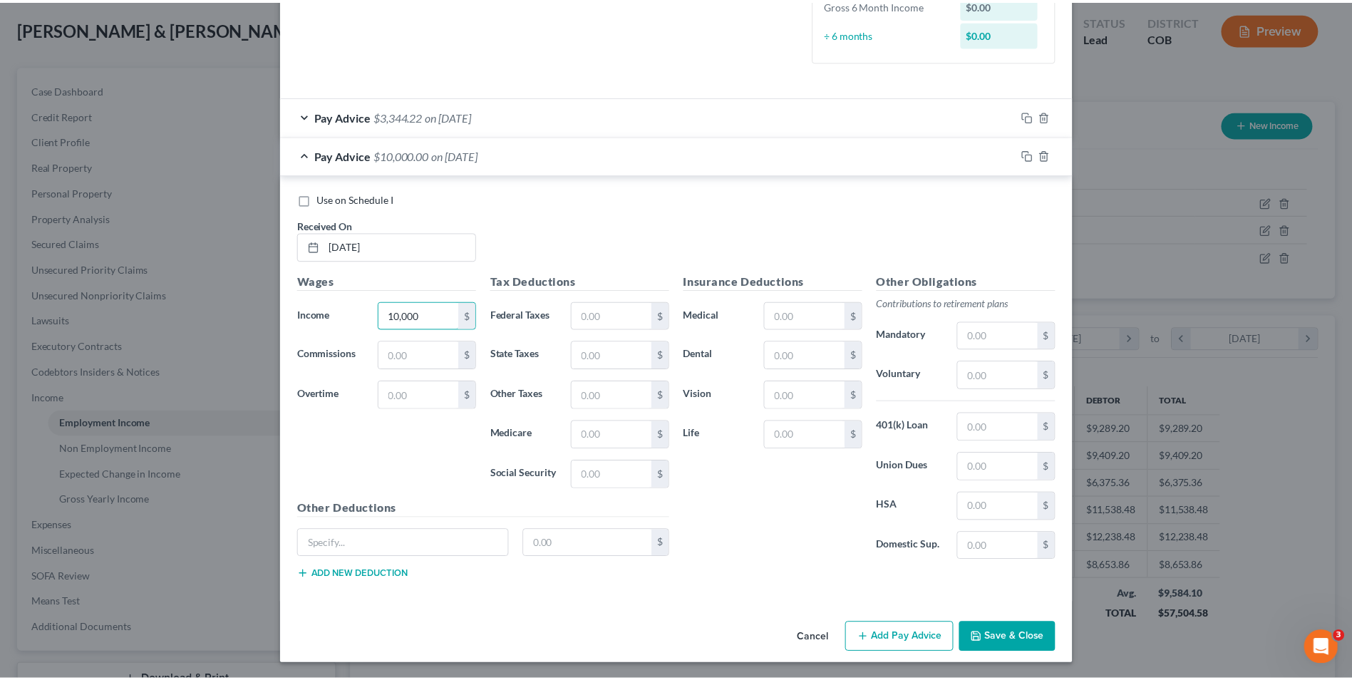
scroll to position [358, 0]
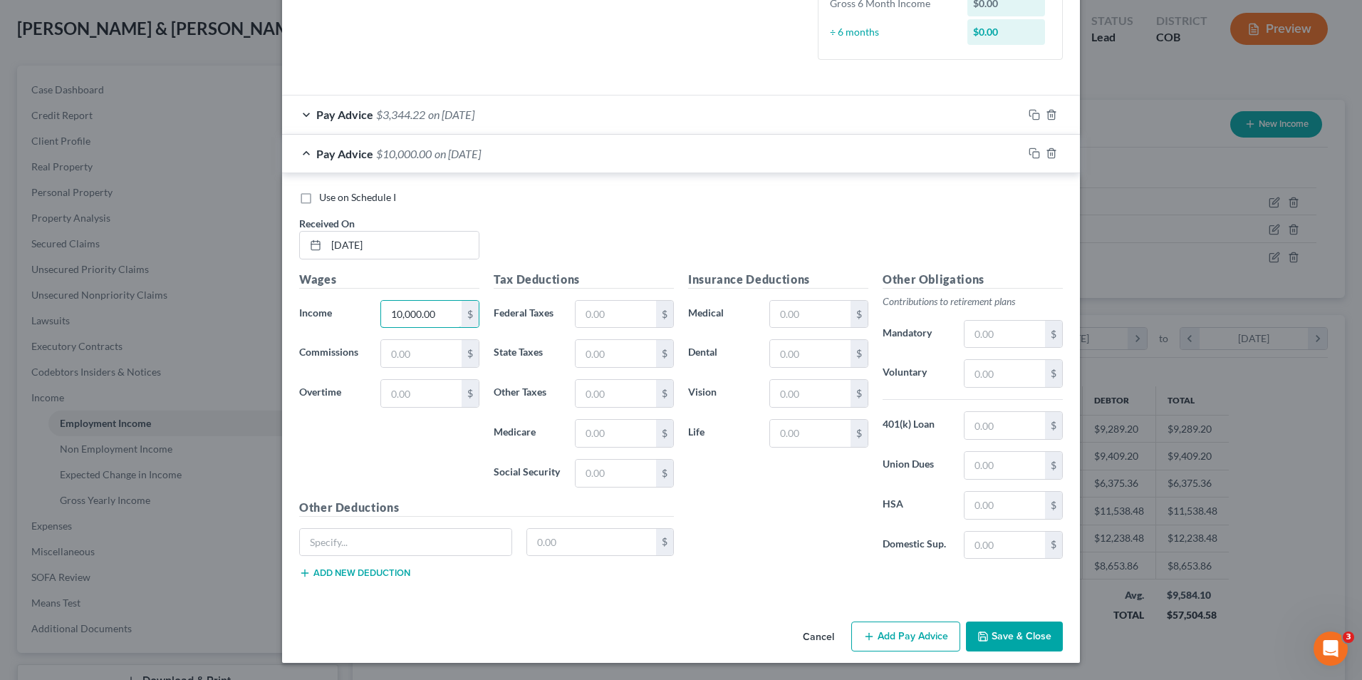
type input "10,000.00"
click at [623, 318] on input "text" at bounding box center [616, 314] width 81 height 27
type input "1,970.00"
click at [1044, 643] on button "Save & Close" at bounding box center [1014, 636] width 97 height 30
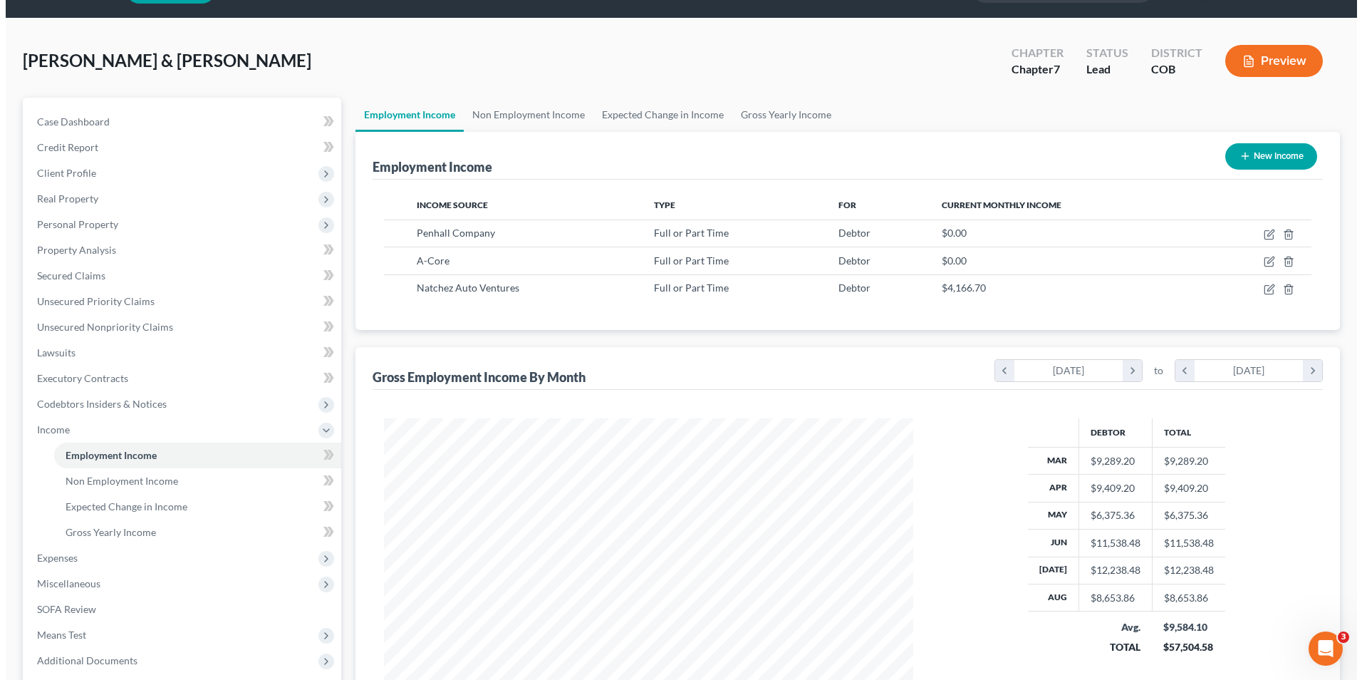
scroll to position [38, 0]
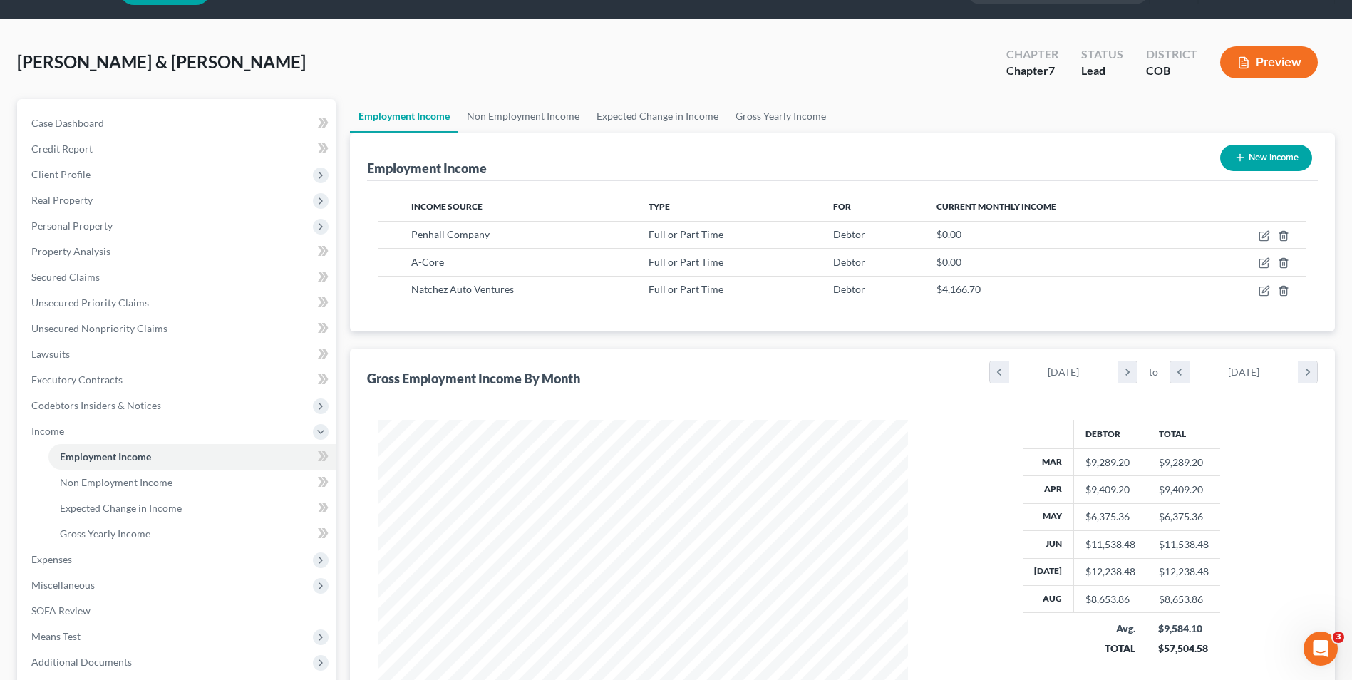
click at [1252, 54] on button "Preview" at bounding box center [1269, 62] width 98 height 32
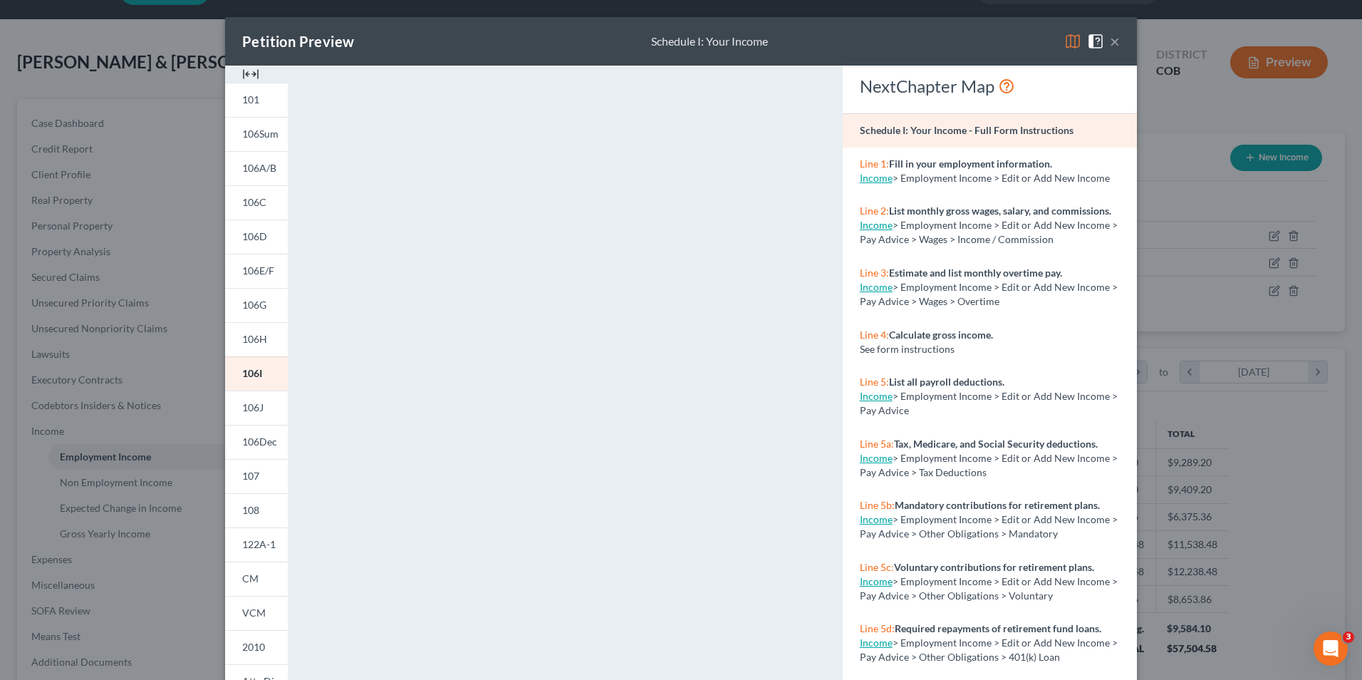
drag, startPoint x: 1115, startPoint y: 39, endPoint x: 1106, endPoint y: 42, distance: 9.7
click at [1114, 39] on div "Petition Preview Schedule I: Your Income ×" at bounding box center [681, 41] width 912 height 48
click at [1111, 44] on button "×" at bounding box center [1115, 41] width 10 height 17
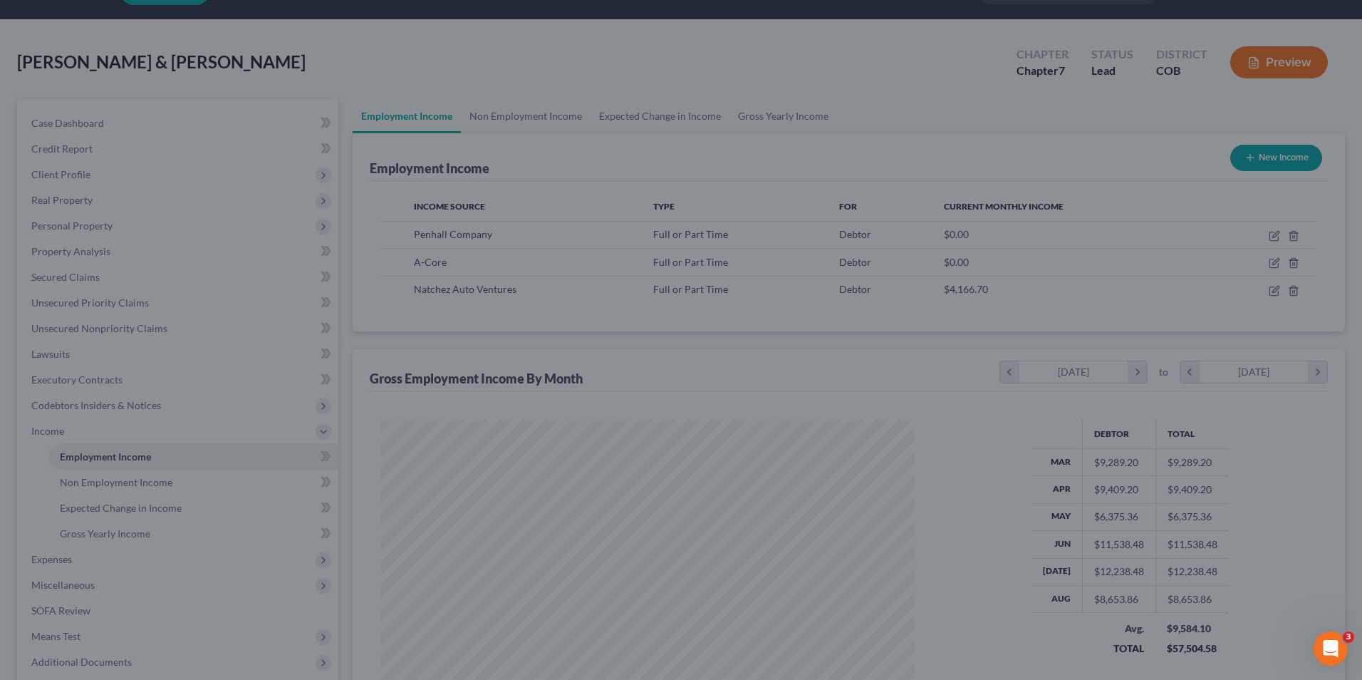
scroll to position [712208, 711914]
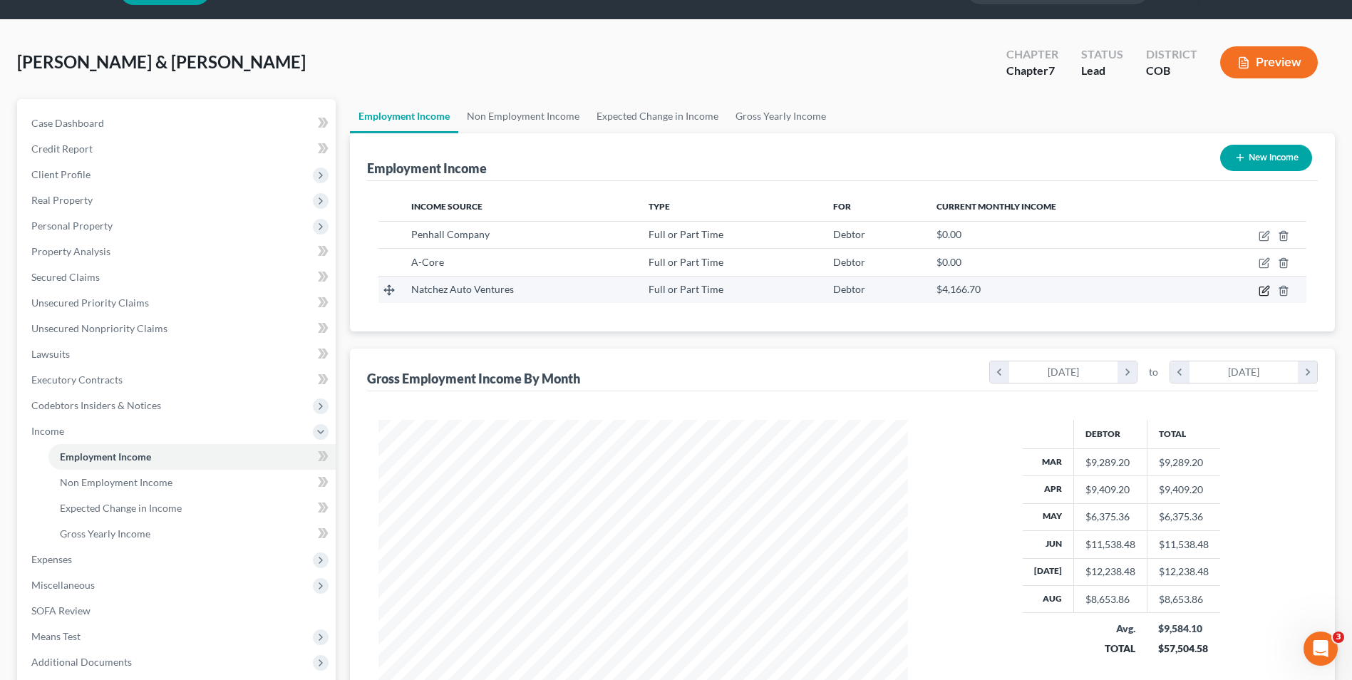
click at [1260, 293] on icon "button" at bounding box center [1263, 290] width 9 height 9
select select "0"
select select "25"
select select "0"
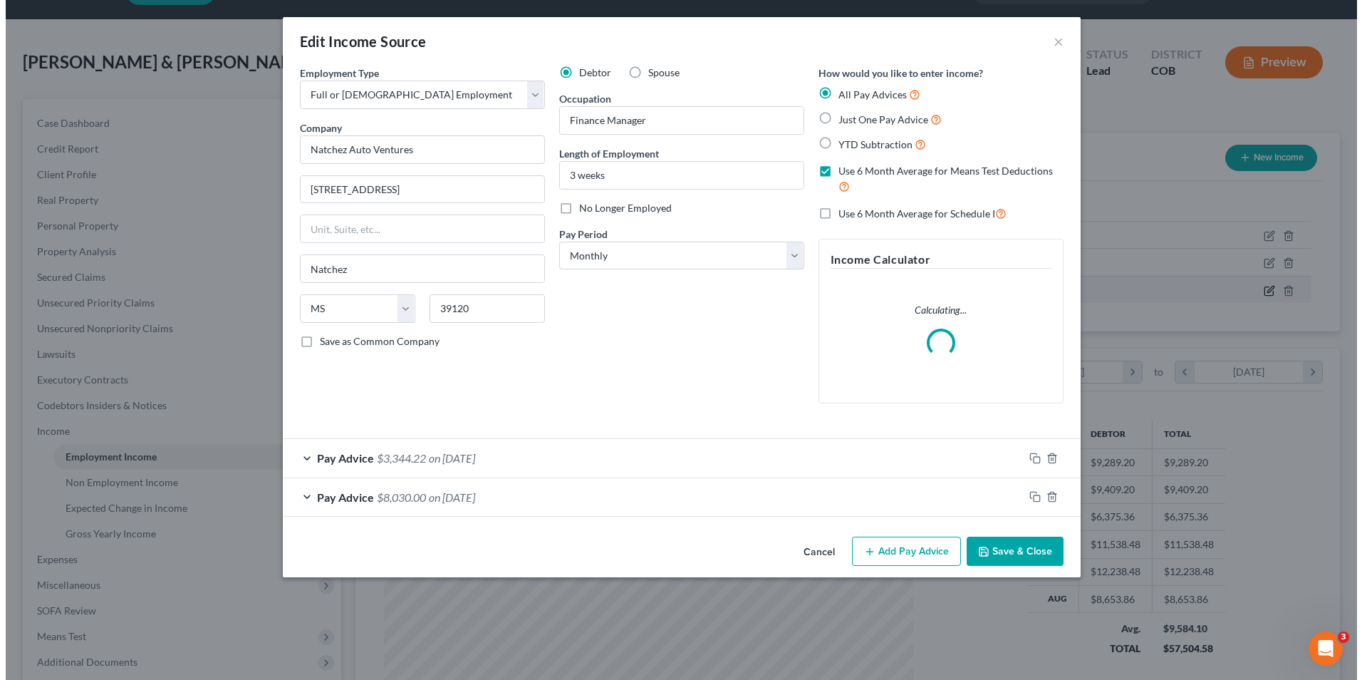
scroll to position [266, 563]
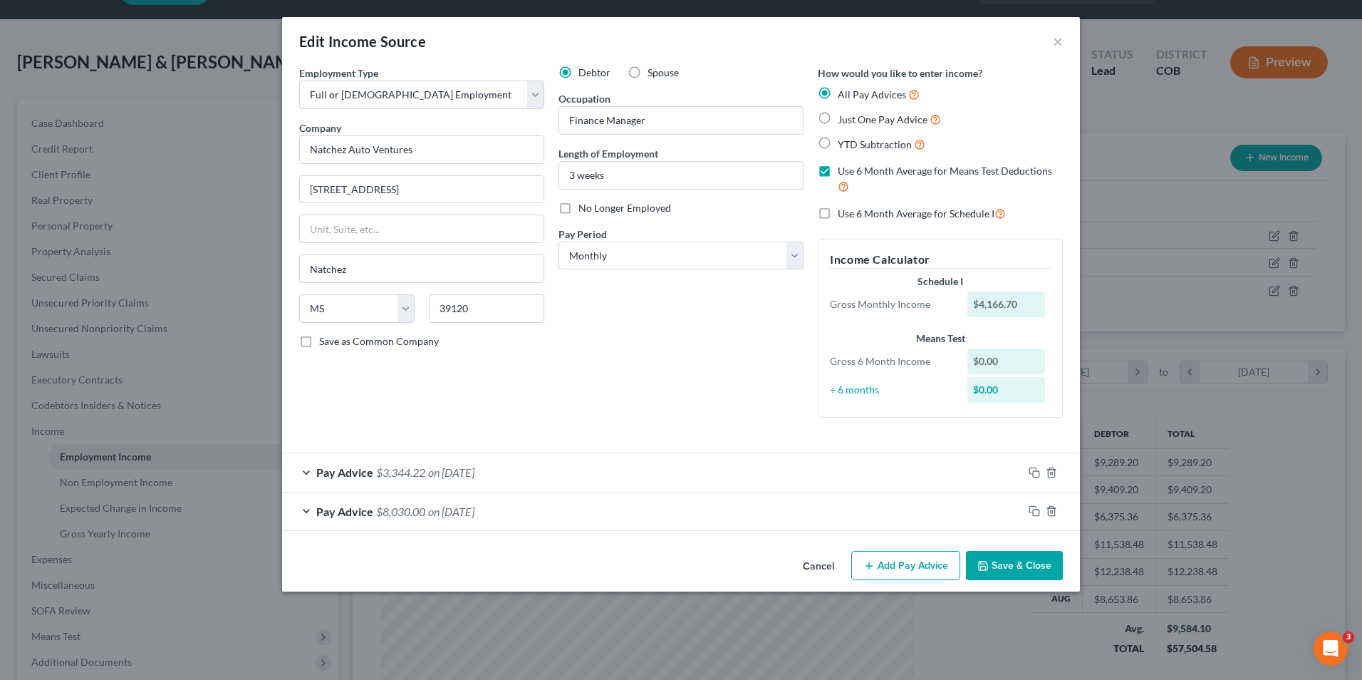
click at [615, 518] on div "Pay Advice $8,030.00 on [DATE]" at bounding box center [652, 511] width 741 height 38
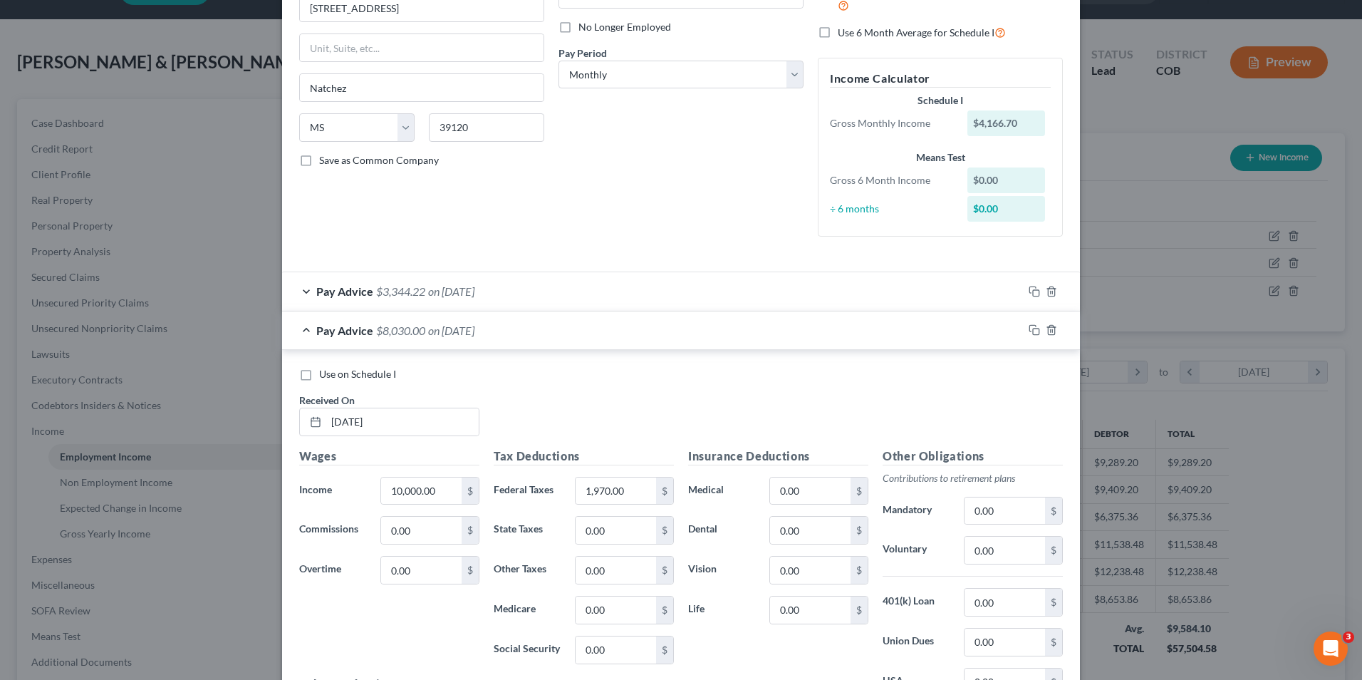
scroll to position [214, 0]
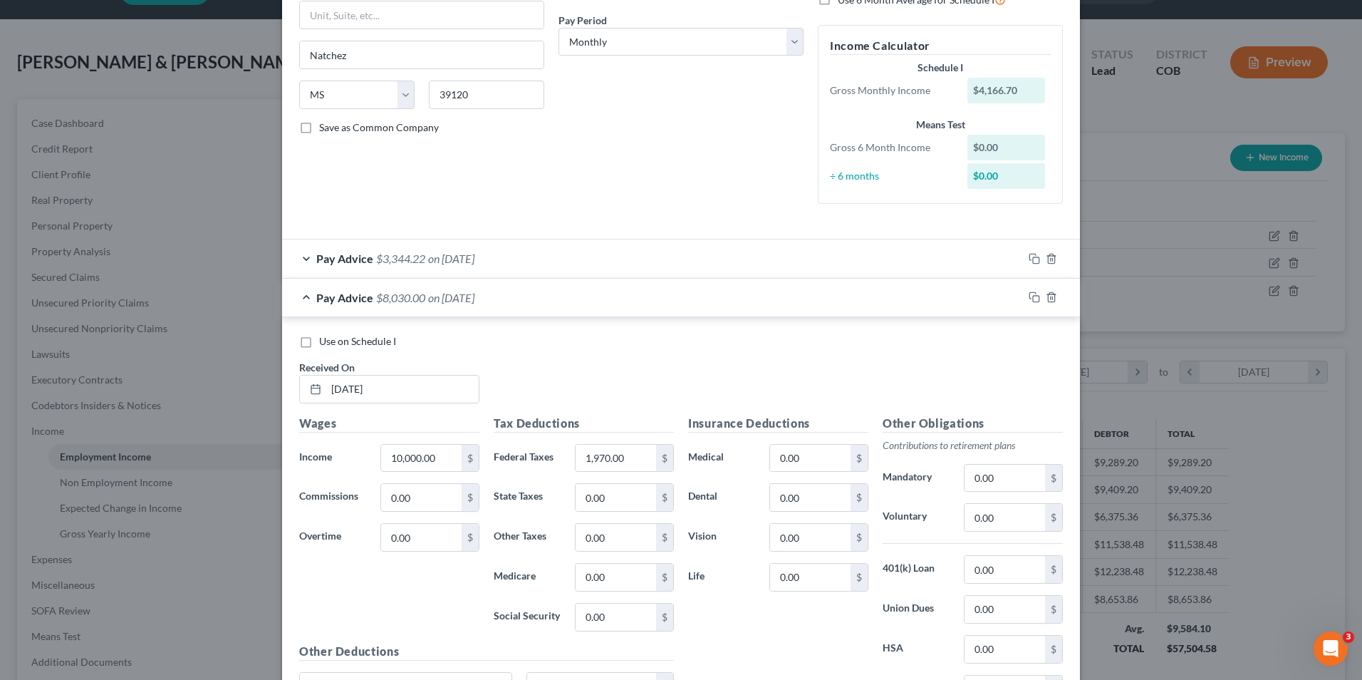
click at [502, 260] on div "Pay Advice $3,344.22 on [DATE]" at bounding box center [652, 258] width 741 height 38
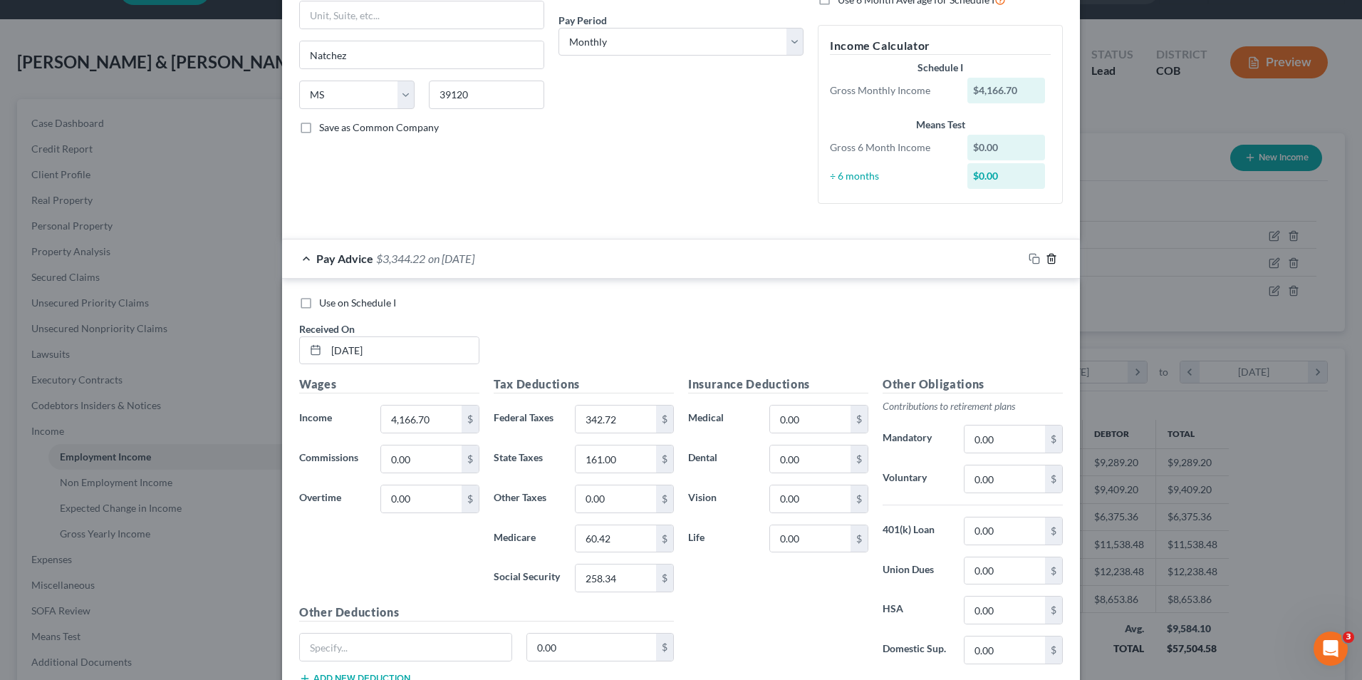
click at [1046, 261] on icon "button" at bounding box center [1051, 258] width 11 height 11
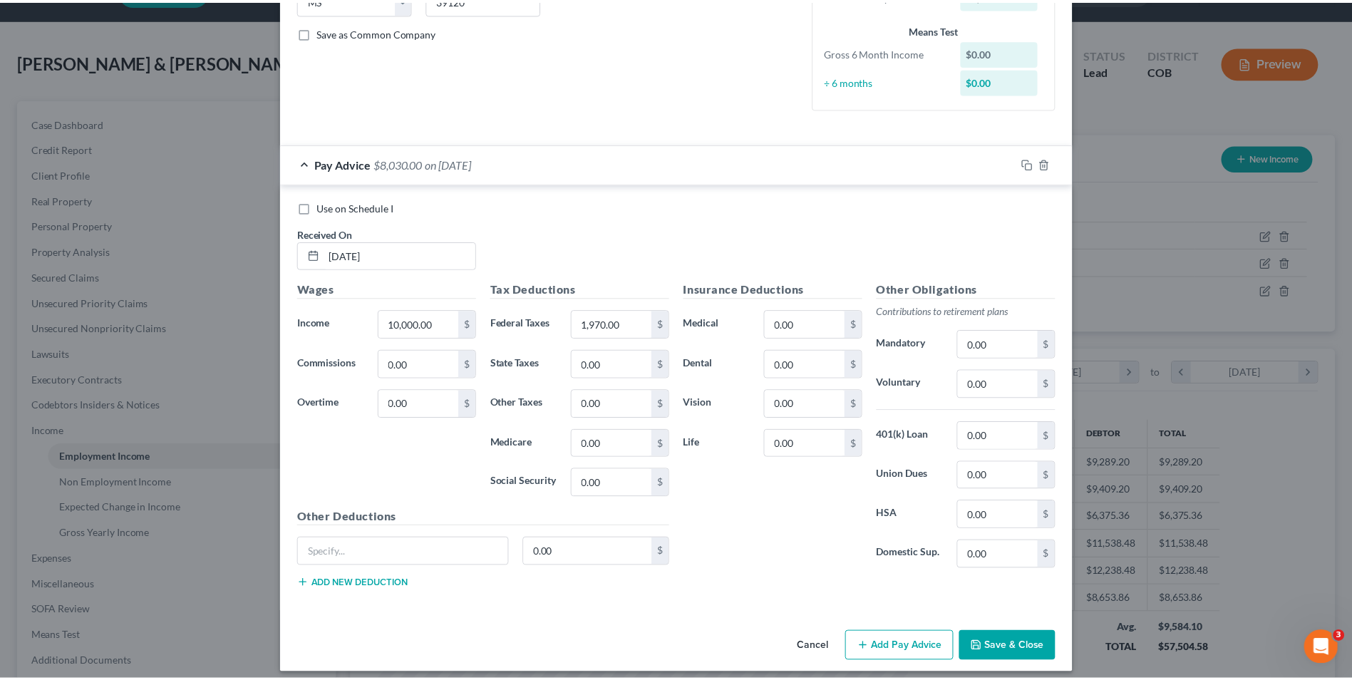
scroll to position [319, 0]
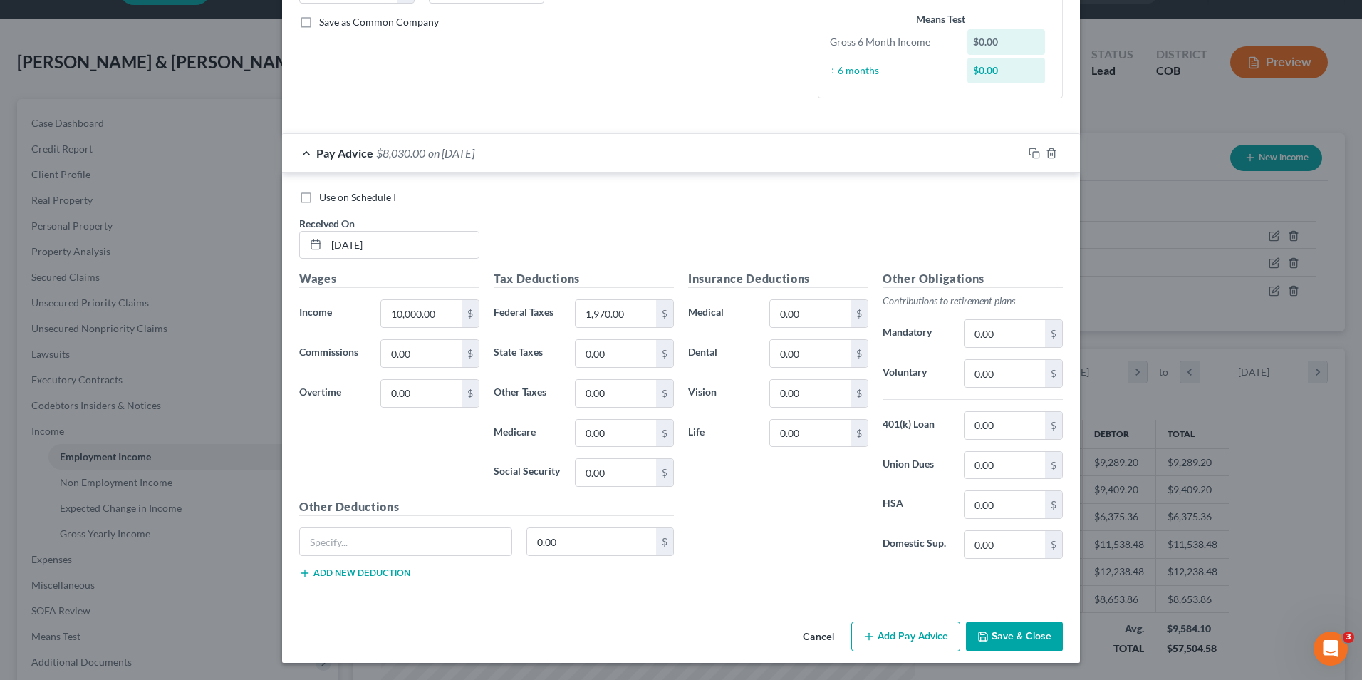
click at [994, 623] on button "Save & Close" at bounding box center [1014, 636] width 97 height 30
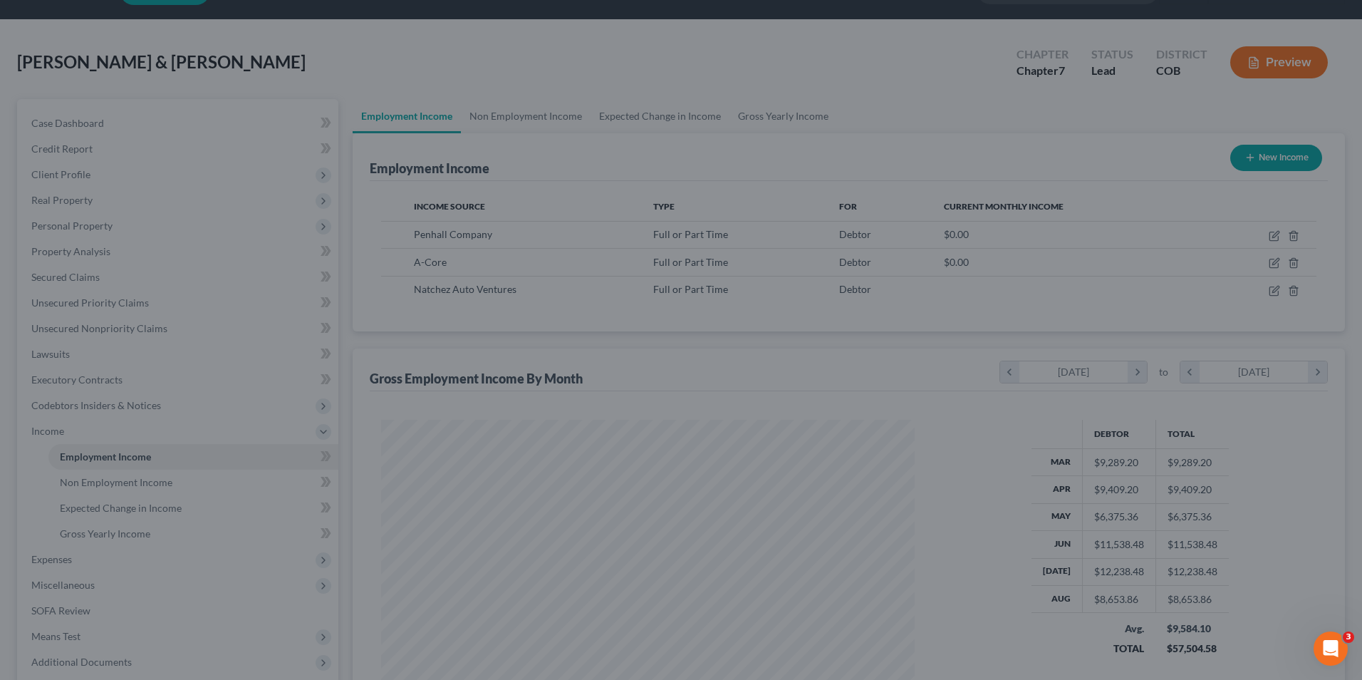
scroll to position [712208, 711914]
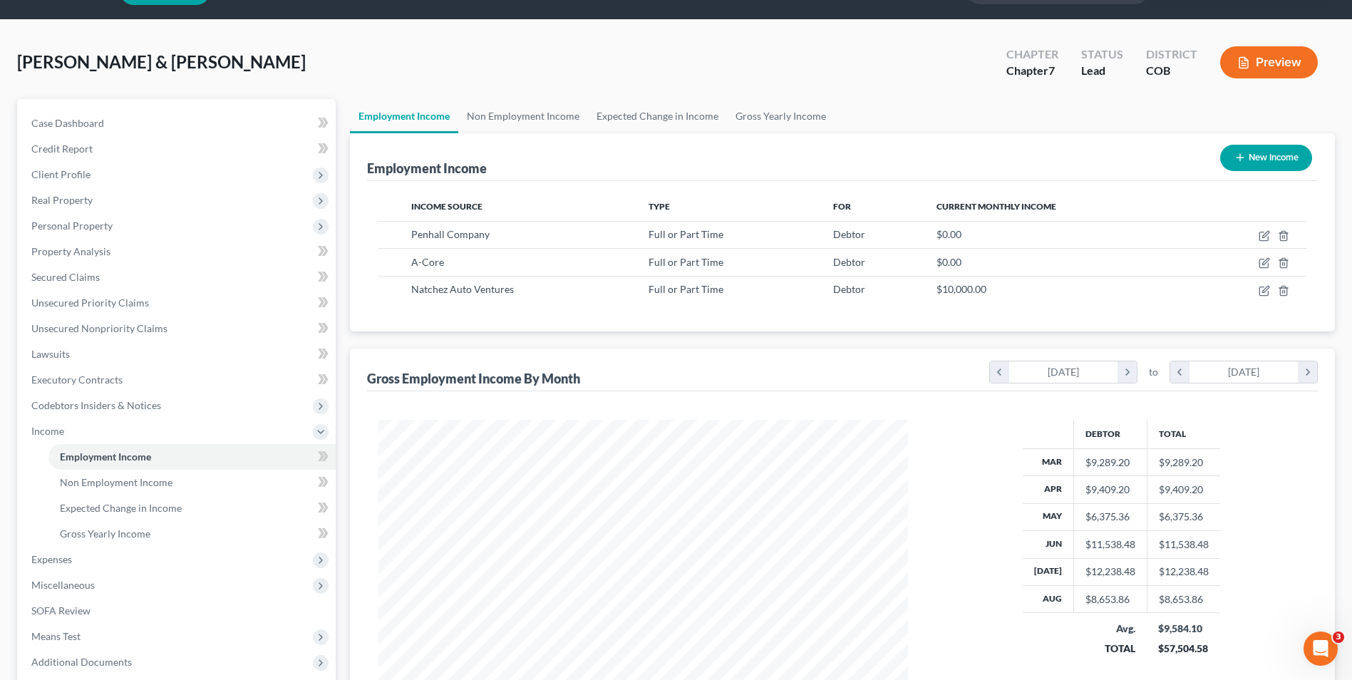
click at [1257, 60] on button "Preview" at bounding box center [1269, 62] width 98 height 32
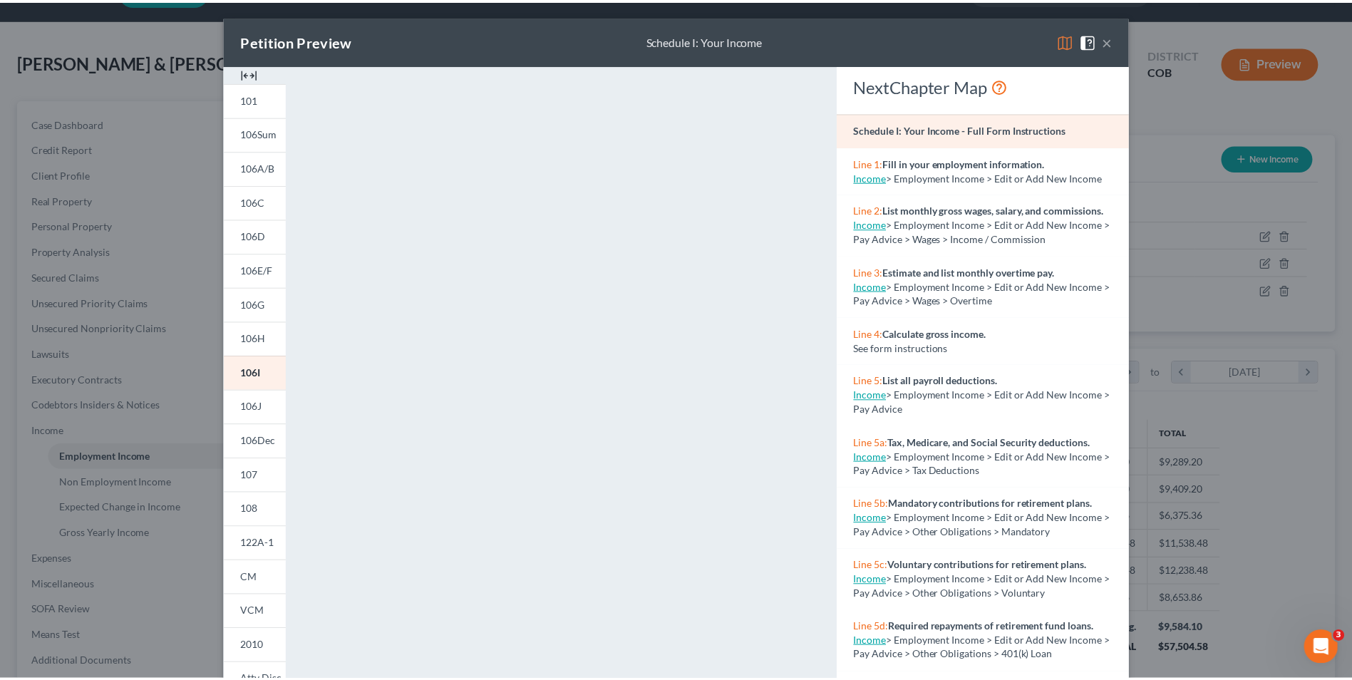
scroll to position [0, 0]
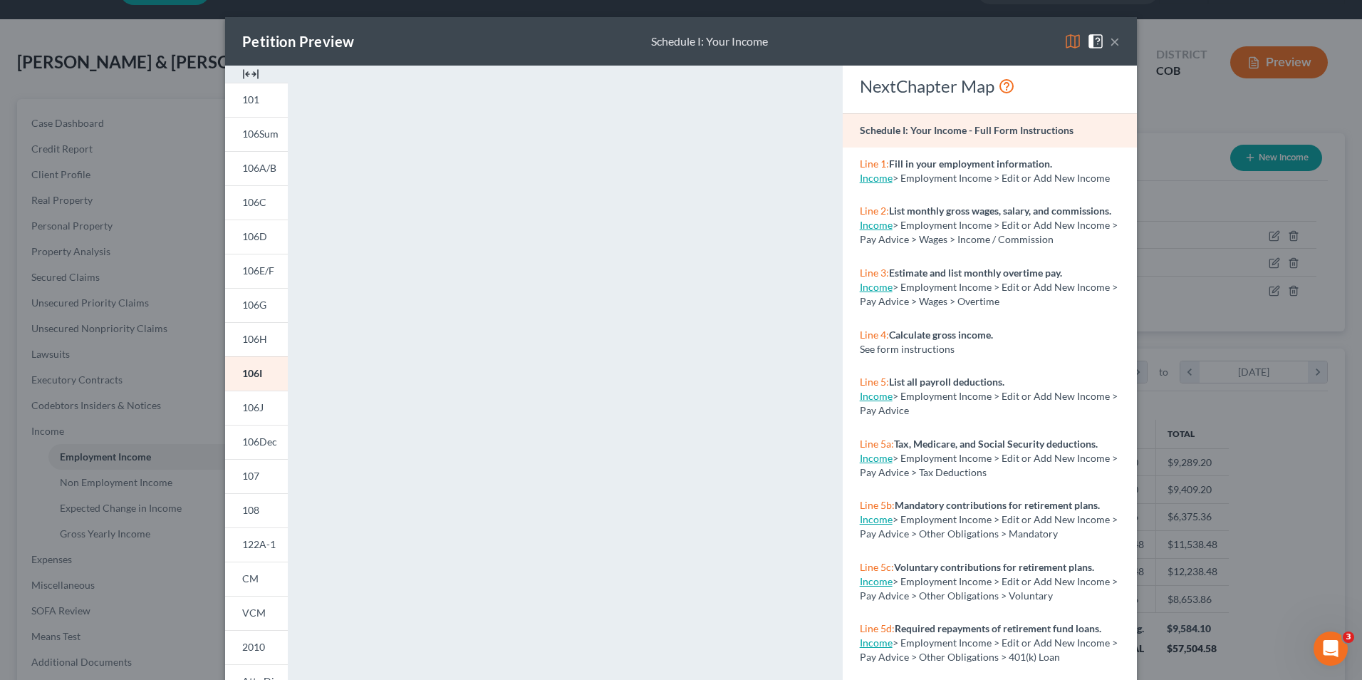
click at [1114, 41] on button "×" at bounding box center [1115, 41] width 10 height 17
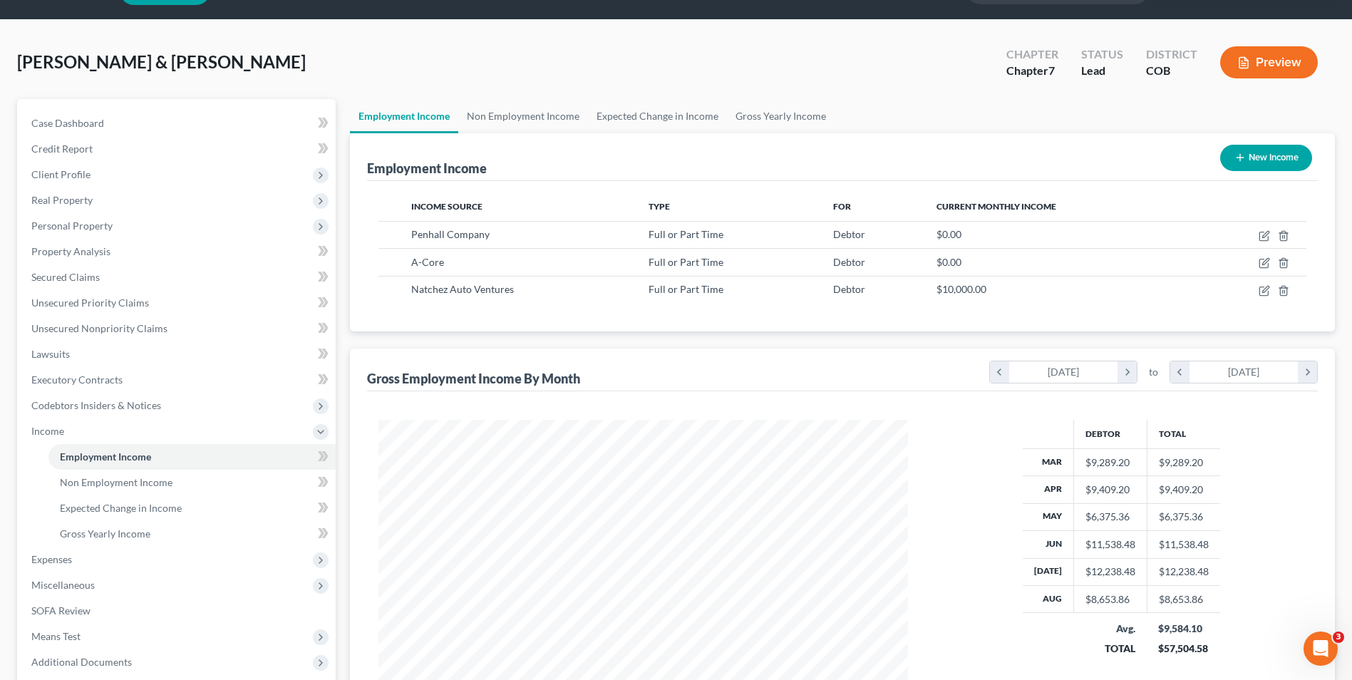
scroll to position [180, 0]
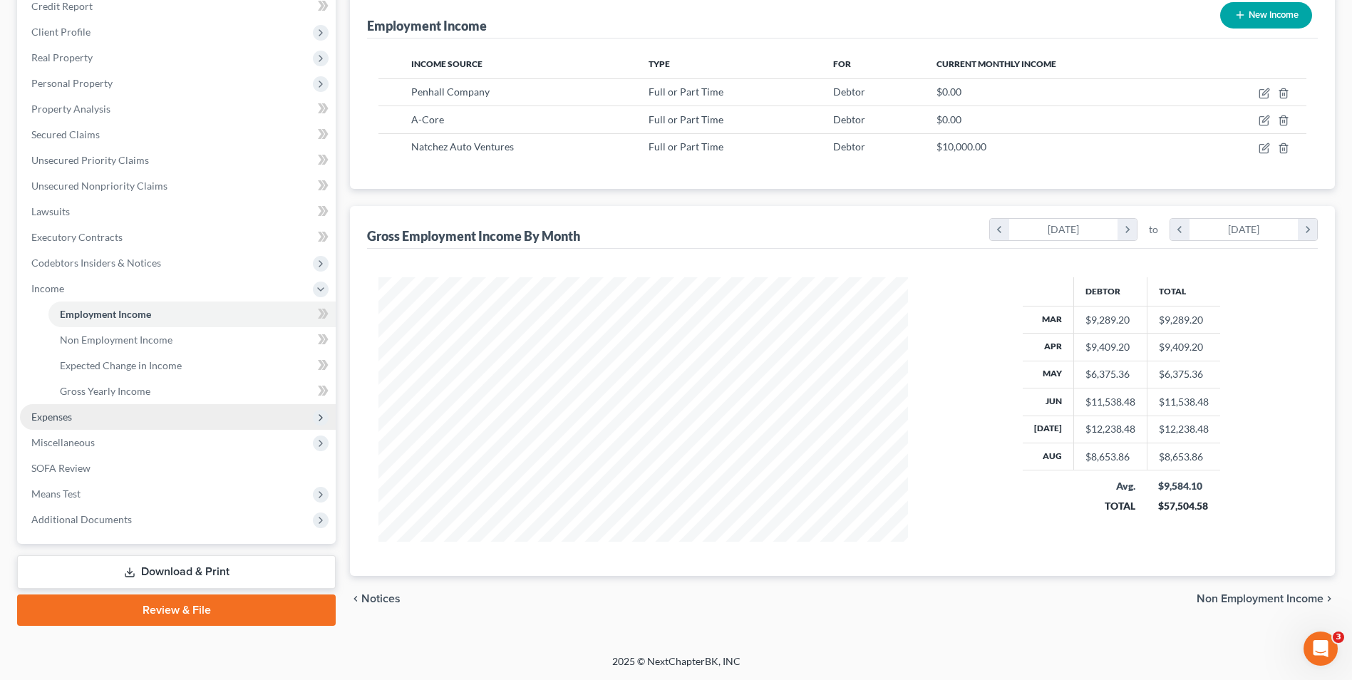
click at [65, 420] on span "Expenses" at bounding box center [51, 416] width 41 height 12
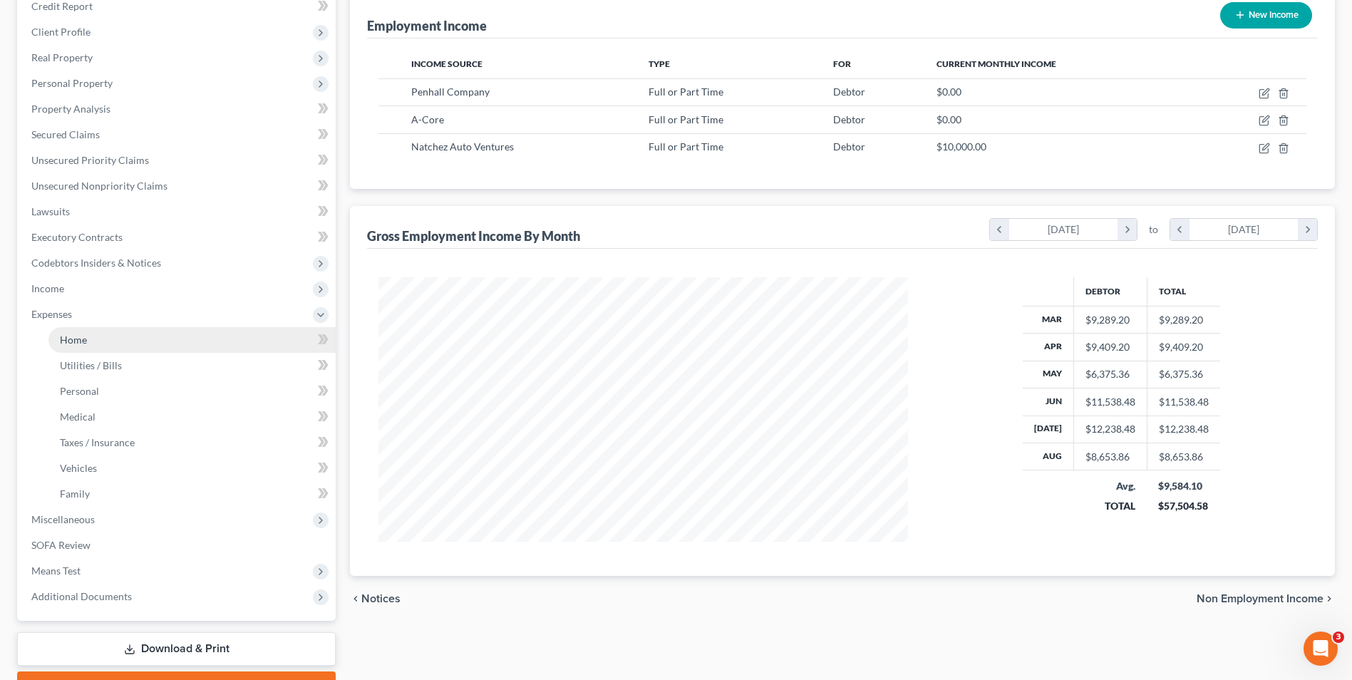
click at [99, 346] on link "Home" at bounding box center [191, 340] width 287 height 26
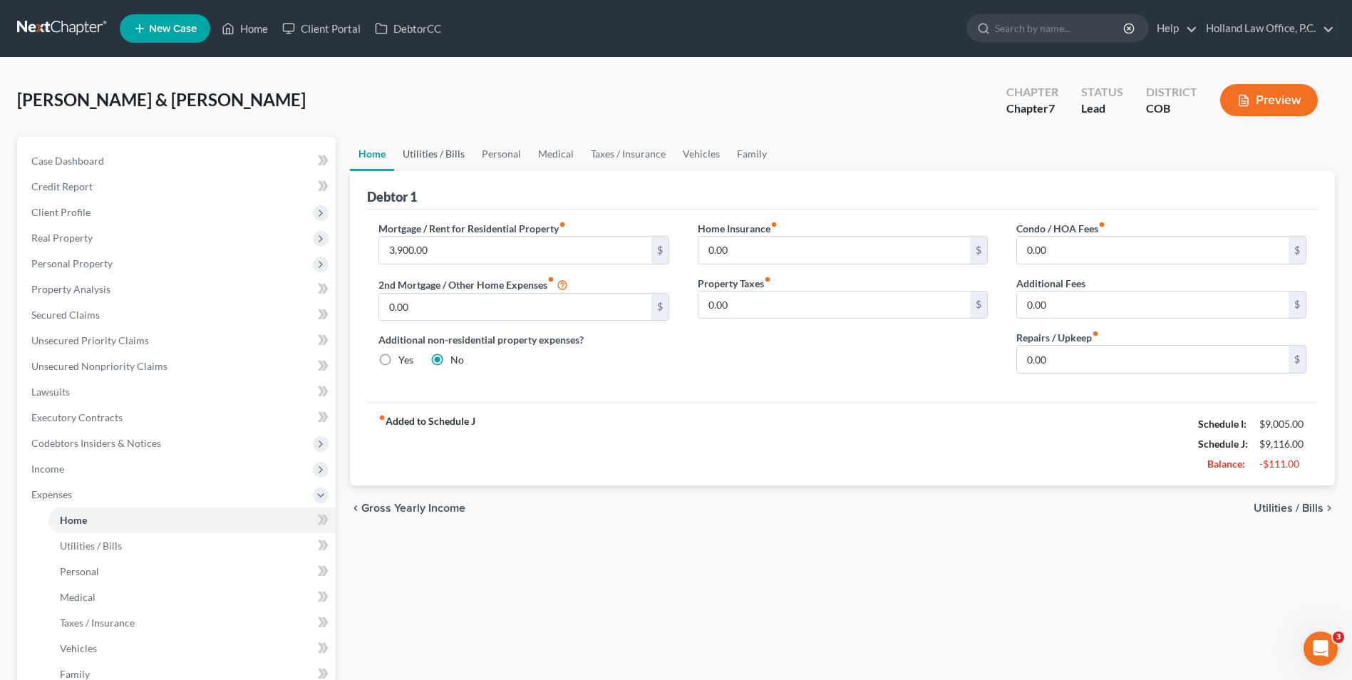
click at [447, 150] on link "Utilities / Bills" at bounding box center [433, 154] width 79 height 34
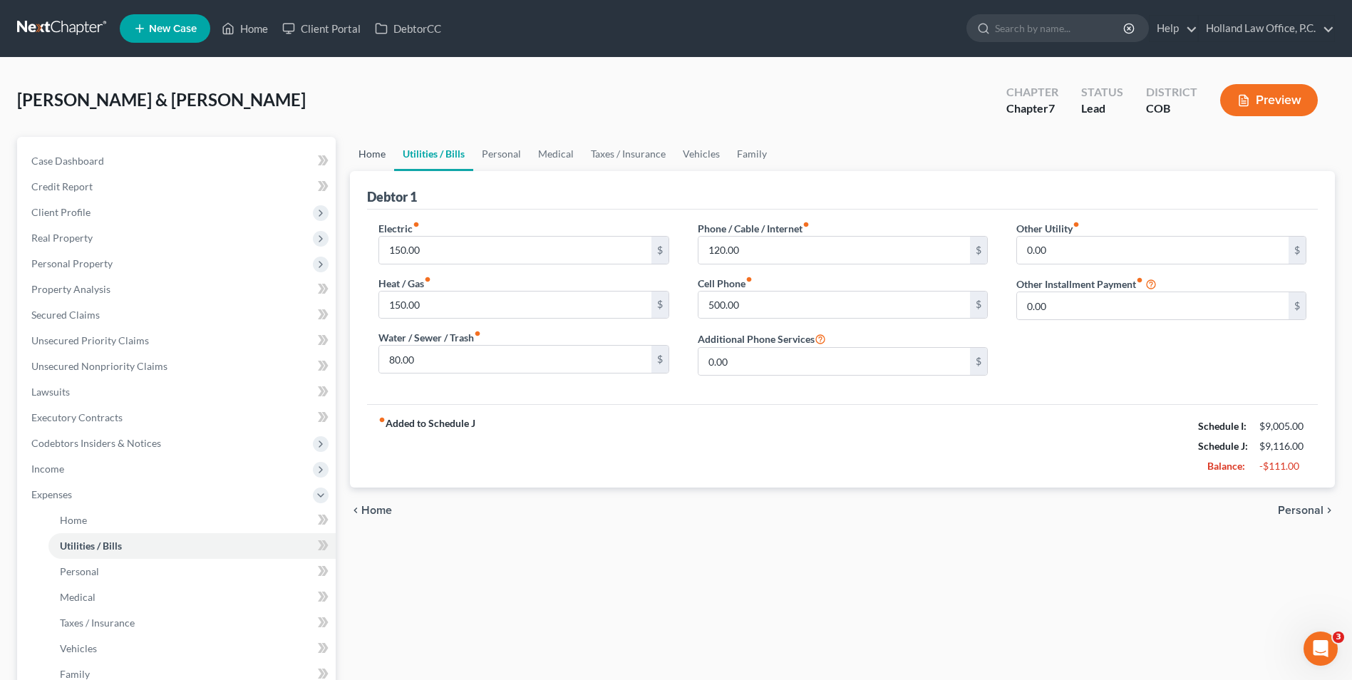
click at [361, 157] on link "Home" at bounding box center [372, 154] width 44 height 34
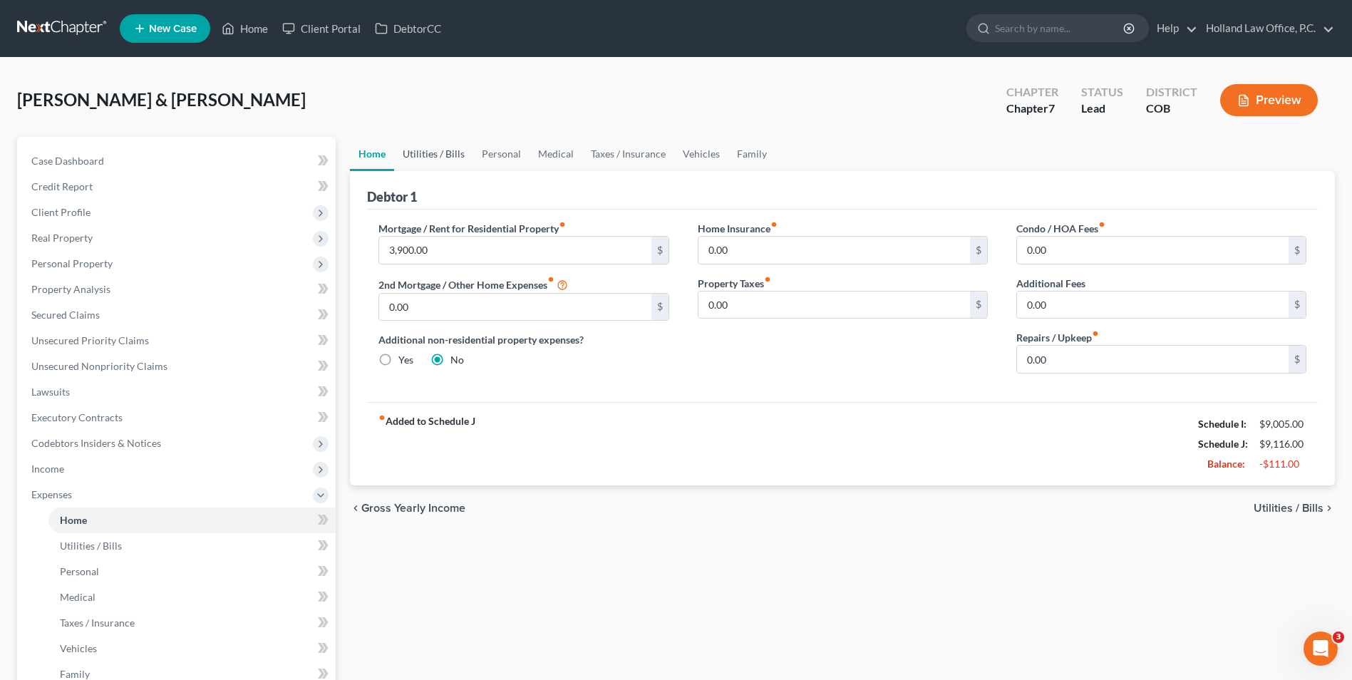
click at [433, 153] on link "Utilities / Bills" at bounding box center [433, 154] width 79 height 34
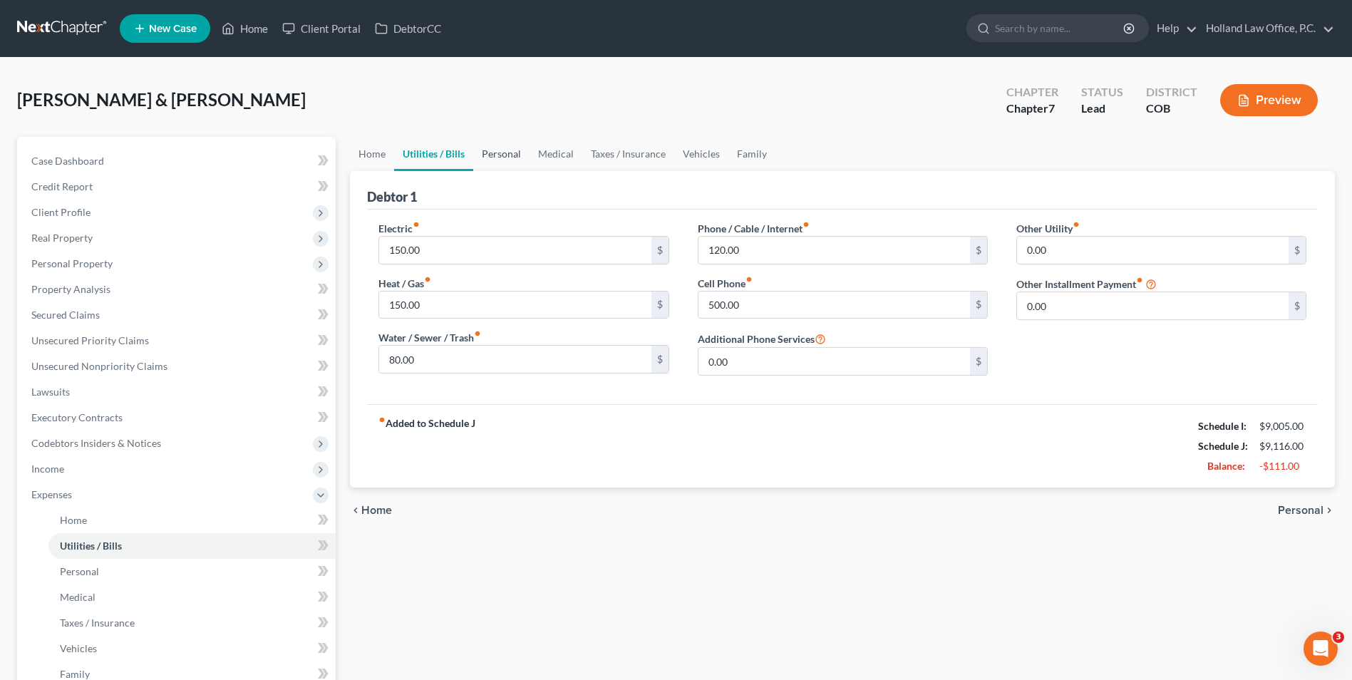
click at [497, 153] on link "Personal" at bounding box center [501, 154] width 56 height 34
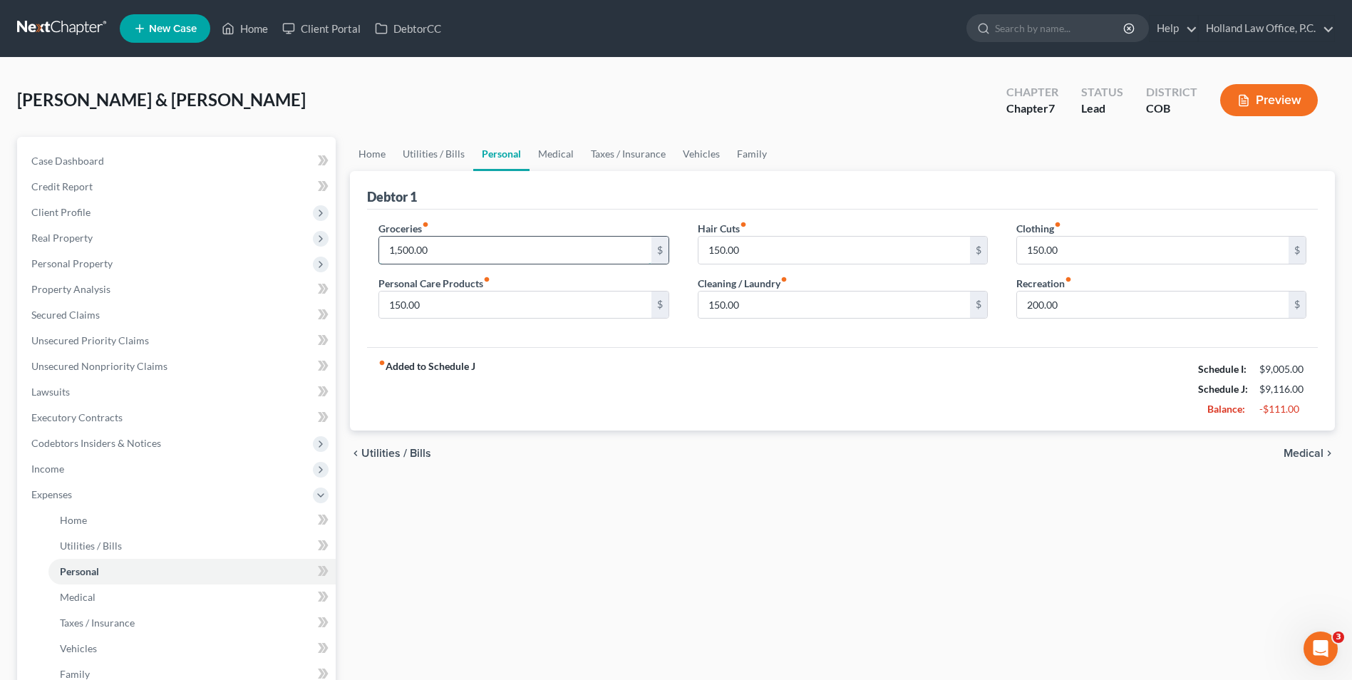
click at [519, 252] on input "1,500.00" at bounding box center [514, 250] width 271 height 27
click at [506, 224] on div "Groceries fiber_manual_record 1,500.00 $" at bounding box center [523, 242] width 290 height 43
click at [566, 242] on input "1,500.00" at bounding box center [514, 250] width 271 height 27
type input "1,400.00"
click at [760, 373] on div "fiber_manual_record Added to Schedule J Schedule I: $9,005.00 Schedule J: $9,01…" at bounding box center [842, 388] width 950 height 83
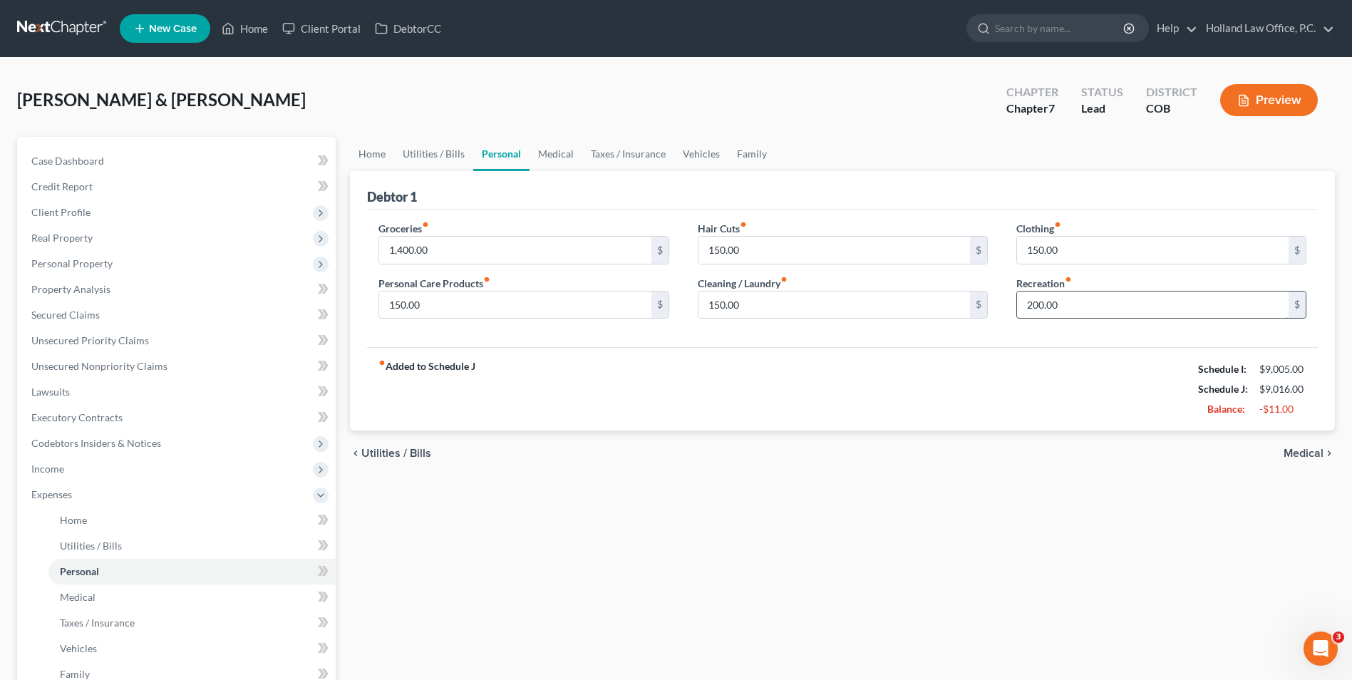
click at [1105, 310] on input "200.00" at bounding box center [1152, 304] width 271 height 27
type input "180.00"
click at [1039, 380] on div "fiber_manual_record Added to Schedule J Schedule I: $9,005.00 Schedule J: $8,99…" at bounding box center [842, 388] width 950 height 83
click at [529, 144] on link "Medical" at bounding box center [555, 154] width 53 height 34
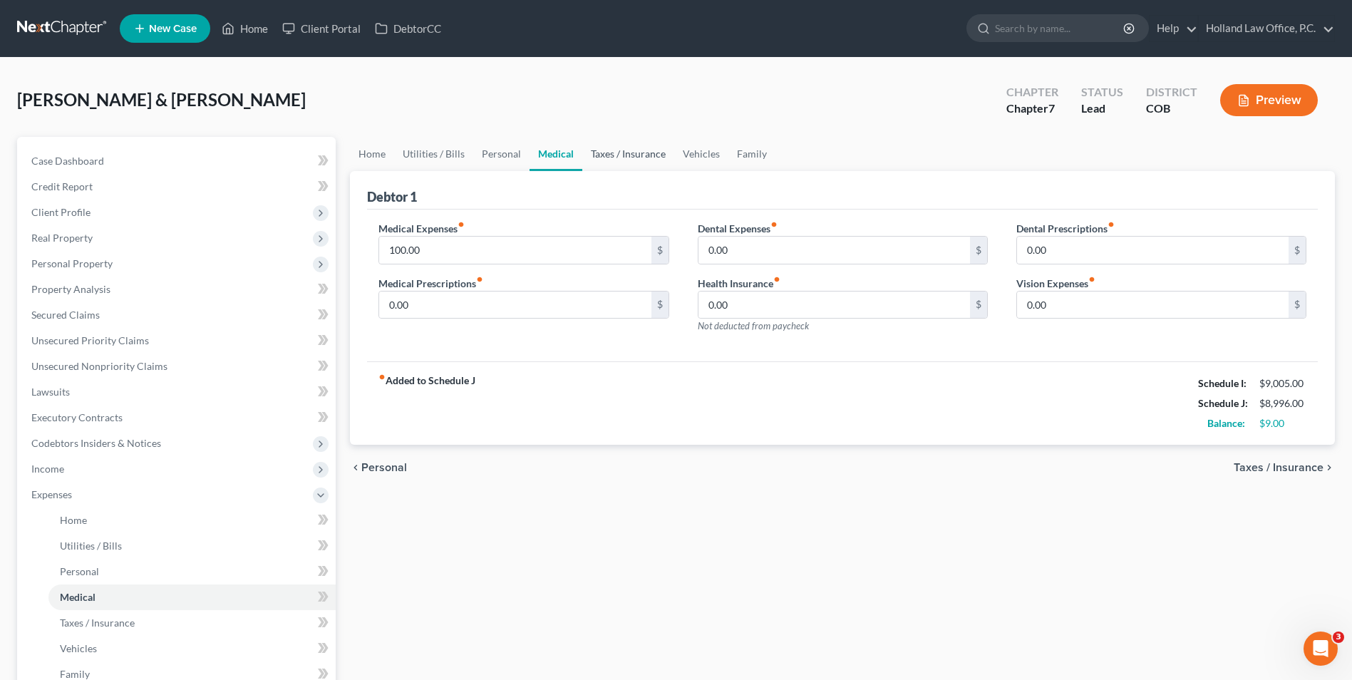
click at [633, 155] on link "Taxes / Insurance" at bounding box center [628, 154] width 92 height 34
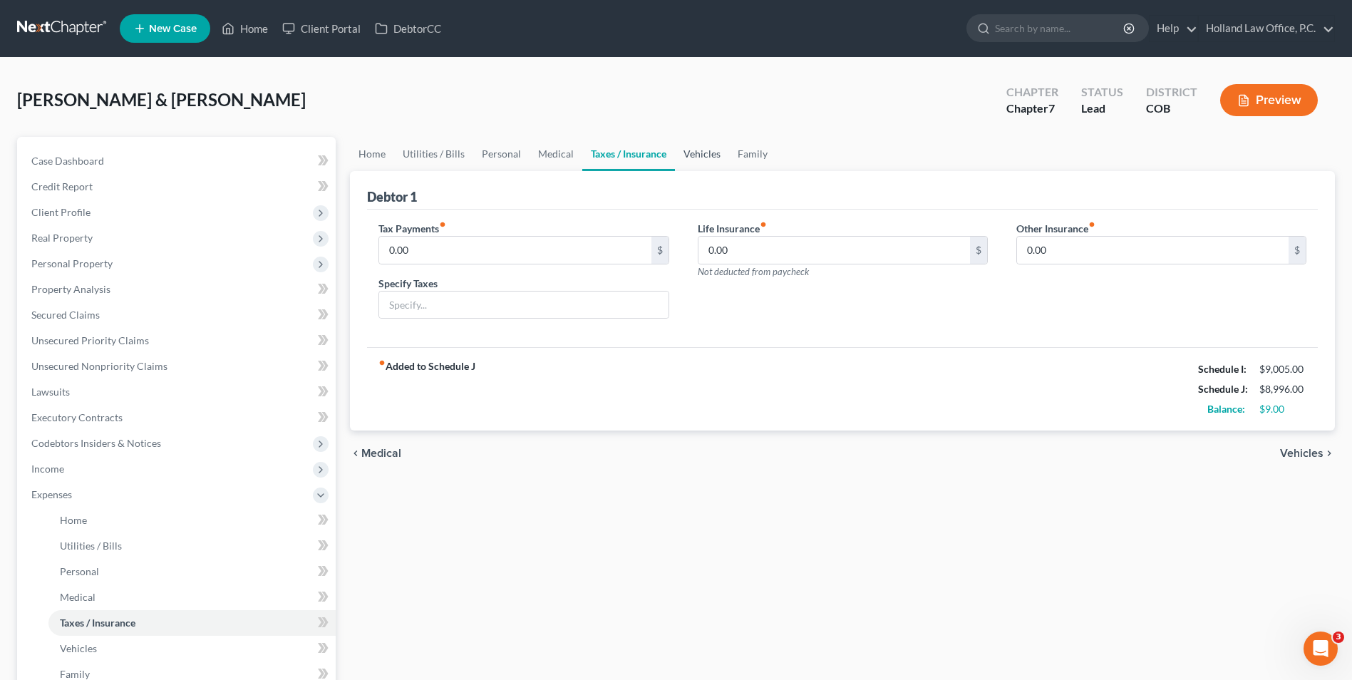
click at [694, 155] on link "Vehicles" at bounding box center [702, 154] width 54 height 34
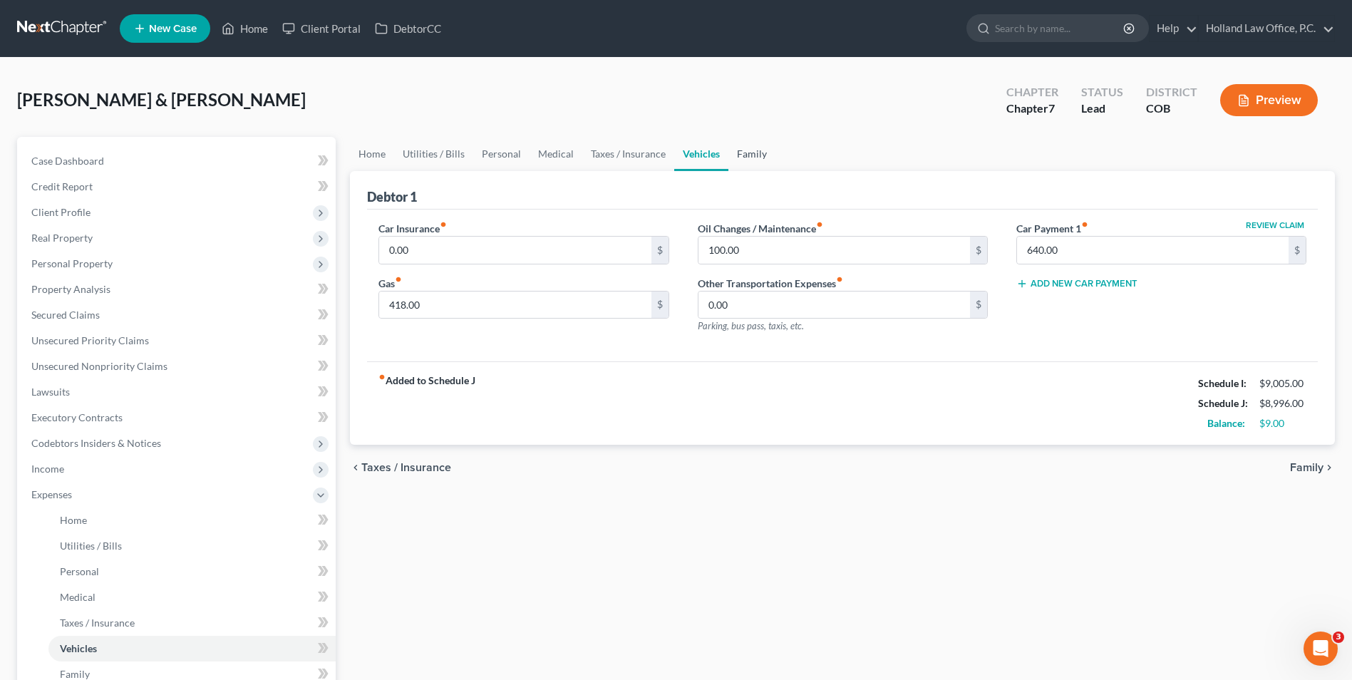
drag, startPoint x: 752, startPoint y: 150, endPoint x: 698, endPoint y: 165, distance: 55.3
click at [752, 150] on link "Family" at bounding box center [751, 154] width 47 height 34
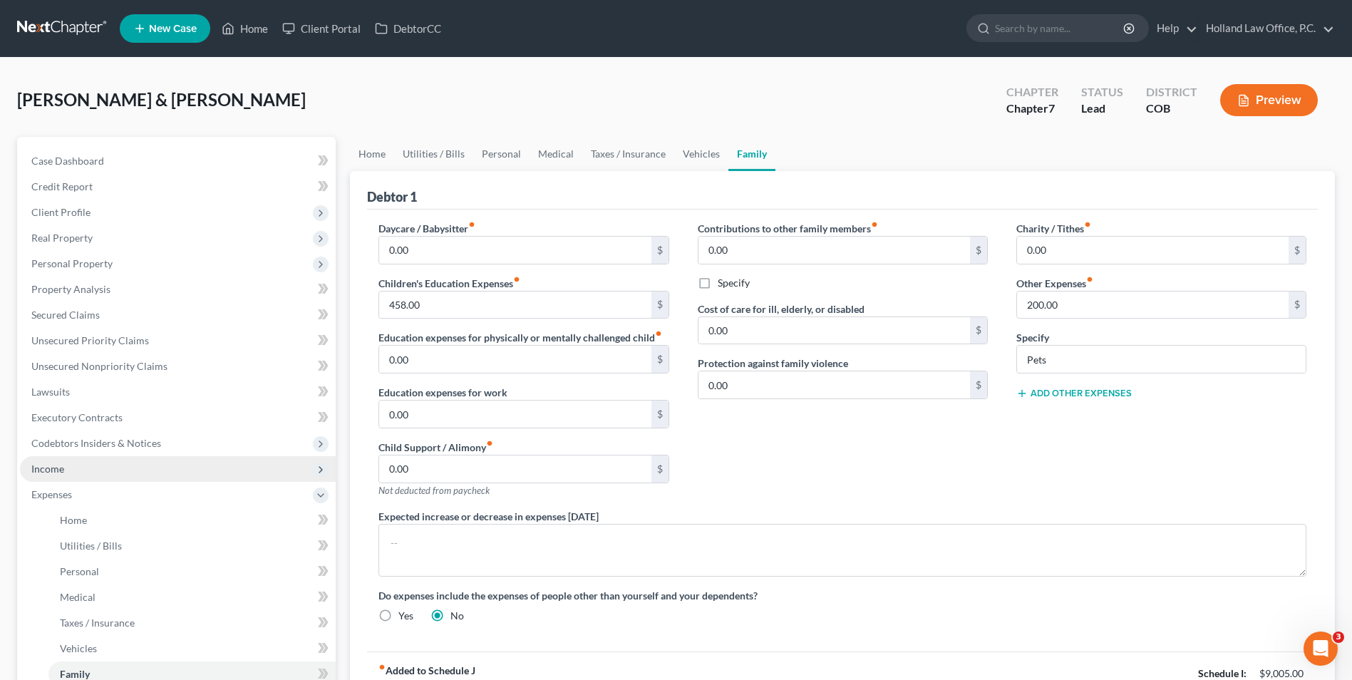
click at [81, 459] on span "Income" at bounding box center [178, 469] width 316 height 26
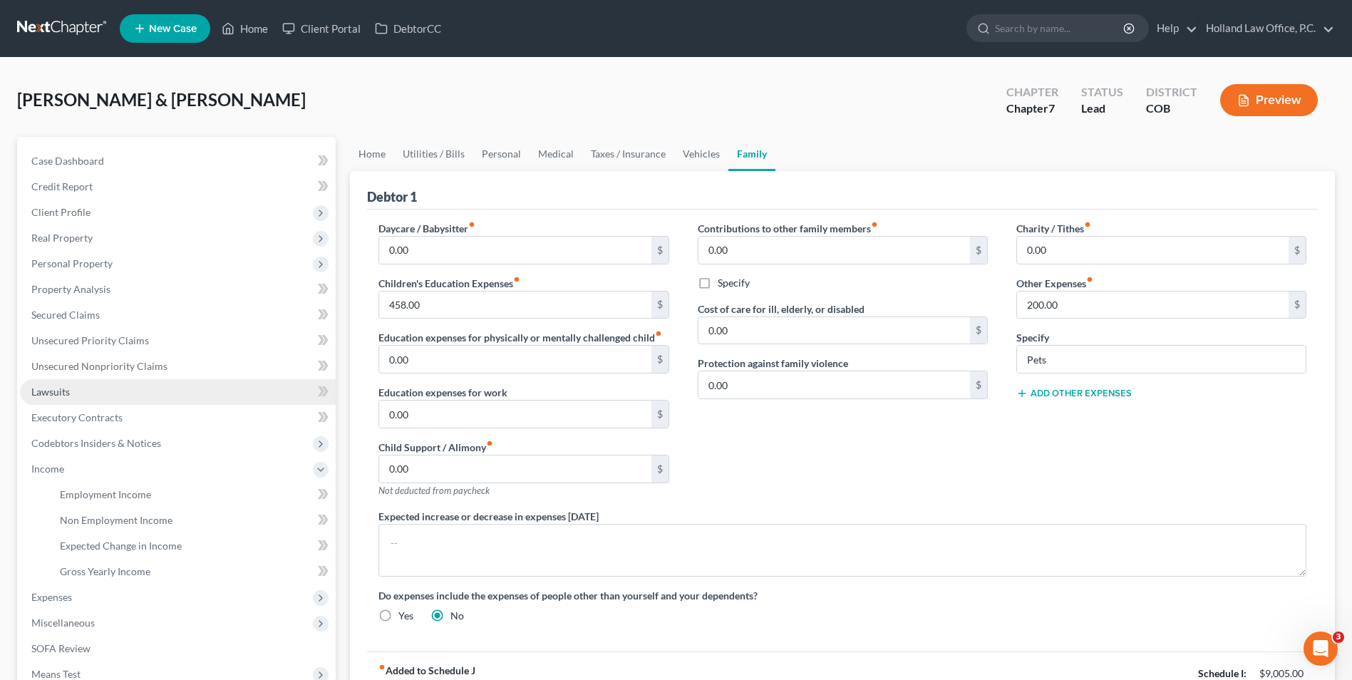
click at [168, 391] on link "Lawsuits" at bounding box center [178, 392] width 316 height 26
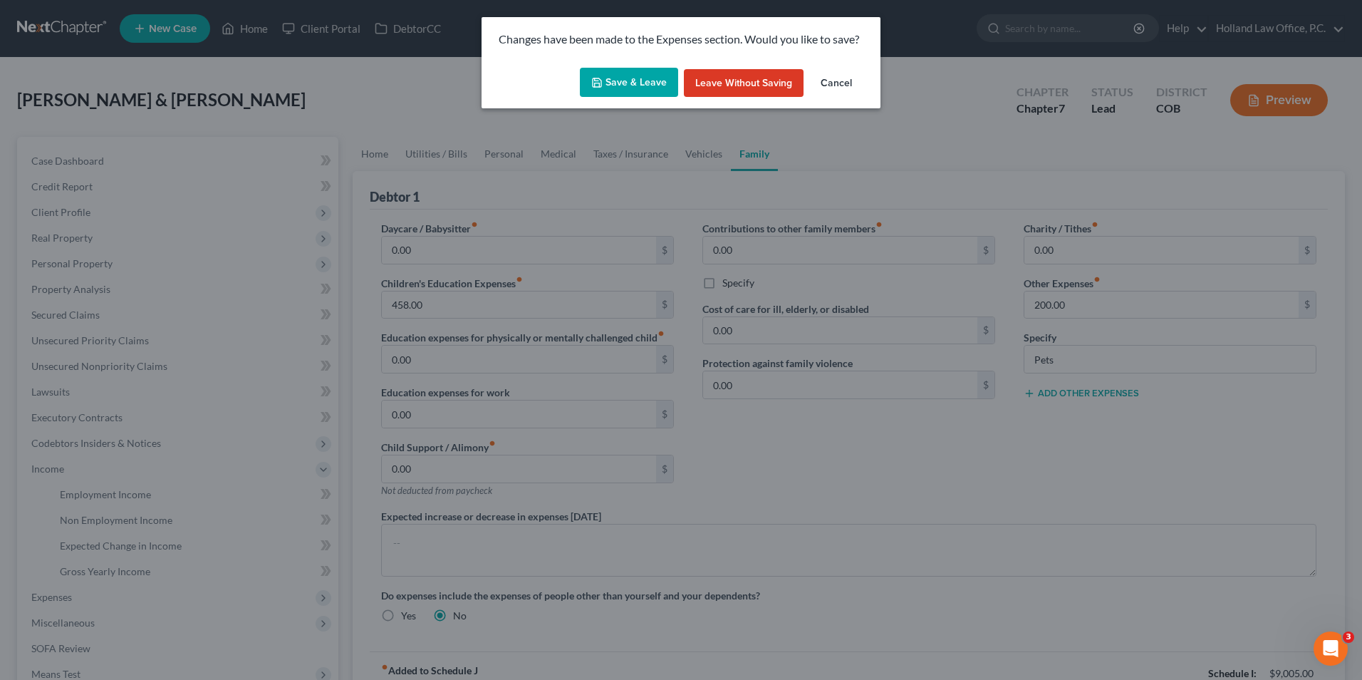
click at [653, 95] on button "Save & Leave" at bounding box center [629, 83] width 98 height 30
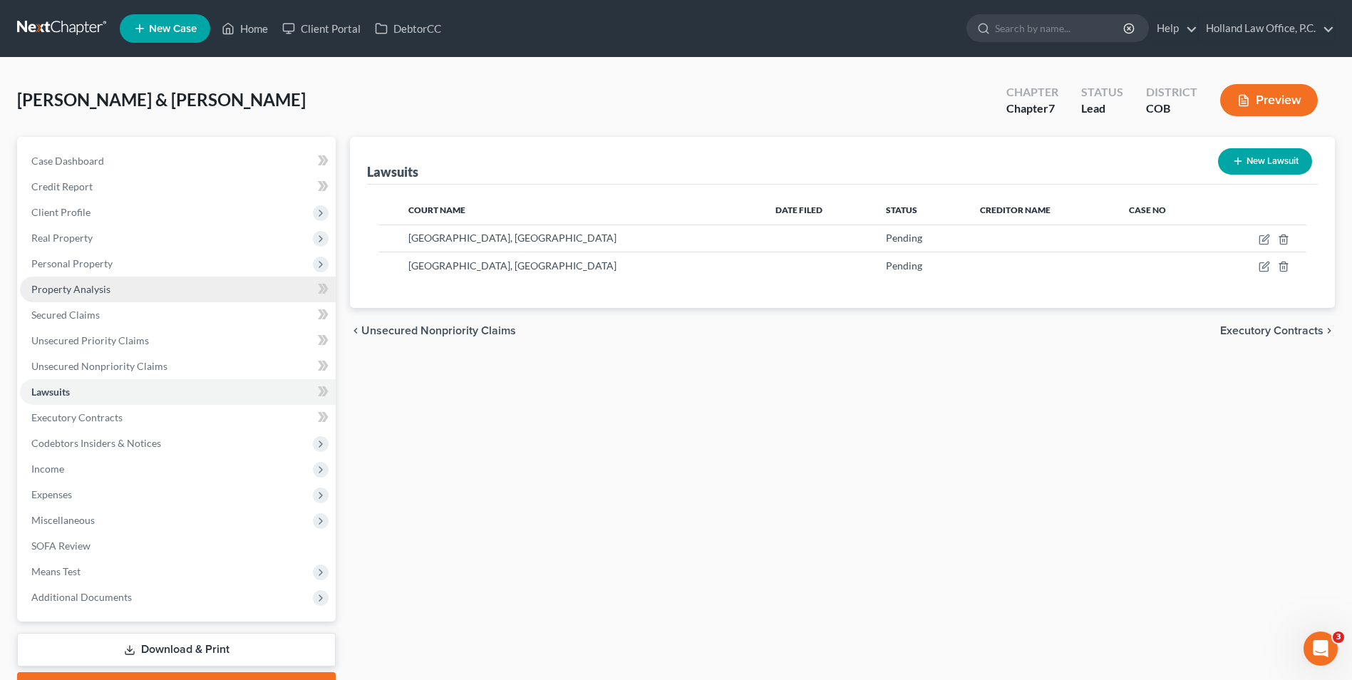
click at [91, 299] on link "Property Analysis" at bounding box center [178, 289] width 316 height 26
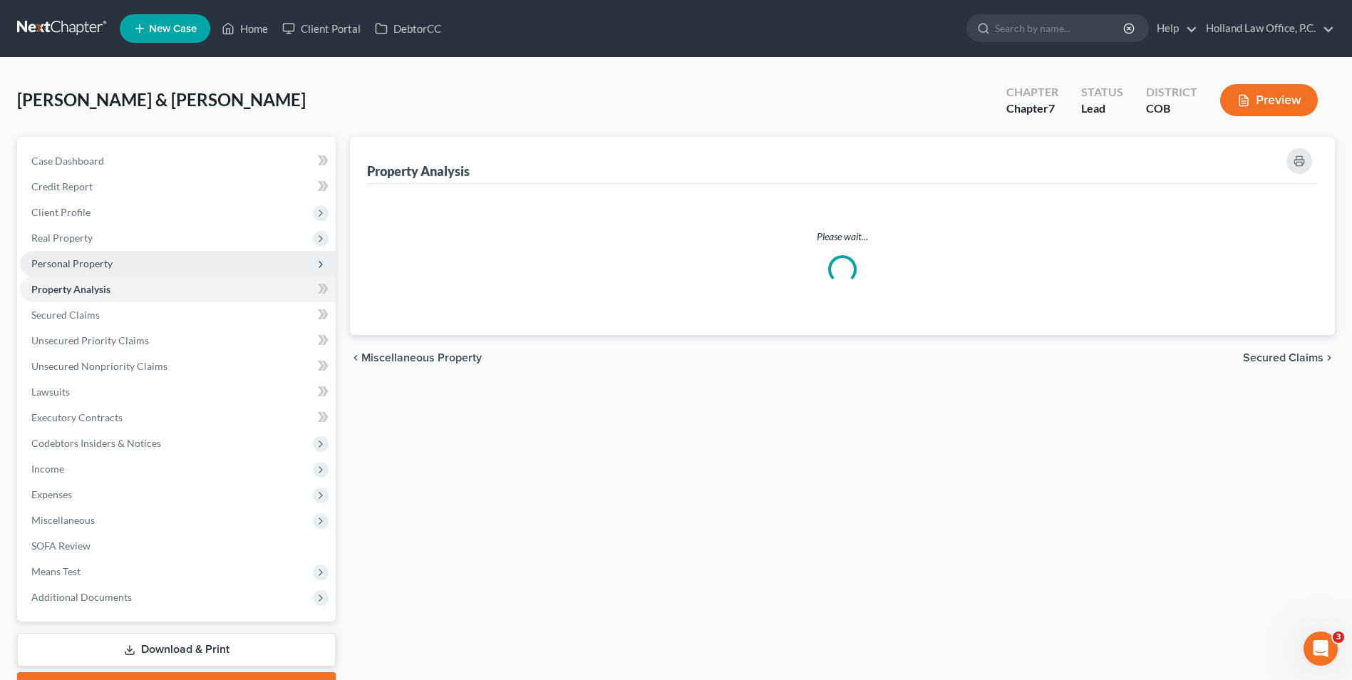
click at [91, 269] on span "Personal Property" at bounding box center [178, 264] width 316 height 26
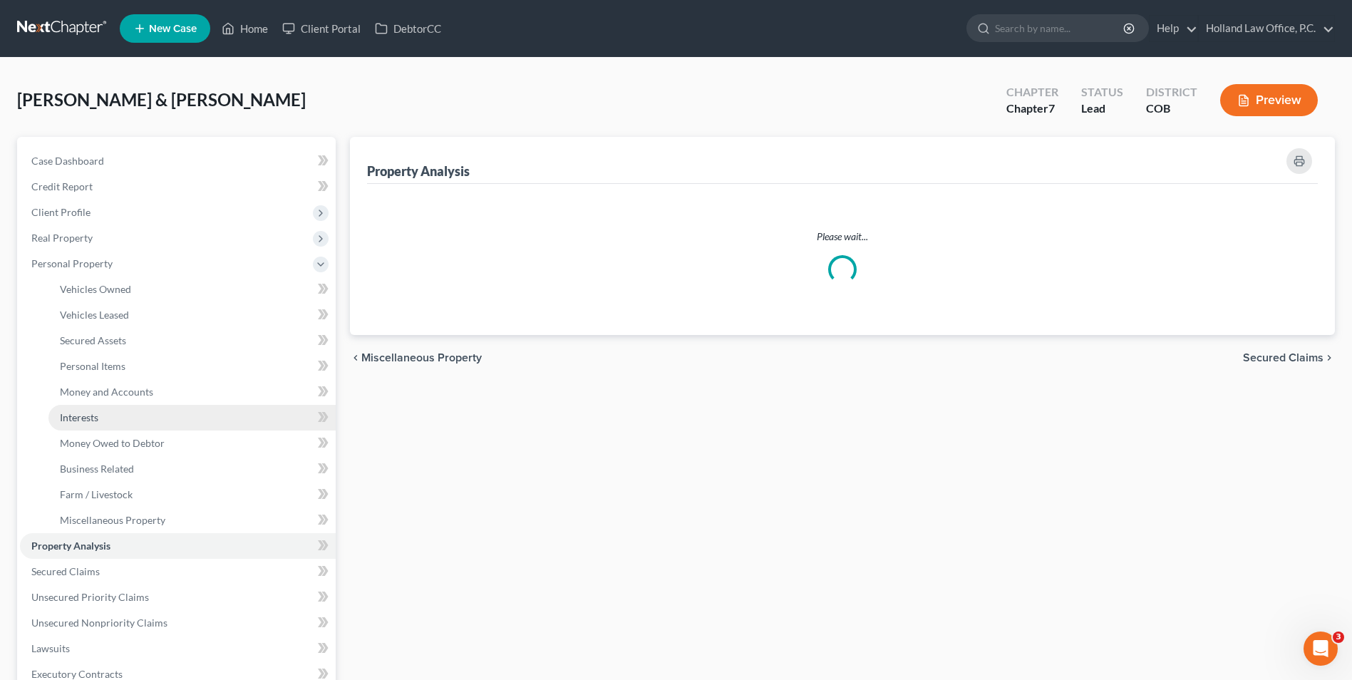
click at [112, 410] on link "Interests" at bounding box center [191, 418] width 287 height 26
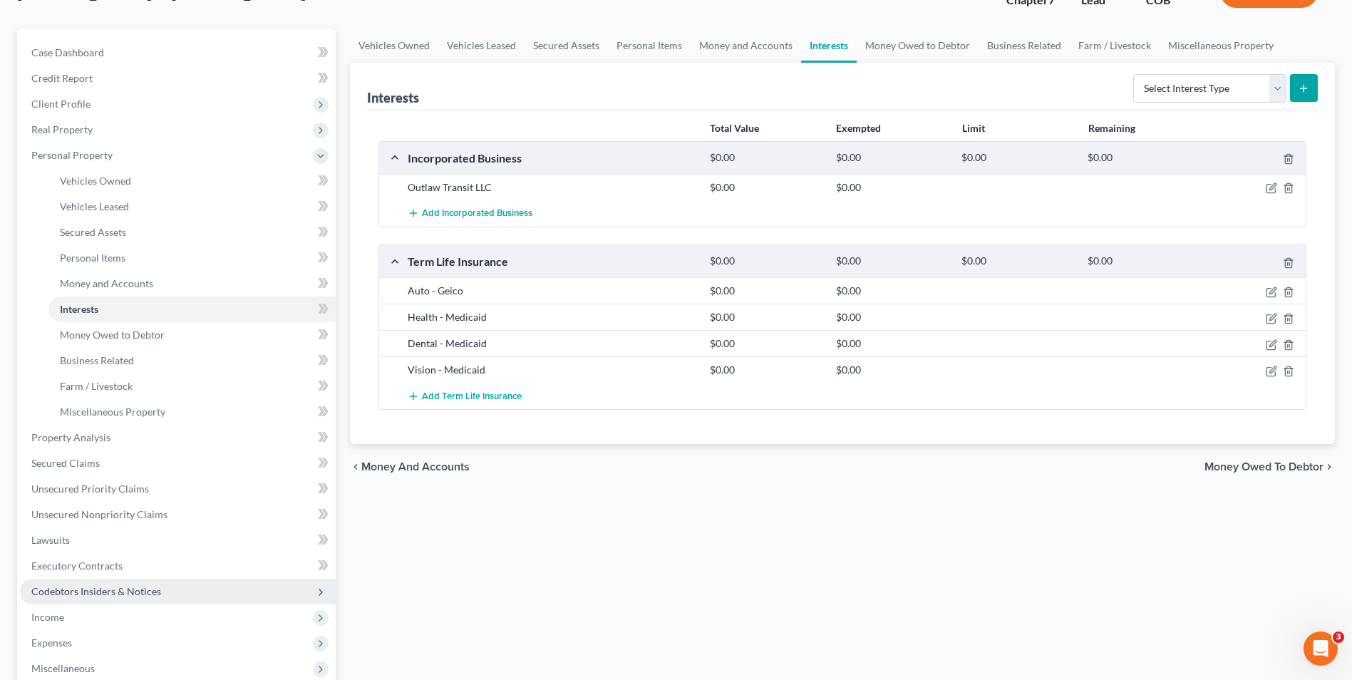
scroll to position [142, 0]
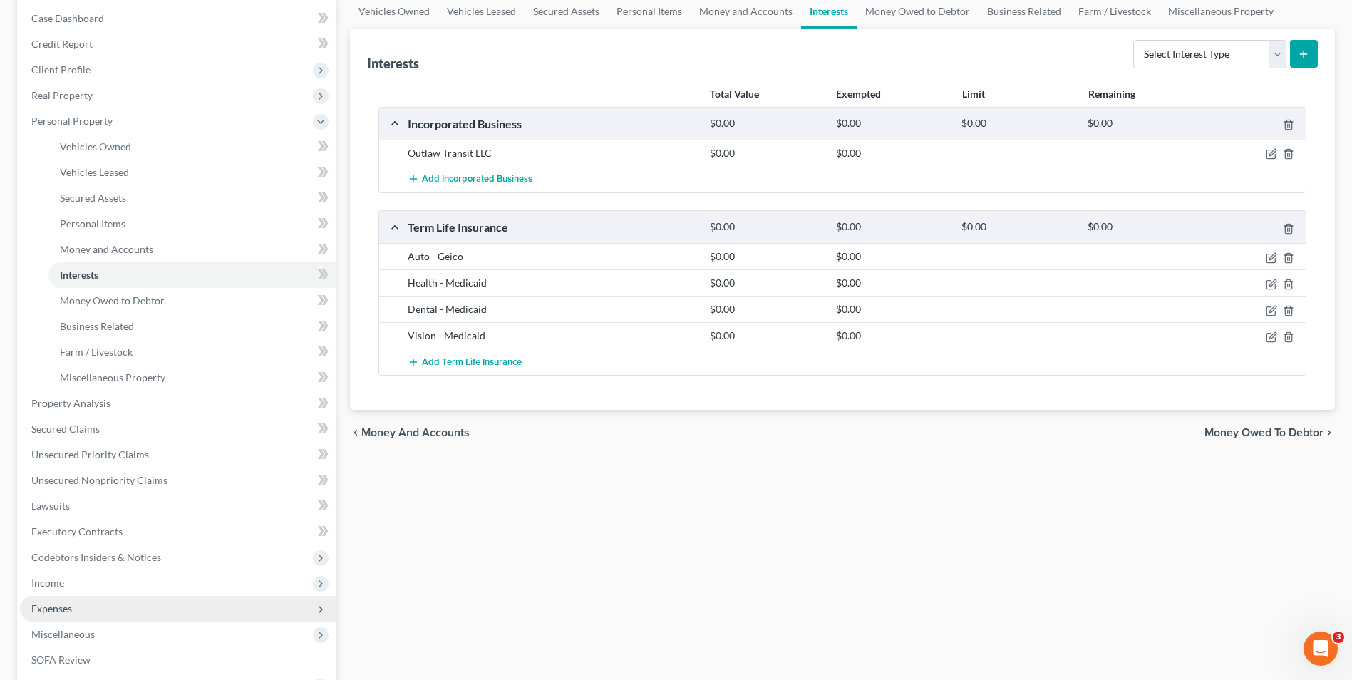
click at [72, 610] on span "Expenses" at bounding box center [51, 608] width 41 height 12
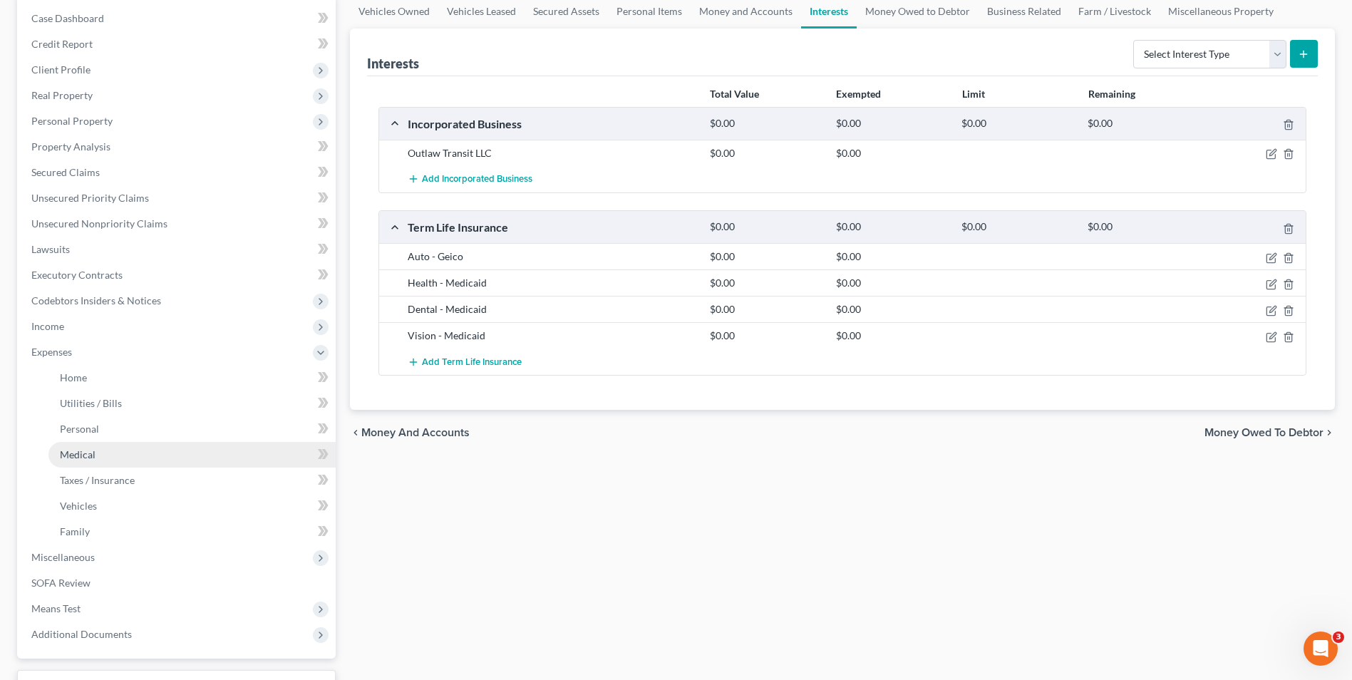
click at [99, 447] on link "Medical" at bounding box center [191, 455] width 287 height 26
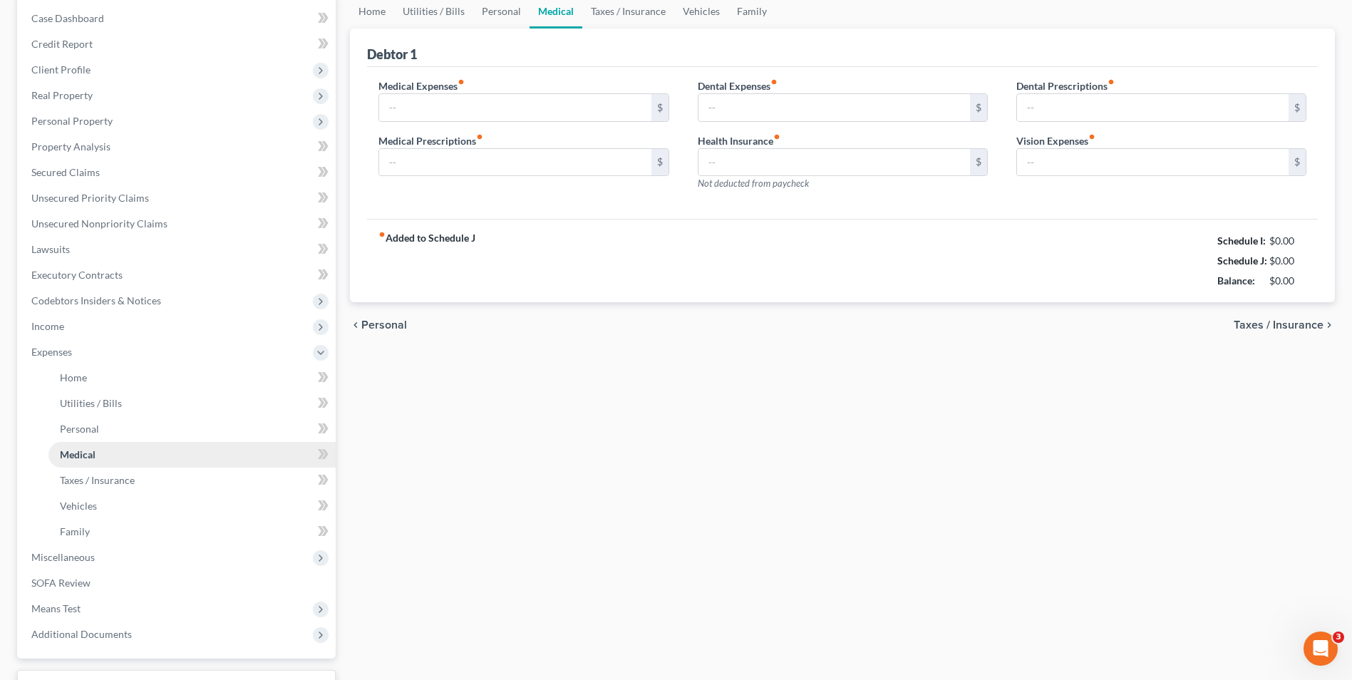
scroll to position [73, 0]
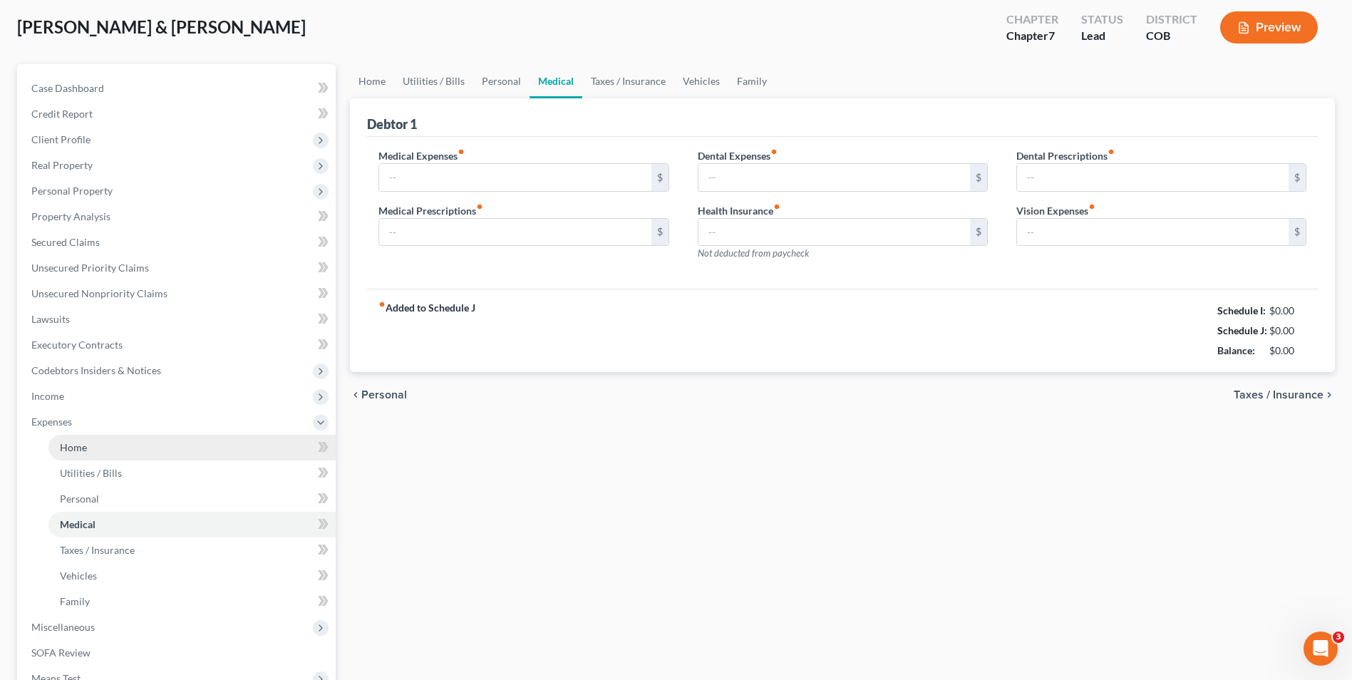
type input "100.00"
type input "0.00"
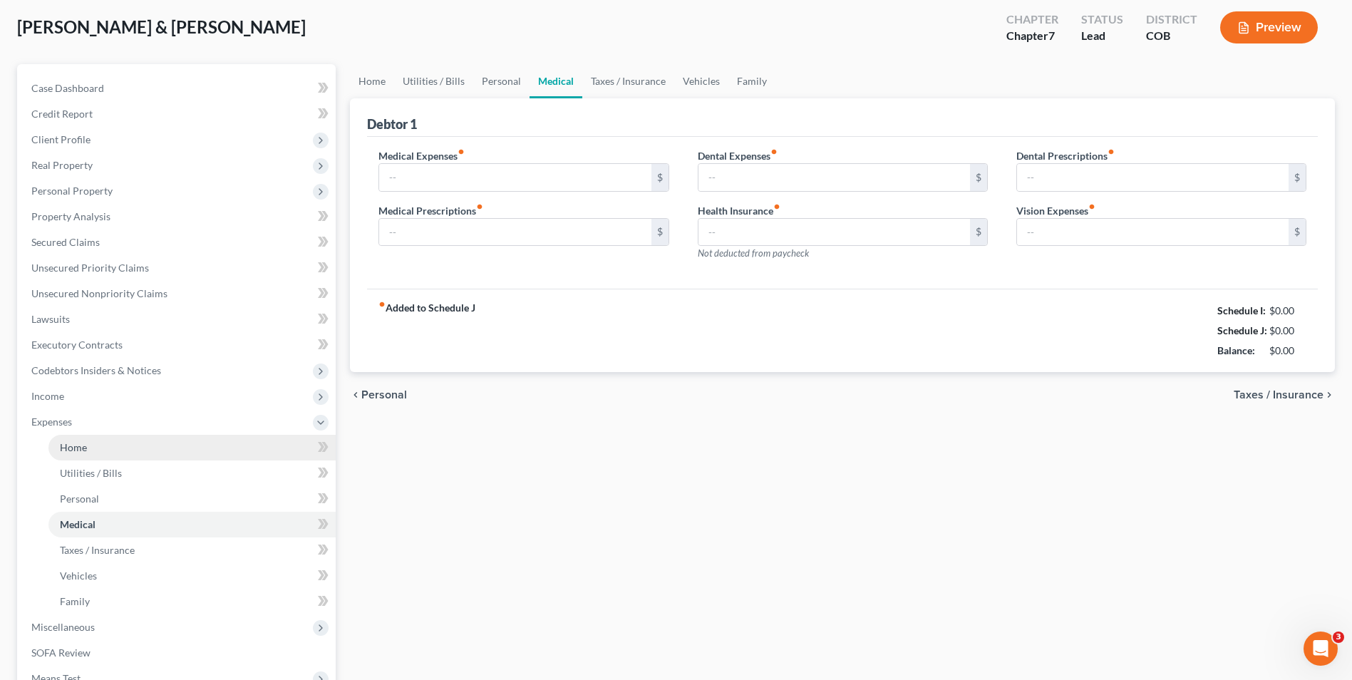
type input "0.00"
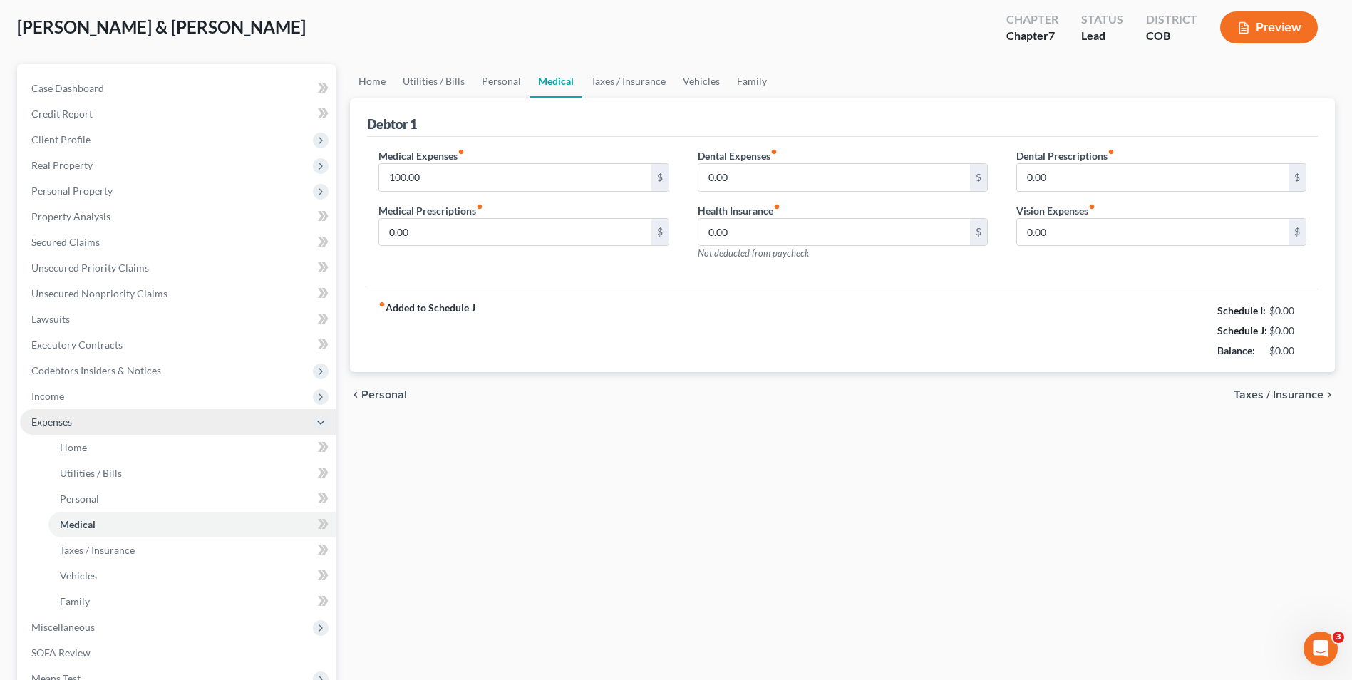
scroll to position [0, 0]
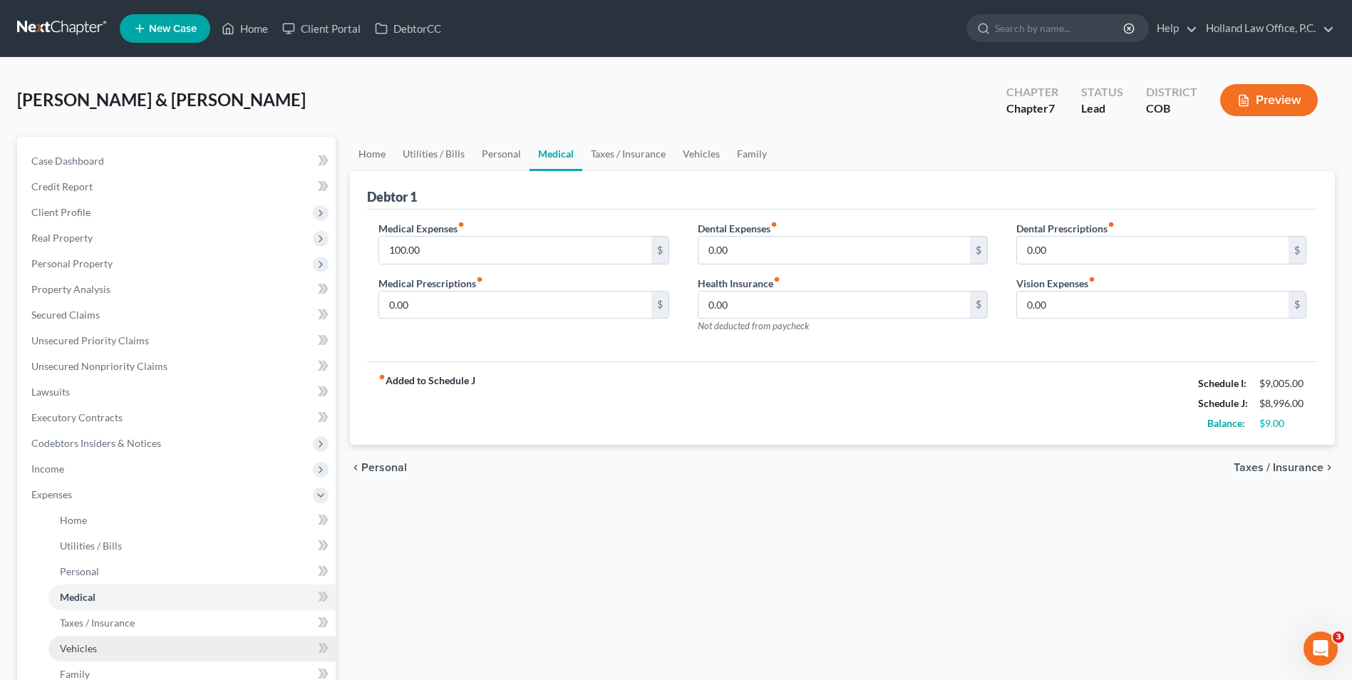
click at [100, 652] on link "Vehicles" at bounding box center [191, 649] width 287 height 26
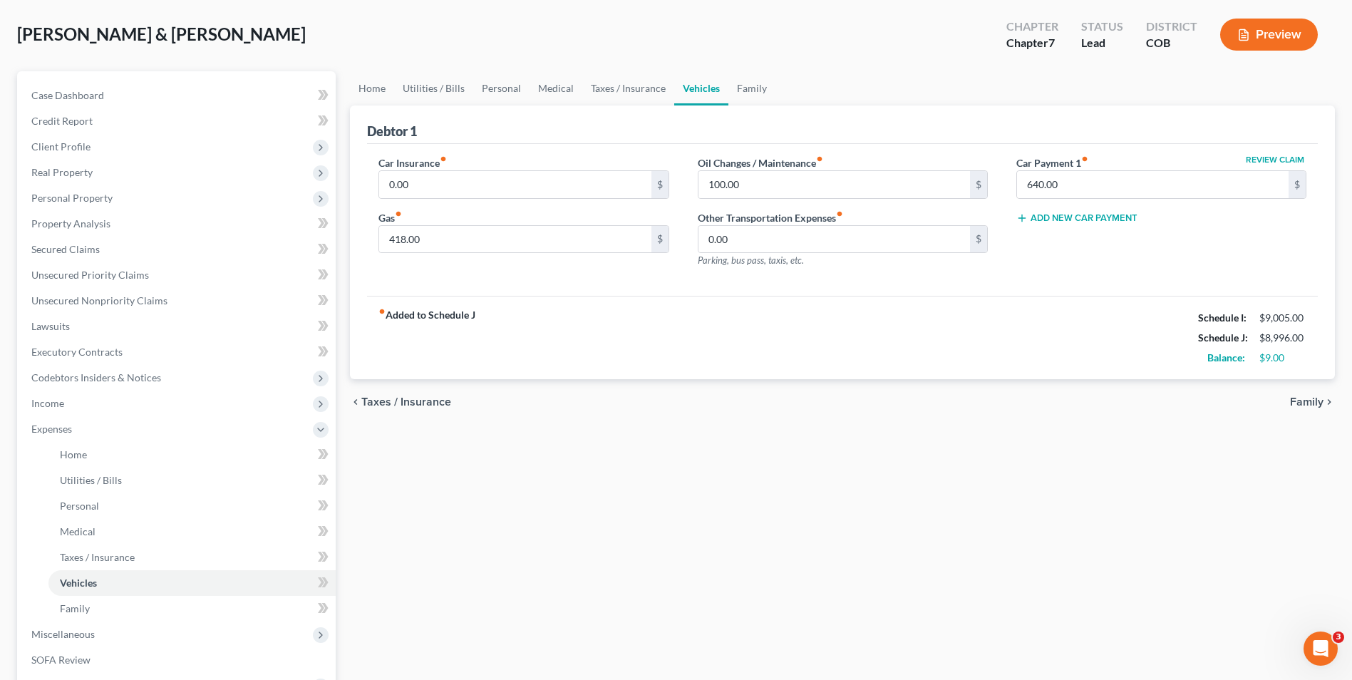
scroll to position [71, 0]
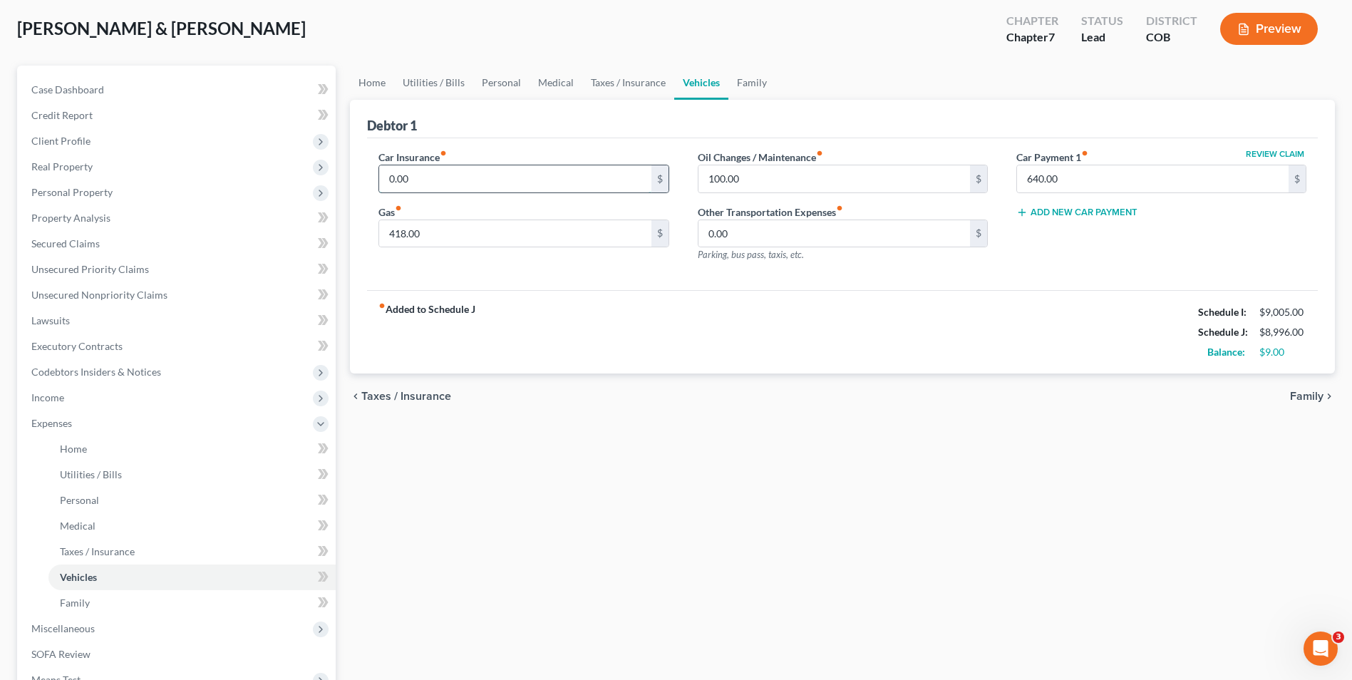
click at [420, 178] on input "0.00" at bounding box center [514, 178] width 271 height 27
click at [554, 119] on div "Debtor 1" at bounding box center [842, 119] width 950 height 38
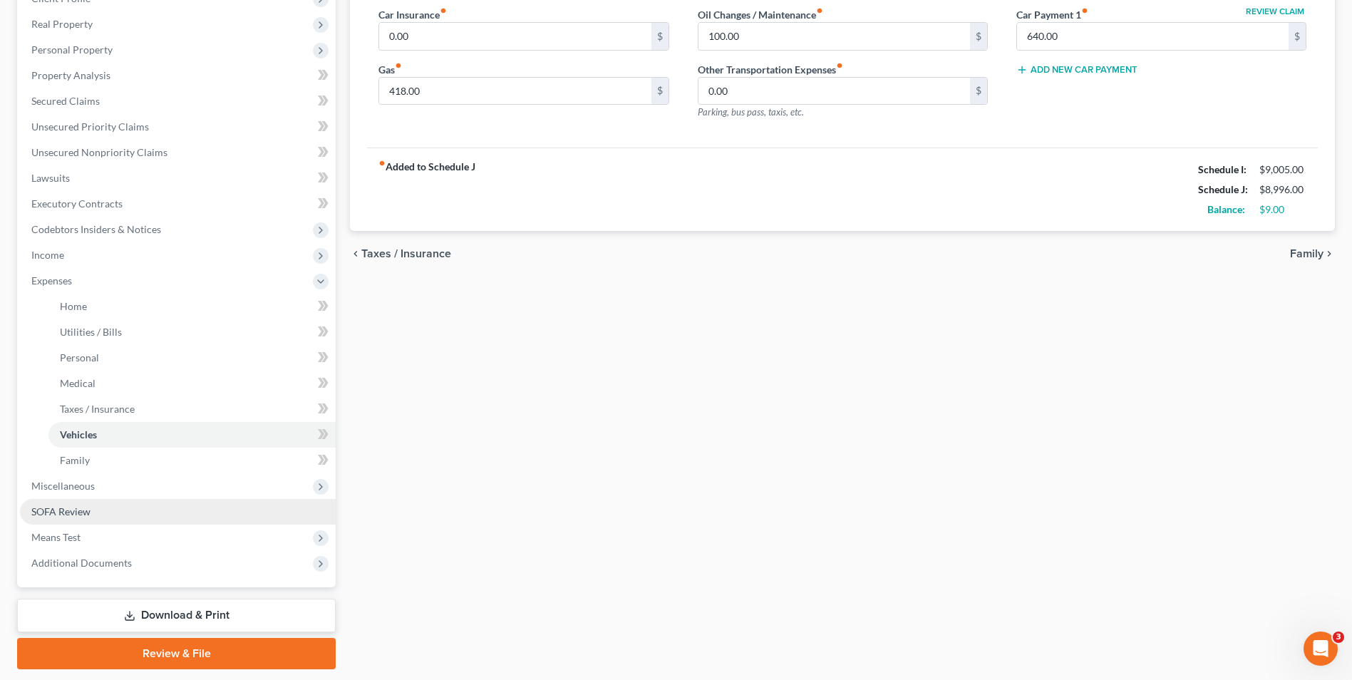
click at [79, 507] on span "SOFA Review" at bounding box center [60, 511] width 59 height 12
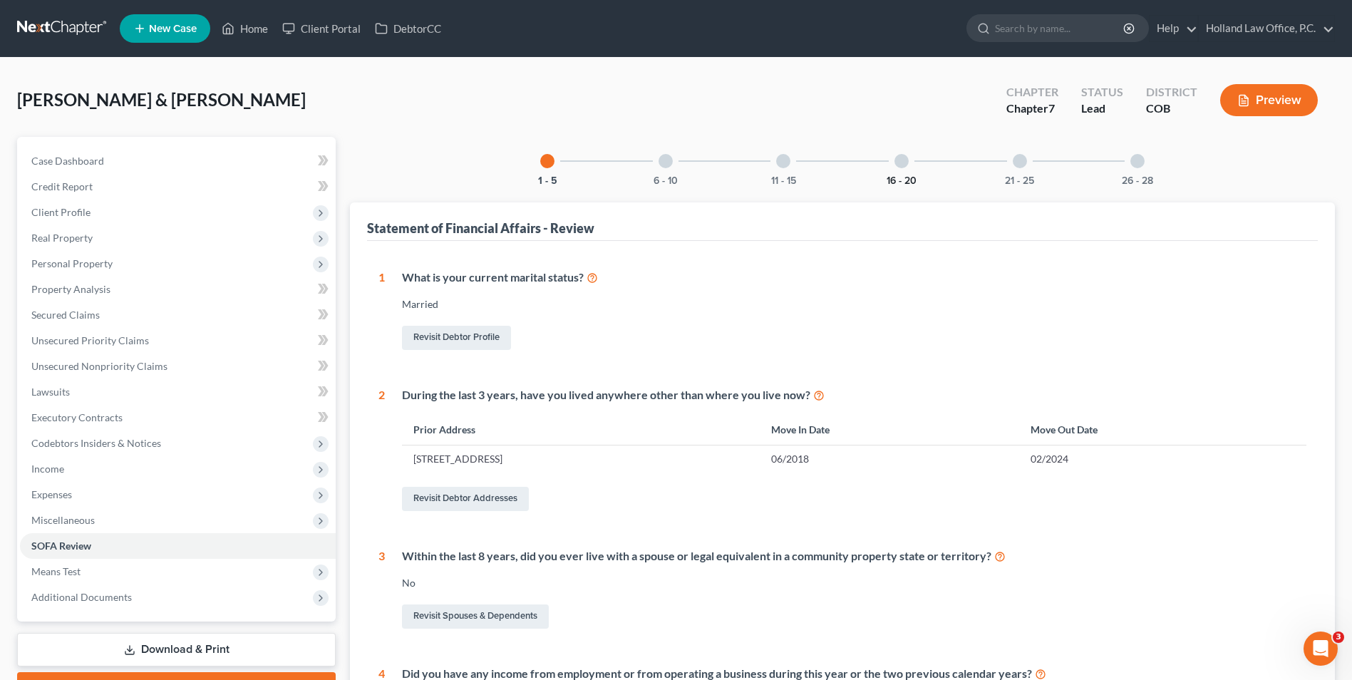
click at [889, 176] on button "16 - 20" at bounding box center [901, 181] width 30 height 10
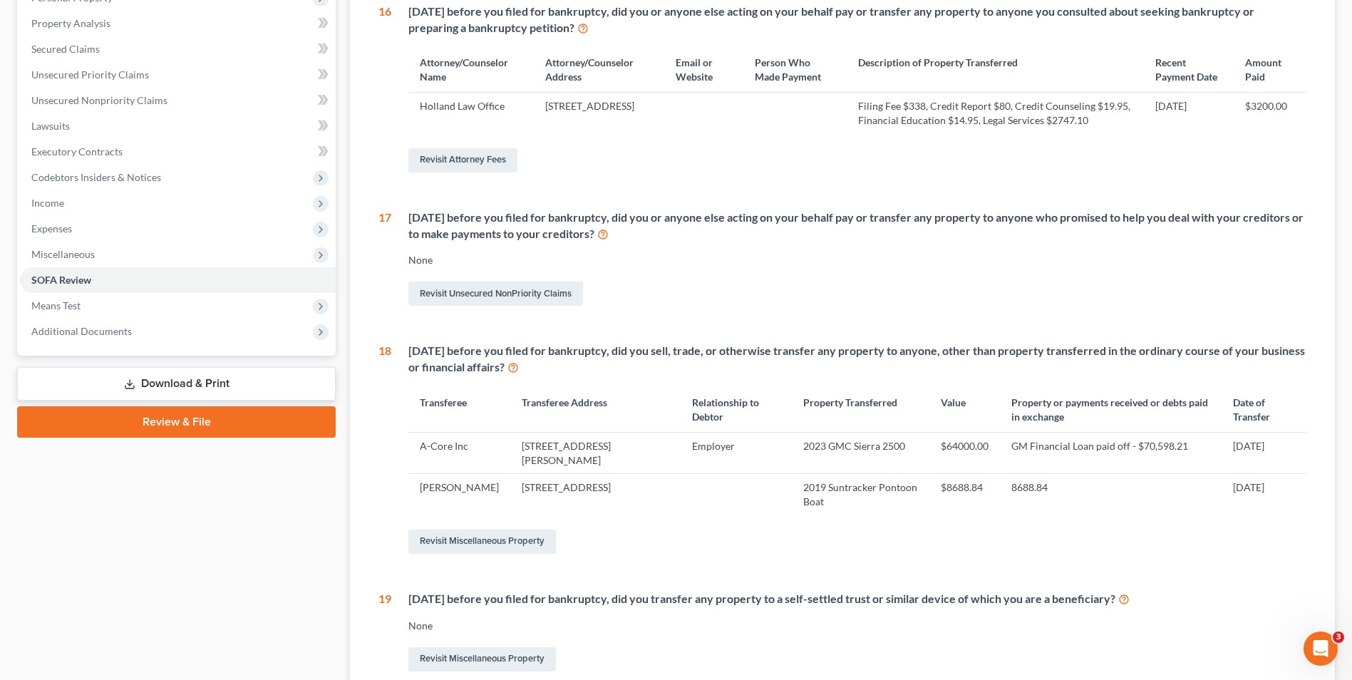
scroll to position [499, 0]
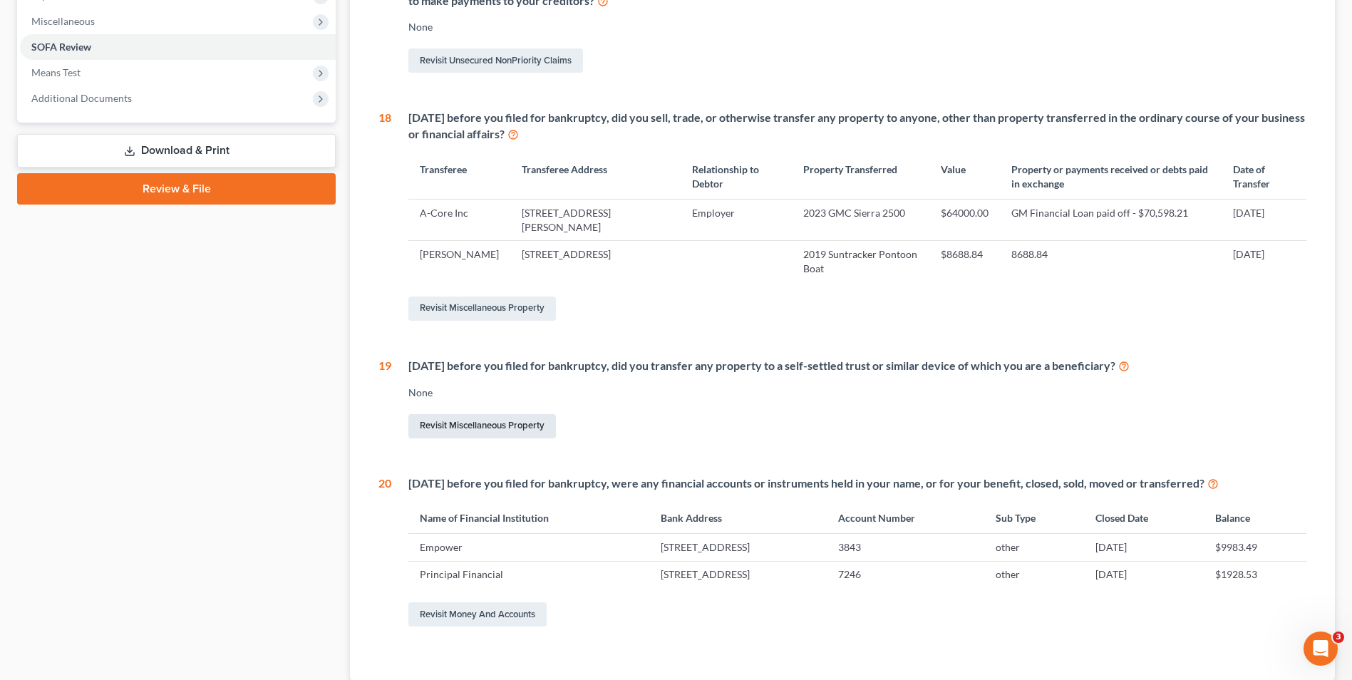
click at [479, 438] on link "Revisit Miscellaneous Property" at bounding box center [481, 426] width 147 height 24
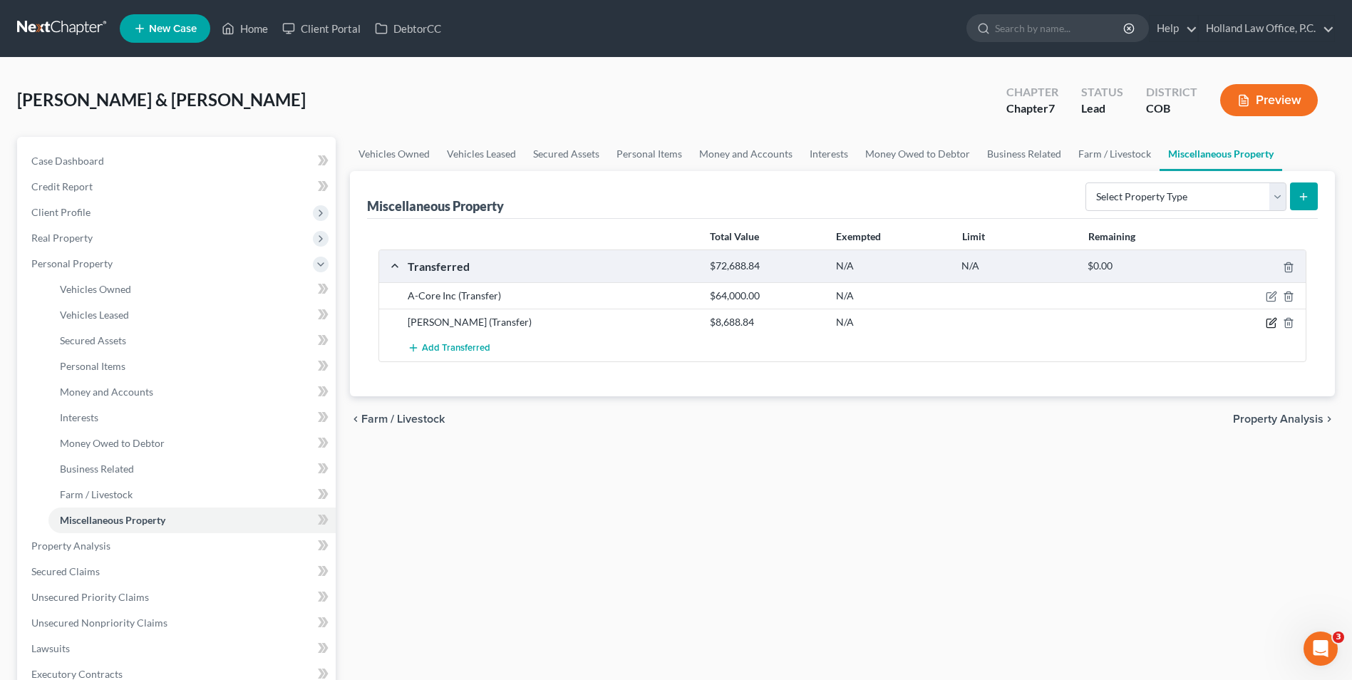
click at [1273, 319] on icon "button" at bounding box center [1272, 321] width 6 height 6
select select "Ordinary ([DATE])"
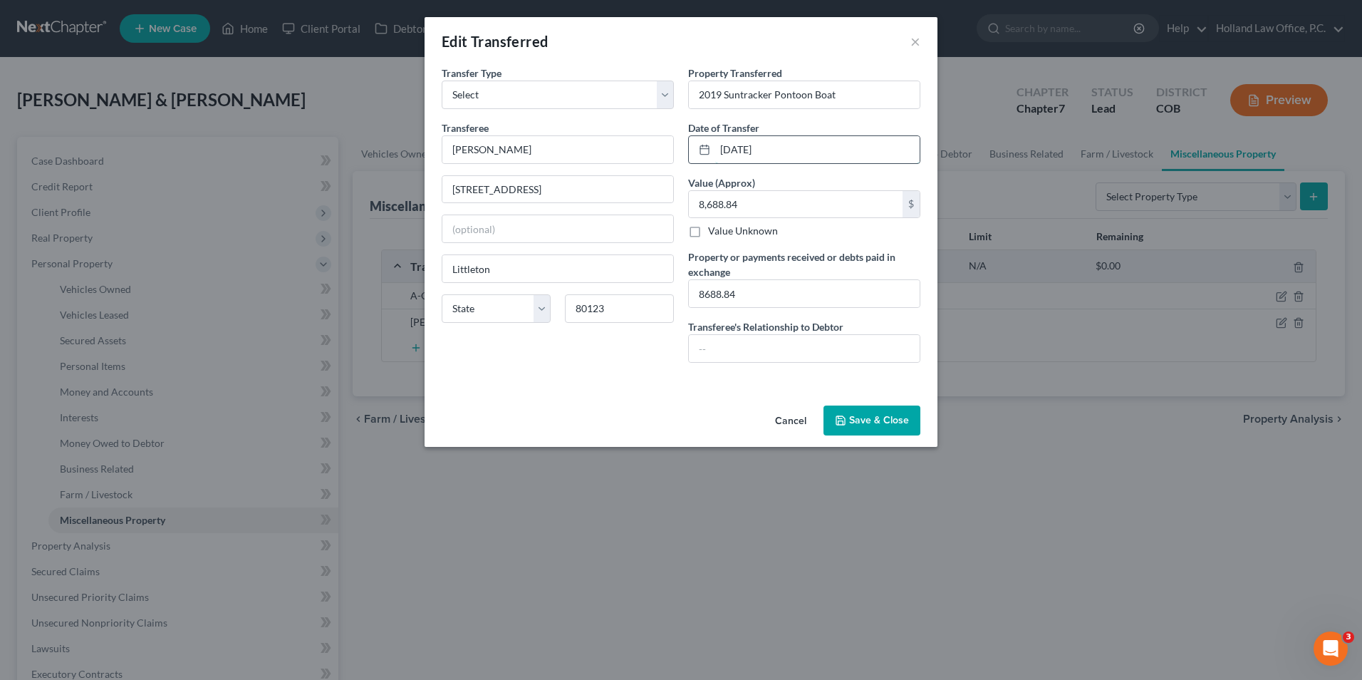
click at [764, 151] on input "[DATE]" at bounding box center [817, 149] width 204 height 27
drag, startPoint x: 792, startPoint y: 151, endPoint x: 589, endPoint y: 147, distance: 202.4
click at [589, 147] on div "Transfer Type * Select Ordinary ([DATE]) [DATE] Transferee * [PERSON_NAME] [STR…" at bounding box center [681, 220] width 493 height 309
type input "[DATE]"
click at [873, 420] on button "Save & Close" at bounding box center [872, 420] width 97 height 30
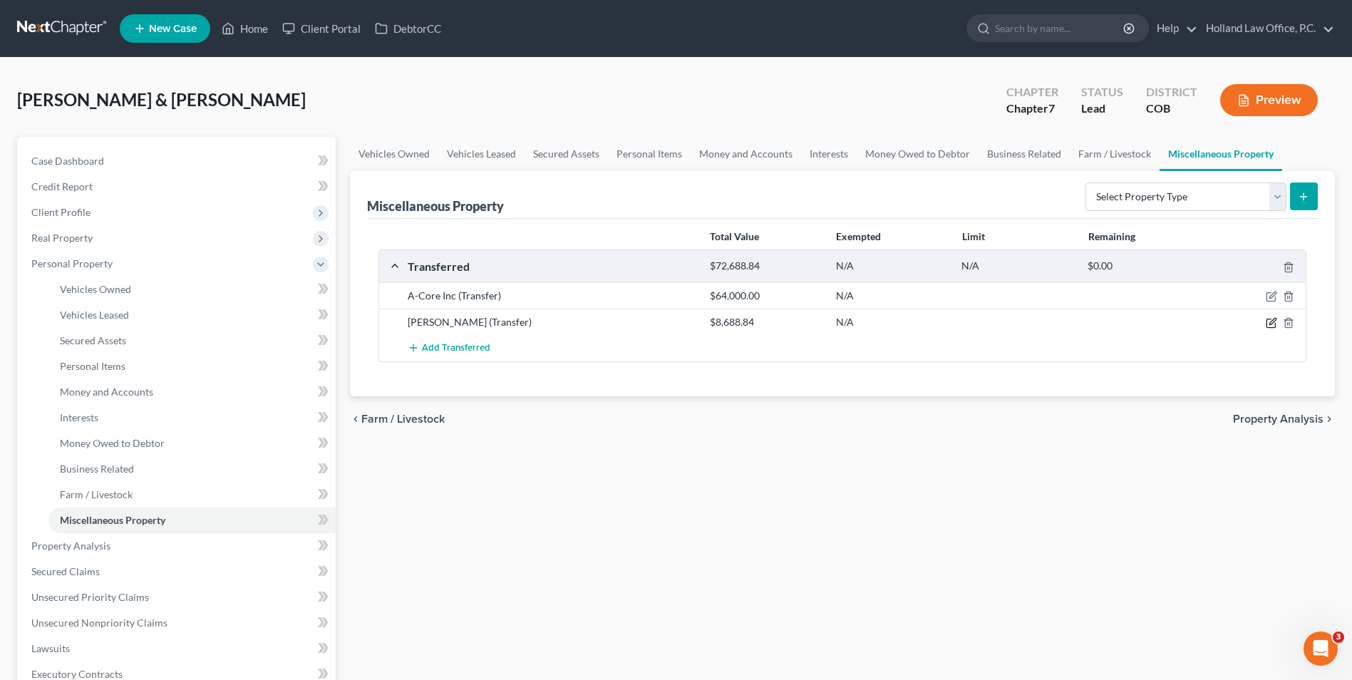
click at [1273, 322] on icon "button" at bounding box center [1272, 321] width 6 height 6
select select "Ordinary ([DATE])"
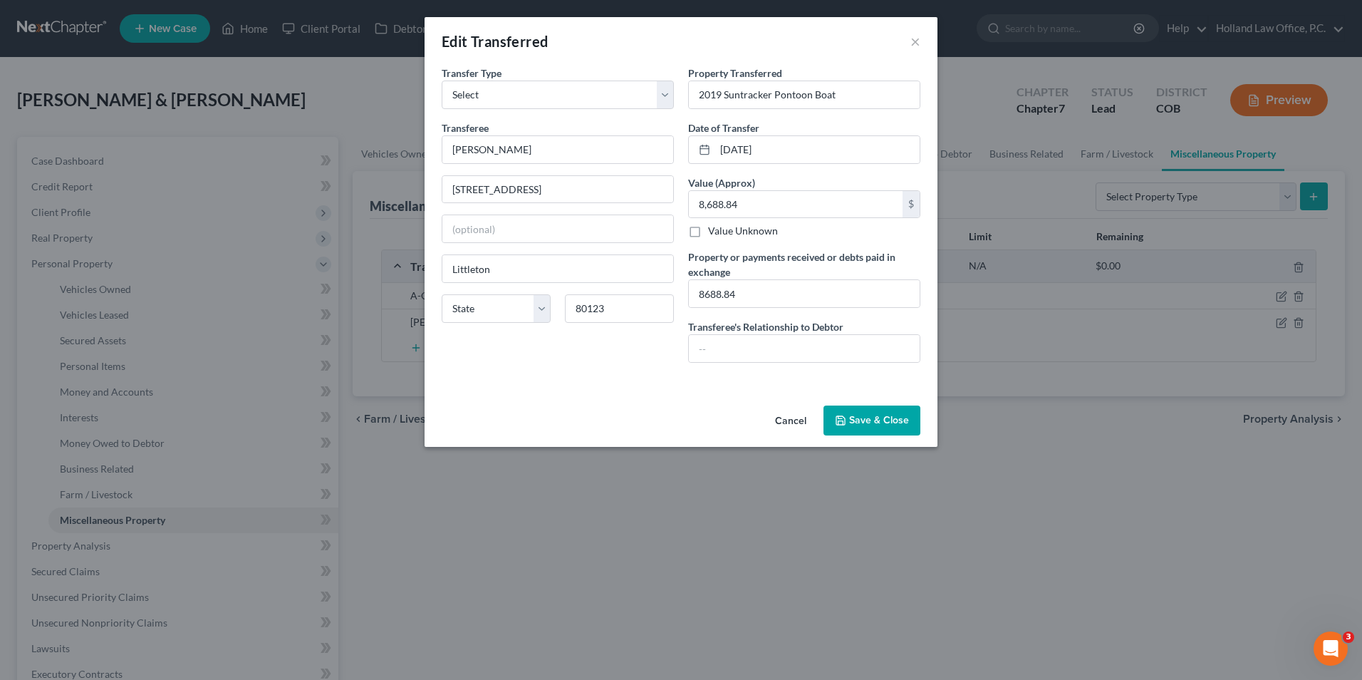
click at [846, 415] on icon "button" at bounding box center [840, 420] width 11 height 11
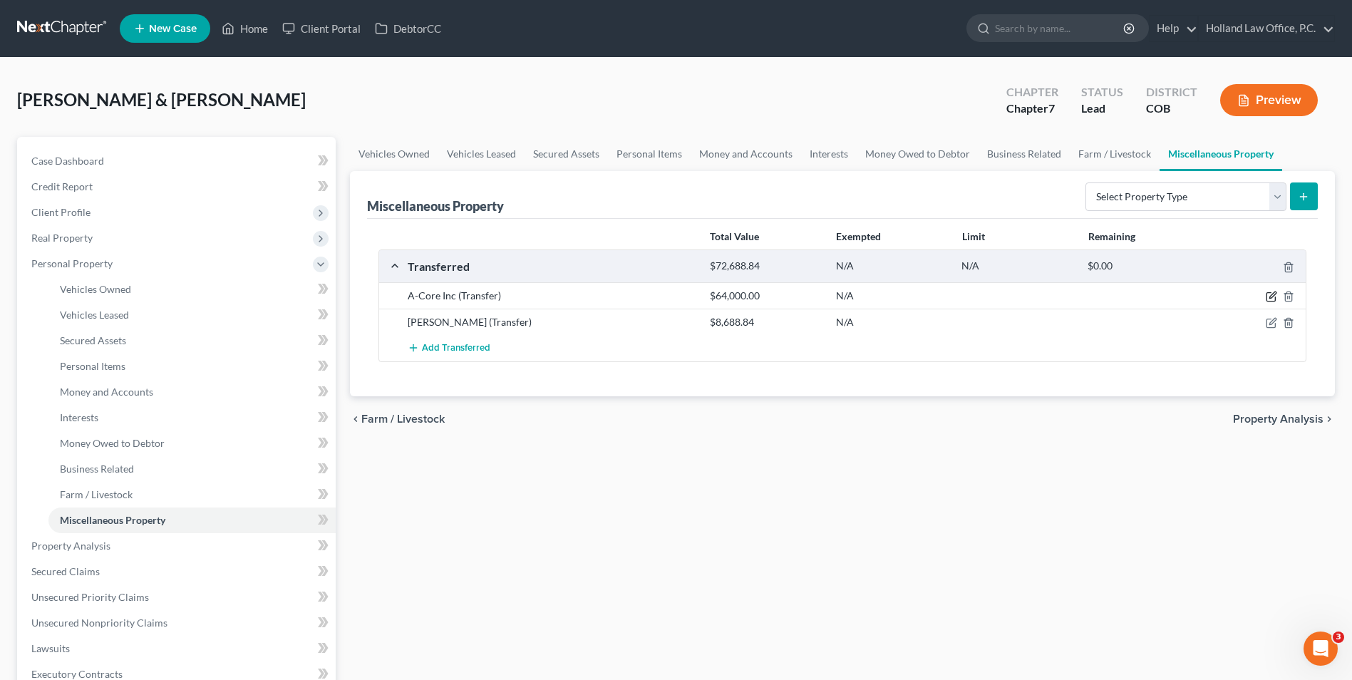
click at [1274, 294] on icon "button" at bounding box center [1270, 296] width 11 height 11
select select "Ordinary ([DATE])"
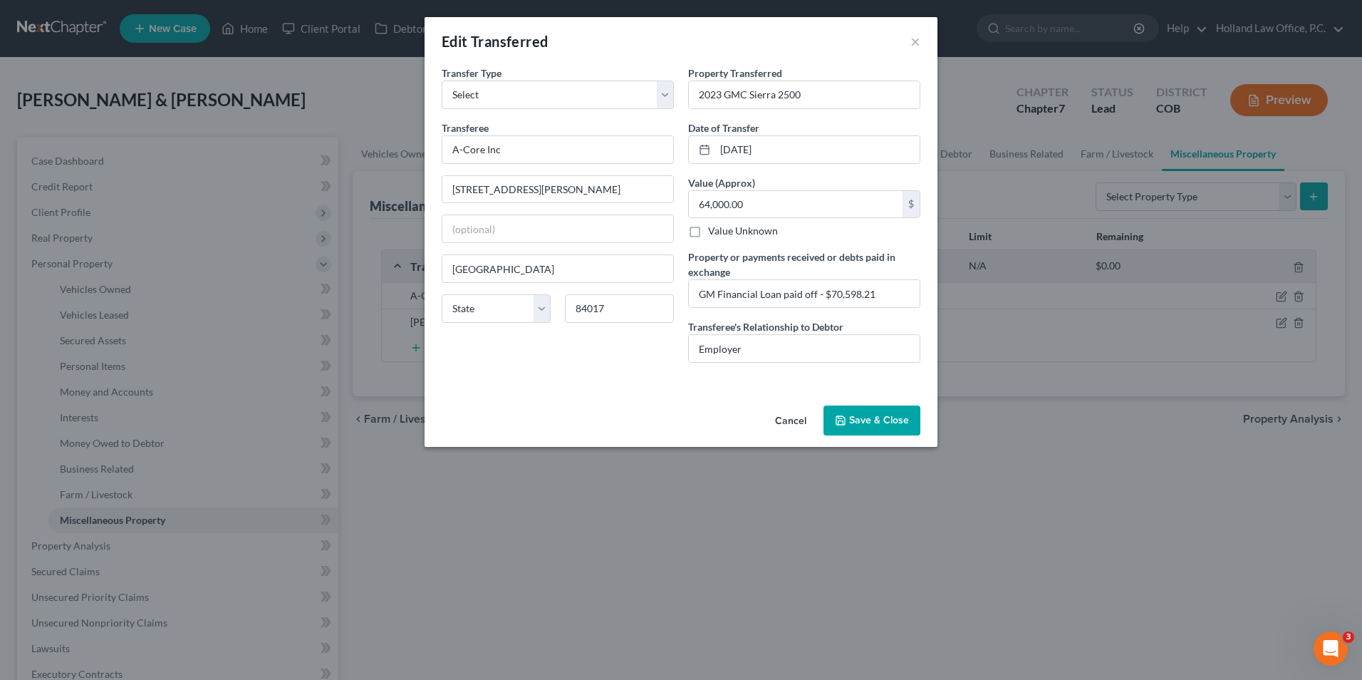
click at [879, 418] on button "Save & Close" at bounding box center [872, 420] width 97 height 30
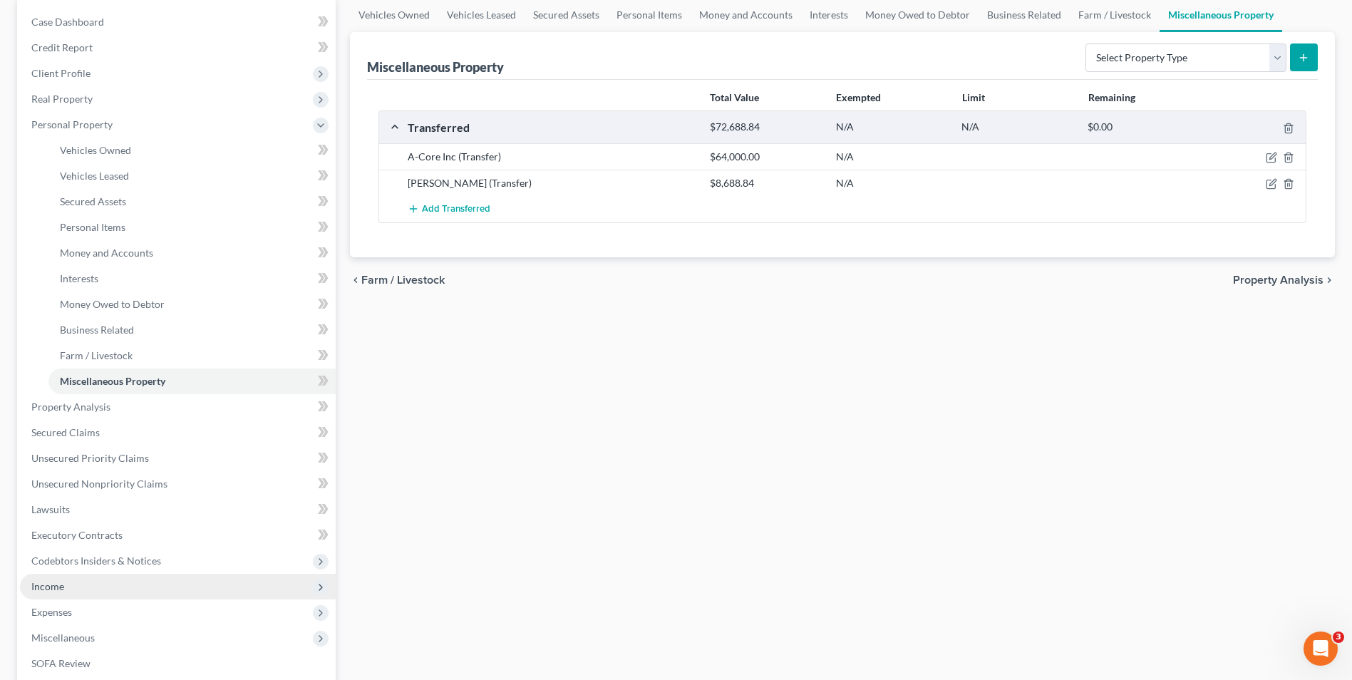
scroll to position [142, 0]
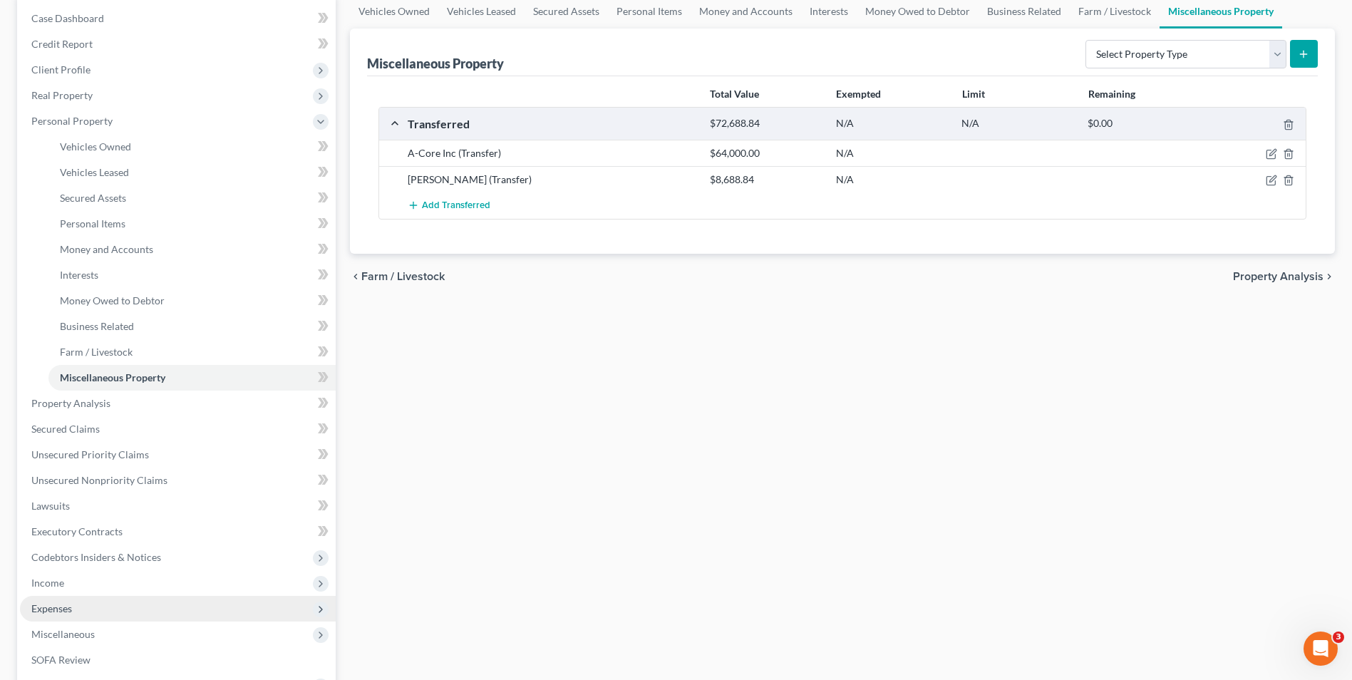
click at [83, 613] on span "Expenses" at bounding box center [178, 609] width 316 height 26
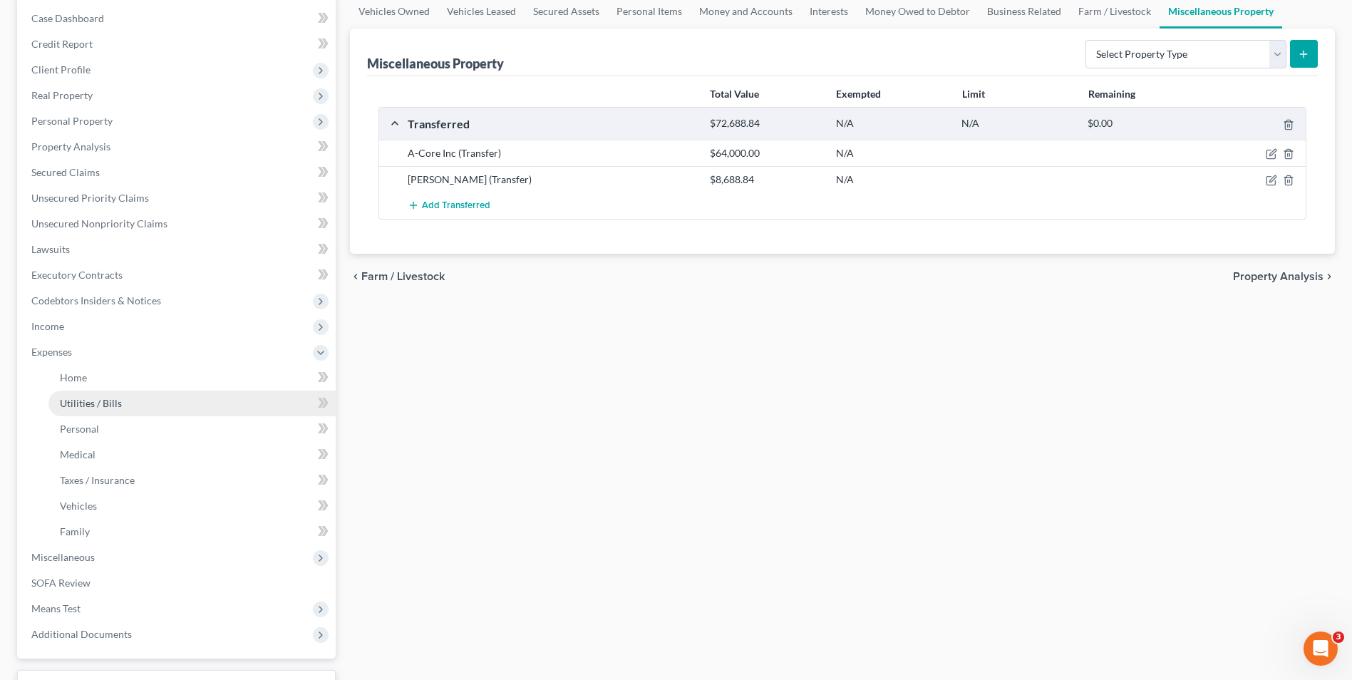
click at [103, 405] on span "Utilities / Bills" at bounding box center [91, 403] width 62 height 12
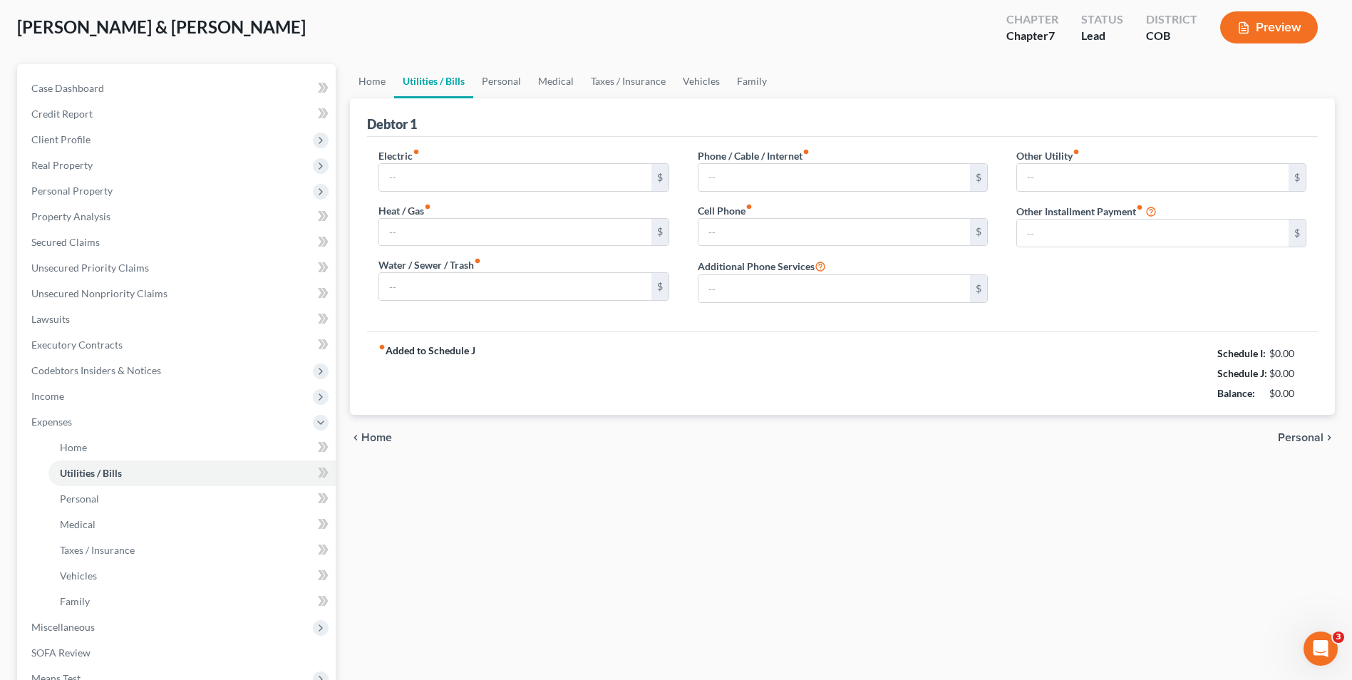
type input "150.00"
type input "80.00"
type input "120.00"
type input "500.00"
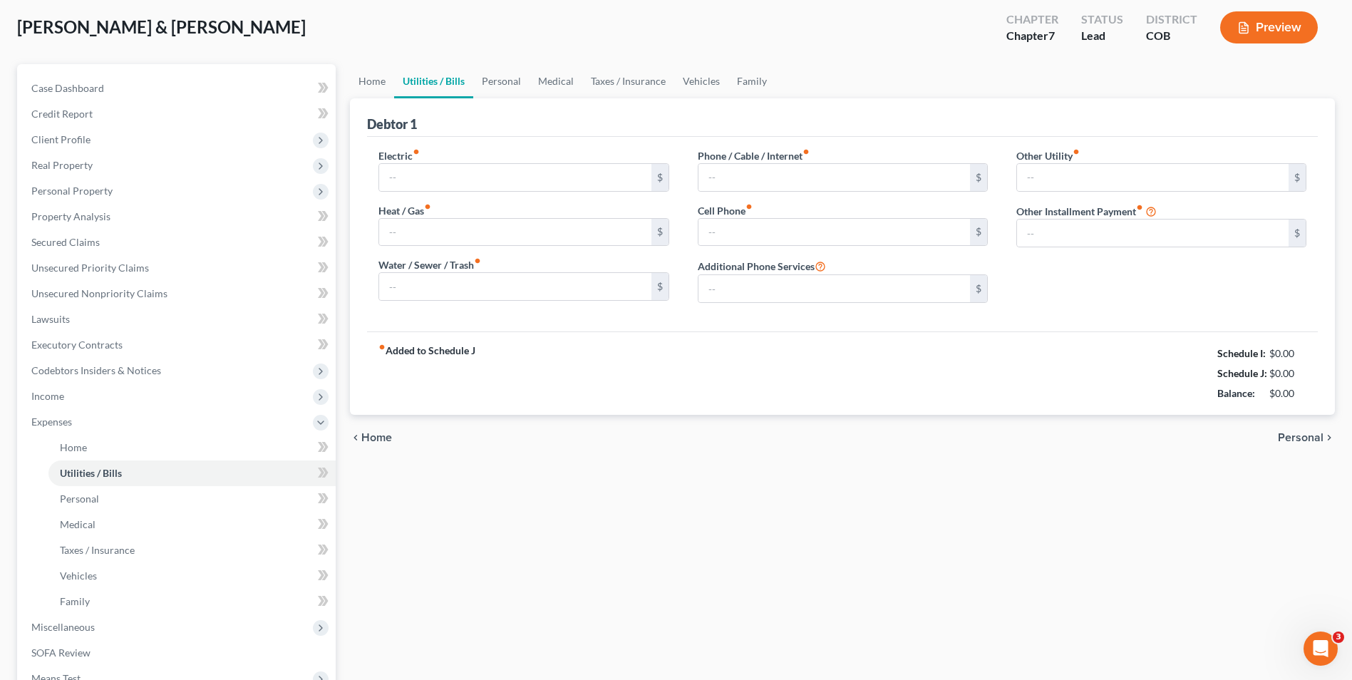
type input "0.00"
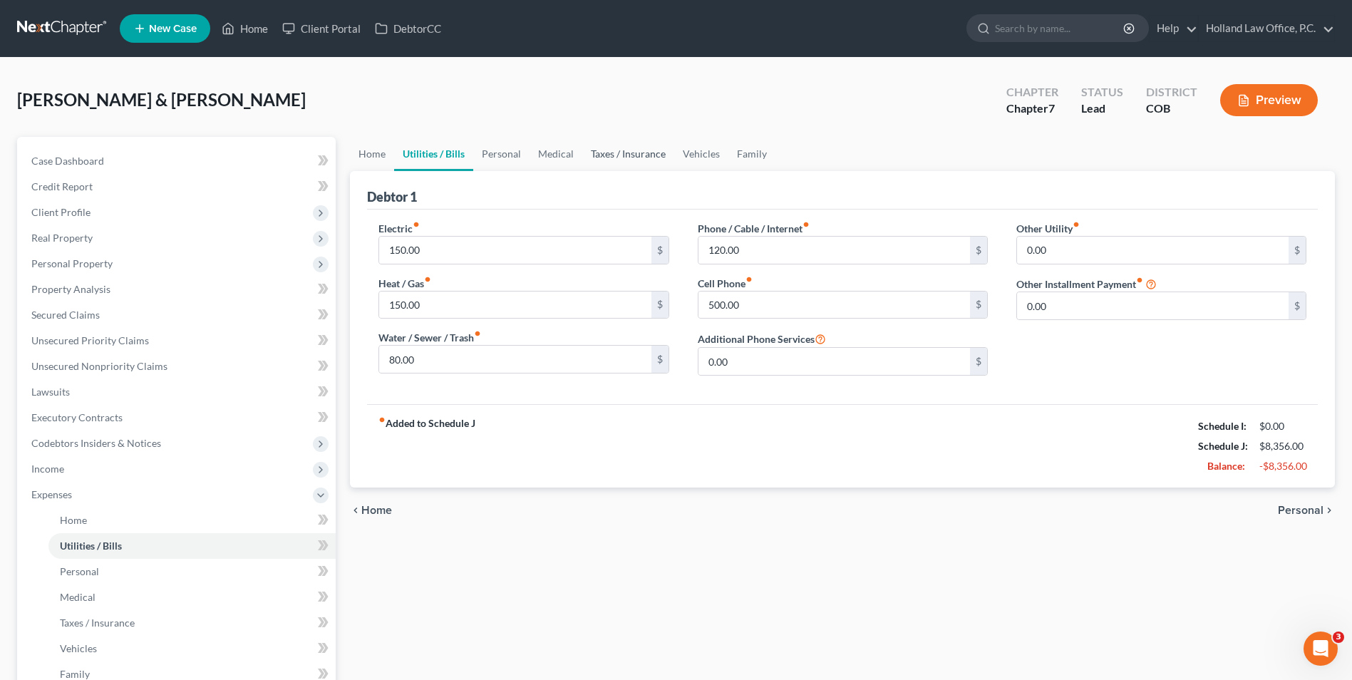
click at [623, 156] on link "Taxes / Insurance" at bounding box center [628, 154] width 92 height 34
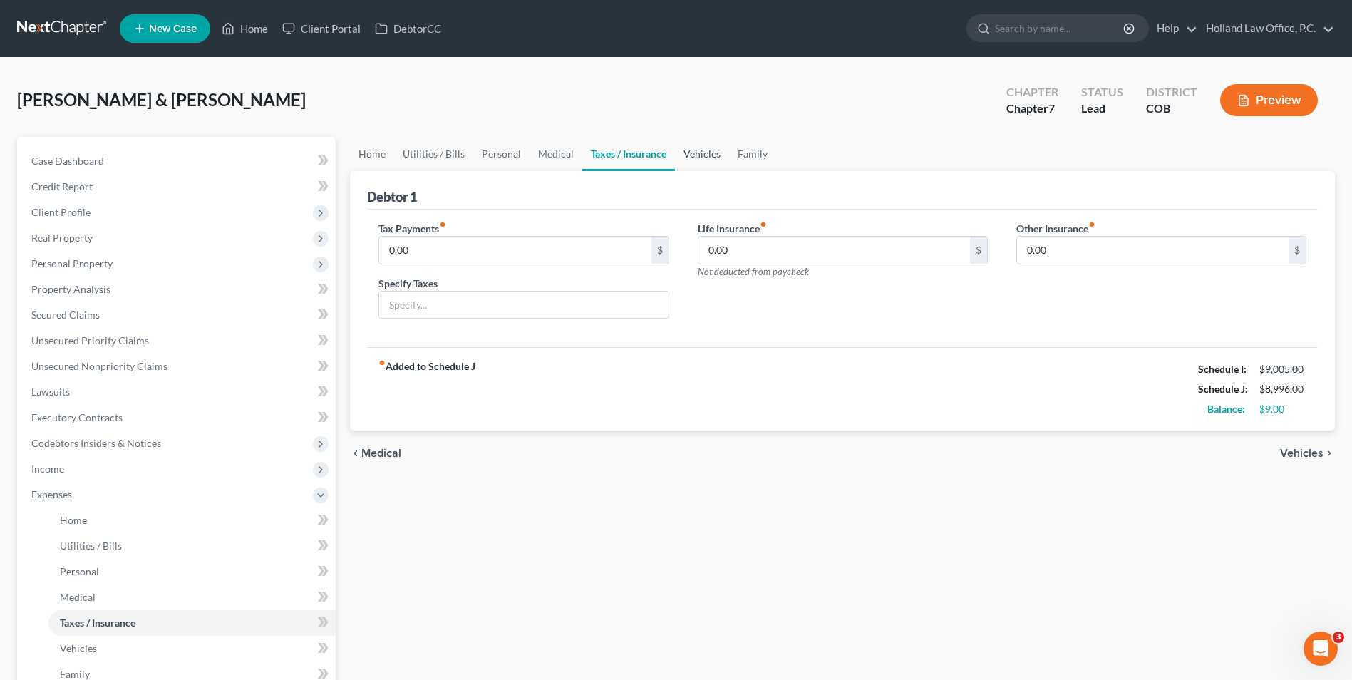
click at [705, 148] on link "Vehicles" at bounding box center [702, 154] width 54 height 34
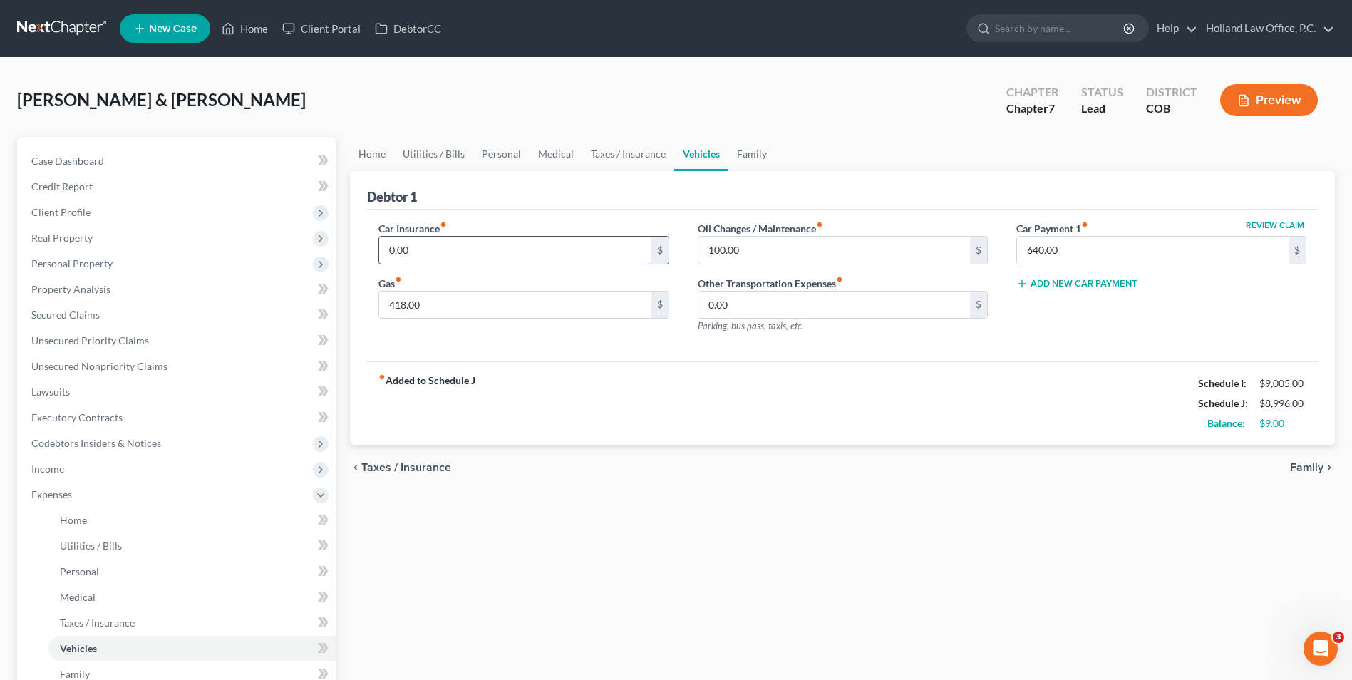
click at [492, 259] on input "0.00" at bounding box center [514, 250] width 271 height 27
click at [447, 237] on input "0.00" at bounding box center [514, 250] width 271 height 27
drag, startPoint x: 415, startPoint y: 258, endPoint x: 385, endPoint y: 261, distance: 30.1
click at [385, 261] on input "0.00" at bounding box center [514, 250] width 271 height 27
click at [417, 249] on input "0.00" at bounding box center [514, 250] width 271 height 27
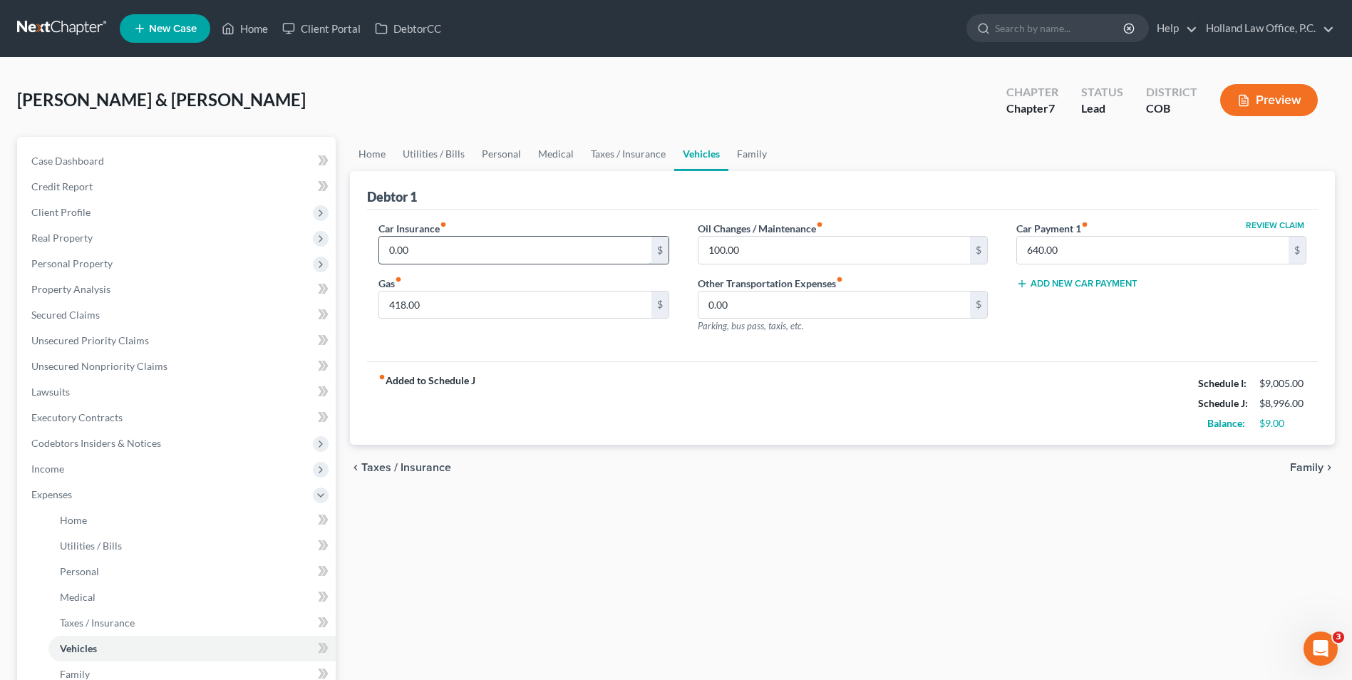
drag, startPoint x: 422, startPoint y: 243, endPoint x: 383, endPoint y: 249, distance: 38.9
click at [383, 249] on input "0.00" at bounding box center [514, 250] width 271 height 27
click at [434, 253] on input "0.00" at bounding box center [514, 250] width 271 height 27
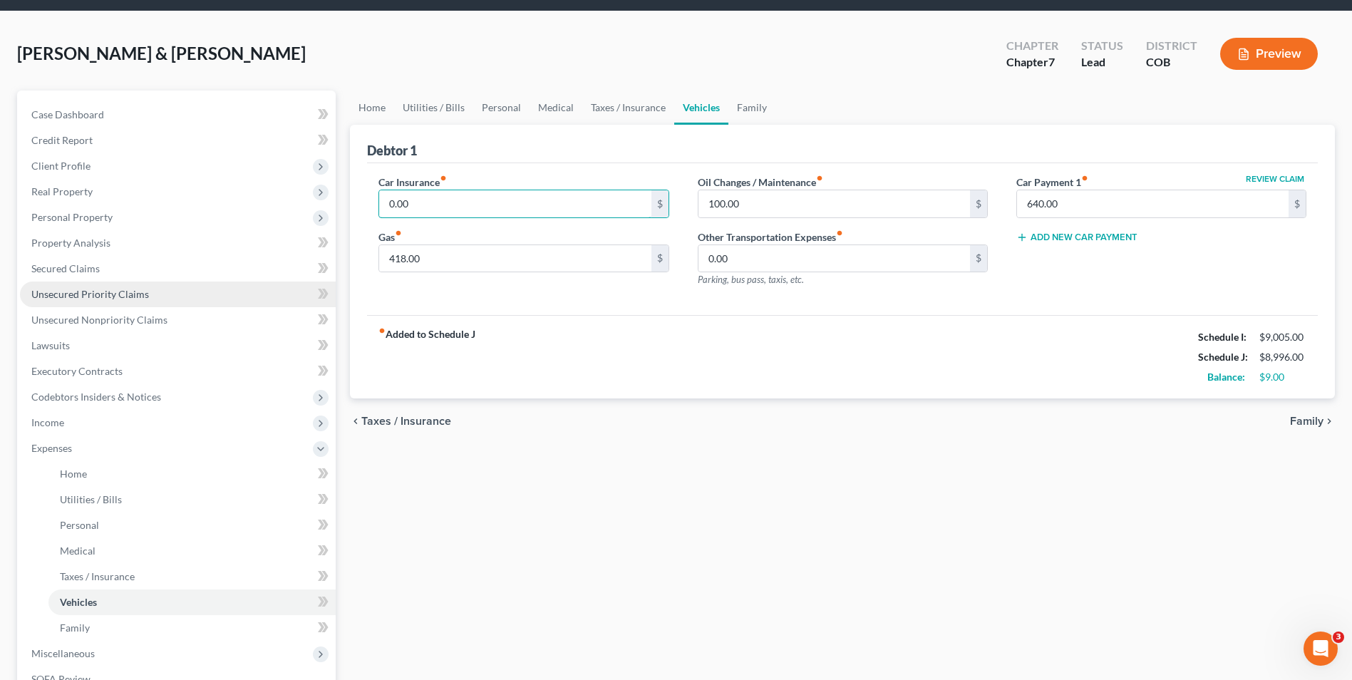
scroll to position [71, 0]
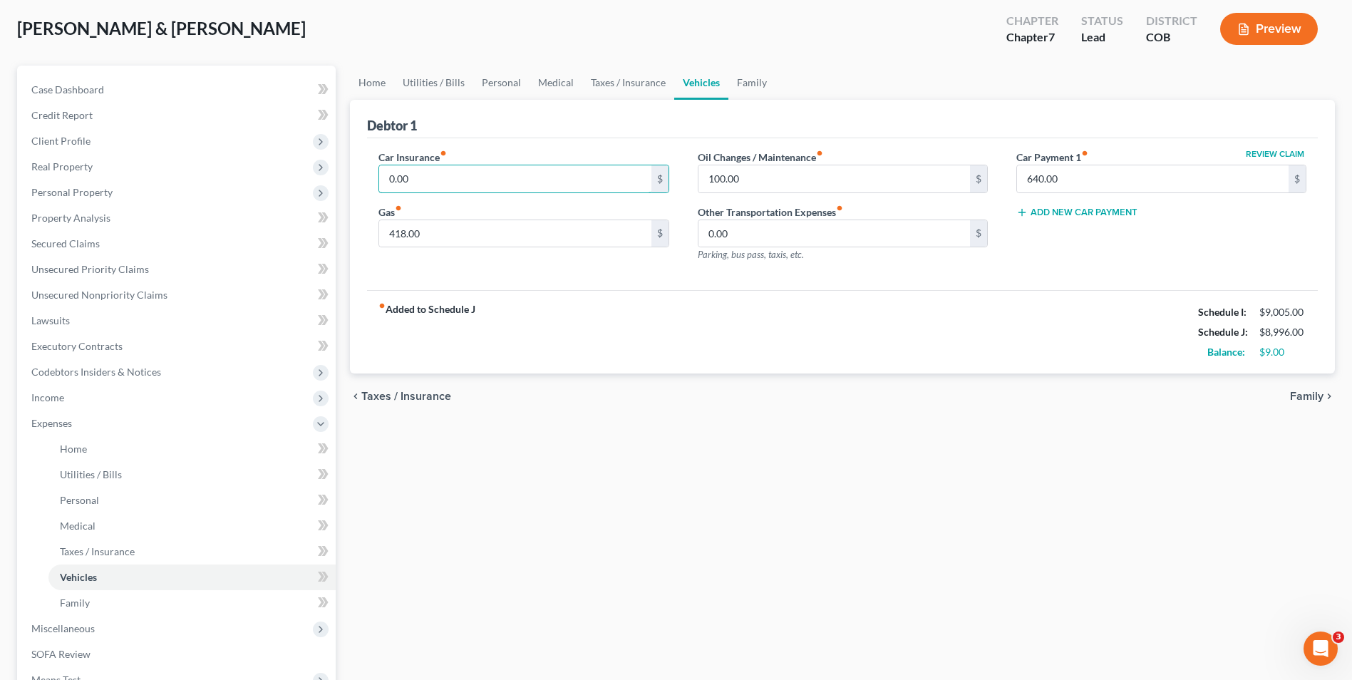
drag, startPoint x: 431, startPoint y: 178, endPoint x: 338, endPoint y: 168, distance: 93.2
click at [338, 168] on div "Petition Navigation Case Dashboard Payments Invoices Payments Payments Credit R…" at bounding box center [676, 439] width 1332 height 746
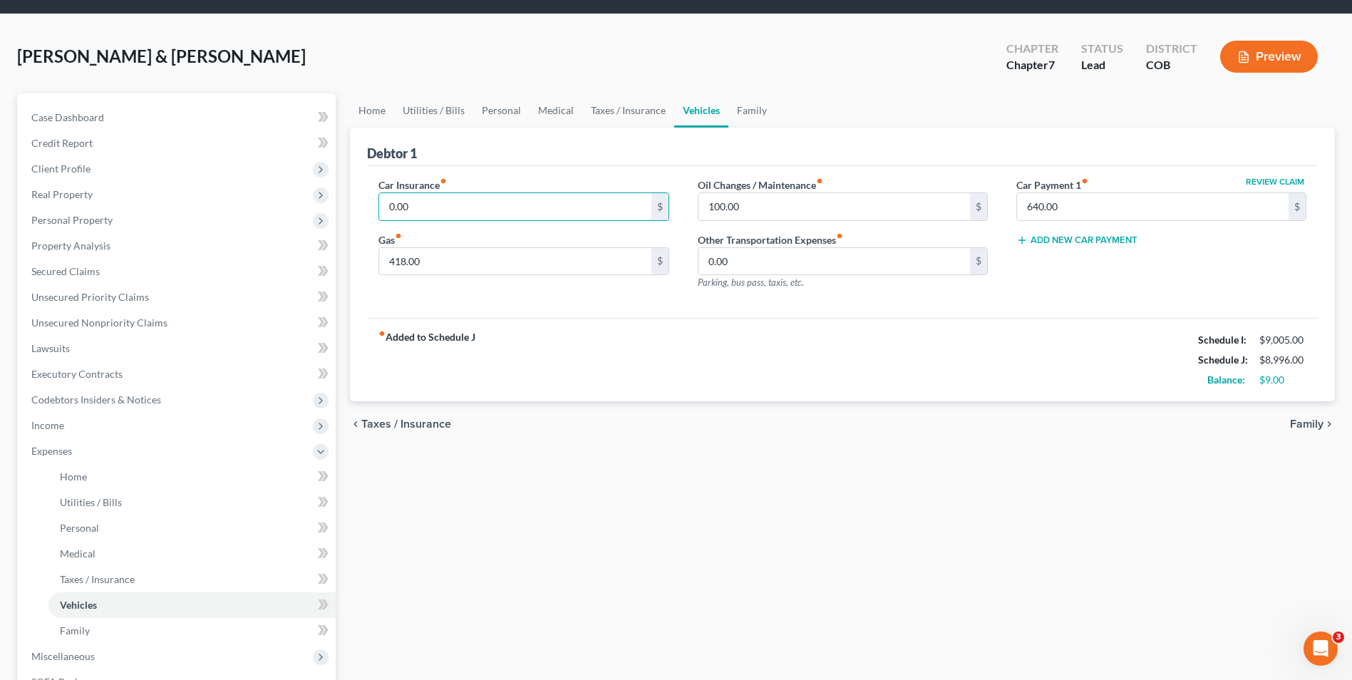
scroll to position [0, 0]
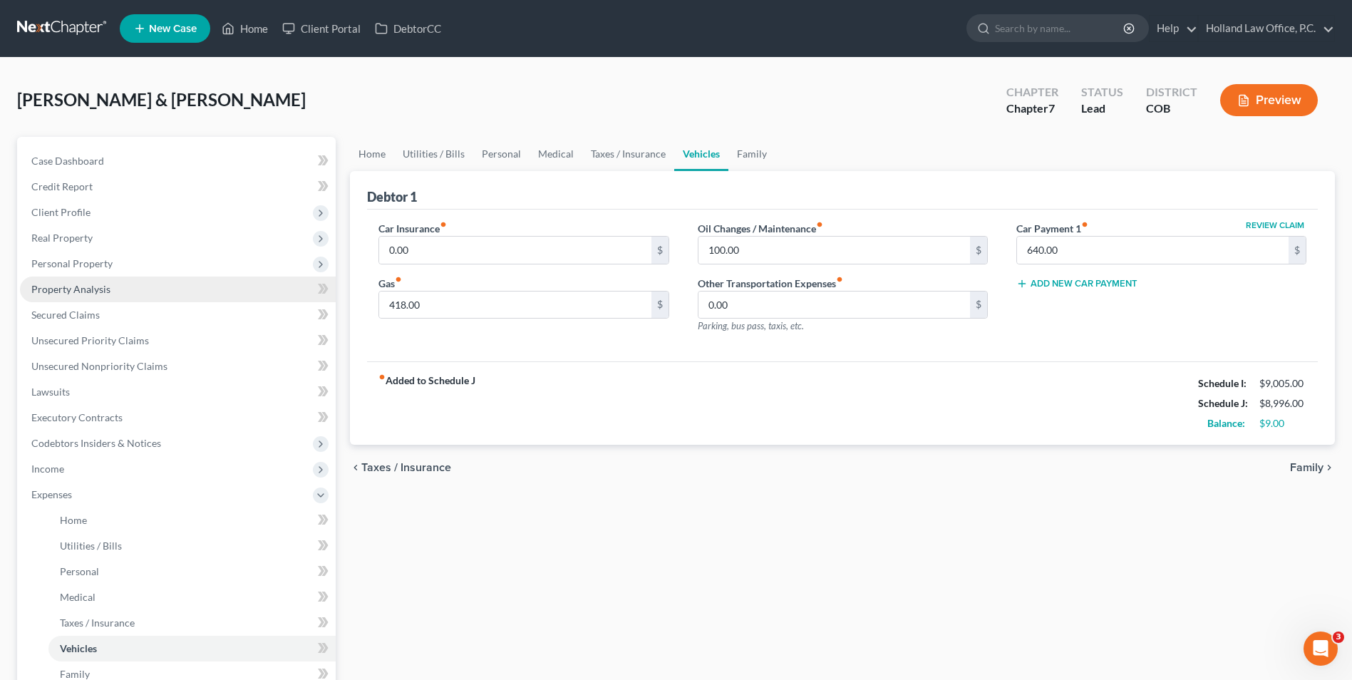
click at [107, 286] on span "Property Analysis" at bounding box center [70, 289] width 79 height 12
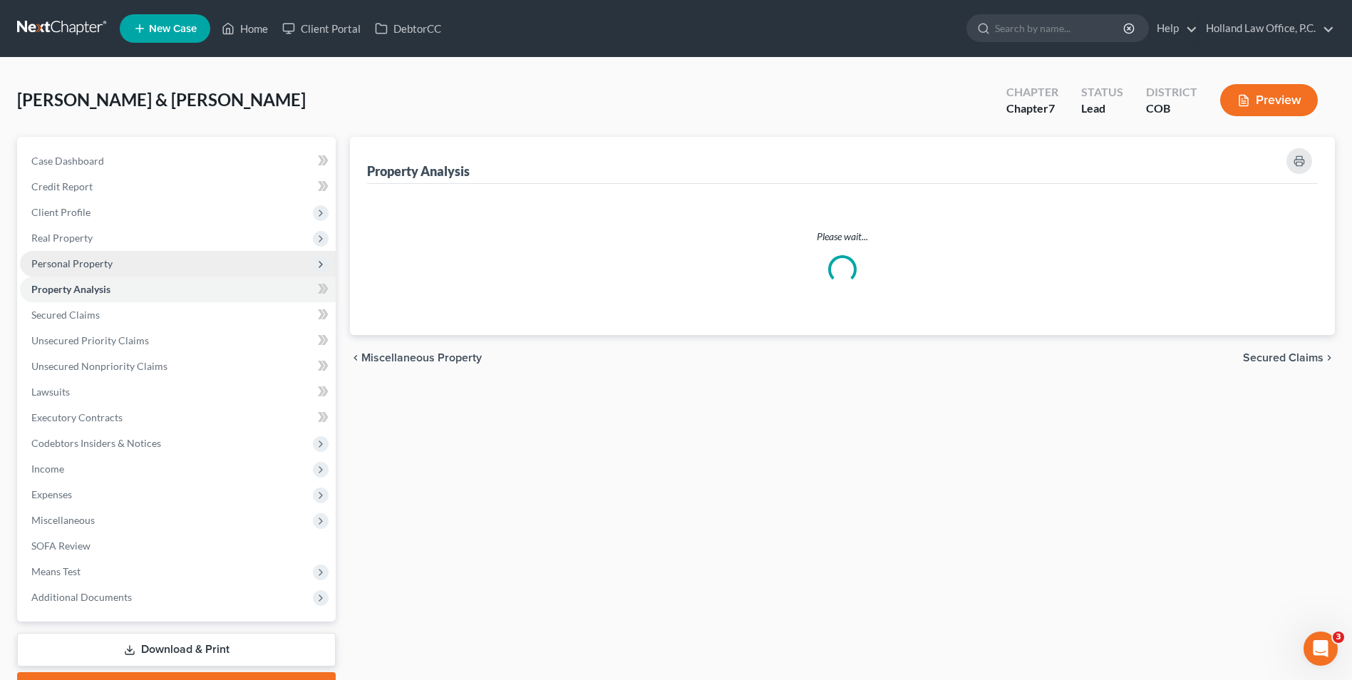
click at [108, 259] on span "Personal Property" at bounding box center [71, 263] width 81 height 12
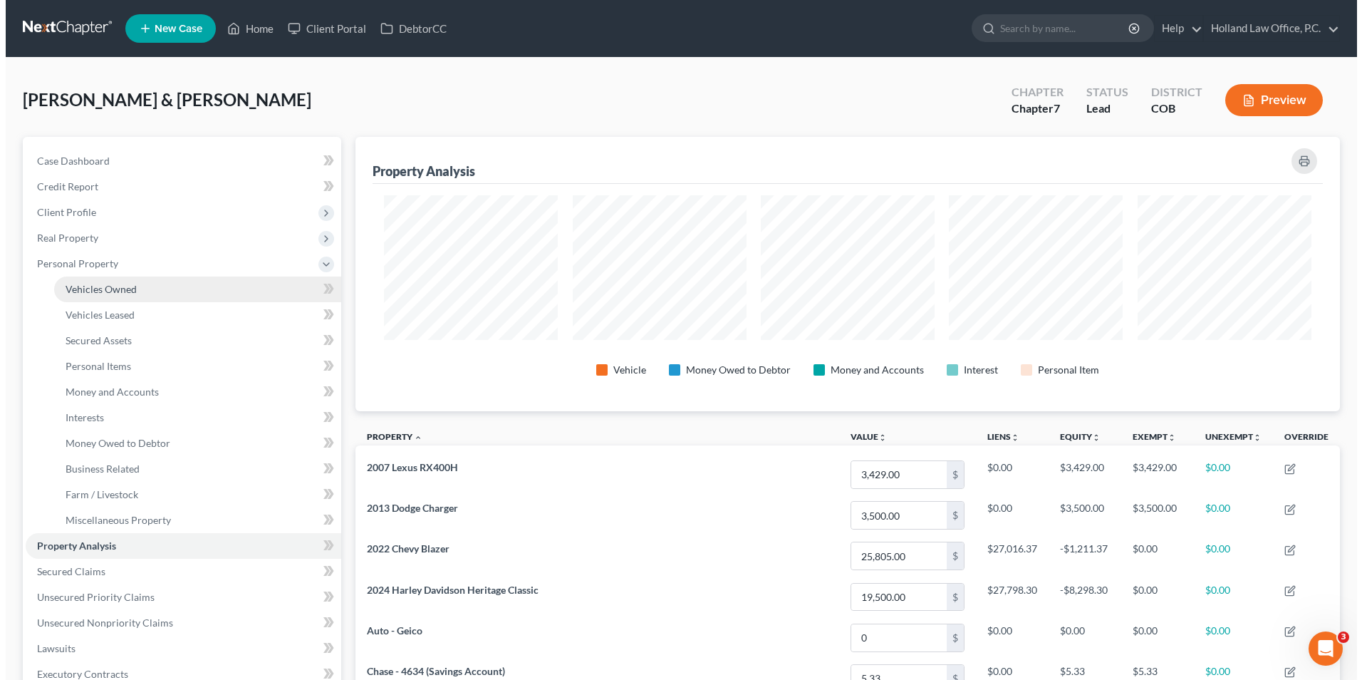
scroll to position [274, 985]
click at [115, 287] on span "Vehicles Owned" at bounding box center [95, 289] width 71 height 12
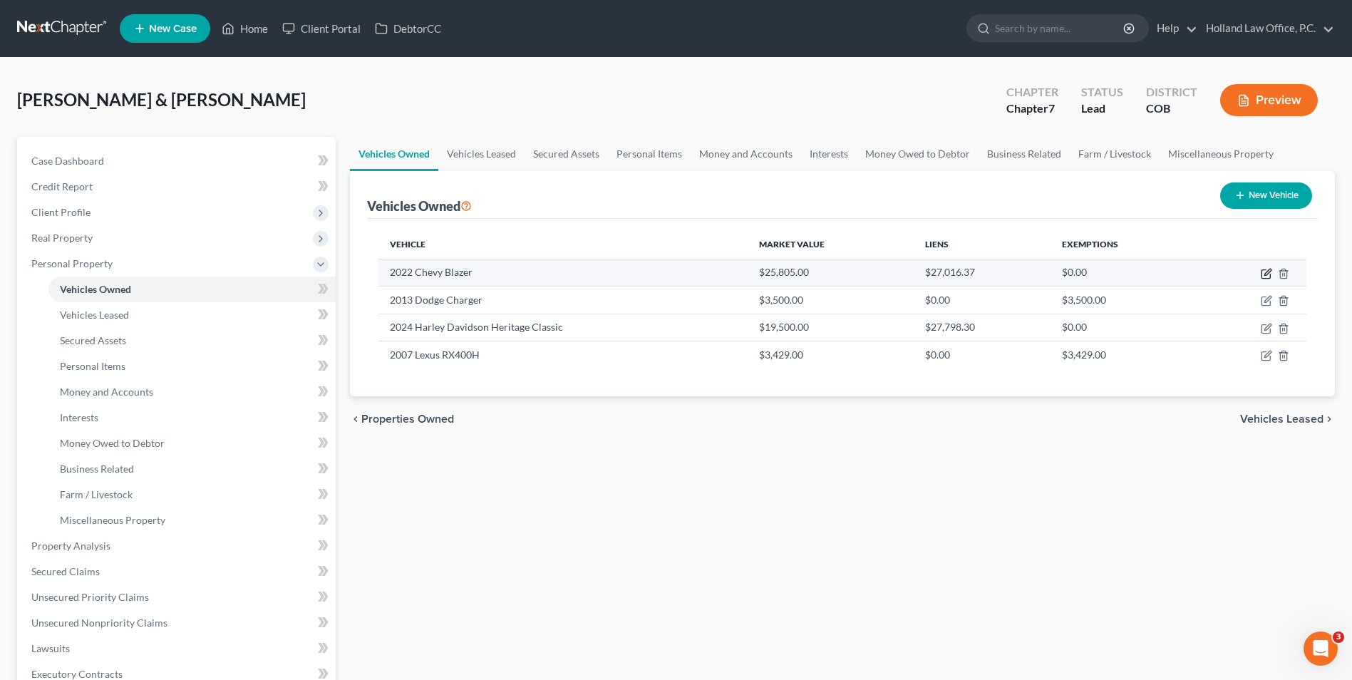
click at [1267, 273] on icon "button" at bounding box center [1267, 272] width 6 height 6
select select "0"
select select "4"
select select "2"
select select "0"
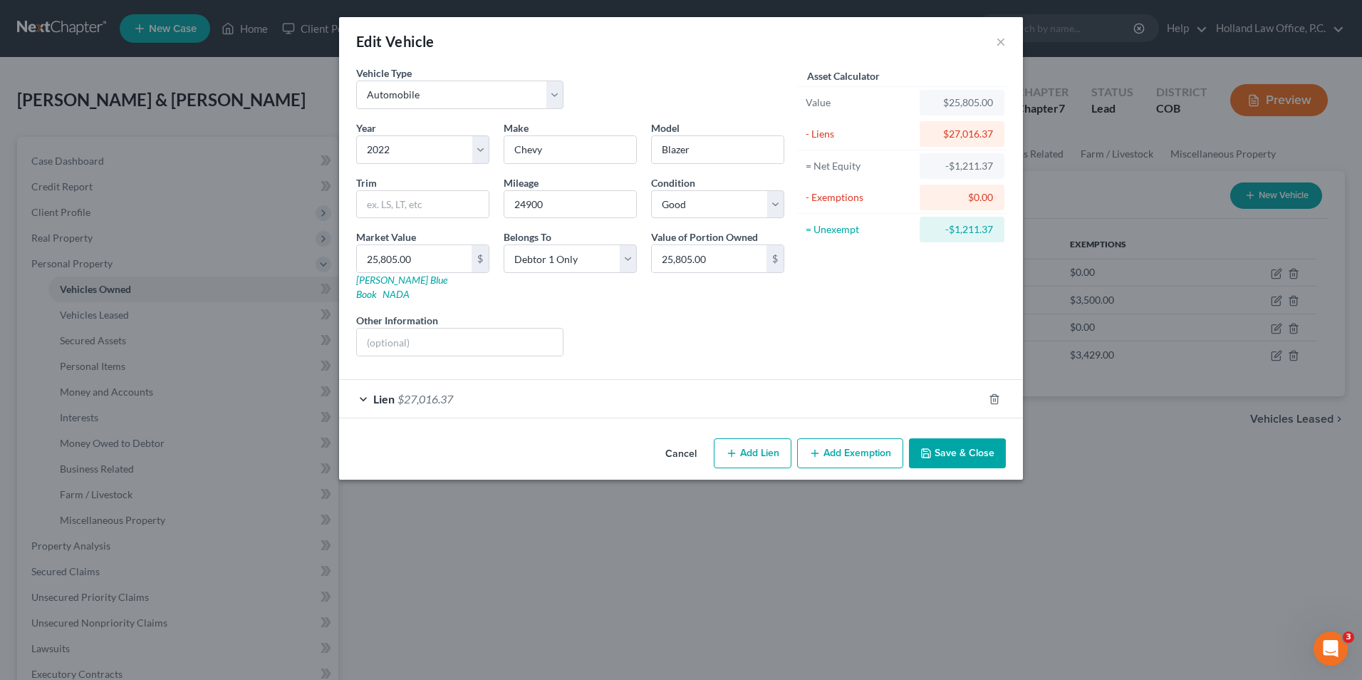
drag, startPoint x: 961, startPoint y: 427, endPoint x: 224, endPoint y: 284, distance: 750.6
click at [960, 438] on button "Save & Close" at bounding box center [957, 453] width 97 height 30
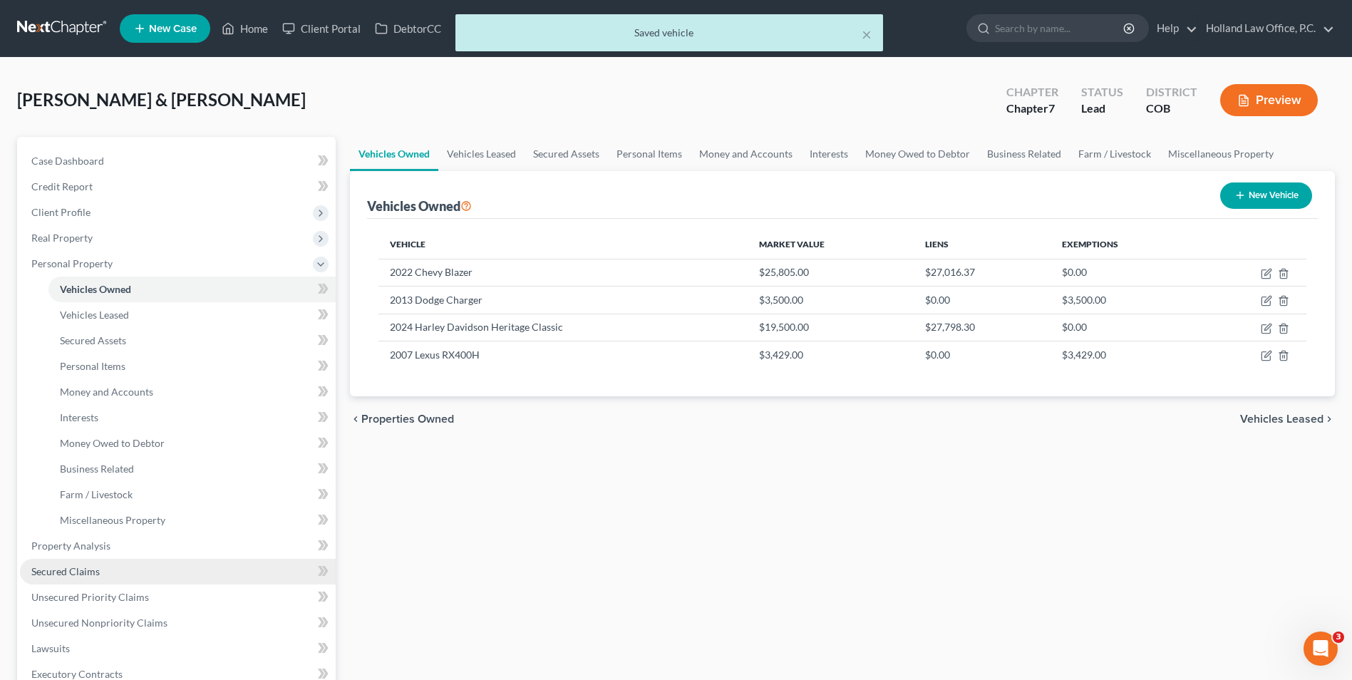
click at [95, 569] on span "Secured Claims" at bounding box center [65, 571] width 68 height 12
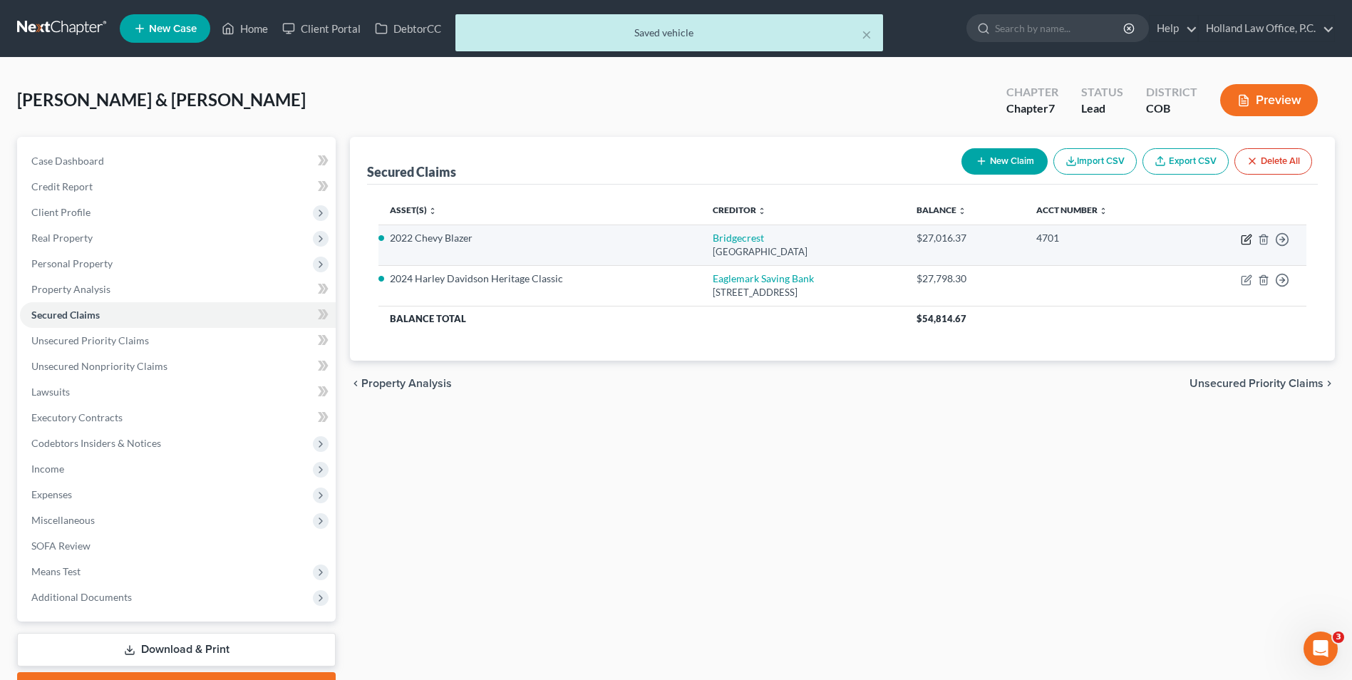
click at [1245, 236] on icon "button" at bounding box center [1245, 240] width 9 height 9
select select "3"
select select "0"
select select "4"
select select "2"
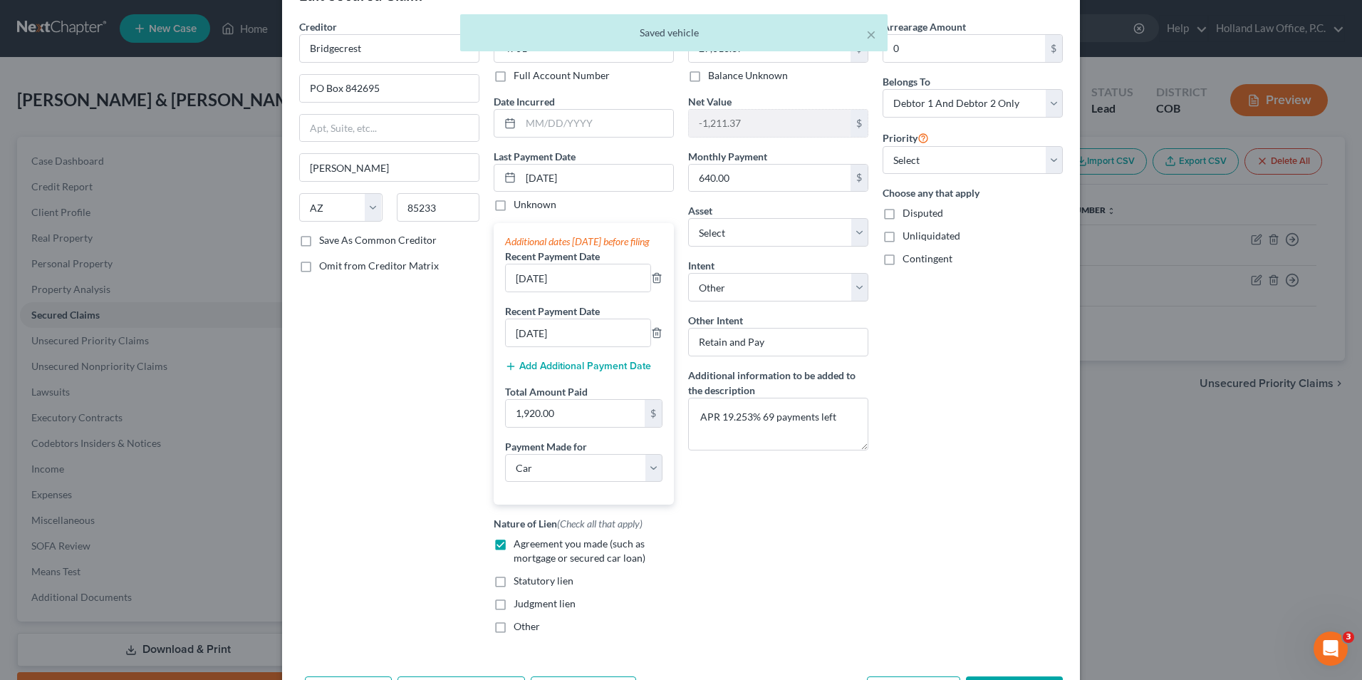
scroll to position [71, 0]
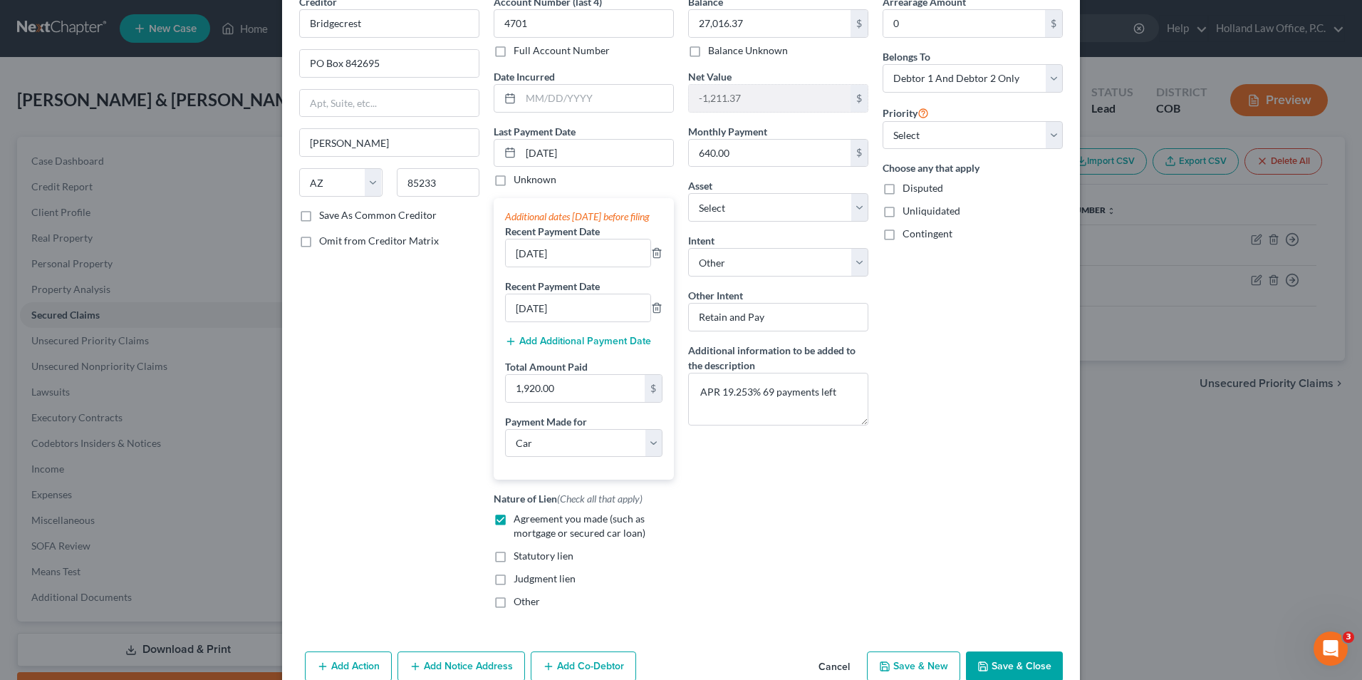
click at [1028, 675] on button "Save & Close" at bounding box center [1014, 666] width 97 height 30
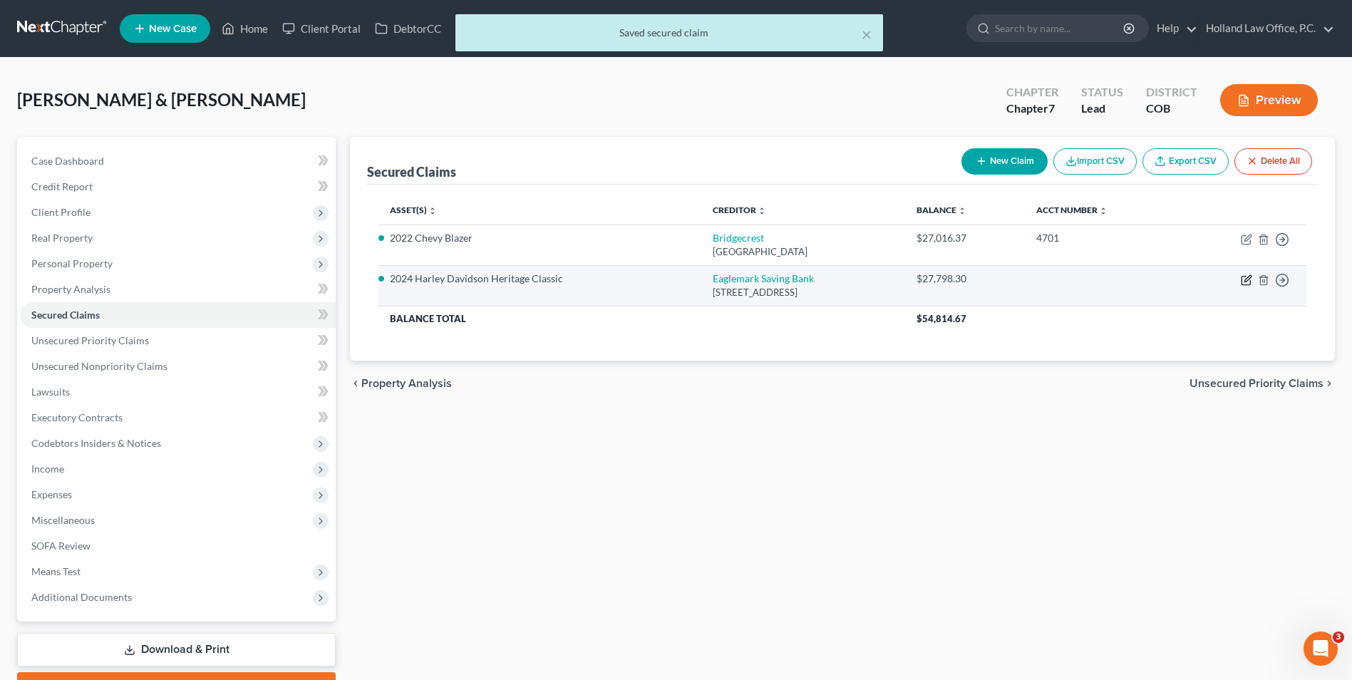
click at [1245, 284] on icon "button" at bounding box center [1245, 279] width 11 height 11
select select "31"
select select "0"
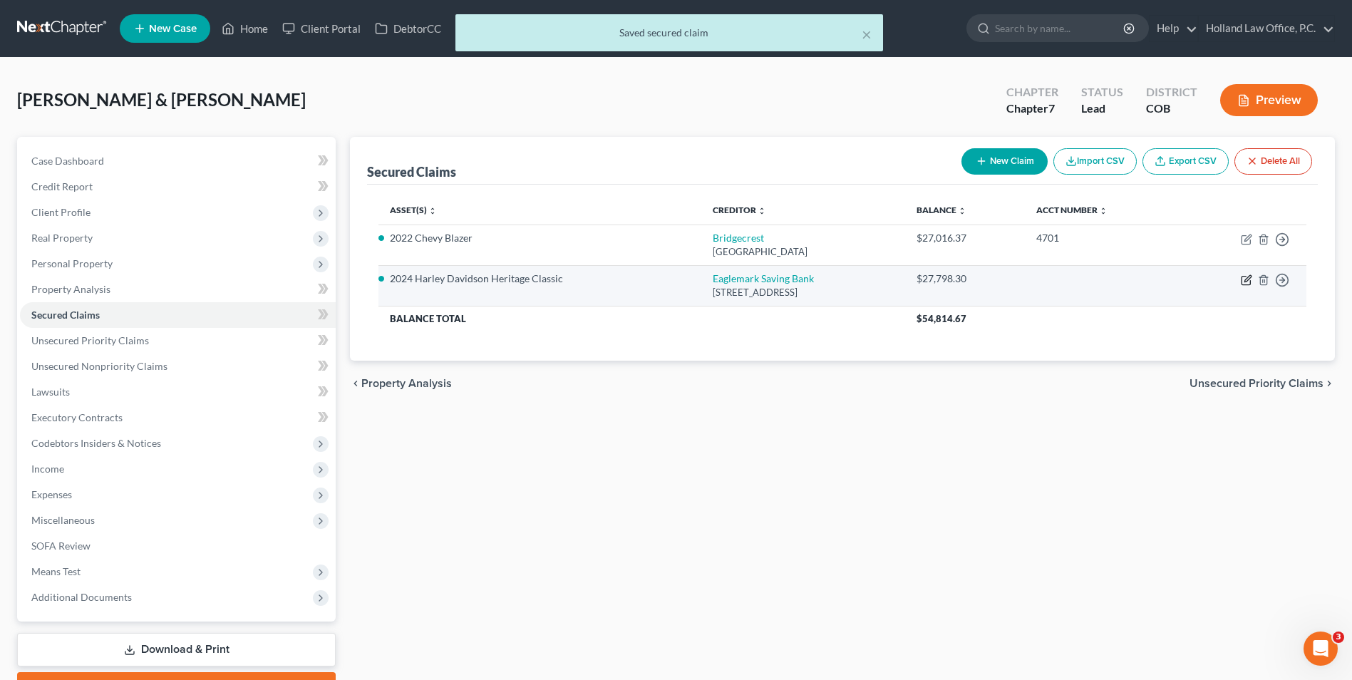
select select "0"
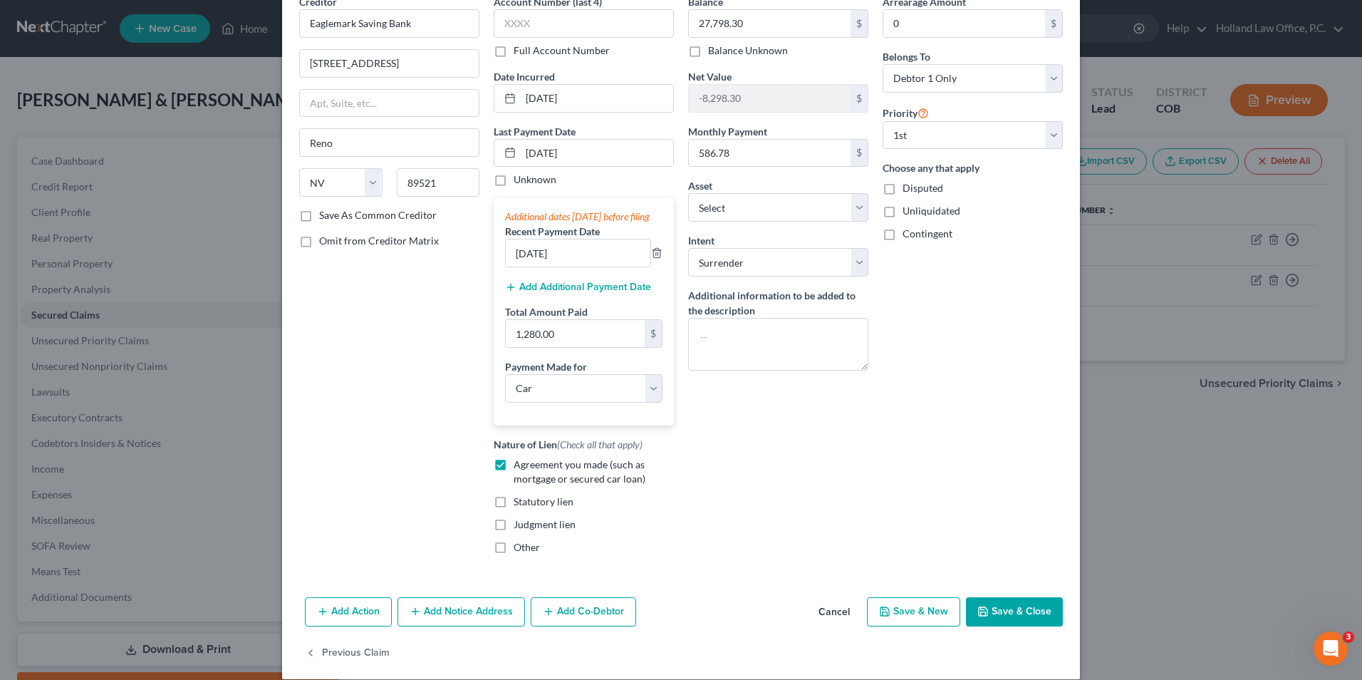
click at [1008, 620] on button "Save & Close" at bounding box center [1014, 612] width 97 height 30
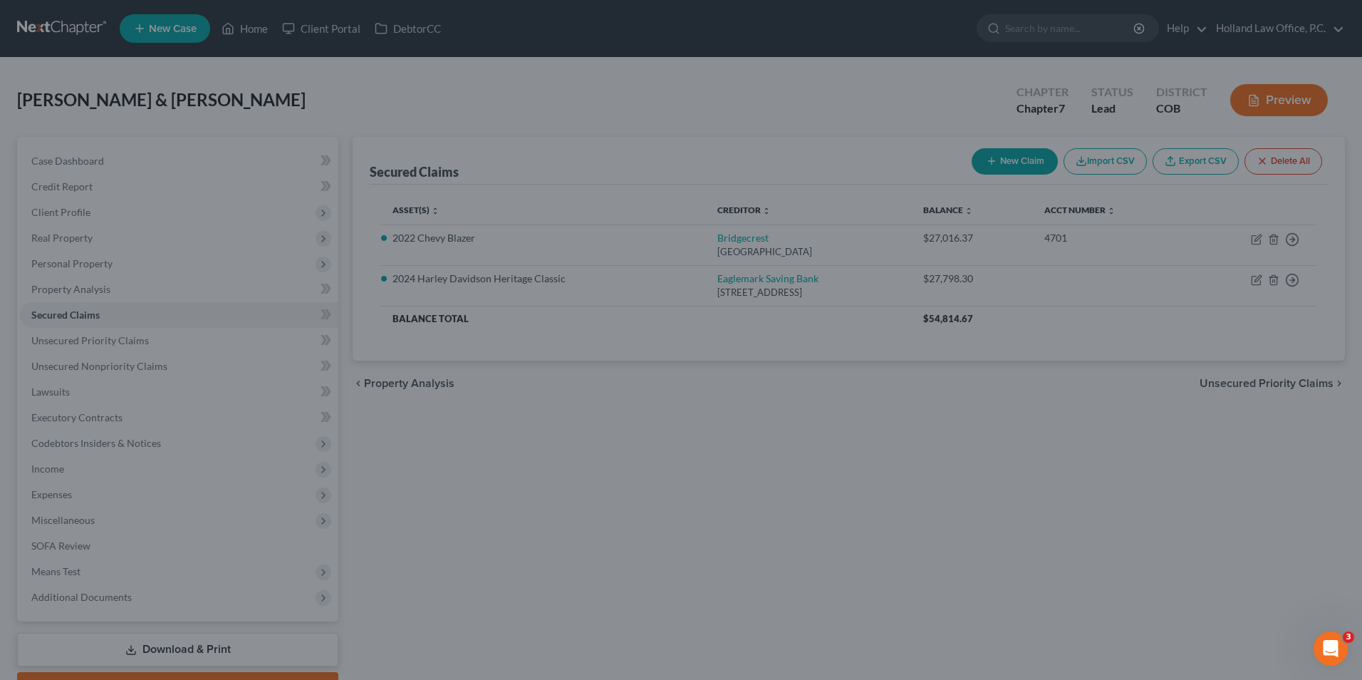
select select "4"
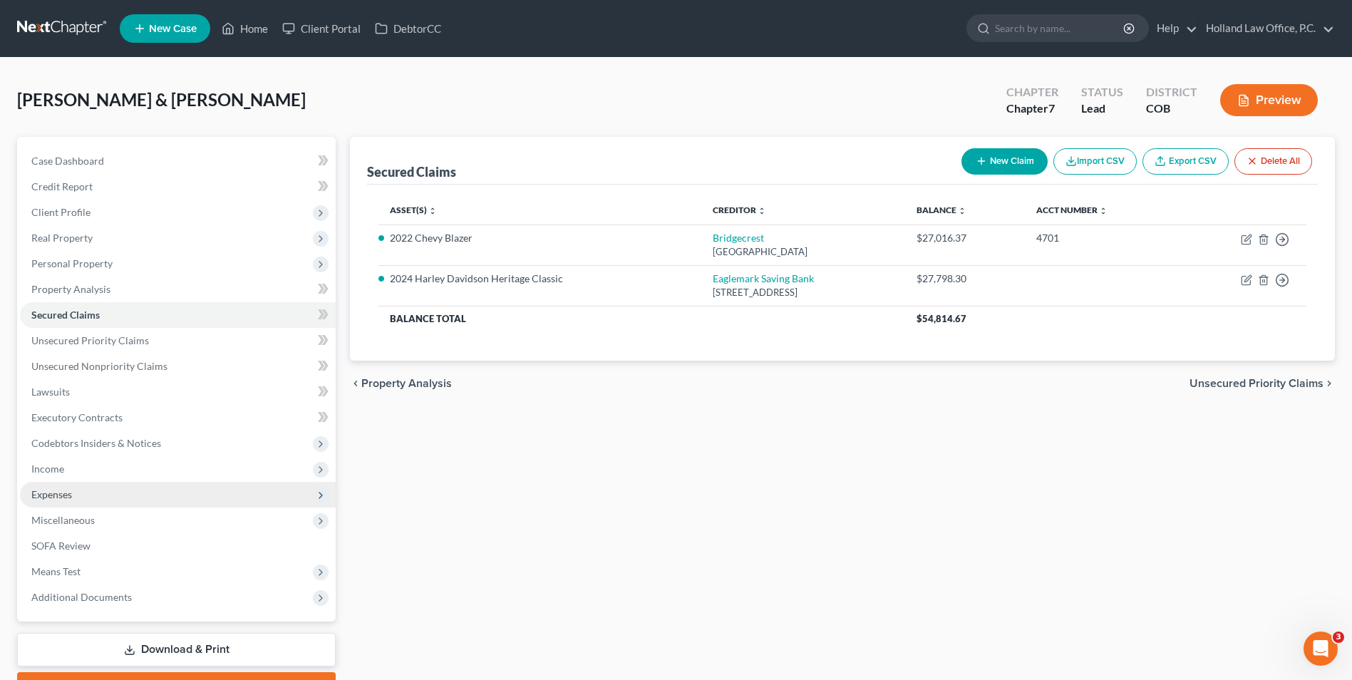
click at [44, 494] on span "Expenses" at bounding box center [51, 494] width 41 height 12
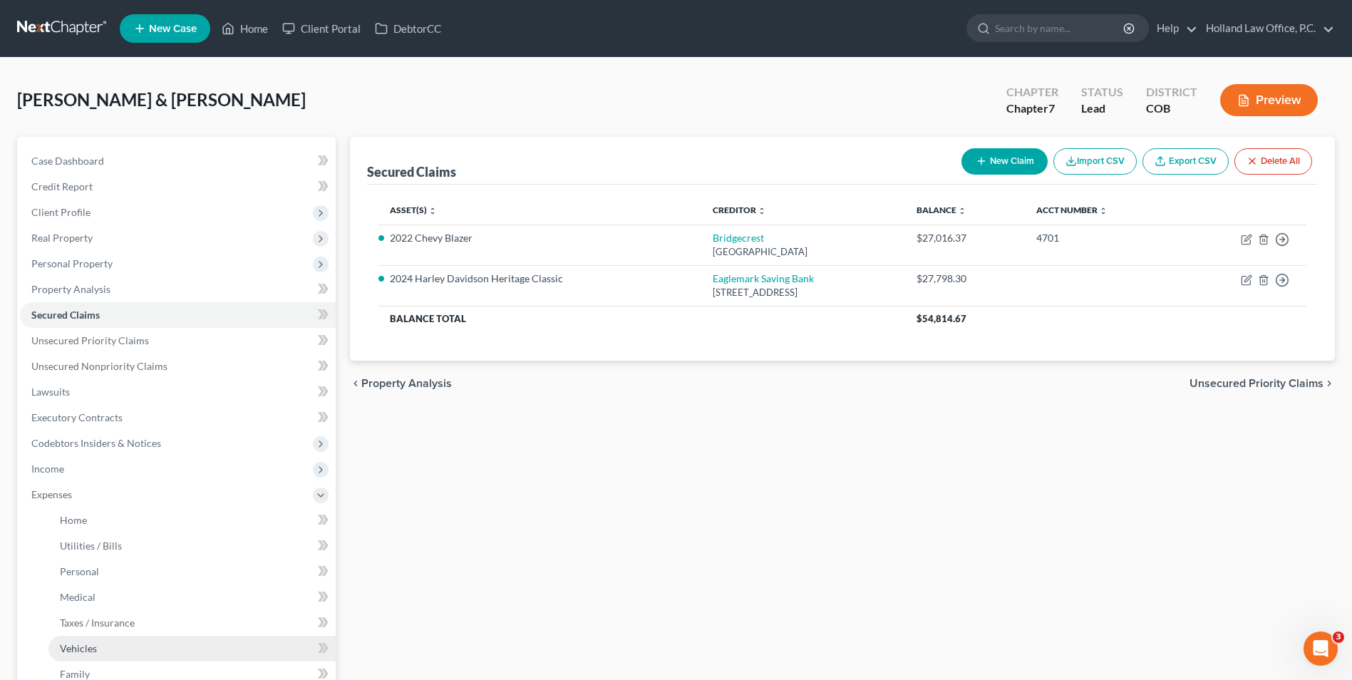
click at [104, 645] on link "Vehicles" at bounding box center [191, 649] width 287 height 26
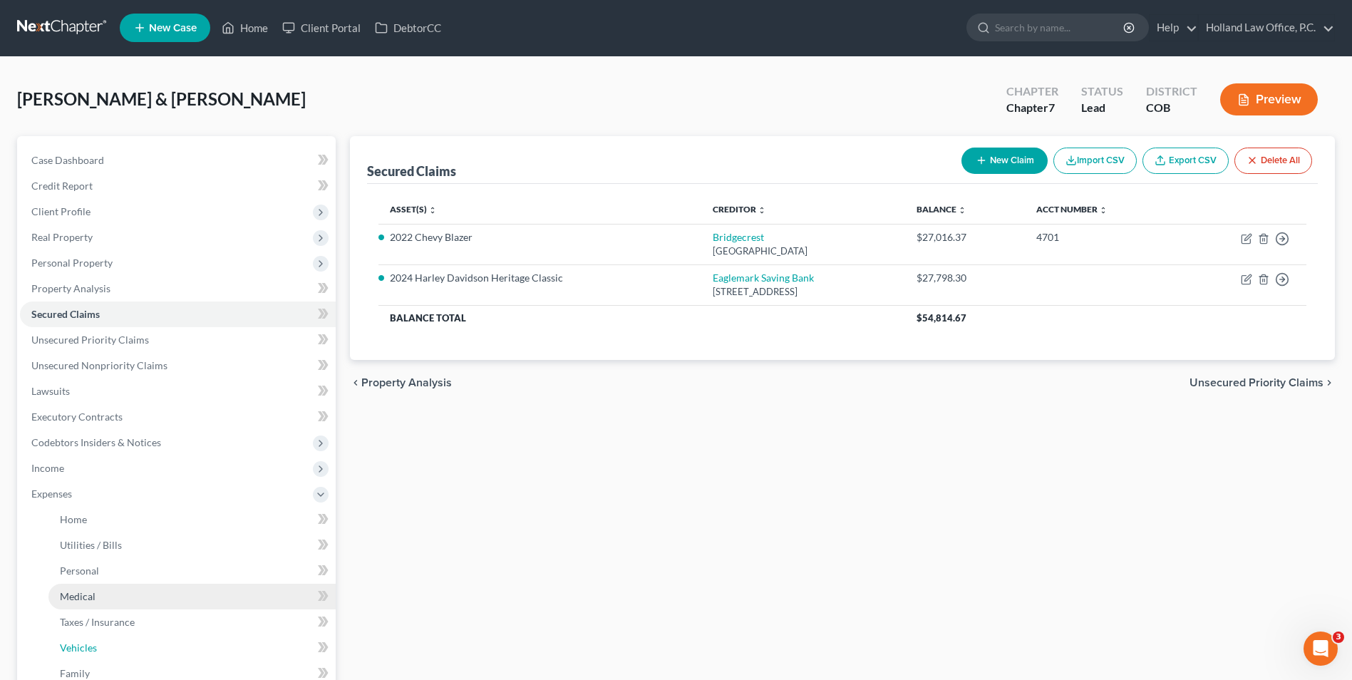
scroll to position [0, 0]
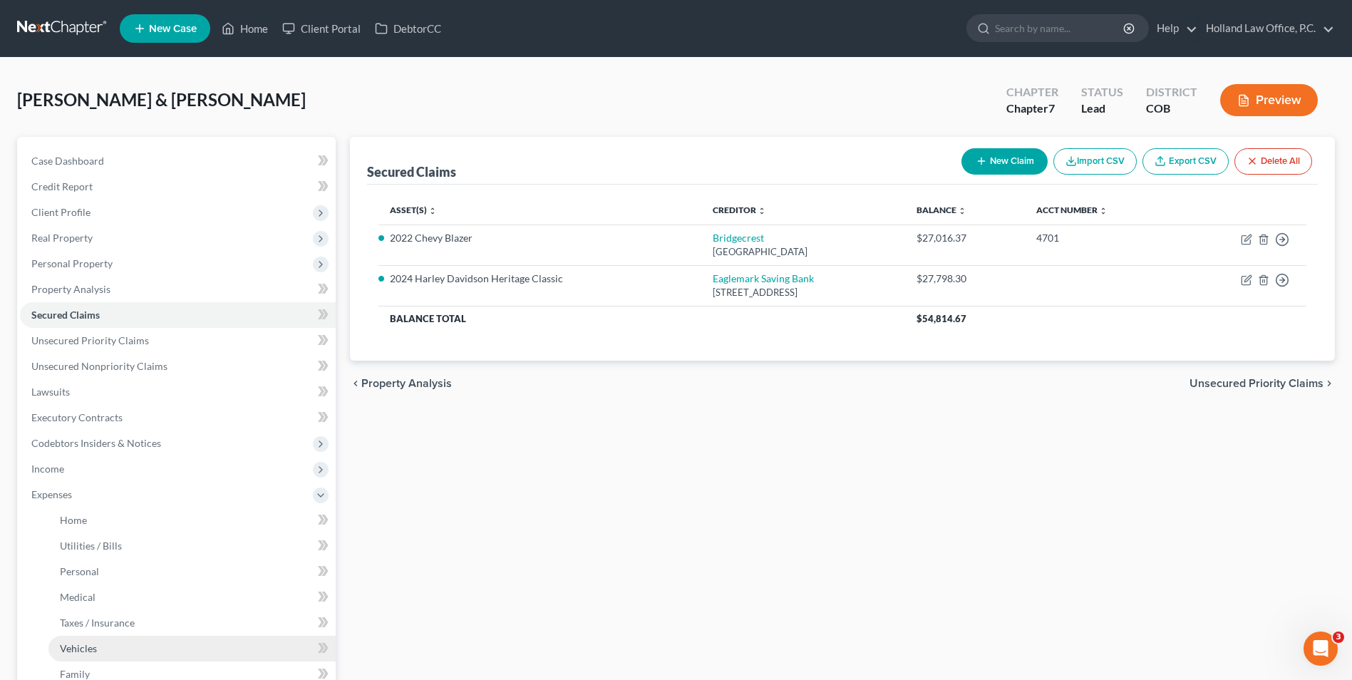
click at [82, 647] on span "Vehicles" at bounding box center [78, 648] width 37 height 12
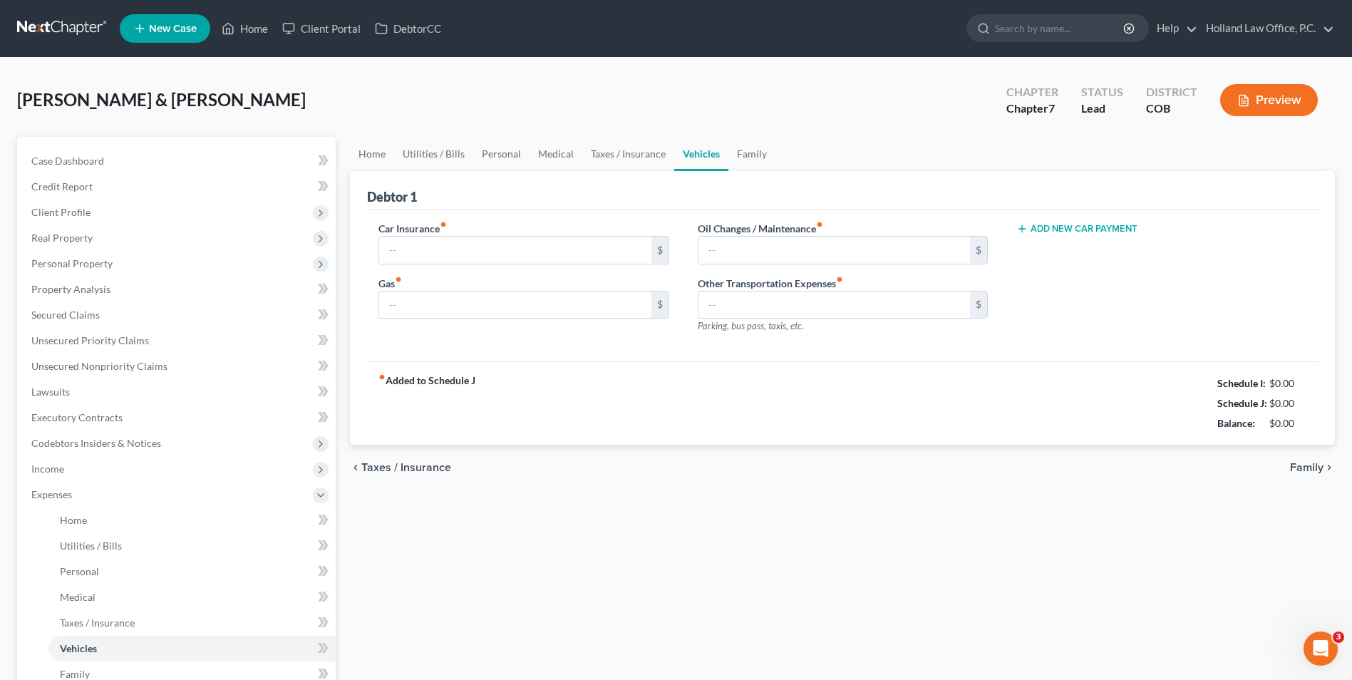
type input "0.00"
type input "418.00"
type input "100.00"
type input "0.00"
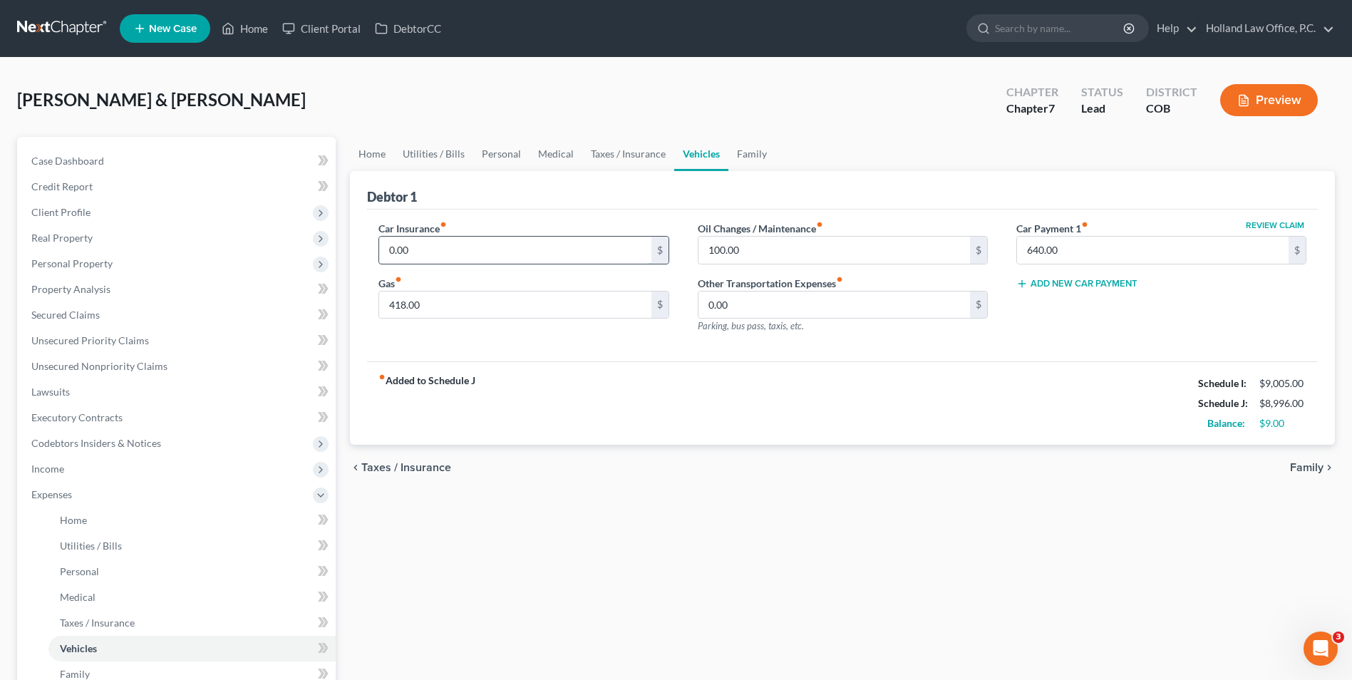
click at [397, 247] on input "0.00" at bounding box center [514, 250] width 271 height 27
type input "400.00"
click at [732, 378] on div "fiber_manual_record Added to Schedule J Schedule I: $9,005.00 Schedule J: $9,39…" at bounding box center [842, 402] width 950 height 83
click at [746, 249] on input "100.00" at bounding box center [833, 250] width 271 height 27
type input "0.00"
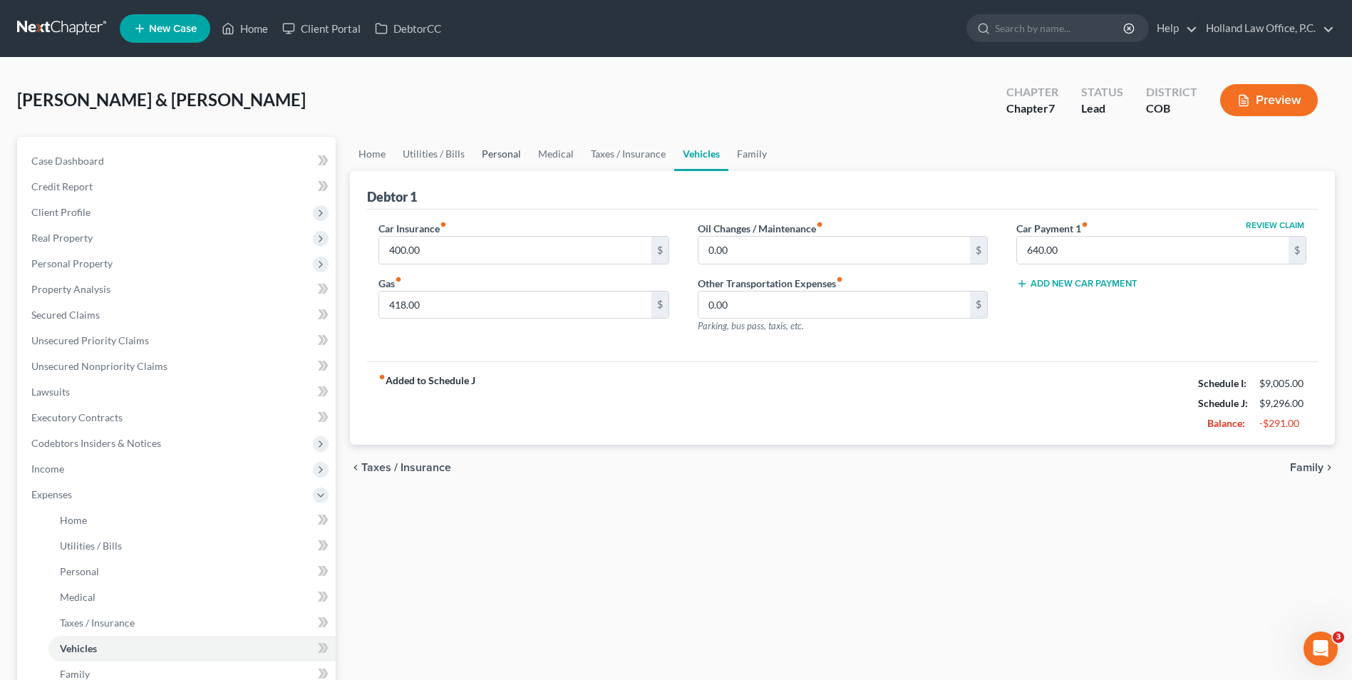
click at [492, 159] on link "Personal" at bounding box center [501, 154] width 56 height 34
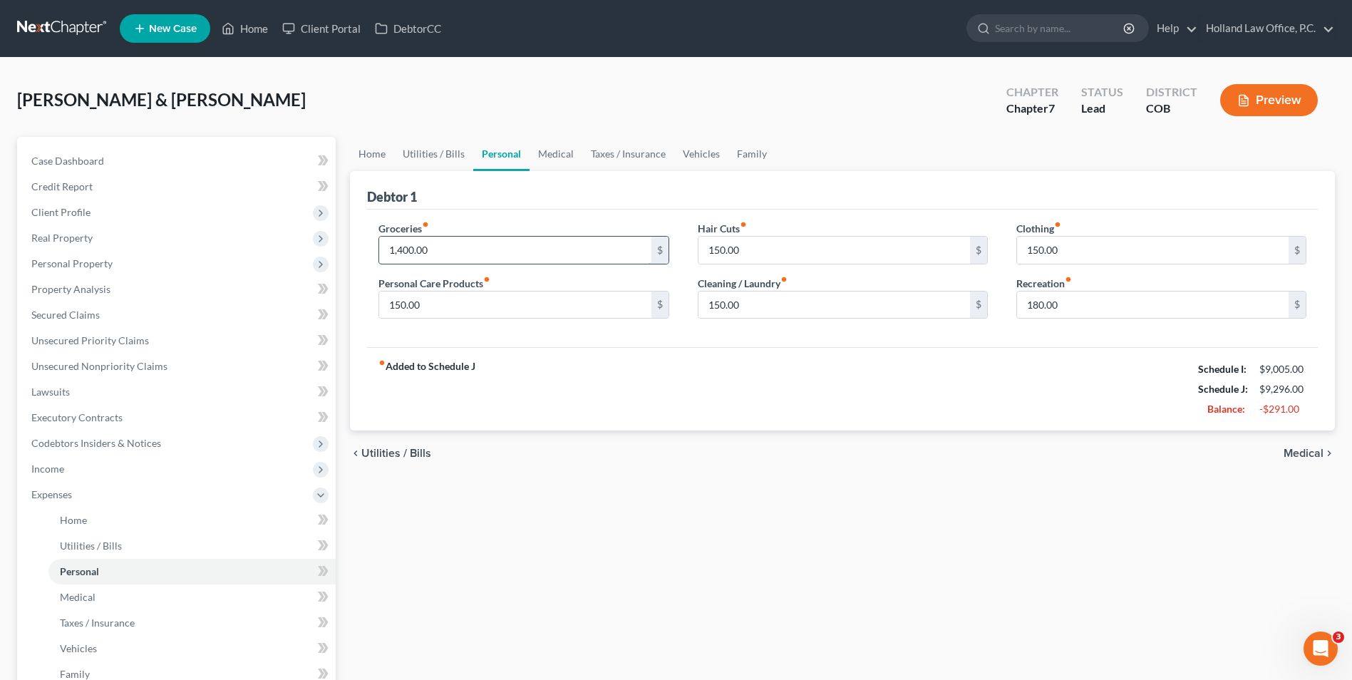
click at [572, 247] on input "1,400.00" at bounding box center [514, 250] width 271 height 27
type input "1,300.00"
click at [613, 218] on div "Groceries fiber_manual_record 1,300.00 $ Personal Care Products fiber_manual_re…" at bounding box center [842, 278] width 950 height 138
click at [735, 250] on input "150.00" at bounding box center [833, 250] width 271 height 27
type input "0.00"
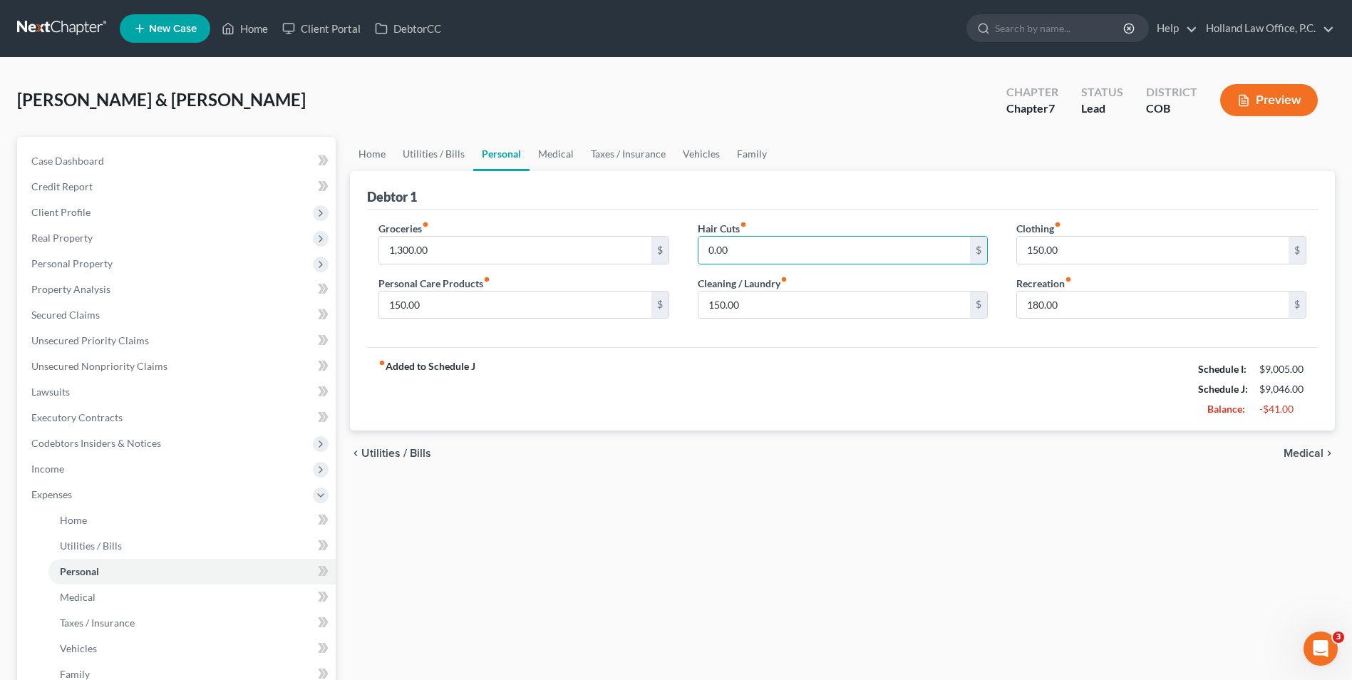
click at [722, 373] on div "fiber_manual_record Added to Schedule J Schedule I: $9,005.00 Schedule J: $9,04…" at bounding box center [842, 388] width 950 height 83
click at [556, 315] on input "150.00" at bounding box center [514, 304] width 271 height 27
type input "200.00"
click at [651, 330] on div "Groceries fiber_manual_record 1,300.00 $ Personal Care Products fiber_manual_re…" at bounding box center [523, 276] width 318 height 110
click at [1075, 245] on input "150.00" at bounding box center [1152, 250] width 271 height 27
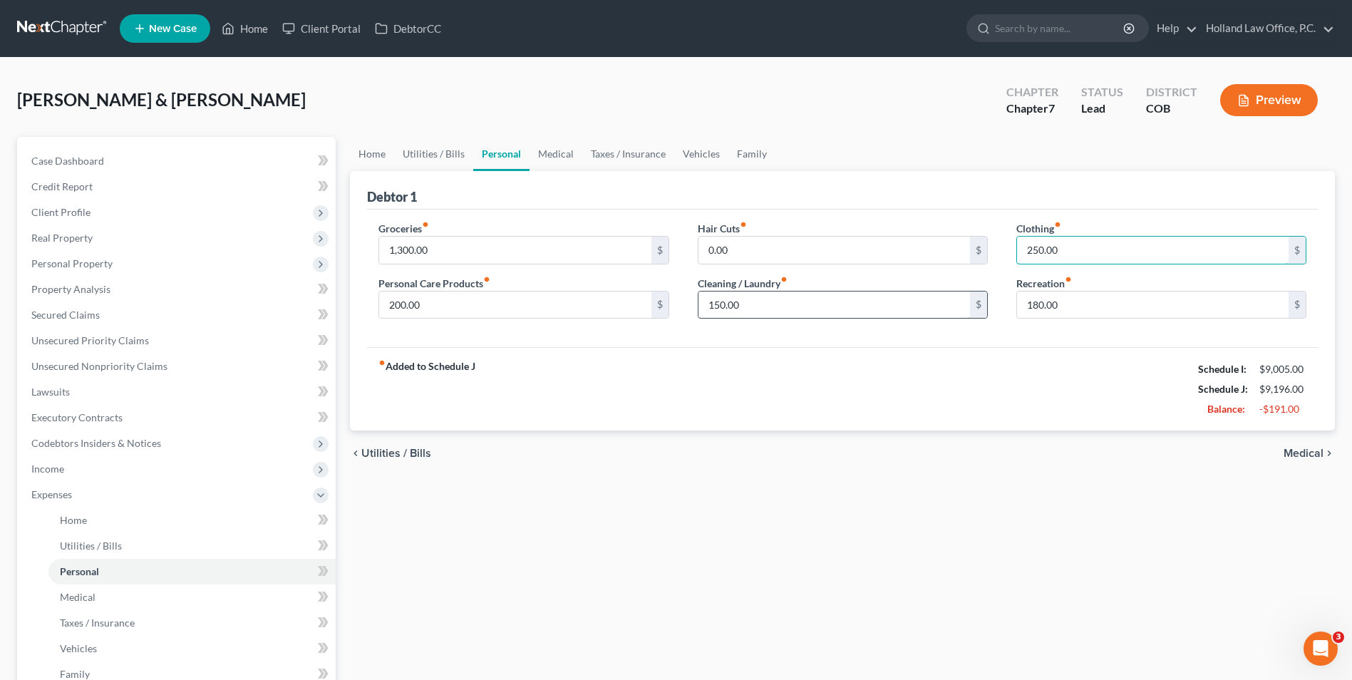
type input "250.00"
click at [781, 305] on input "150.00" at bounding box center [833, 304] width 271 height 27
type input "0.00"
click at [1063, 299] on input "180.00" at bounding box center [1152, 304] width 271 height 27
type input "150.00"
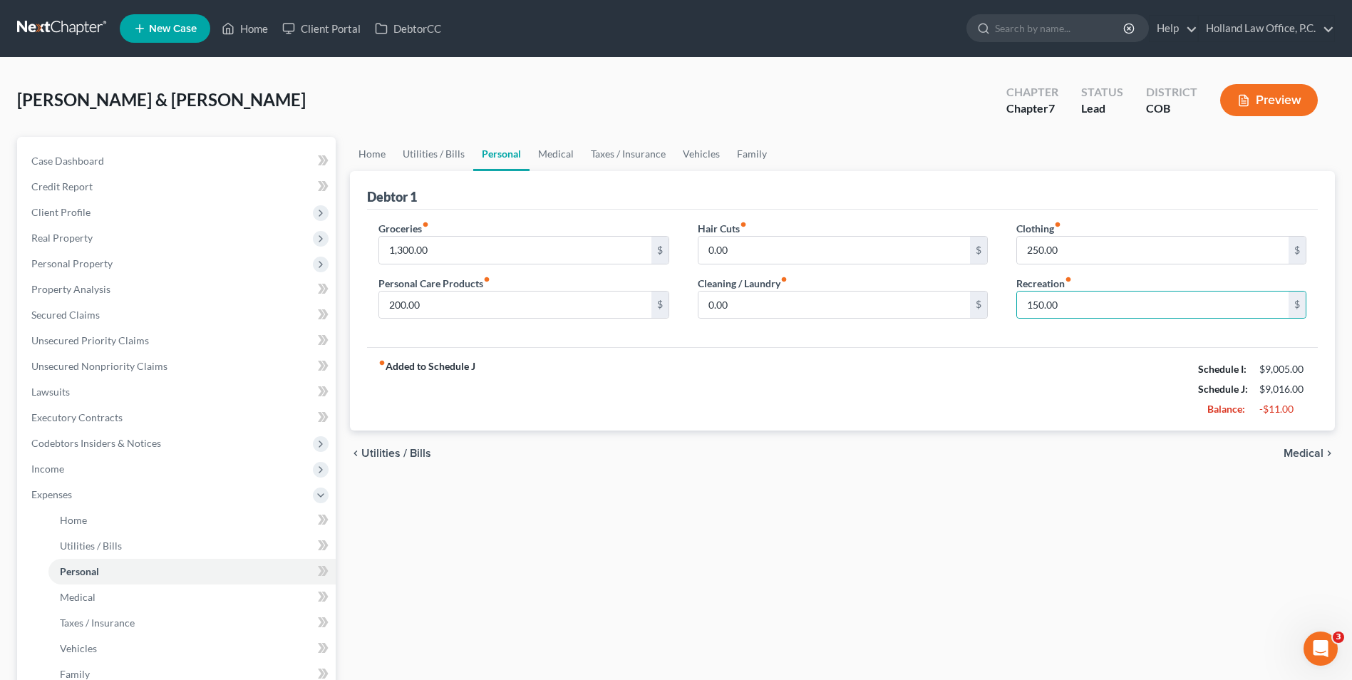
click at [1025, 395] on div "fiber_manual_record Added to Schedule J Schedule I: $9,005.00 Schedule J: $9,01…" at bounding box center [842, 388] width 950 height 83
click at [546, 150] on link "Medical" at bounding box center [555, 154] width 53 height 34
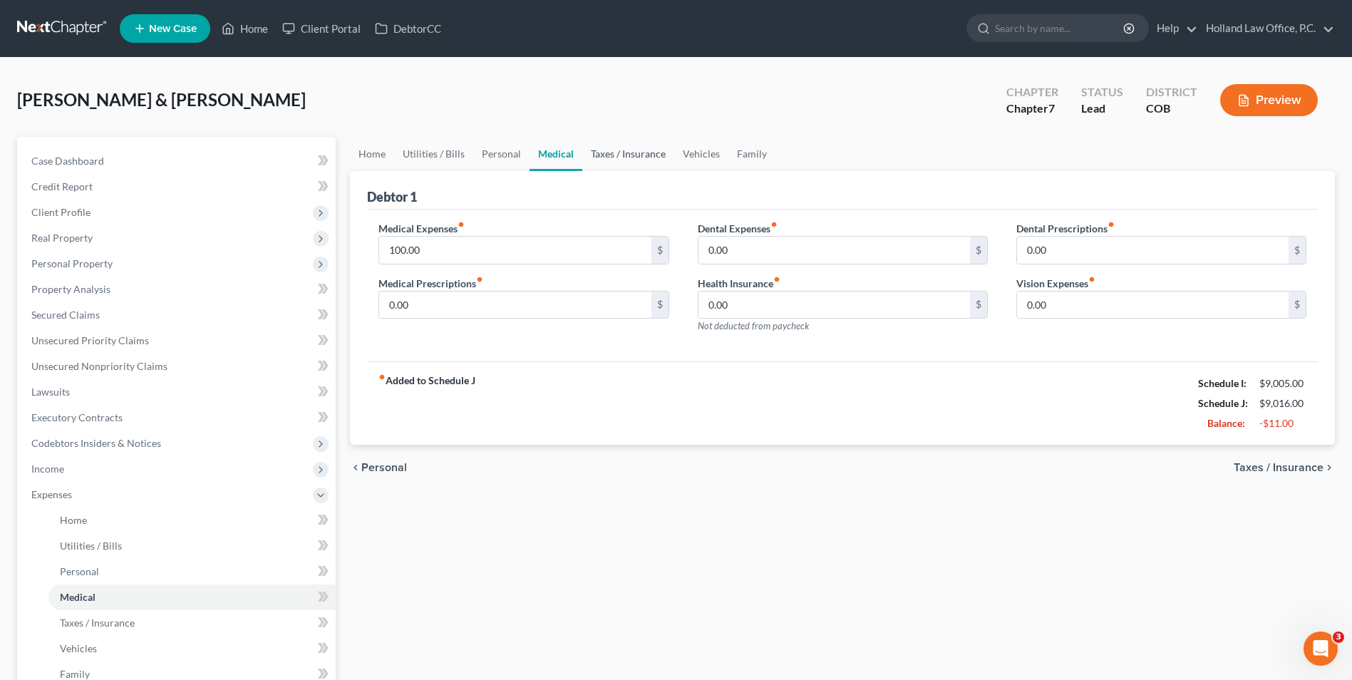
click at [599, 156] on link "Taxes / Insurance" at bounding box center [628, 154] width 92 height 34
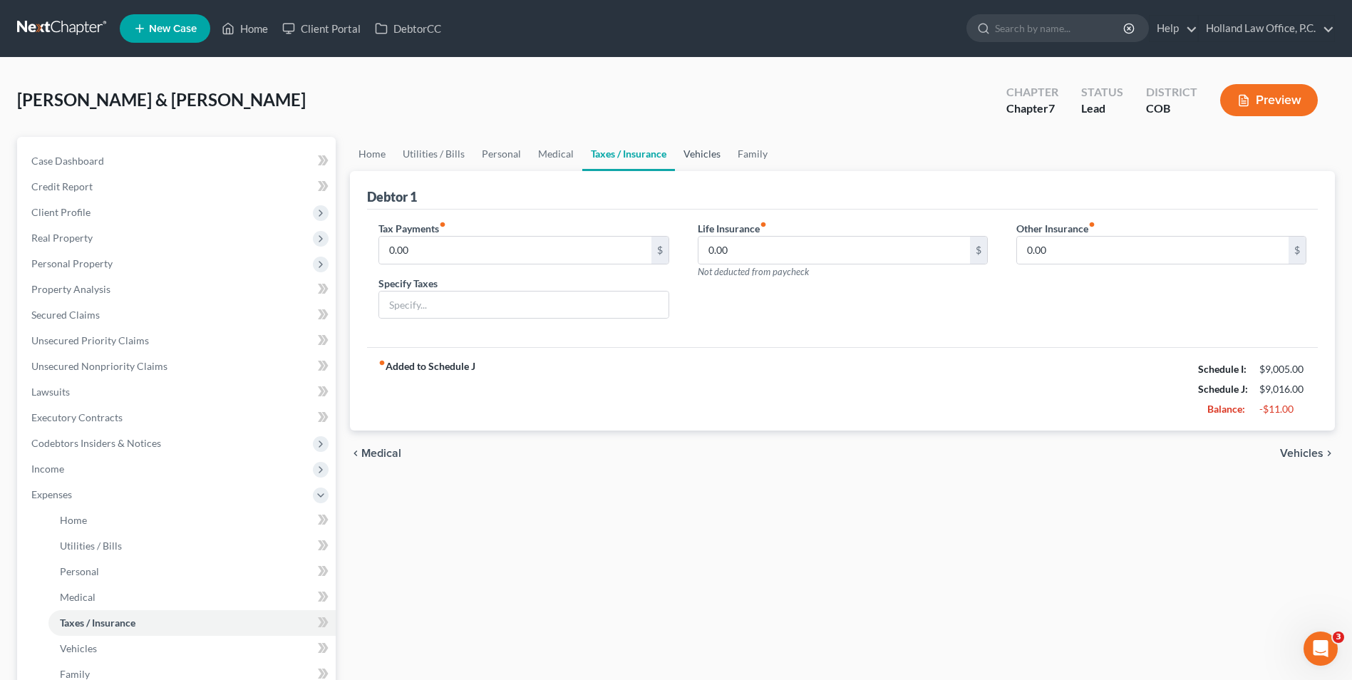
click at [698, 147] on link "Vehicles" at bounding box center [702, 154] width 54 height 34
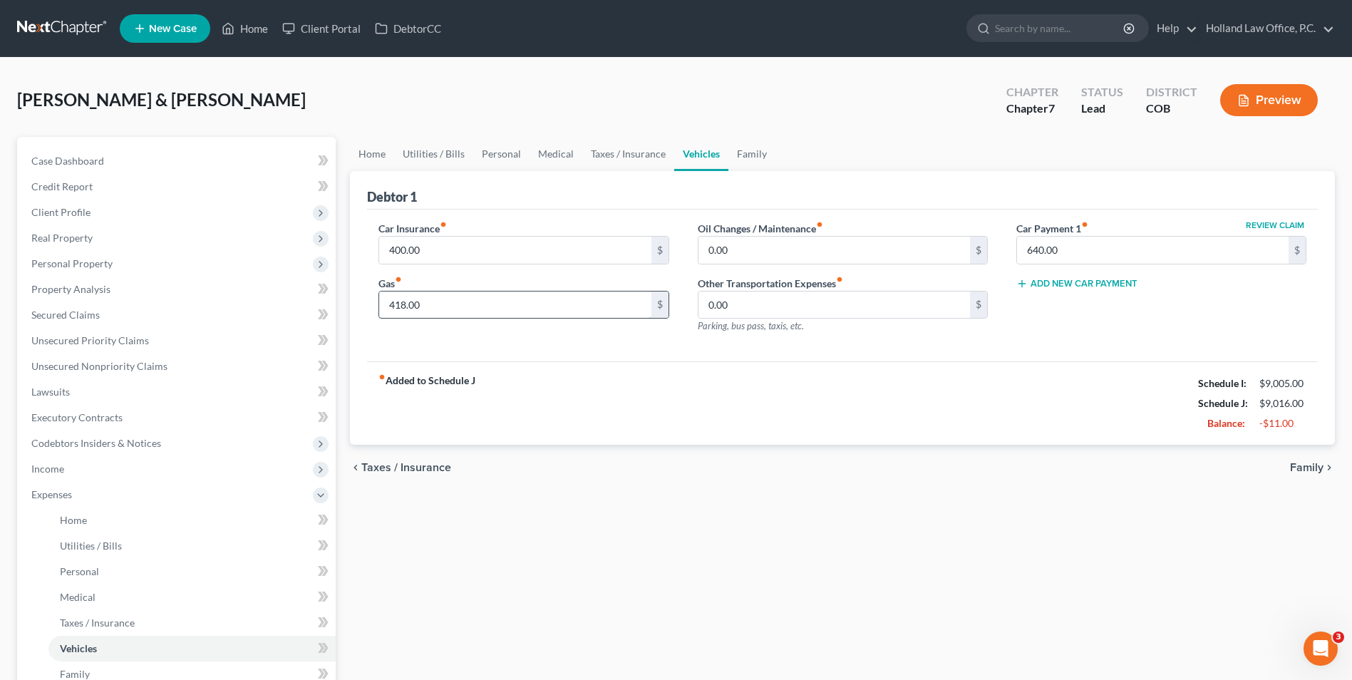
click at [536, 309] on input "418.00" at bounding box center [514, 304] width 271 height 27
type input "1"
type input "400.00"
click at [633, 340] on div "Car Insurance fiber_manual_record 400.00 $ Gas fiber_manual_record 400.00 $" at bounding box center [523, 283] width 318 height 124
click at [747, 147] on link "Family" at bounding box center [751, 154] width 47 height 34
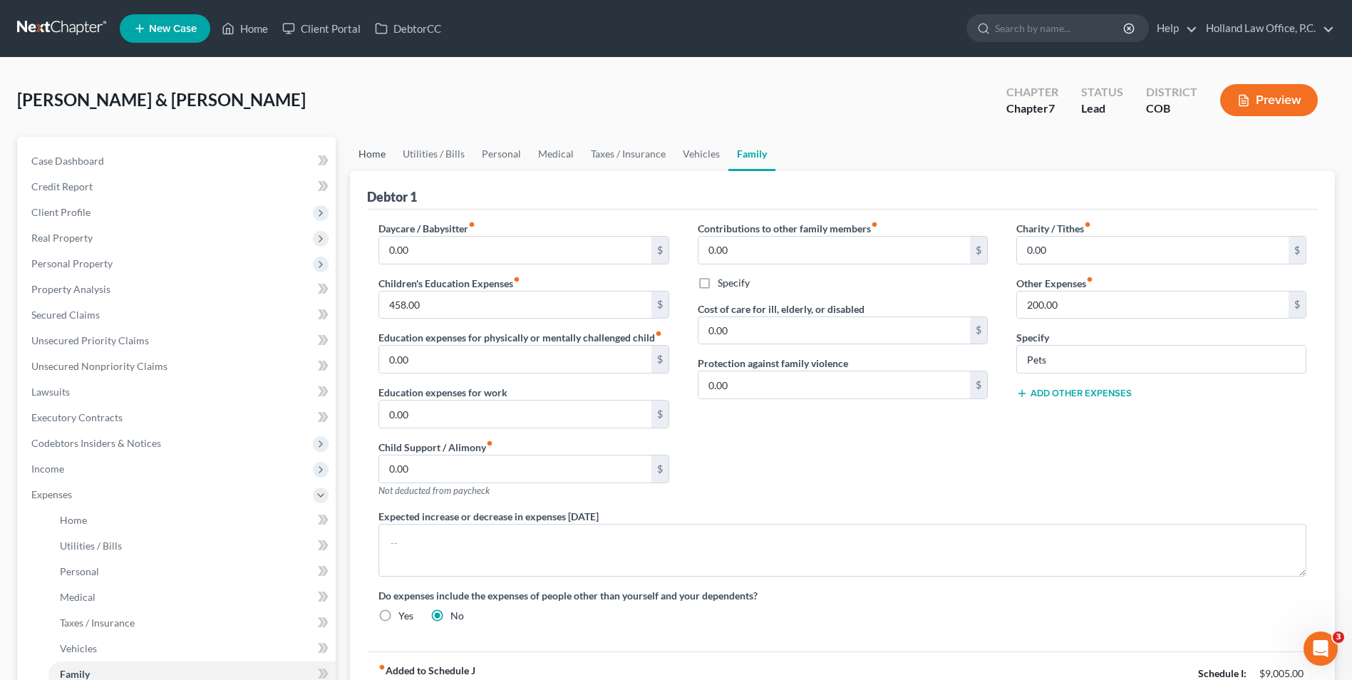
click at [370, 155] on link "Home" at bounding box center [372, 154] width 44 height 34
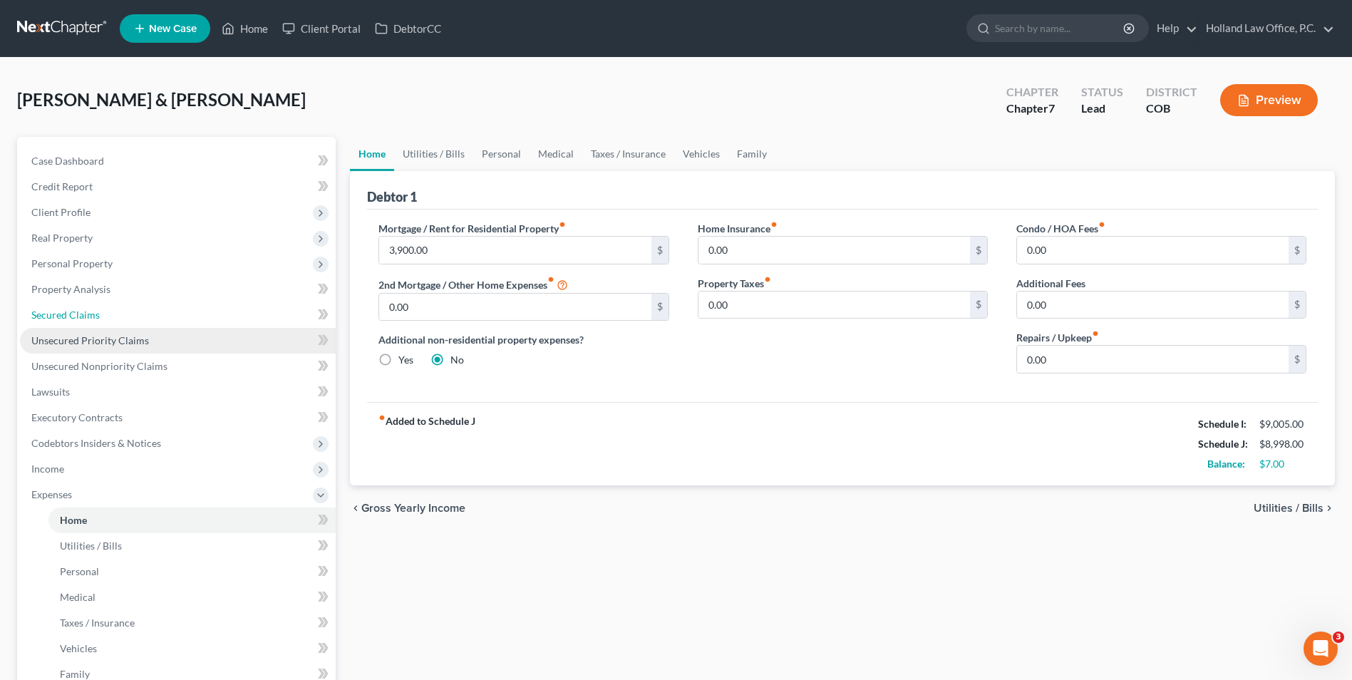
click at [125, 328] on ul "Case Dashboard Payments Invoices Payments Payments Credit Report Client Profile" at bounding box center [178, 468] width 316 height 641
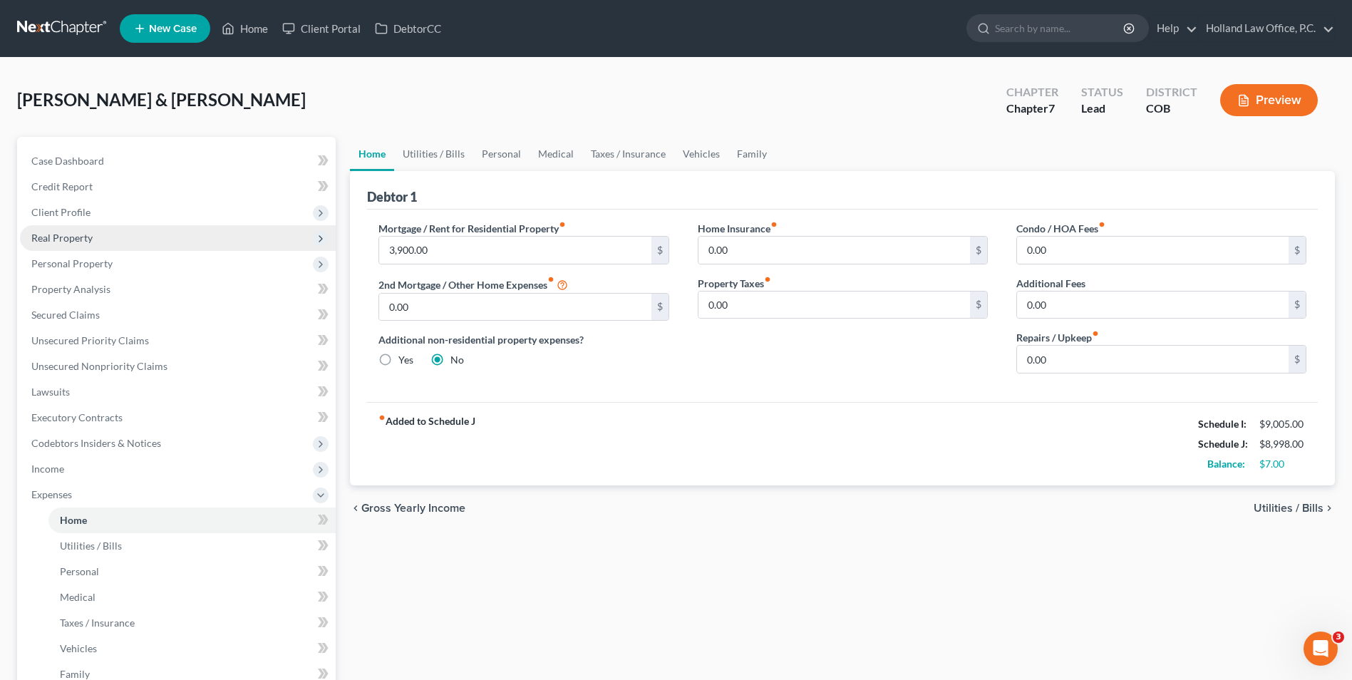
drag, startPoint x: 116, startPoint y: 233, endPoint x: 130, endPoint y: 233, distance: 13.5
click at [116, 233] on span "Real Property" at bounding box center [178, 238] width 316 height 26
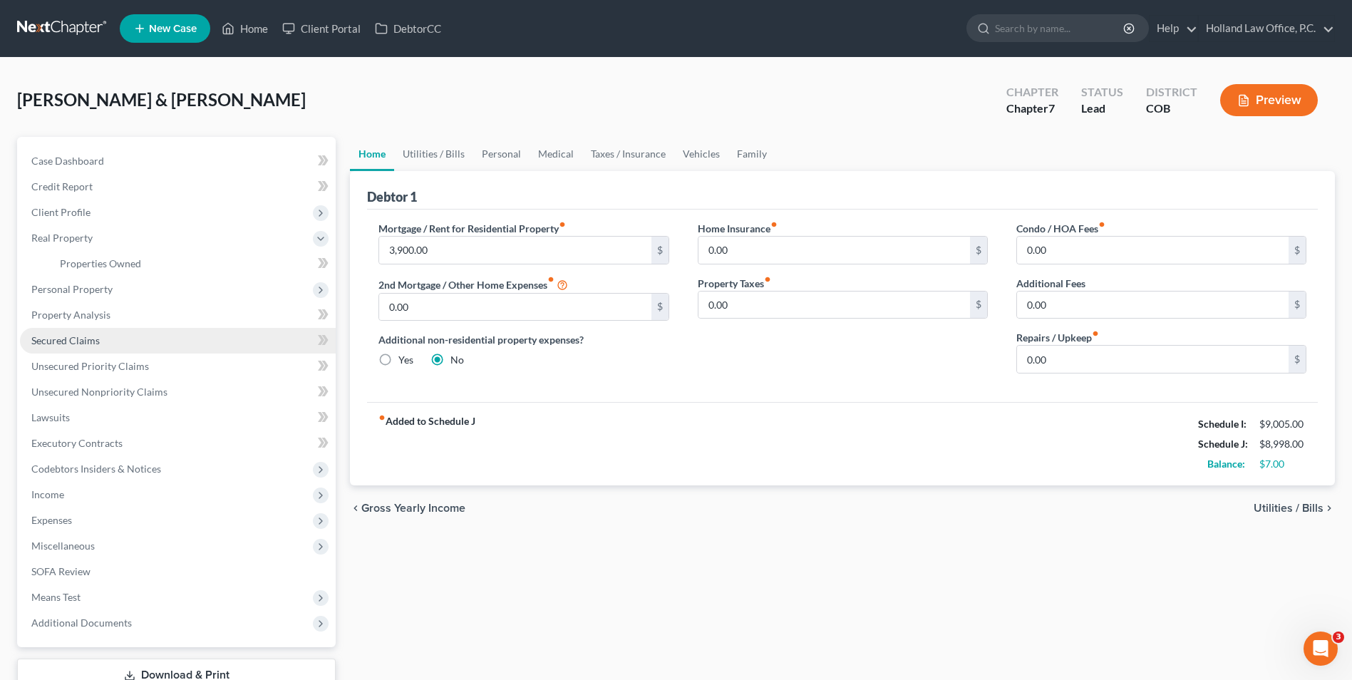
click at [58, 334] on span "Secured Claims" at bounding box center [65, 340] width 68 height 12
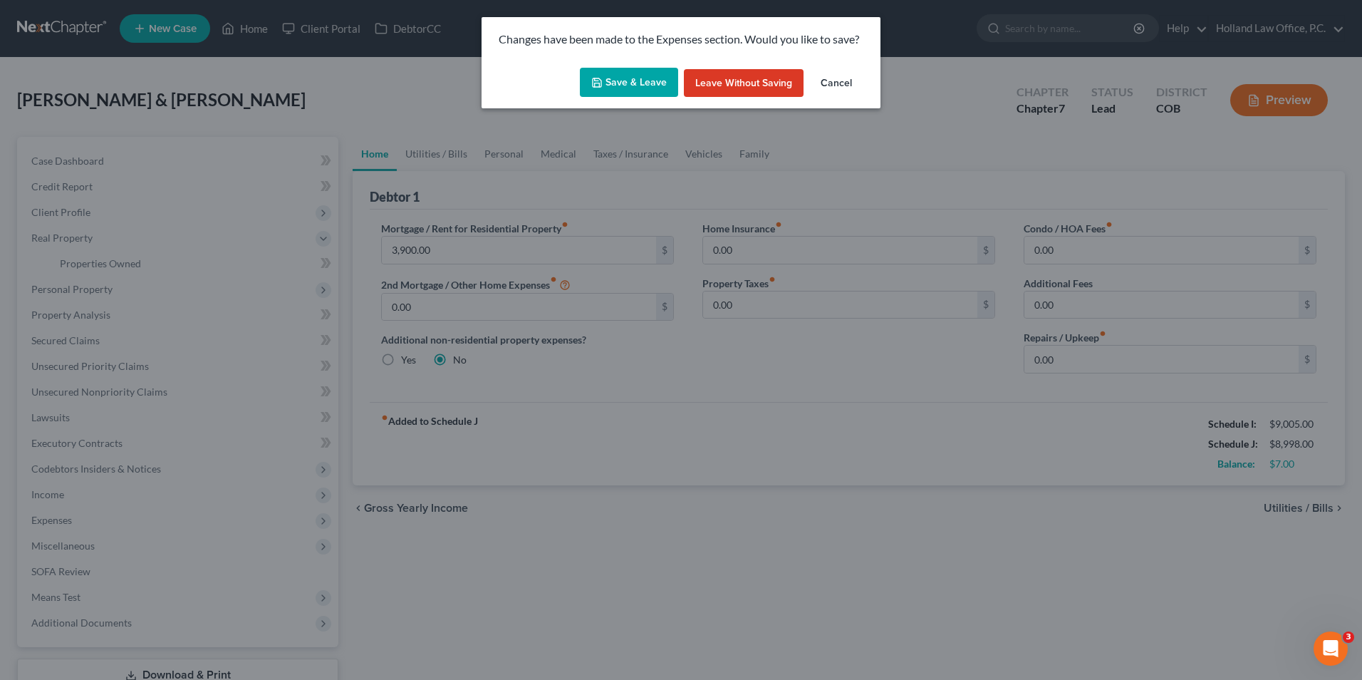
click at [653, 76] on button "Save & Leave" at bounding box center [629, 83] width 98 height 30
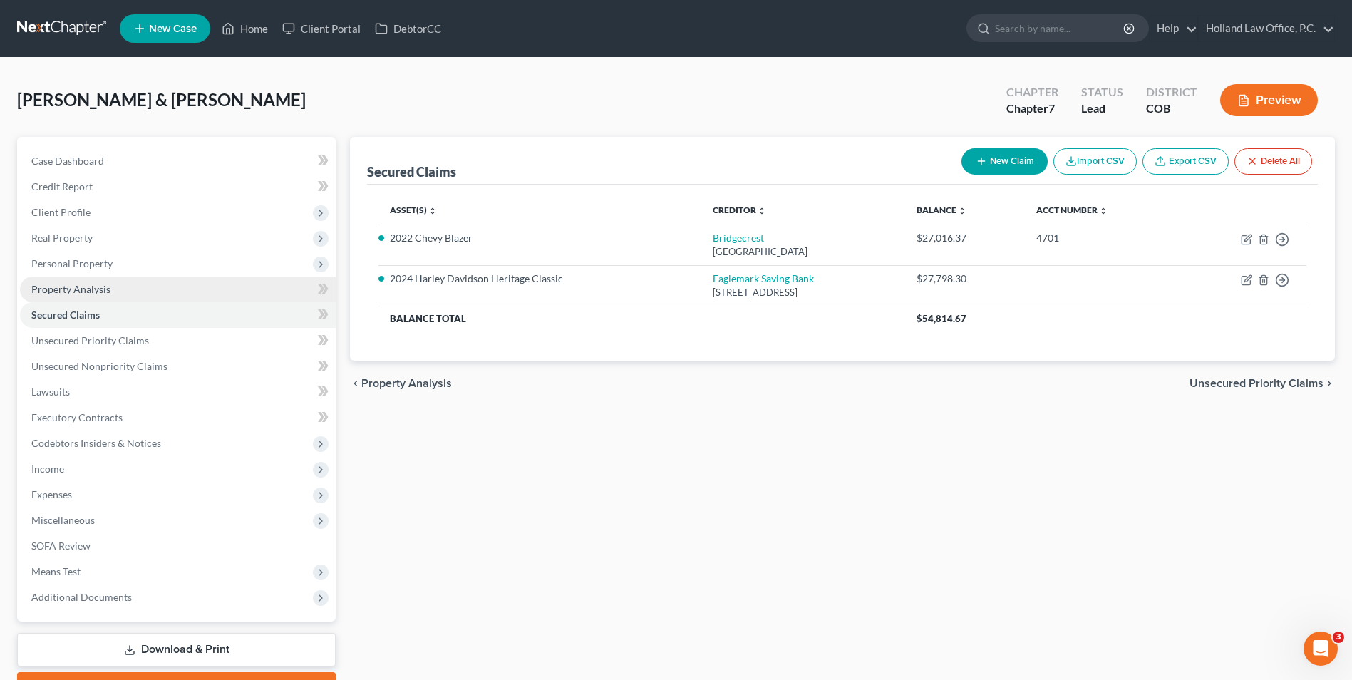
click at [96, 283] on span "Property Analysis" at bounding box center [70, 289] width 79 height 12
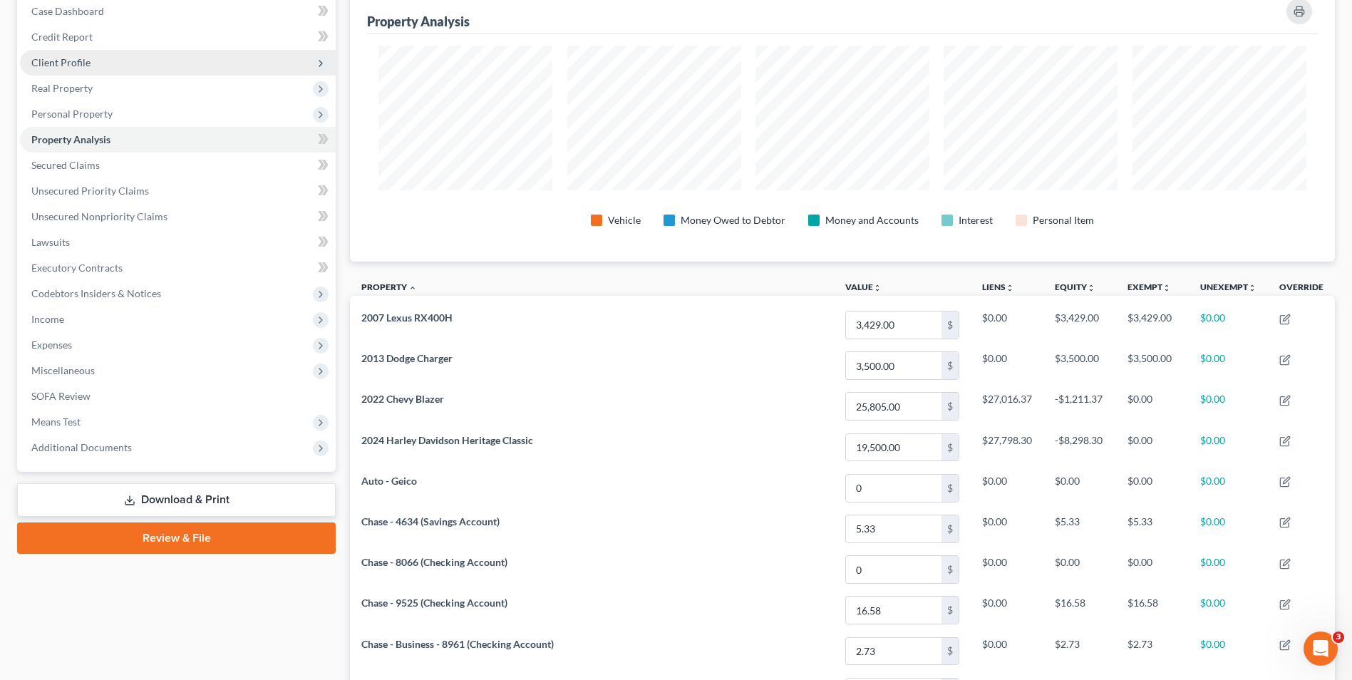
scroll to position [133, 0]
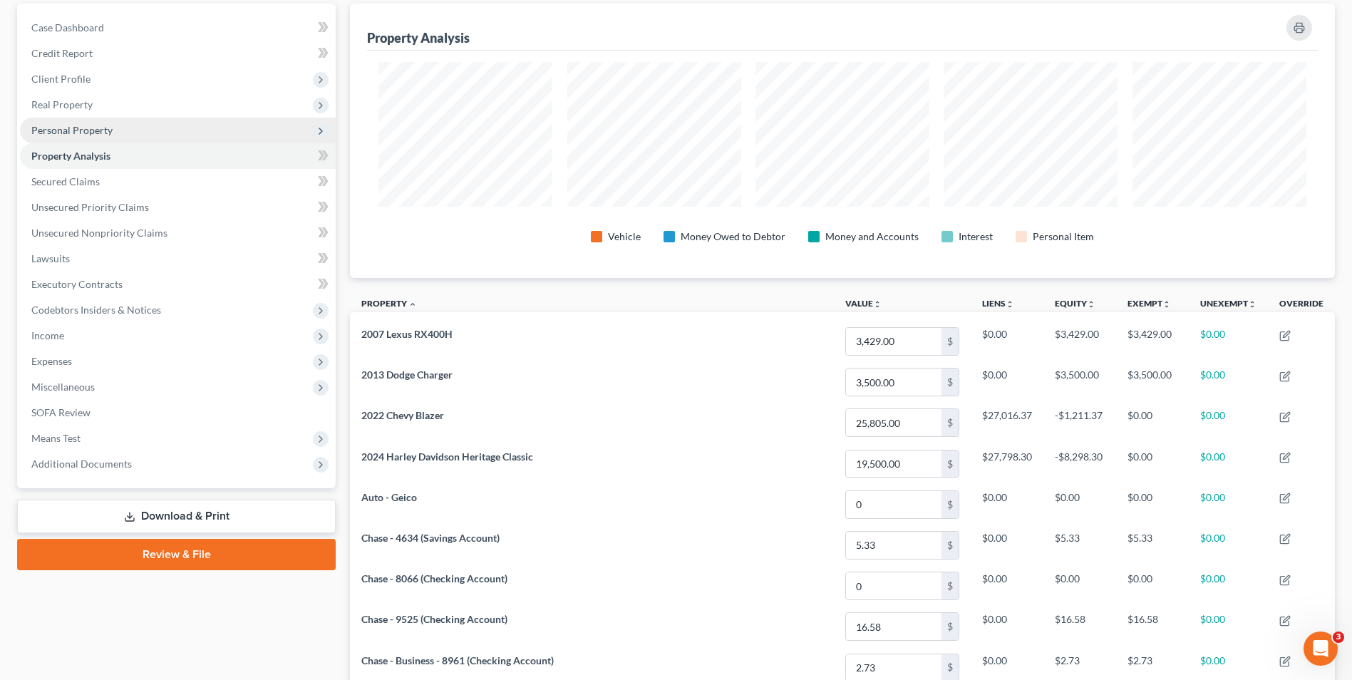
click at [98, 129] on span "Personal Property" at bounding box center [71, 130] width 81 height 12
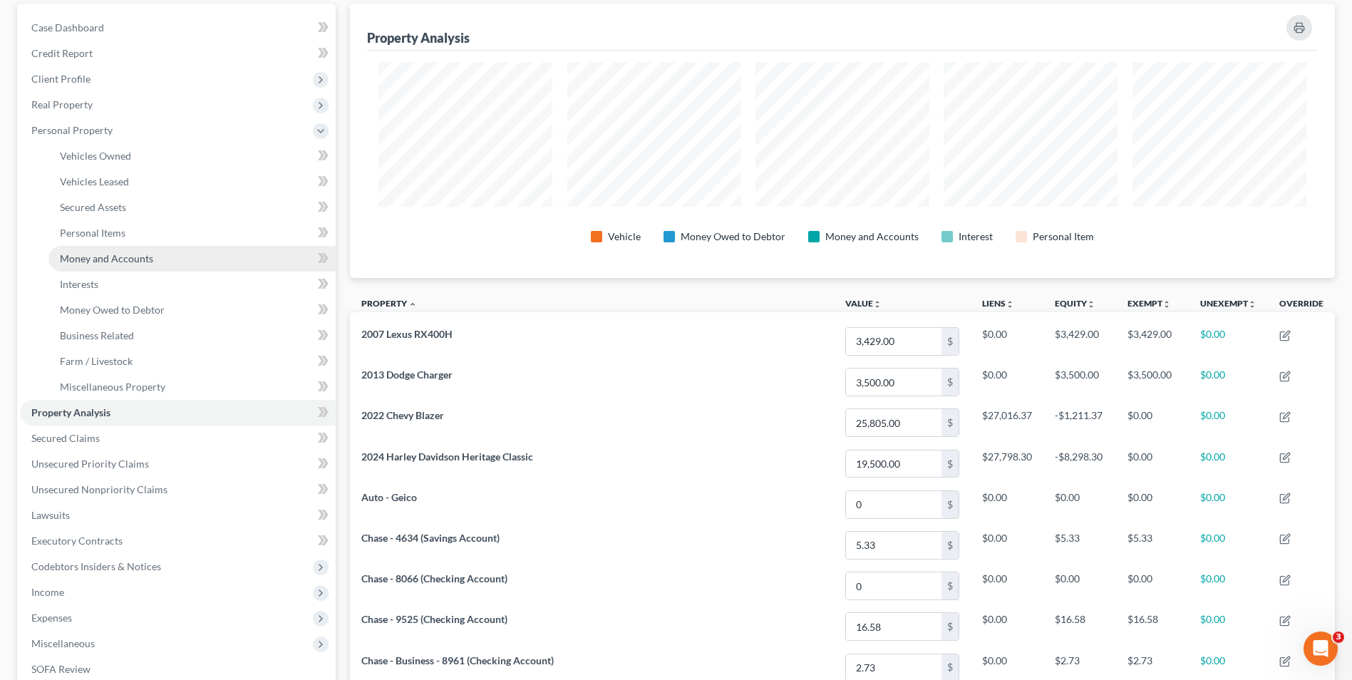
click at [129, 261] on span "Money and Accounts" at bounding box center [106, 258] width 93 height 12
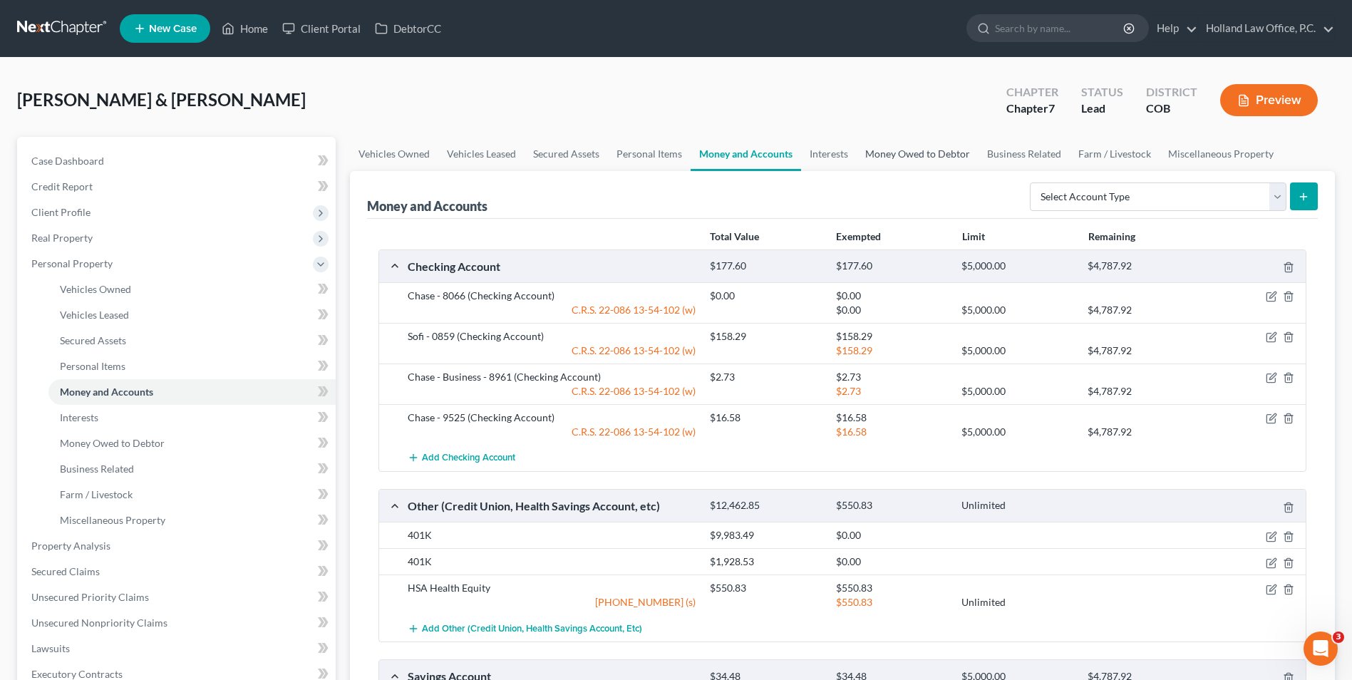
click at [940, 152] on link "Money Owed to Debtor" at bounding box center [917, 154] width 122 height 34
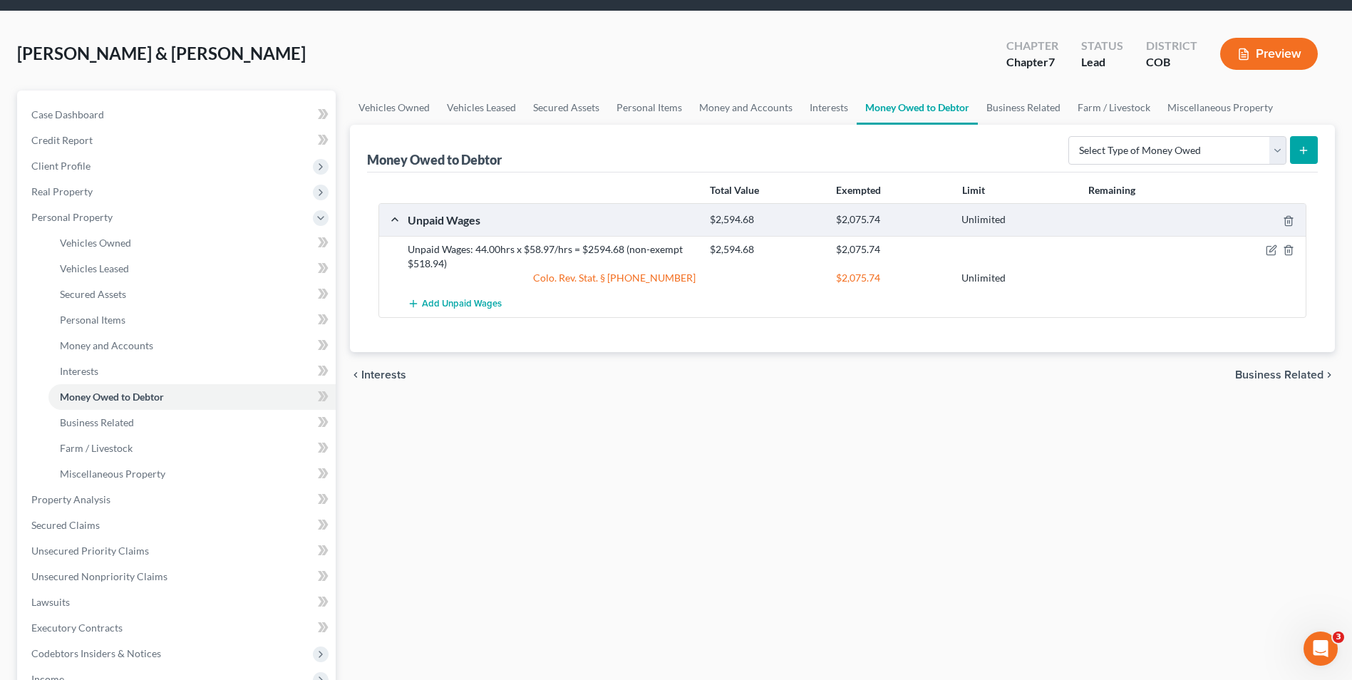
scroll to position [71, 0]
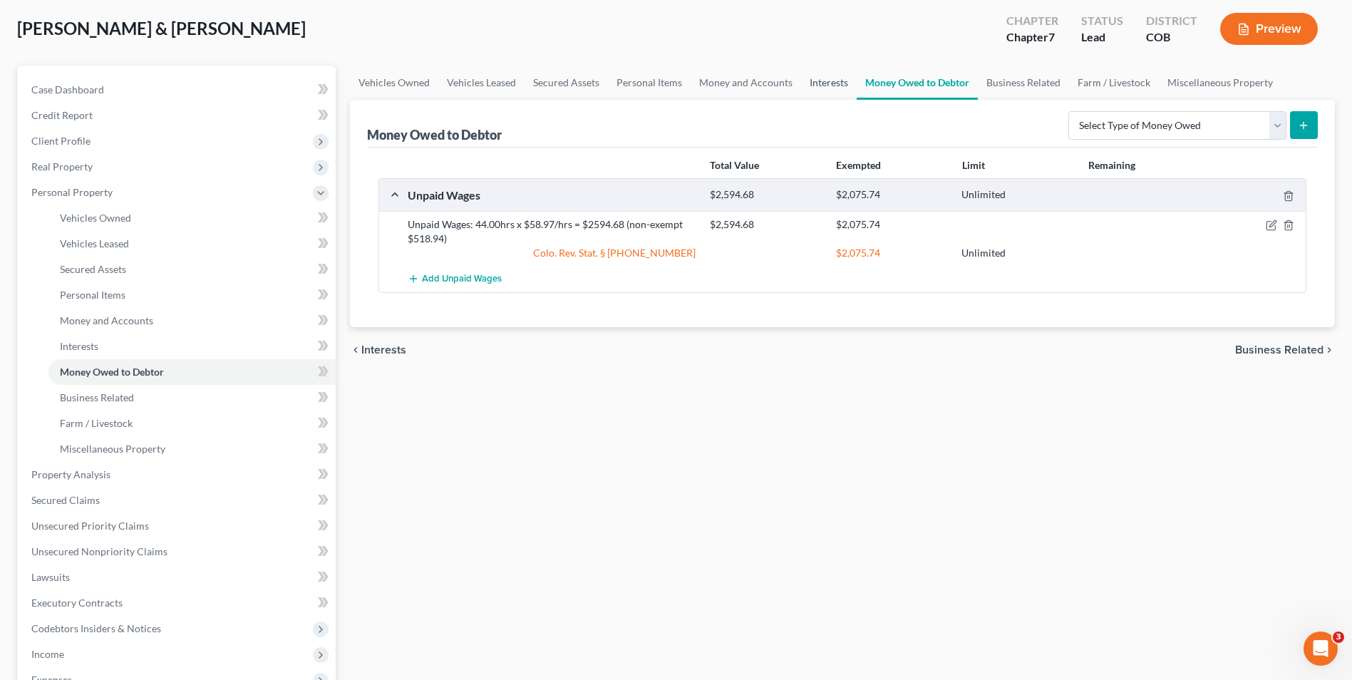
click at [825, 82] on link "Interests" at bounding box center [829, 83] width 56 height 34
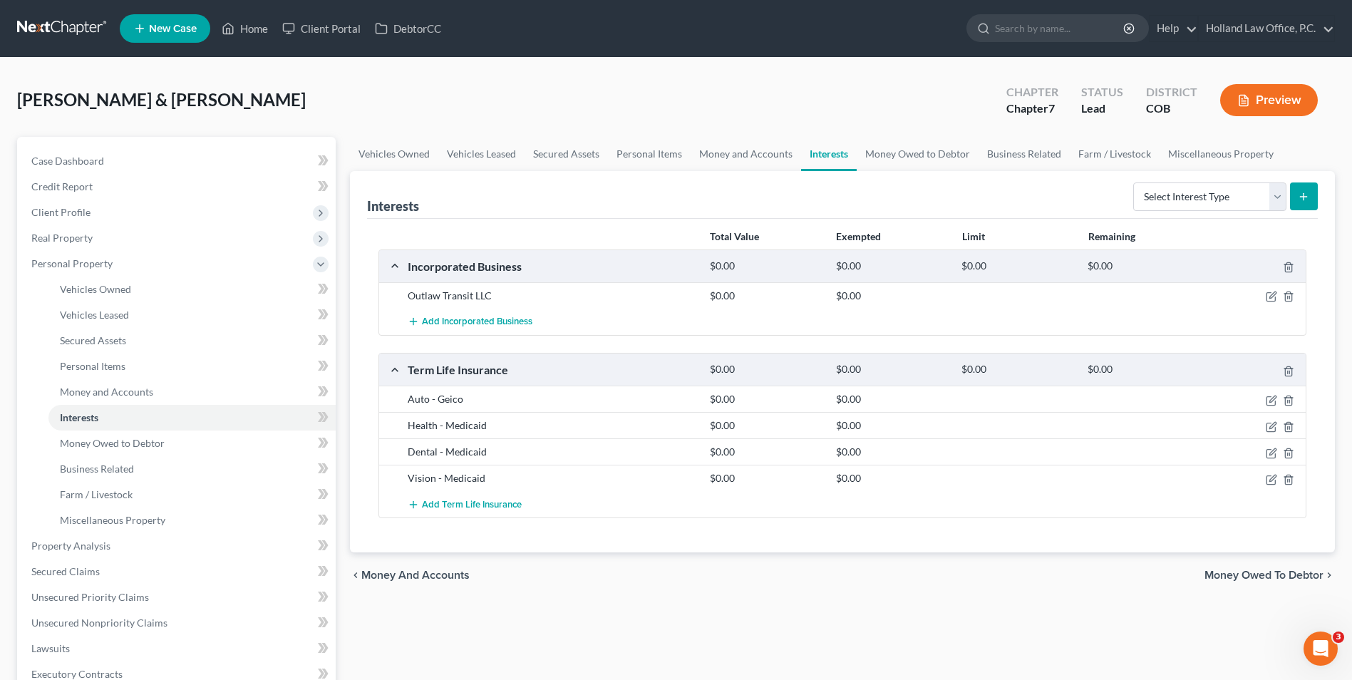
scroll to position [71, 0]
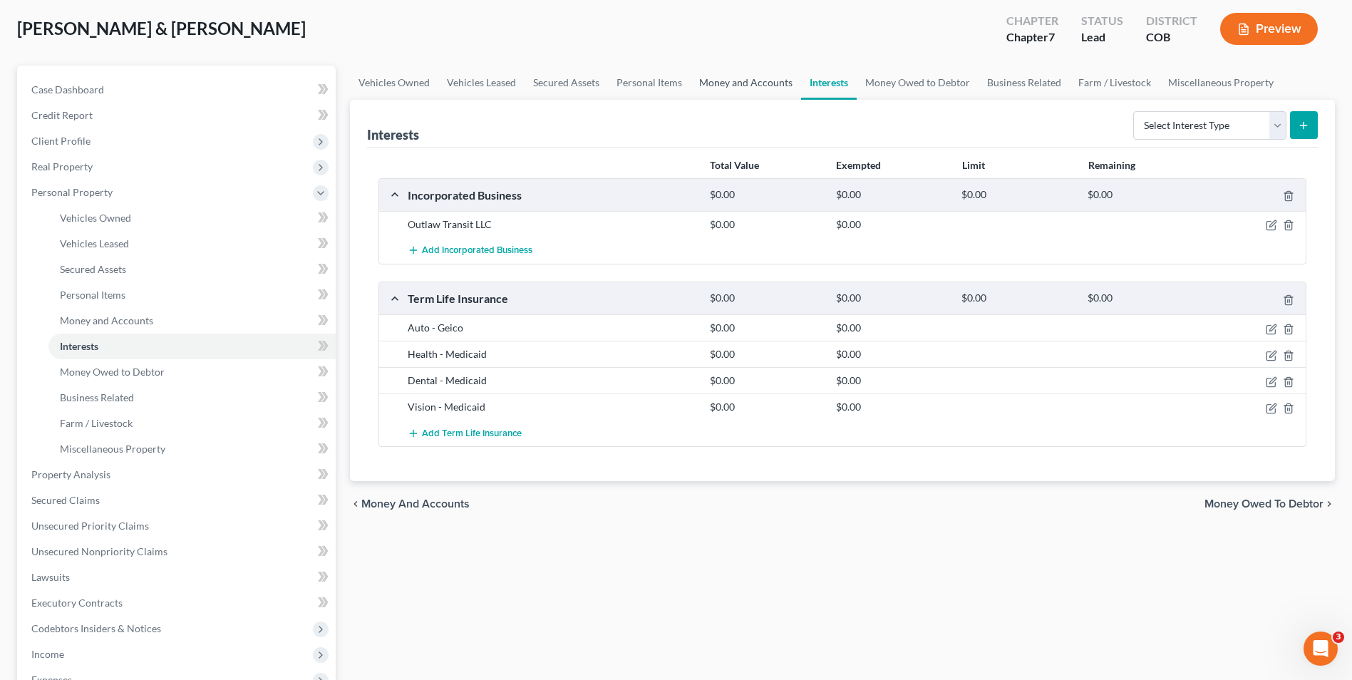
click at [771, 79] on link "Money and Accounts" at bounding box center [745, 83] width 110 height 34
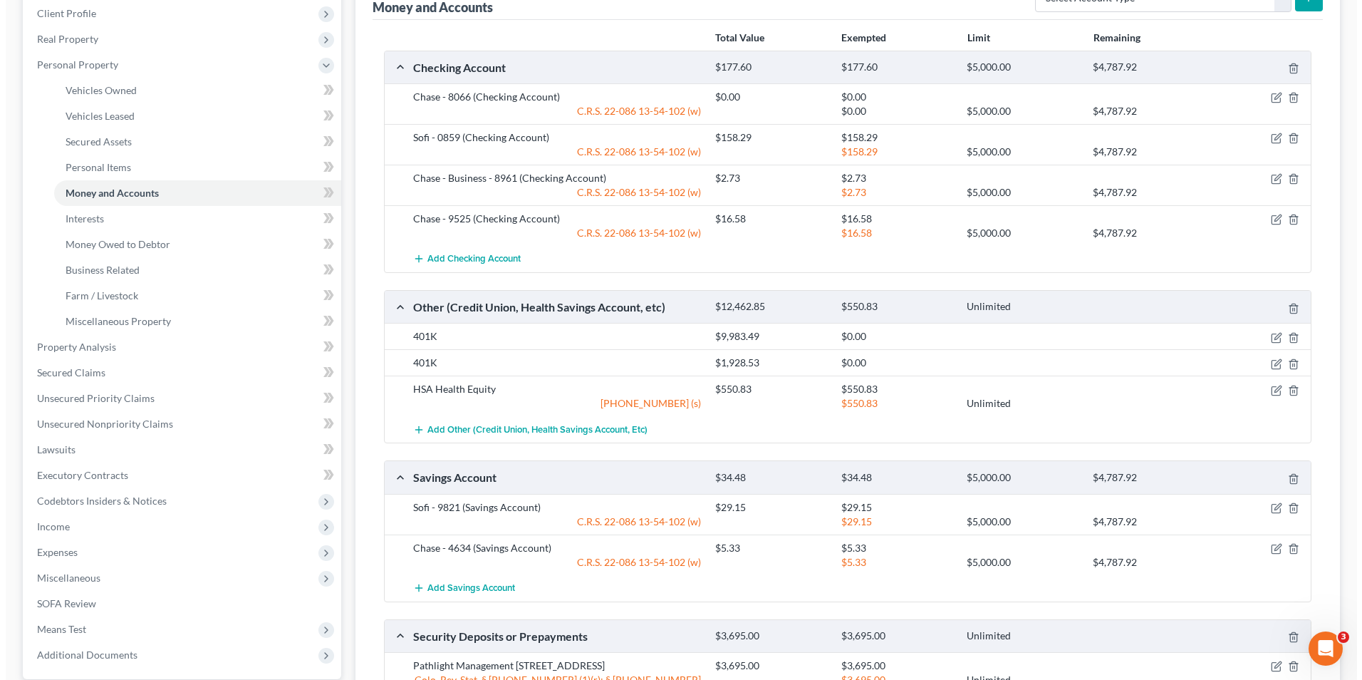
scroll to position [214, 0]
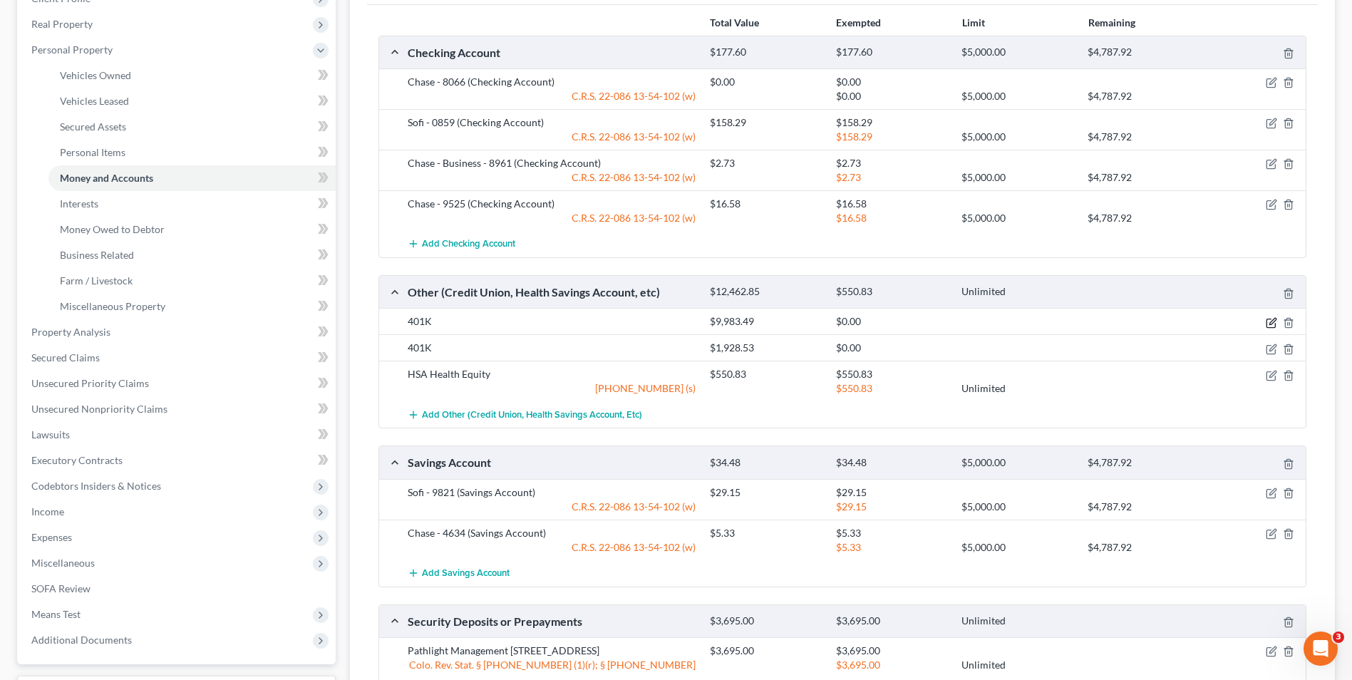
click at [1267, 318] on icon "button" at bounding box center [1270, 322] width 9 height 9
select select "5"
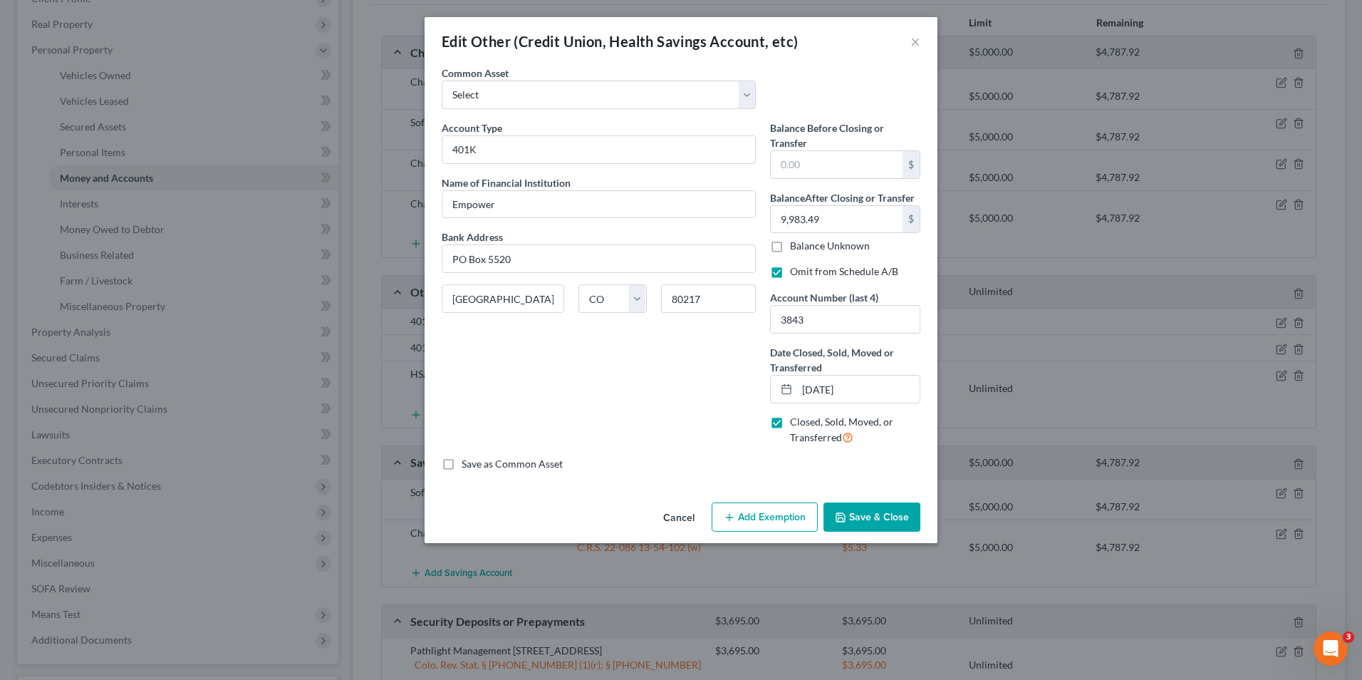
click at [782, 513] on button "Add Exemption" at bounding box center [765, 517] width 106 height 30
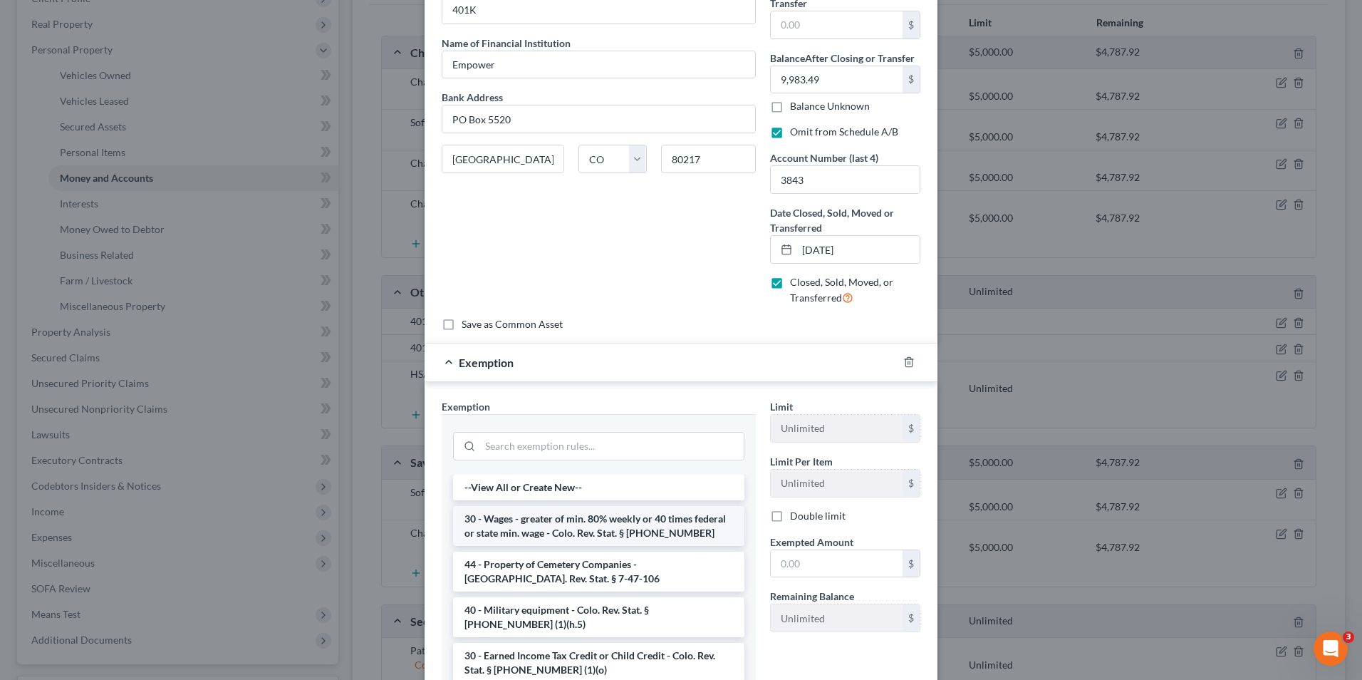
scroll to position [142, 0]
click at [559, 440] on input "search" at bounding box center [612, 443] width 264 height 27
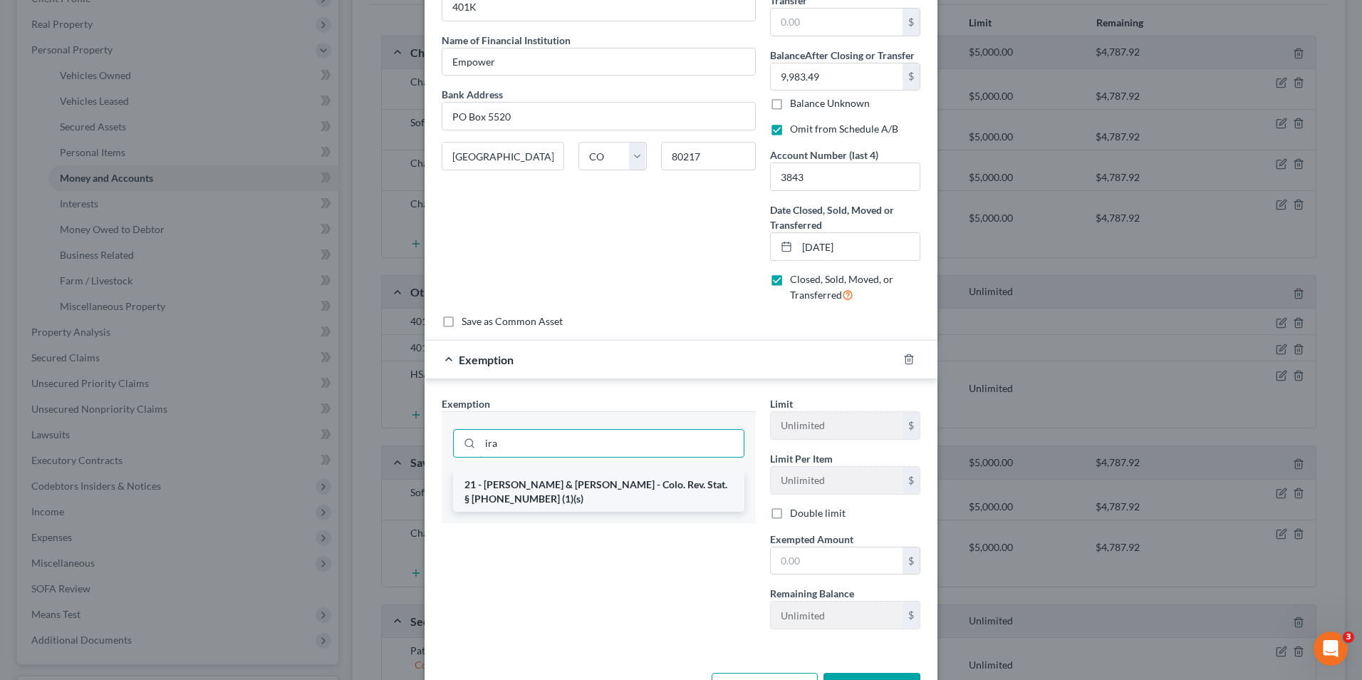
type input "ira"
click at [587, 484] on li "21 - [PERSON_NAME] & [PERSON_NAME] - Colo. Rev. Stat. § [PHONE_NUMBER] (1)(s)" at bounding box center [598, 492] width 291 height 40
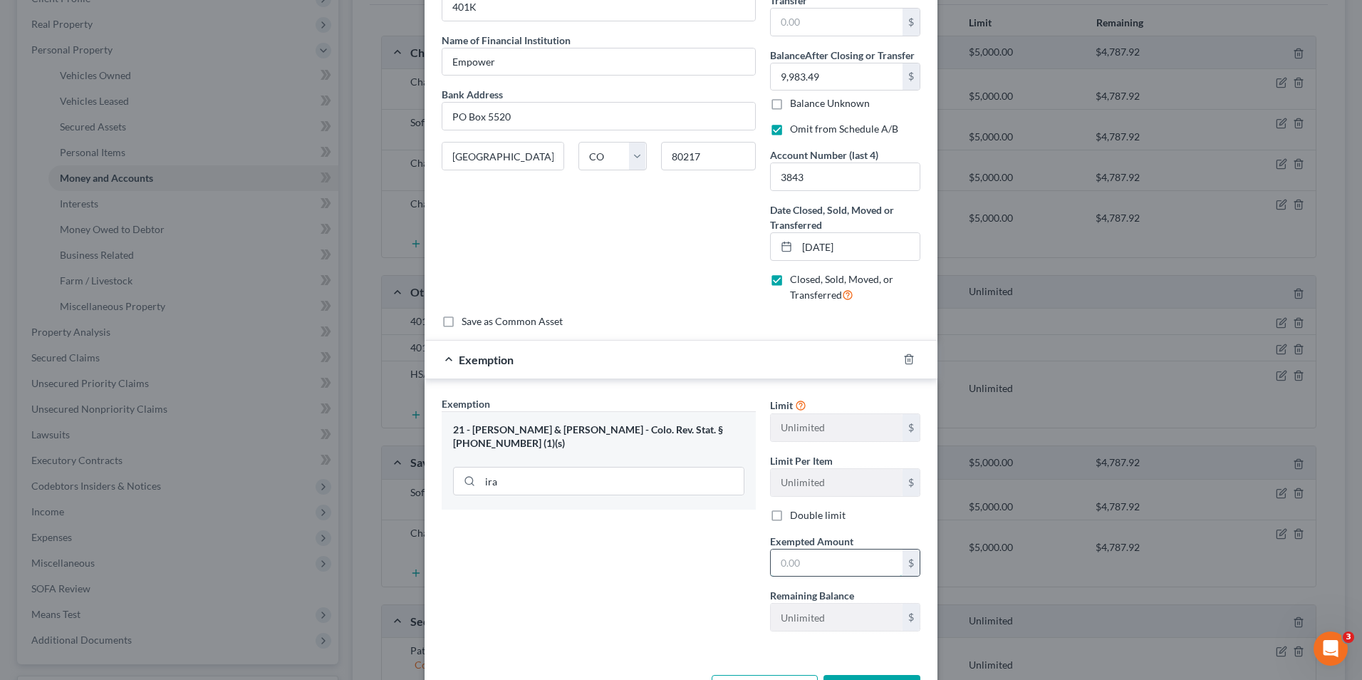
click at [836, 563] on input "text" at bounding box center [837, 562] width 132 height 27
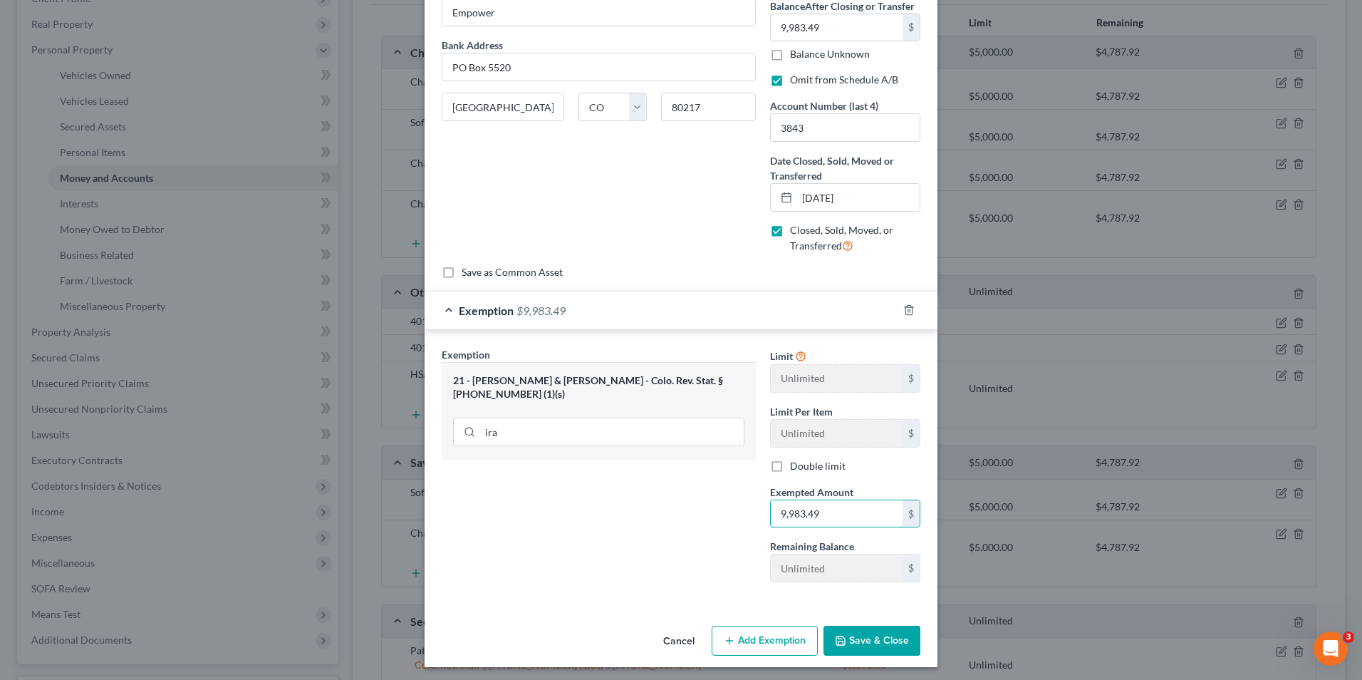
scroll to position [196, 0]
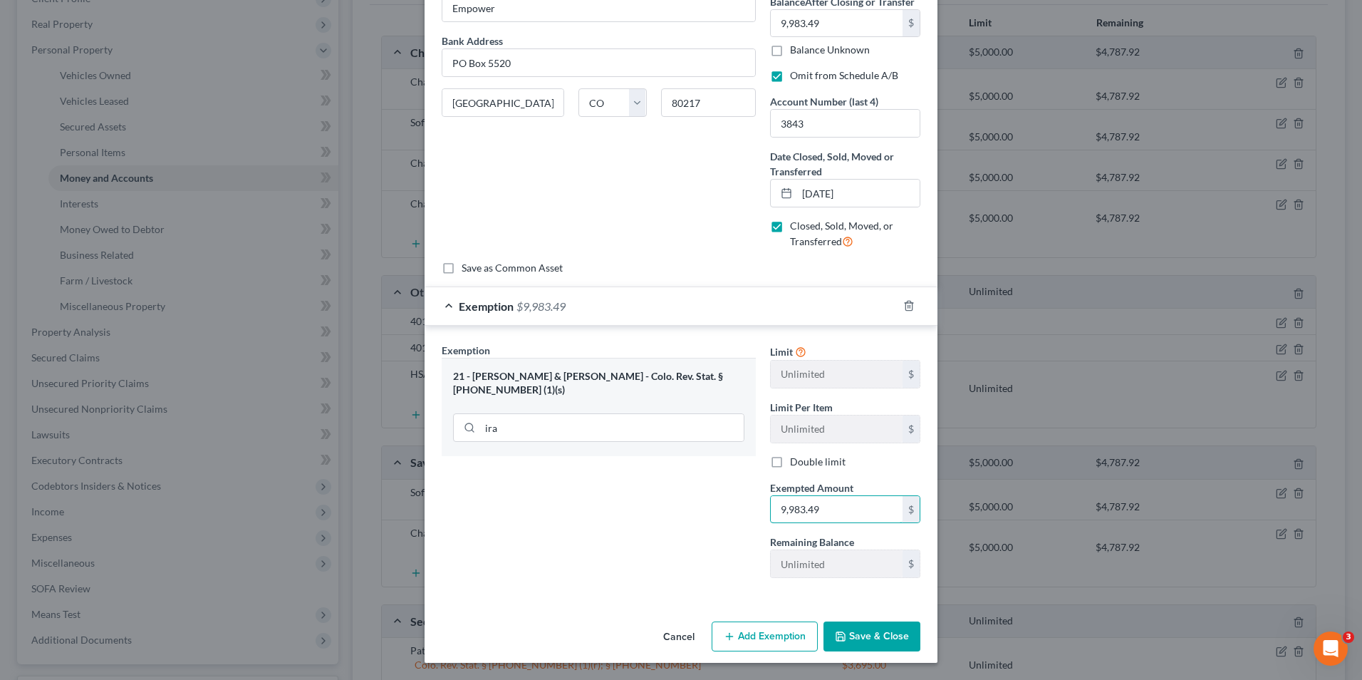
type input "9,983.49"
click at [896, 628] on button "Save & Close" at bounding box center [872, 636] width 97 height 30
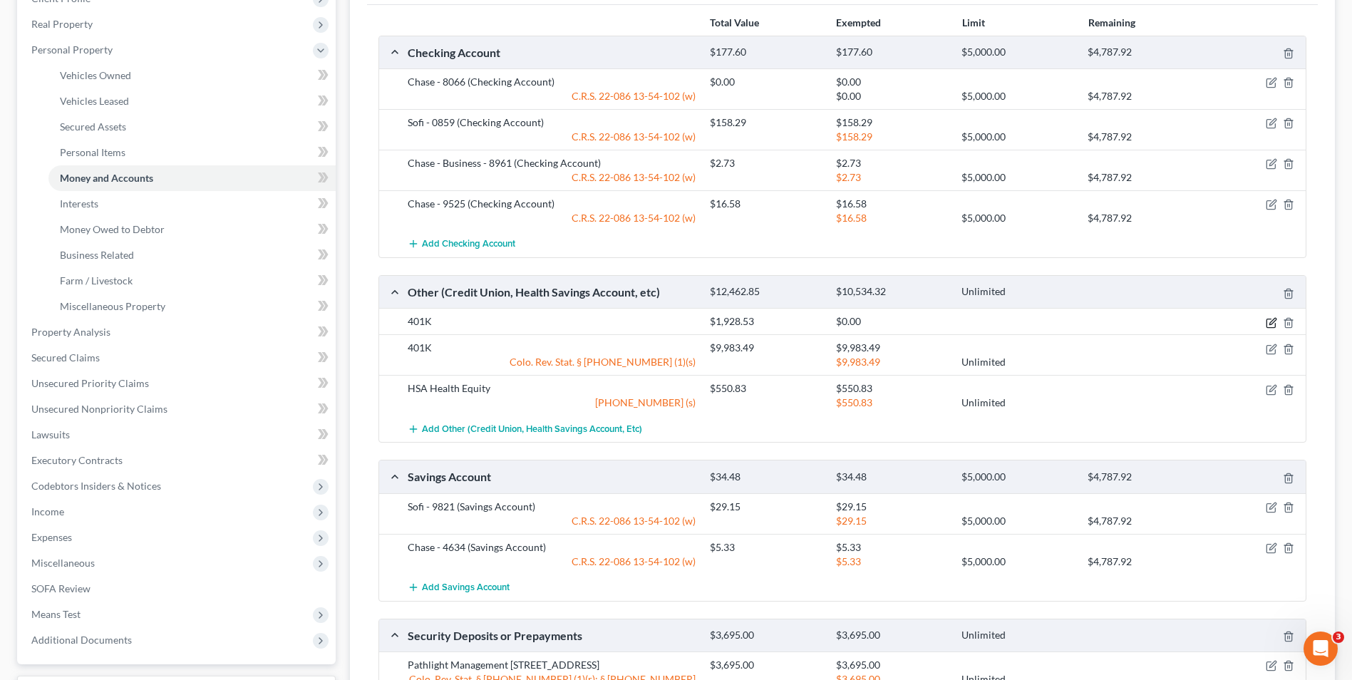
click at [1270, 318] on icon "button" at bounding box center [1270, 322] width 9 height 9
select select "16"
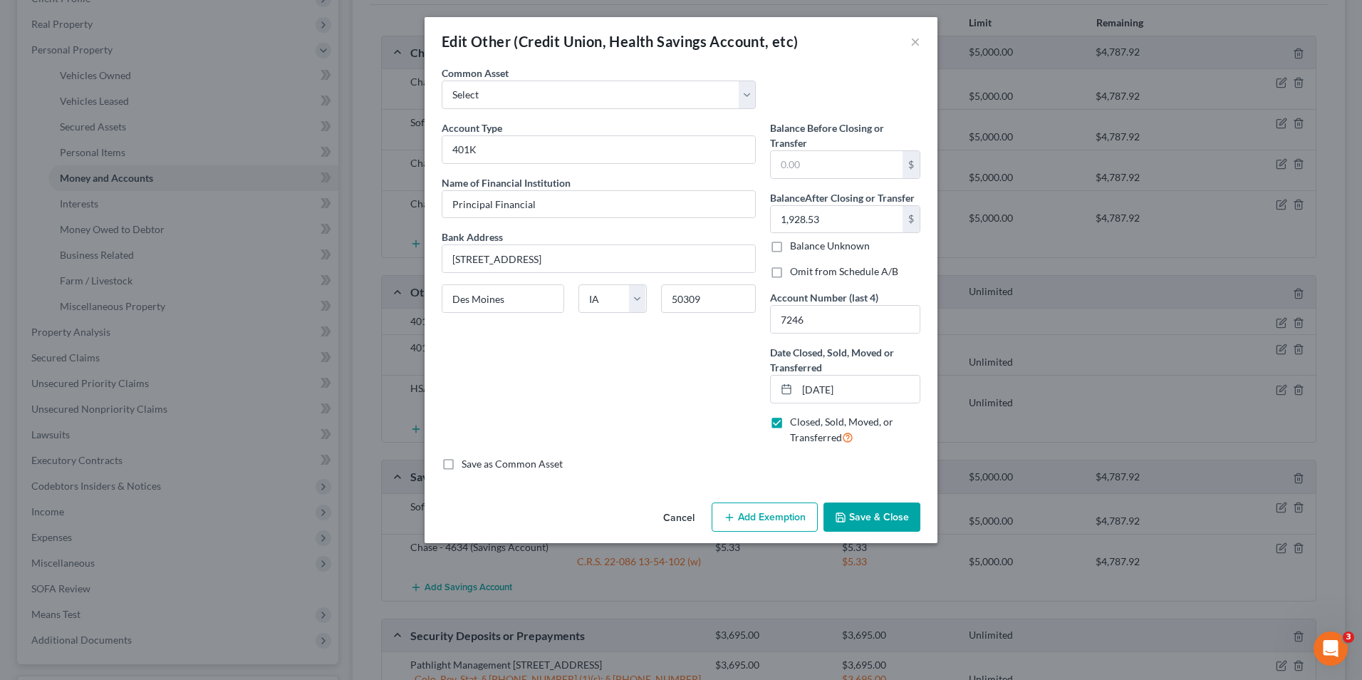
click at [761, 514] on button "Add Exemption" at bounding box center [765, 517] width 106 height 30
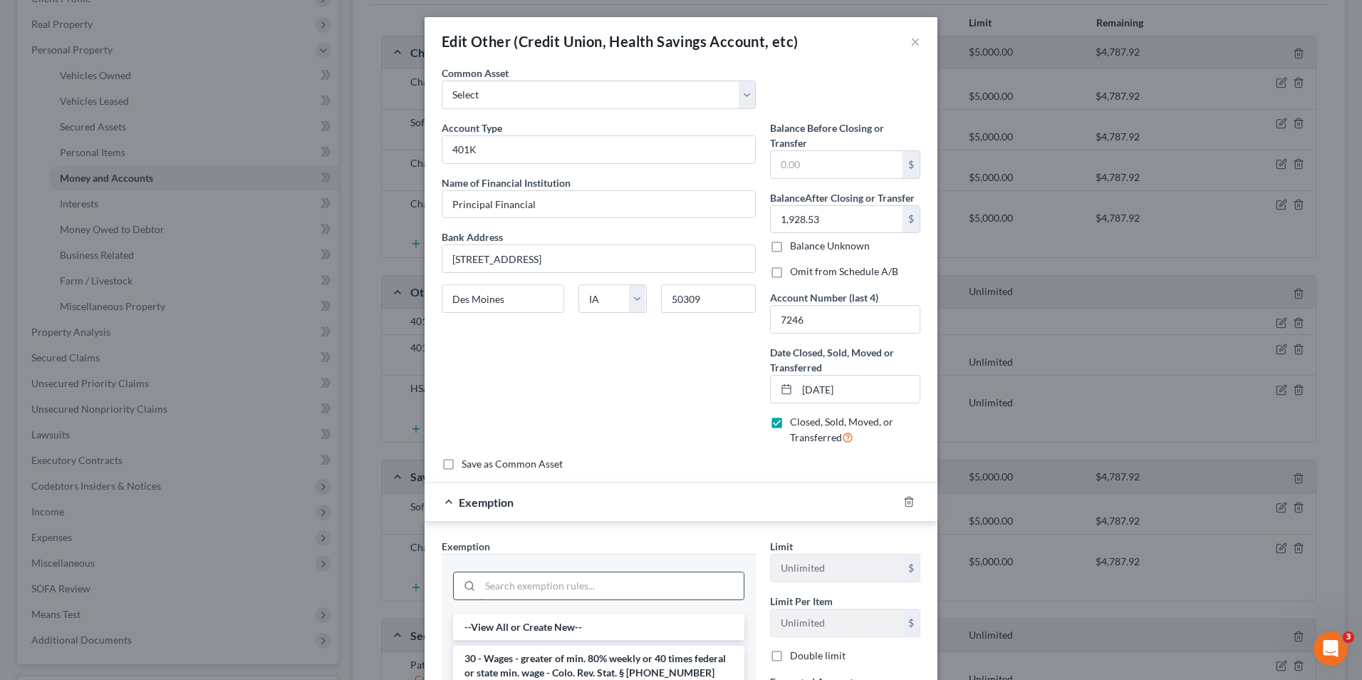
click at [541, 587] on input "search" at bounding box center [612, 585] width 264 height 27
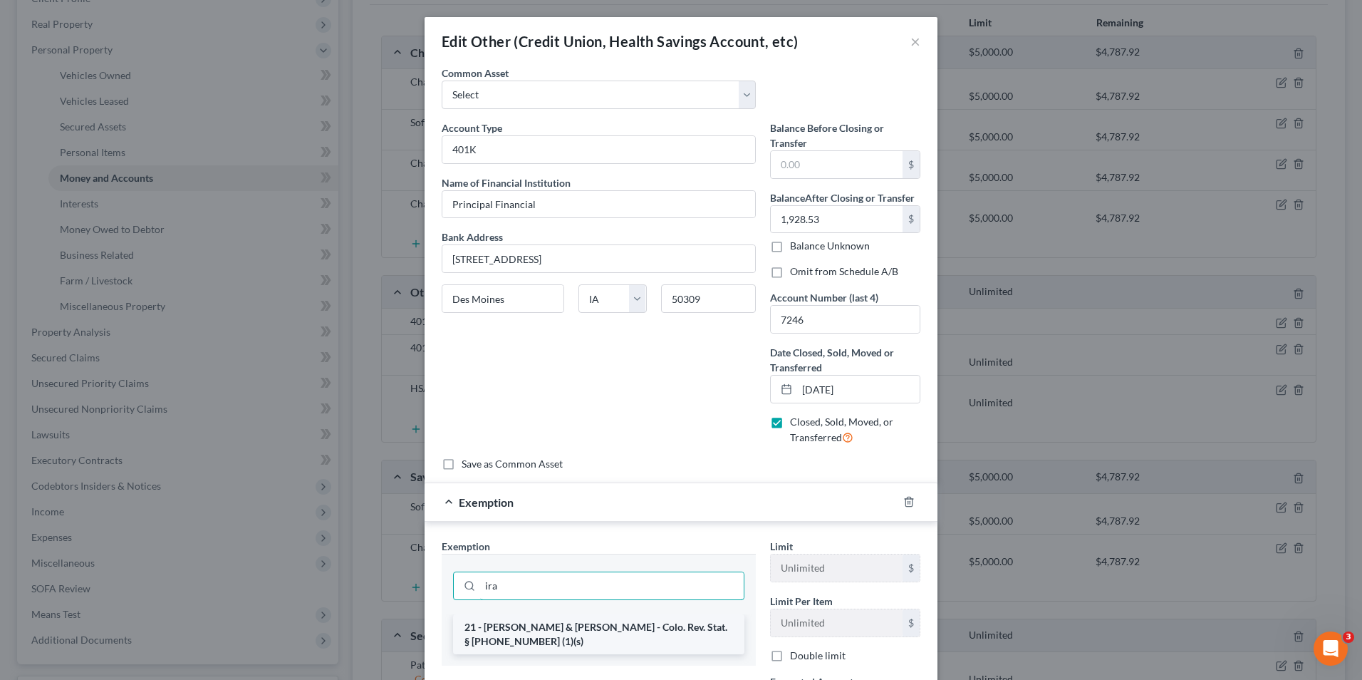
type input "ira"
click at [536, 623] on li "21 - [PERSON_NAME] & [PERSON_NAME] - Colo. Rev. Stat. § [PHONE_NUMBER] (1)(s)" at bounding box center [598, 634] width 291 height 40
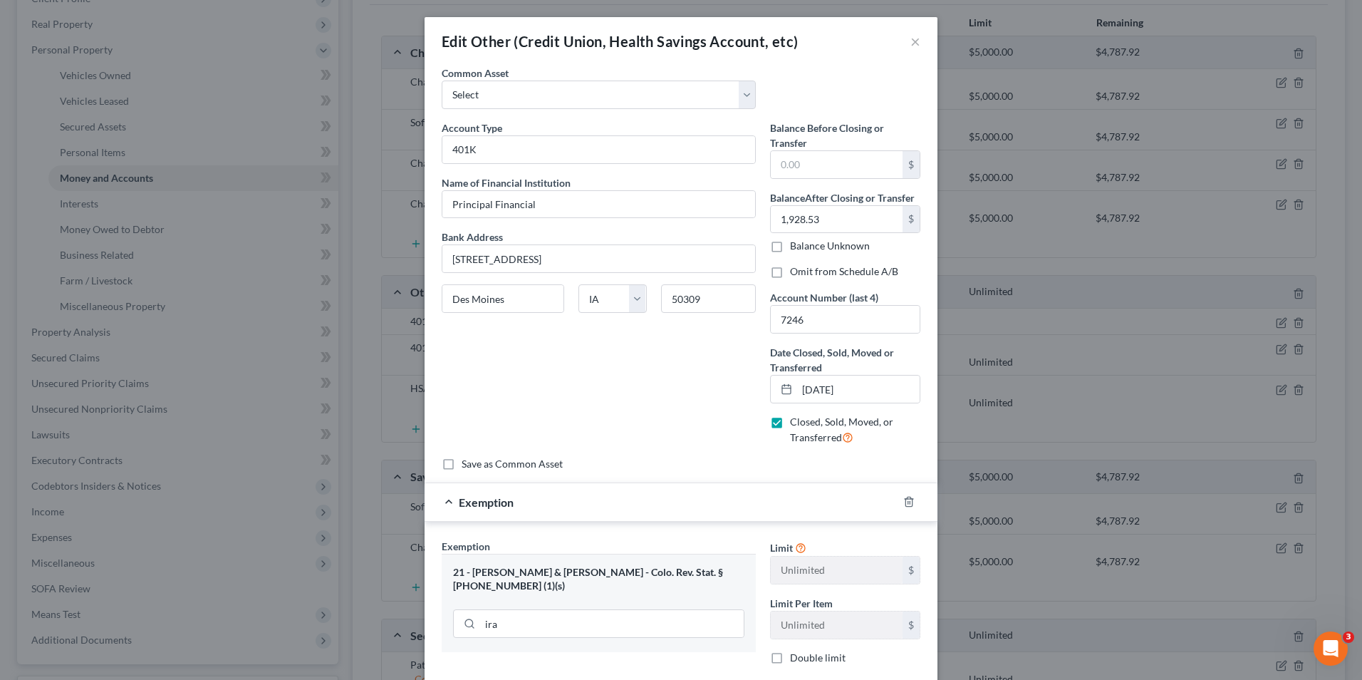
click at [842, 658] on div "Double limit" at bounding box center [845, 657] width 150 height 14
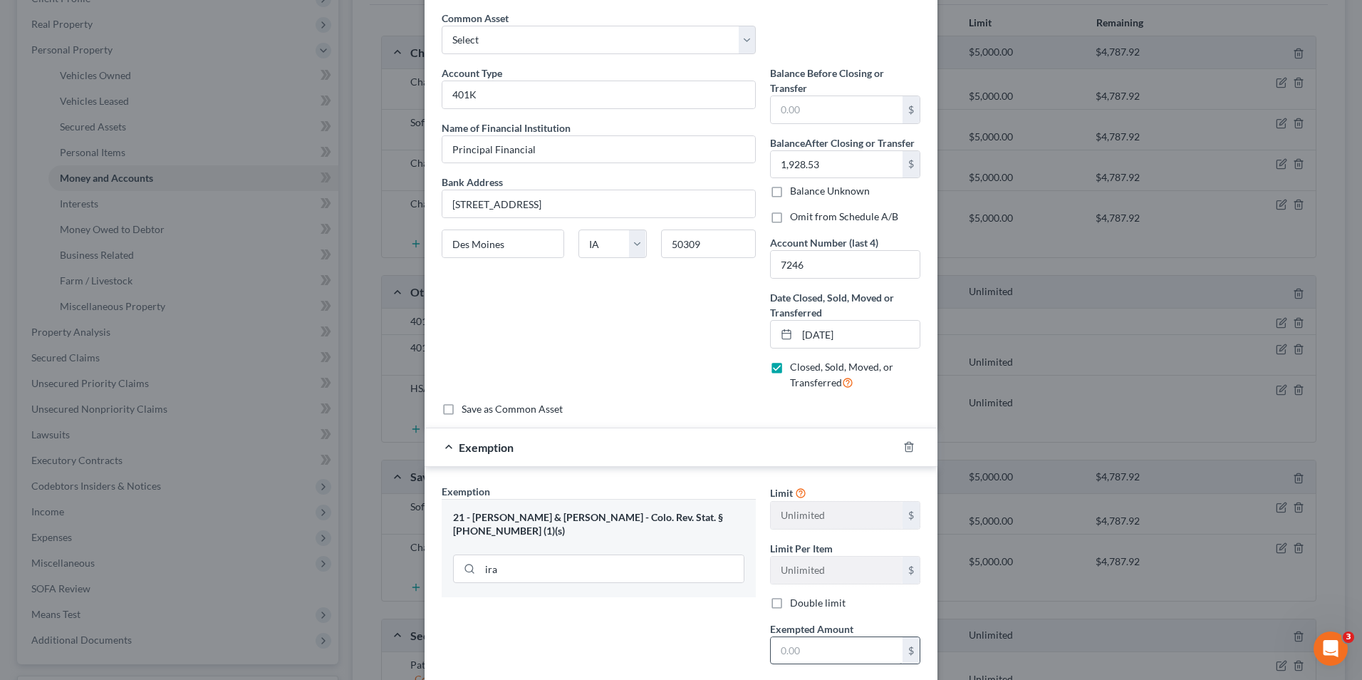
scroll to position [71, 0]
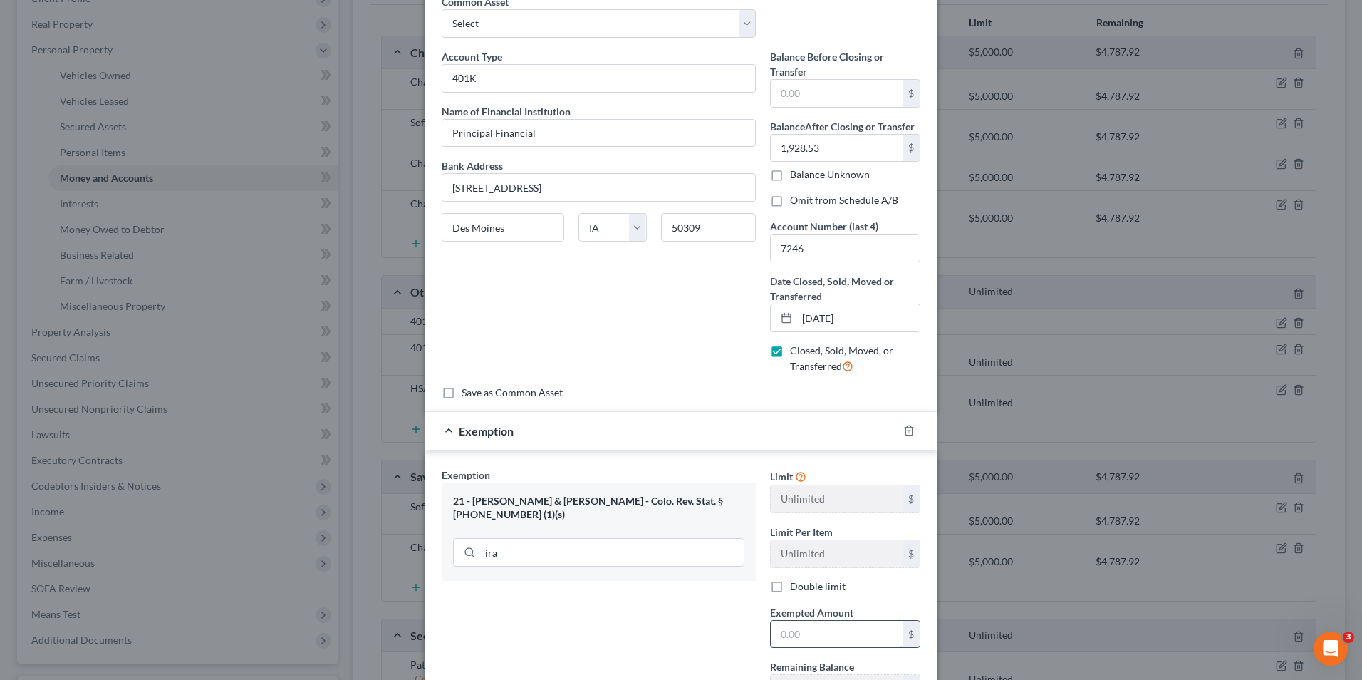
click at [845, 633] on input "text" at bounding box center [837, 634] width 132 height 27
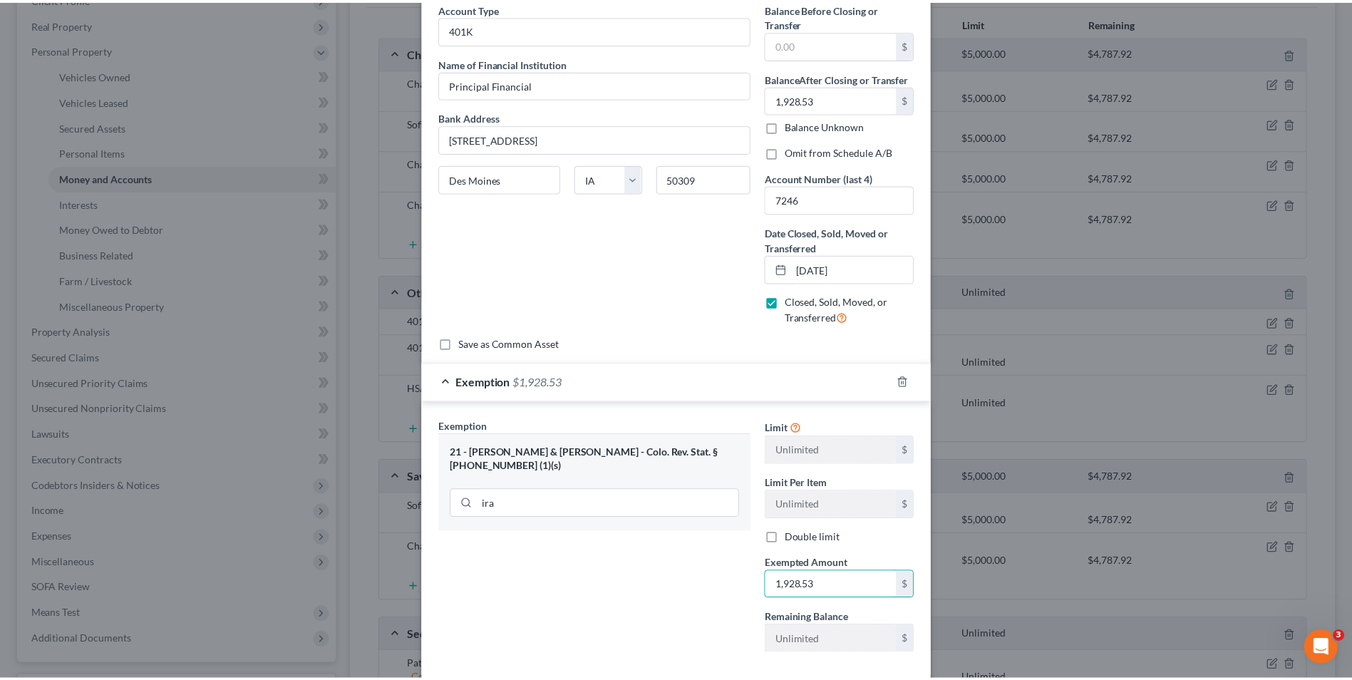
scroll to position [196, 0]
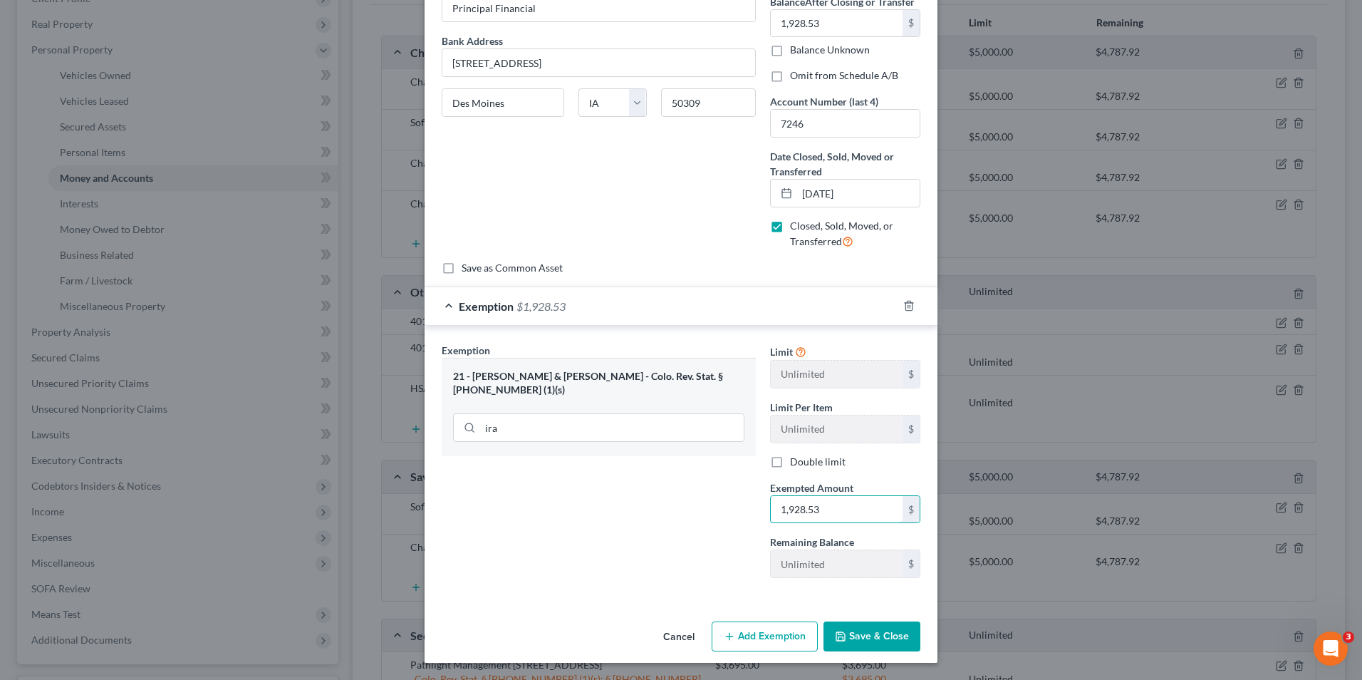
type input "1,928.53"
click at [861, 636] on button "Save & Close" at bounding box center [872, 636] width 97 height 30
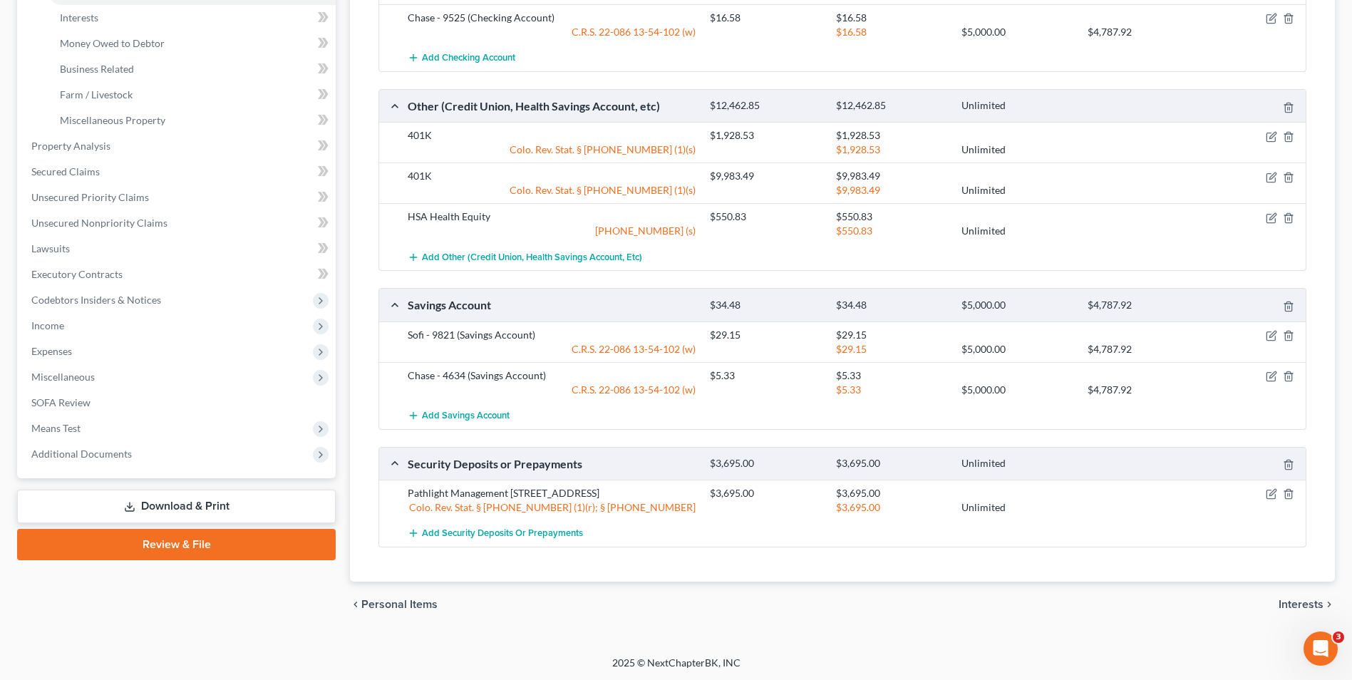
scroll to position [401, 0]
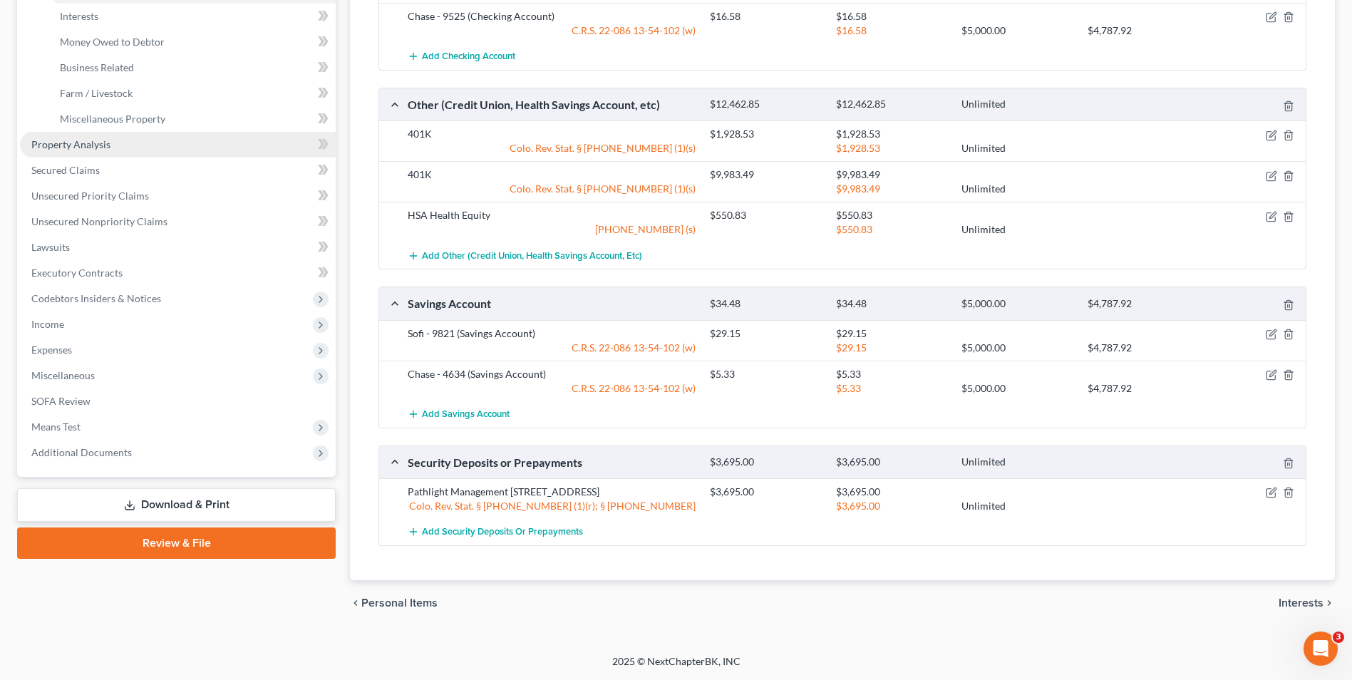
click at [93, 139] on span "Property Analysis" at bounding box center [70, 144] width 79 height 12
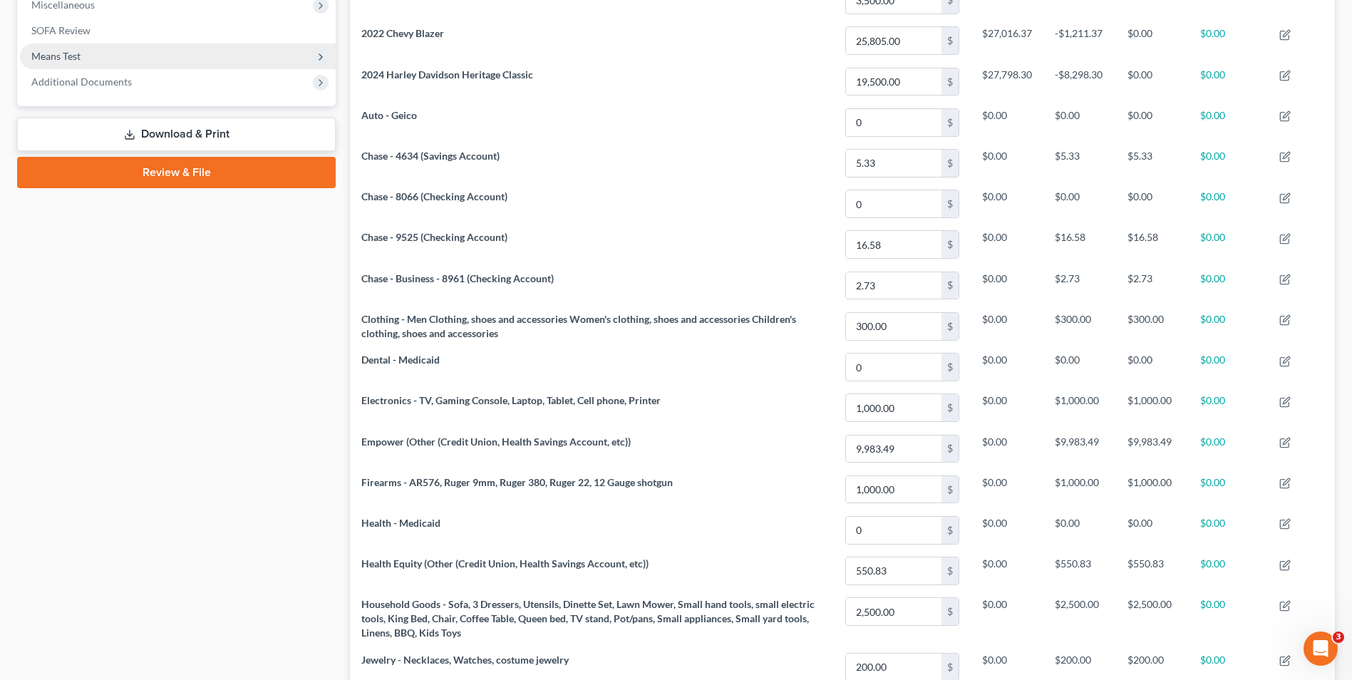
scroll to position [489, 0]
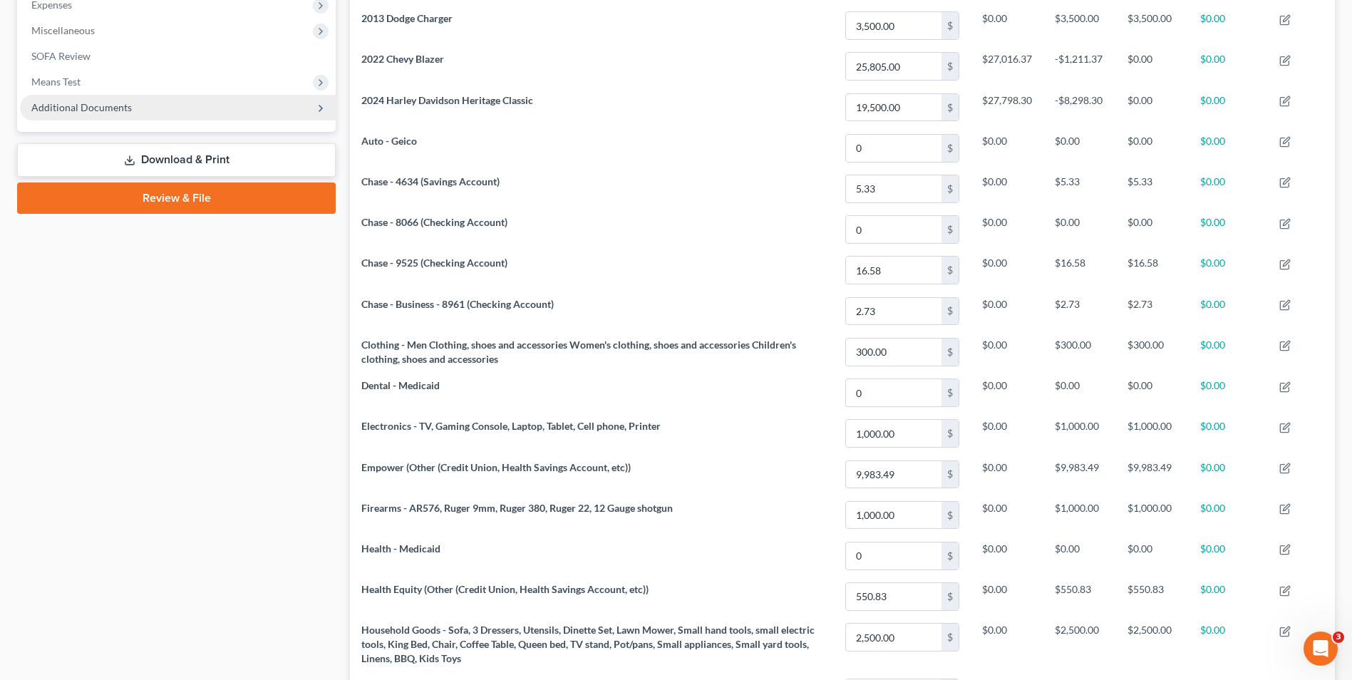
click at [78, 95] on span "Additional Documents" at bounding box center [178, 108] width 316 height 26
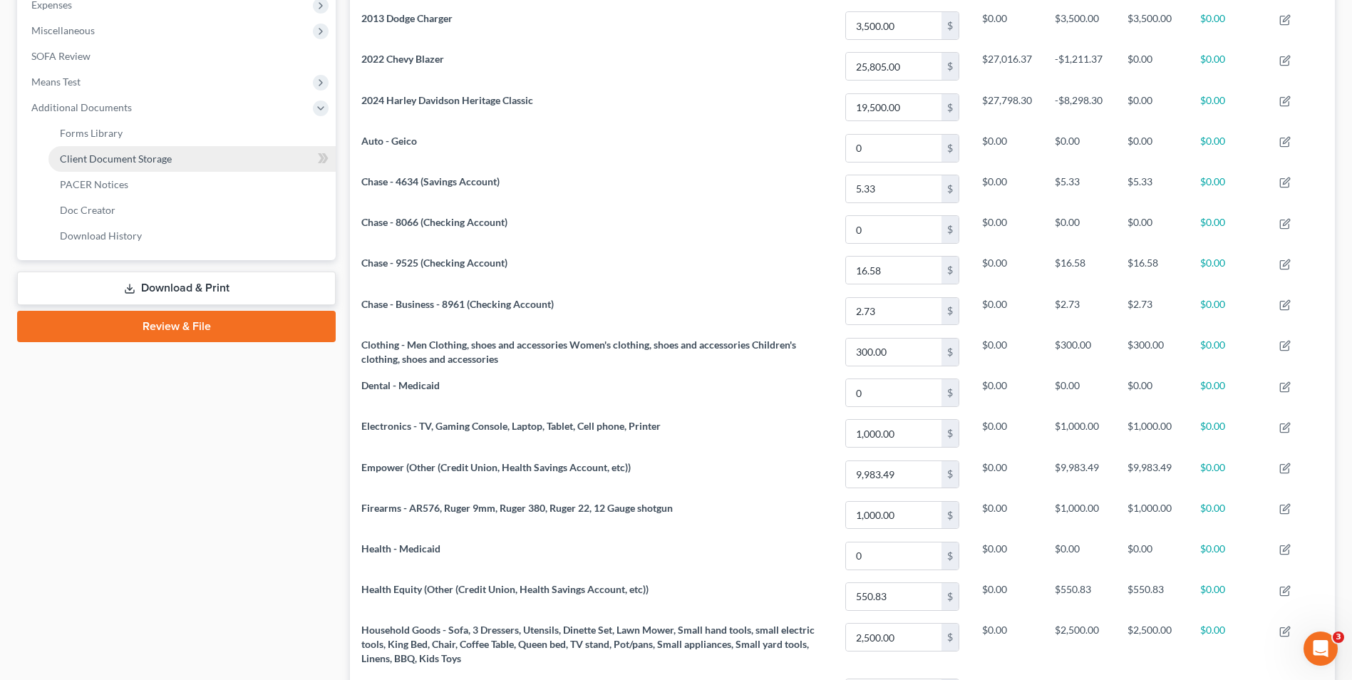
click at [122, 160] on span "Client Document Storage" at bounding box center [116, 158] width 112 height 12
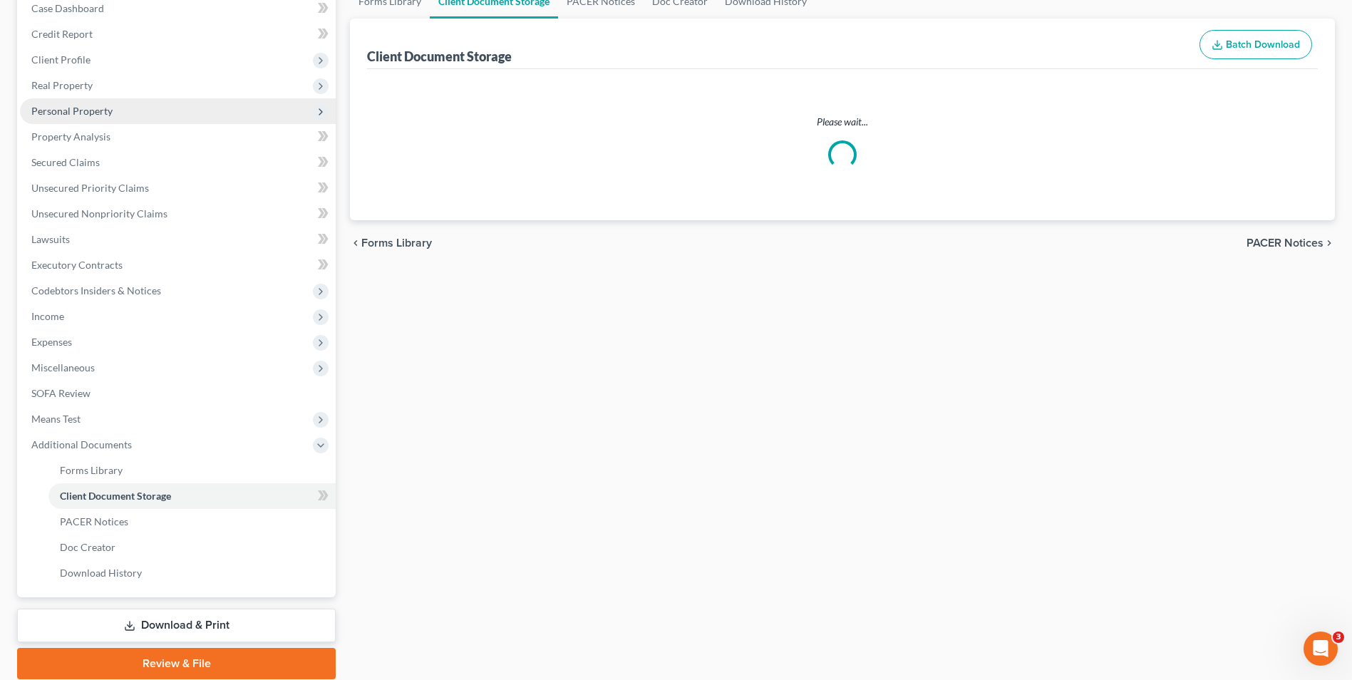
select select "5"
select select "28"
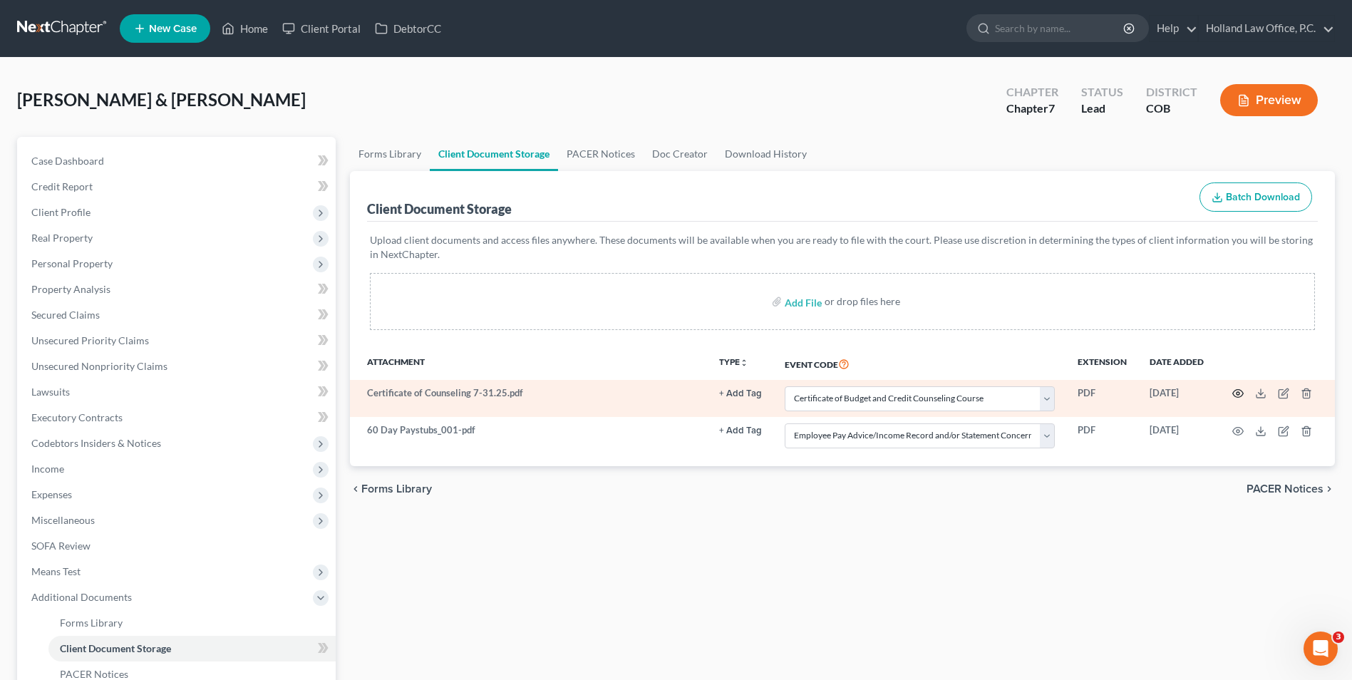
click at [1232, 390] on icon "button" at bounding box center [1237, 393] width 11 height 11
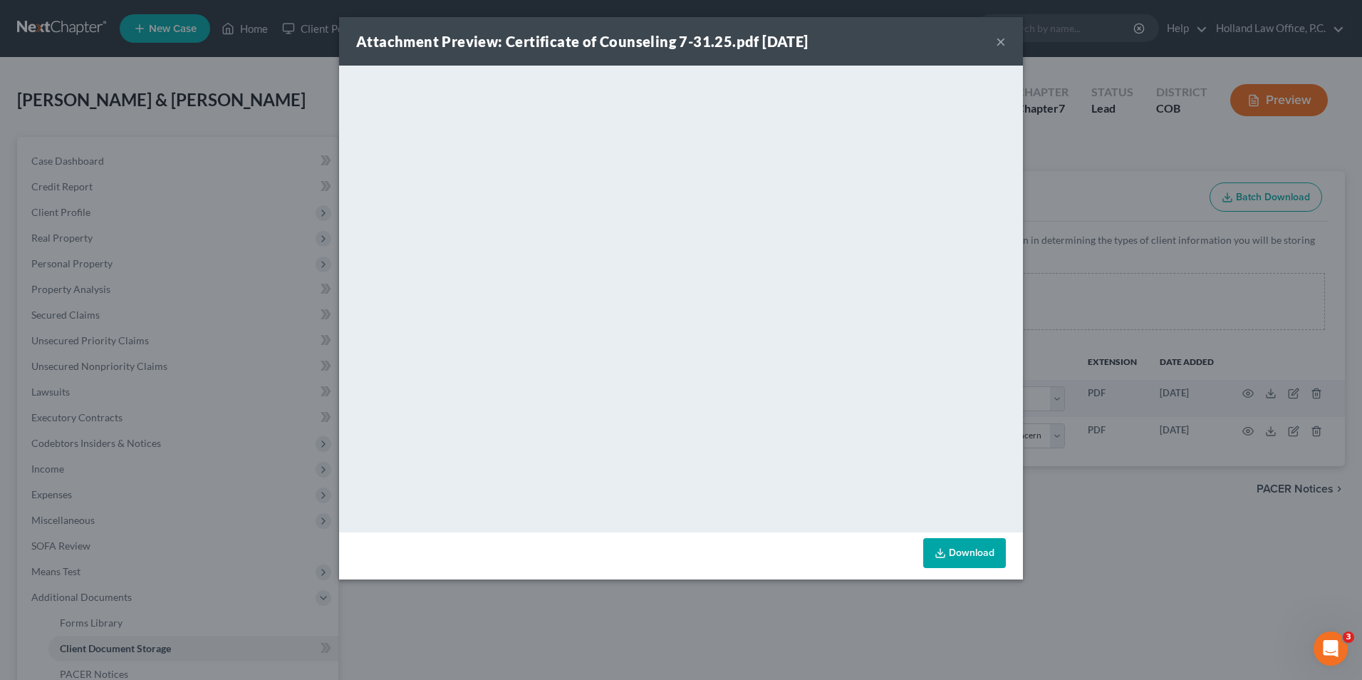
click at [1004, 41] on button "×" at bounding box center [1001, 41] width 10 height 17
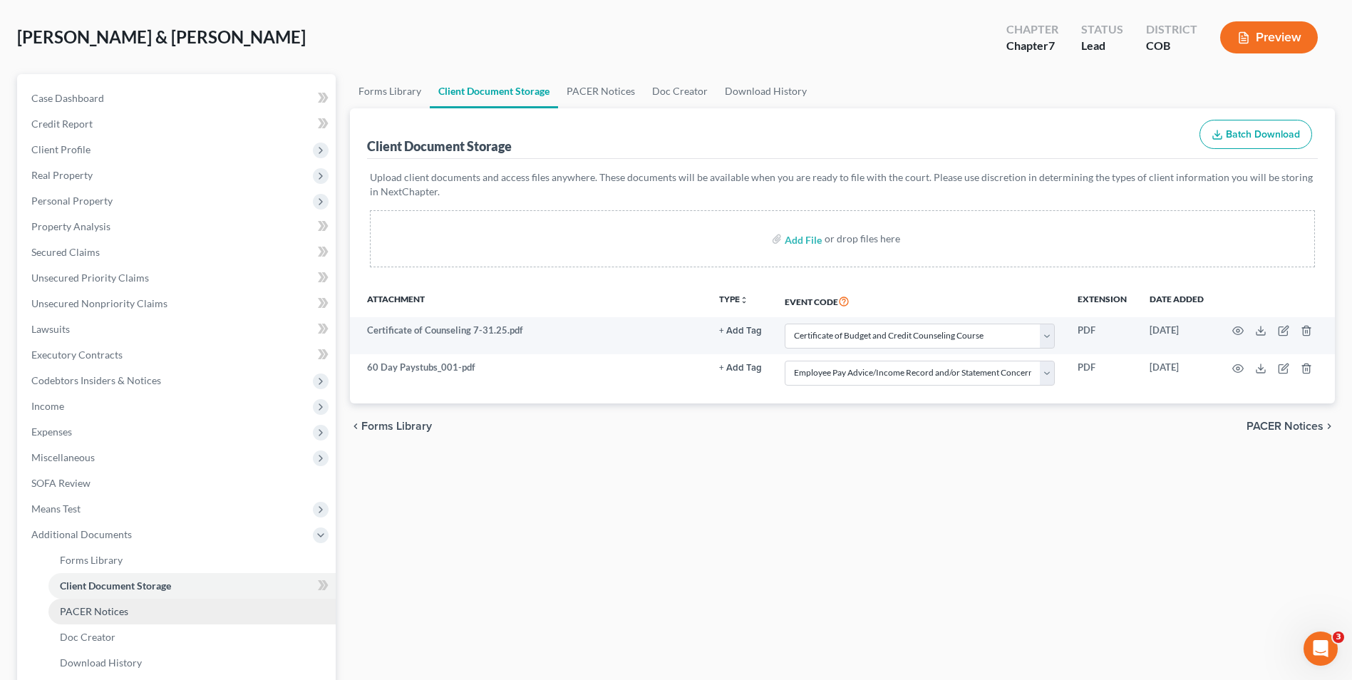
scroll to position [206, 0]
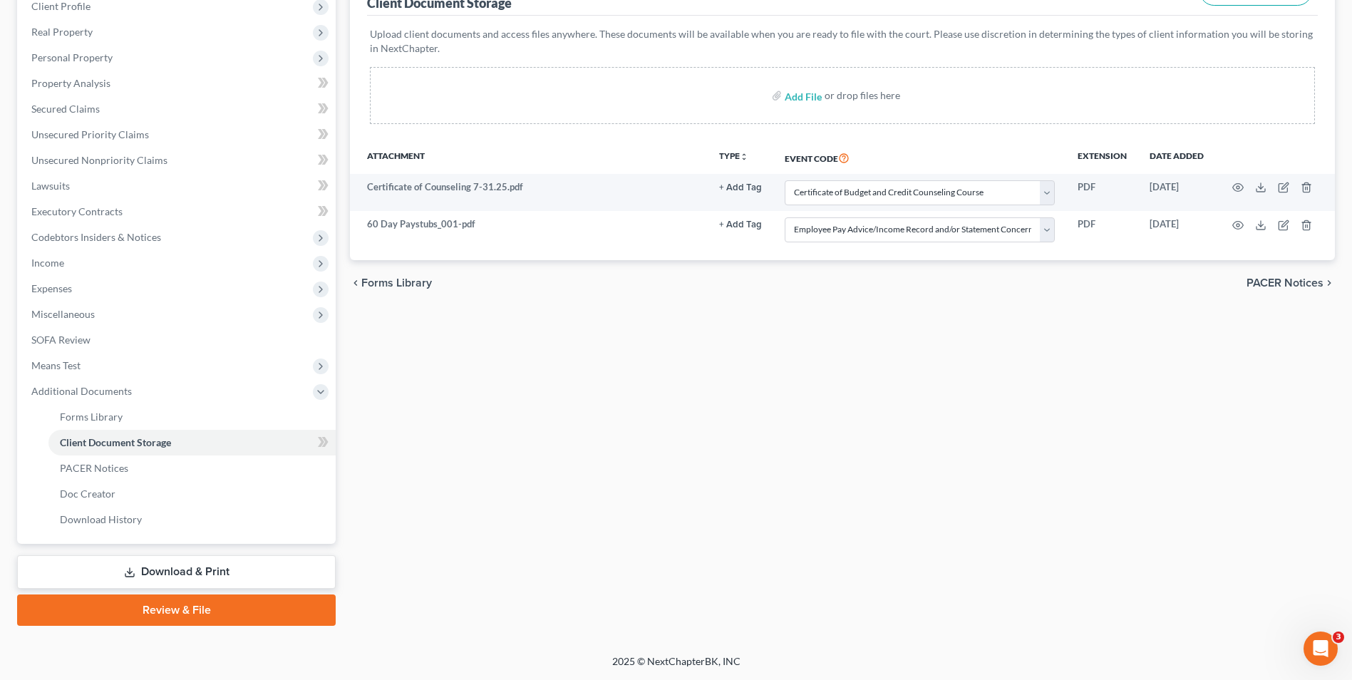
click at [190, 570] on link "Download & Print" at bounding box center [176, 571] width 318 height 33
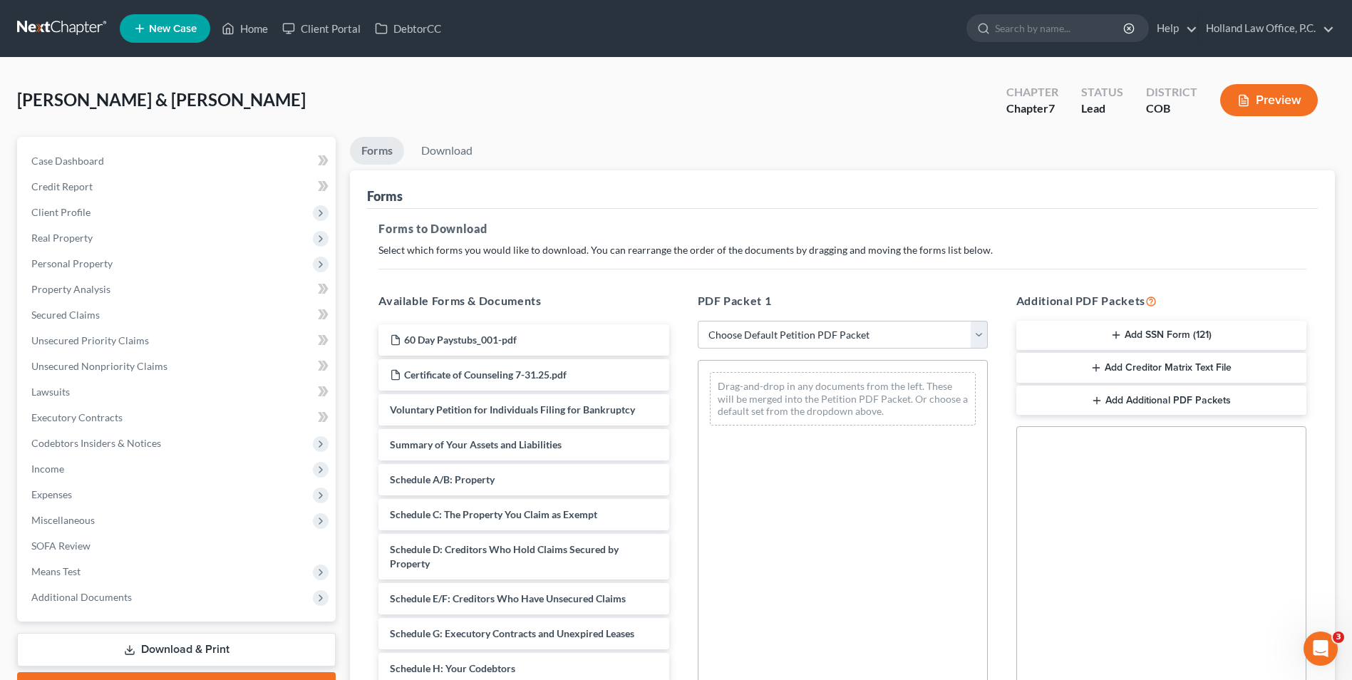
click at [1136, 332] on button "Add SSN Form (121)" at bounding box center [1161, 336] width 290 height 30
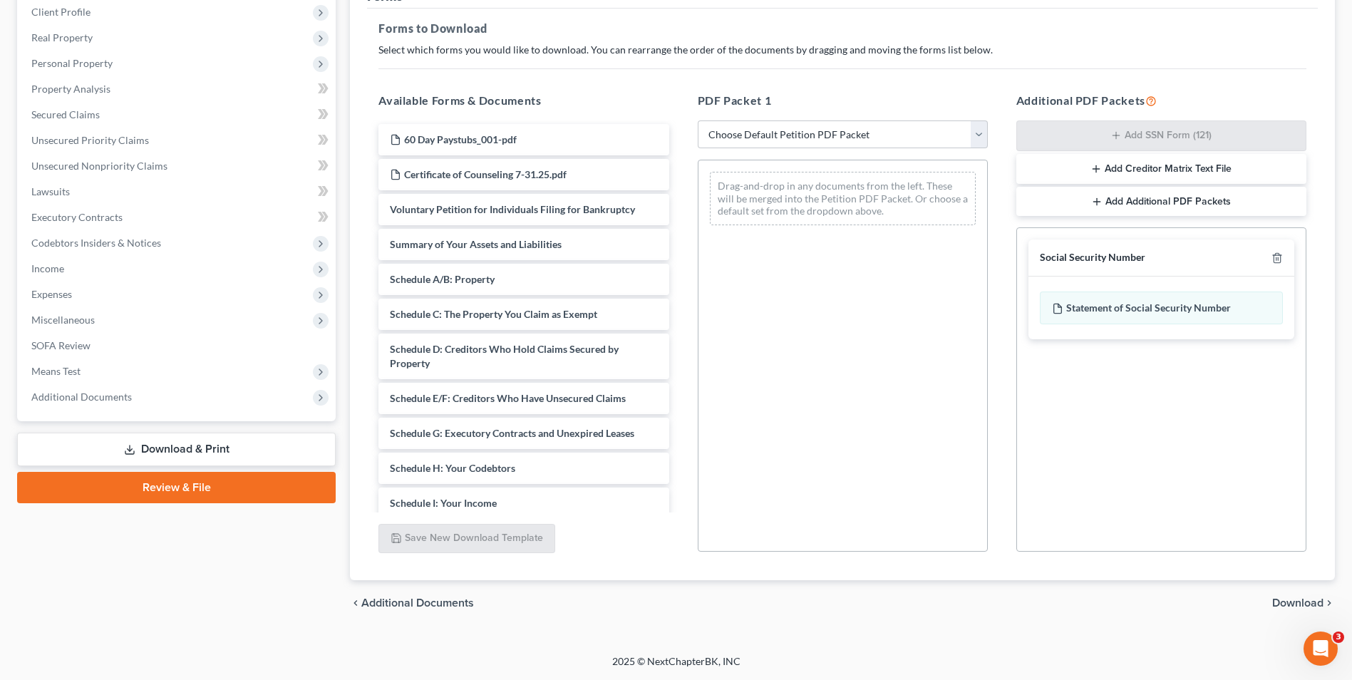
click at [1302, 611] on div "chevron_left Additional Documents Download chevron_right" at bounding box center [842, 603] width 985 height 46
click at [1302, 605] on span "Download" at bounding box center [1297, 602] width 51 height 11
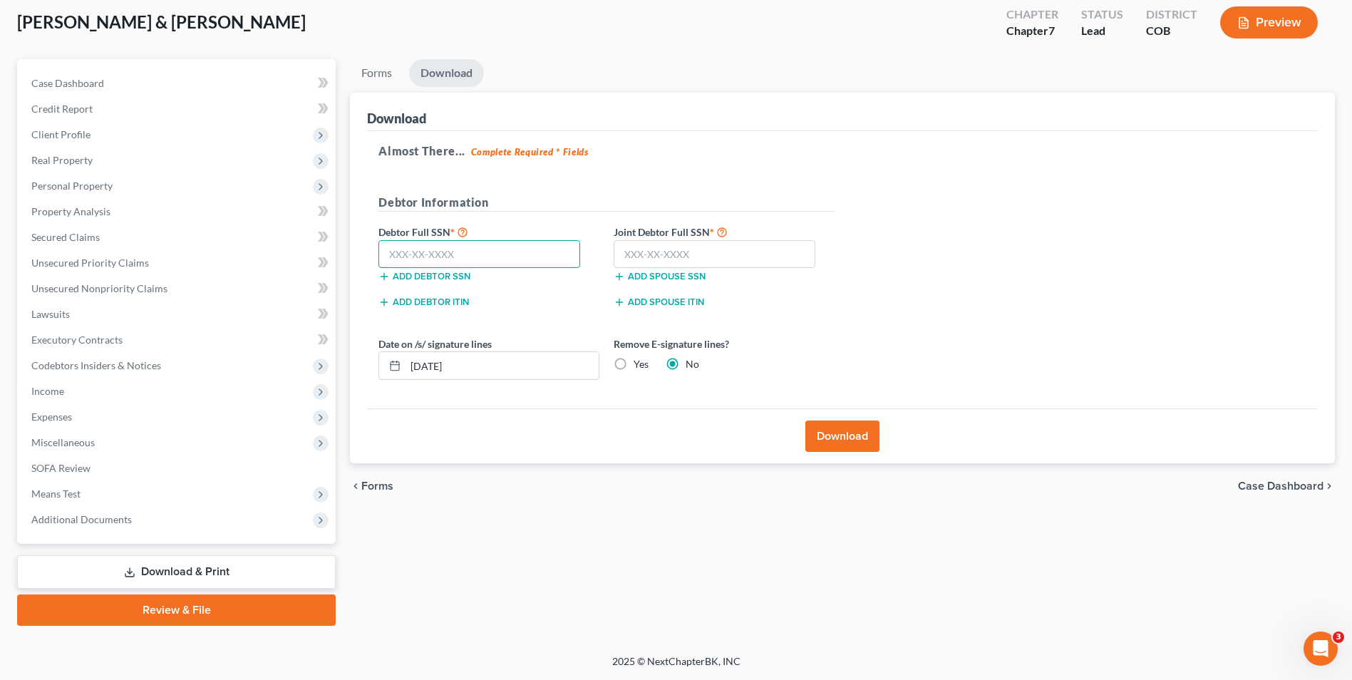
click at [439, 252] on input "text" at bounding box center [479, 254] width 202 height 28
type input "503-02-5072"
click at [665, 247] on input "text" at bounding box center [714, 254] width 202 height 28
type input "504-98-2467"
click at [428, 366] on input "[DATE]" at bounding box center [501, 365] width 193 height 27
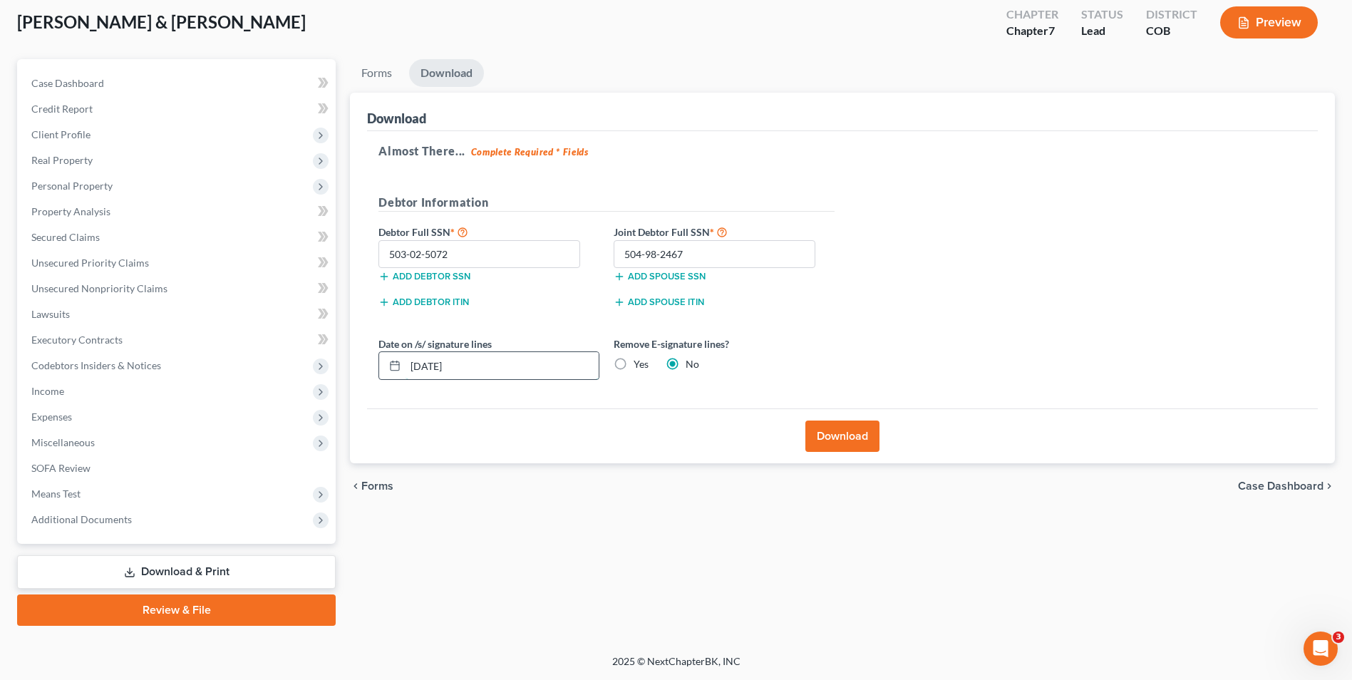
drag, startPoint x: 500, startPoint y: 358, endPoint x: 455, endPoint y: 368, distance: 46.5
click at [463, 365] on input "[DATE]" at bounding box center [501, 365] width 193 height 27
drag, startPoint x: 438, startPoint y: 365, endPoint x: 427, endPoint y: 368, distance: 11.8
click at [427, 368] on input "[DATE]" at bounding box center [501, 365] width 193 height 27
type input "[DATE]"
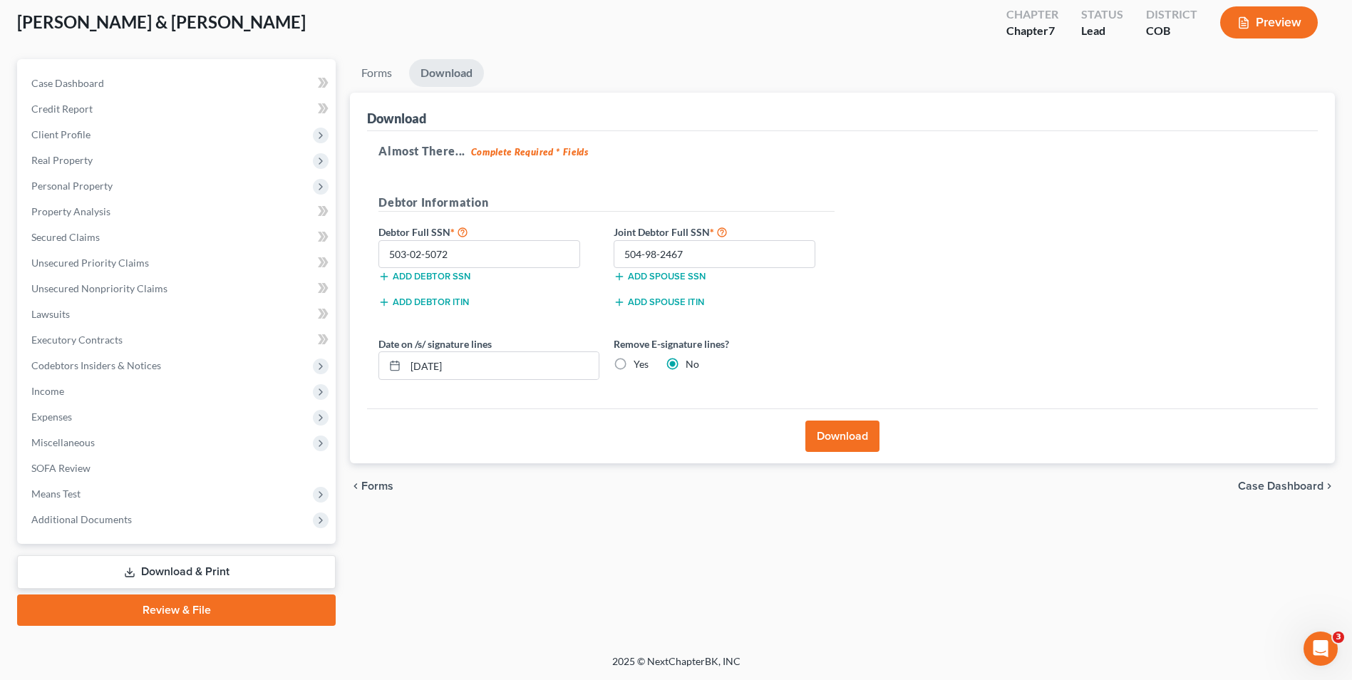
click at [835, 437] on button "Download" at bounding box center [842, 435] width 74 height 31
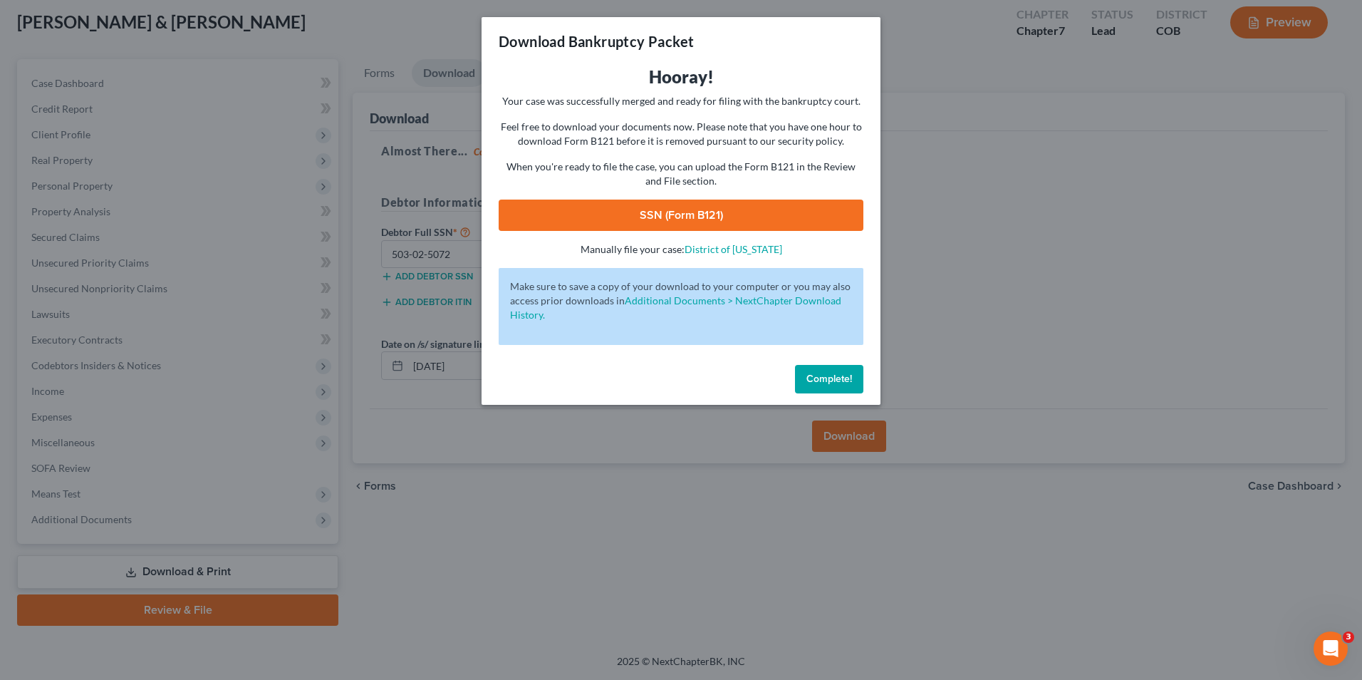
click at [690, 211] on link "SSN (Form B121)" at bounding box center [681, 214] width 365 height 31
click at [812, 382] on span "Complete!" at bounding box center [830, 379] width 46 height 12
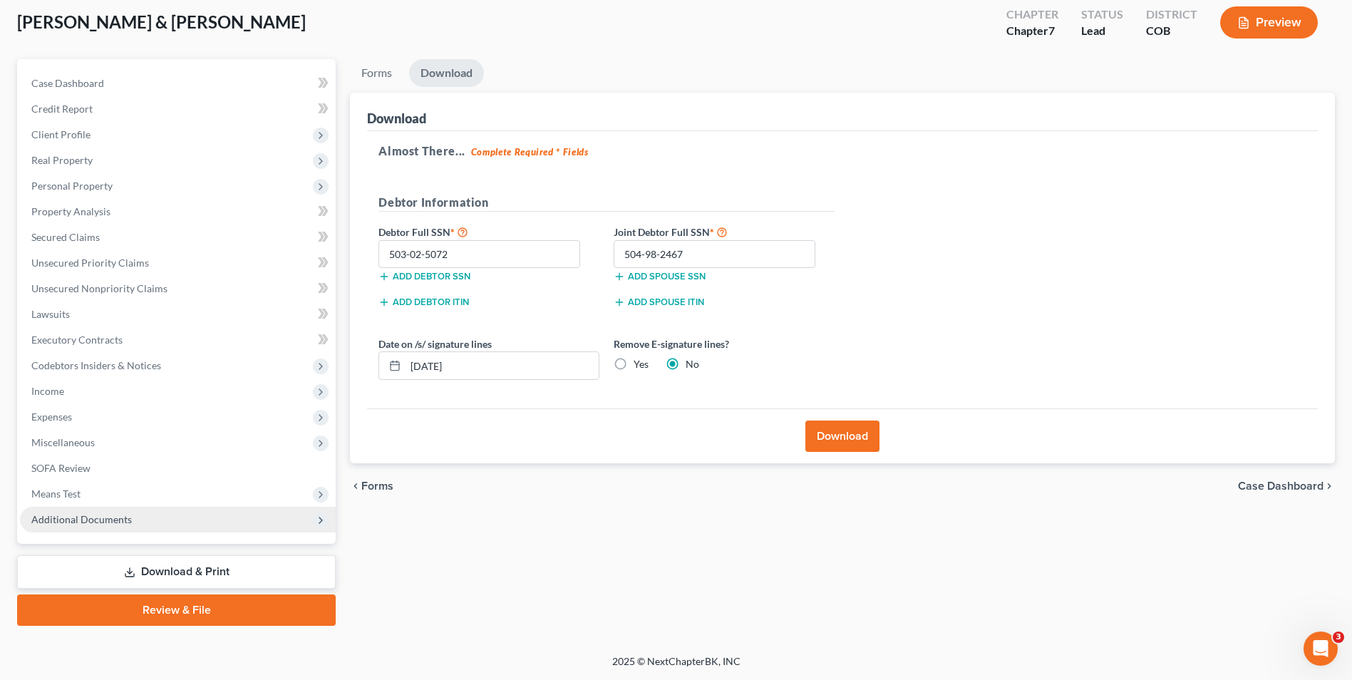
click at [128, 522] on span "Additional Documents" at bounding box center [81, 519] width 100 height 12
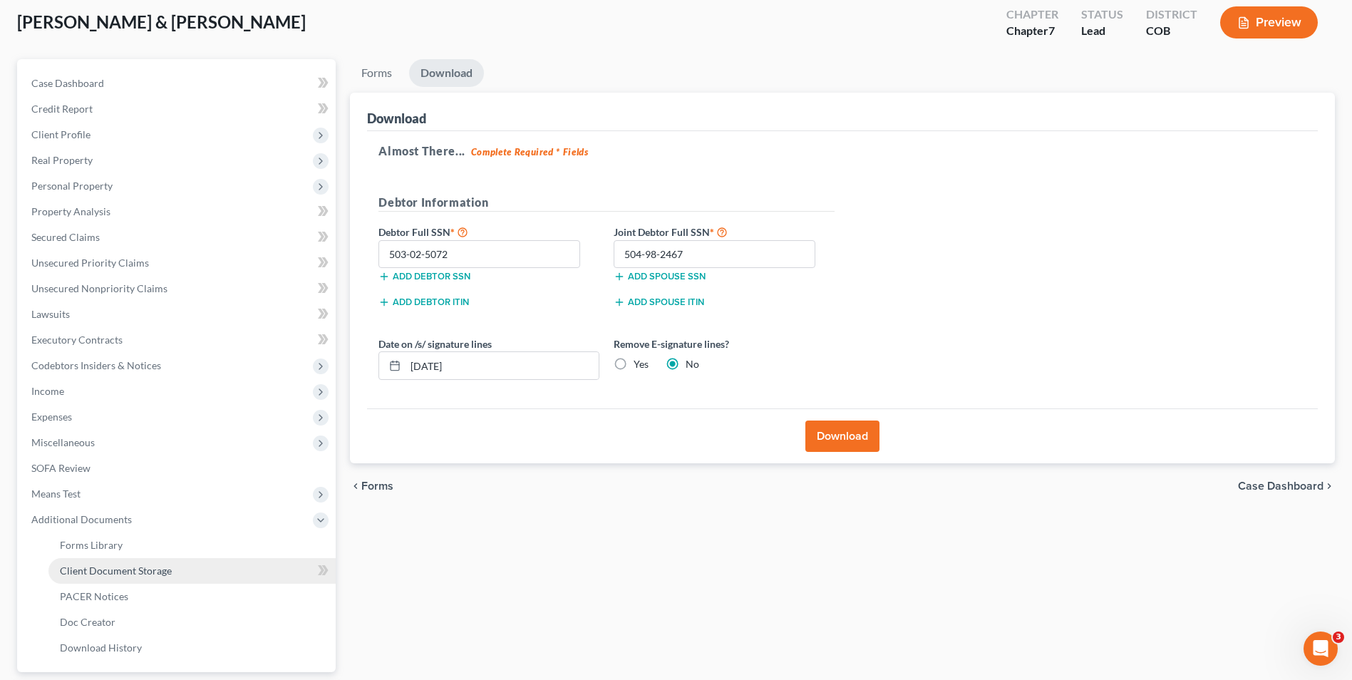
click at [135, 569] on span "Client Document Storage" at bounding box center [116, 570] width 112 height 12
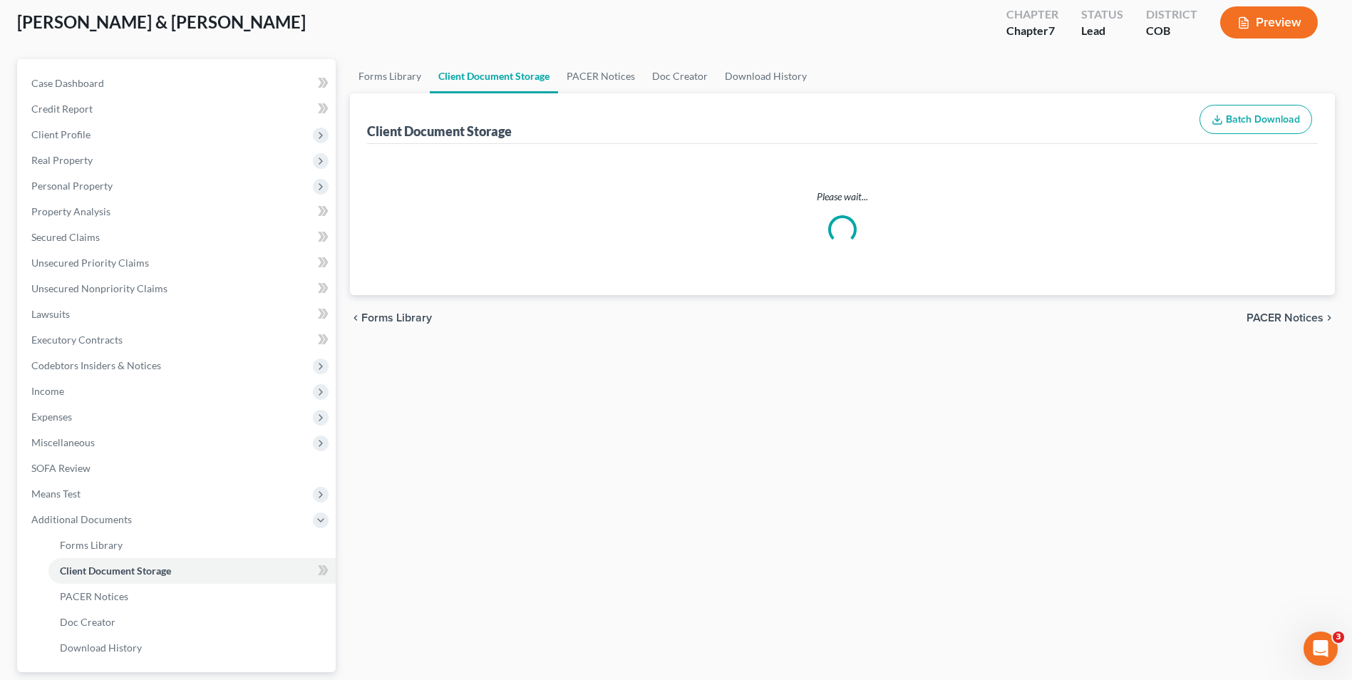
scroll to position [3, 0]
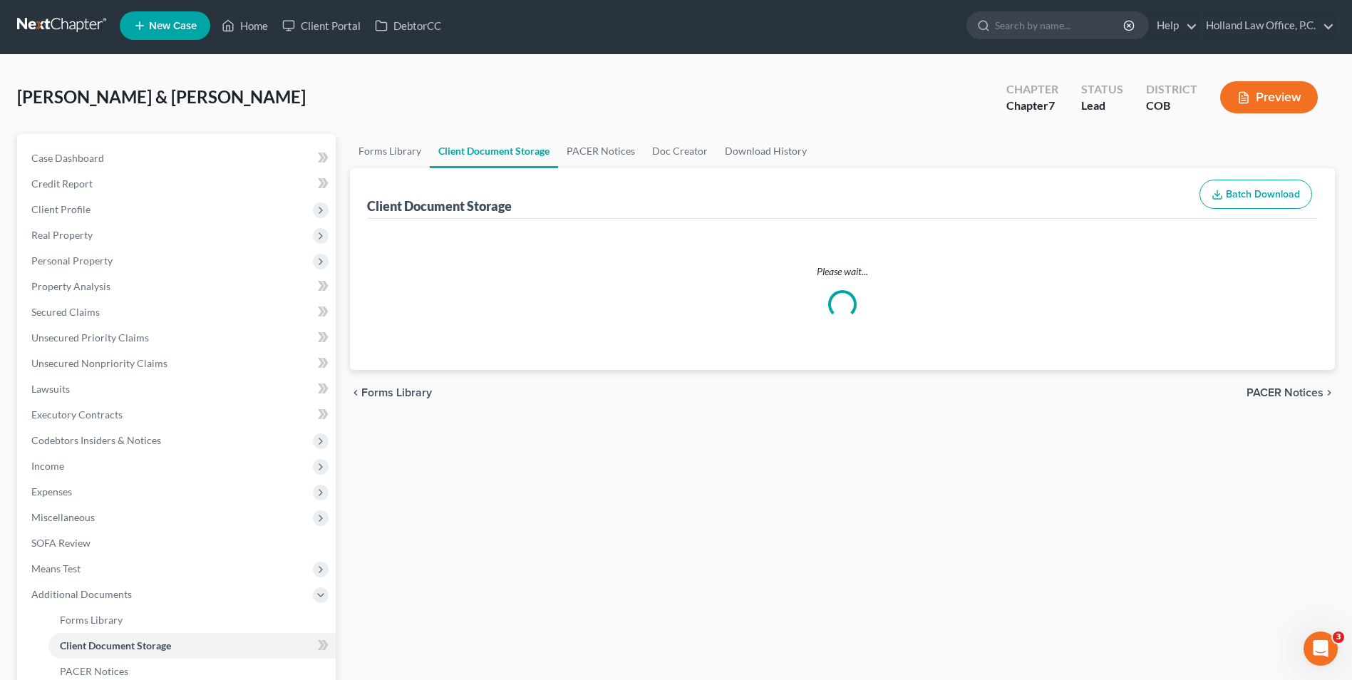
select select "5"
select select "28"
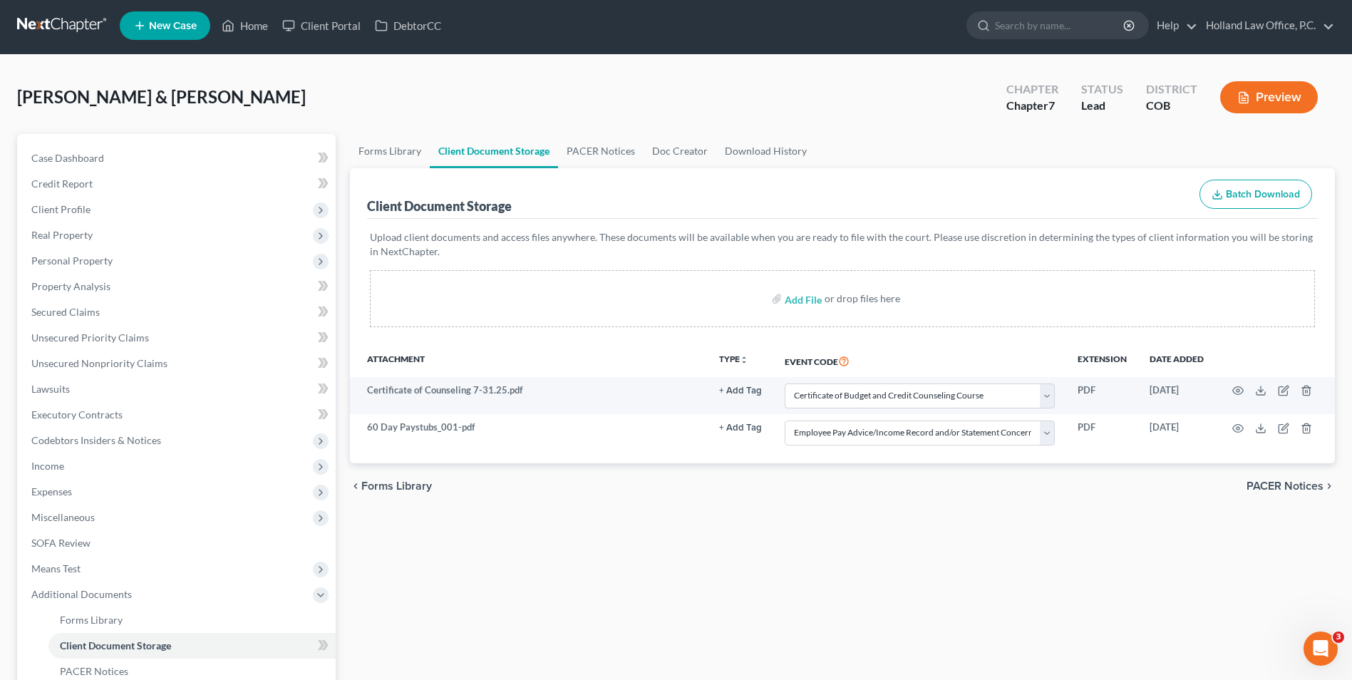
scroll to position [0, 0]
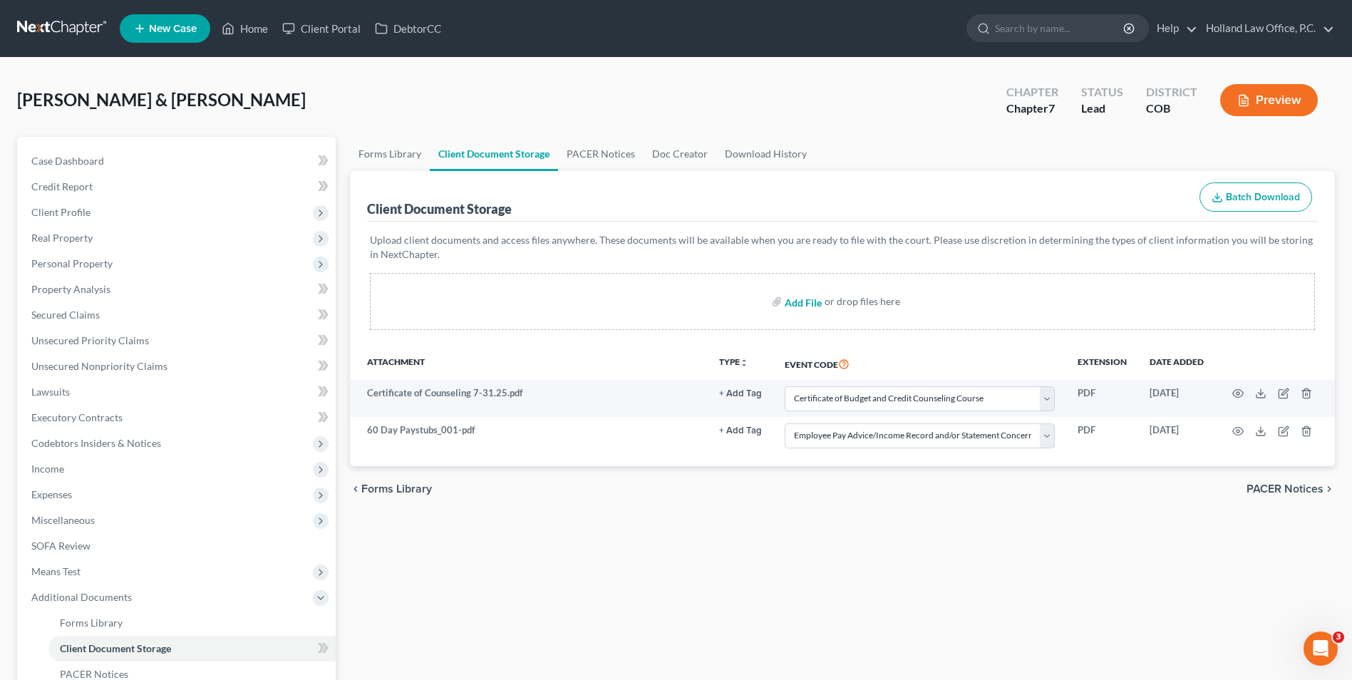
click at [810, 297] on input "file" at bounding box center [801, 302] width 34 height 26
type input "C:\fakepath\Statement of Social E-Signature.pdf"
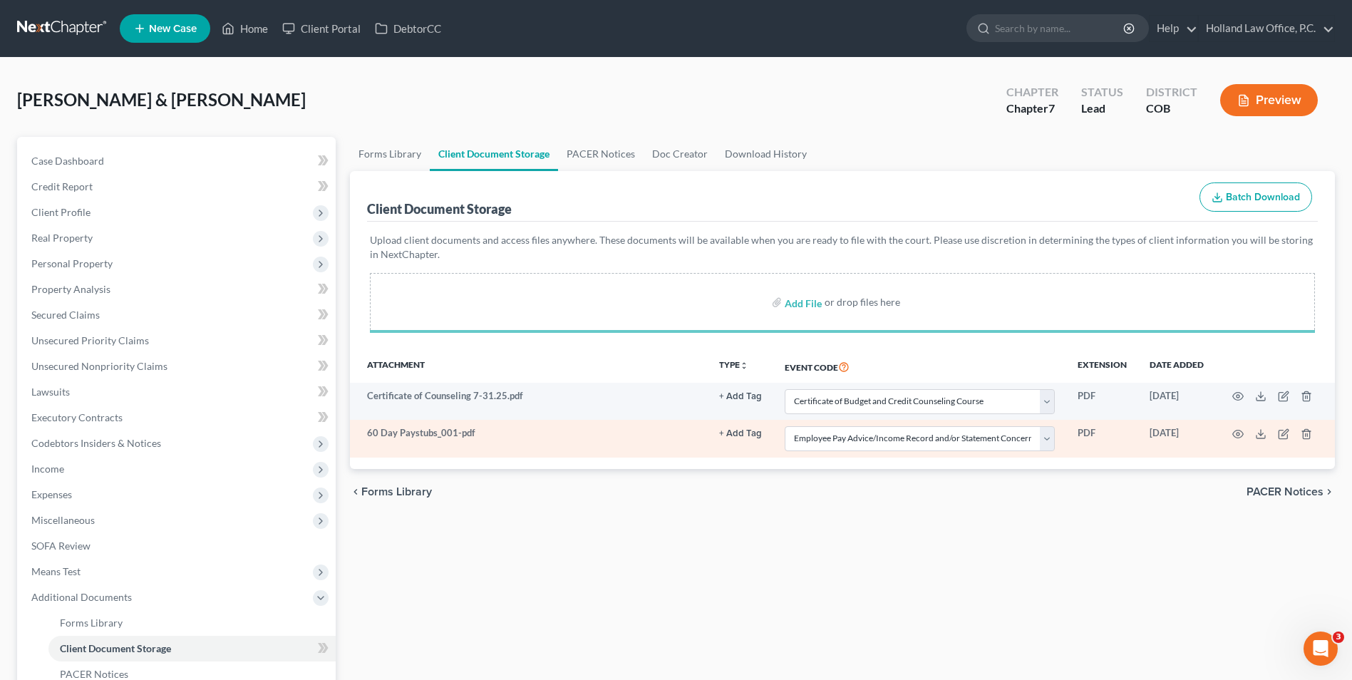
select select "5"
select select "28"
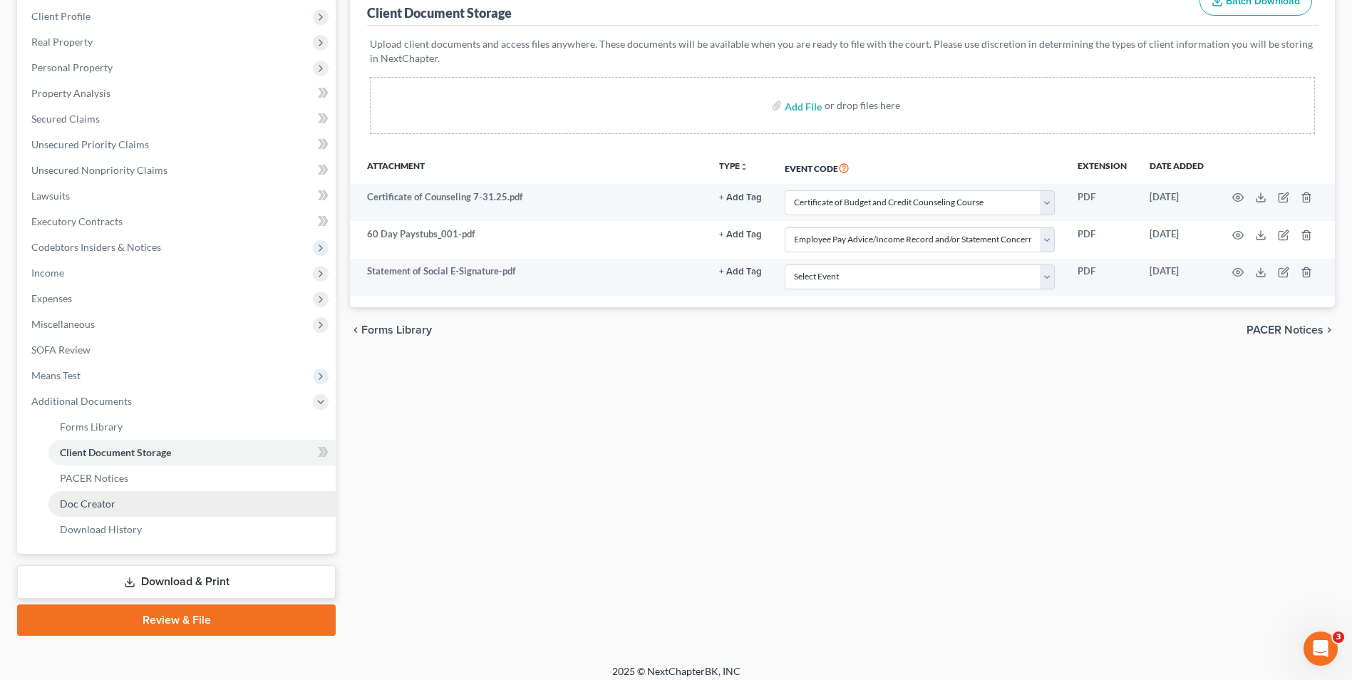
scroll to position [206, 0]
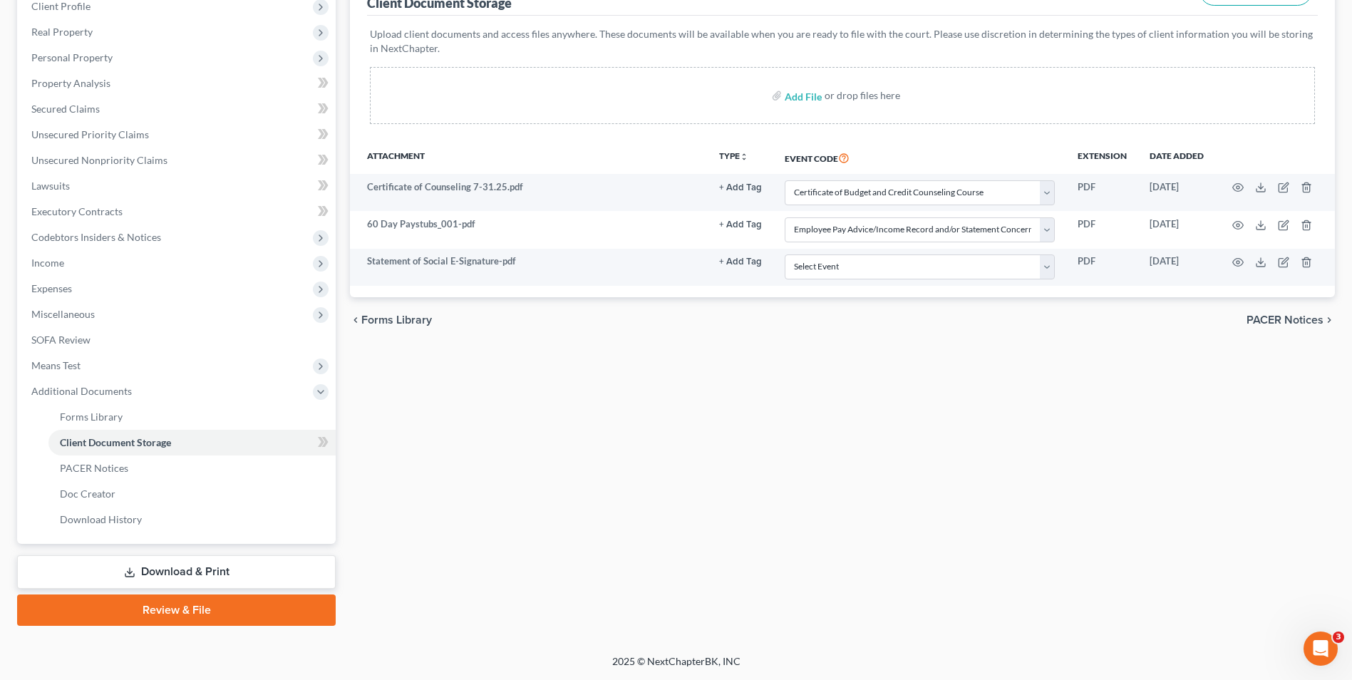
click at [183, 618] on link "Review & File" at bounding box center [176, 609] width 318 height 31
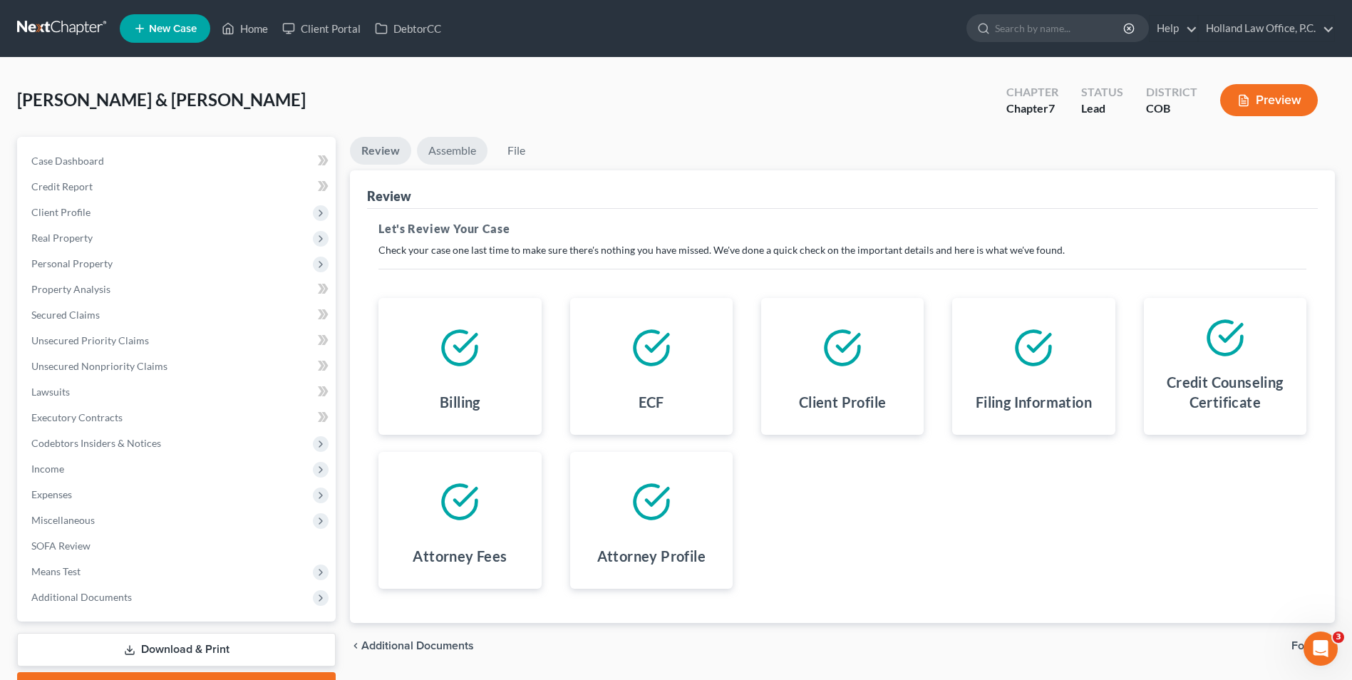
click at [457, 155] on link "Assemble" at bounding box center [452, 151] width 71 height 28
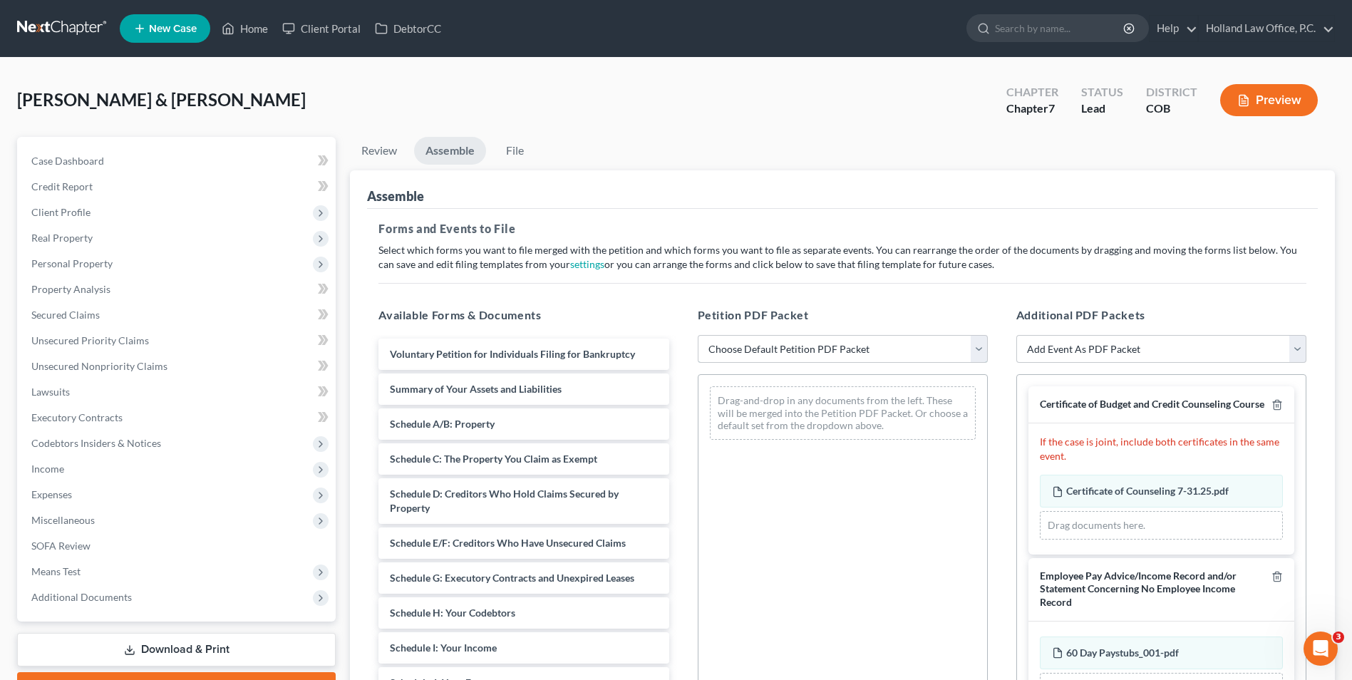
click at [757, 350] on select "Choose Default Petition PDF Packet Emergency Filing (Voluntary Petition and Cre…" at bounding box center [843, 349] width 290 height 28
select select "2"
click at [698, 335] on select "Choose Default Petition PDF Packet Emergency Filing (Voluntary Petition and Cre…" at bounding box center [843, 349] width 290 height 28
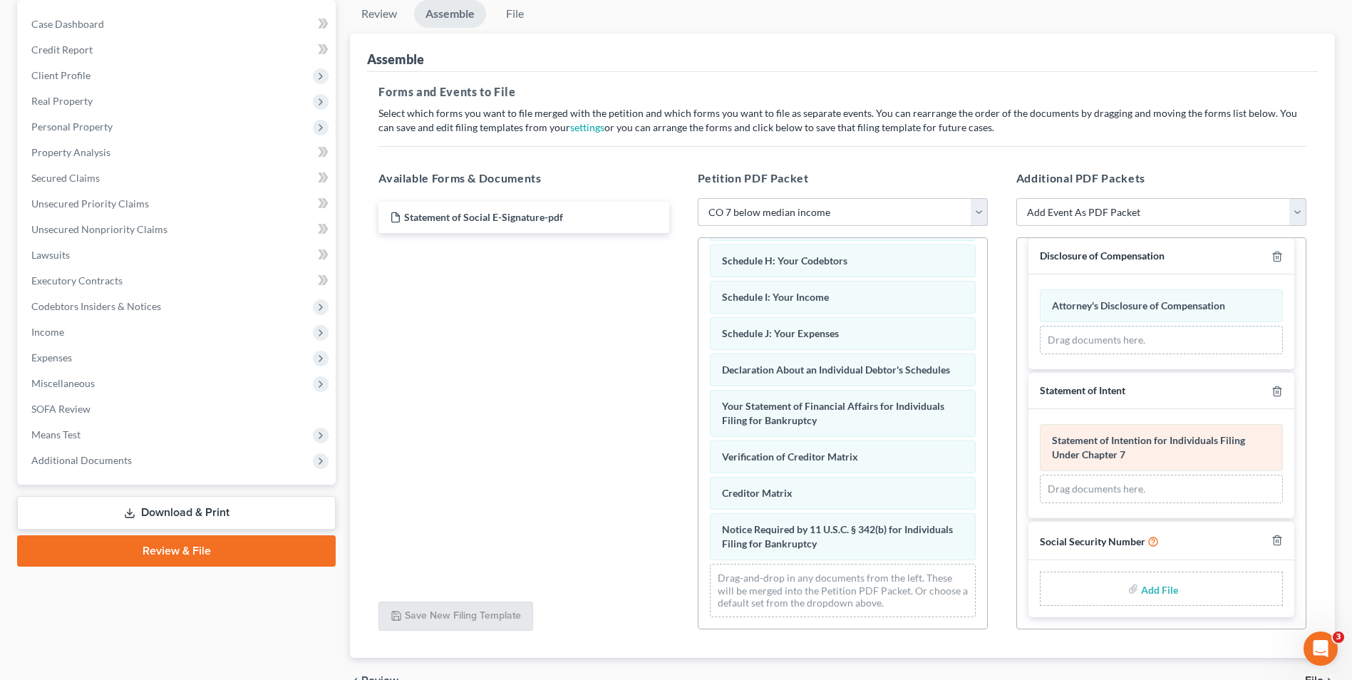
scroll to position [214, 0]
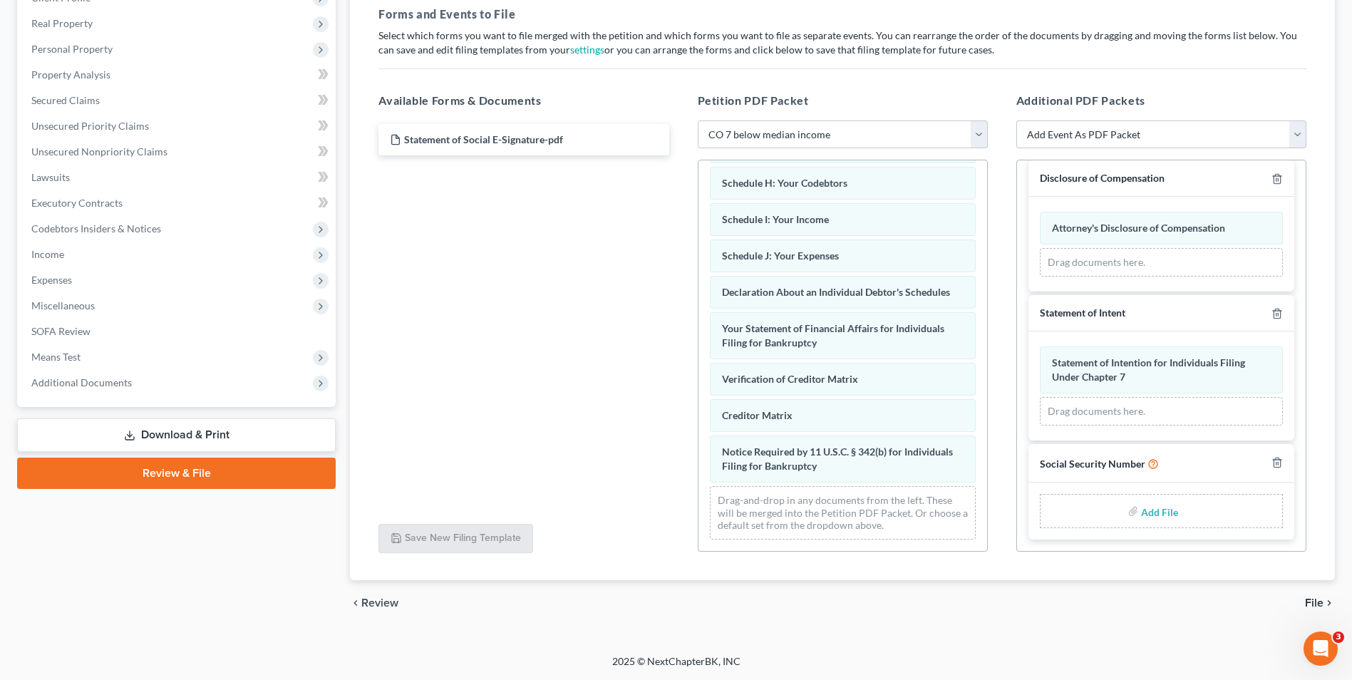
click at [1148, 512] on input "file" at bounding box center [1158, 511] width 34 height 26
type input "C:\fakepath\Statement of Social E-Signature.pdf"
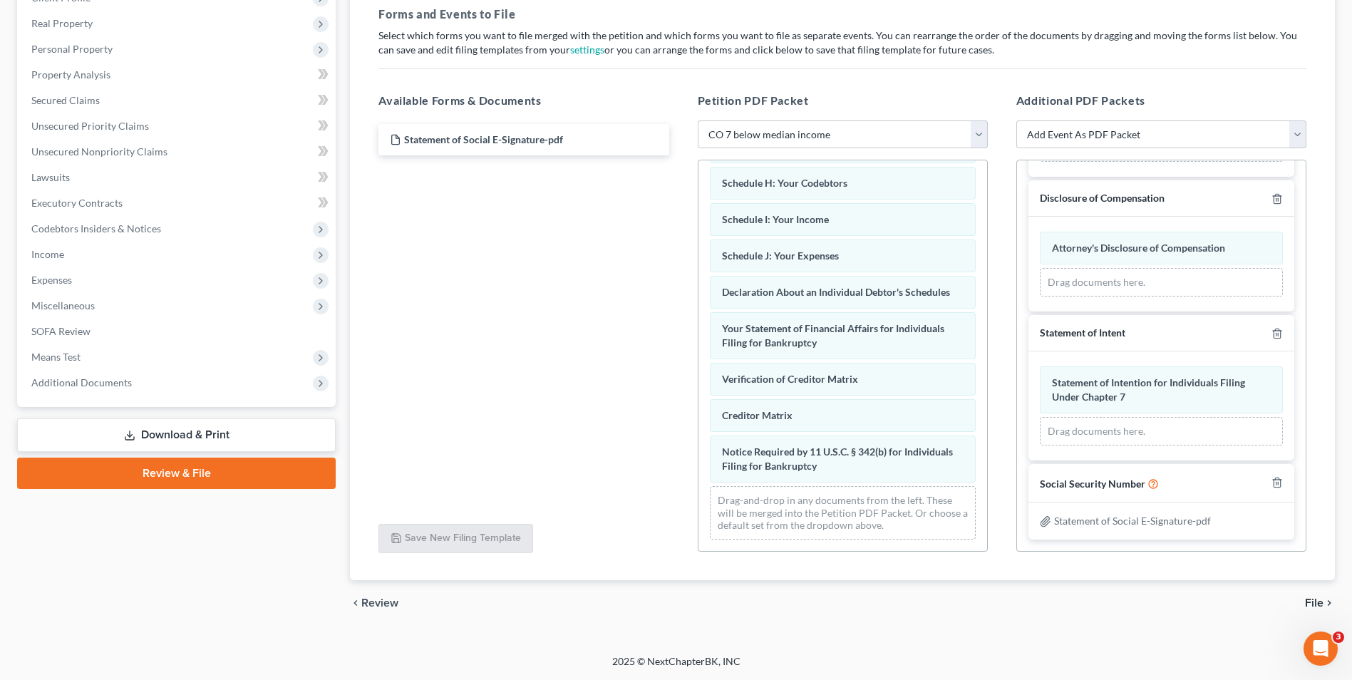
click at [1319, 600] on span "File" at bounding box center [1314, 602] width 19 height 11
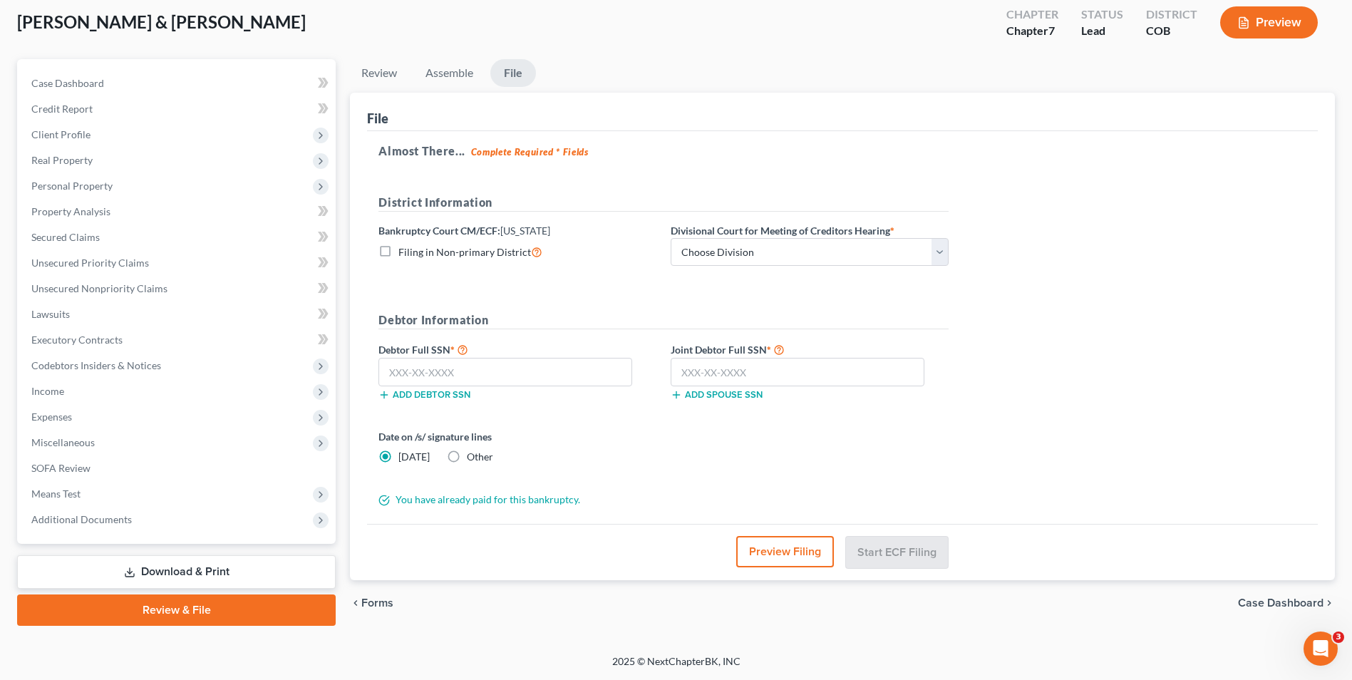
scroll to position [78, 0]
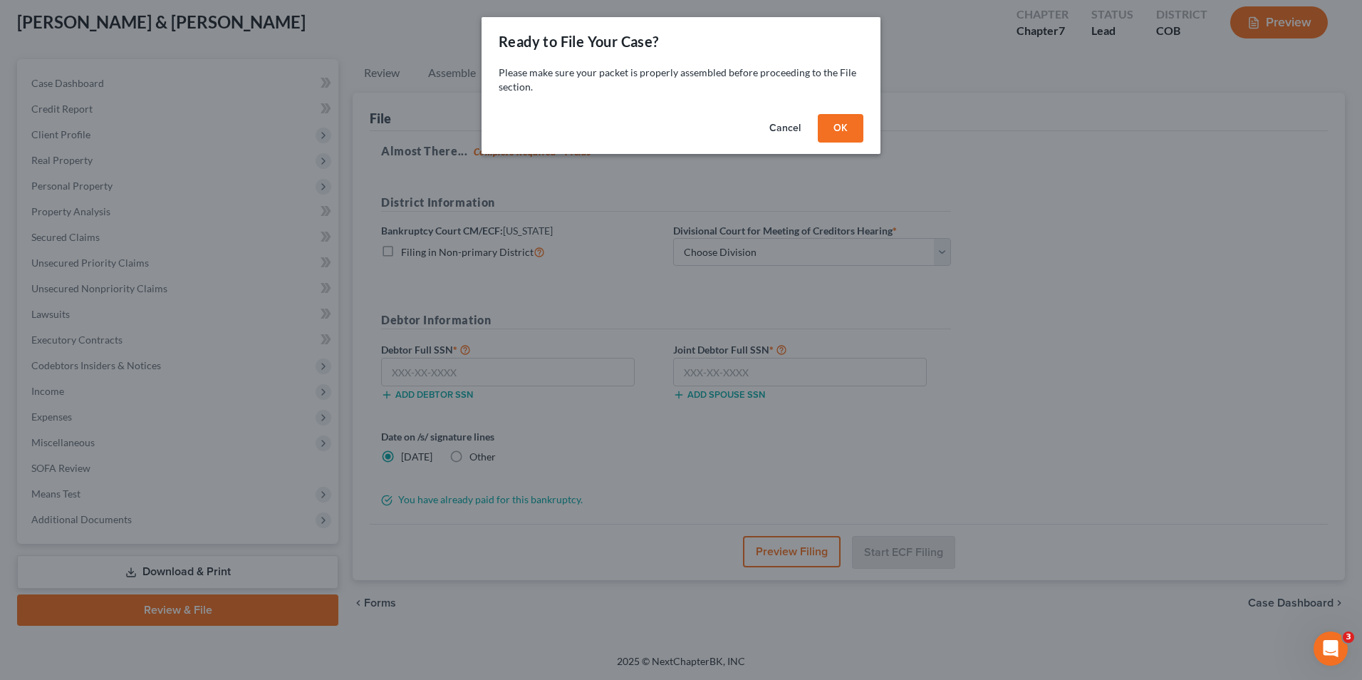
click at [834, 132] on button "OK" at bounding box center [841, 128] width 46 height 28
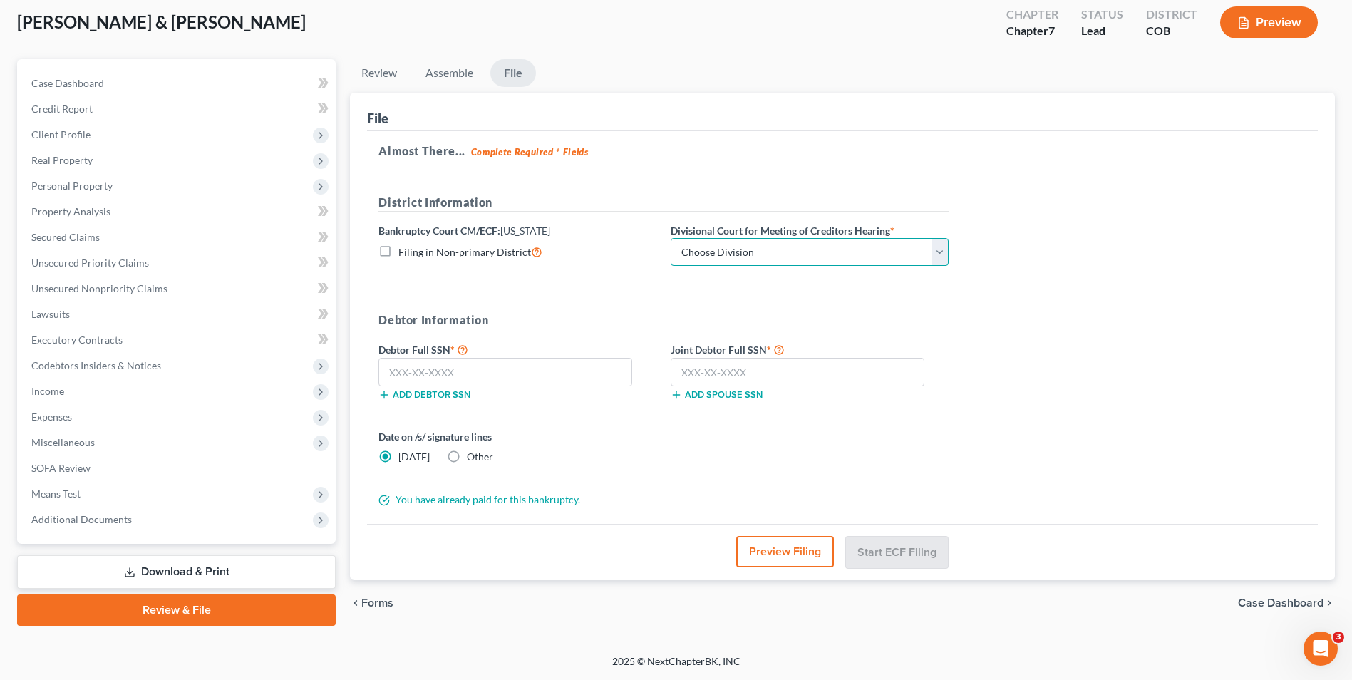
drag, startPoint x: 752, startPoint y: 247, endPoint x: 748, endPoint y: 266, distance: 20.4
click at [752, 247] on select "Choose Division [GEOGRAPHIC_DATA]" at bounding box center [809, 252] width 278 height 28
select select "0"
click at [670, 238] on select "Choose Division [GEOGRAPHIC_DATA]" at bounding box center [809, 252] width 278 height 28
click at [467, 455] on label "Other" at bounding box center [480, 457] width 26 height 14
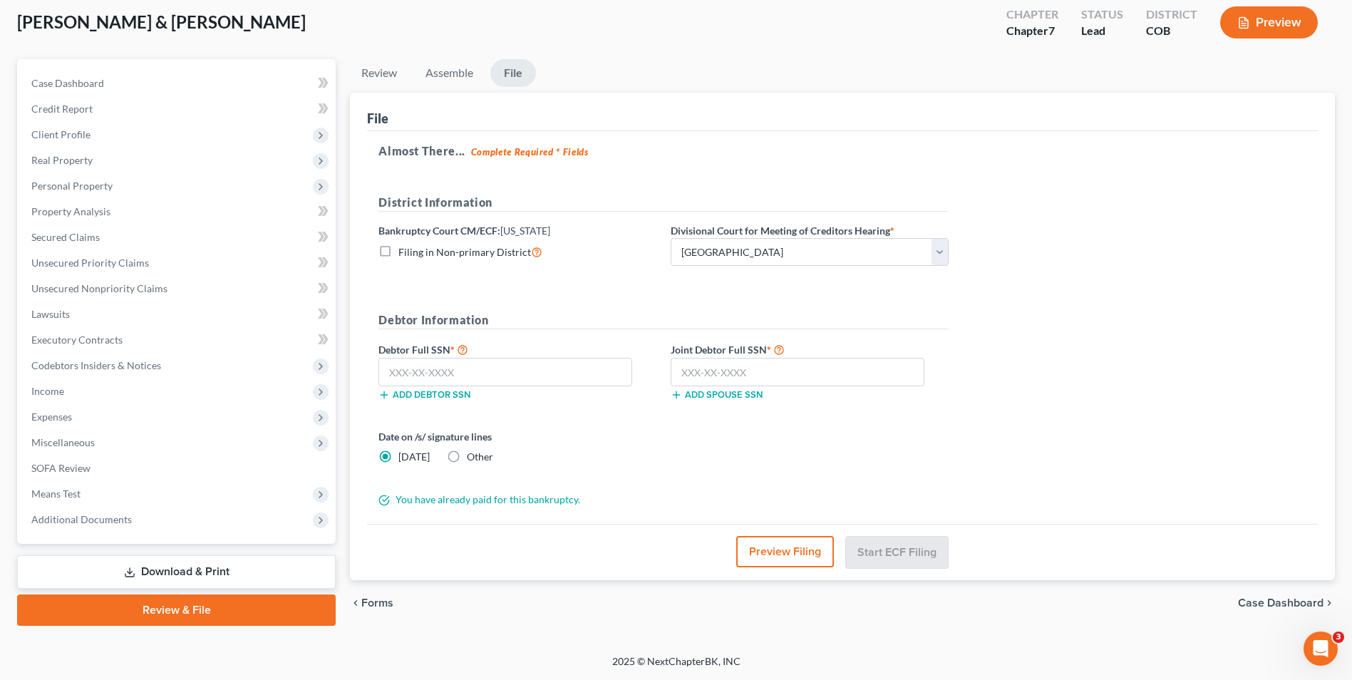
click at [472, 455] on input "Other" at bounding box center [476, 454] width 9 height 9
radio input "true"
radio input "false"
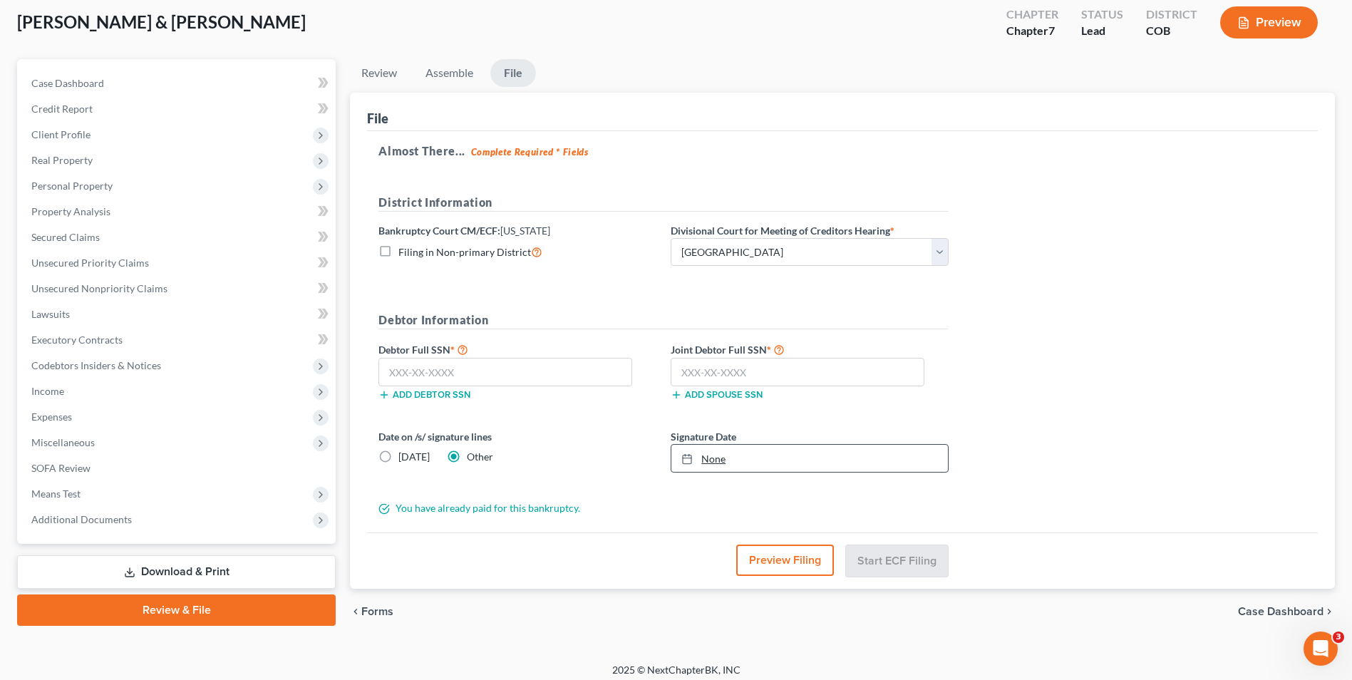
type input "[DATE]"
click at [689, 457] on line at bounding box center [687, 457] width 9 height 0
click at [498, 362] on input "text" at bounding box center [505, 372] width 254 height 28
type input "503-02-5072"
click at [818, 373] on input "text" at bounding box center [797, 372] width 254 height 28
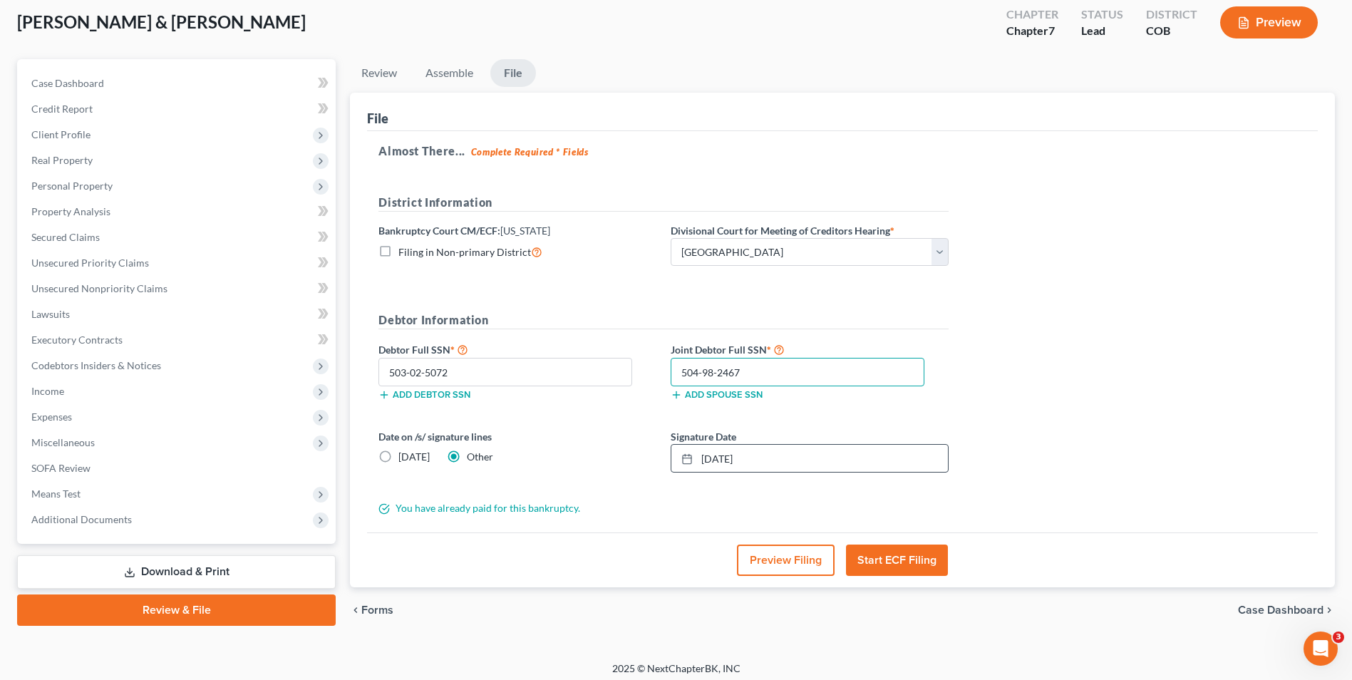
type input "504-98-2467"
click at [901, 561] on button "Start ECF Filing" at bounding box center [897, 559] width 102 height 31
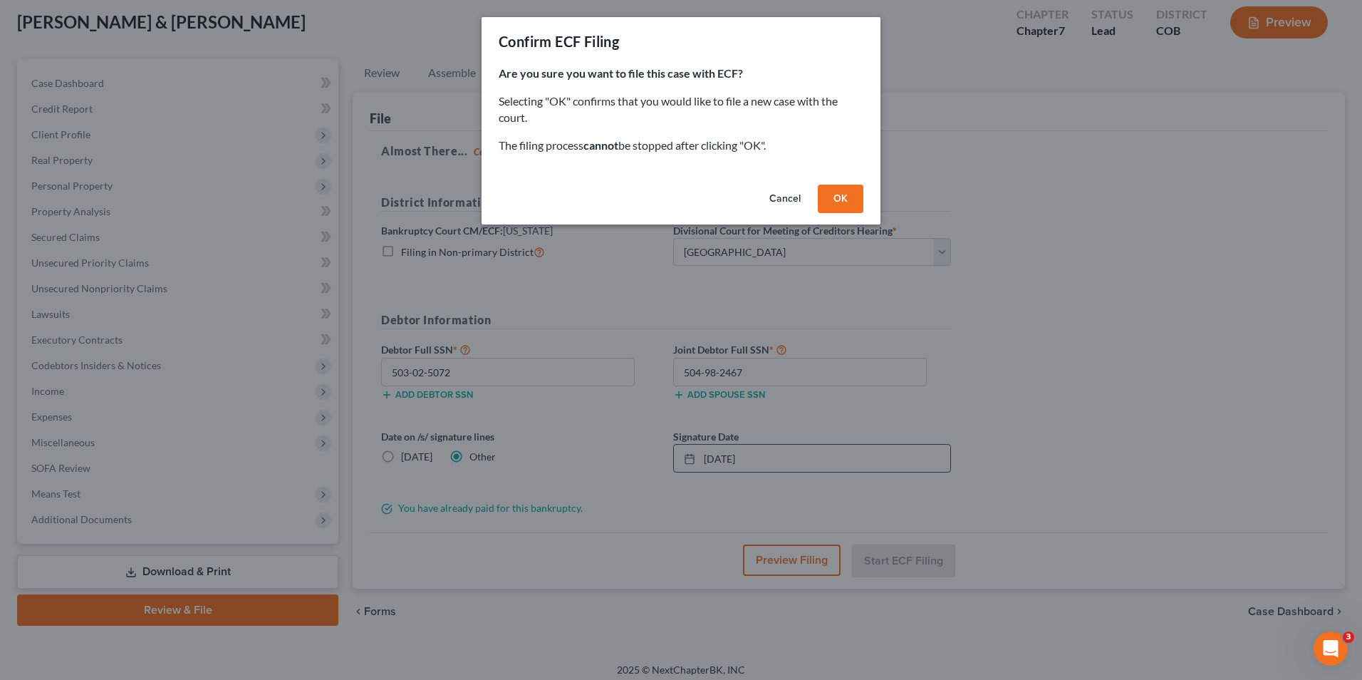
click at [850, 199] on button "OK" at bounding box center [841, 199] width 46 height 28
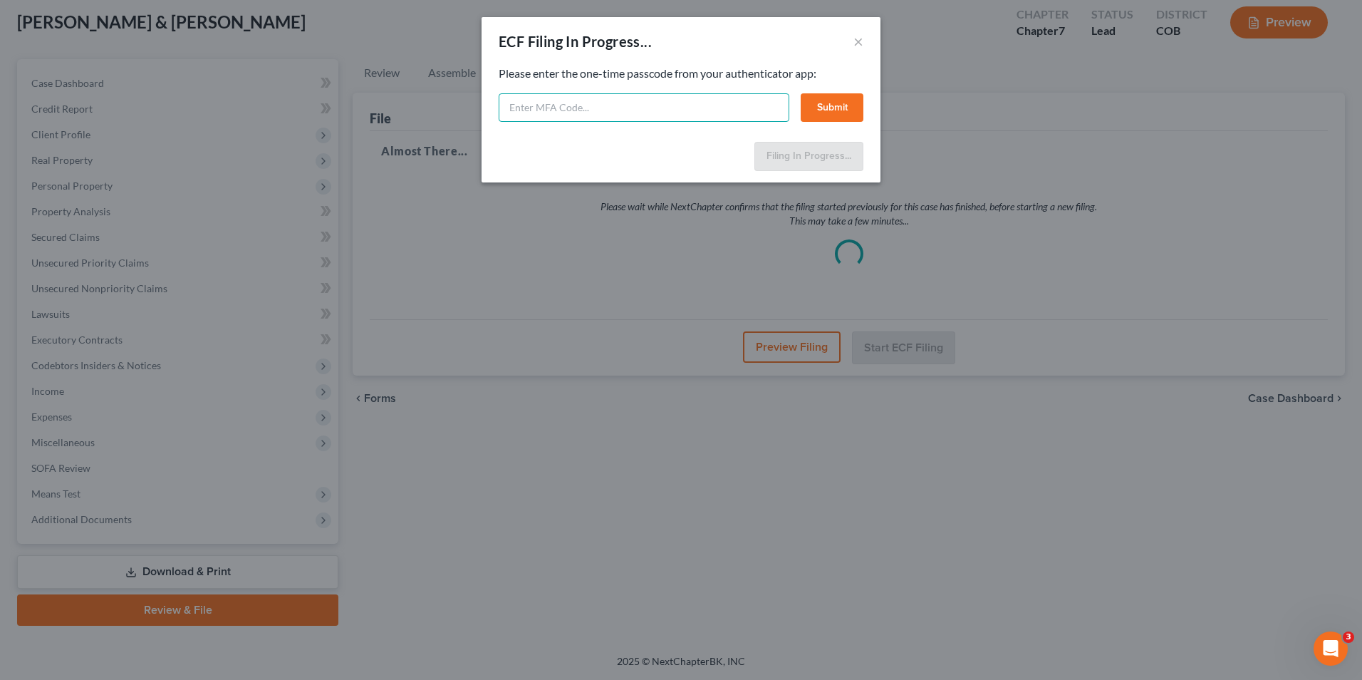
click at [616, 113] on input "text" at bounding box center [644, 107] width 291 height 28
paste input "046498"
type input "046498"
click at [844, 113] on button "Submit" at bounding box center [832, 107] width 63 height 28
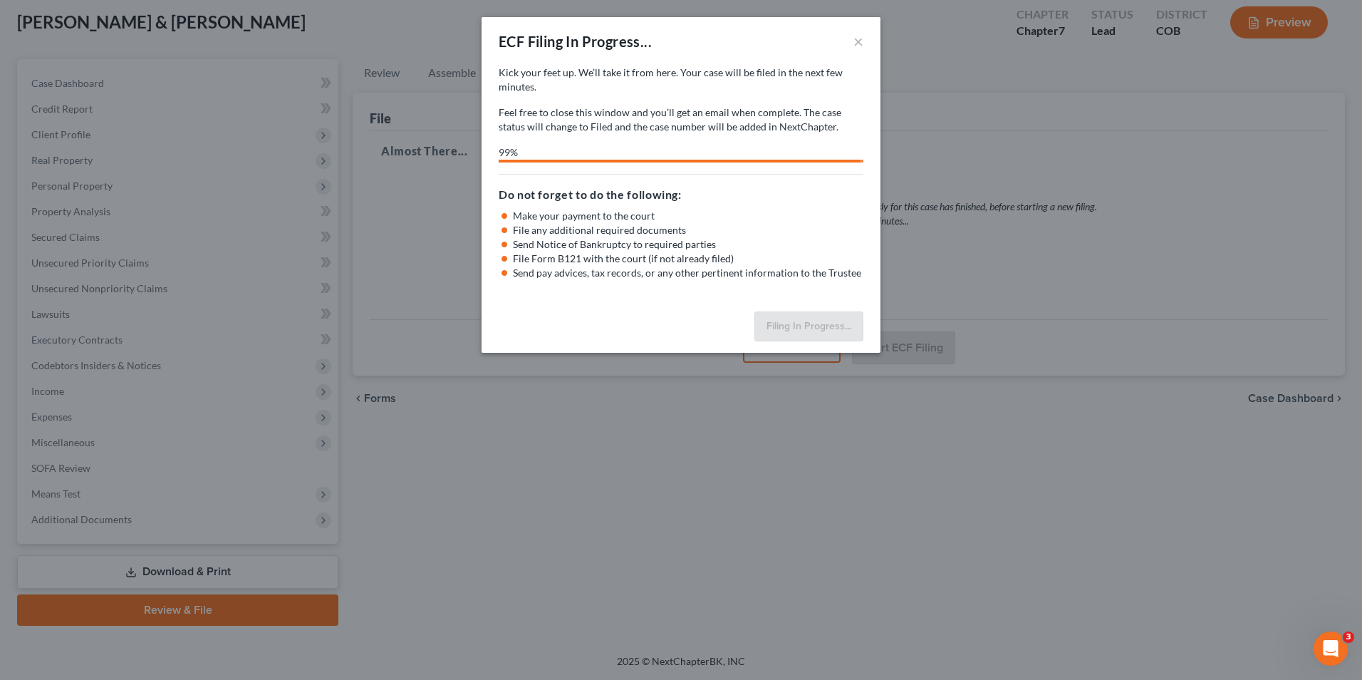
select select "0"
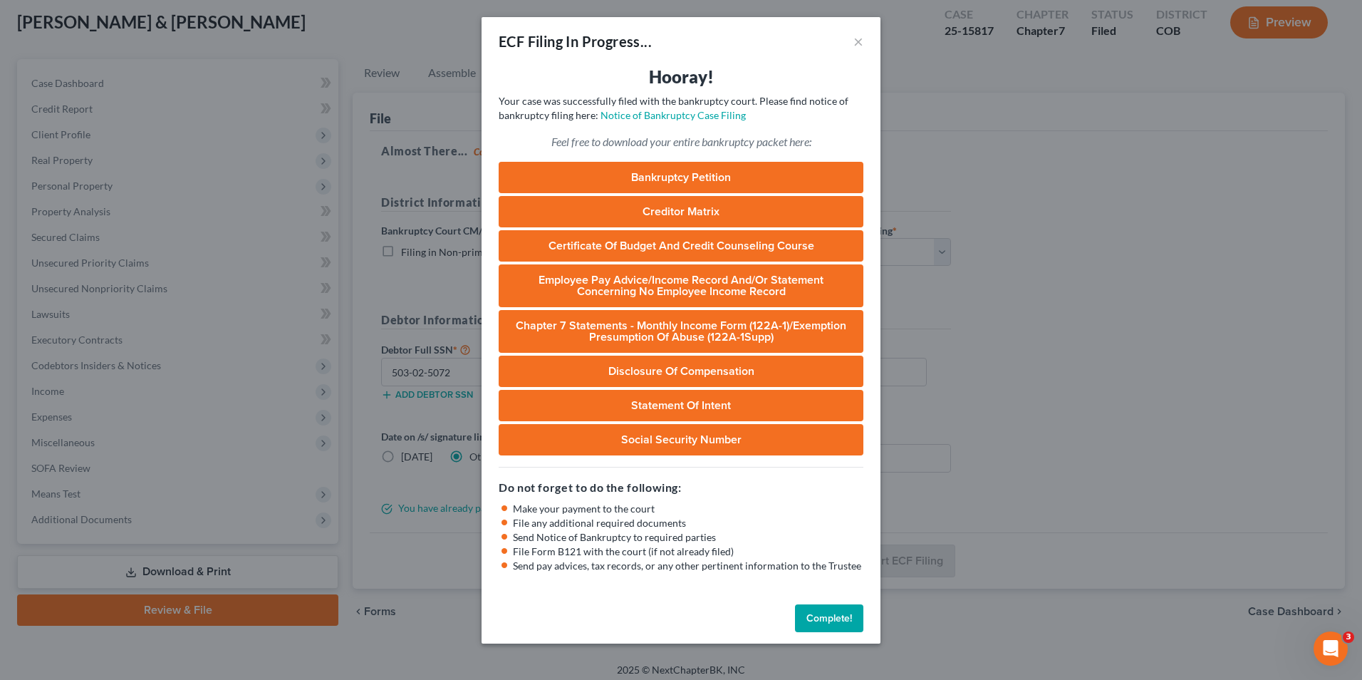
click at [814, 614] on button "Complete!" at bounding box center [829, 618] width 68 height 28
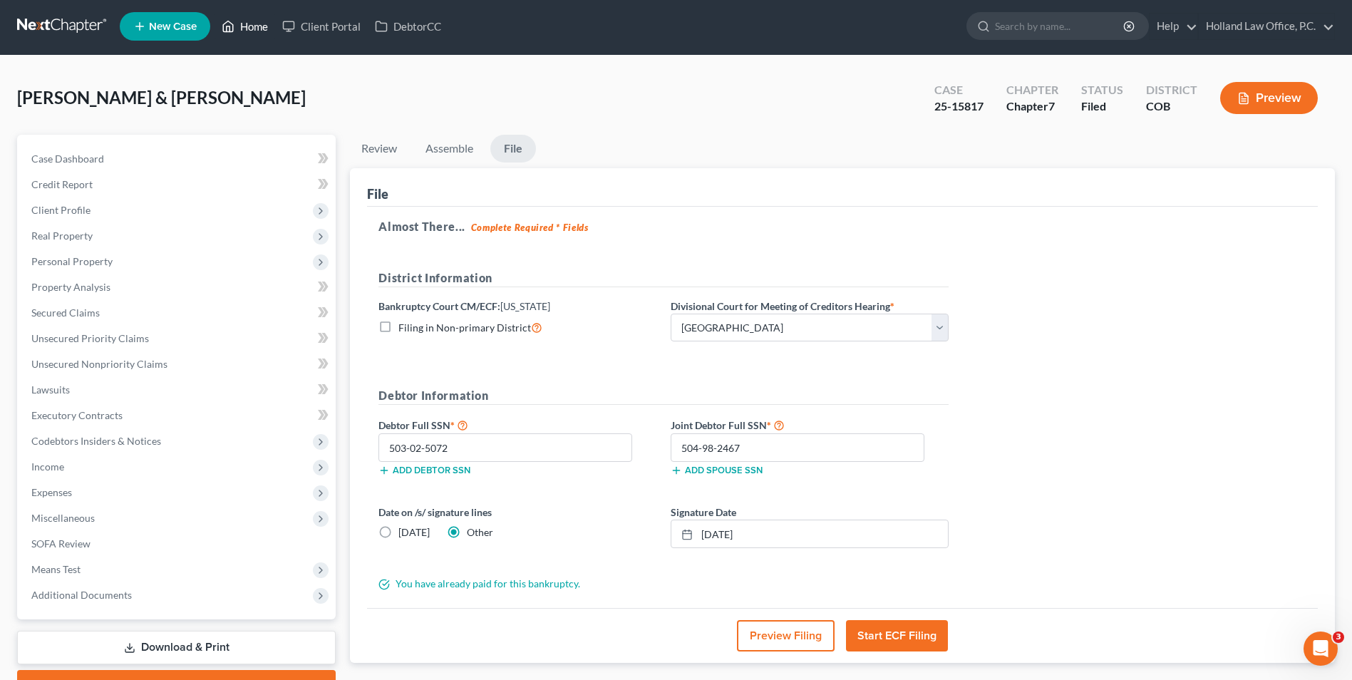
scroll to position [0, 0]
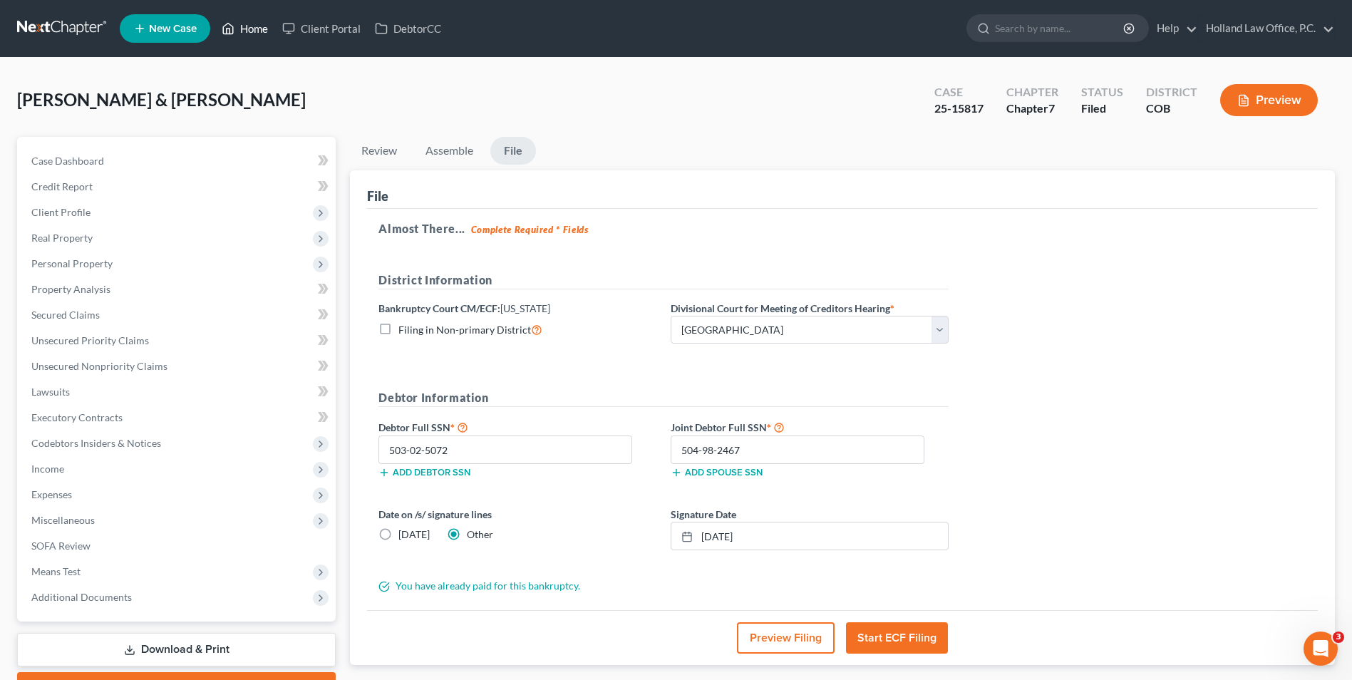
click at [249, 28] on link "Home" at bounding box center [244, 29] width 61 height 26
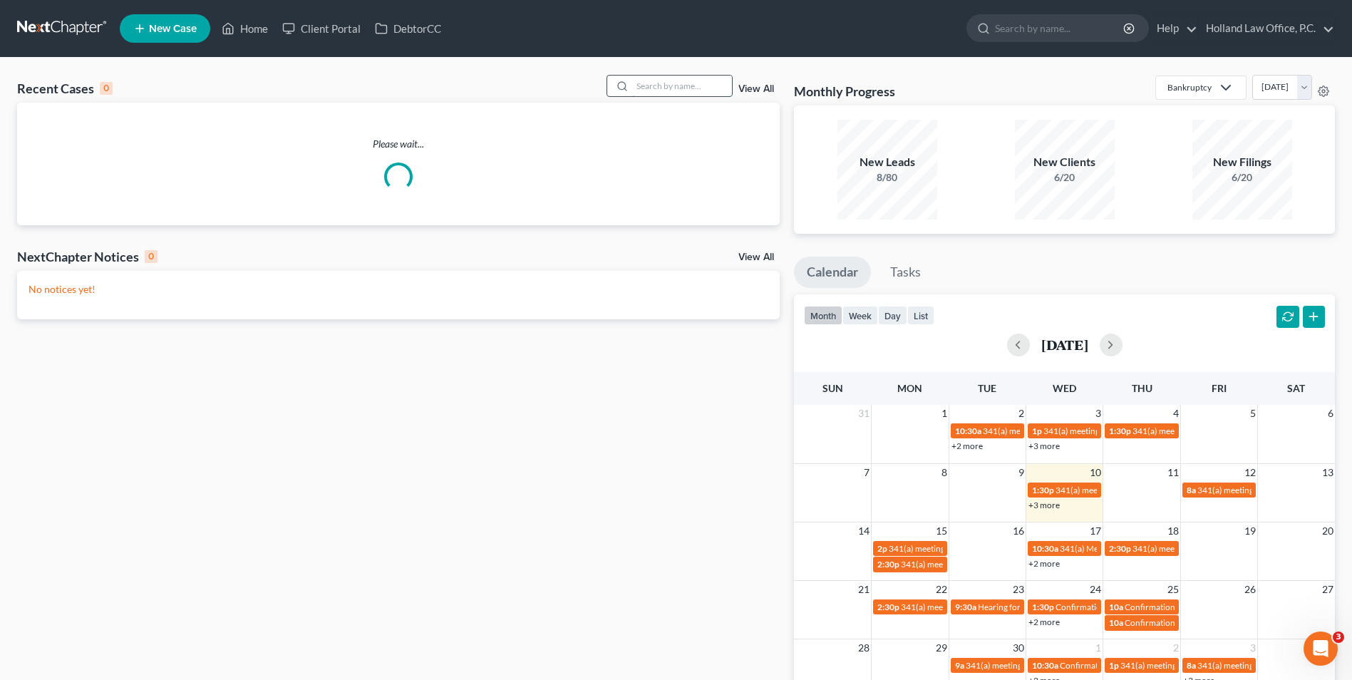
drag, startPoint x: 666, startPoint y: 81, endPoint x: 658, endPoint y: 77, distance: 8.6
click at [660, 81] on input "search" at bounding box center [682, 86] width 100 height 21
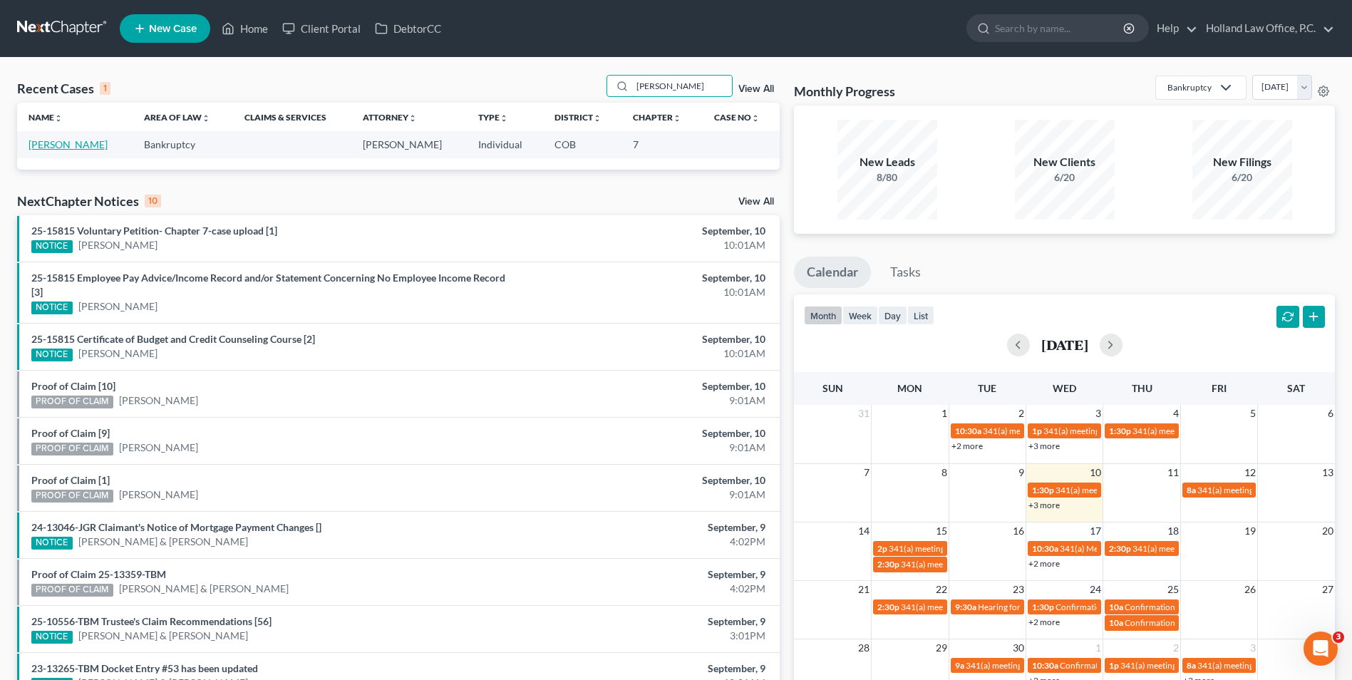
type input "[PERSON_NAME]"
click at [71, 146] on link "[PERSON_NAME]" at bounding box center [67, 144] width 79 height 12
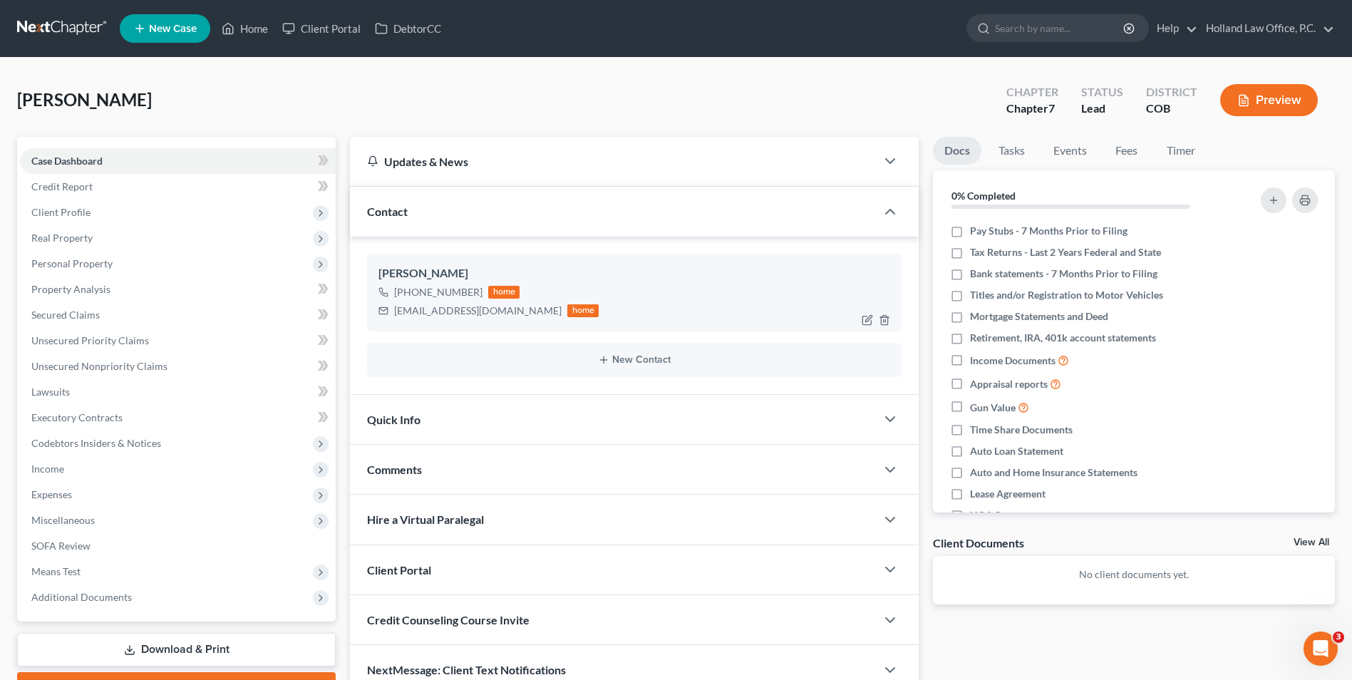
drag, startPoint x: 465, startPoint y: 294, endPoint x: 450, endPoint y: 289, distance: 15.1
click at [412, 294] on div "[PHONE_NUMBER]" at bounding box center [438, 292] width 88 height 14
drag, startPoint x: 450, startPoint y: 289, endPoint x: 436, endPoint y: 291, distance: 14.4
drag, startPoint x: 436, startPoint y: 291, endPoint x: 412, endPoint y: 296, distance: 24.6
click at [430, 289] on div "[PHONE_NUMBER]" at bounding box center [438, 292] width 88 height 14
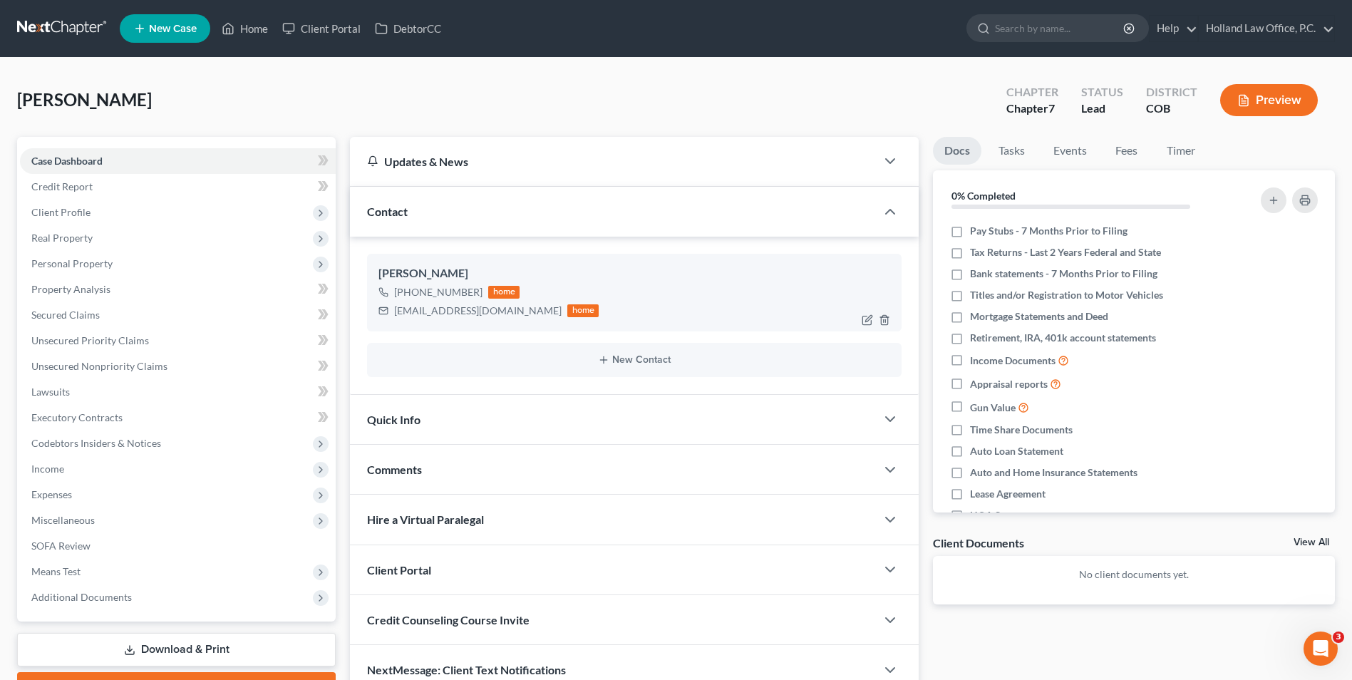
drag, startPoint x: 408, startPoint y: 296, endPoint x: 476, endPoint y: 293, distance: 68.5
click at [476, 293] on div "[PHONE_NUMBER]" at bounding box center [438, 292] width 88 height 14
copy div "[PHONE_NUMBER]"
drag, startPoint x: 257, startPoint y: 28, endPoint x: 691, endPoint y: 117, distance: 442.9
click at [257, 28] on link "Home" at bounding box center [244, 29] width 61 height 26
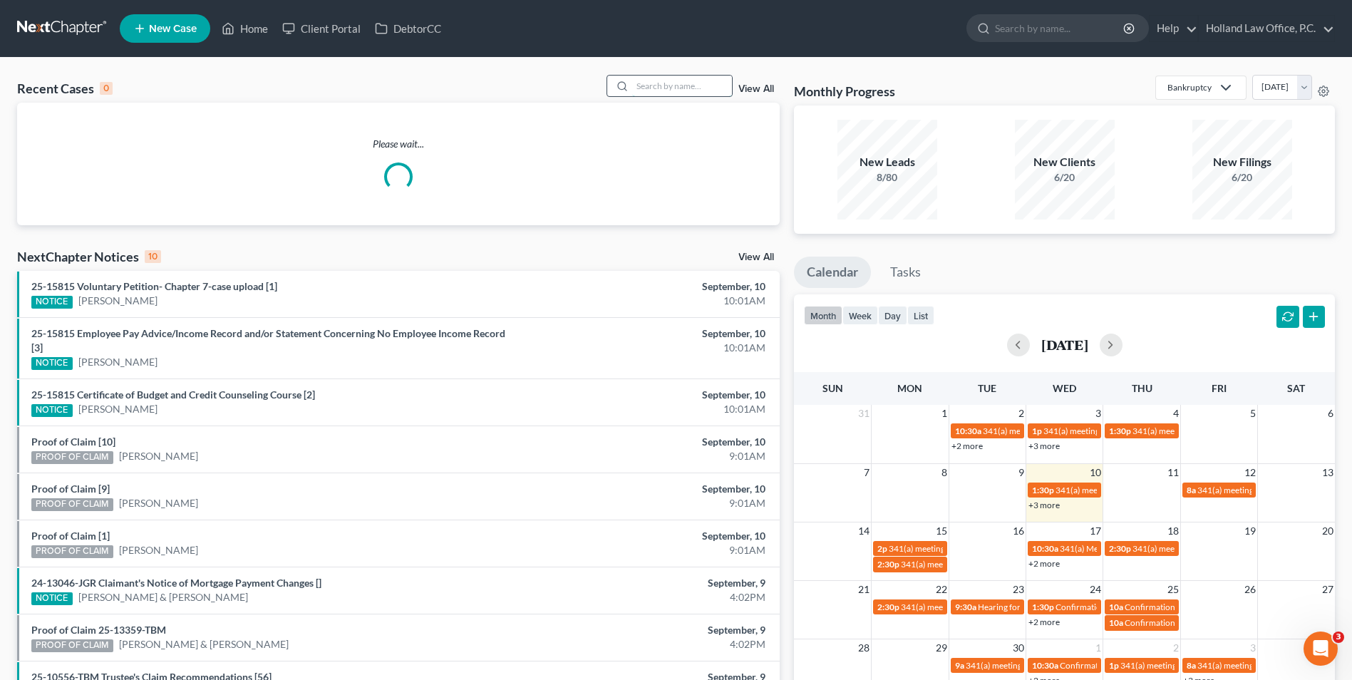
drag, startPoint x: 694, startPoint y: 86, endPoint x: 680, endPoint y: 86, distance: 13.5
click at [682, 86] on input "search" at bounding box center [682, 86] width 100 height 21
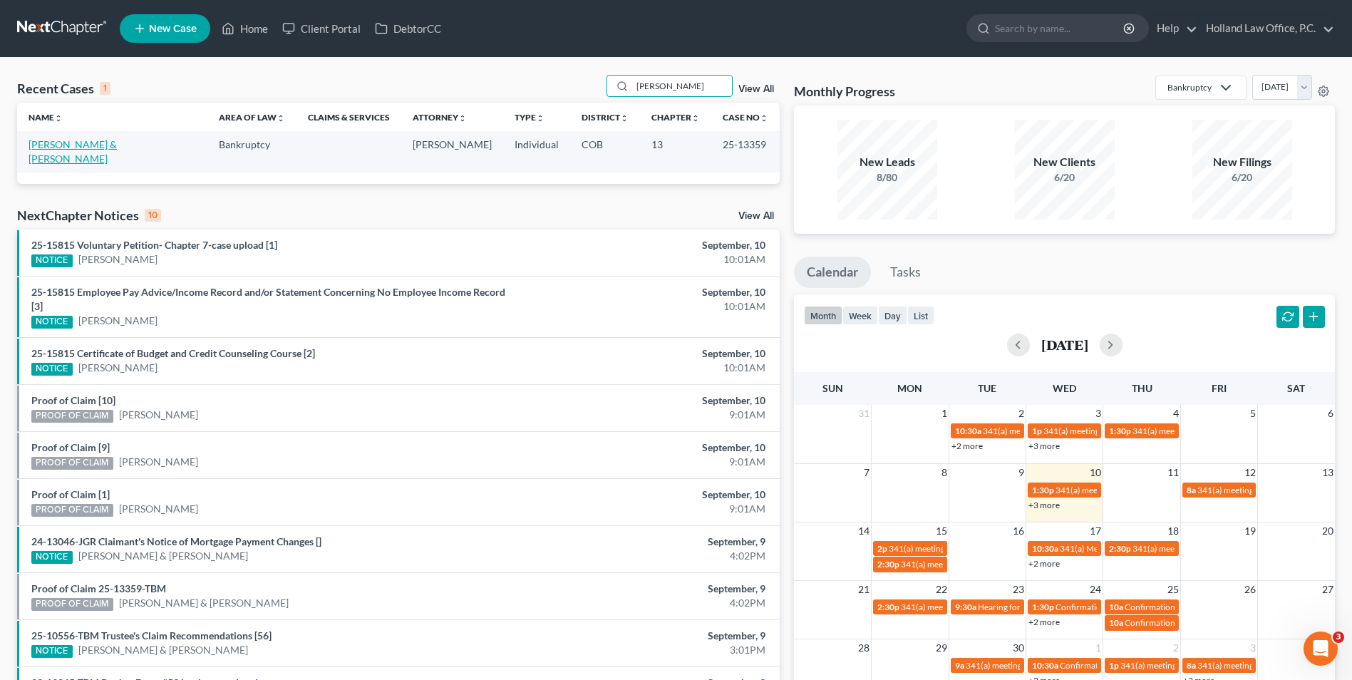
type input "[PERSON_NAME]"
click at [81, 142] on link "[PERSON_NAME] & [PERSON_NAME]" at bounding box center [72, 151] width 88 height 26
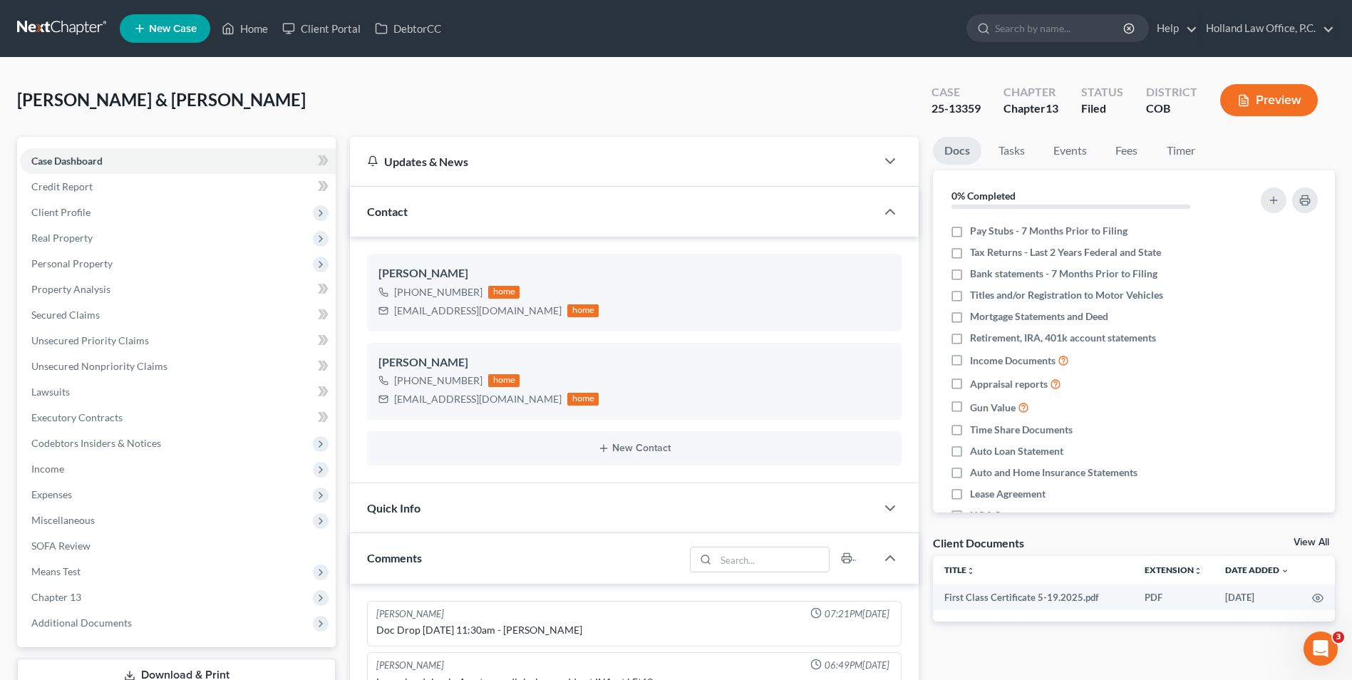
scroll to position [393, 0]
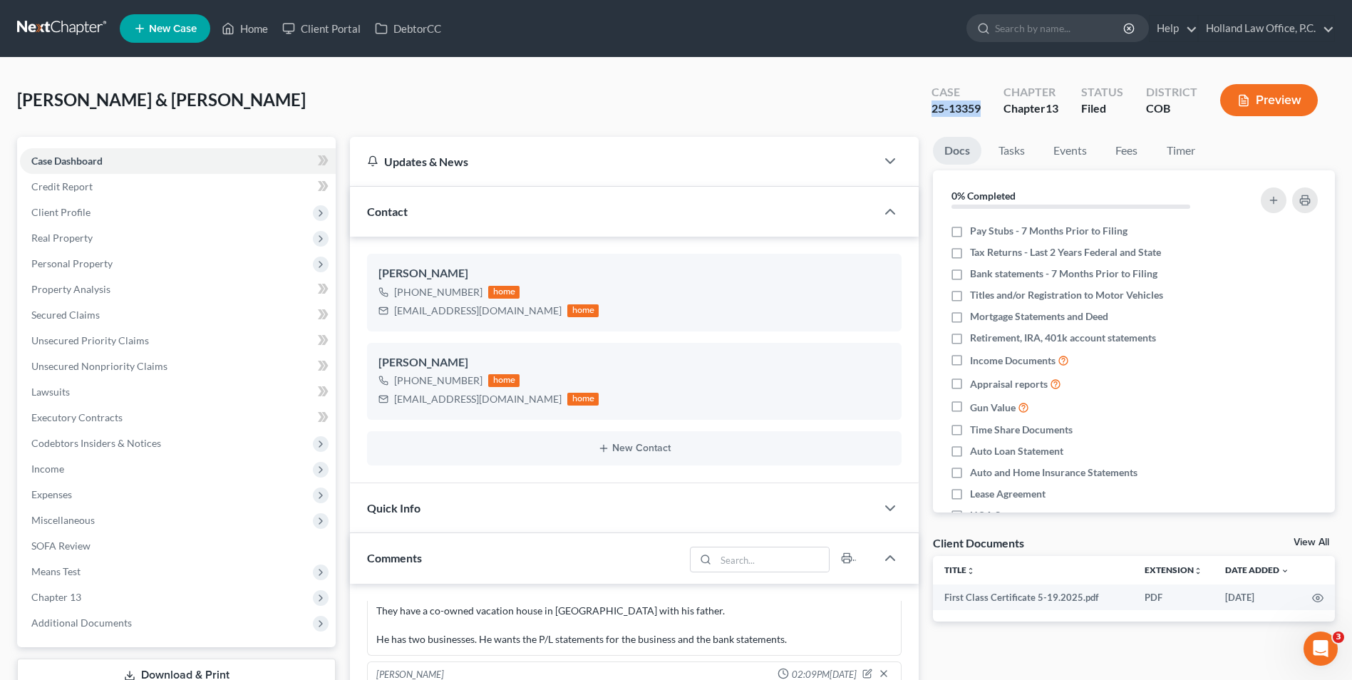
drag, startPoint x: 982, startPoint y: 106, endPoint x: 956, endPoint y: 112, distance: 26.3
click at [930, 111] on div "Case 25-13359" at bounding box center [956, 102] width 72 height 42
copy div "25-13359"
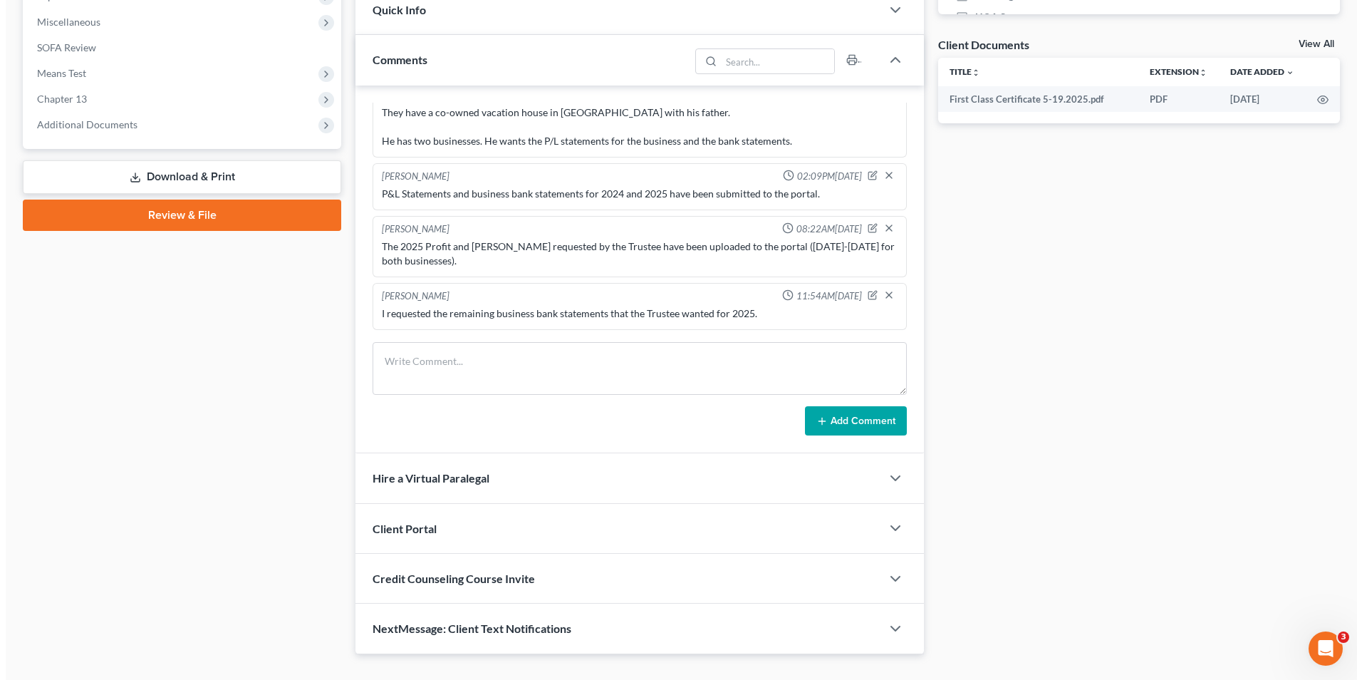
scroll to position [499, 0]
click at [878, 292] on icon "button" at bounding box center [883, 294] width 11 height 11
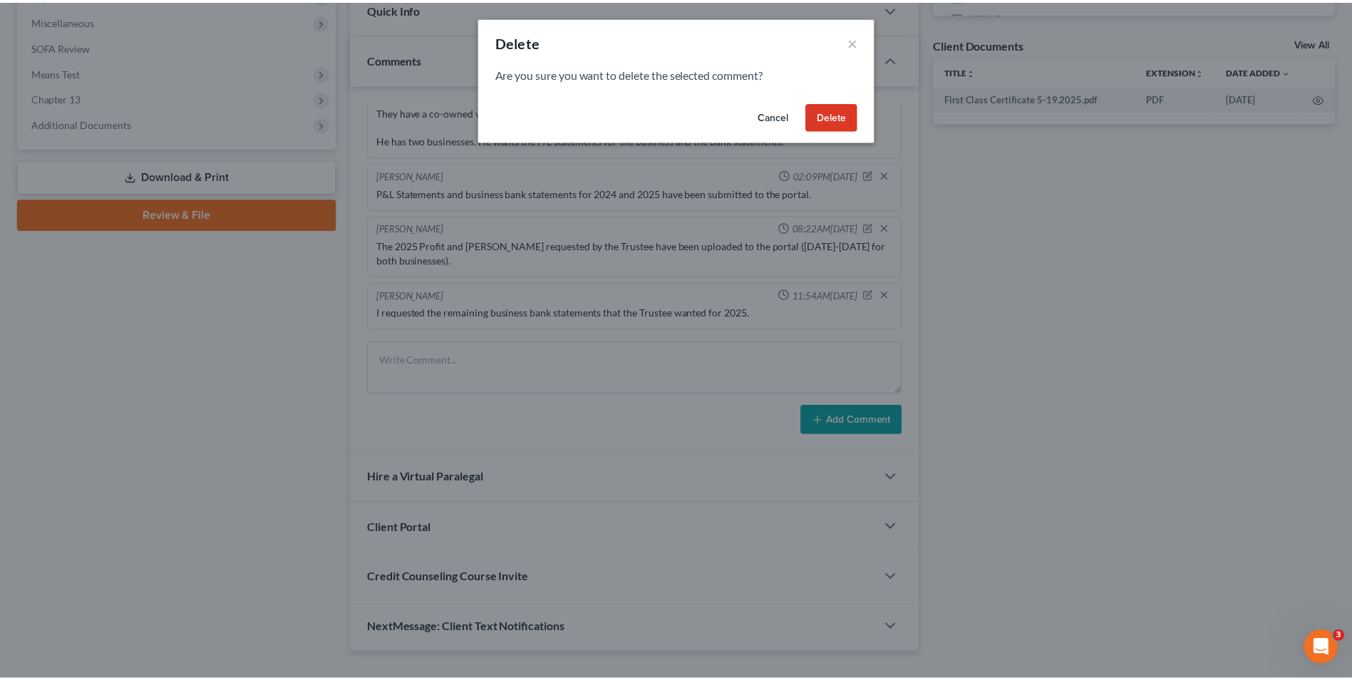
scroll to position [378, 0]
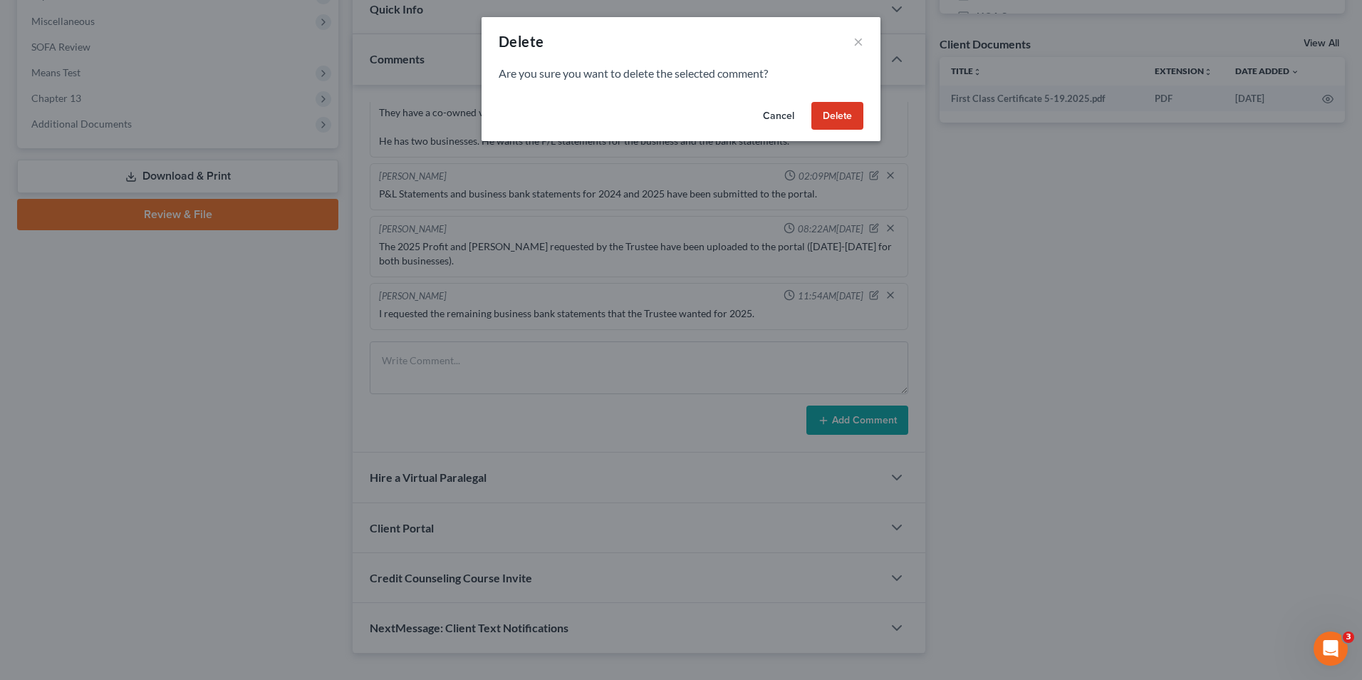
click at [825, 115] on button "Delete" at bounding box center [838, 116] width 52 height 28
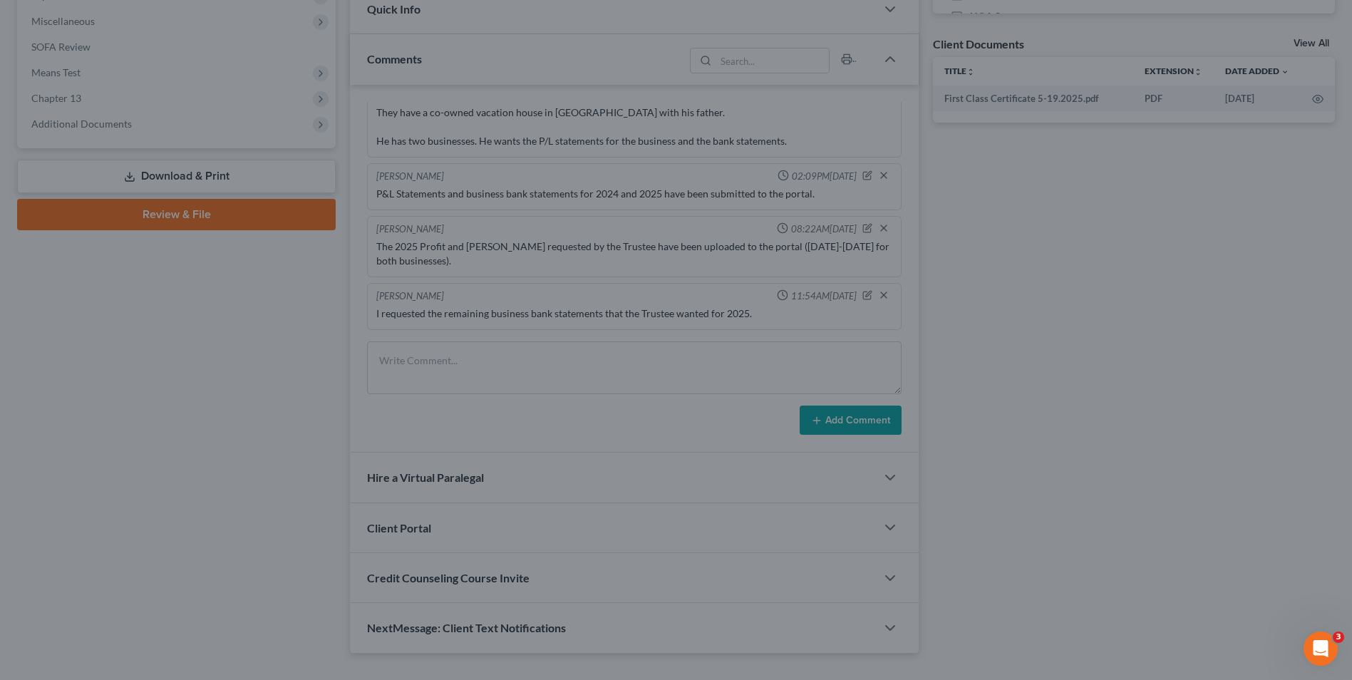
scroll to position [341, 0]
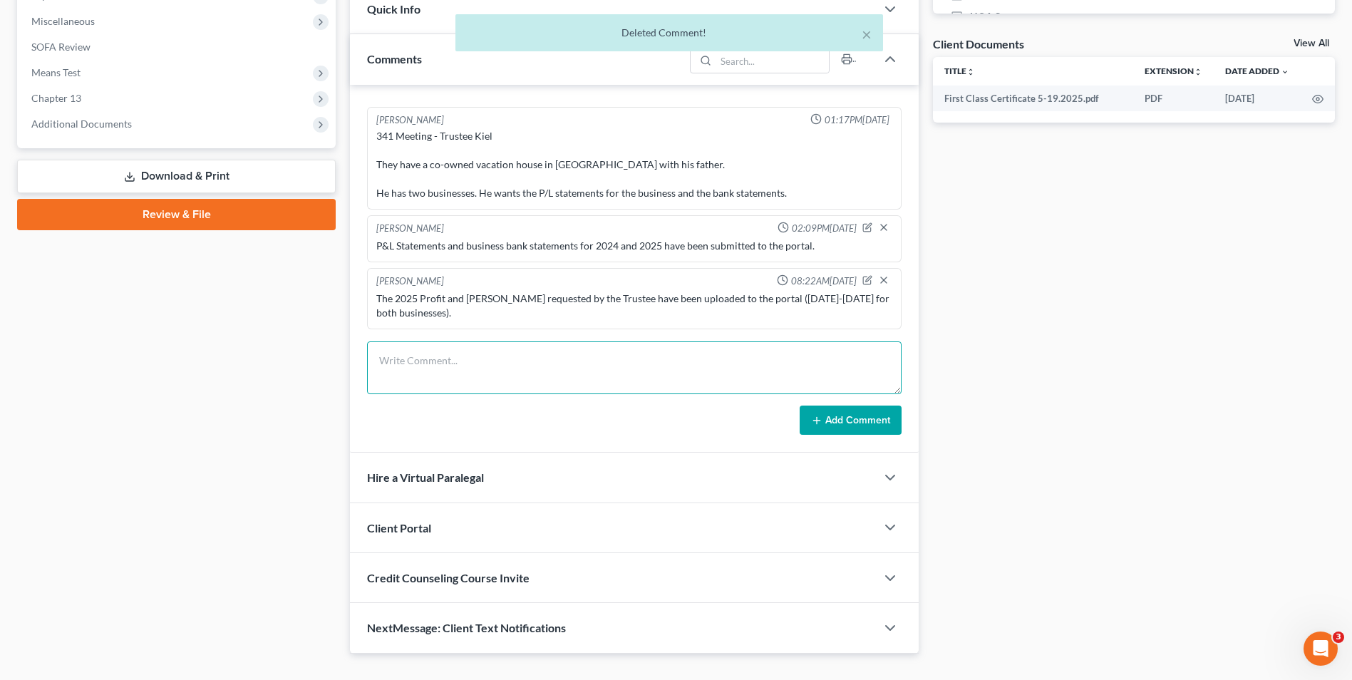
click at [453, 361] on textarea at bounding box center [634, 367] width 534 height 53
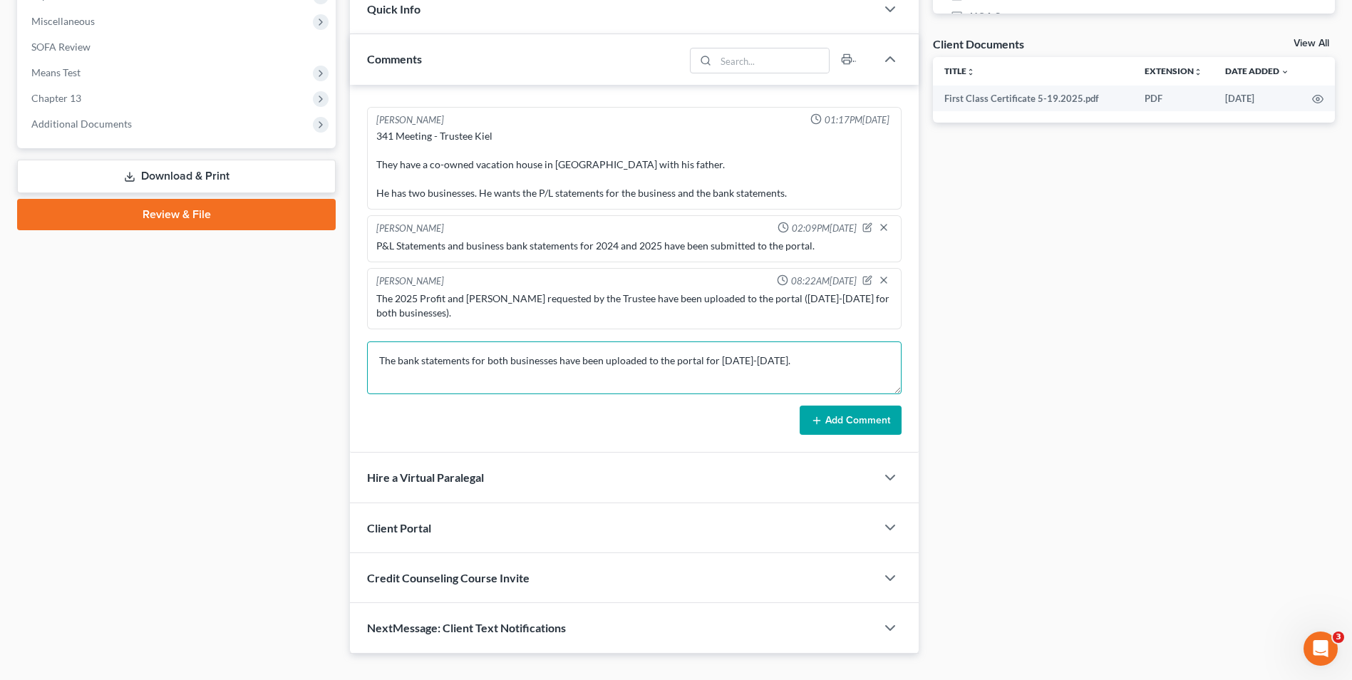
type textarea "The bank statements for both businesses have been uploaded to the portal for [D…"
click at [878, 433] on button "Add Comment" at bounding box center [850, 420] width 102 height 30
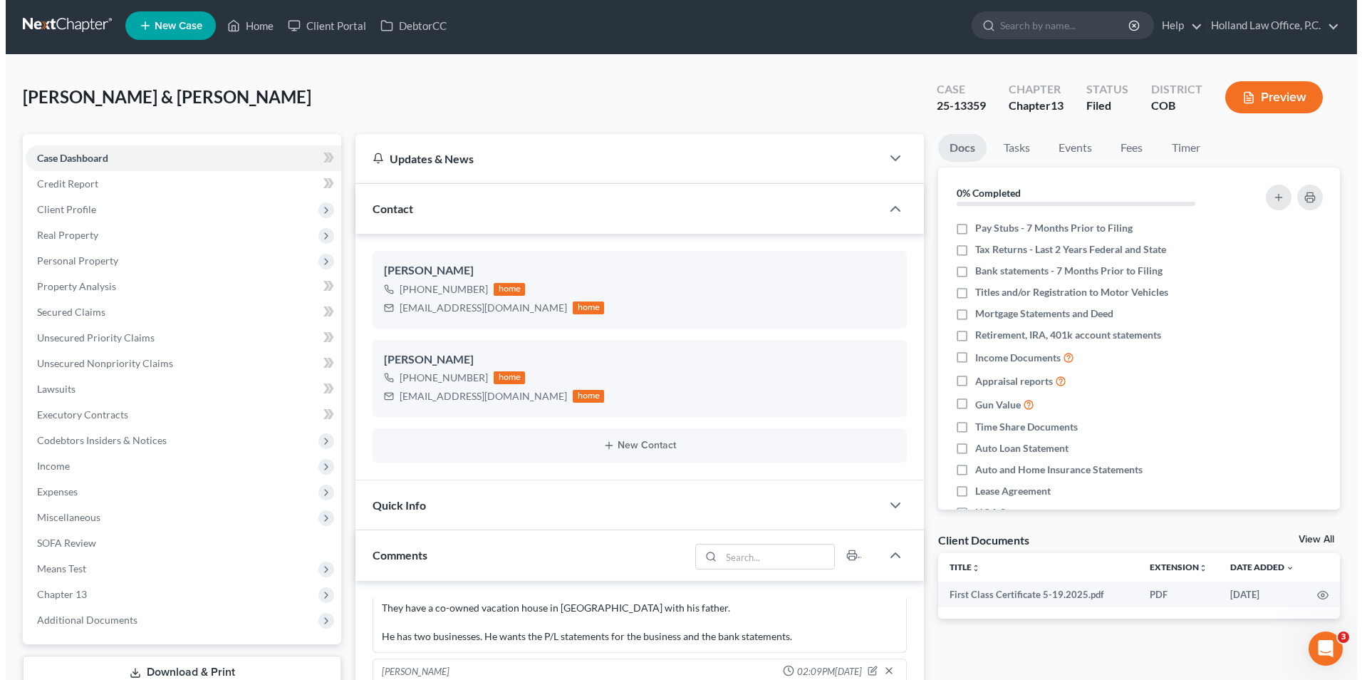
scroll to position [0, 0]
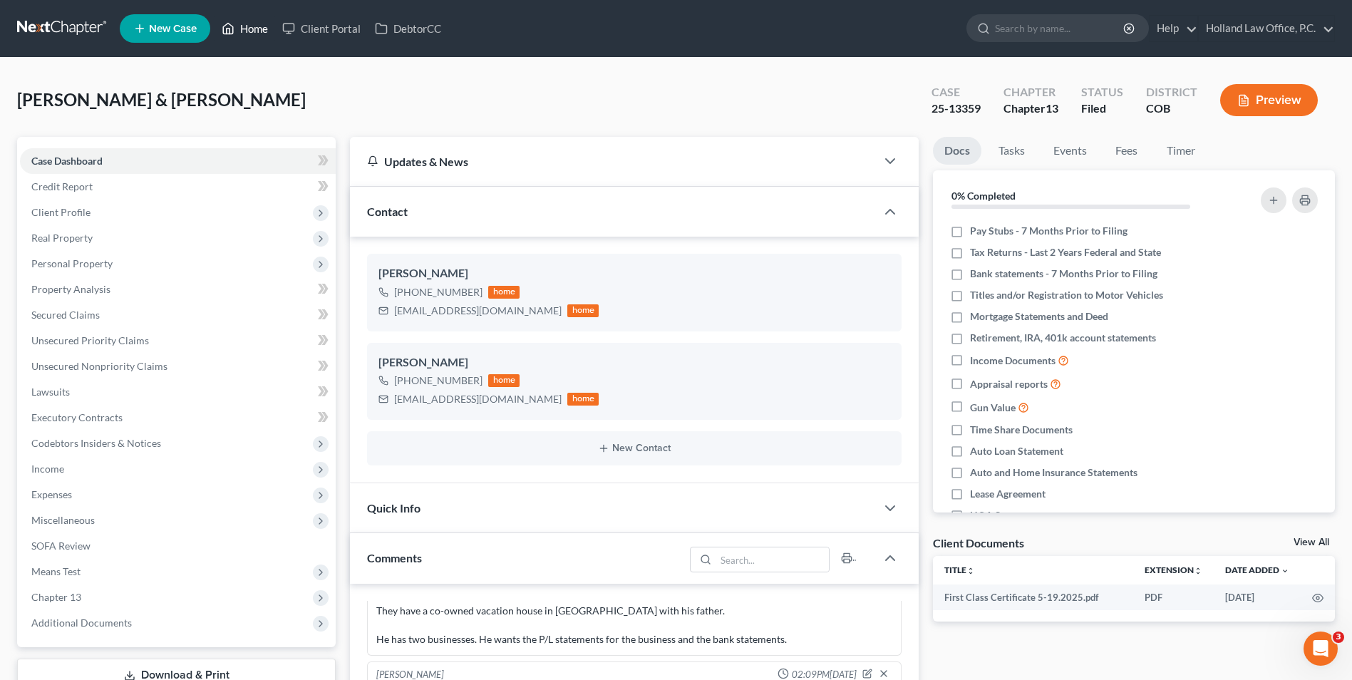
click at [237, 24] on link "Home" at bounding box center [244, 29] width 61 height 26
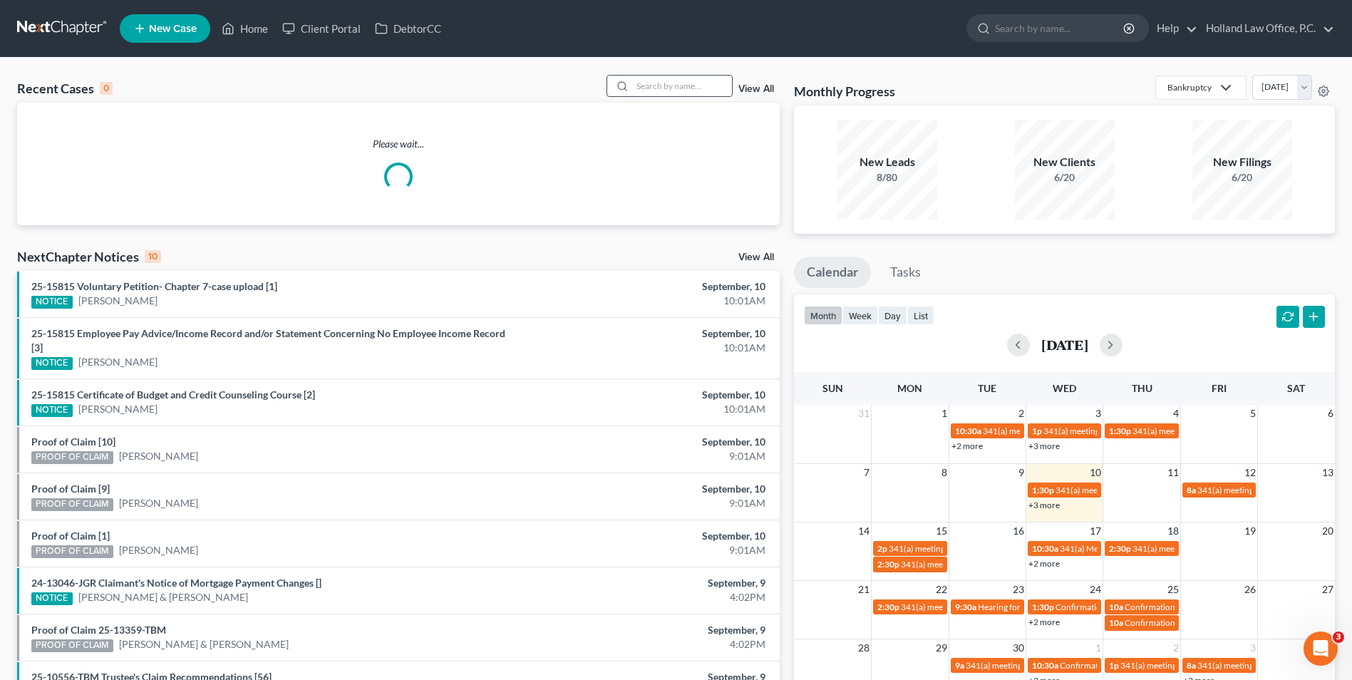
click at [653, 94] on input "search" at bounding box center [682, 86] width 100 height 21
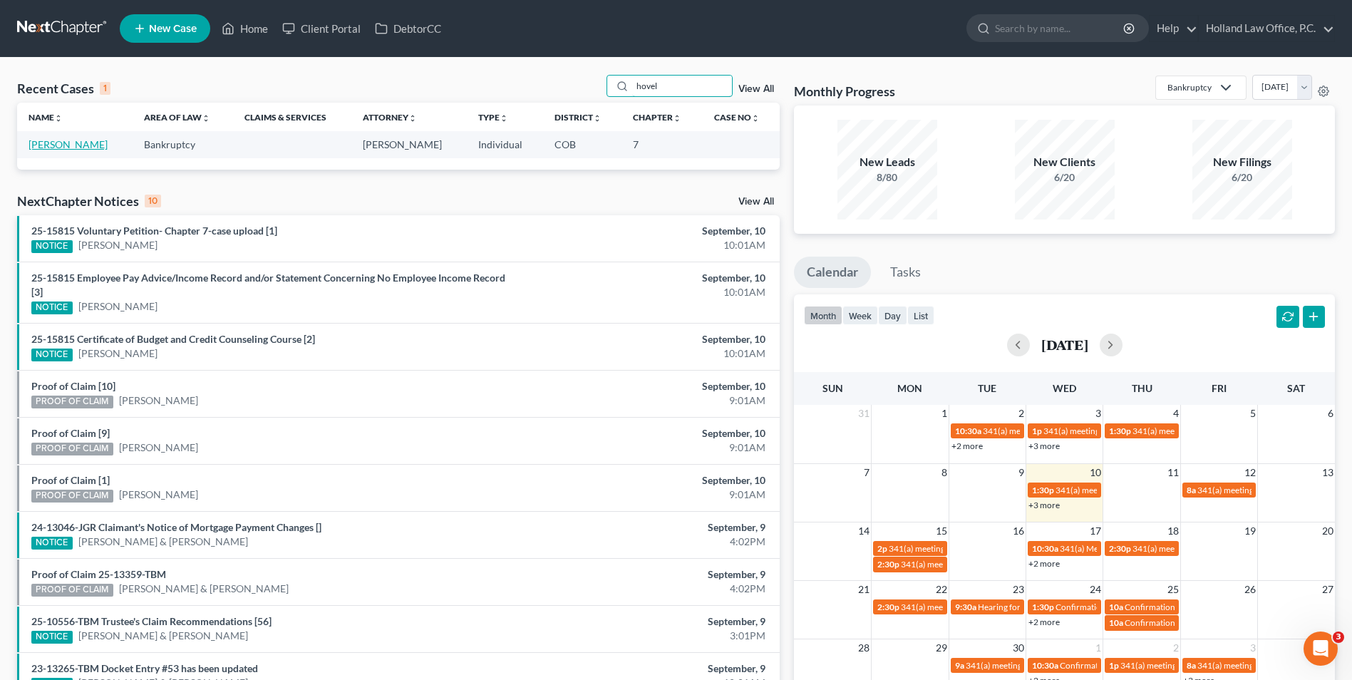
type input "hovel"
click at [67, 145] on link "[PERSON_NAME]" at bounding box center [67, 144] width 79 height 12
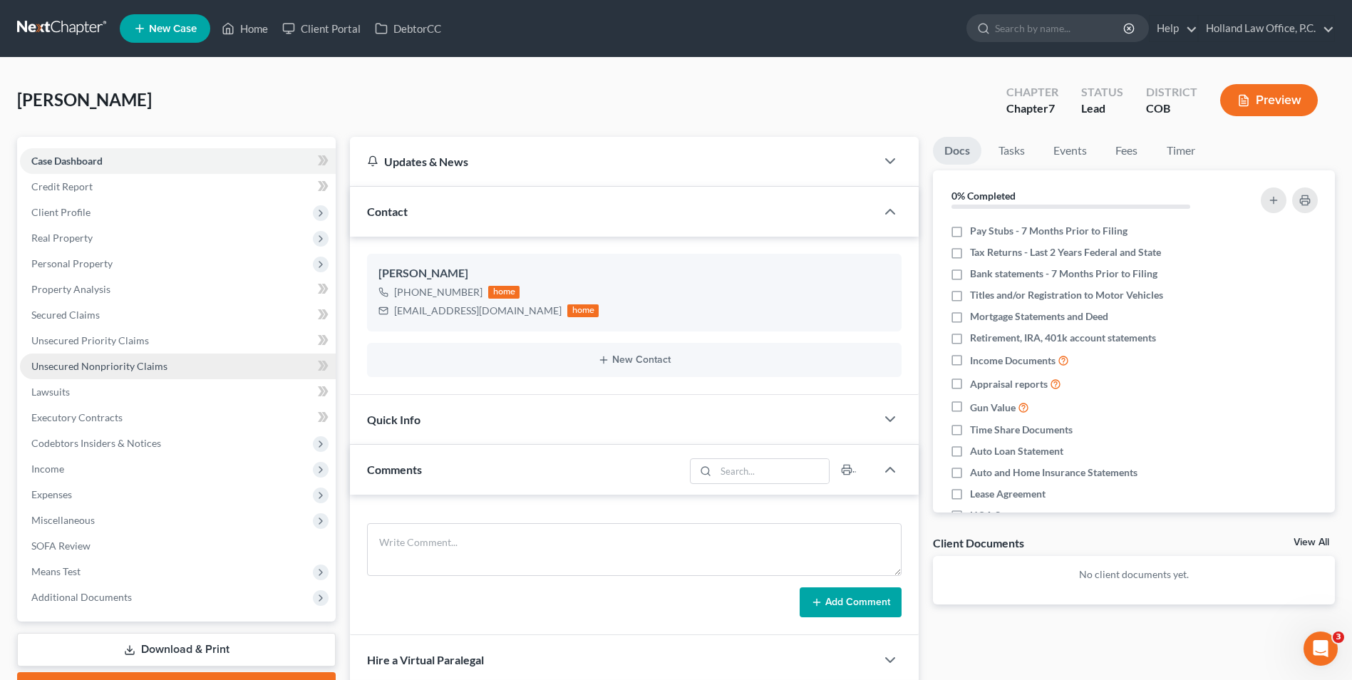
click at [108, 362] on span "Unsecured Nonpriority Claims" at bounding box center [99, 366] width 136 height 12
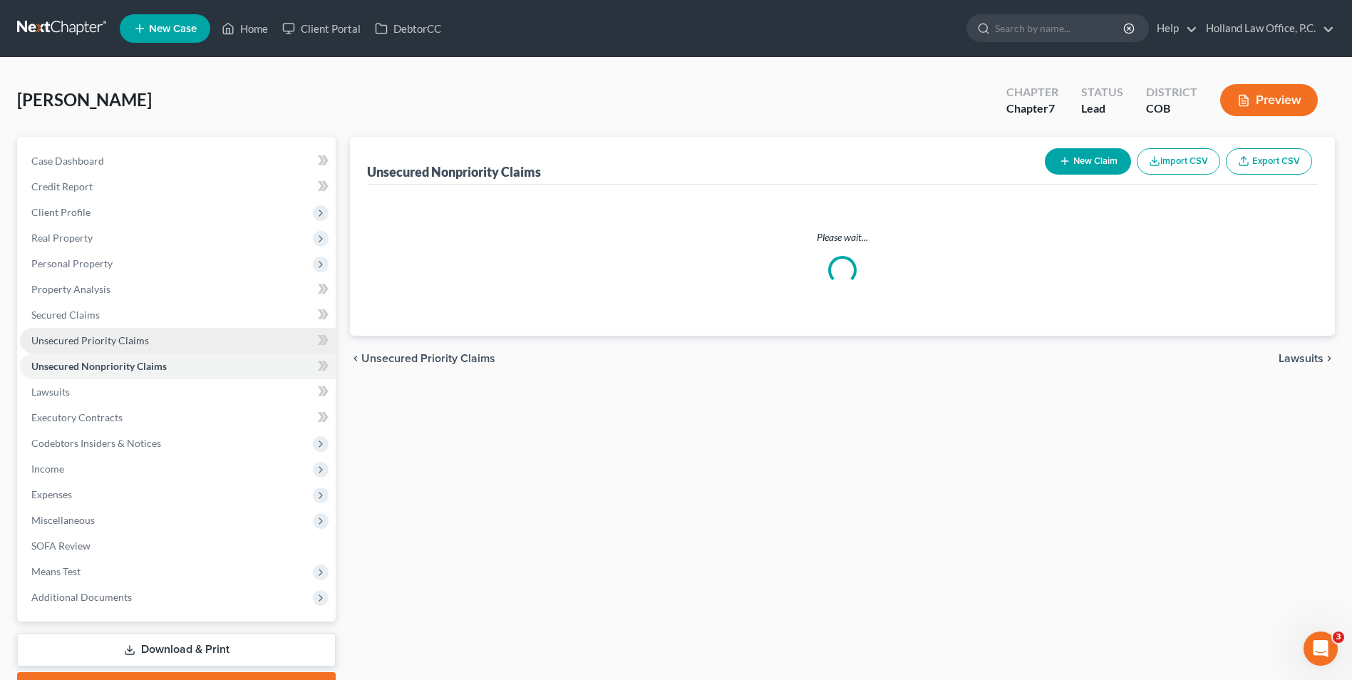
click at [140, 338] on span "Unsecured Priority Claims" at bounding box center [90, 340] width 118 height 12
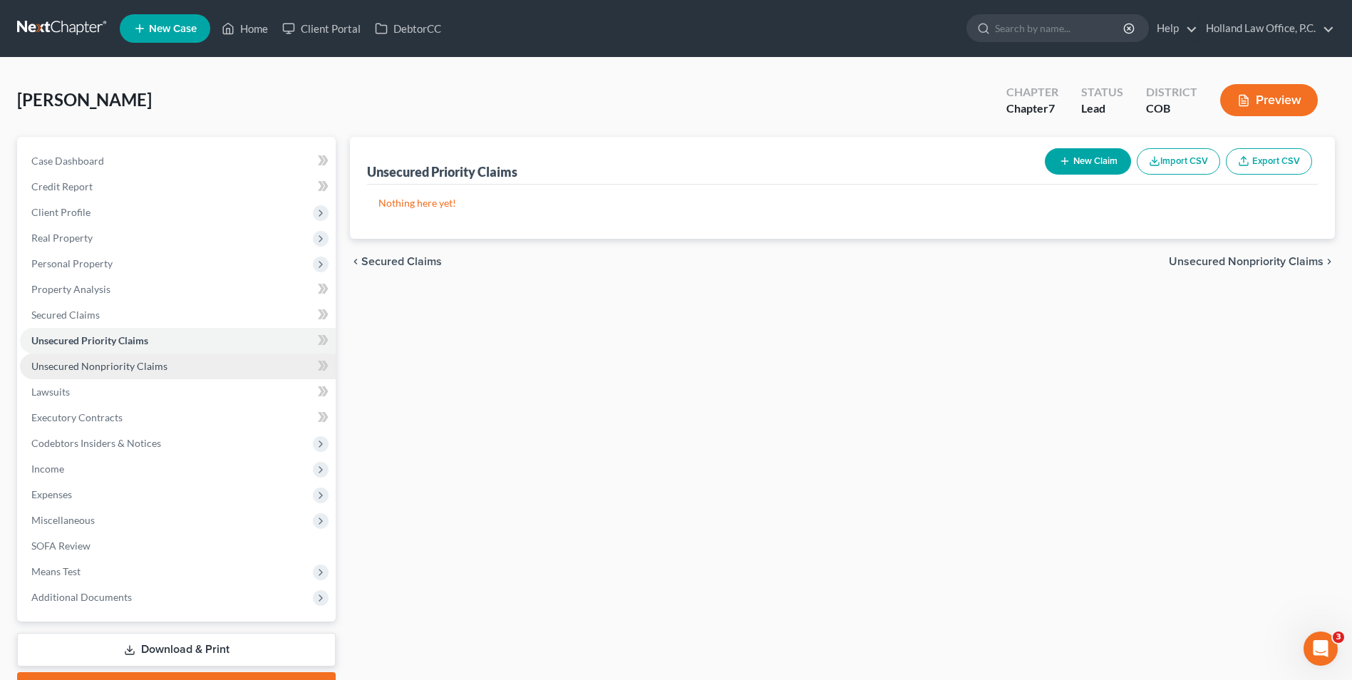
click at [129, 360] on span "Unsecured Nonpriority Claims" at bounding box center [99, 366] width 136 height 12
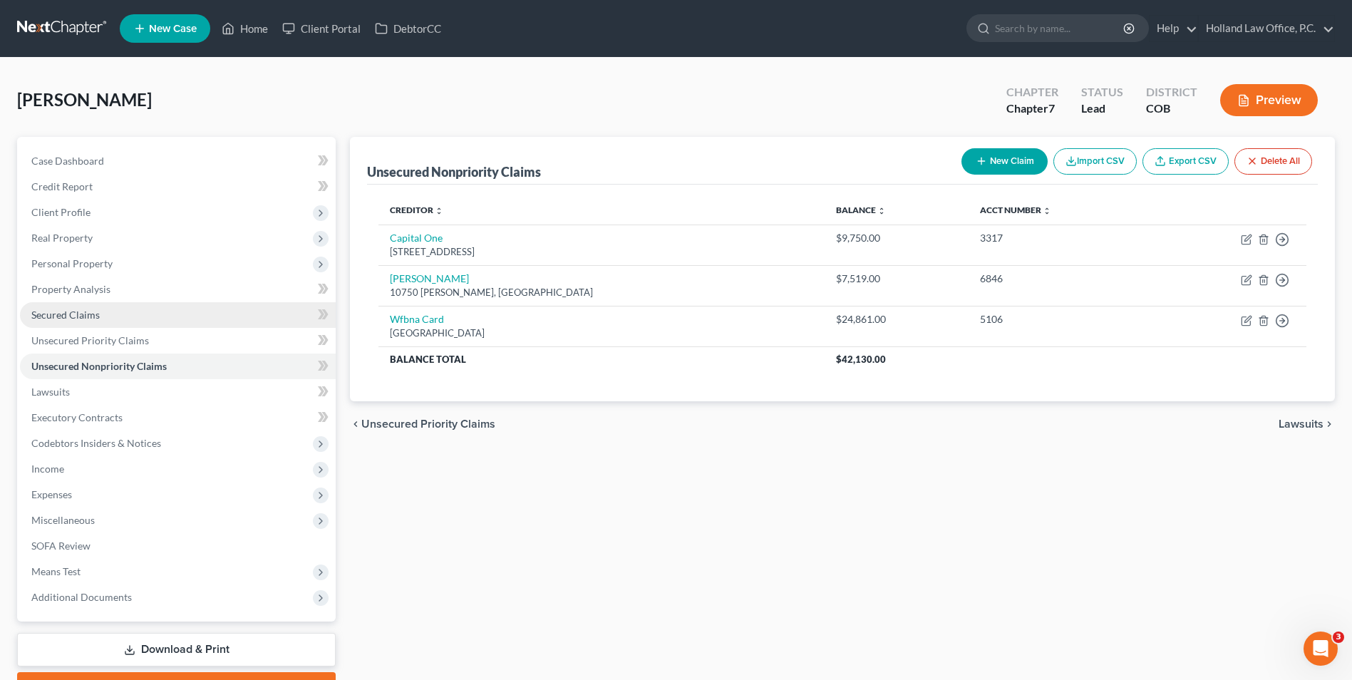
click at [96, 302] on link "Secured Claims" at bounding box center [178, 315] width 316 height 26
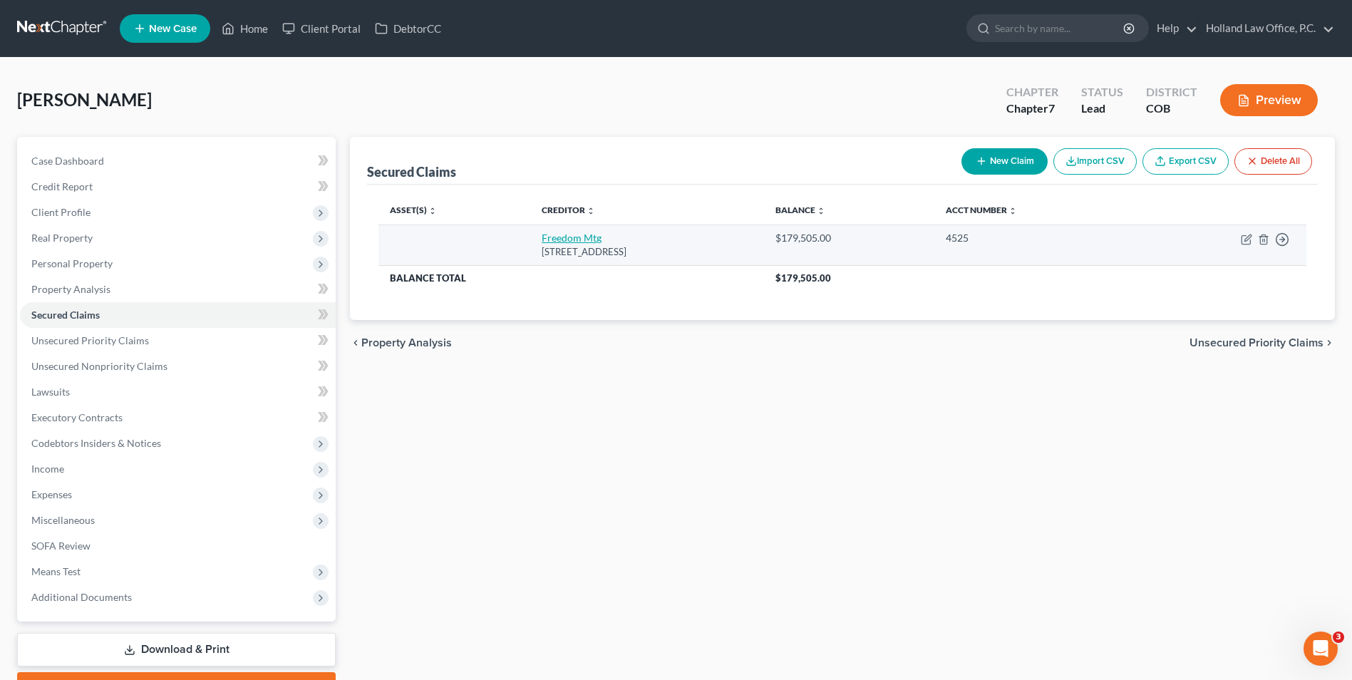
click at [550, 240] on link "Freedom Mtg" at bounding box center [571, 238] width 60 height 12
select select "15"
select select "0"
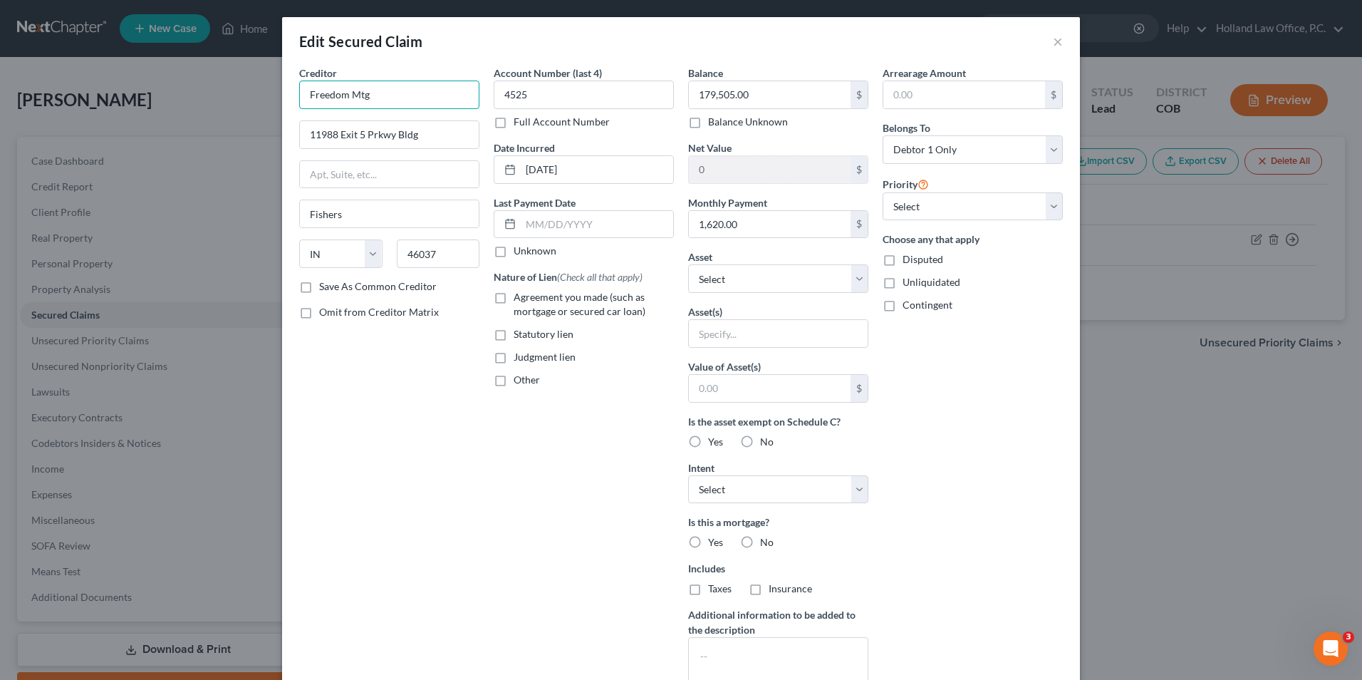
drag, startPoint x: 409, startPoint y: 94, endPoint x: 303, endPoint y: 100, distance: 106.4
click at [303, 100] on input "Freedom Mtg" at bounding box center [389, 95] width 180 height 28
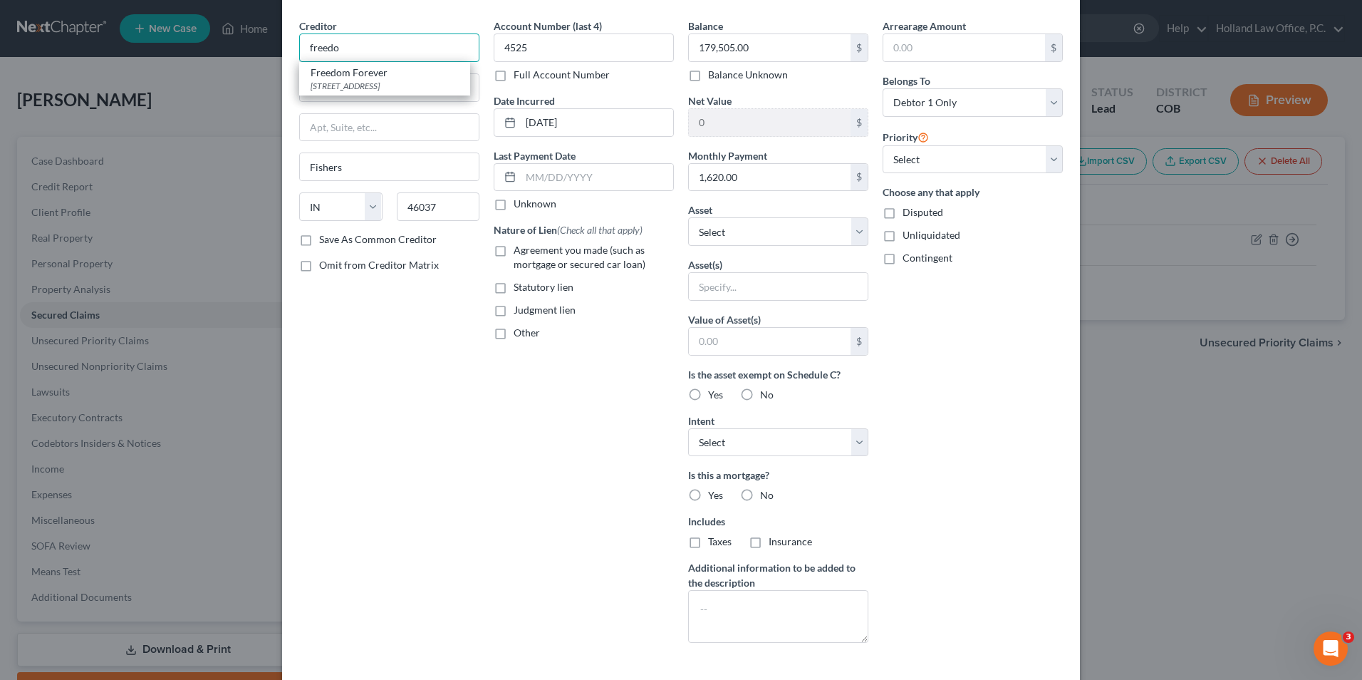
scroll to position [123, 0]
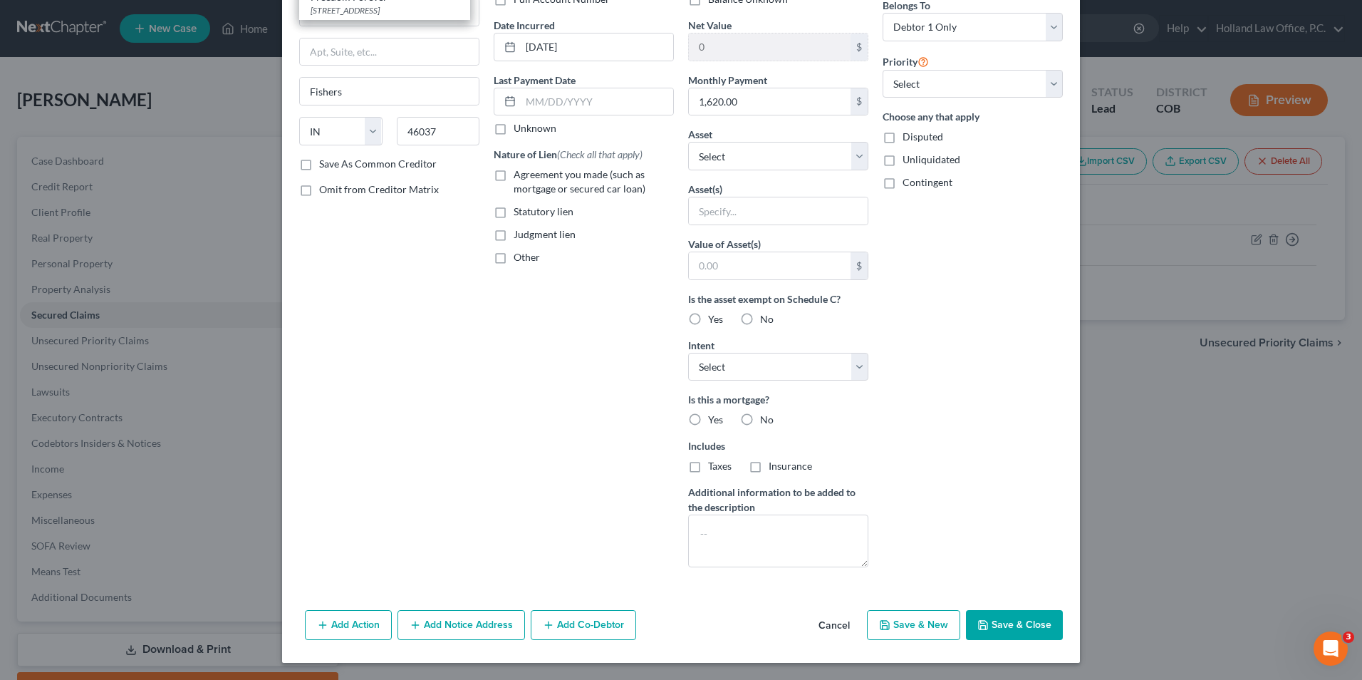
type input "freedo"
click at [831, 623] on button "Cancel" at bounding box center [834, 625] width 54 height 28
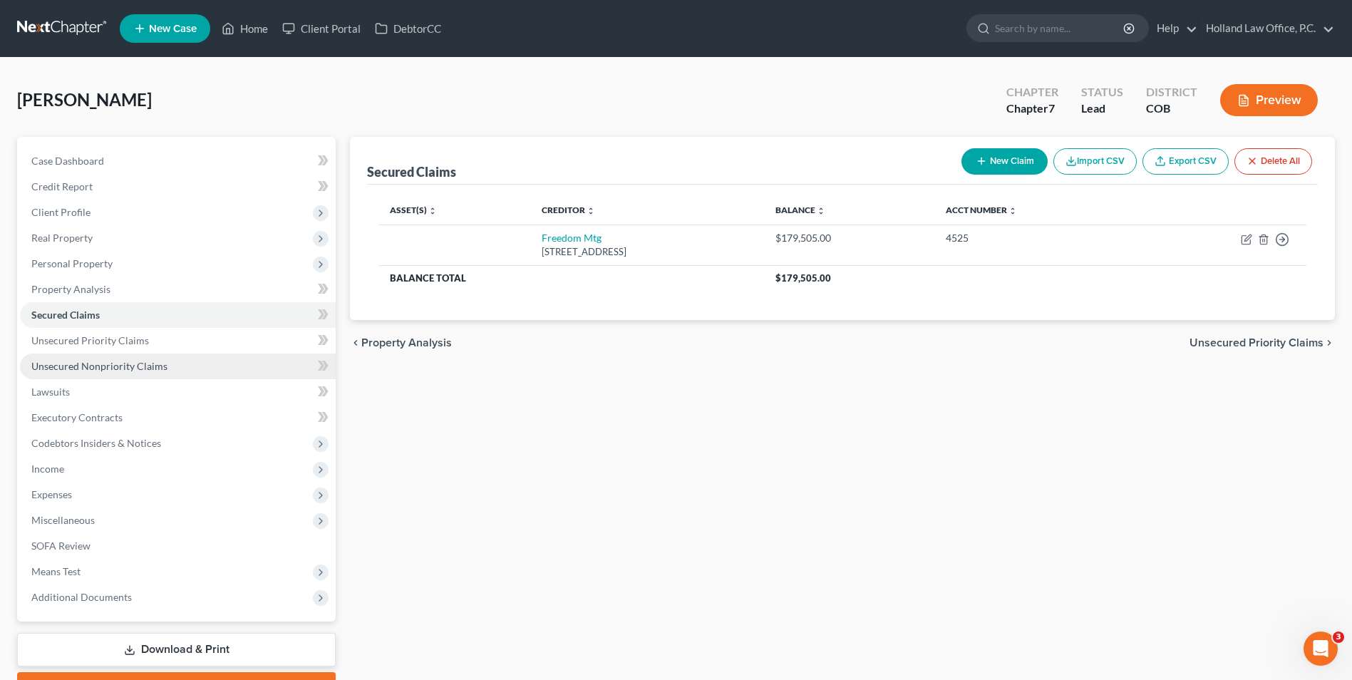
click at [123, 360] on span "Unsecured Nonpriority Claims" at bounding box center [99, 366] width 136 height 12
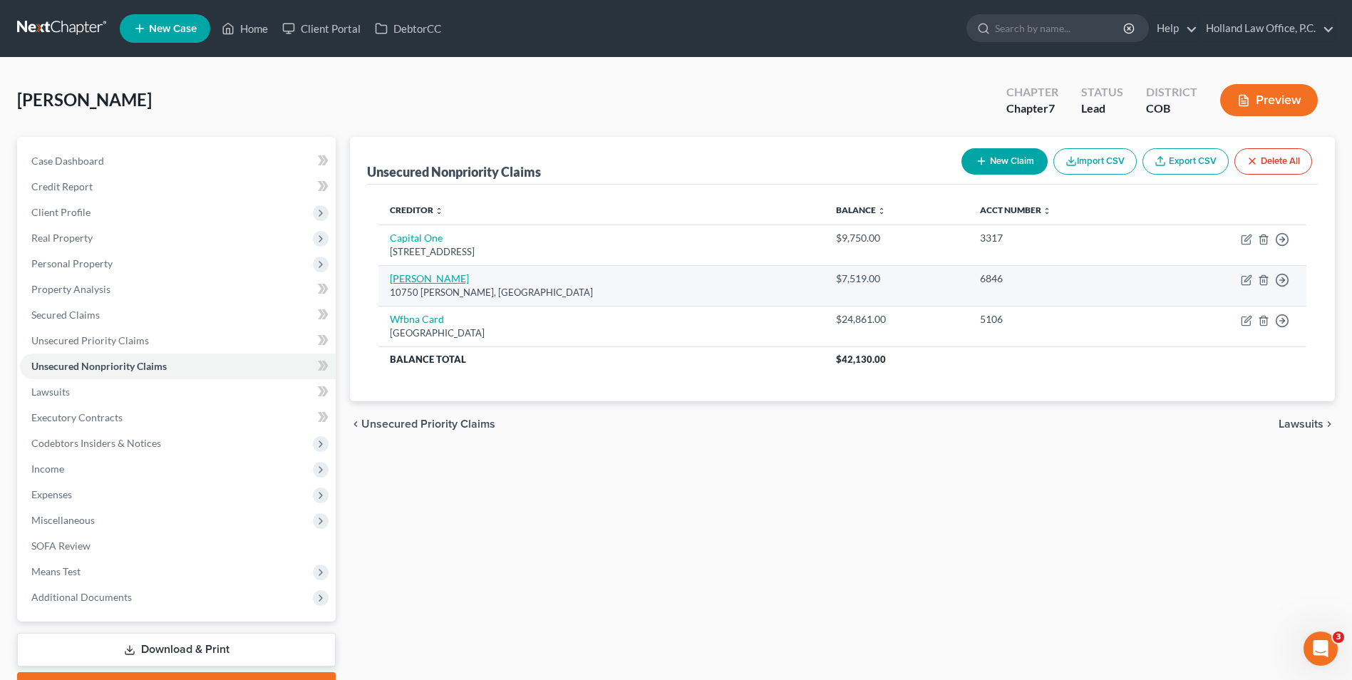
click at [405, 279] on link "[PERSON_NAME]" at bounding box center [429, 278] width 79 height 12
select select "45"
select select "2"
select select "0"
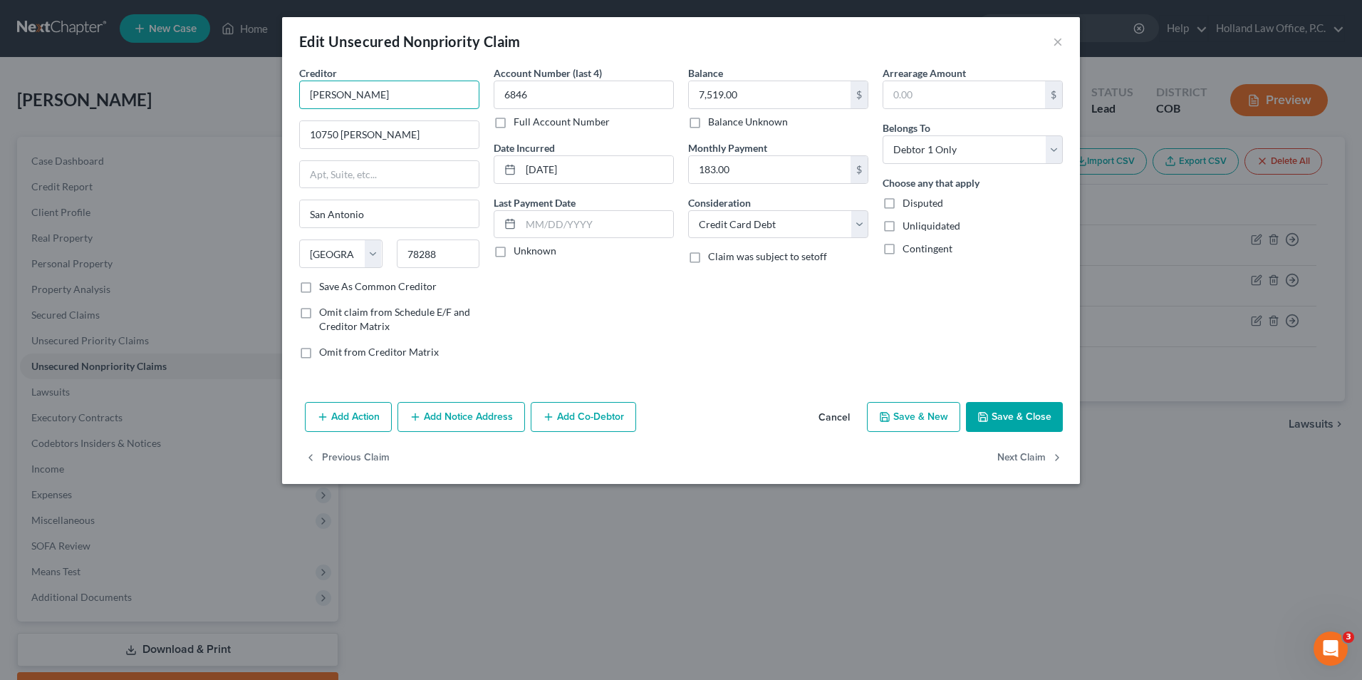
drag, startPoint x: 364, startPoint y: 101, endPoint x: 333, endPoint y: 103, distance: 31.4
click at [333, 103] on input "[PERSON_NAME]" at bounding box center [389, 95] width 180 height 28
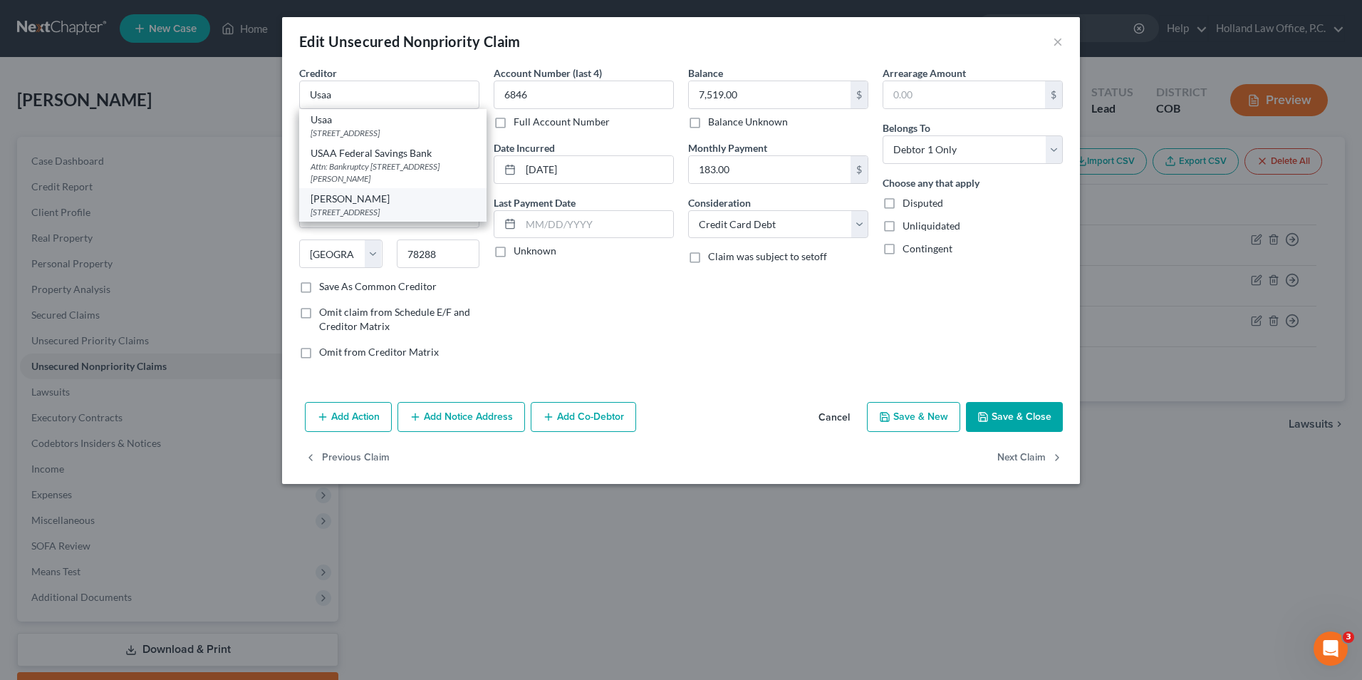
click at [422, 218] on div "[STREET_ADDRESS]" at bounding box center [393, 212] width 165 height 12
type input "[PERSON_NAME]"
type input "[STREET_ADDRESS]"
type input "78265"
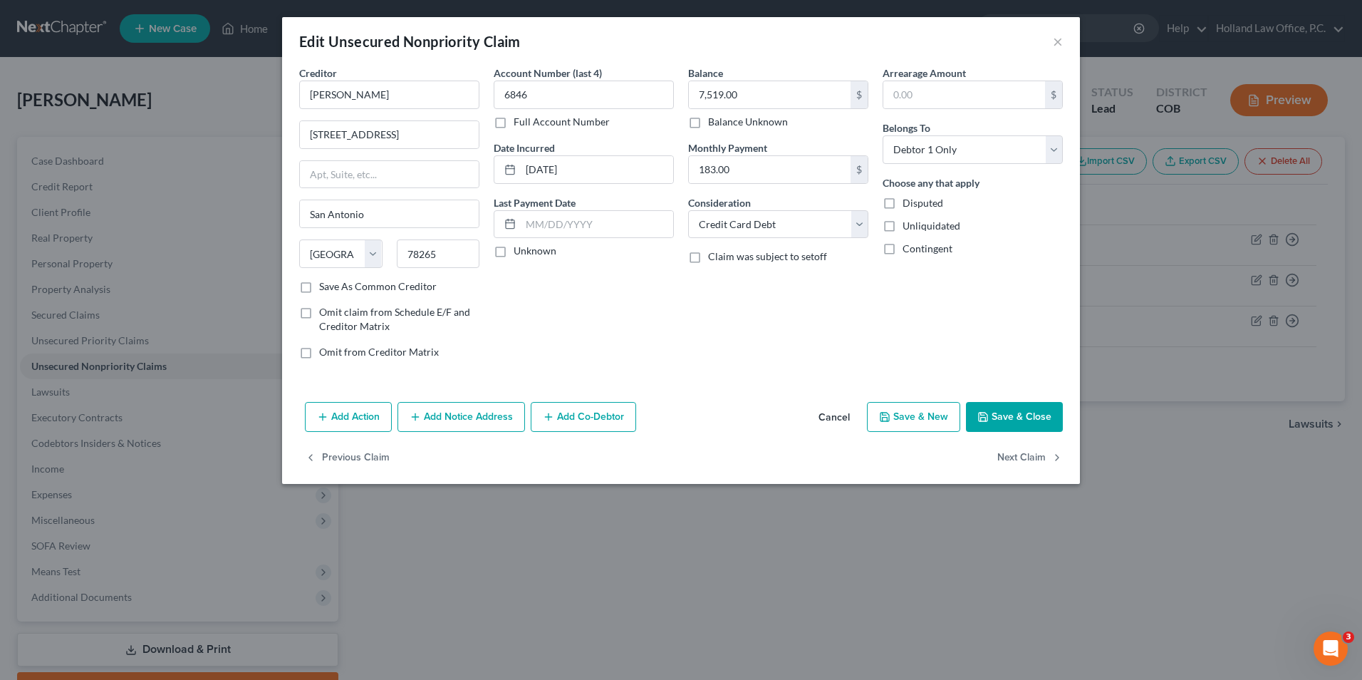
click at [1039, 432] on div "Add Action Add Notice Address Add Co-Debtor Cancel Save & New Save & Close" at bounding box center [681, 419] width 798 height 47
click at [1037, 426] on button "Save & Close" at bounding box center [1014, 417] width 97 height 30
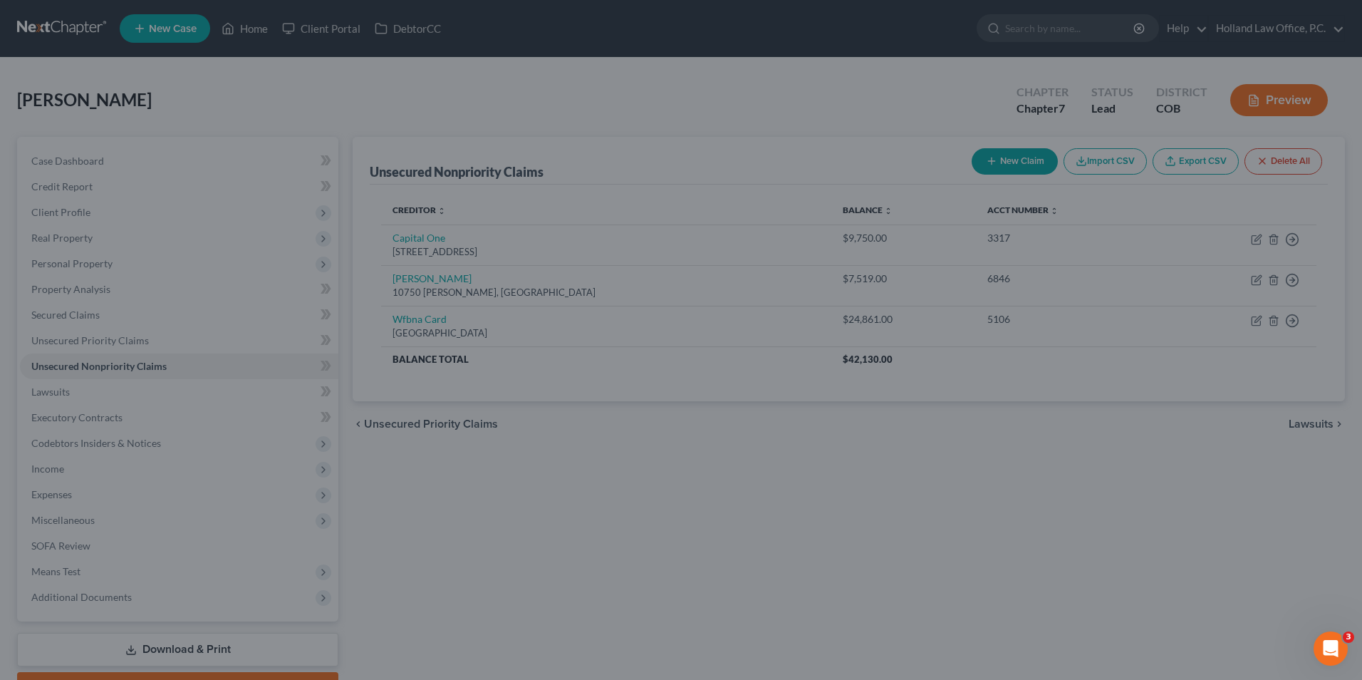
type input "0"
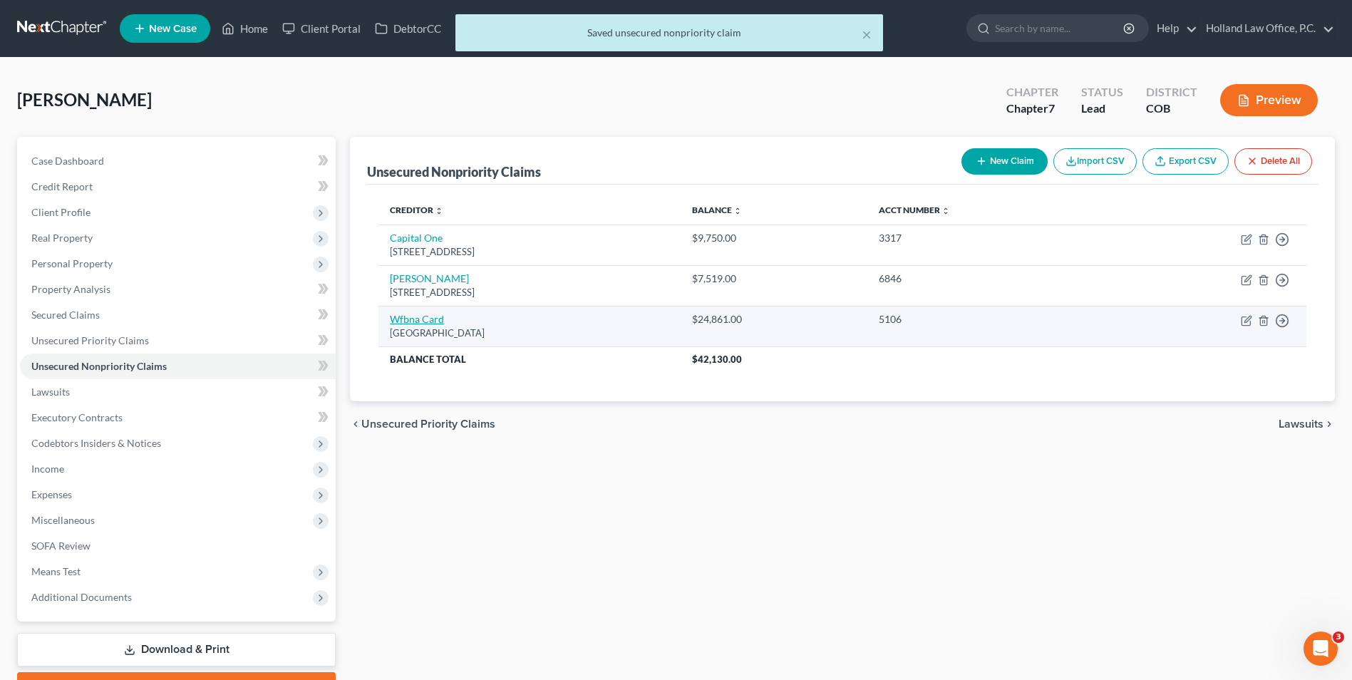
click at [408, 318] on link "Wfbna Card" at bounding box center [417, 319] width 54 height 12
select select "24"
select select "2"
select select "0"
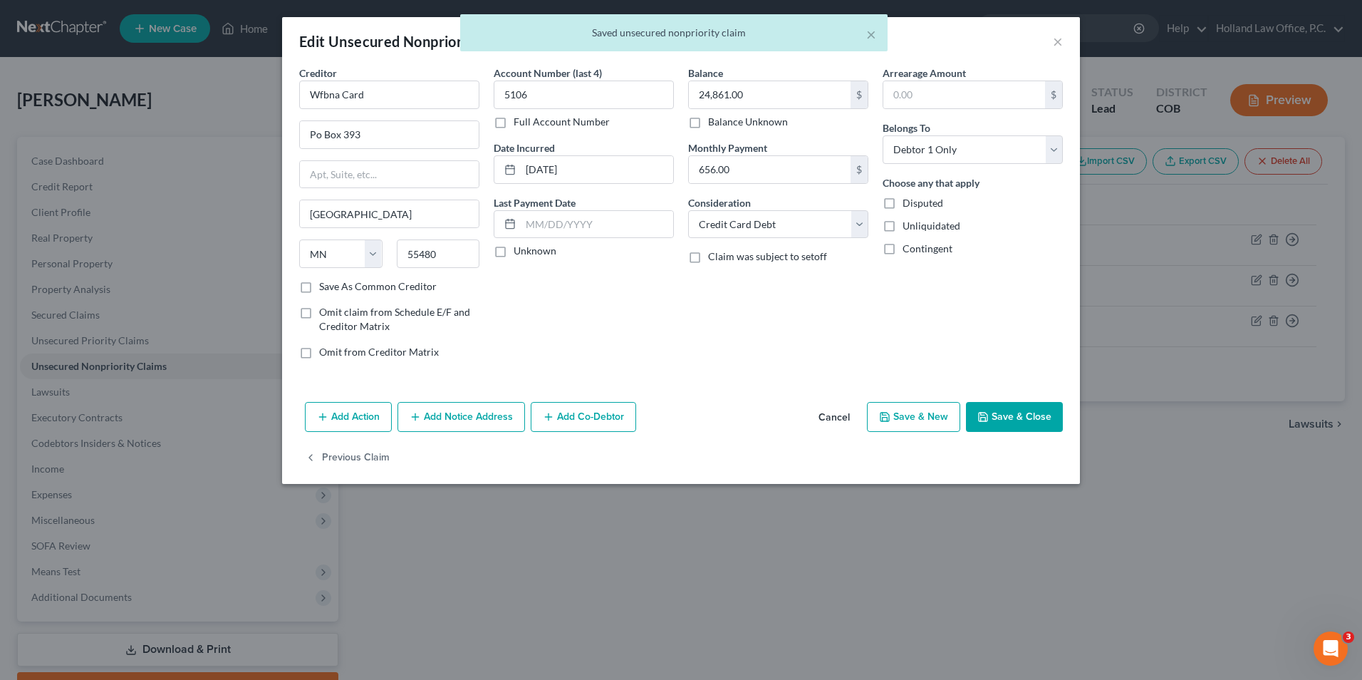
click at [1002, 414] on button "Save & Close" at bounding box center [1014, 417] width 97 height 30
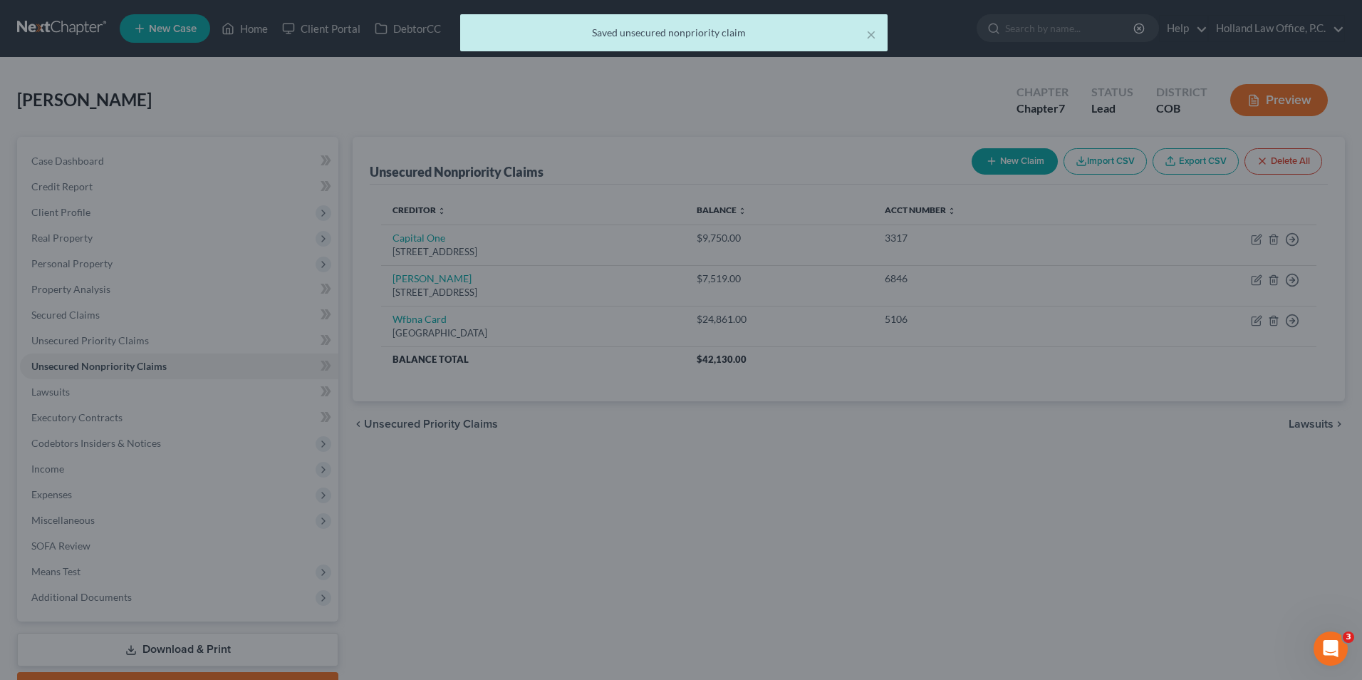
type input "0"
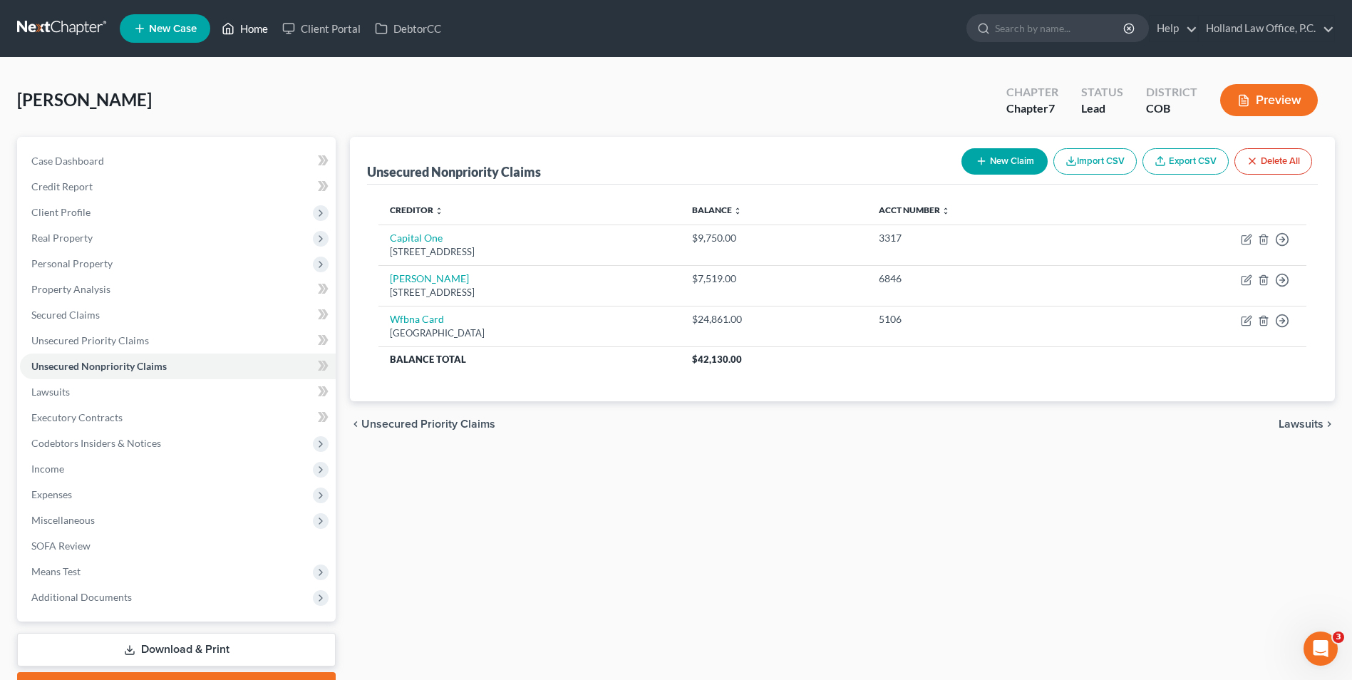
click at [243, 35] on link "Home" at bounding box center [244, 29] width 61 height 26
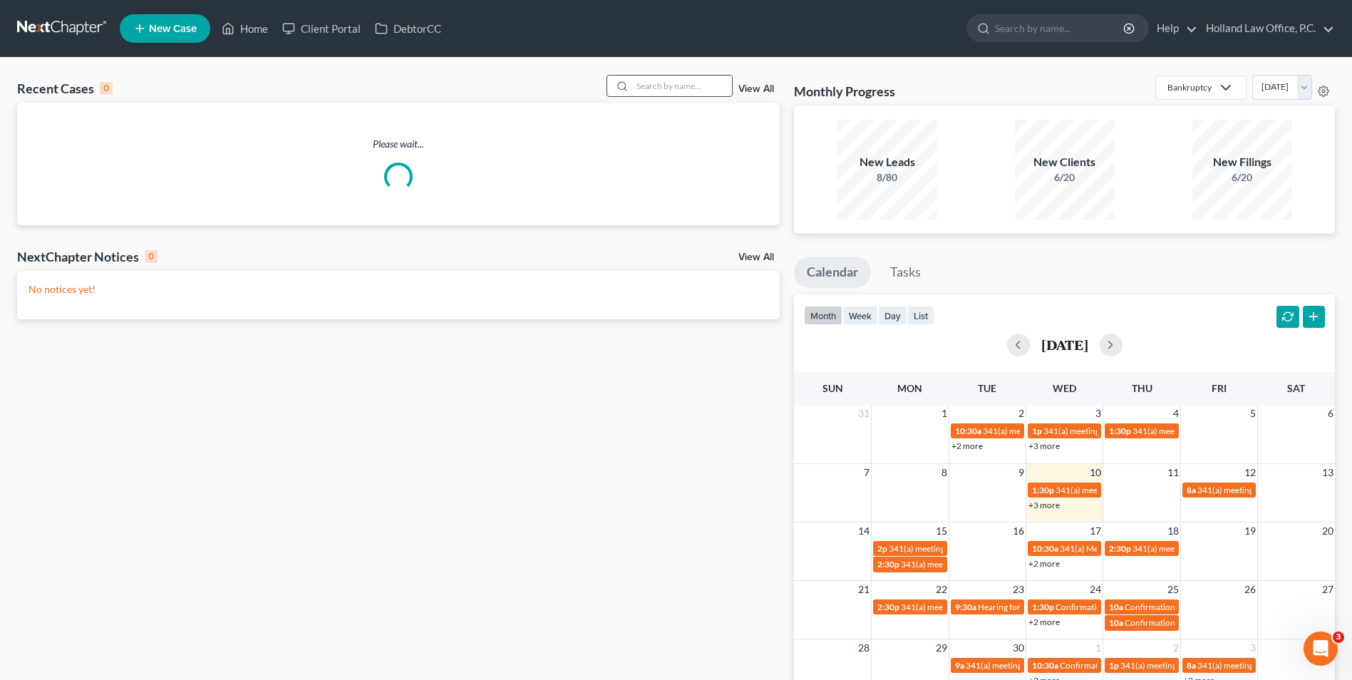
click at [661, 85] on input "search" at bounding box center [682, 86] width 100 height 21
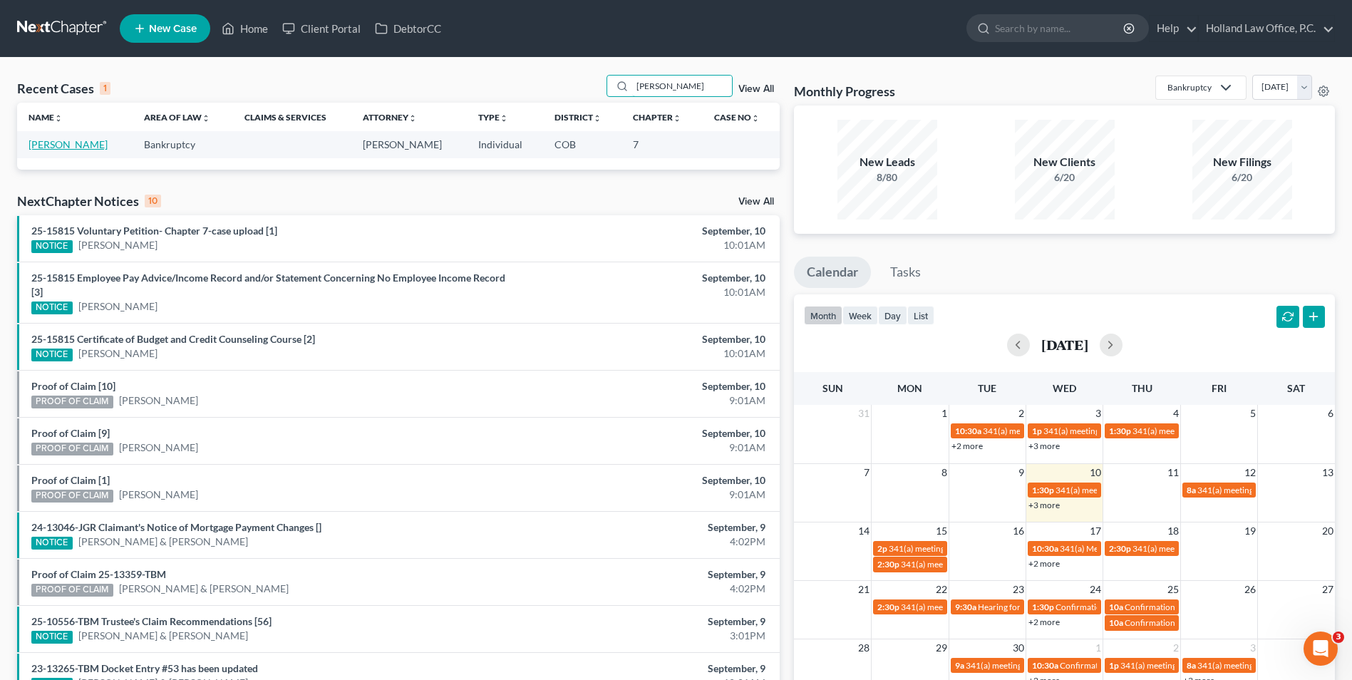
type input "[PERSON_NAME]"
click at [63, 148] on link "[PERSON_NAME]" at bounding box center [67, 144] width 79 height 12
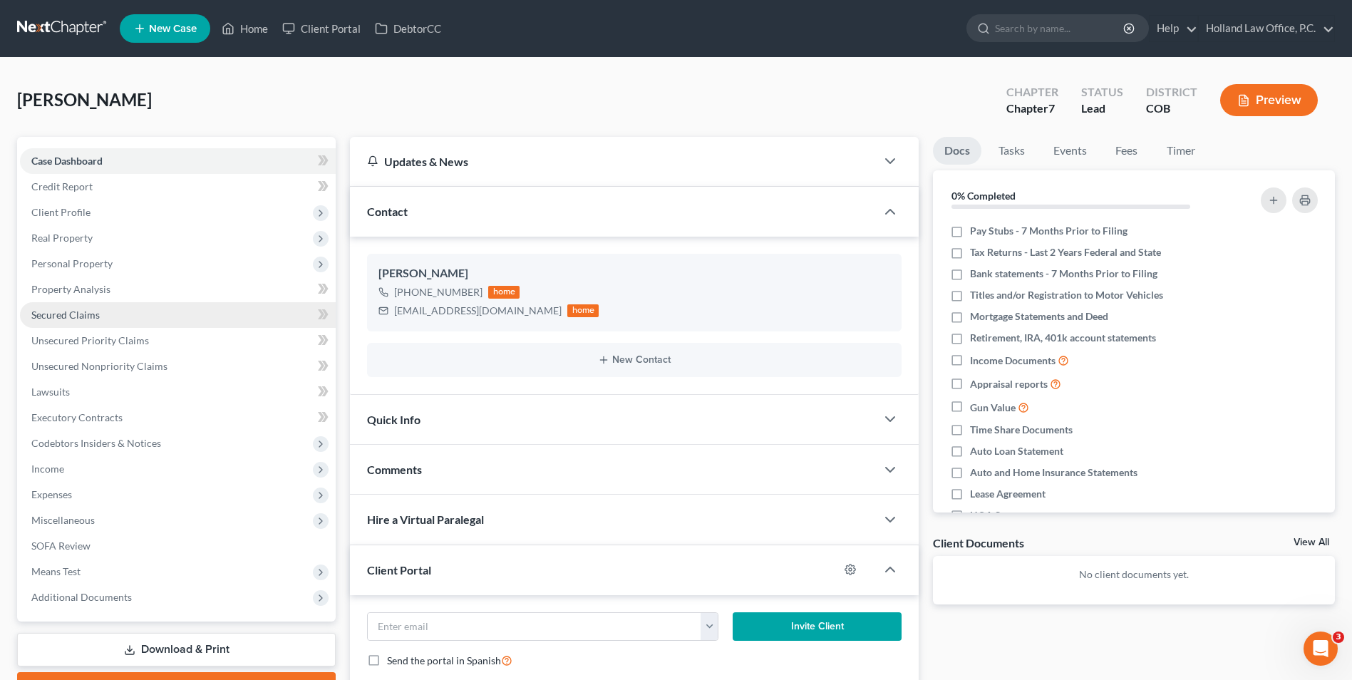
click at [111, 323] on link "Secured Claims" at bounding box center [178, 315] width 316 height 26
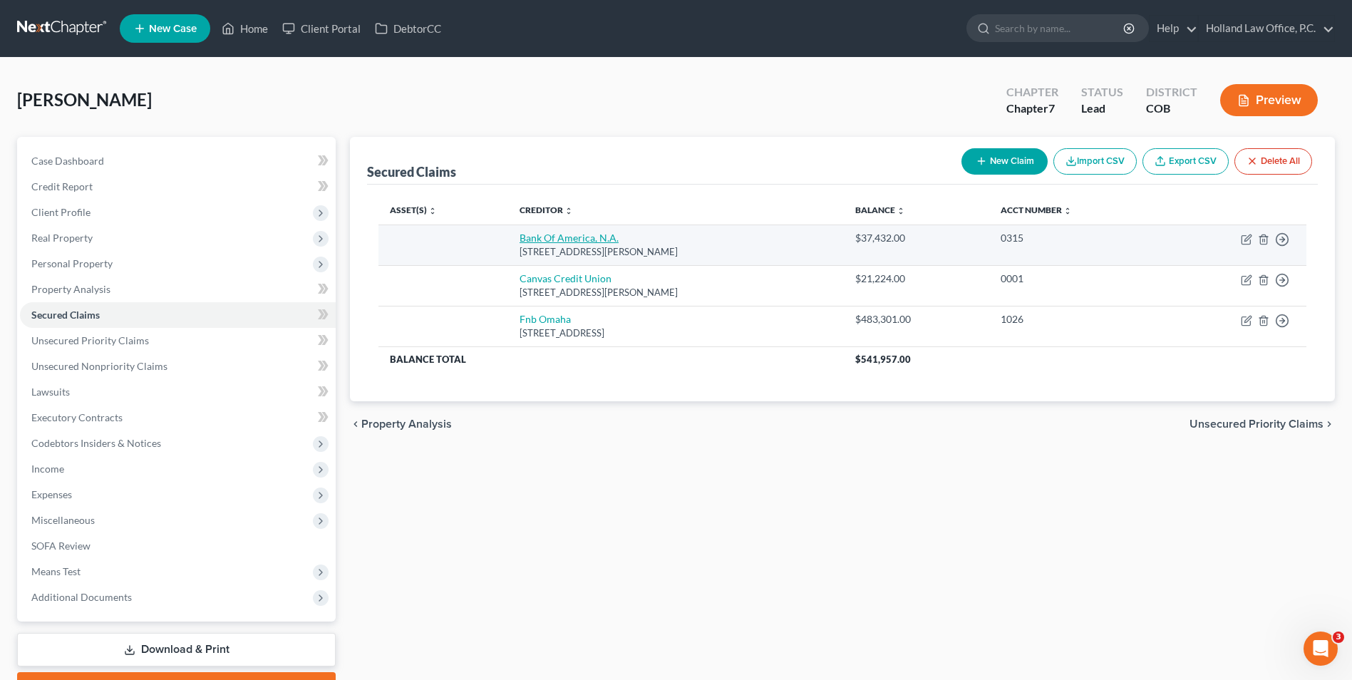
click at [535, 239] on link "Bank Of America, N.A." at bounding box center [568, 238] width 99 height 12
select select "9"
select select "0"
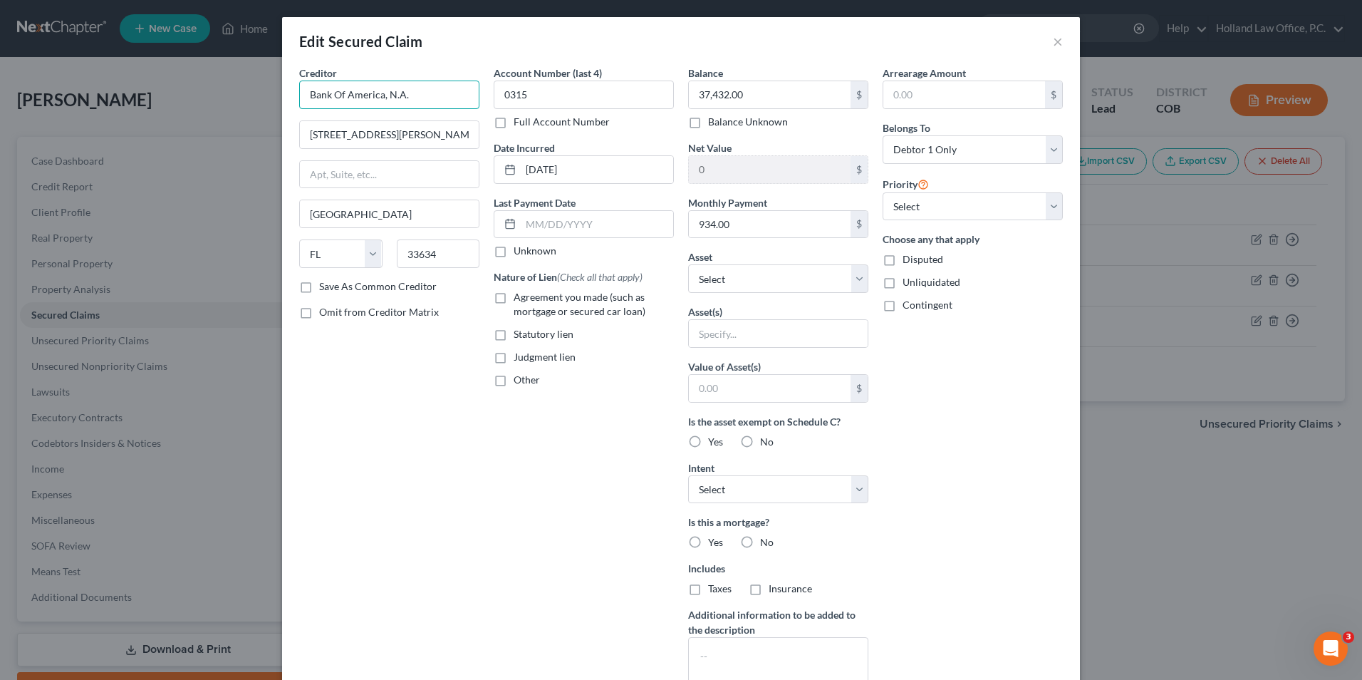
drag, startPoint x: 427, startPoint y: 100, endPoint x: 380, endPoint y: 104, distance: 47.2
click at [380, 104] on input "Bank Of America, N.A." at bounding box center [389, 95] width 180 height 28
type input "Bank Of America"
click at [383, 137] on div "Attn: [GEOGRAPHIC_DATA]" at bounding box center [385, 133] width 148 height 12
type input "Attn: Bankruptcy"
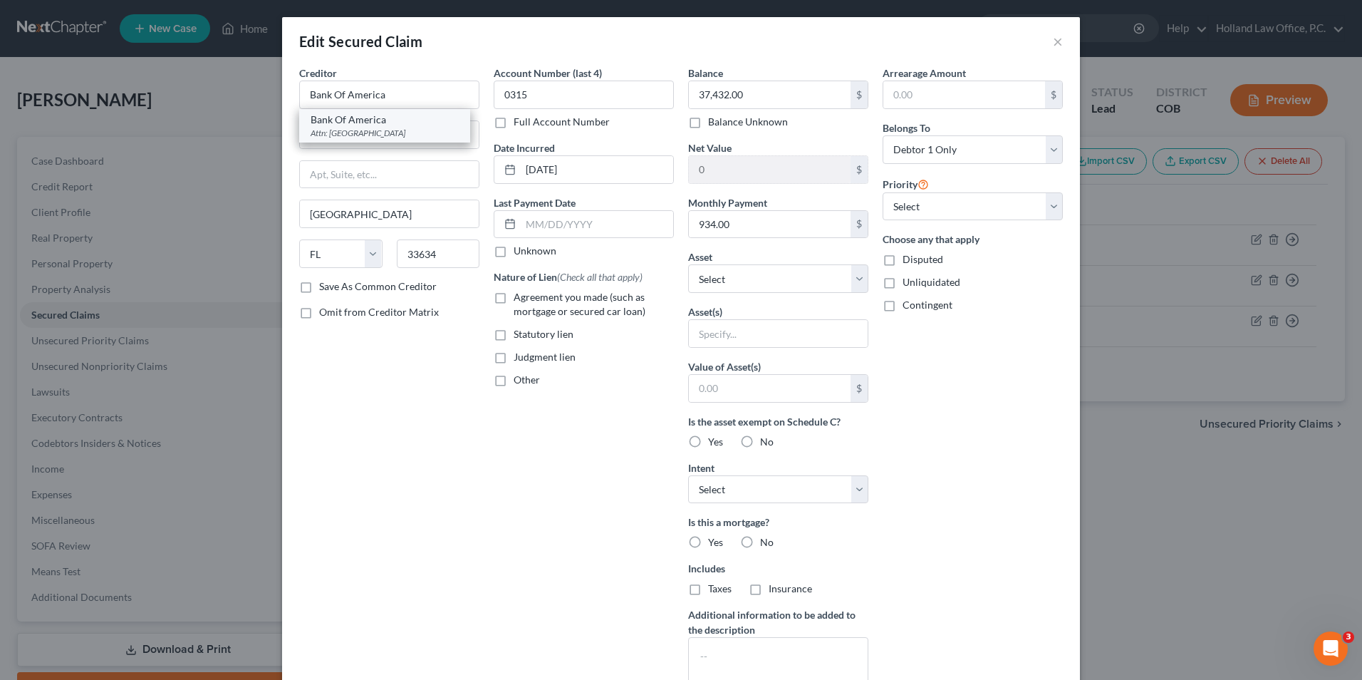
type input "Po Box 982238"
type input "[GEOGRAPHIC_DATA]"
select select "45"
type input "79998"
drag, startPoint x: 294, startPoint y: 134, endPoint x: 248, endPoint y: 134, distance: 45.6
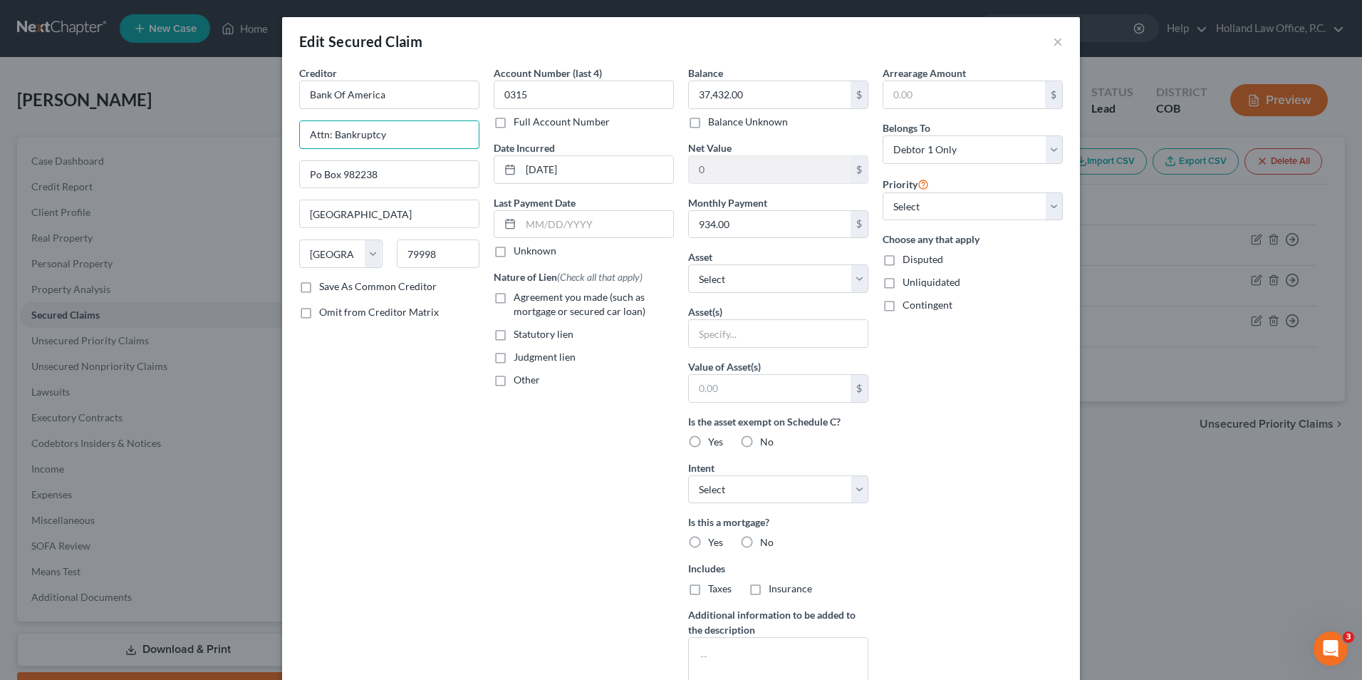
click at [247, 134] on div "Edit Secured Claim × Creditor * Bank Of America Attn: Bankruptcy [GEOGRAPHIC_DA…" at bounding box center [681, 340] width 1362 height 680
drag, startPoint x: 370, startPoint y: 172, endPoint x: 328, endPoint y: 174, distance: 42.8
click at [245, 162] on div "Edit Secured Claim × Creditor * Bank Of America [GEOGRAPHIC_DATA] [GEOGRAPHIC_D…" at bounding box center [681, 340] width 1362 height 680
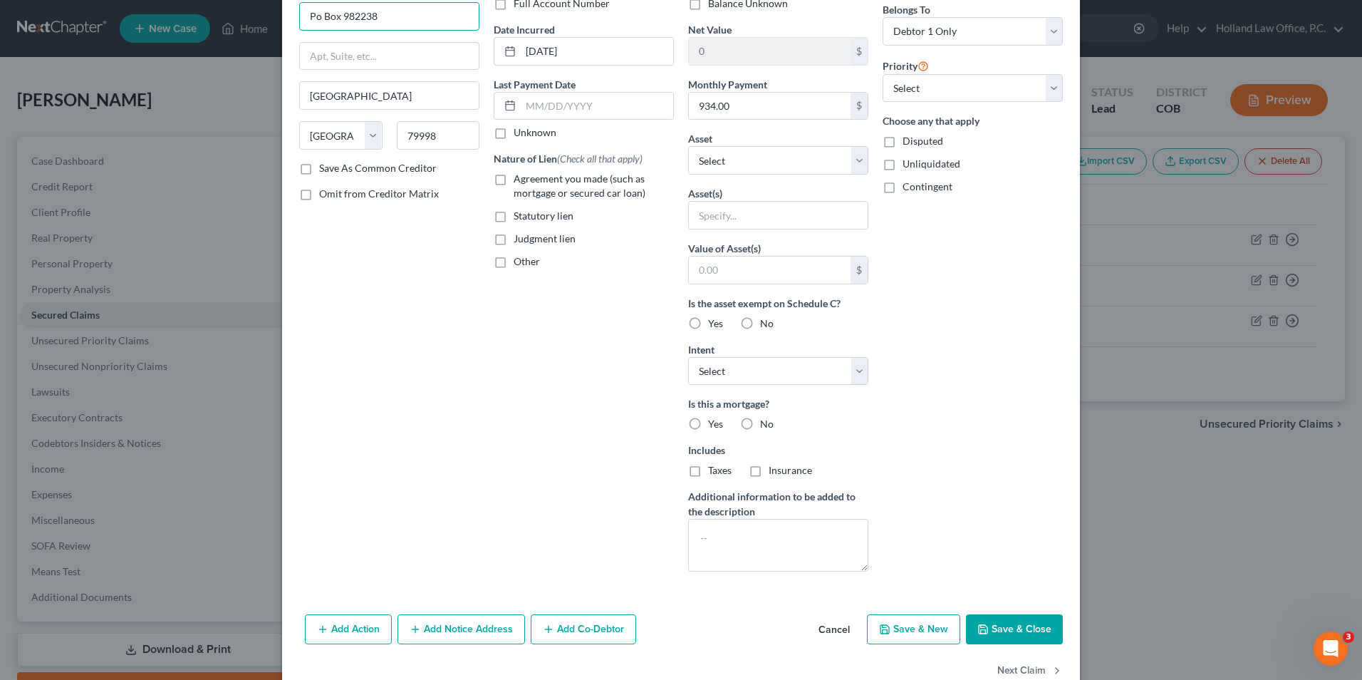
scroll to position [152, 0]
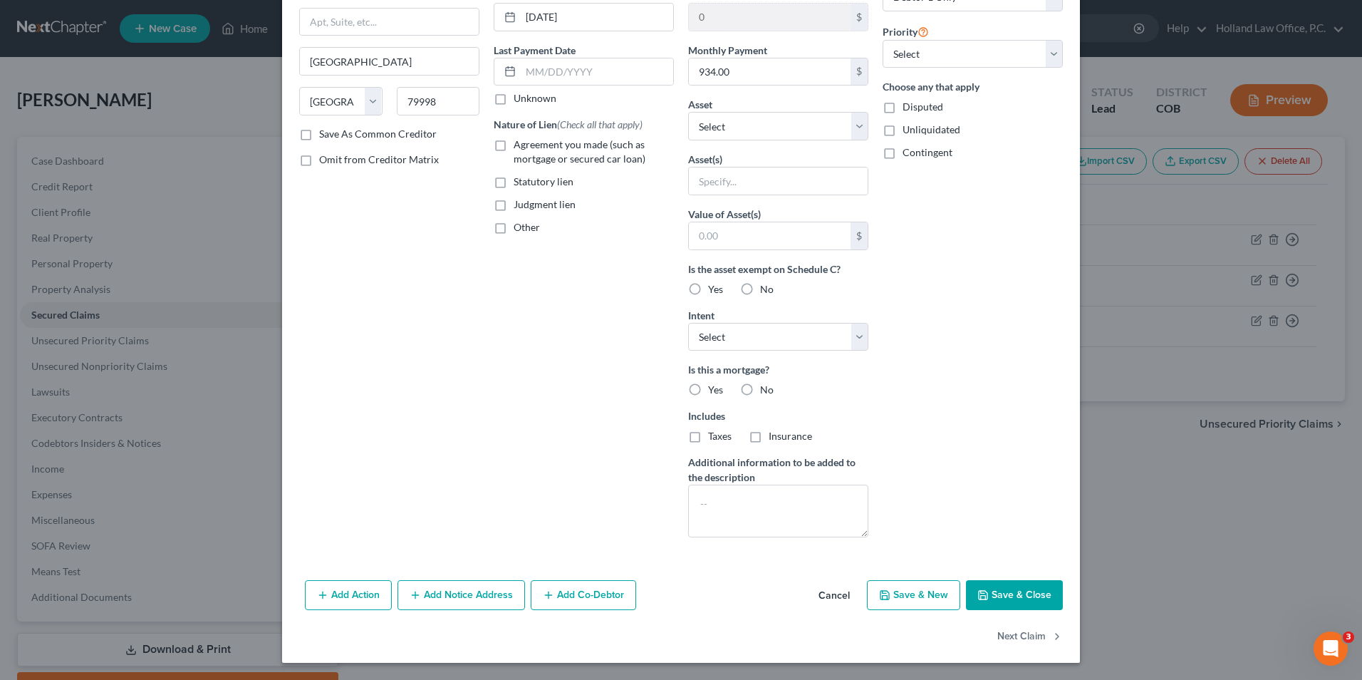
type input "Po Box 982238"
click at [1015, 589] on button "Save & Close" at bounding box center [1014, 595] width 97 height 30
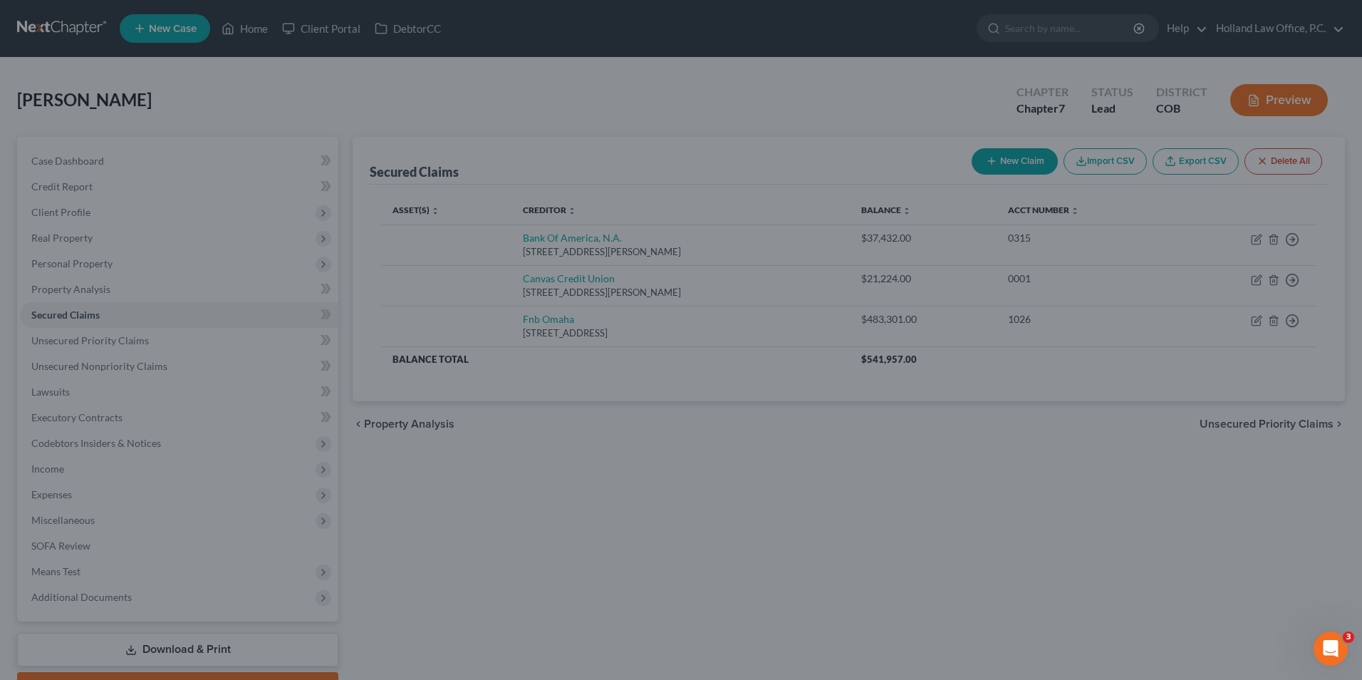
scroll to position [0, 0]
type input "0"
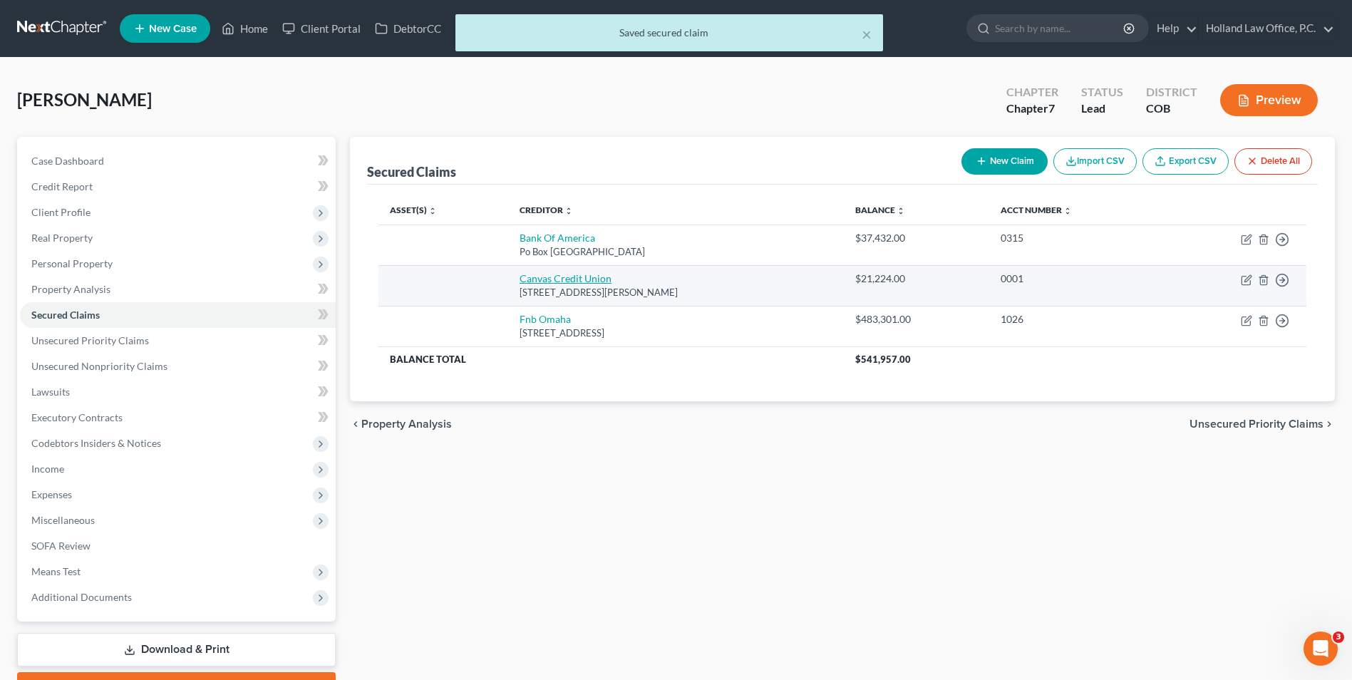
click at [569, 278] on link "Canvas Credit Union" at bounding box center [565, 278] width 92 height 12
select select "5"
select select "0"
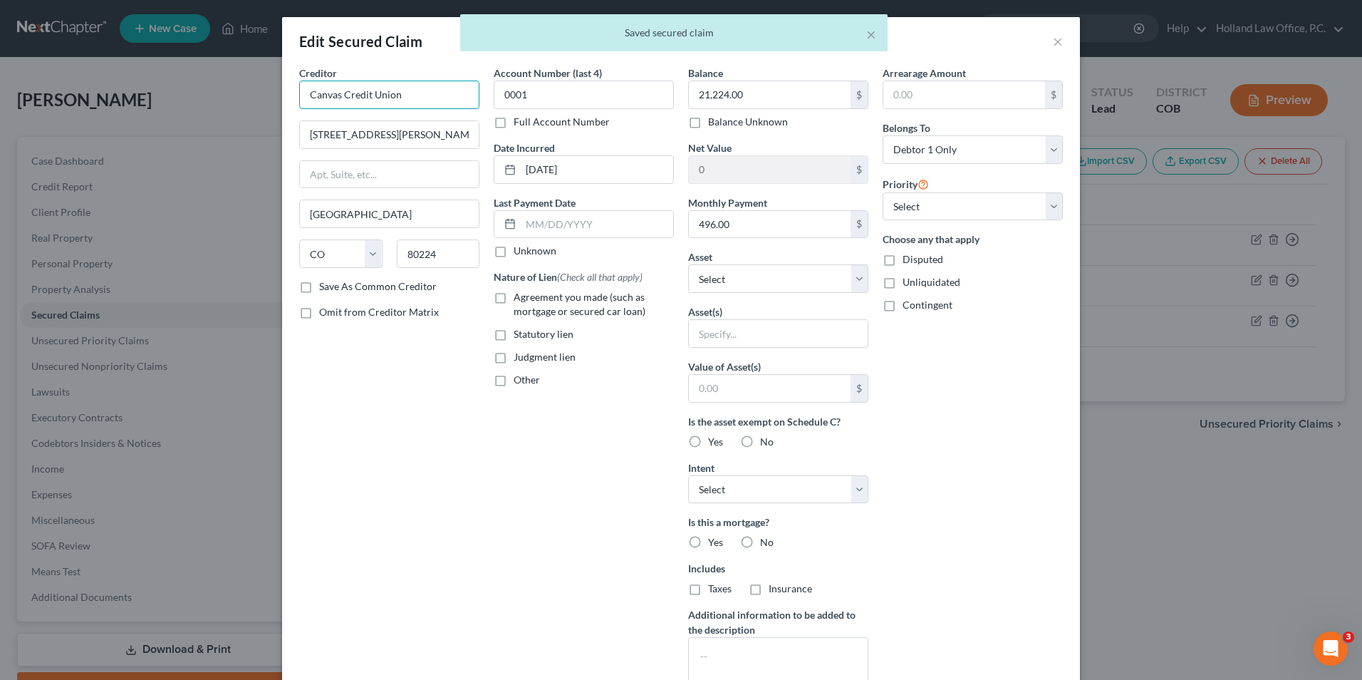
drag, startPoint x: 405, startPoint y: 95, endPoint x: 334, endPoint y: 101, distance: 70.8
click at [334, 101] on input "Canvas Credit Union" at bounding box center [389, 95] width 180 height 28
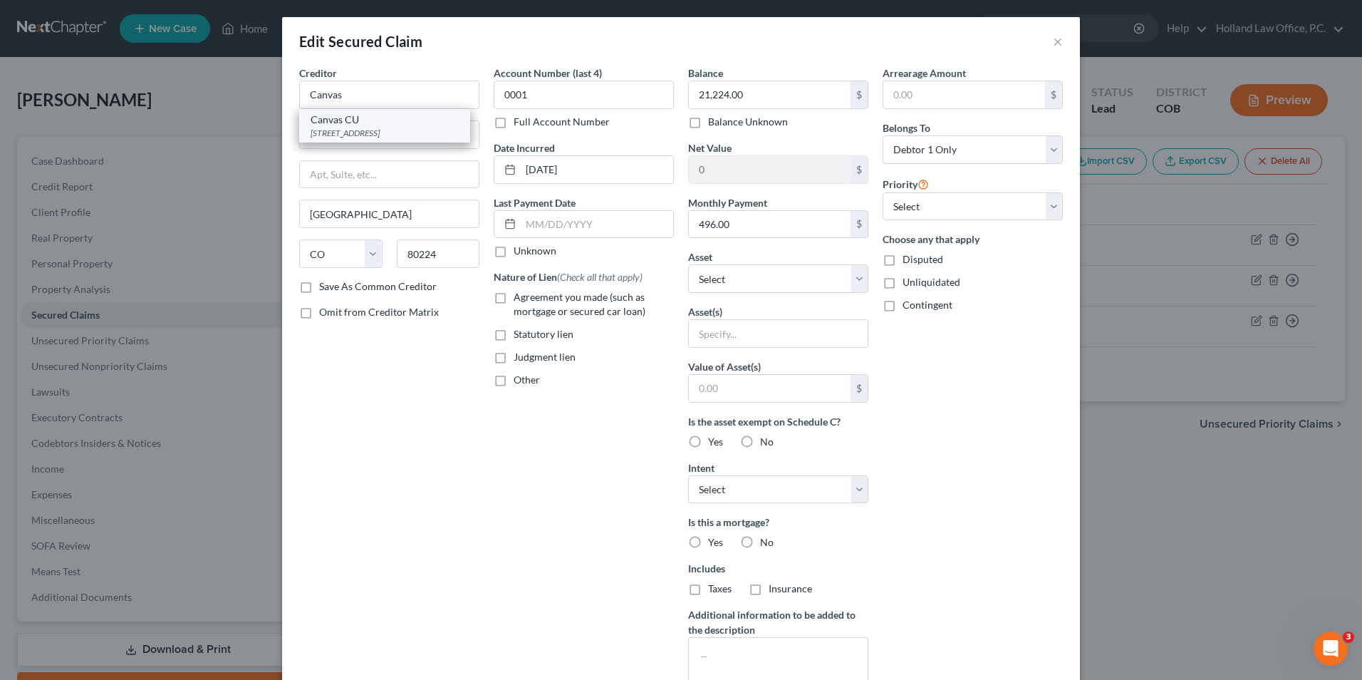
click at [360, 125] on div "Canvas CU" at bounding box center [385, 120] width 148 height 14
type input "Canvas CU"
type input "PO Box 5238"
type input "[GEOGRAPHIC_DATA]"
type input "80155"
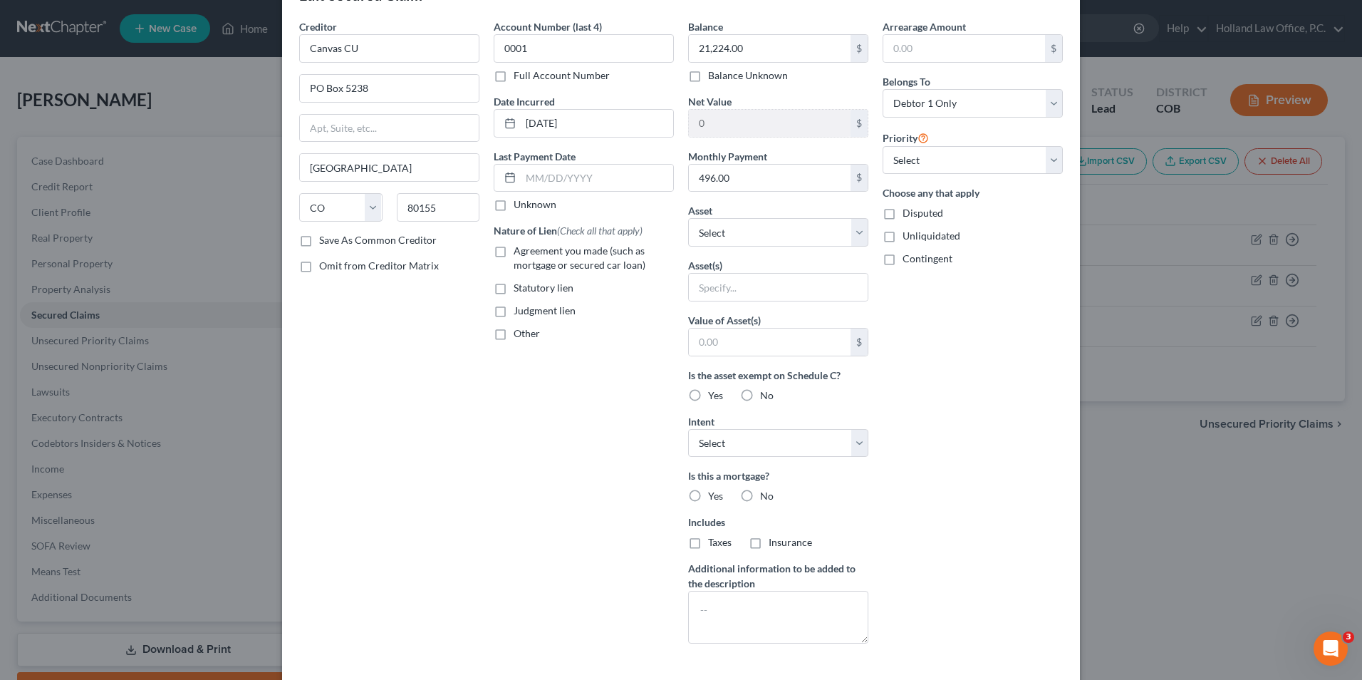
scroll to position [71, 0]
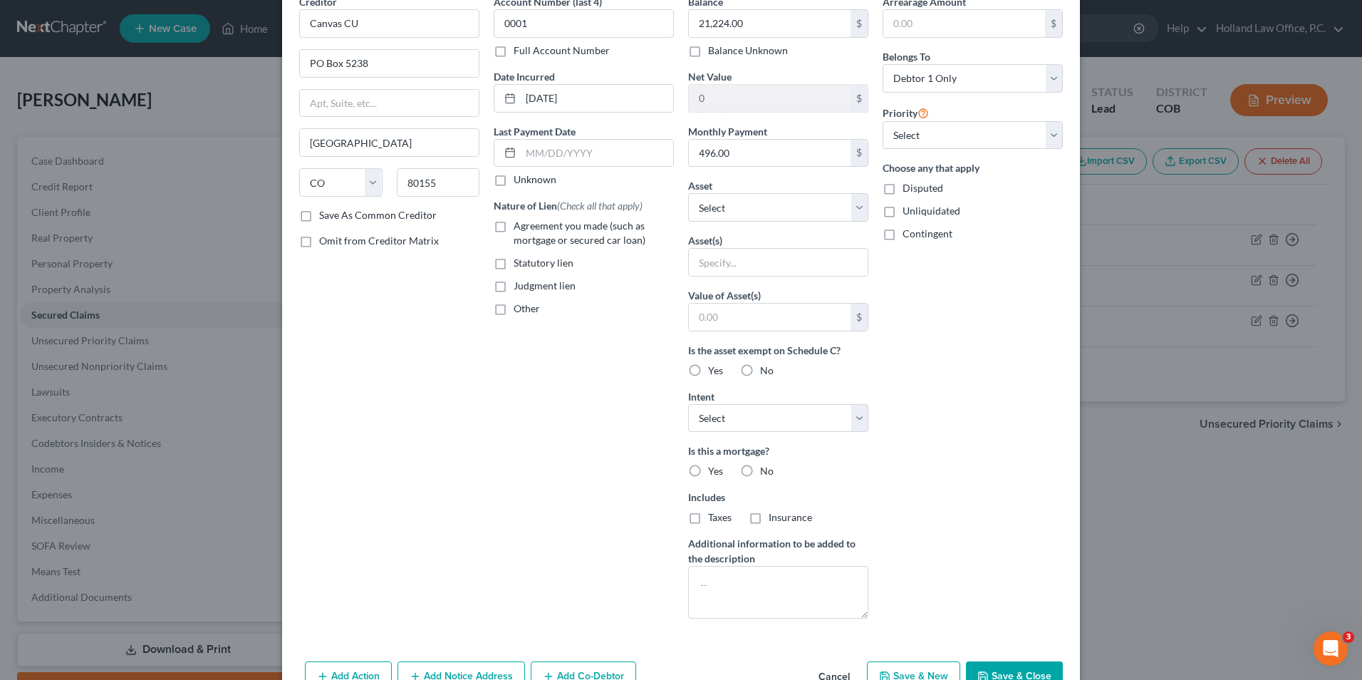
click at [1009, 668] on button "Save & Close" at bounding box center [1014, 676] width 97 height 30
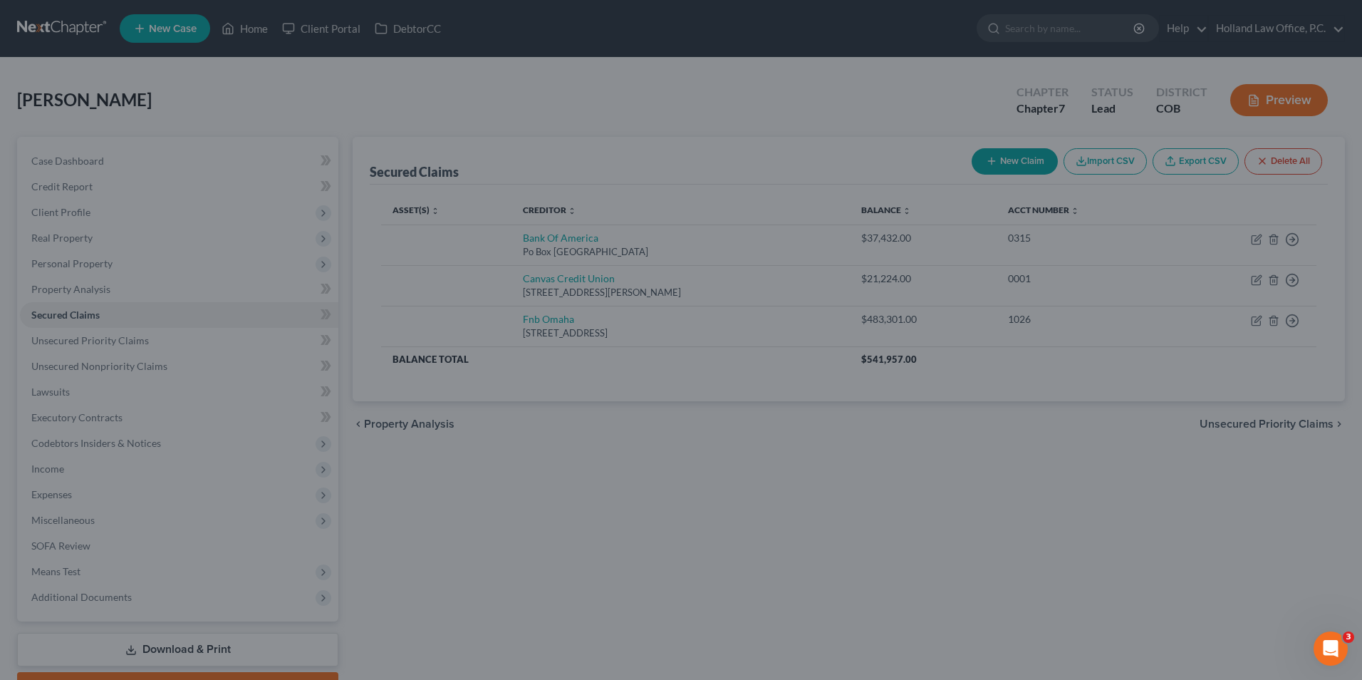
scroll to position [0, 0]
type input "0"
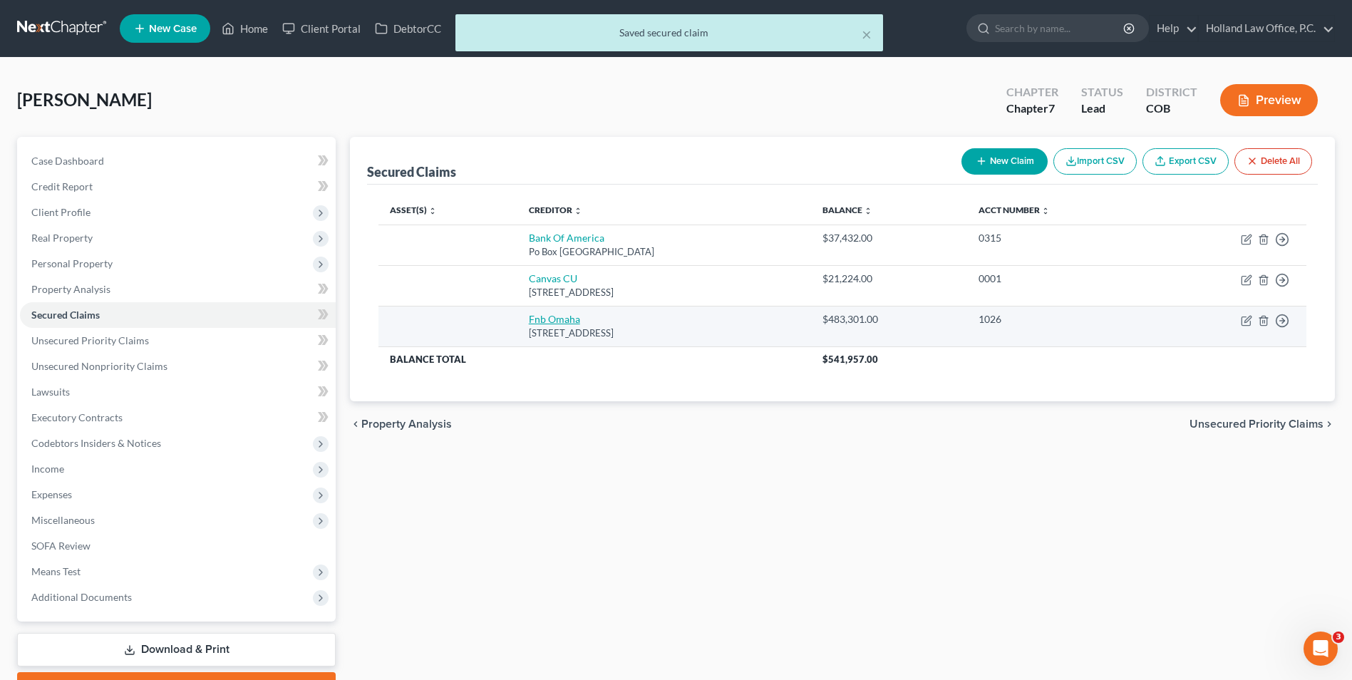
click at [544, 321] on link "Fnb Omaha" at bounding box center [554, 319] width 51 height 12
select select "30"
select select "0"
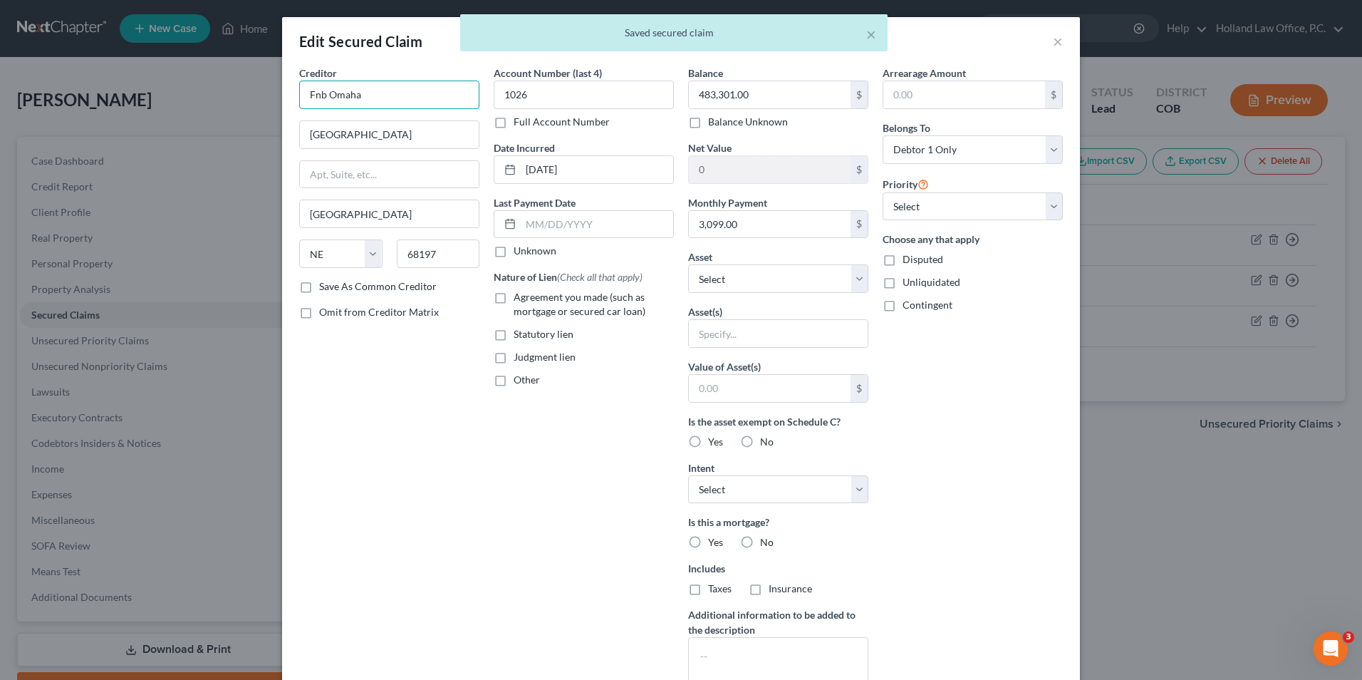
drag, startPoint x: 387, startPoint y: 93, endPoint x: 316, endPoint y: 103, distance: 71.1
click at [316, 103] on input "Fnb Omaha" at bounding box center [389, 95] width 180 height 28
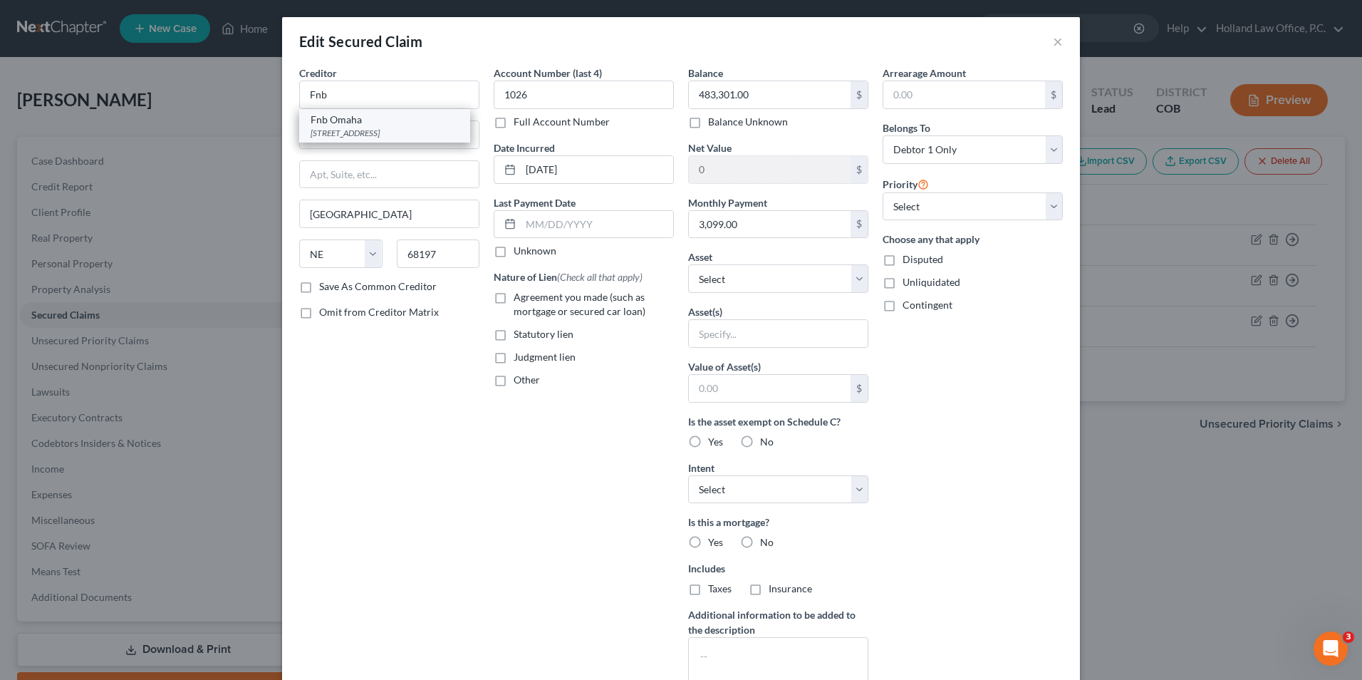
click at [351, 125] on div "Fnb Omaha" at bounding box center [385, 120] width 148 height 14
type input "Fnb Omaha"
type input "Po Box 3412"
type input "68103"
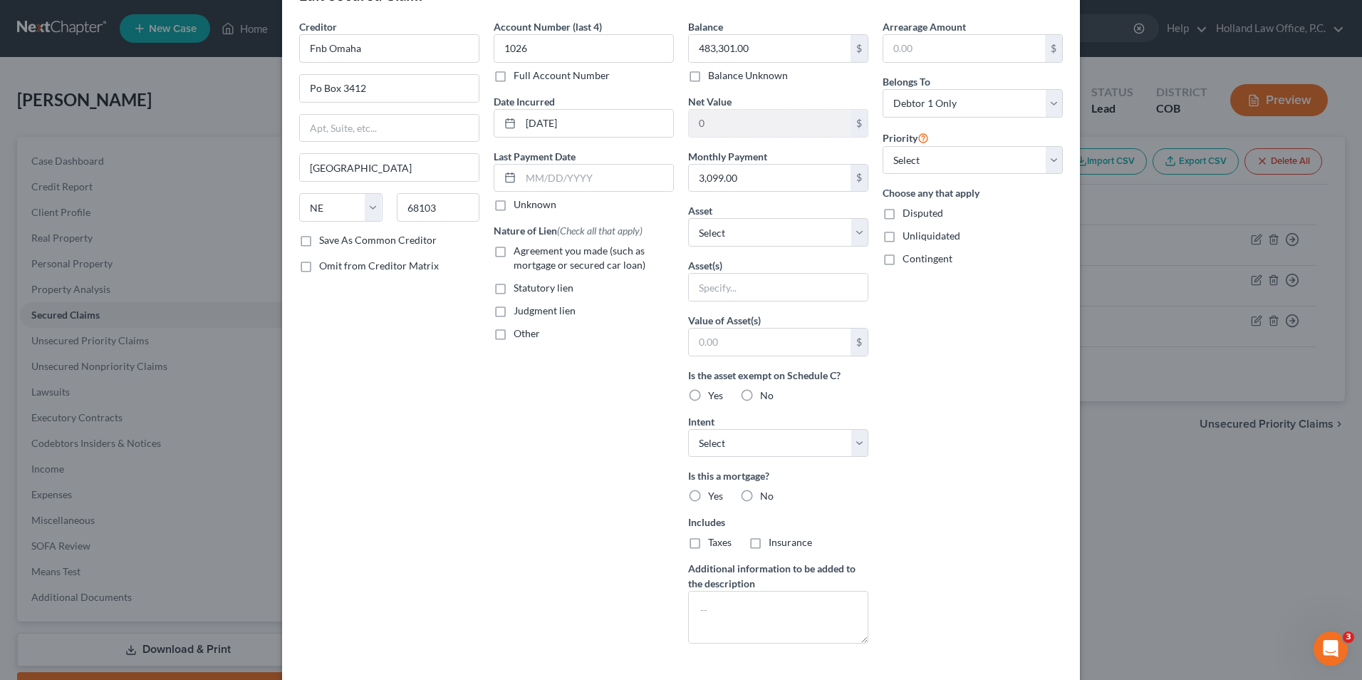
scroll to position [71, 0]
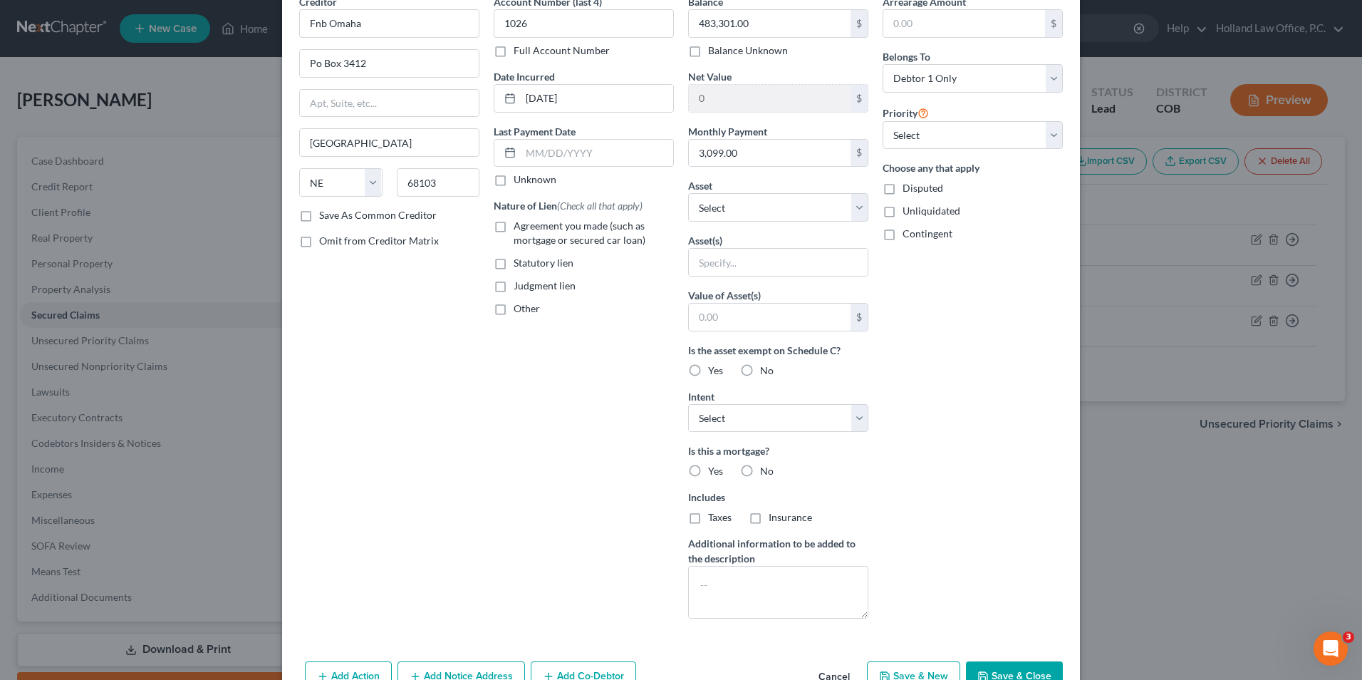
click at [974, 664] on button "Save & Close" at bounding box center [1014, 676] width 97 height 30
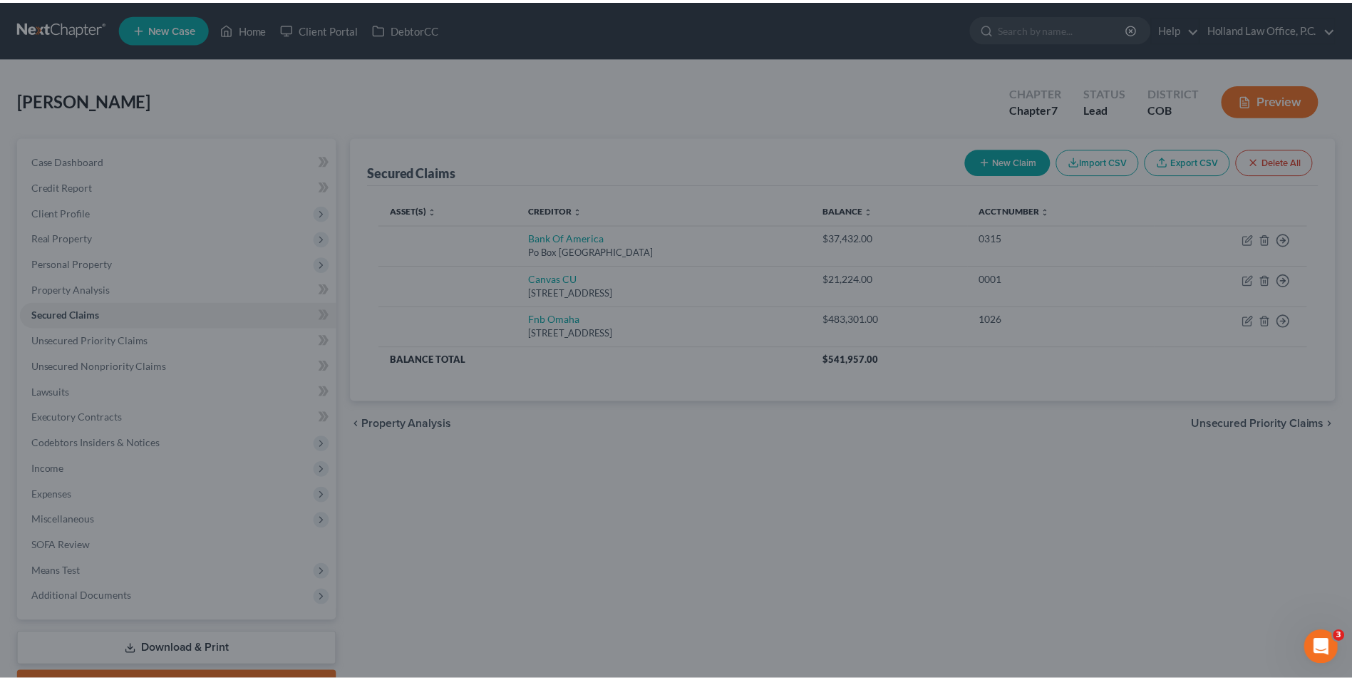
scroll to position [0, 0]
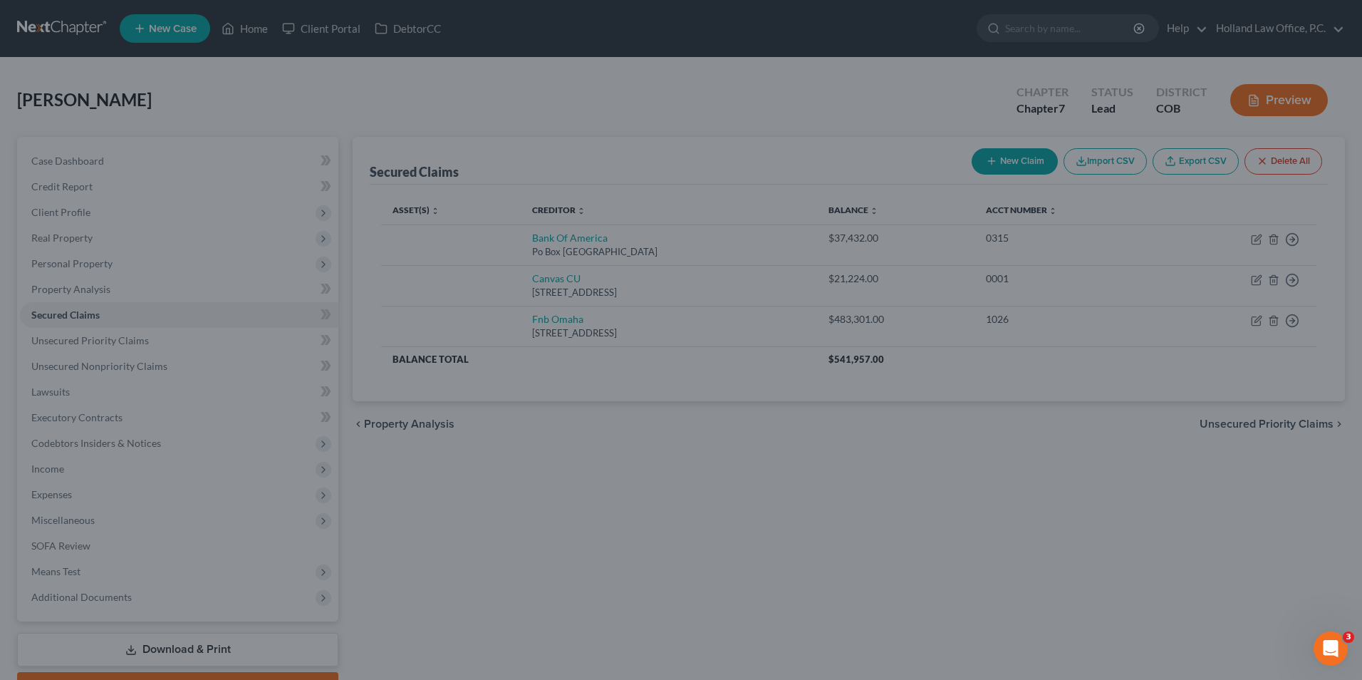
type input "0"
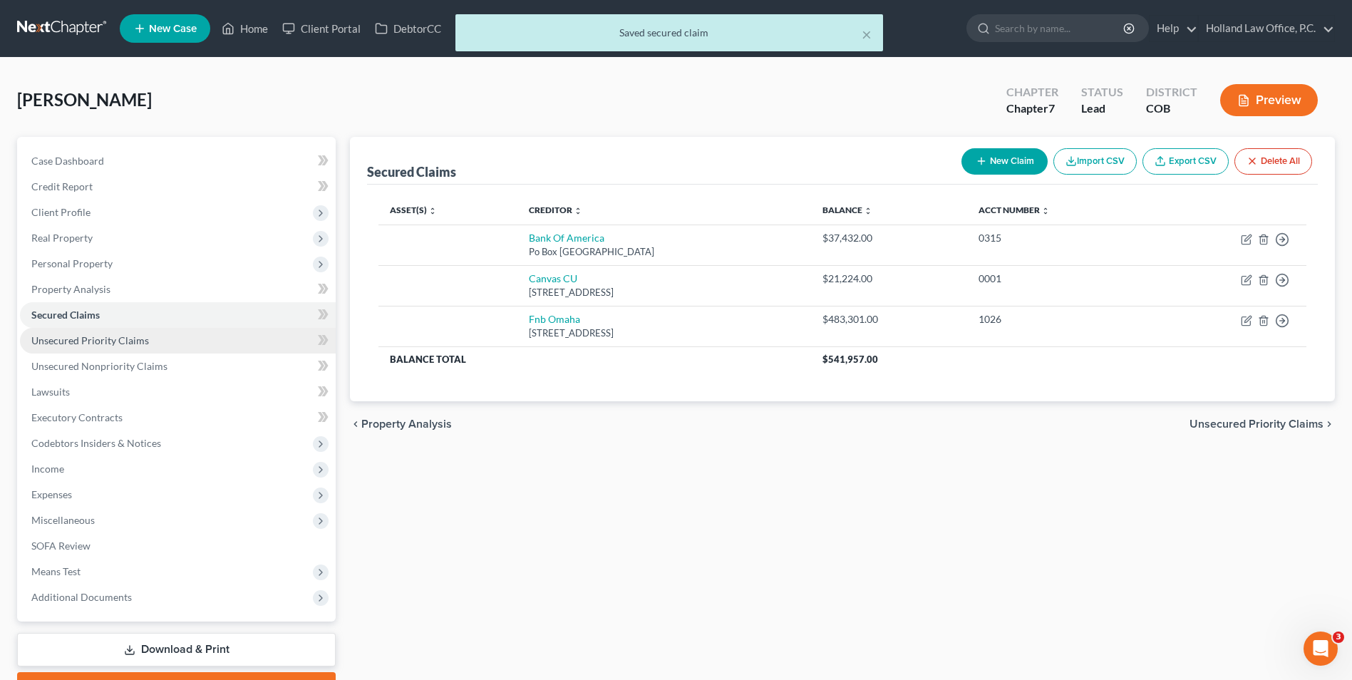
click at [95, 340] on span "Unsecured Priority Claims" at bounding box center [90, 340] width 118 height 12
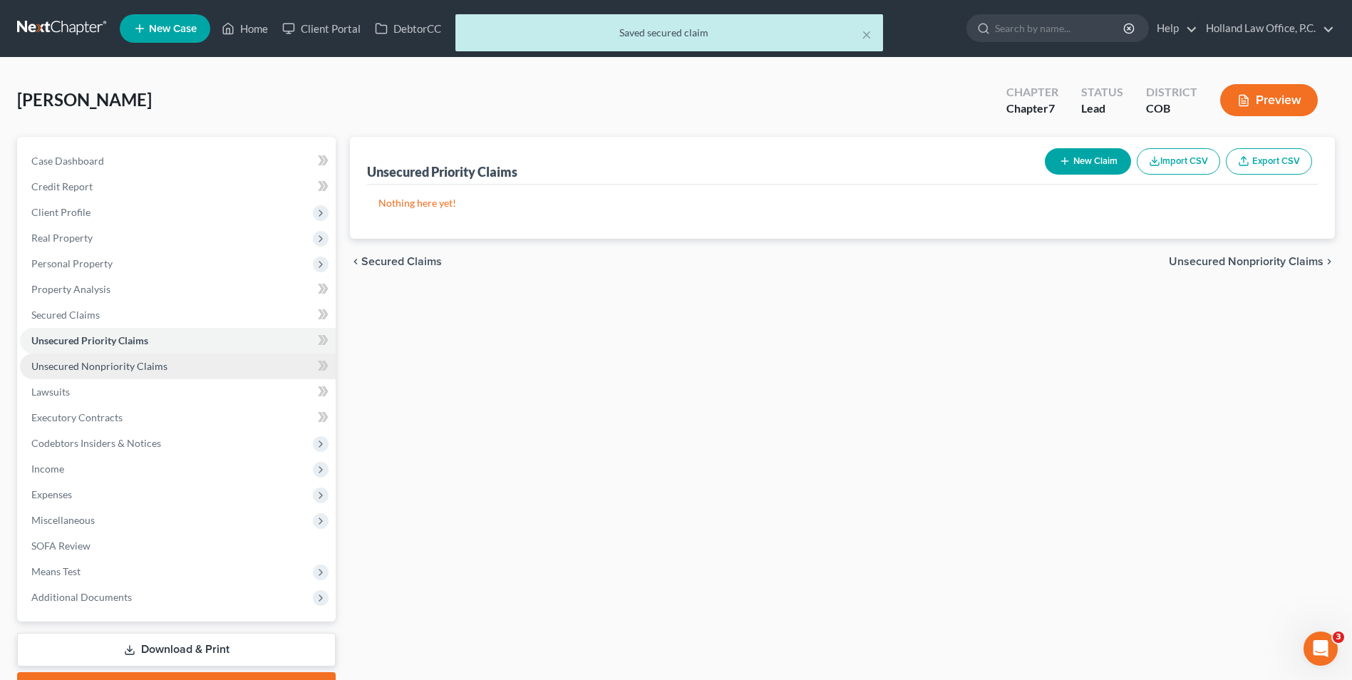
click at [91, 363] on span "Unsecured Nonpriority Claims" at bounding box center [99, 366] width 136 height 12
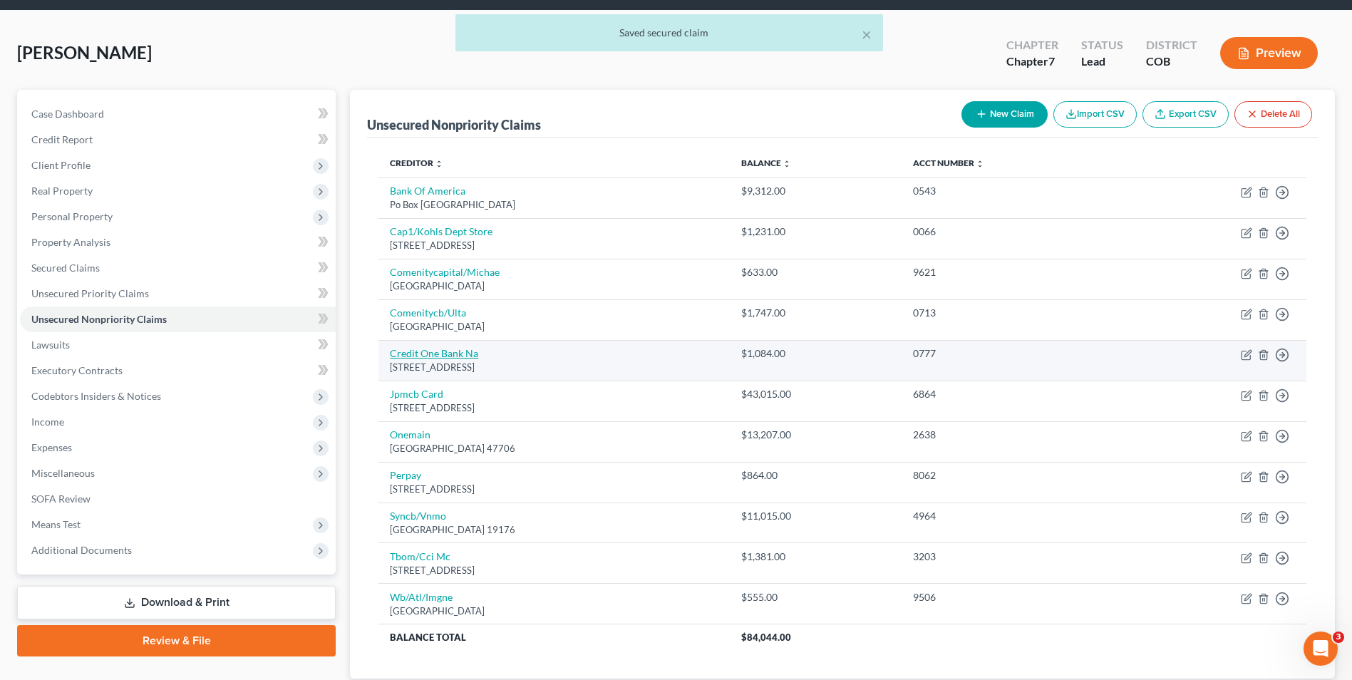
scroll to position [71, 0]
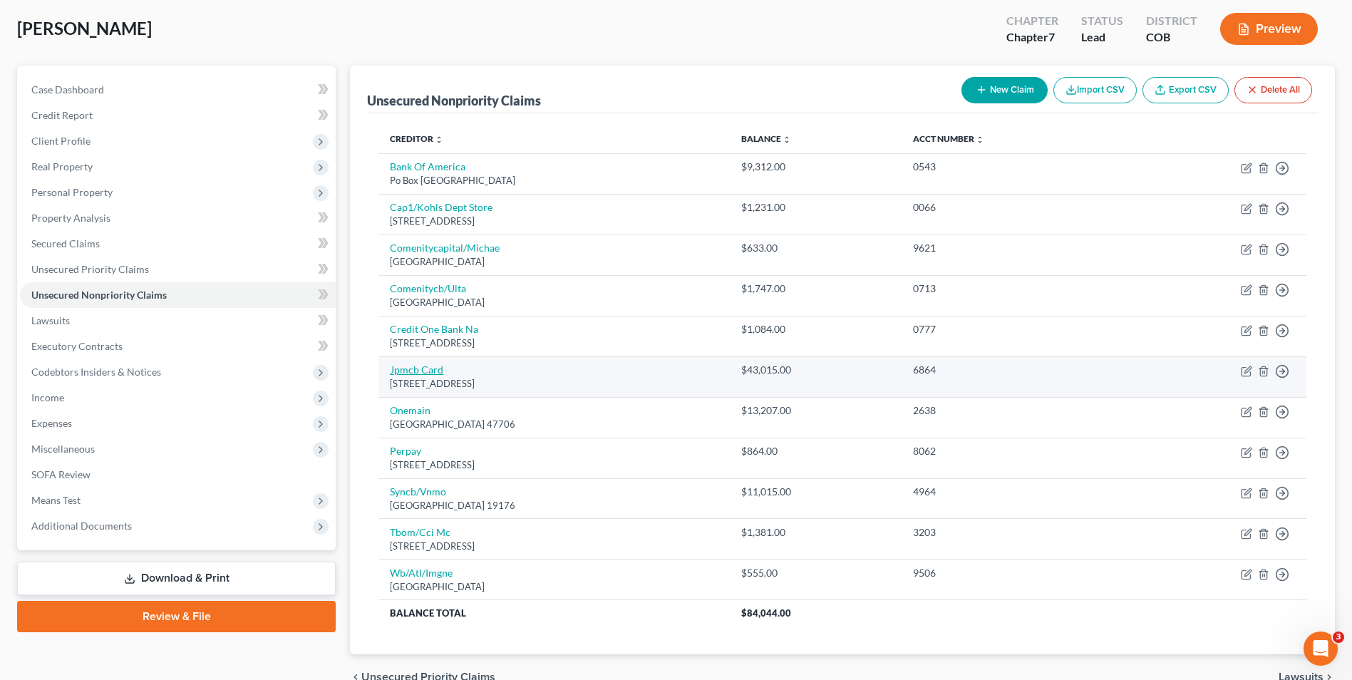
click at [421, 369] on link "Jpmcb Card" at bounding box center [416, 369] width 53 height 12
select select "7"
select select "0"
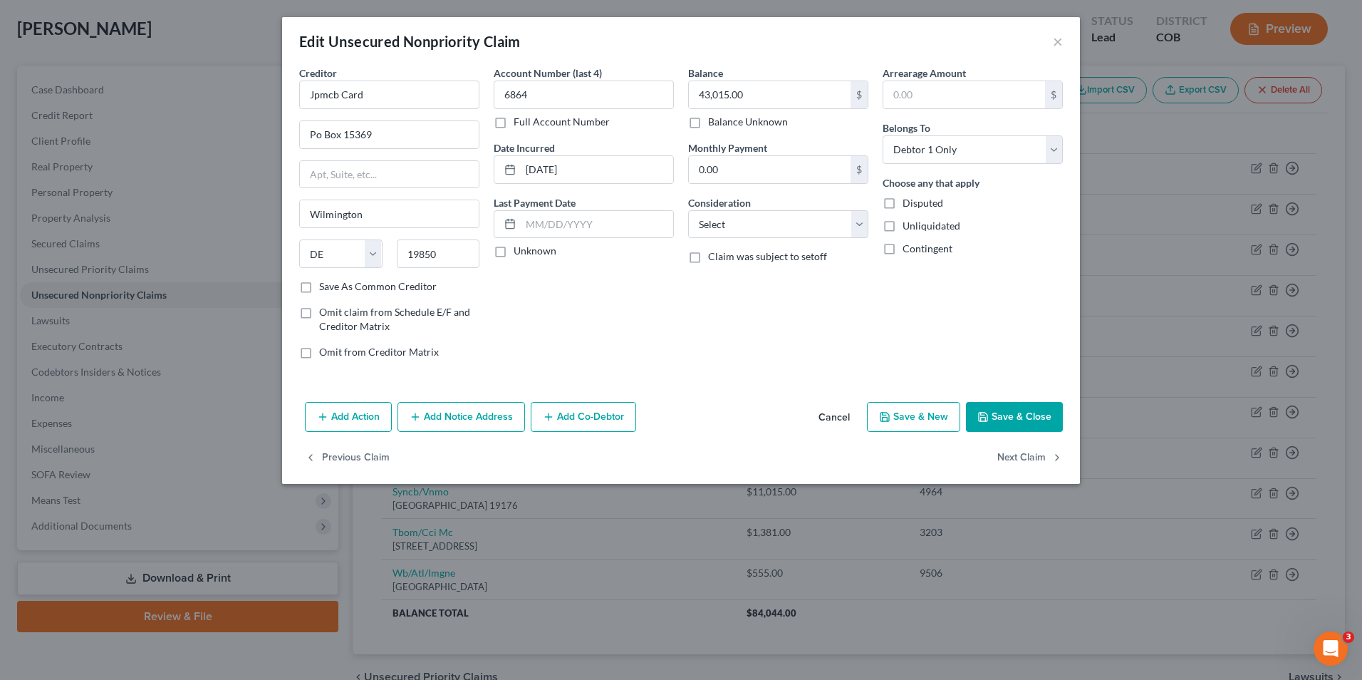
click at [1042, 422] on button "Save & Close" at bounding box center [1014, 417] width 97 height 30
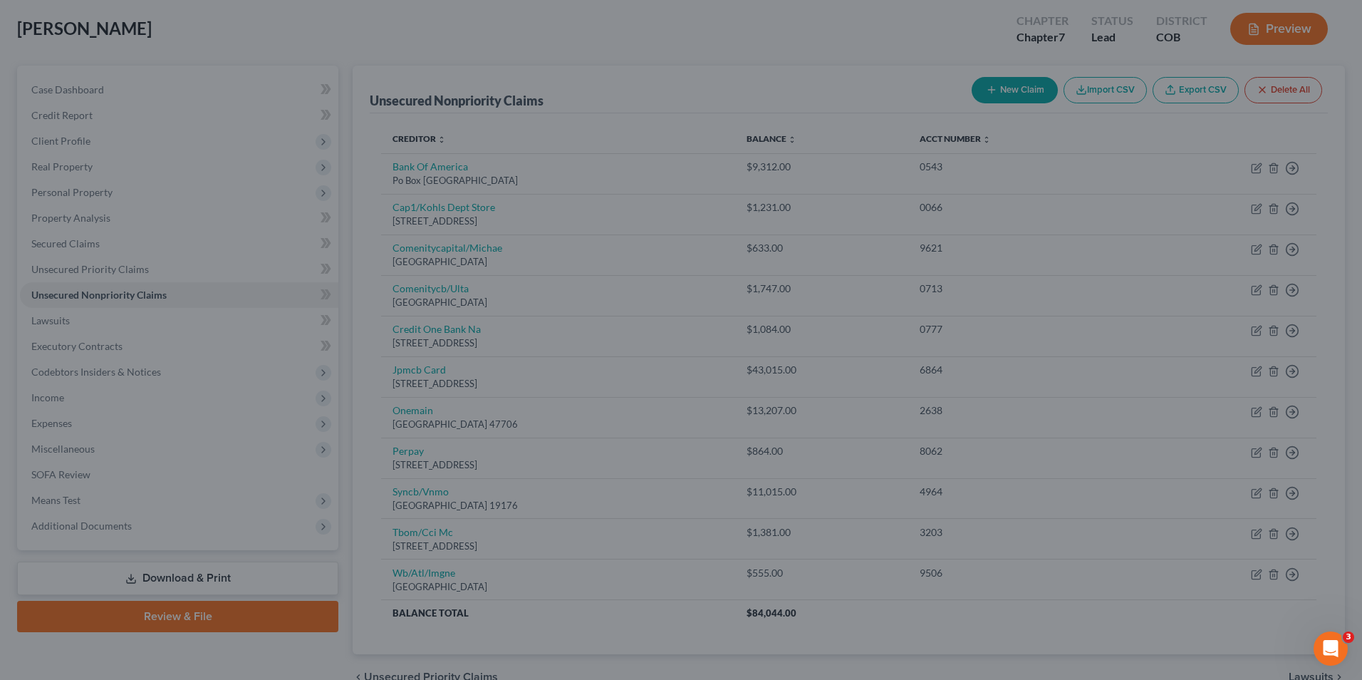
type input "0"
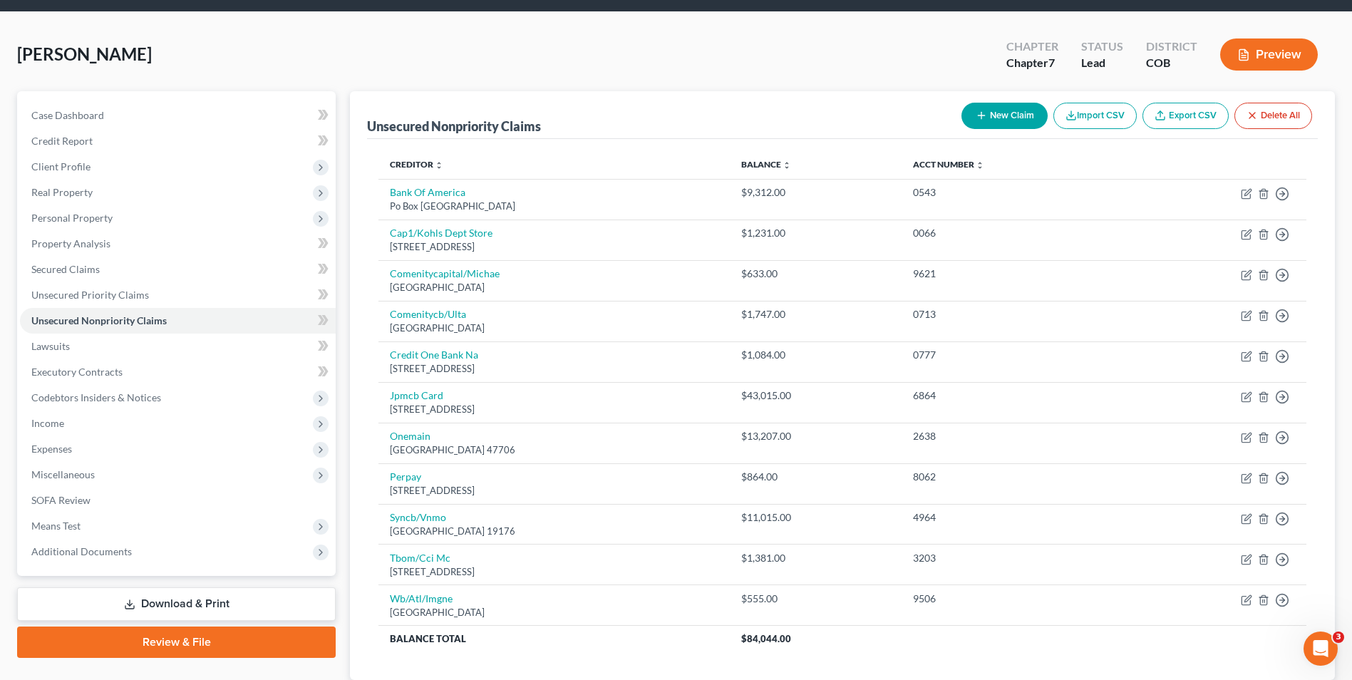
scroll to position [0, 0]
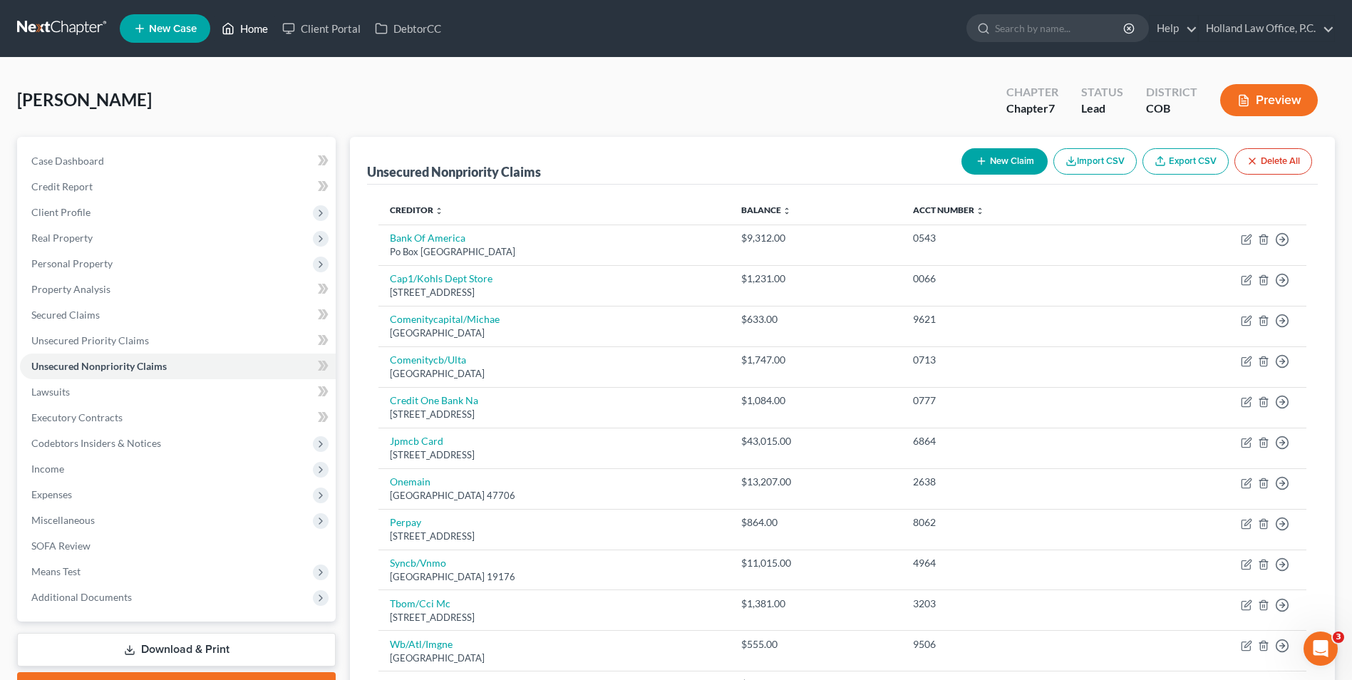
click at [242, 33] on link "Home" at bounding box center [244, 29] width 61 height 26
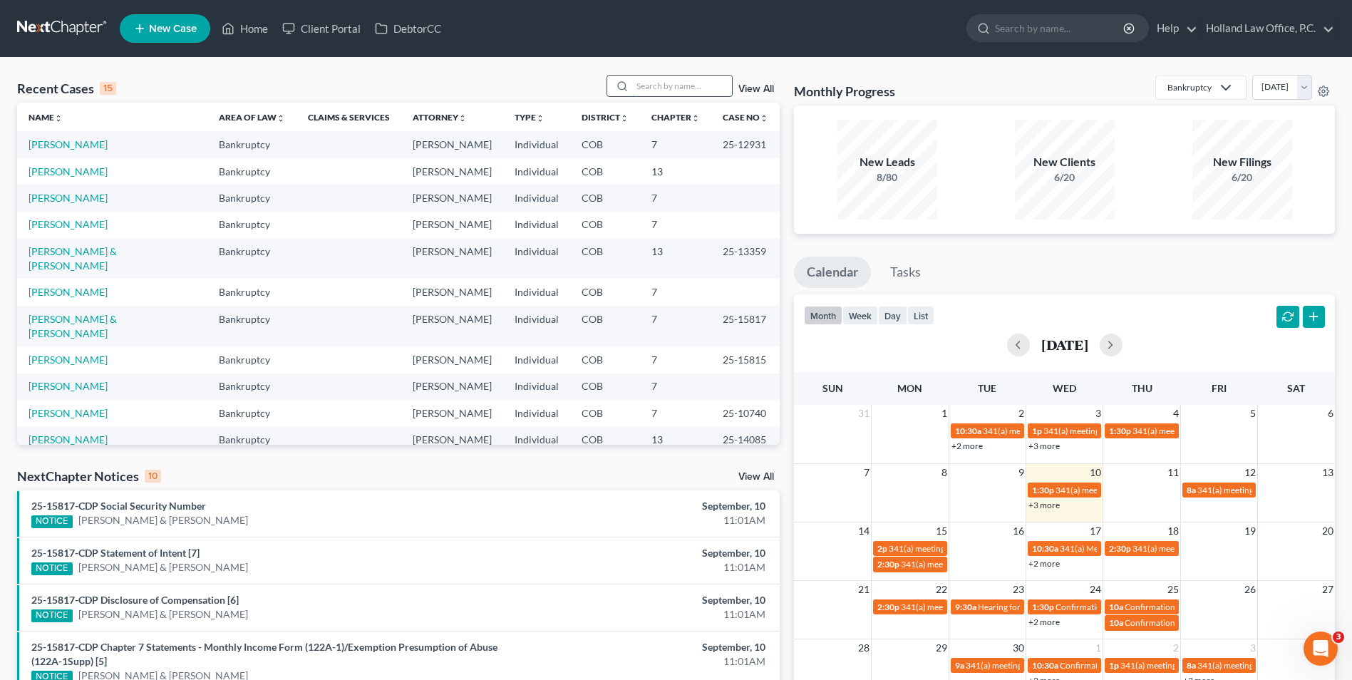
click at [652, 85] on input "search" at bounding box center [682, 86] width 100 height 21
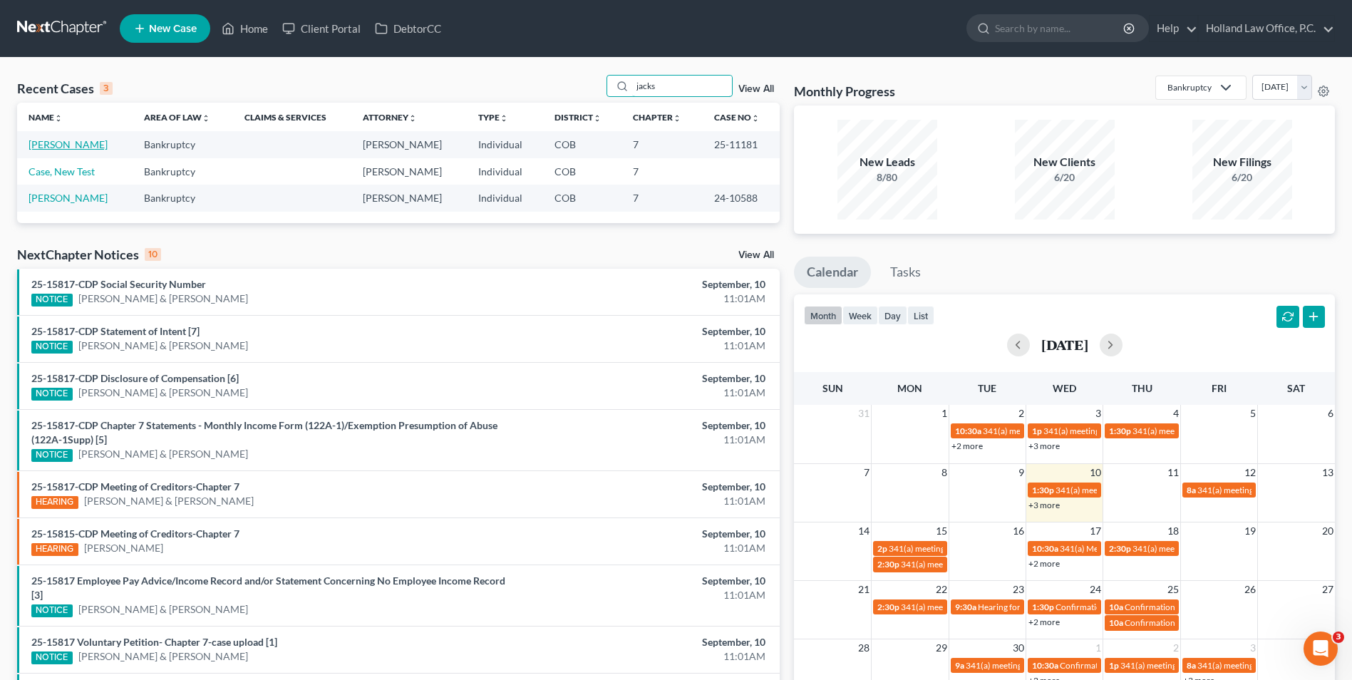
type input "jacks"
click at [63, 145] on link "[PERSON_NAME]" at bounding box center [67, 144] width 79 height 12
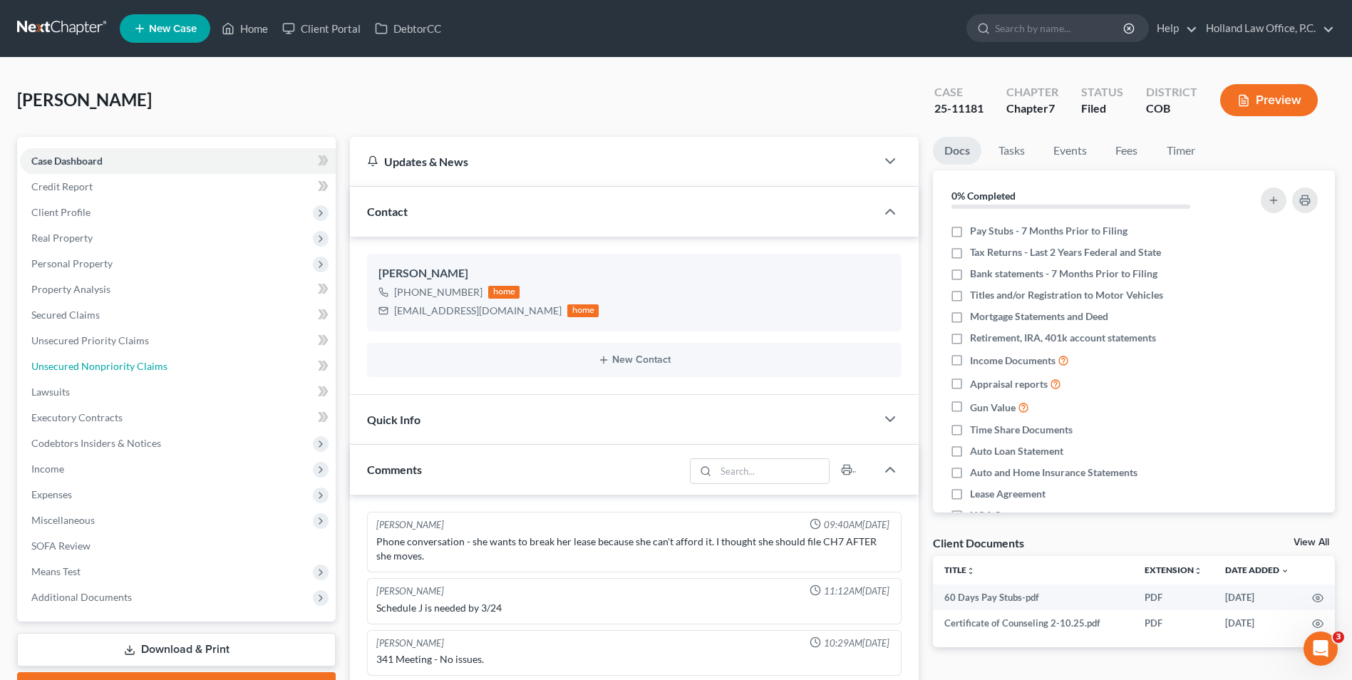
drag, startPoint x: 128, startPoint y: 370, endPoint x: 601, endPoint y: 405, distance: 475.0
click at [128, 371] on span "Unsecured Nonpriority Claims" at bounding box center [99, 366] width 136 height 12
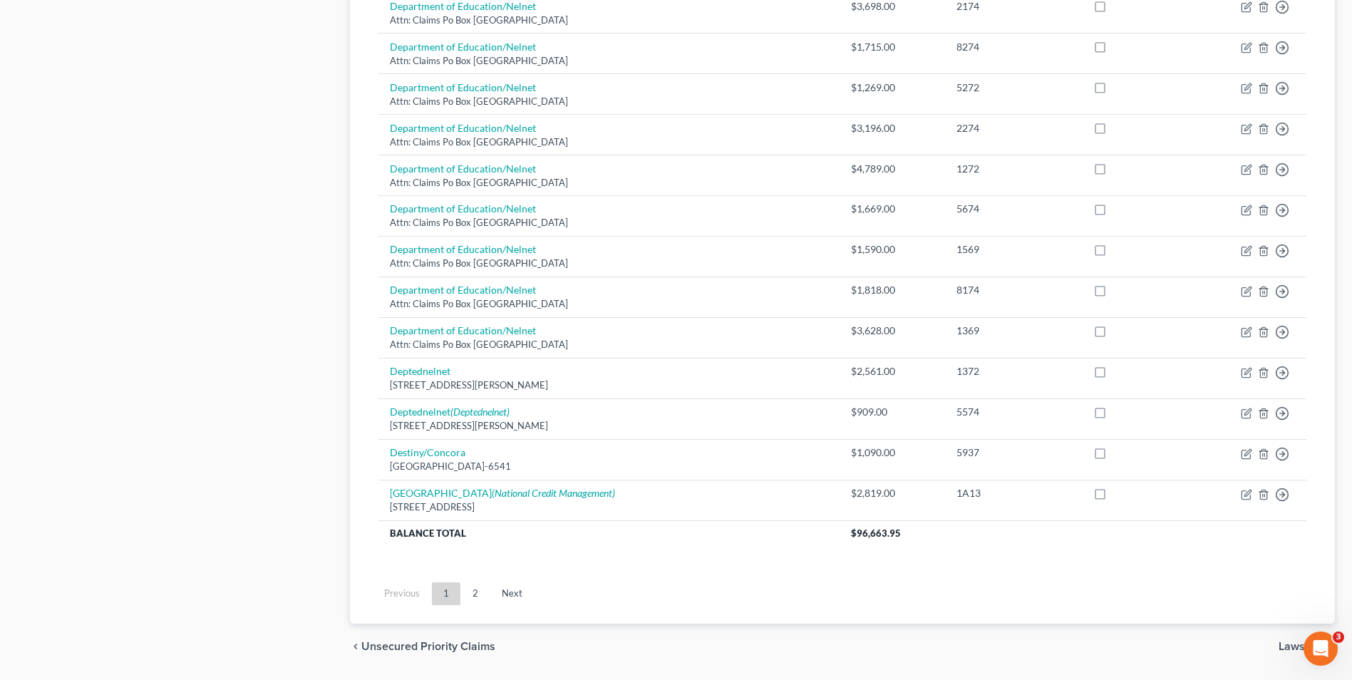
click at [470, 594] on link "2" at bounding box center [475, 593] width 28 height 23
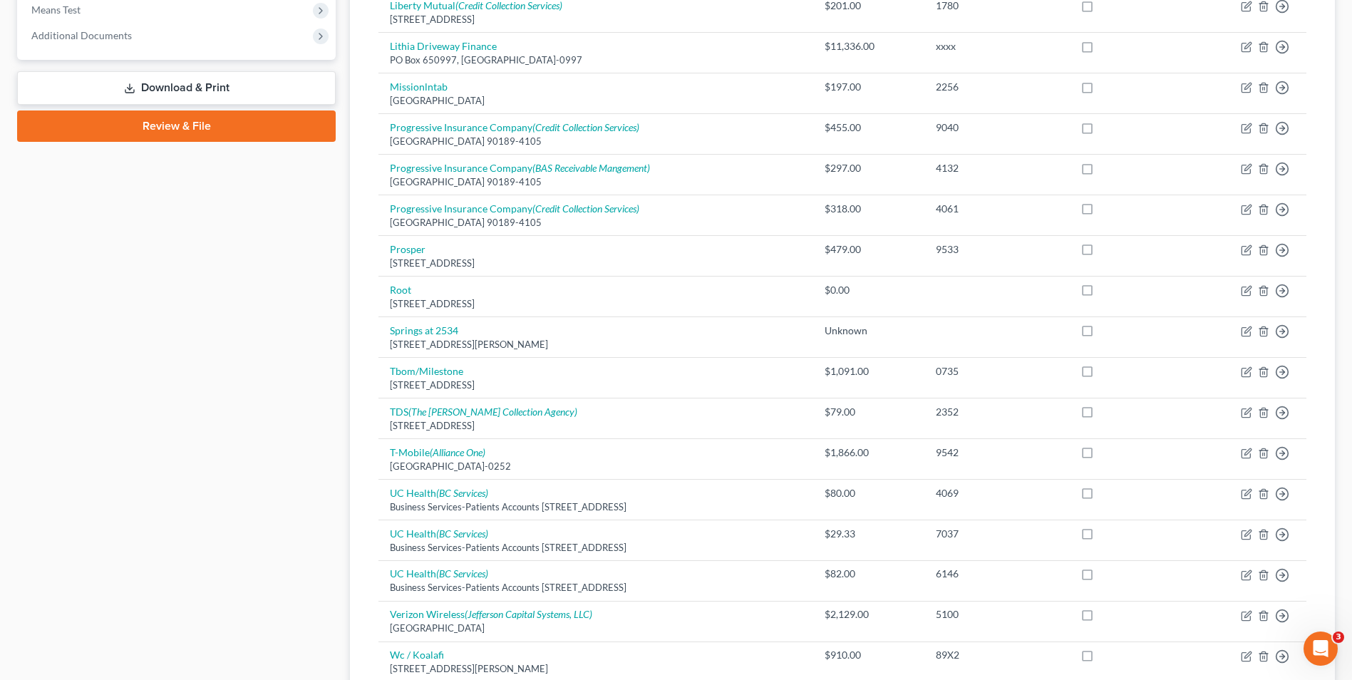
scroll to position [566, 0]
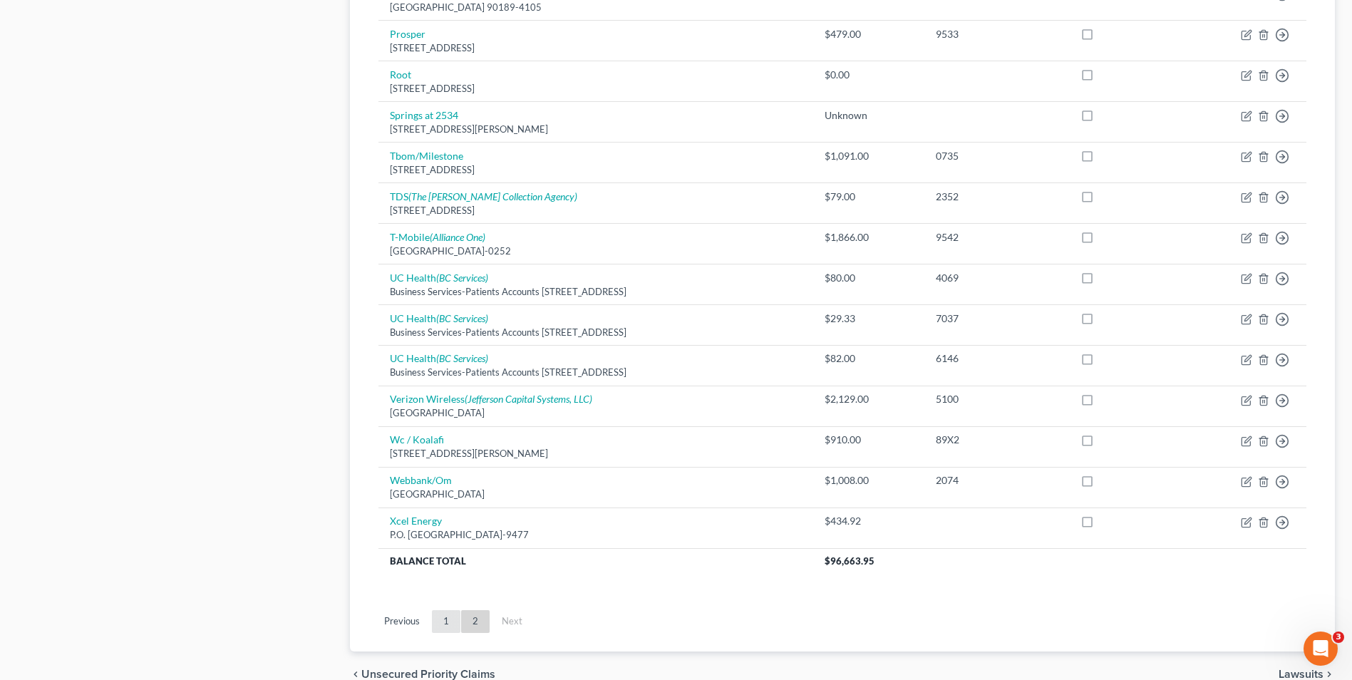
click at [447, 617] on link "1" at bounding box center [446, 621] width 28 height 23
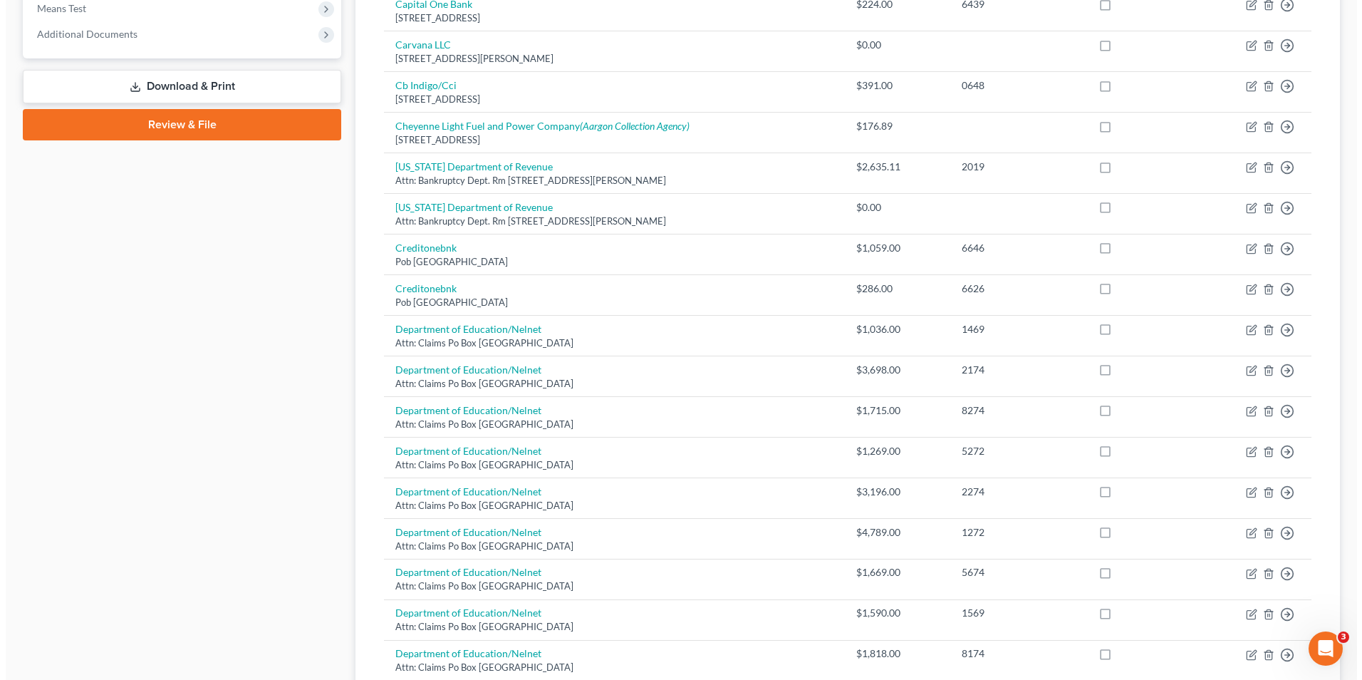
scroll to position [492, 0]
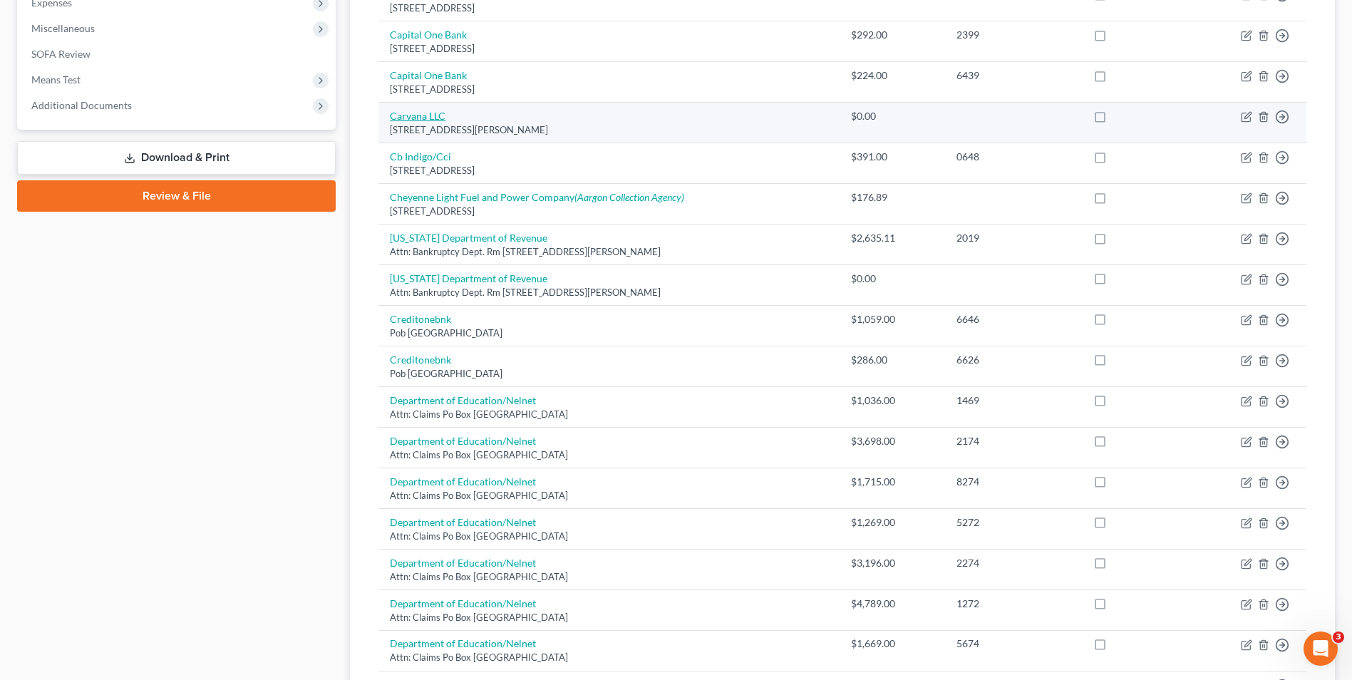
click at [443, 117] on link "Carvana LLC" at bounding box center [418, 116] width 56 height 12
select select "3"
select select "0"
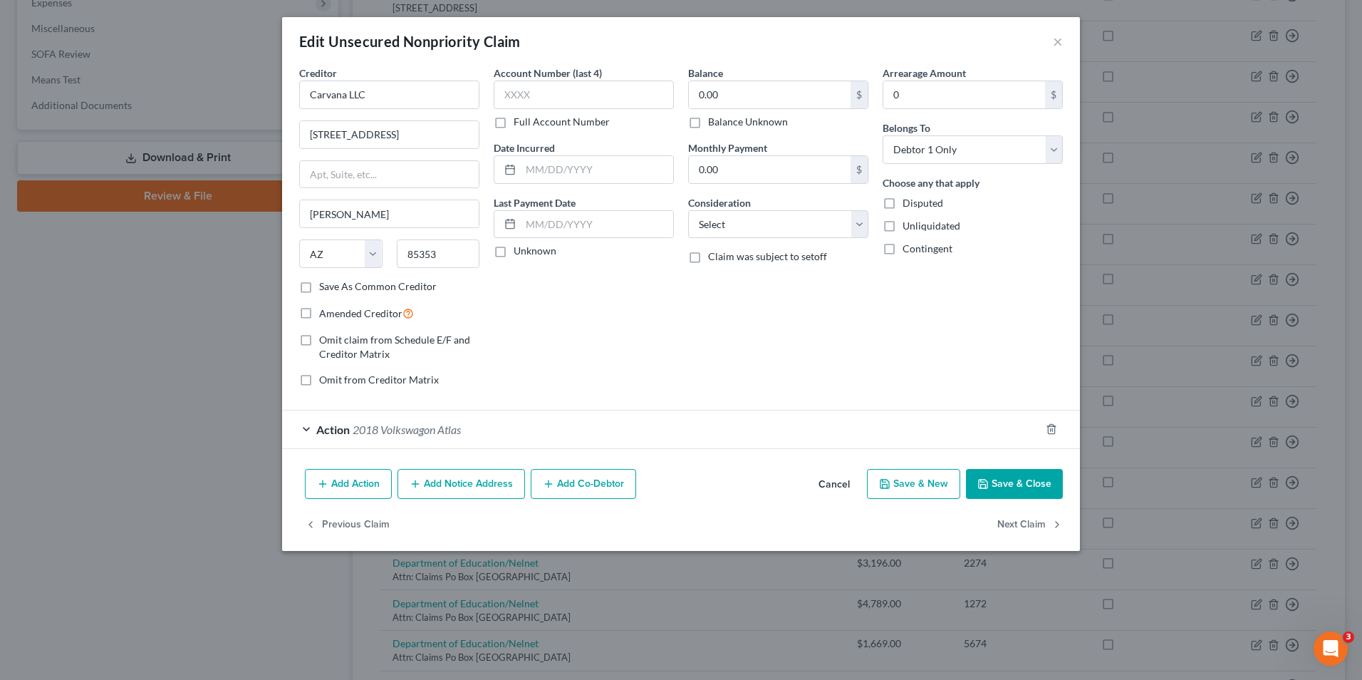
click at [513, 435] on div "Action 2018 Volkswagon Atlas" at bounding box center [661, 429] width 758 height 38
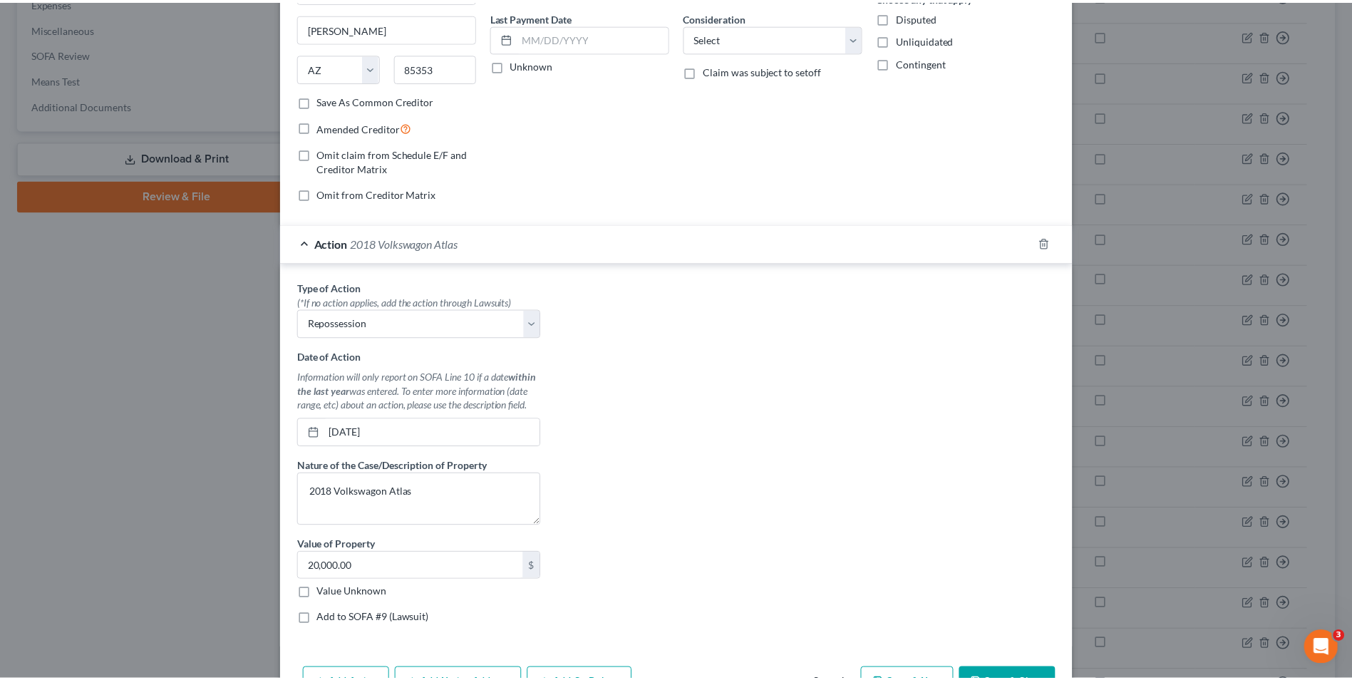
scroll to position [214, 0]
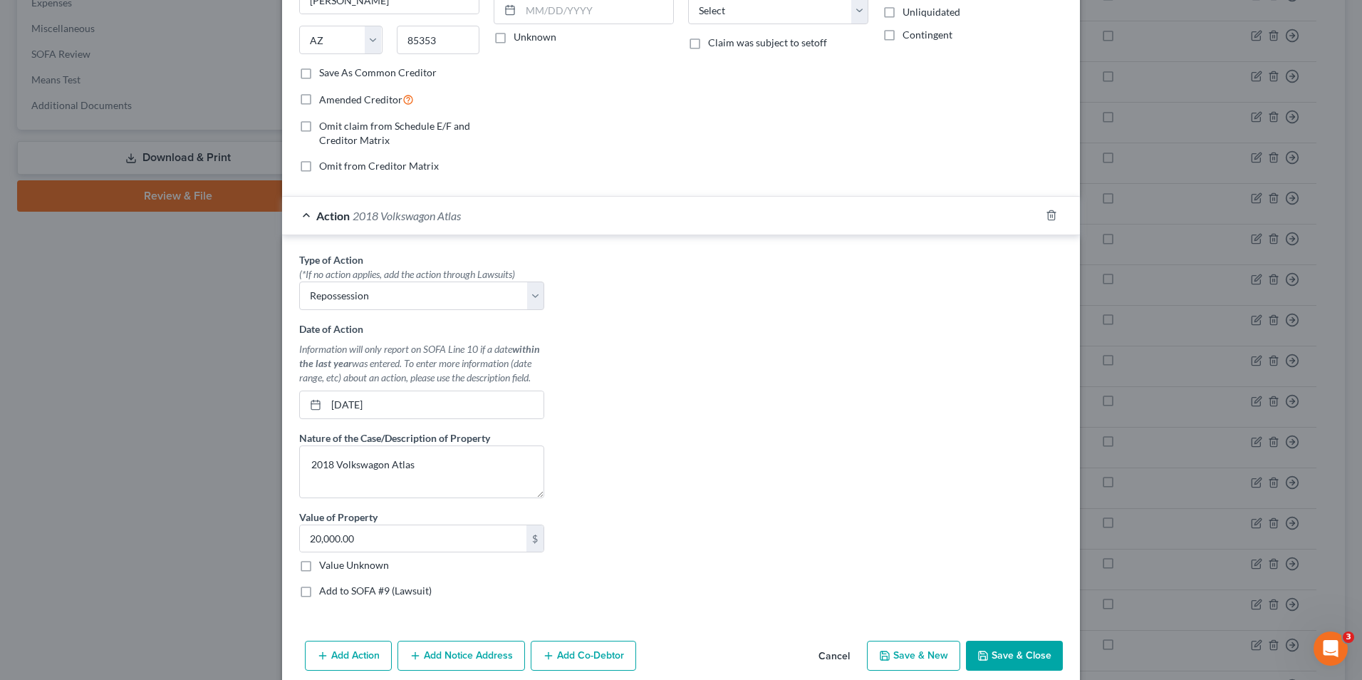
click at [973, 649] on button "Save & Close" at bounding box center [1014, 656] width 97 height 30
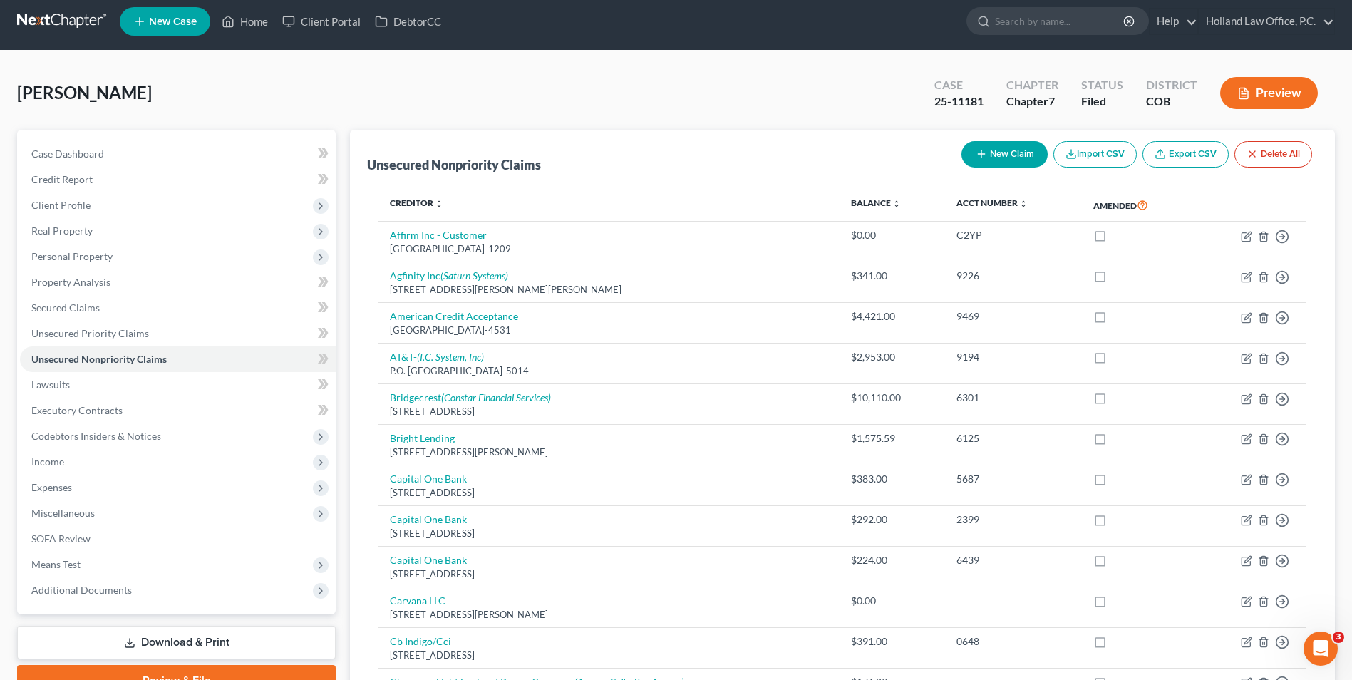
scroll to position [0, 0]
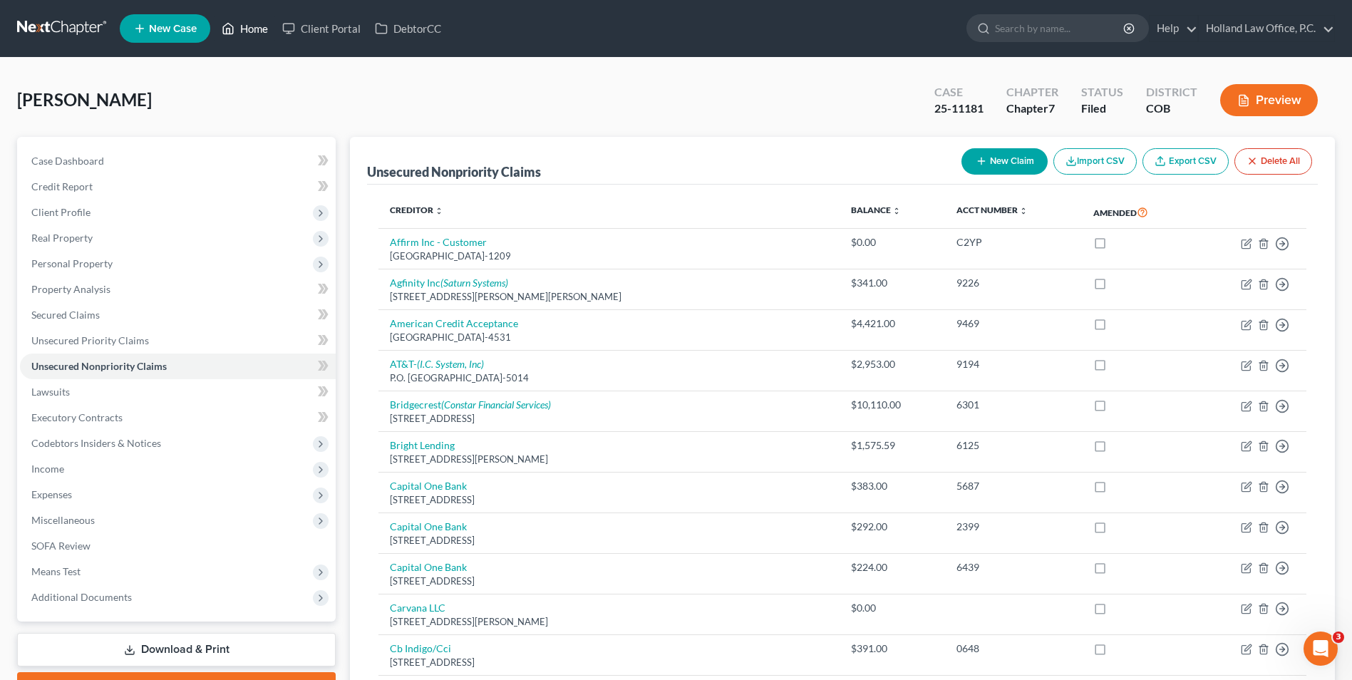
drag, startPoint x: 248, startPoint y: 31, endPoint x: 264, endPoint y: 31, distance: 15.7
click at [248, 31] on link "Home" at bounding box center [244, 29] width 61 height 26
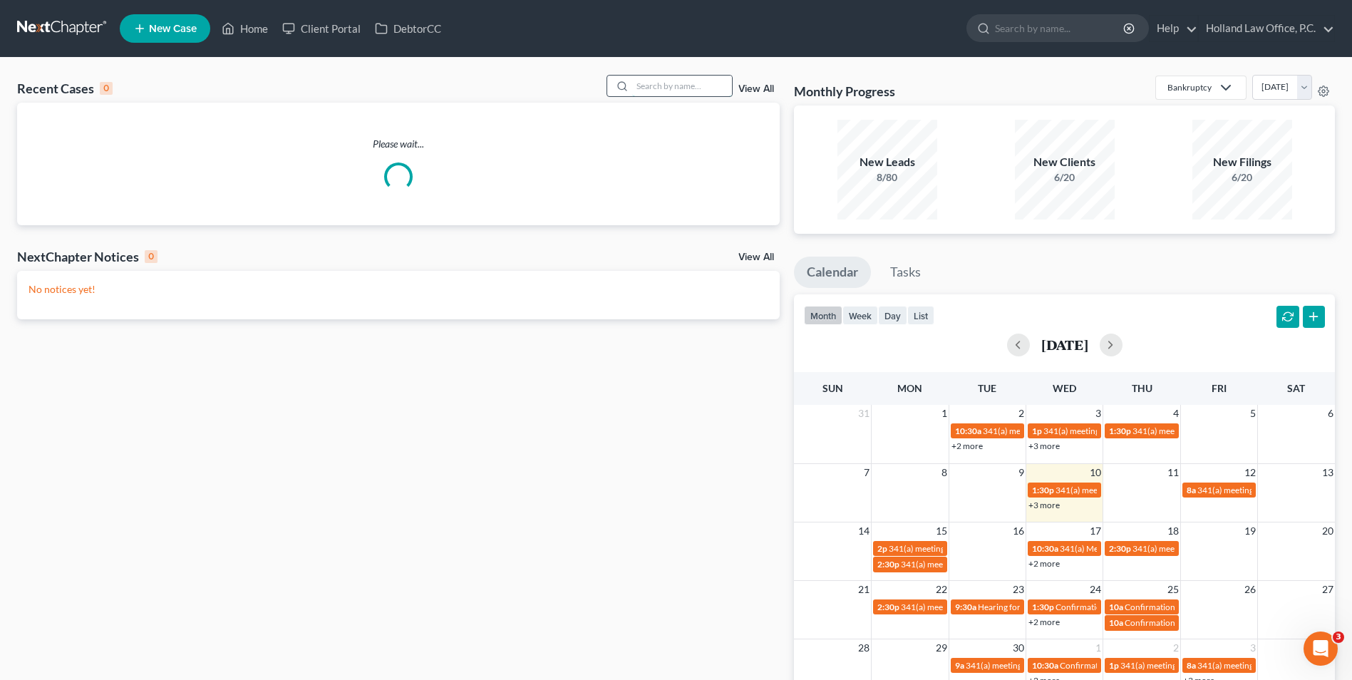
click at [694, 87] on input "search" at bounding box center [682, 86] width 100 height 21
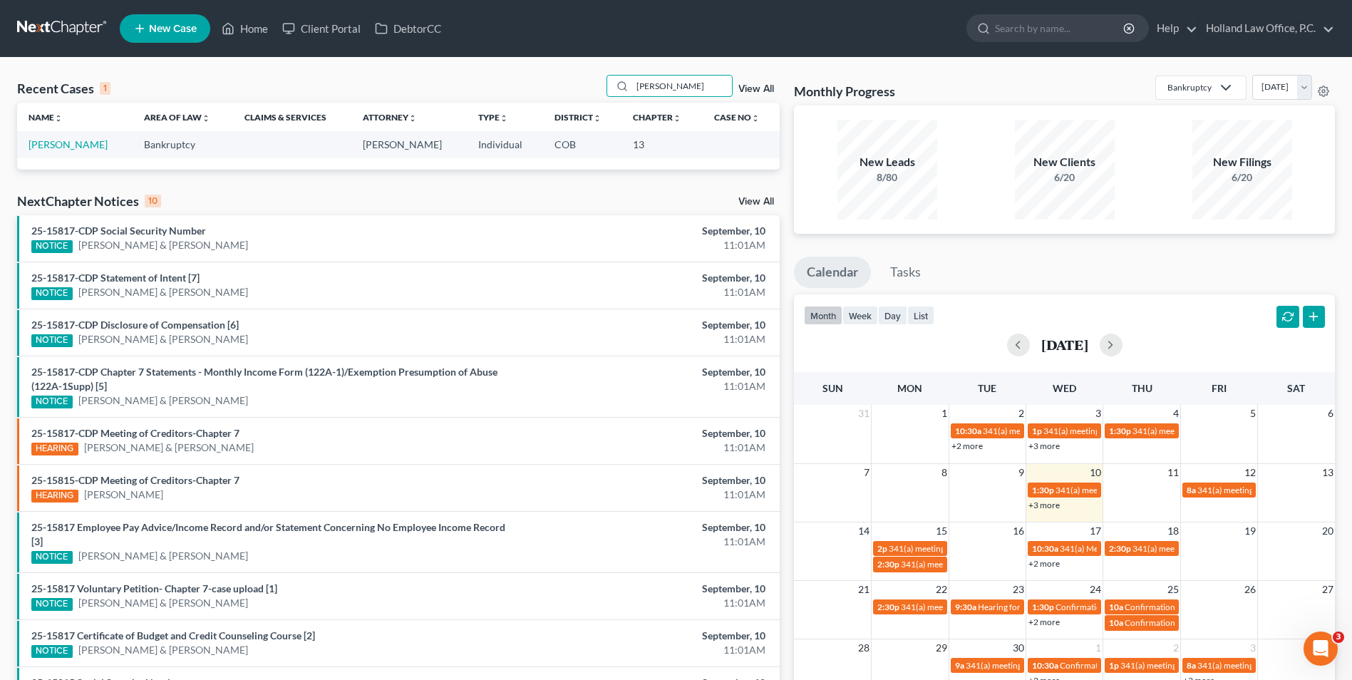
type input "[PERSON_NAME]"
click at [233, 28] on icon at bounding box center [228, 28] width 13 height 17
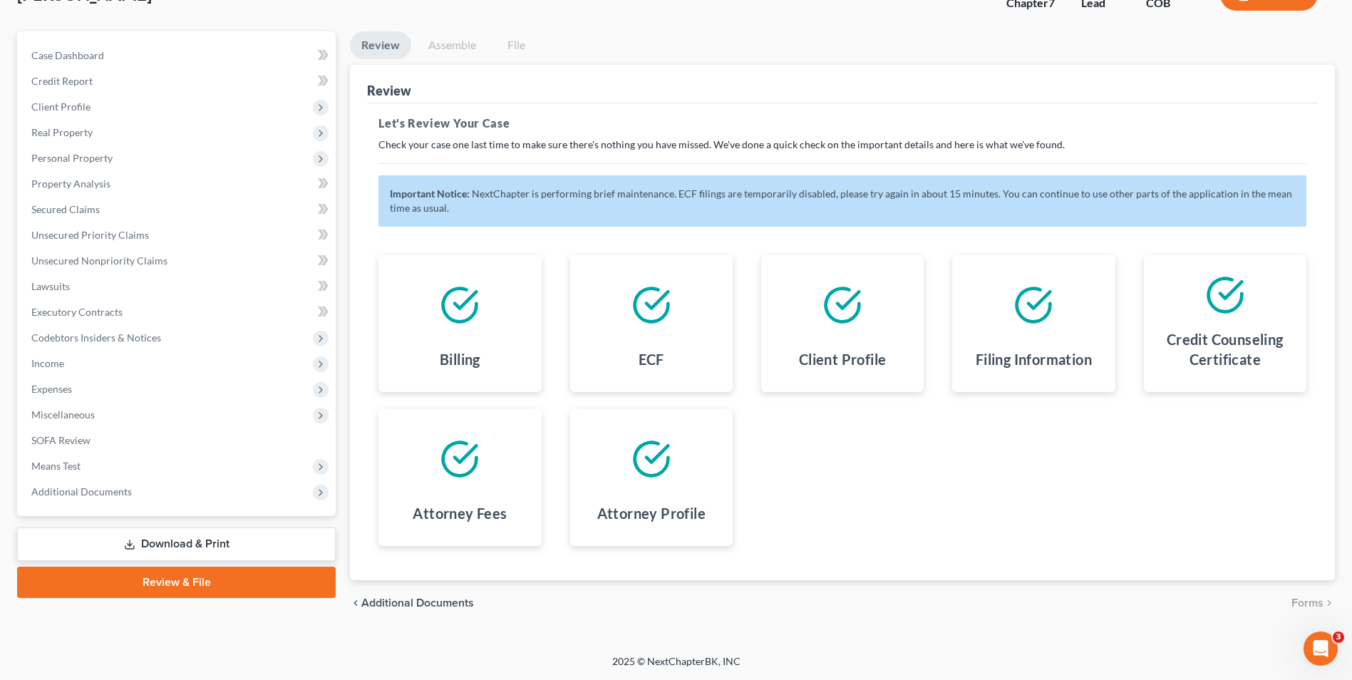
click at [455, 47] on link "Assemble" at bounding box center [452, 45] width 71 height 28
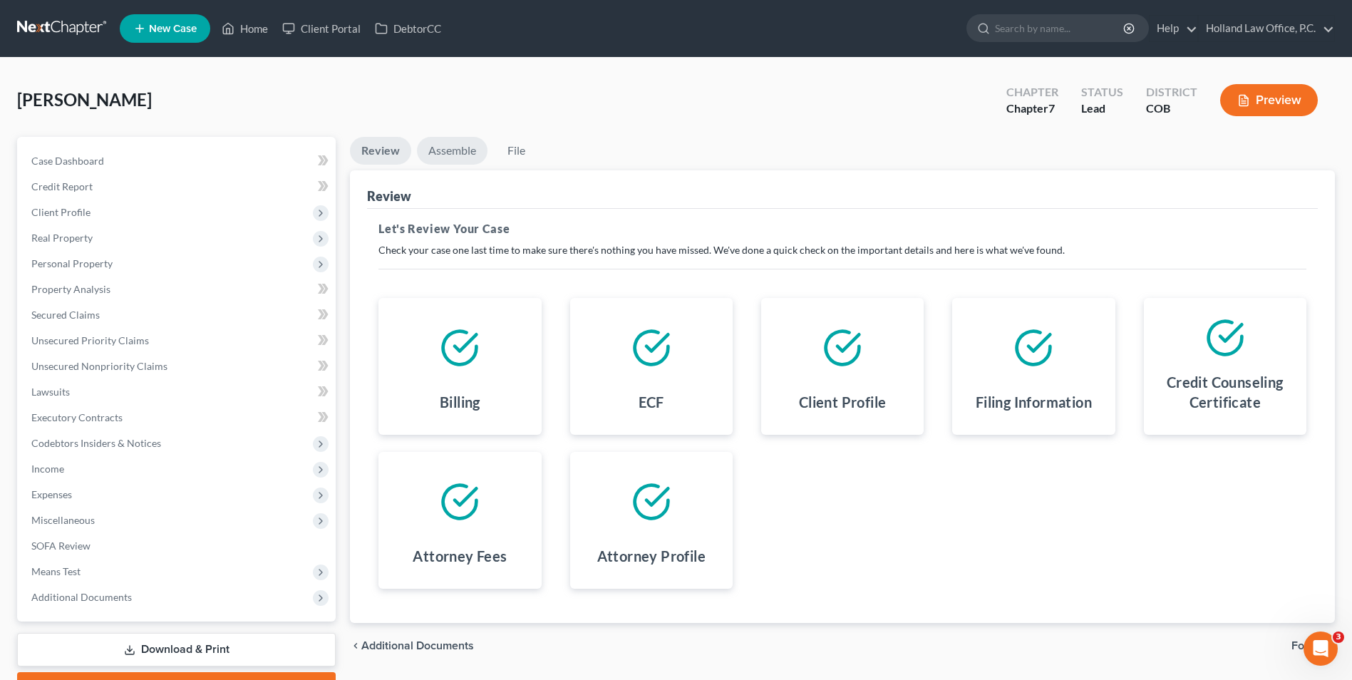
click at [456, 158] on link "Assemble" at bounding box center [452, 151] width 71 height 28
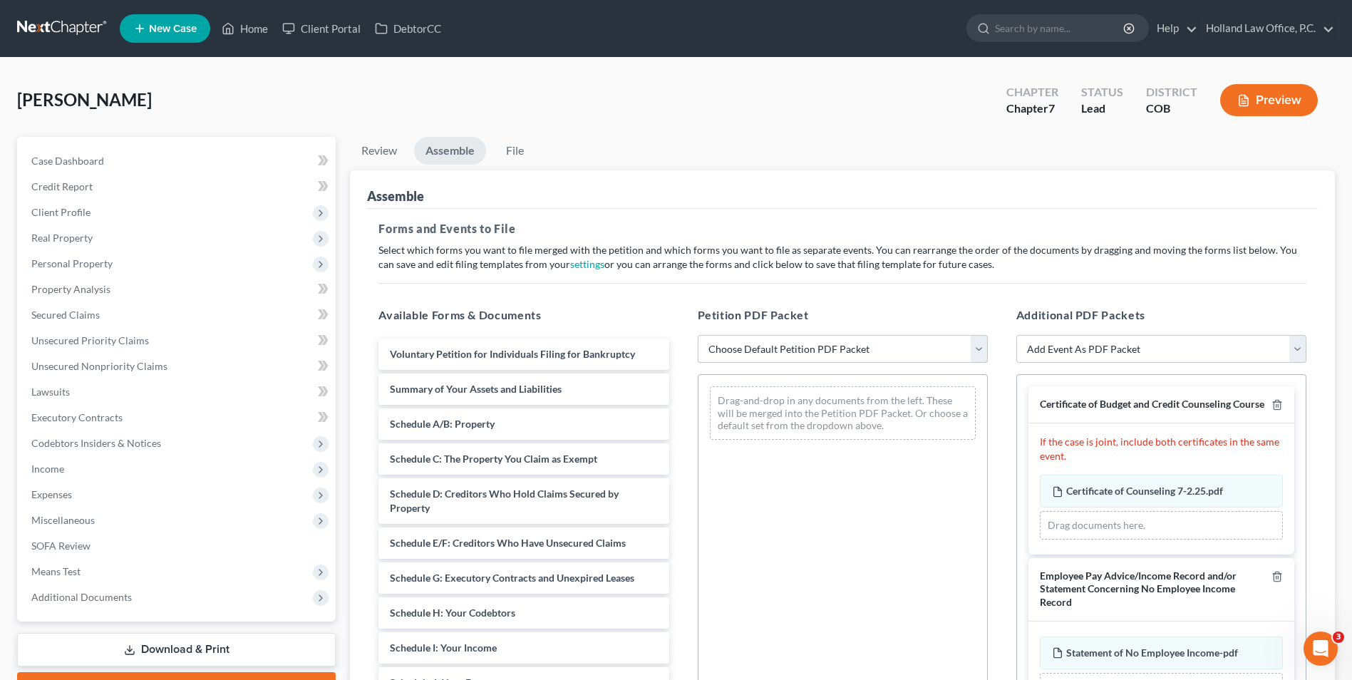
drag, startPoint x: 787, startPoint y: 346, endPoint x: 791, endPoint y: 359, distance: 13.3
click at [789, 348] on select "Choose Default Petition PDF Packet Emergency Filing (Voluntary Petition and Cre…" at bounding box center [843, 349] width 290 height 28
select select "2"
click at [698, 335] on select "Choose Default Petition PDF Packet Emergency Filing (Voluntary Petition and Cre…" at bounding box center [843, 349] width 290 height 28
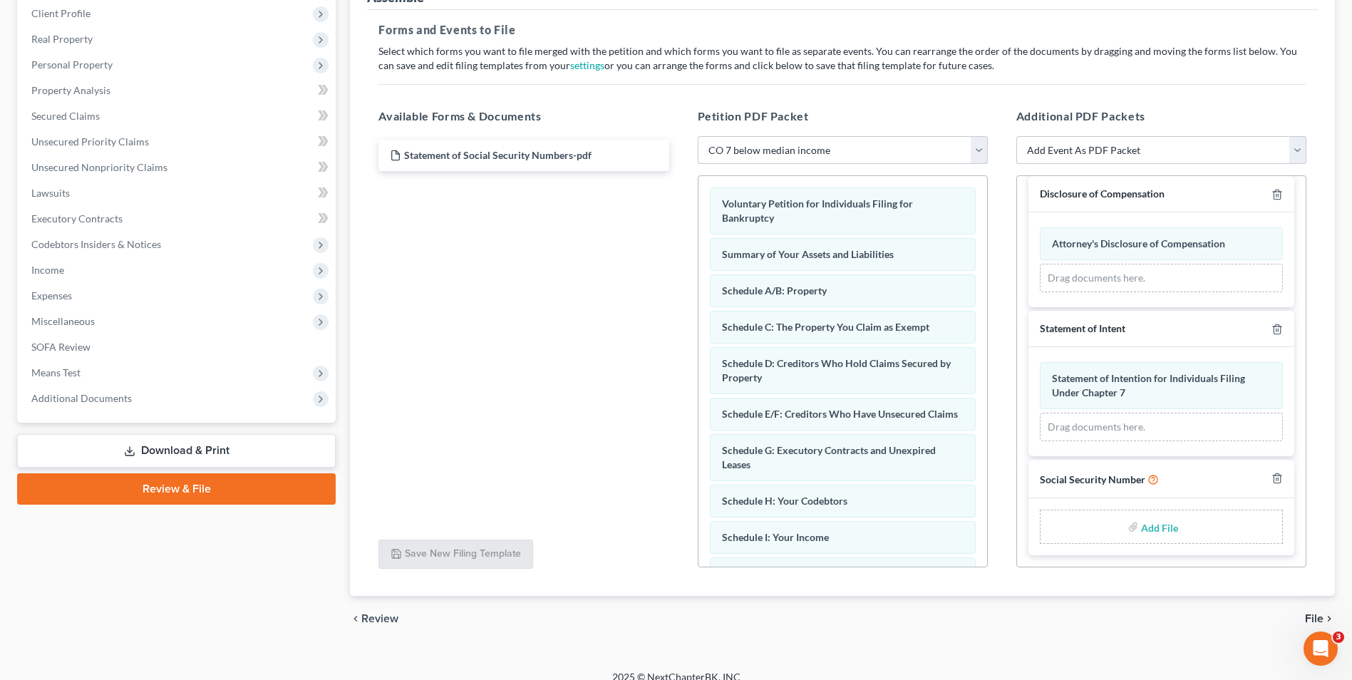
scroll to position [214, 0]
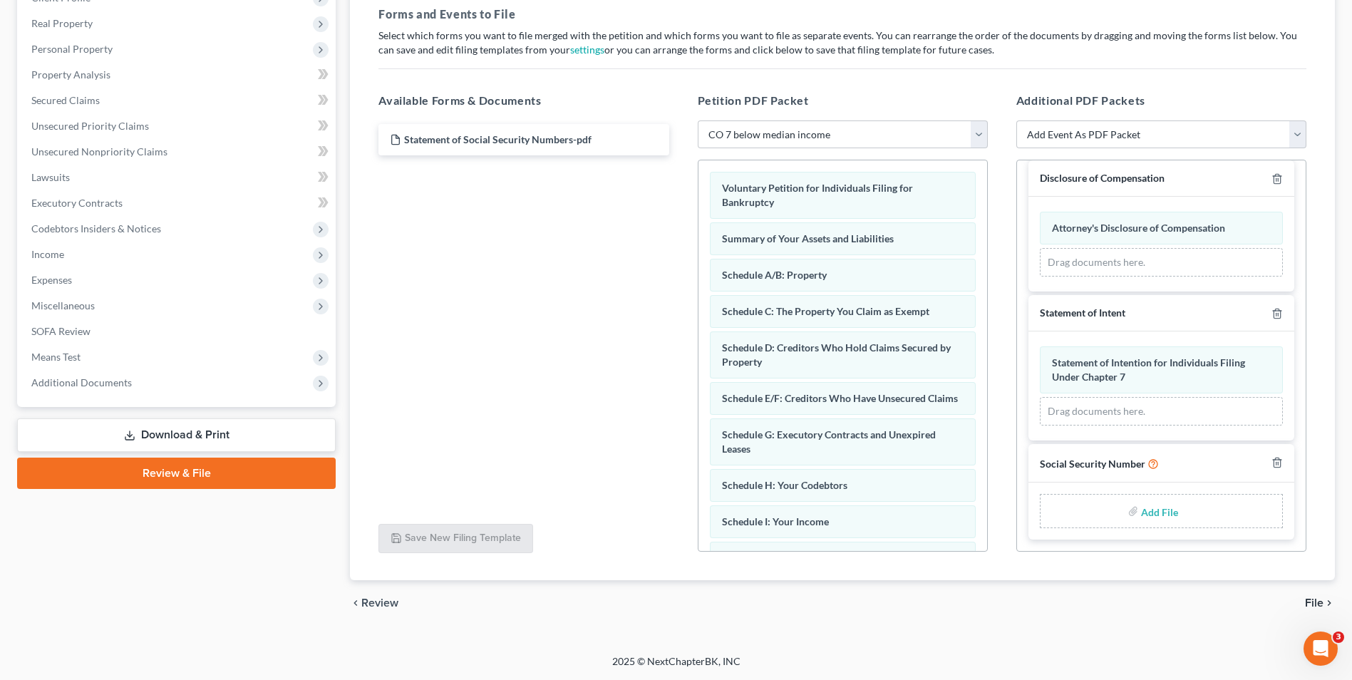
click at [1153, 514] on input "file" at bounding box center [1158, 511] width 34 height 26
type input "C:\fakepath\Statement of Social Security Numbers.pdf"
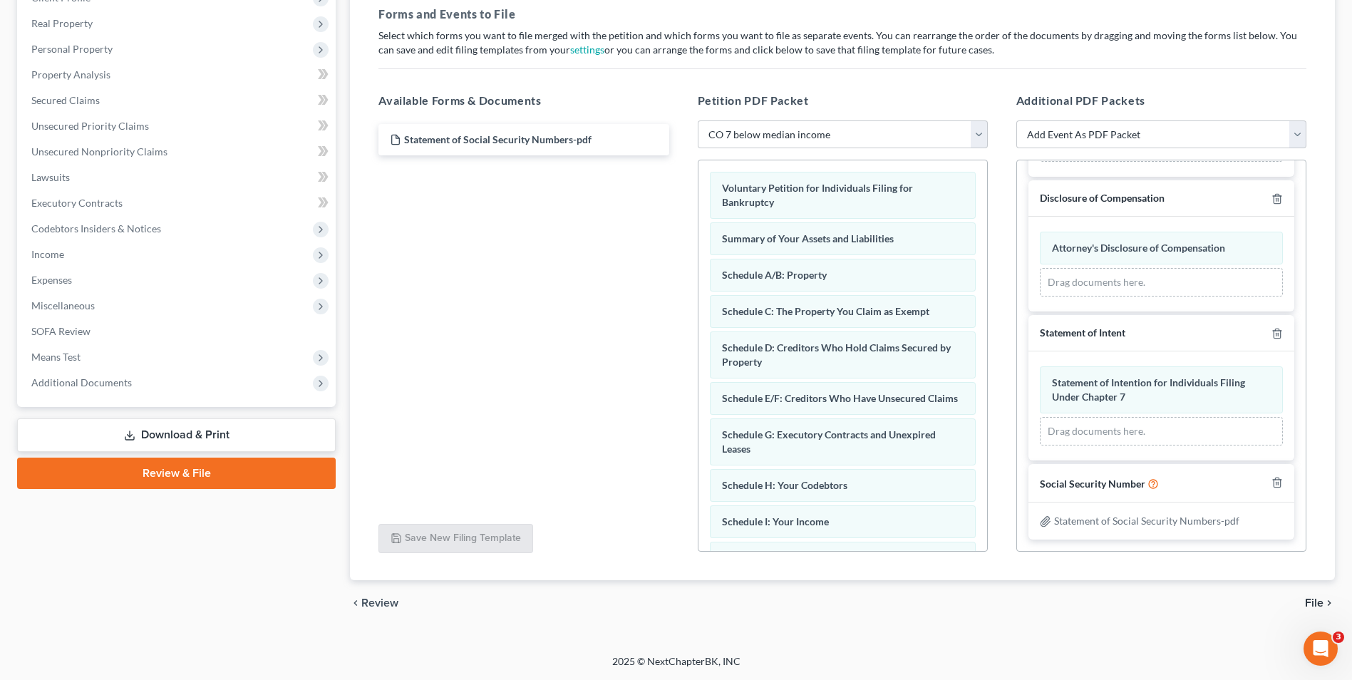
click at [1312, 597] on span "File" at bounding box center [1314, 602] width 19 height 11
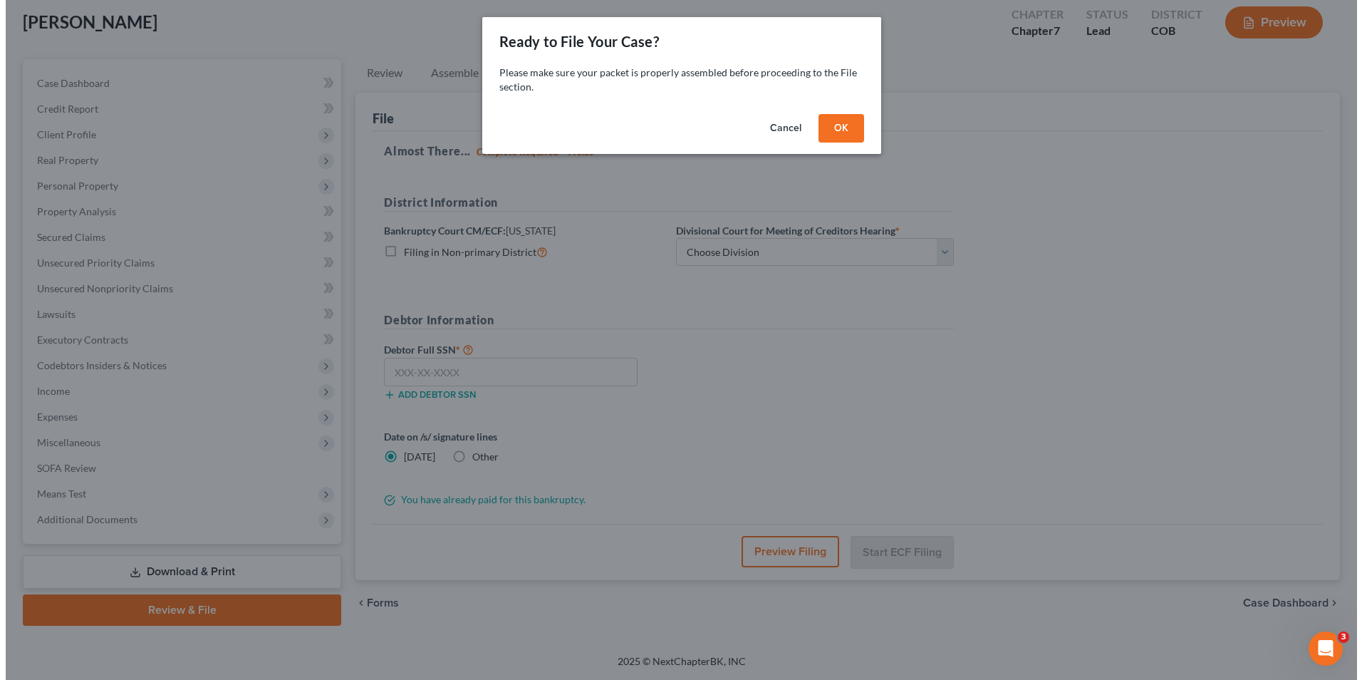
scroll to position [78, 0]
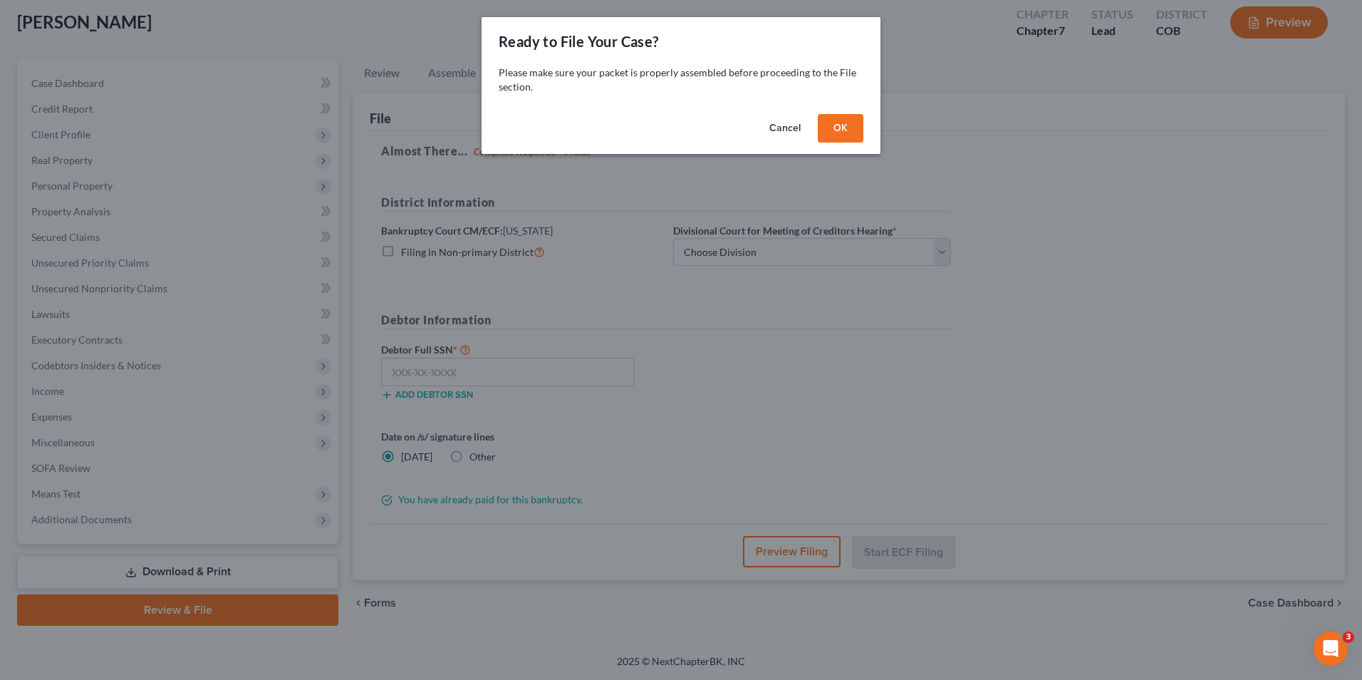
click at [839, 128] on button "OK" at bounding box center [841, 128] width 46 height 28
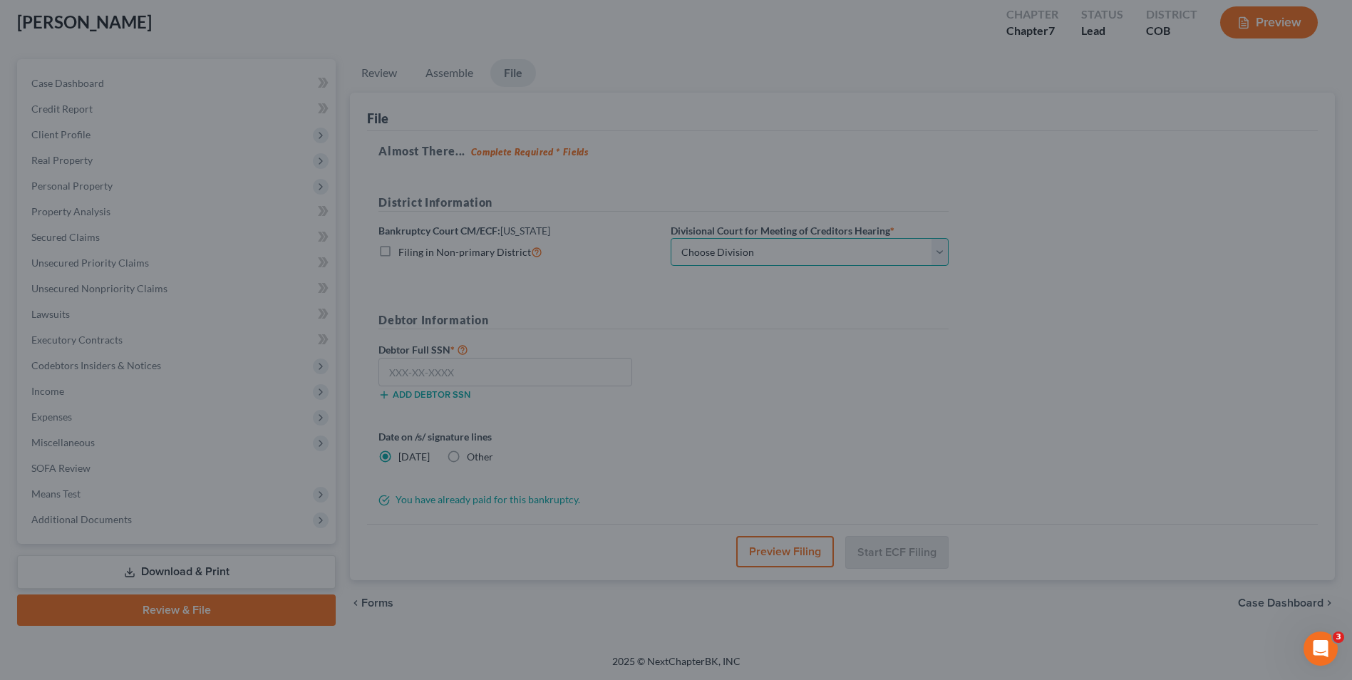
click at [752, 246] on select "Choose Division [GEOGRAPHIC_DATA]" at bounding box center [809, 252] width 278 height 28
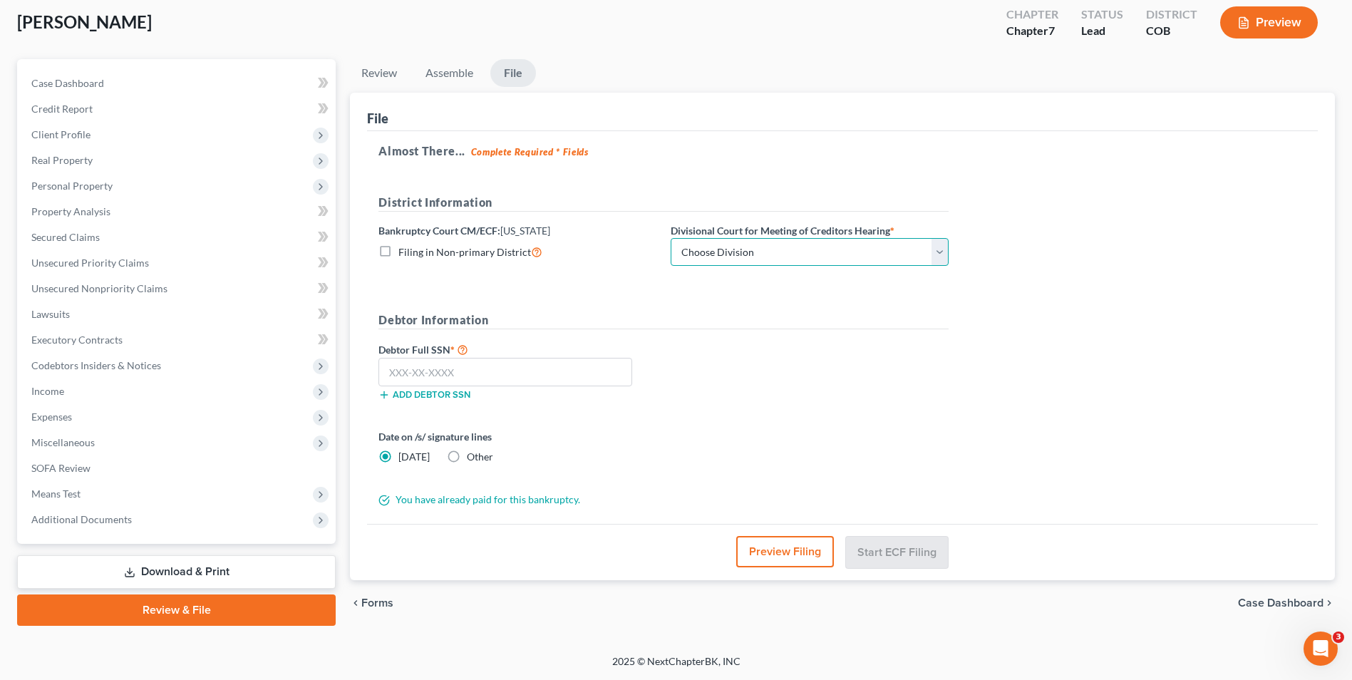
select select "0"
click at [670, 238] on select "Choose Division [GEOGRAPHIC_DATA]" at bounding box center [809, 252] width 278 height 28
click at [467, 455] on label "Other" at bounding box center [480, 457] width 26 height 14
click at [472, 455] on input "Other" at bounding box center [476, 454] width 9 height 9
radio input "true"
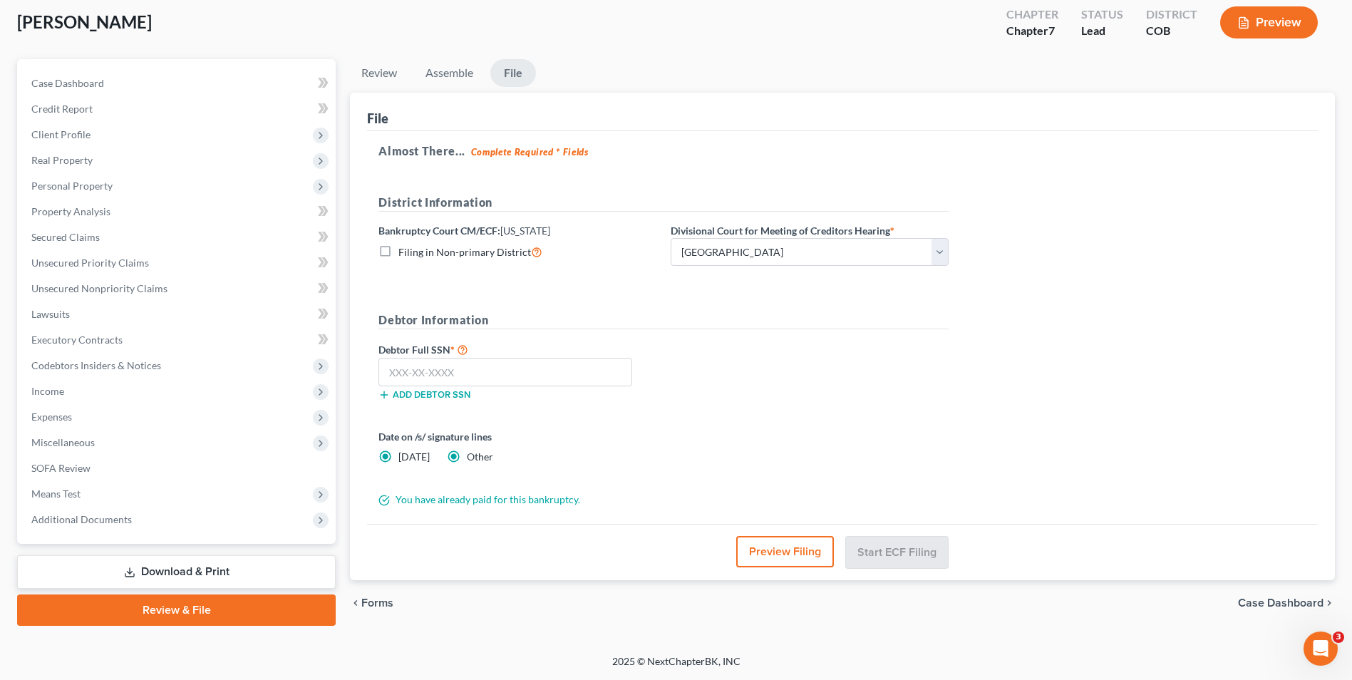
radio input "false"
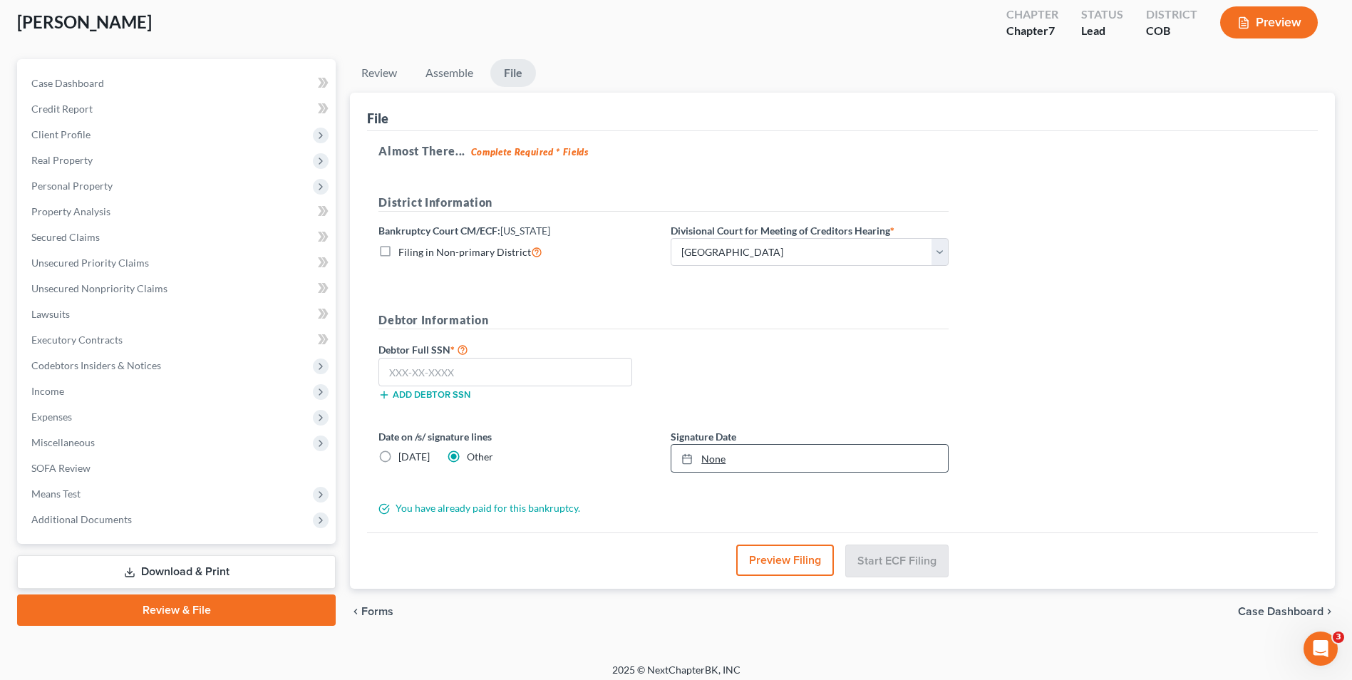
click at [698, 468] on link "None" at bounding box center [809, 458] width 276 height 27
click at [483, 373] on input "text" at bounding box center [505, 372] width 254 height 28
type input "589-36-5015"
click at [883, 555] on button "Start ECF Filing" at bounding box center [897, 559] width 102 height 31
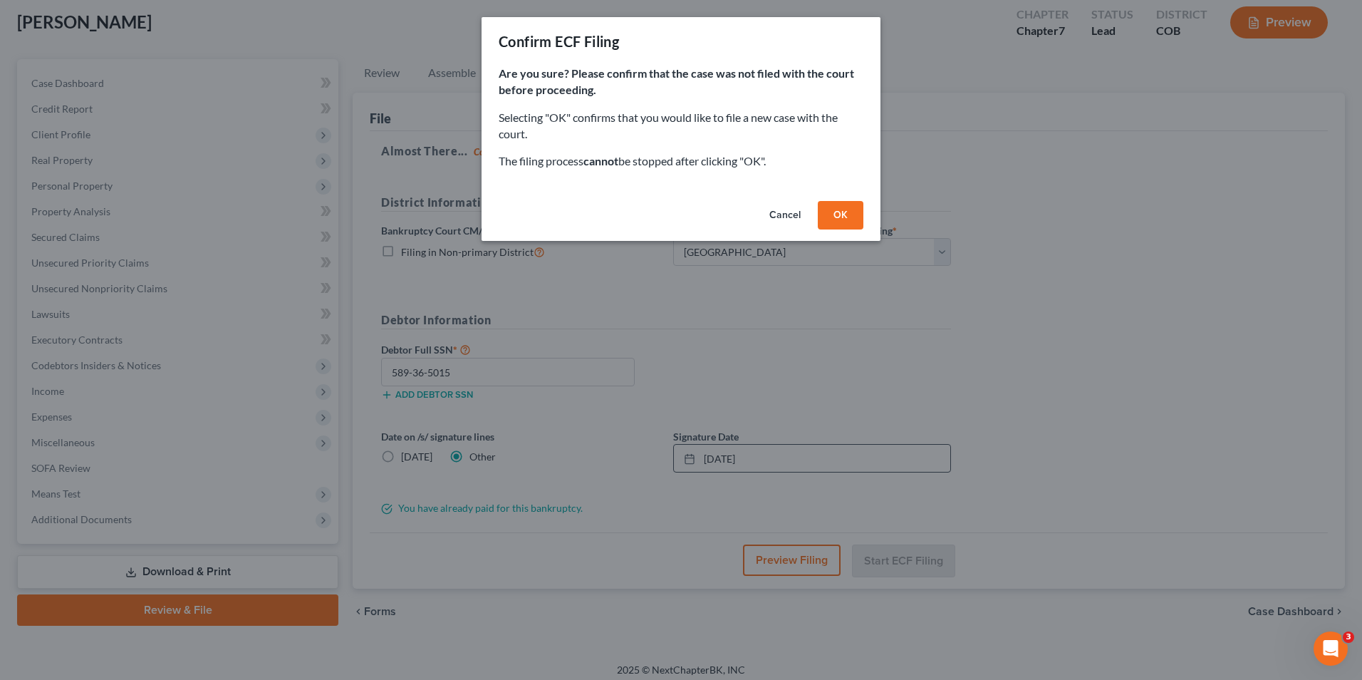
click at [831, 213] on button "OK" at bounding box center [841, 215] width 46 height 28
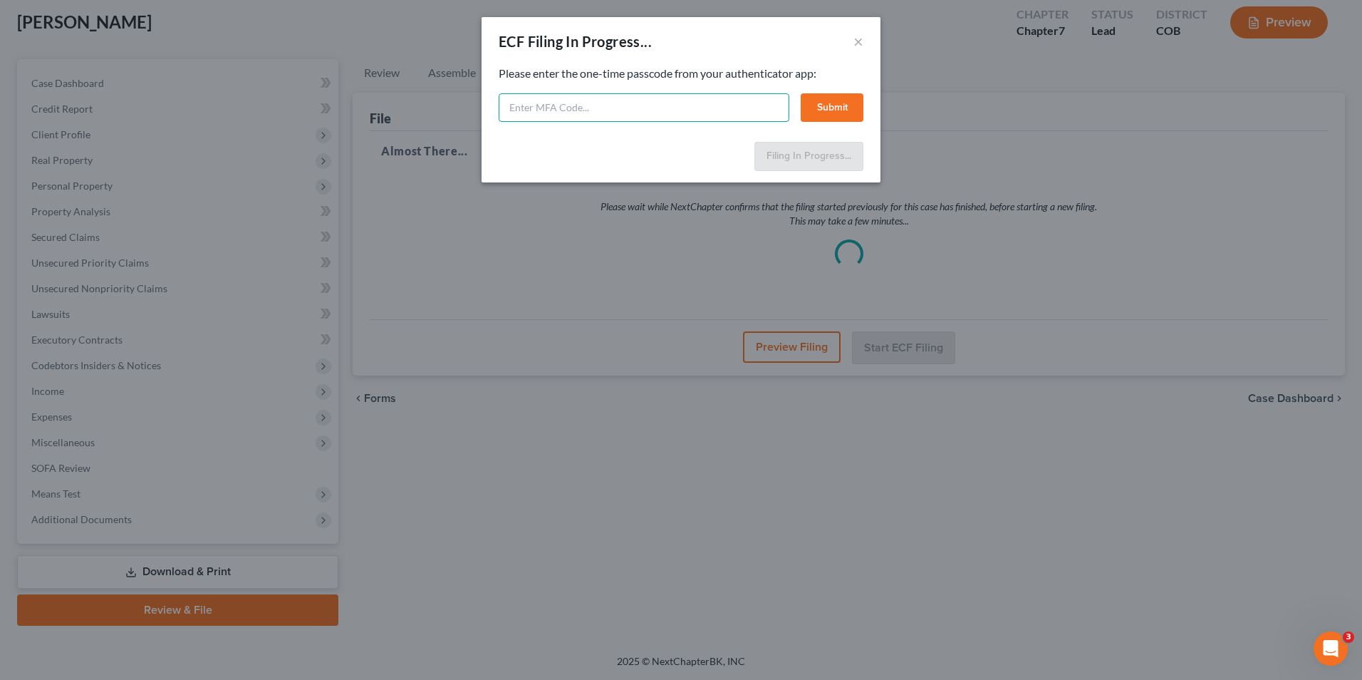
click at [562, 114] on input "text" at bounding box center [644, 107] width 291 height 28
type input "386107"
click at [817, 113] on button "Submit" at bounding box center [832, 107] width 63 height 28
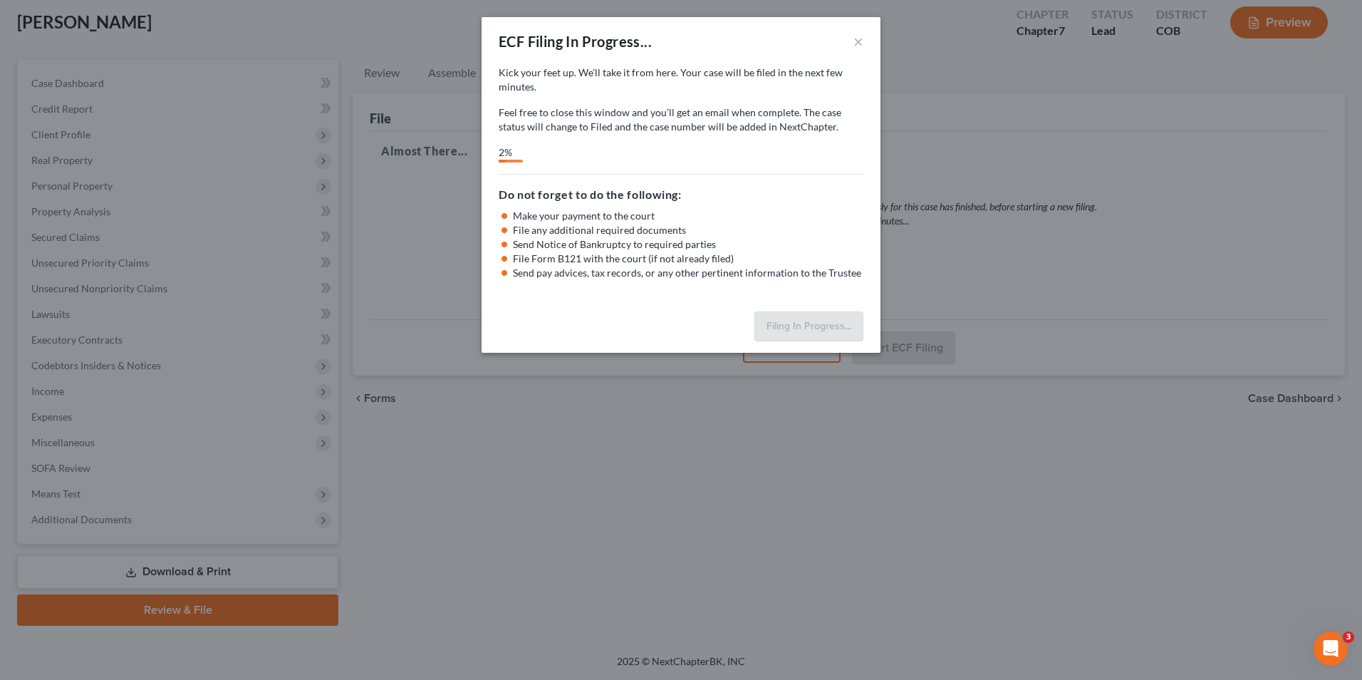
drag, startPoint x: 757, startPoint y: 173, endPoint x: 722, endPoint y: 159, distance: 38.4
click at [722, 159] on div "2%" at bounding box center [681, 153] width 365 height 17
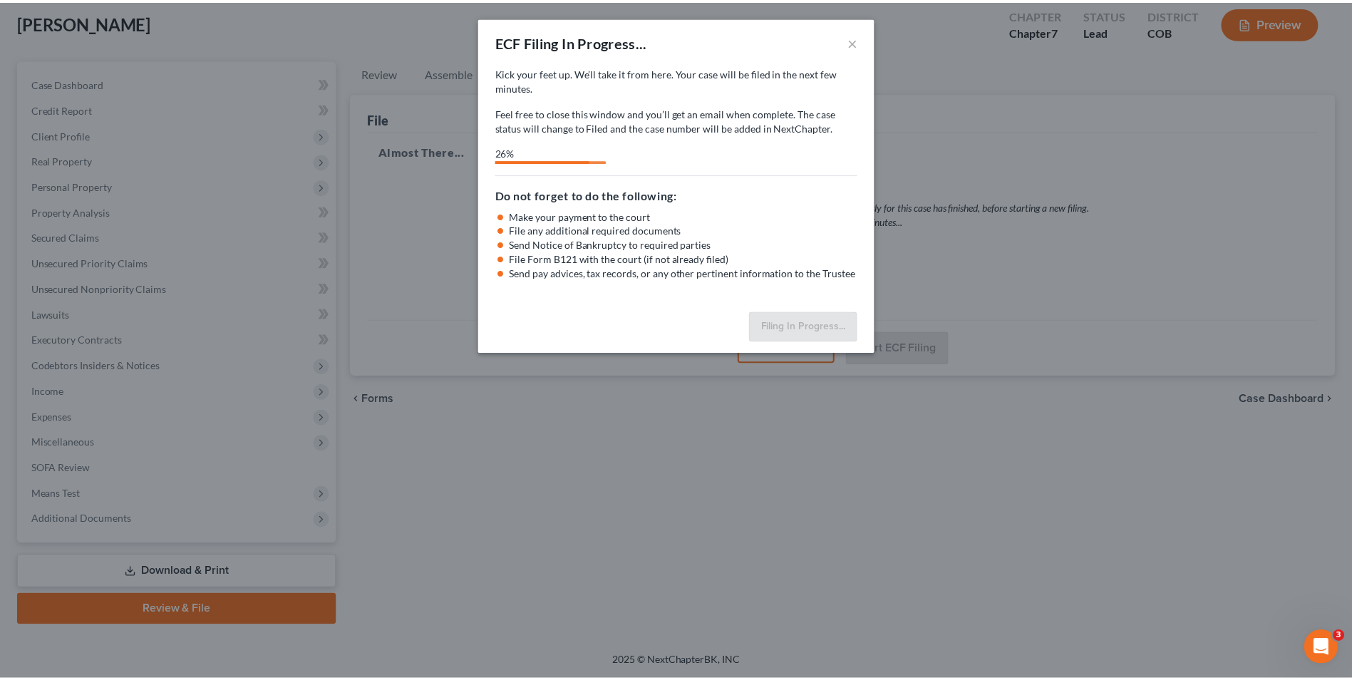
scroll to position [0, 0]
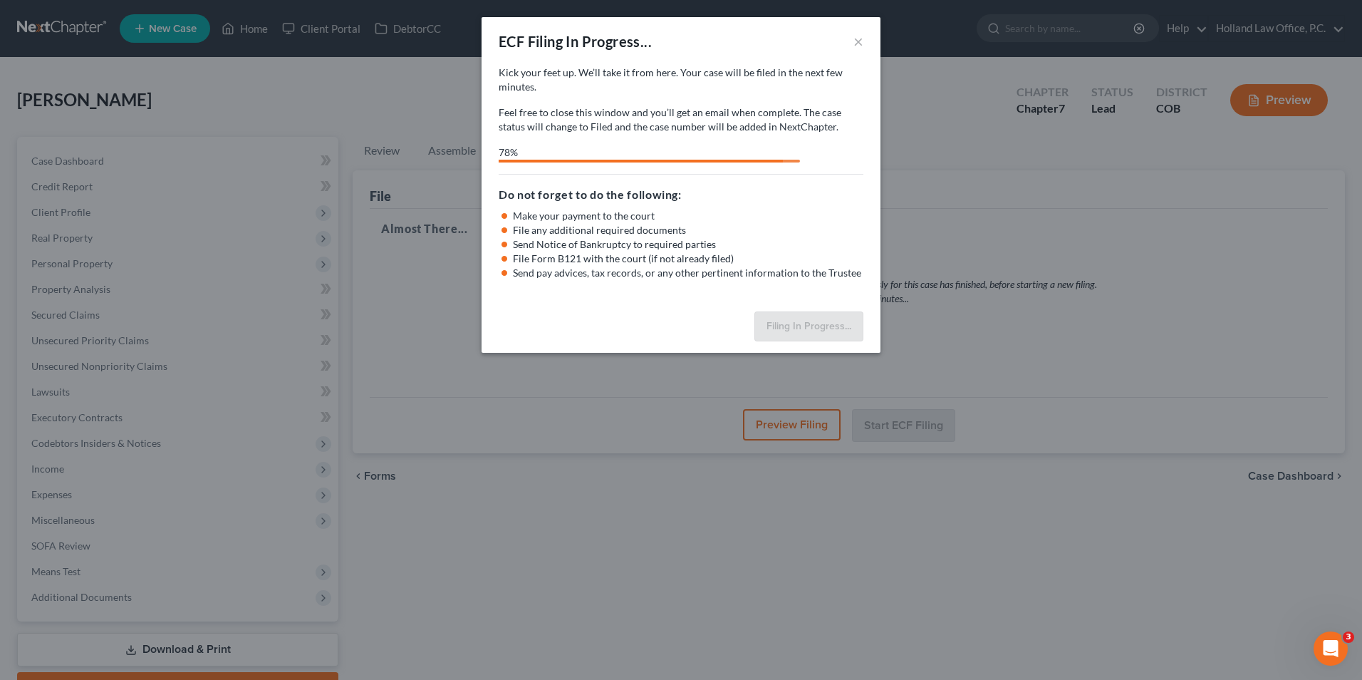
select select "0"
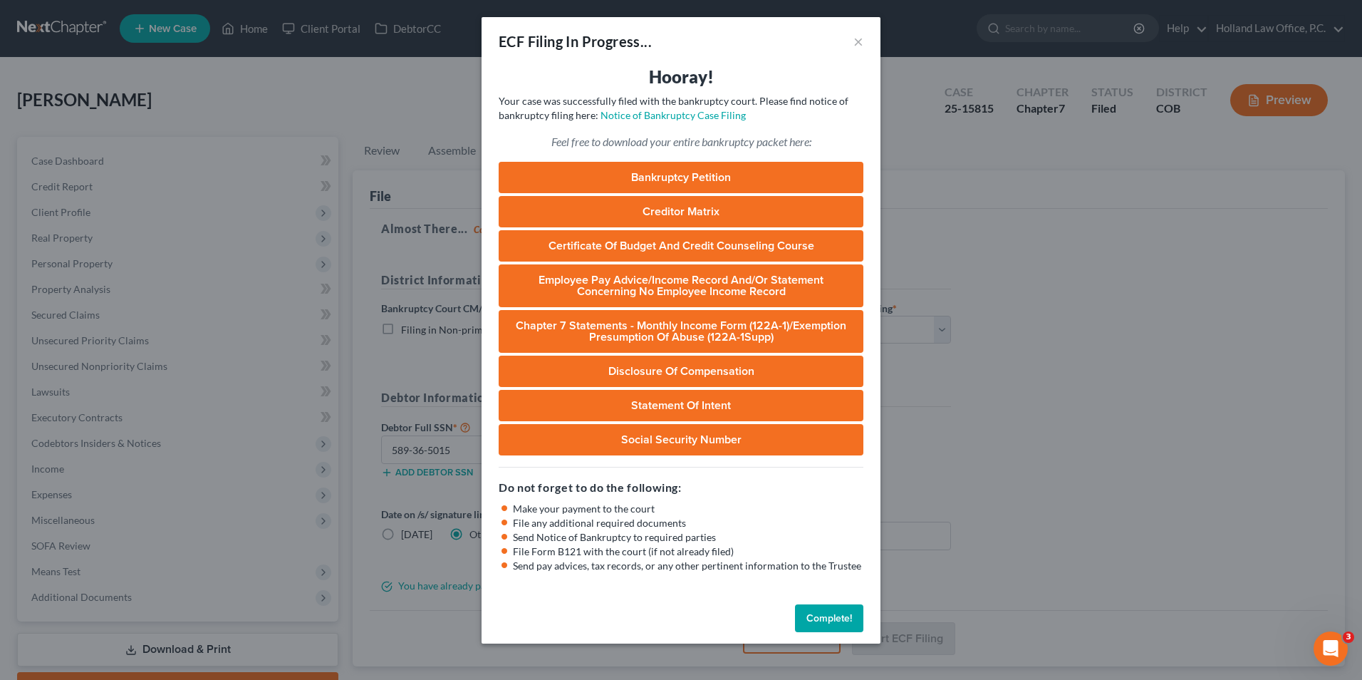
click at [855, 616] on button "Complete!" at bounding box center [829, 618] width 68 height 28
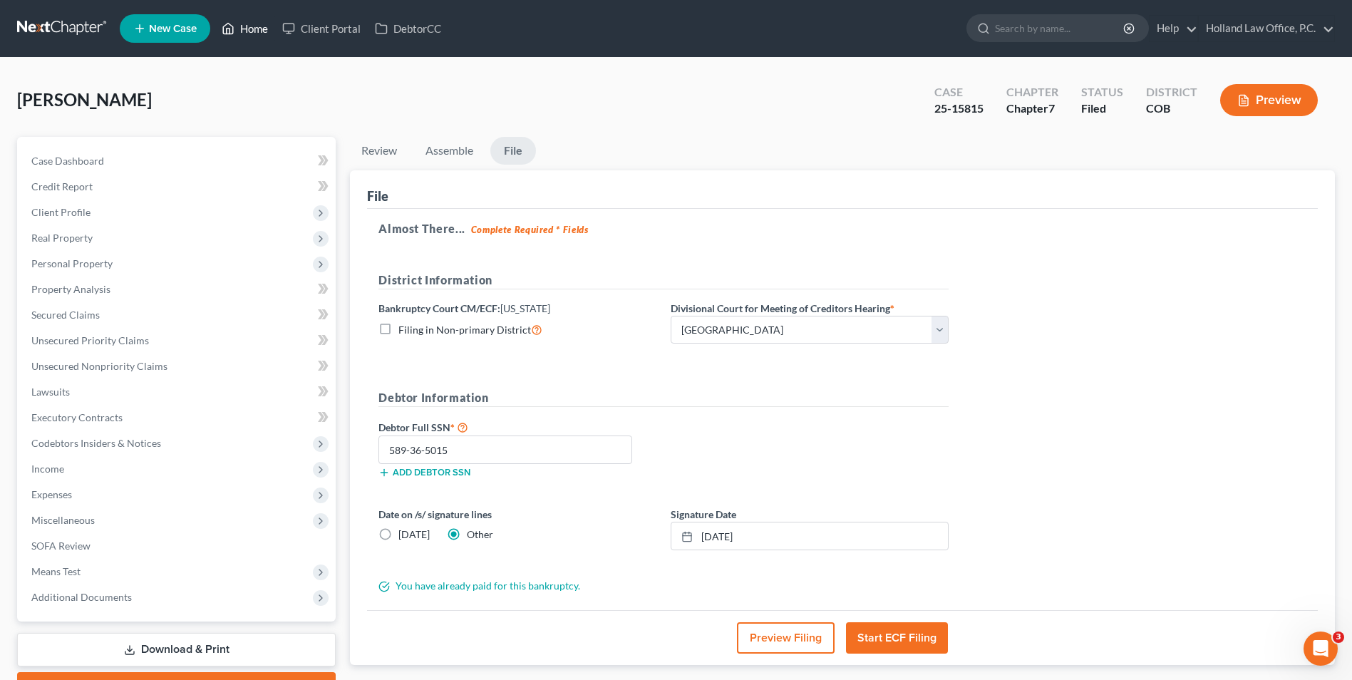
click at [242, 31] on link "Home" at bounding box center [244, 29] width 61 height 26
